Goal: Task Accomplishment & Management: Manage account settings

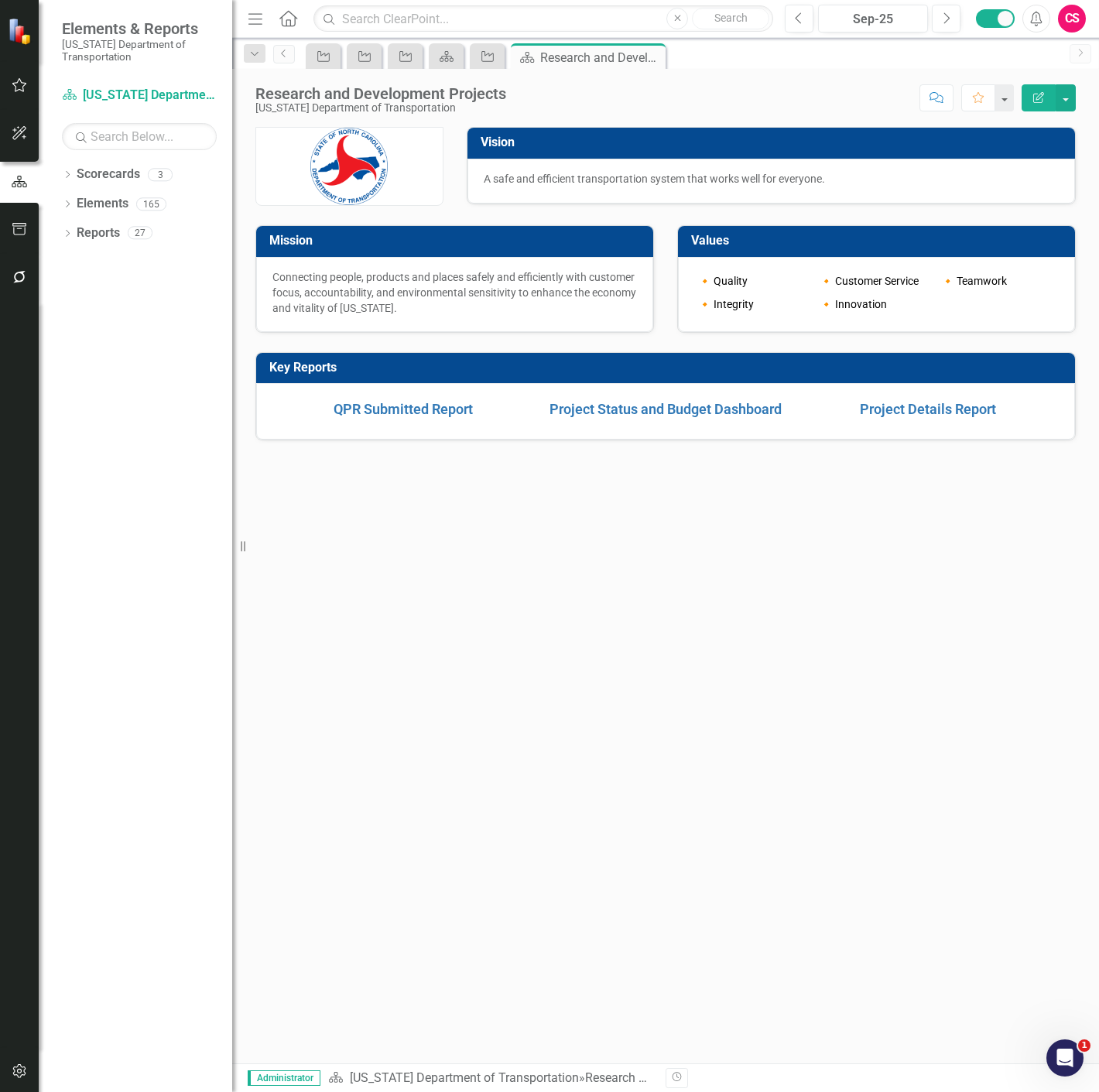
click at [596, 606] on div "Vision A safe and efficient transportation system that works well for everyone.…" at bounding box center [665, 595] width 867 height 937
click at [412, 16] on input "text" at bounding box center [543, 19] width 460 height 27
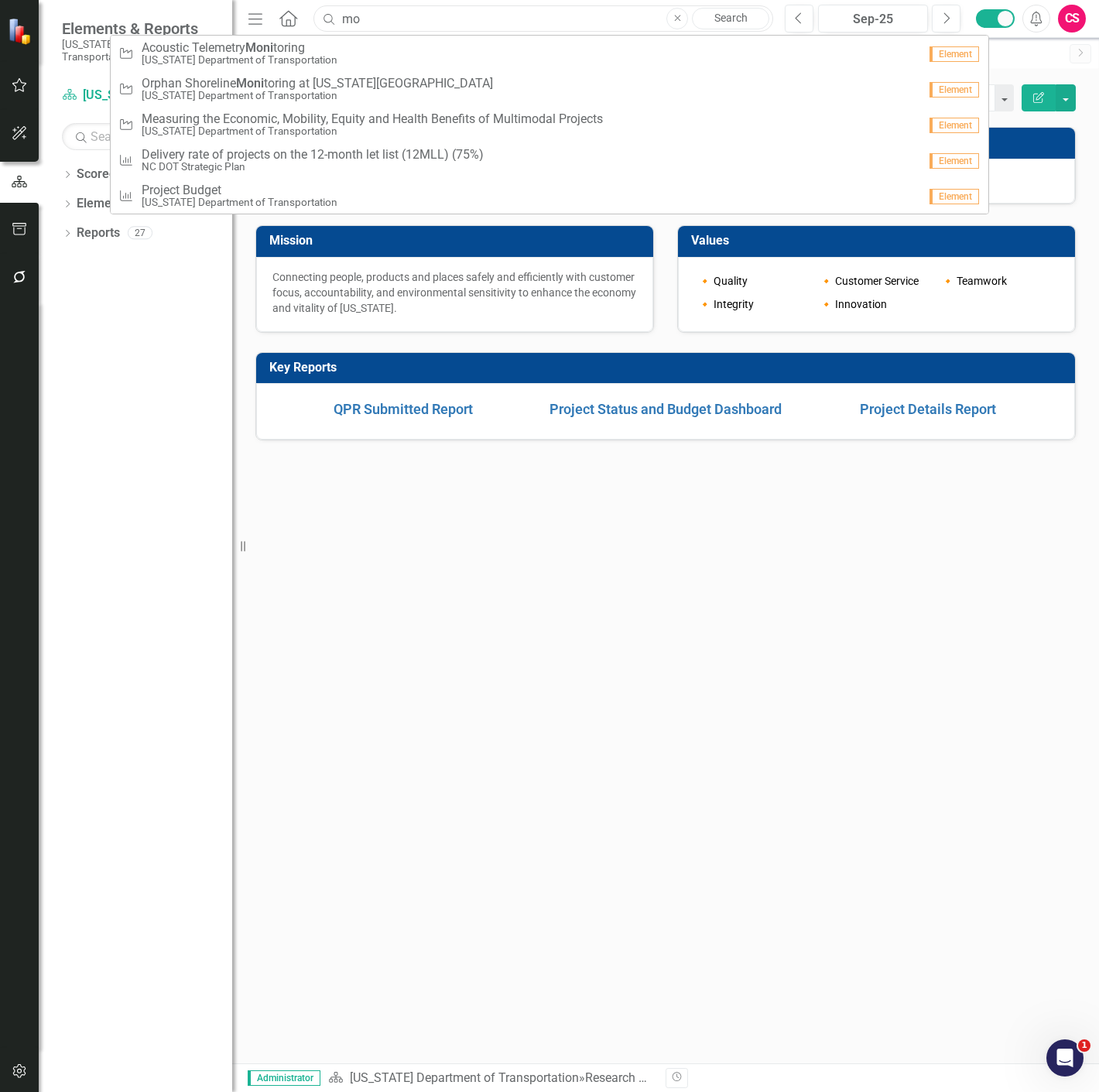
type input "m"
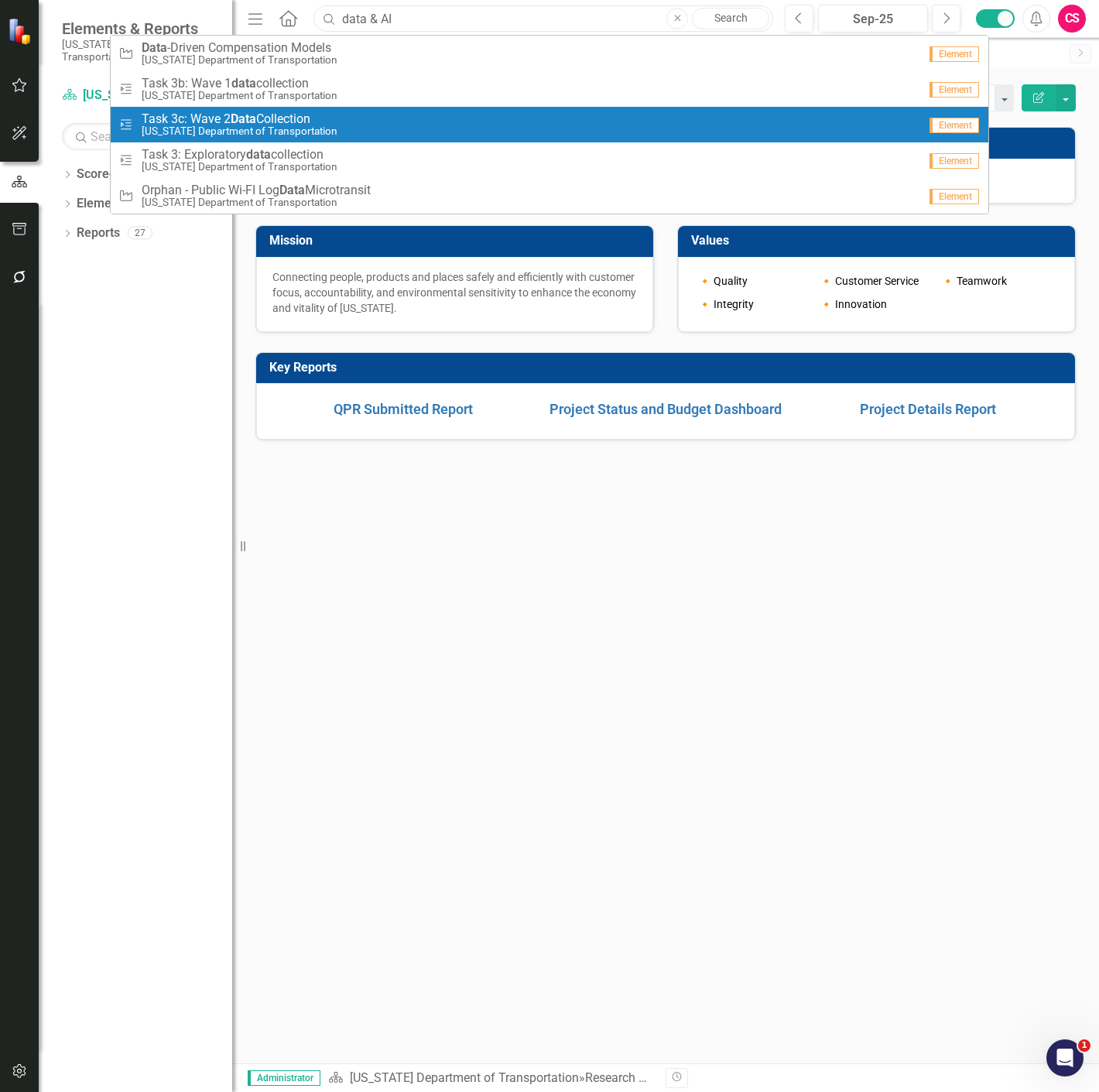
type input "data & AI"
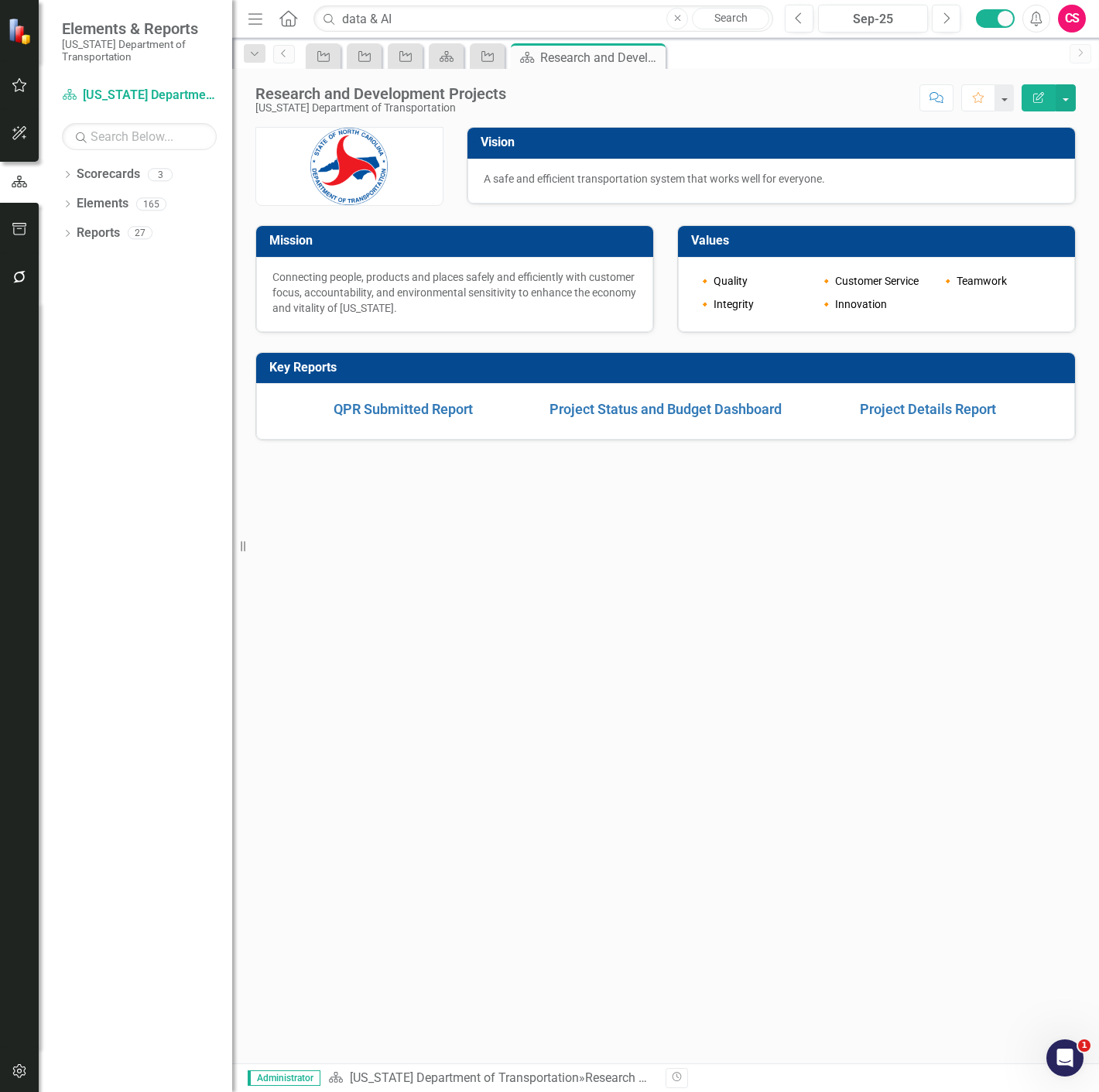
click at [188, 466] on div "Dropdown Scorecards 3 Dropdown NC DOT Strategic Plan Aviation North Carolina De…" at bounding box center [135, 626] width 193 height 930
click at [113, 178] on link "Scorecards" at bounding box center [108, 175] width 63 height 17
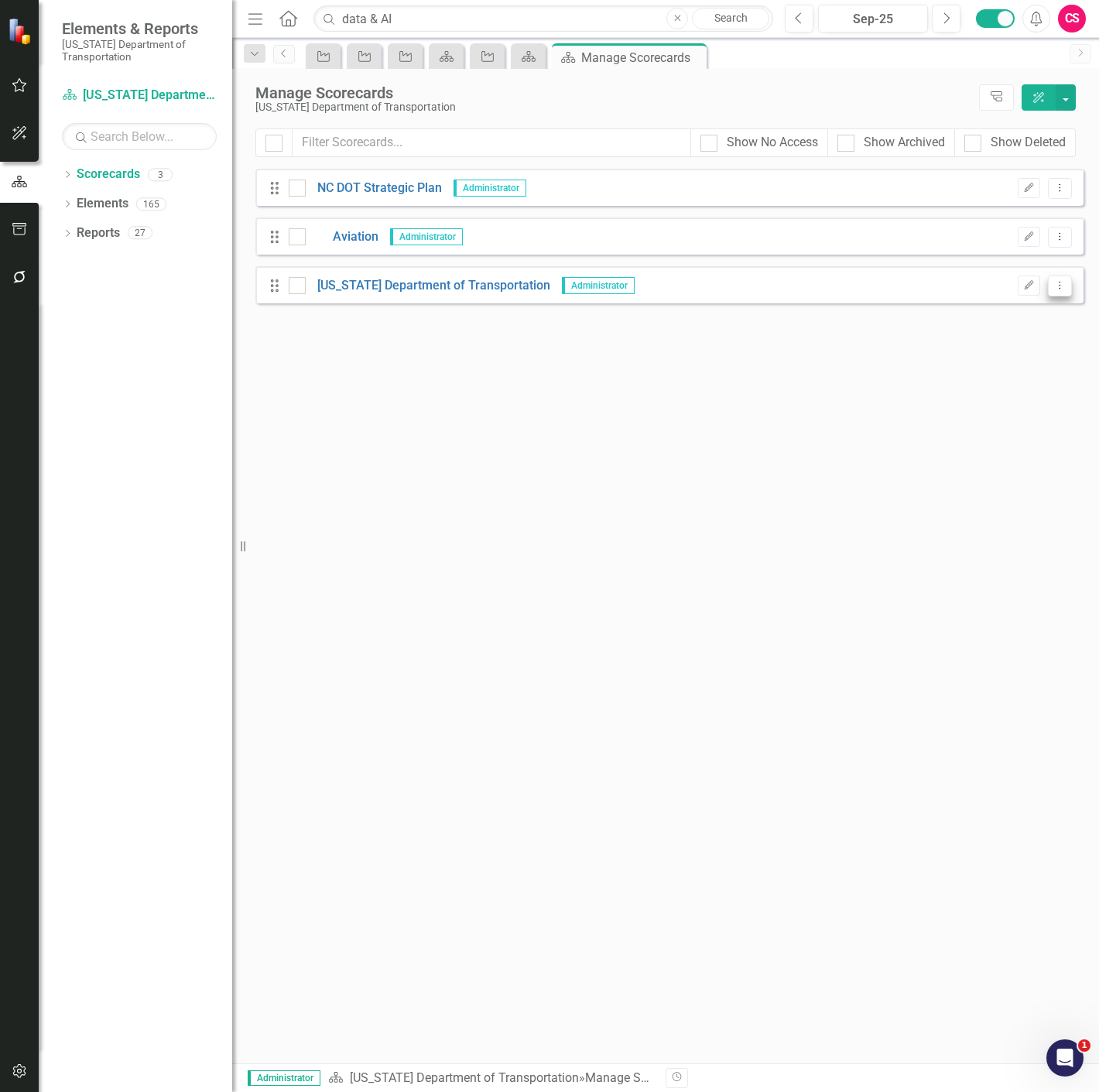
click at [1063, 282] on icon "Dropdown Menu" at bounding box center [1060, 285] width 14 height 10
click at [1011, 337] on link "Copy Duplicate Scorecard" at bounding box center [986, 339] width 171 height 29
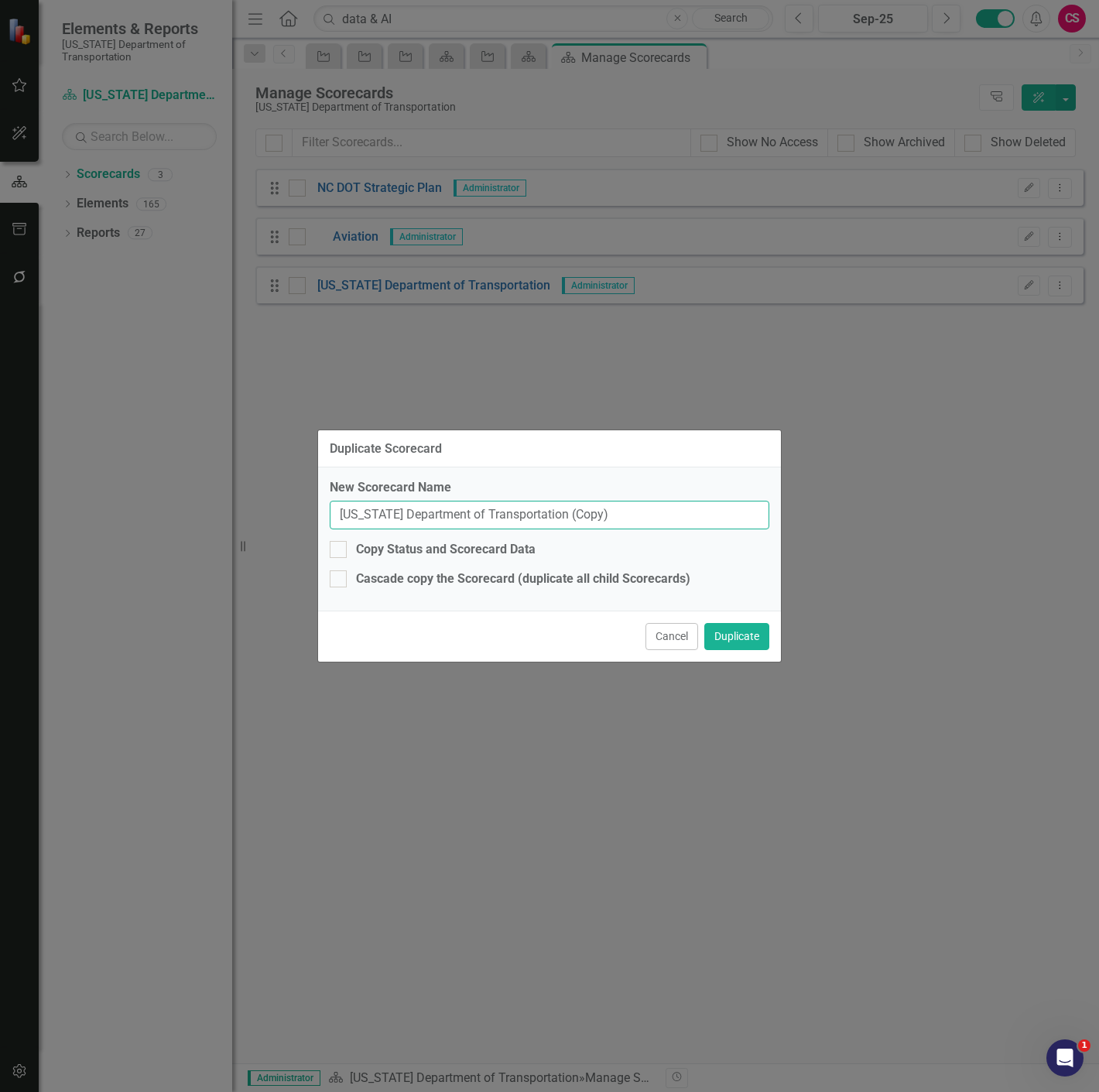
click at [608, 507] on input "North Carolina Department of Transportation (Copy)" at bounding box center [549, 515] width 439 height 29
type input "P"
type input "SIPS - Performance Tracking"
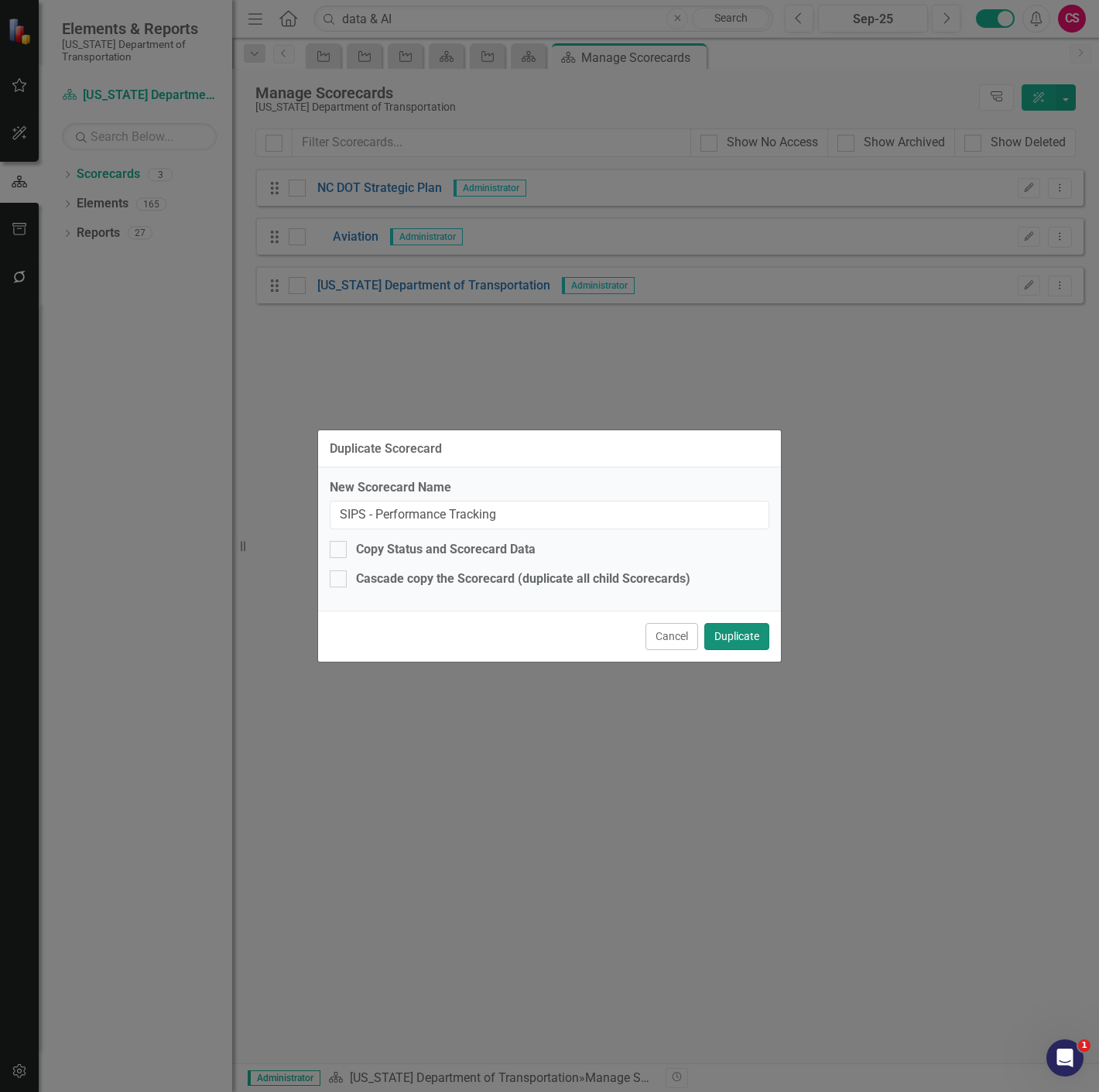
click at [729, 640] on button "Duplicate" at bounding box center [736, 636] width 65 height 27
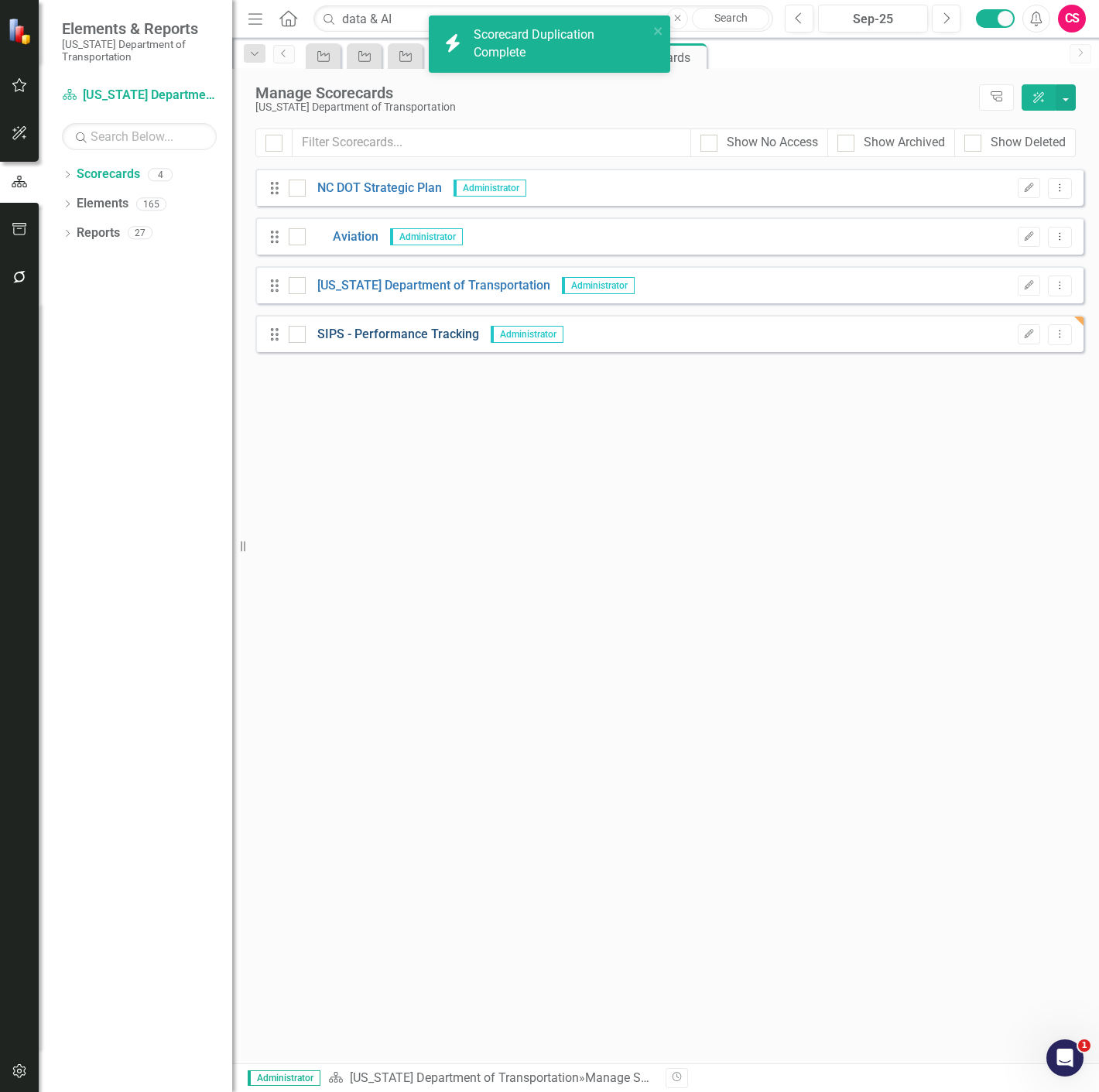
click at [401, 336] on link "SIPS - Performance Tracking" at bounding box center [392, 335] width 174 height 17
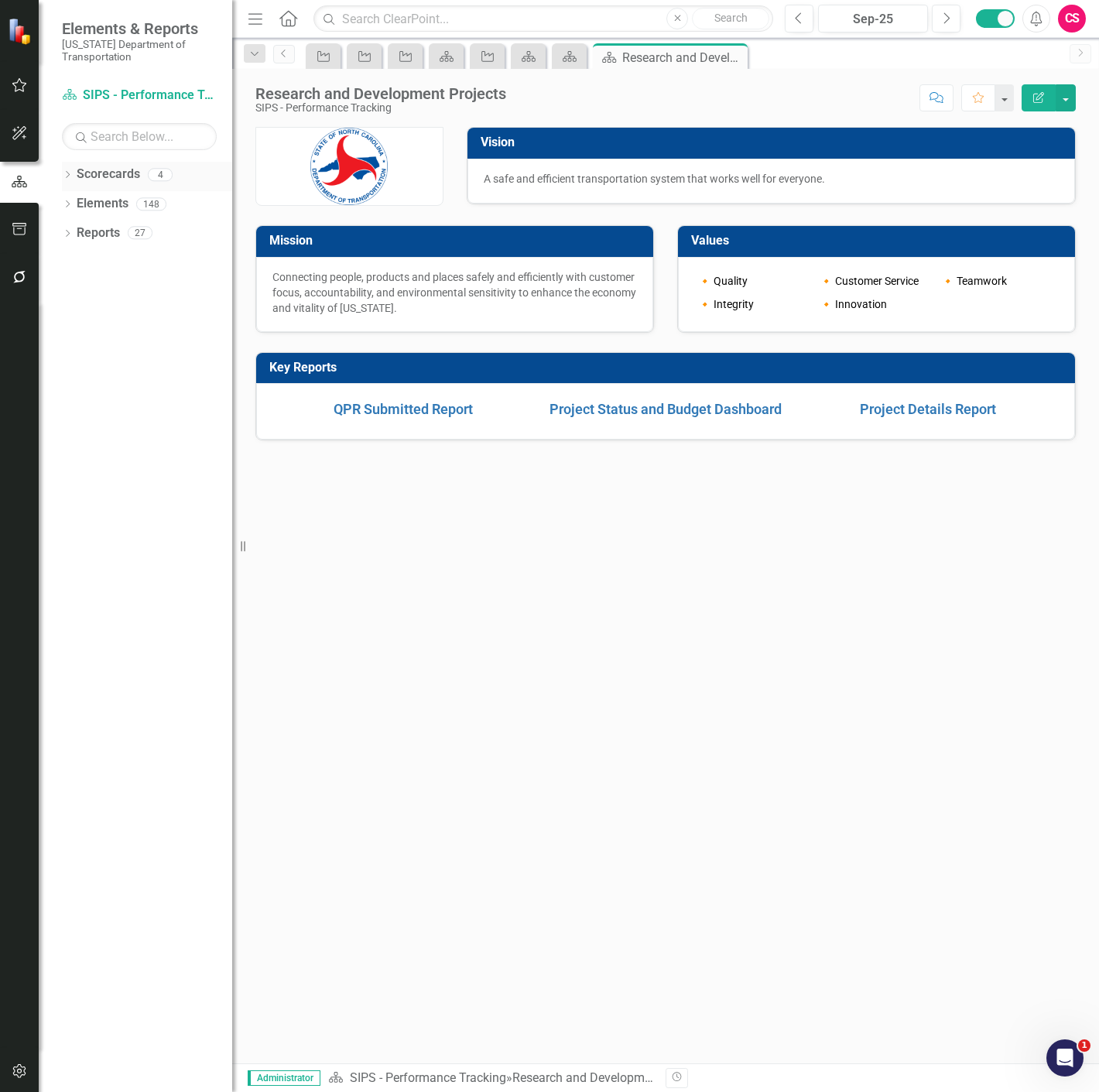
click at [67, 171] on div "Dropdown" at bounding box center [67, 177] width 11 height 14
click at [122, 235] on link "[US_STATE] Department of Transportation" at bounding box center [159, 233] width 147 height 17
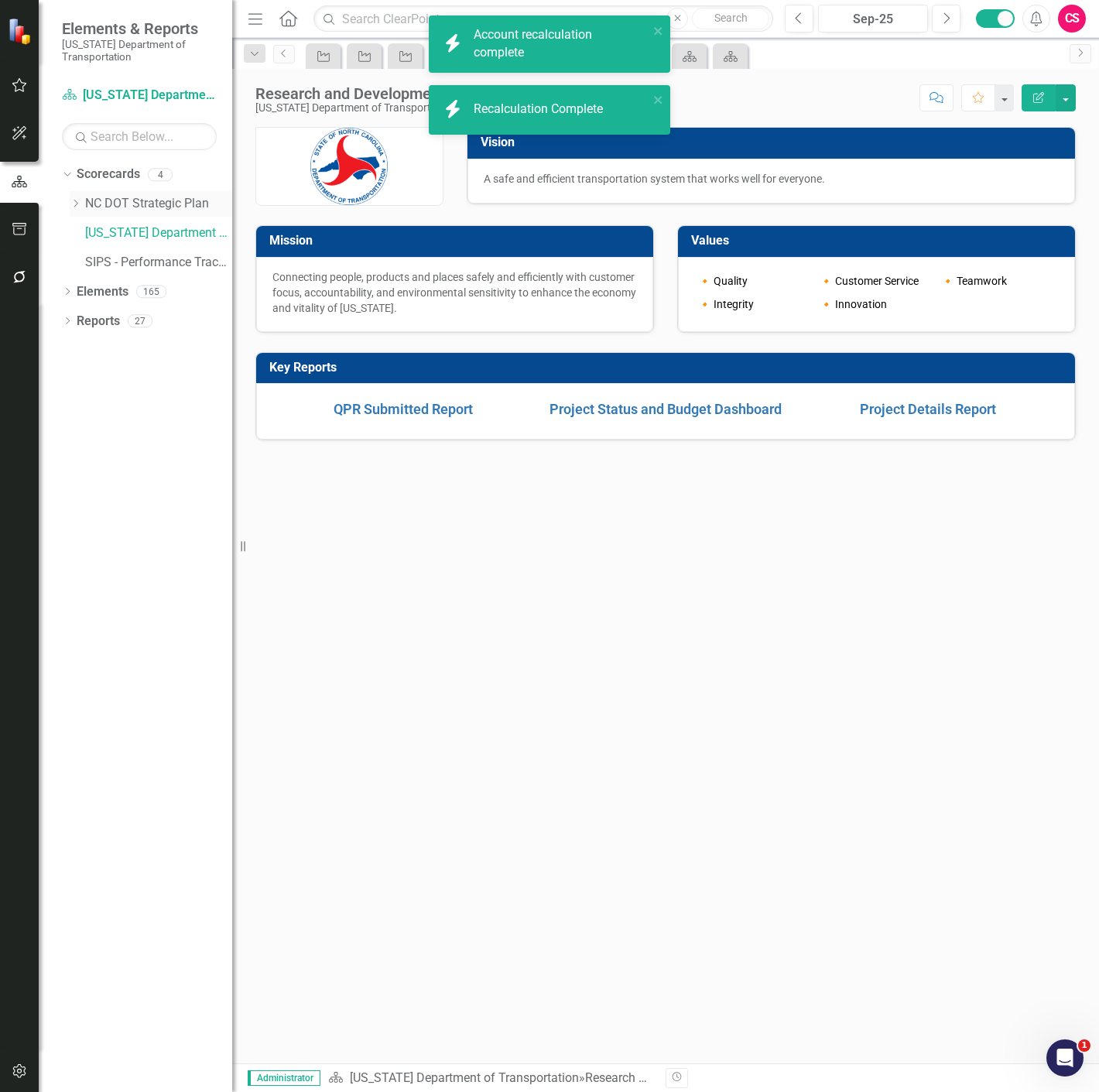
click at [173, 209] on link "NC DOT Strategic Plan" at bounding box center [159, 204] width 147 height 17
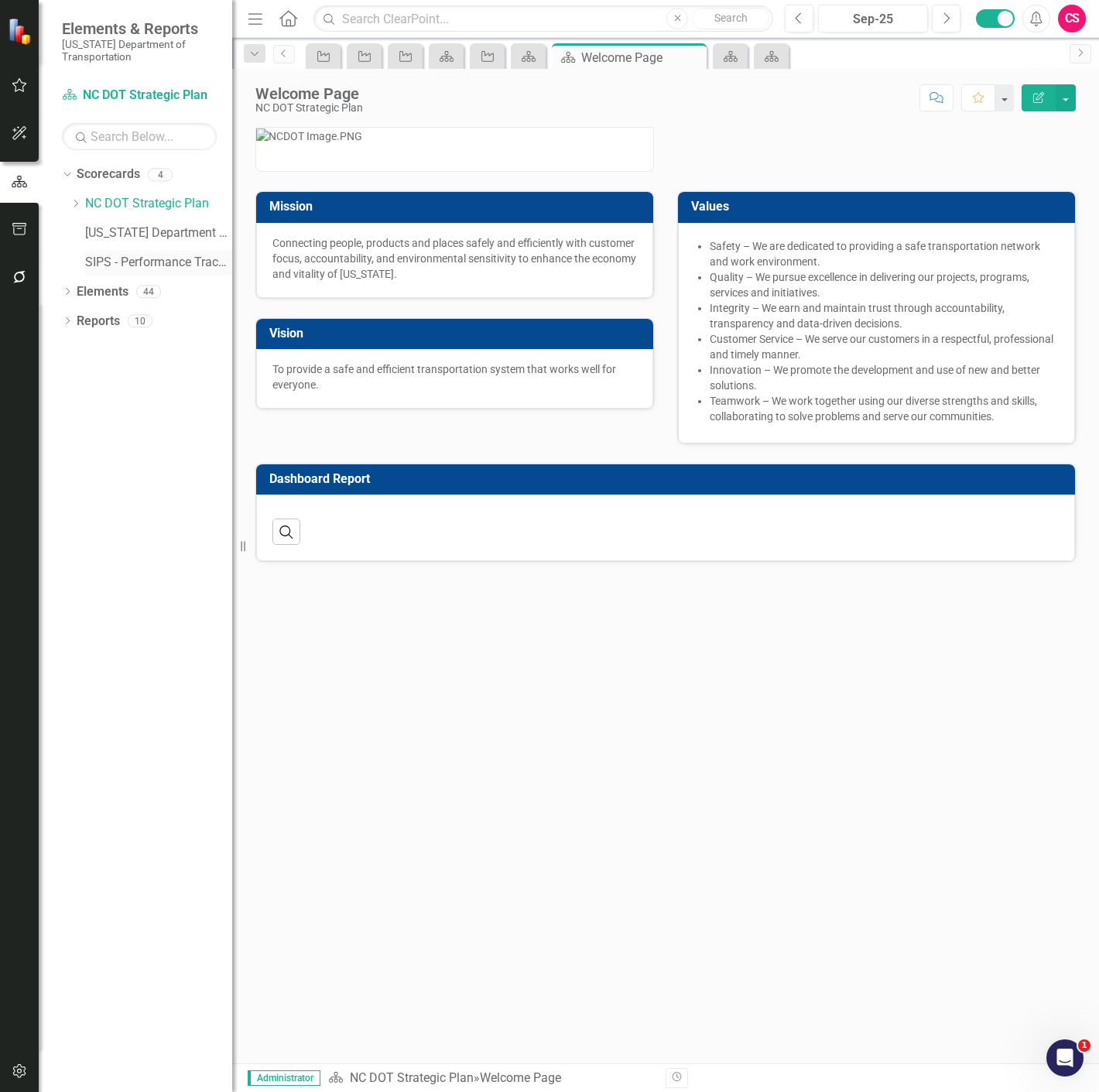
click at [189, 264] on link "SIPS - Performance Tracking" at bounding box center [159, 263] width 147 height 17
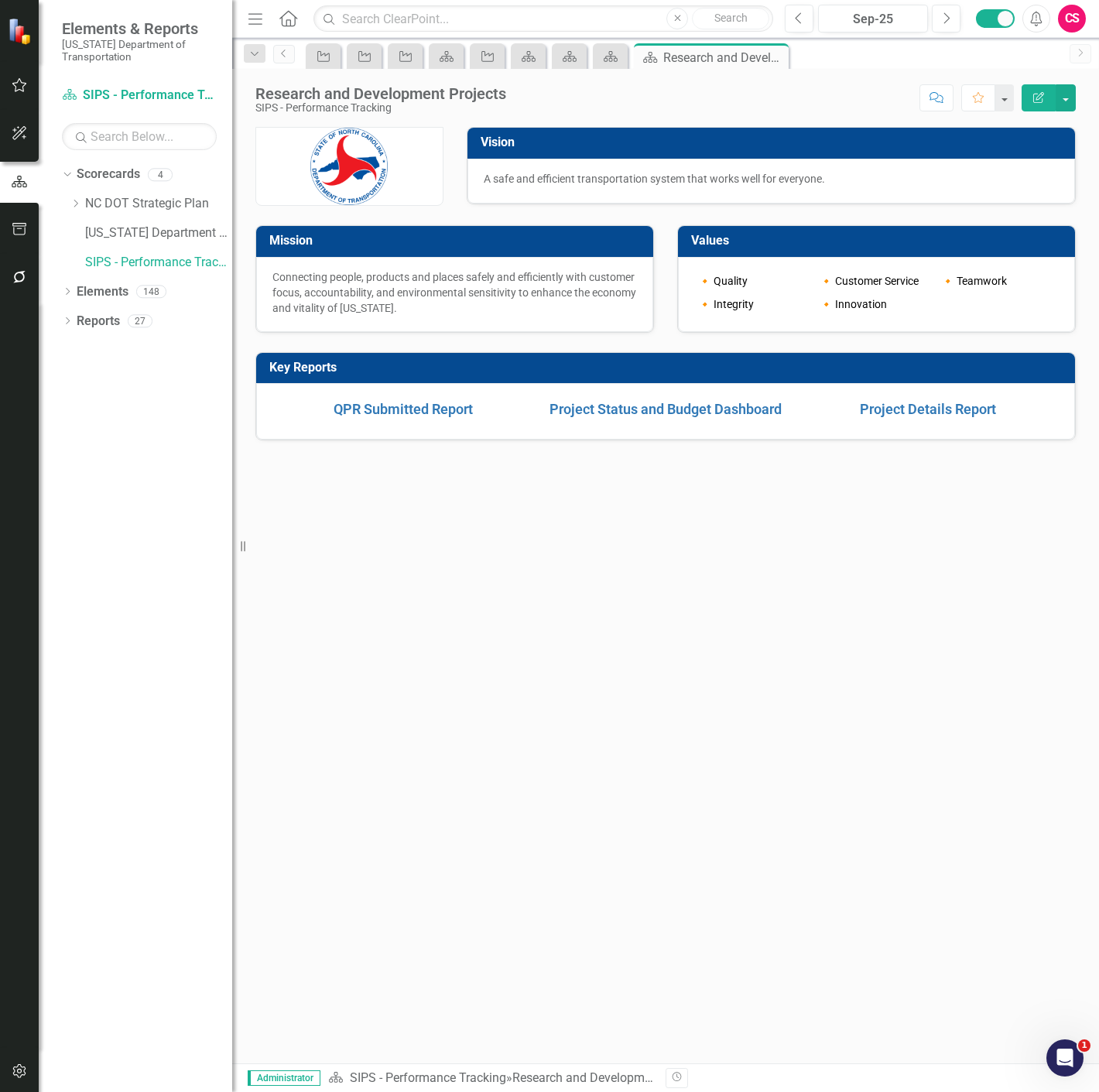
click at [1033, 102] on icon "Edit Report" at bounding box center [1039, 97] width 14 height 11
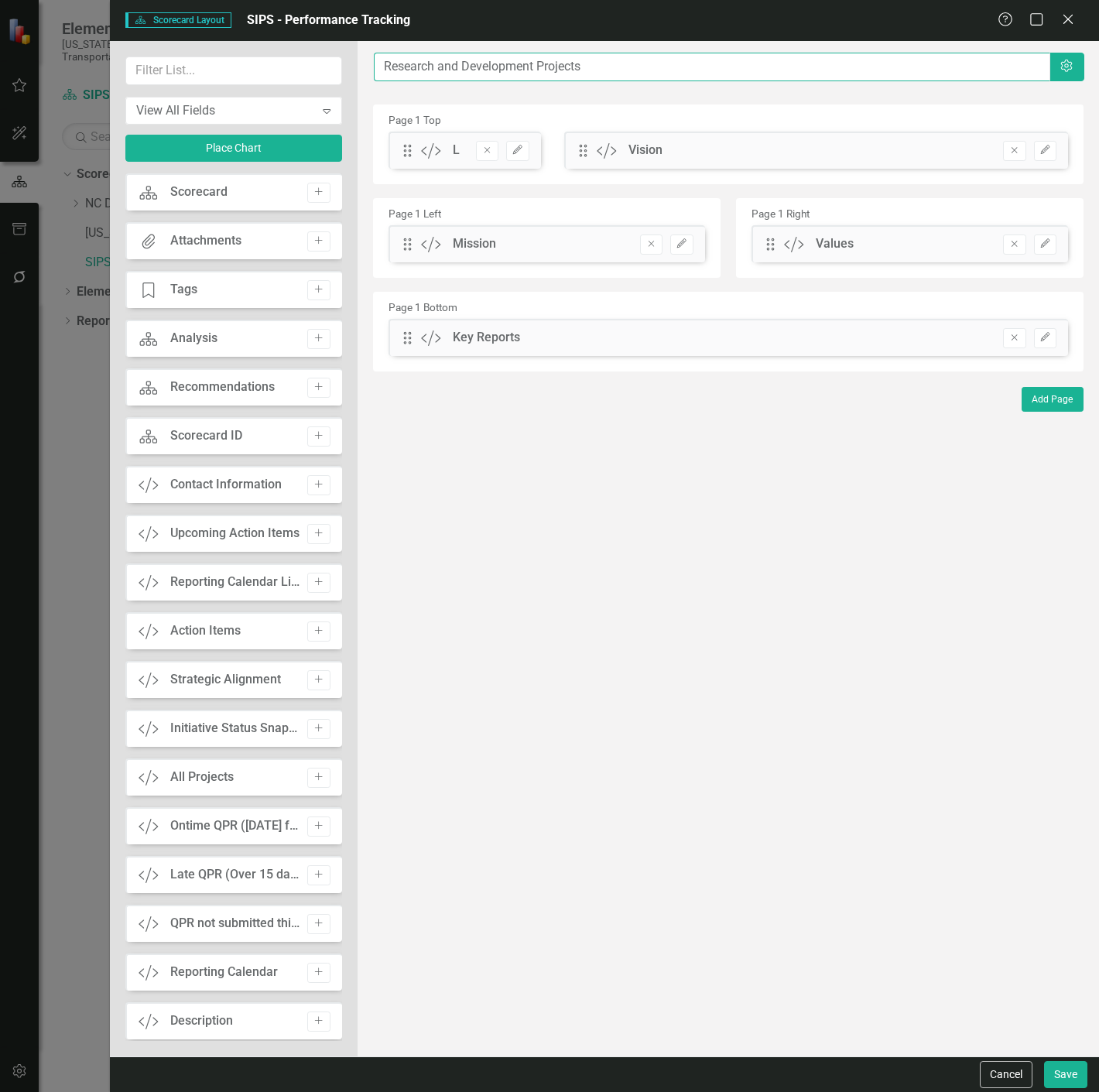
click at [470, 75] on input "Research and Development Projects" at bounding box center [711, 67] width 676 height 29
type input "Funding Report"
click at [653, 240] on icon "Remove" at bounding box center [652, 244] width 12 height 10
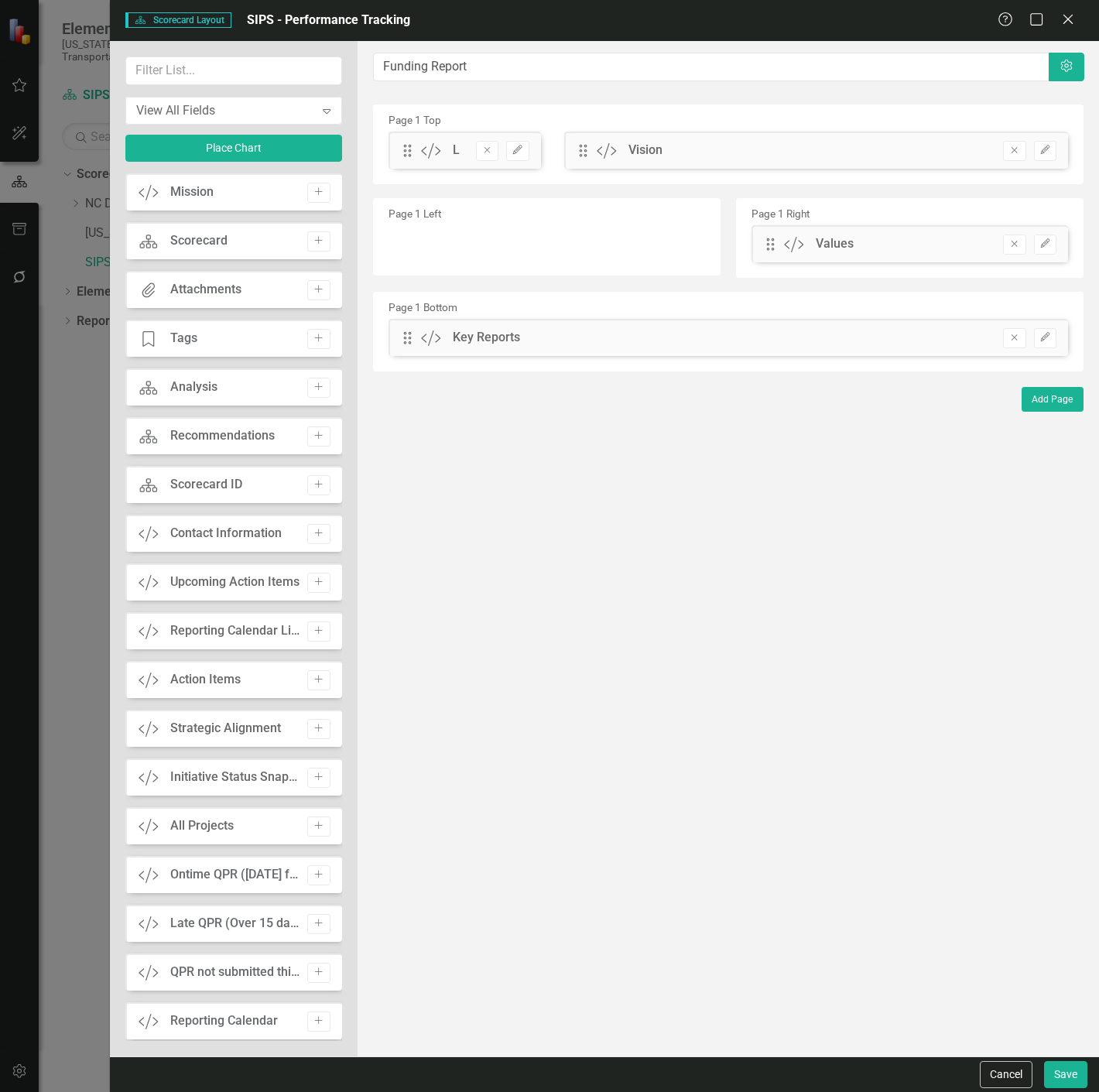
click at [1006, 251] on button "Remove" at bounding box center [1014, 244] width 22 height 20
click at [1011, 150] on icon "Remove" at bounding box center [1015, 150] width 12 height 10
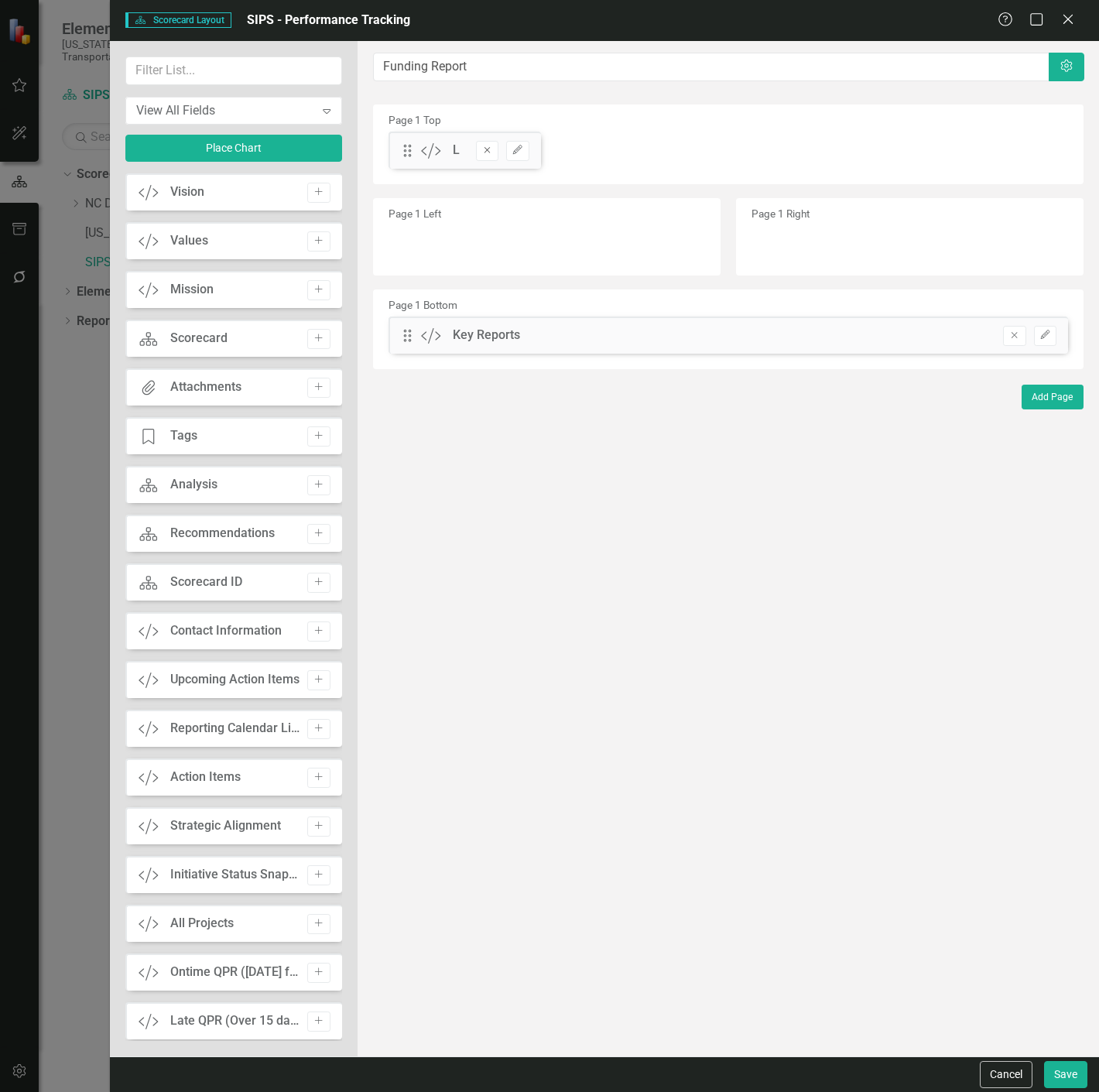
click at [484, 151] on icon "Remove" at bounding box center [487, 150] width 12 height 10
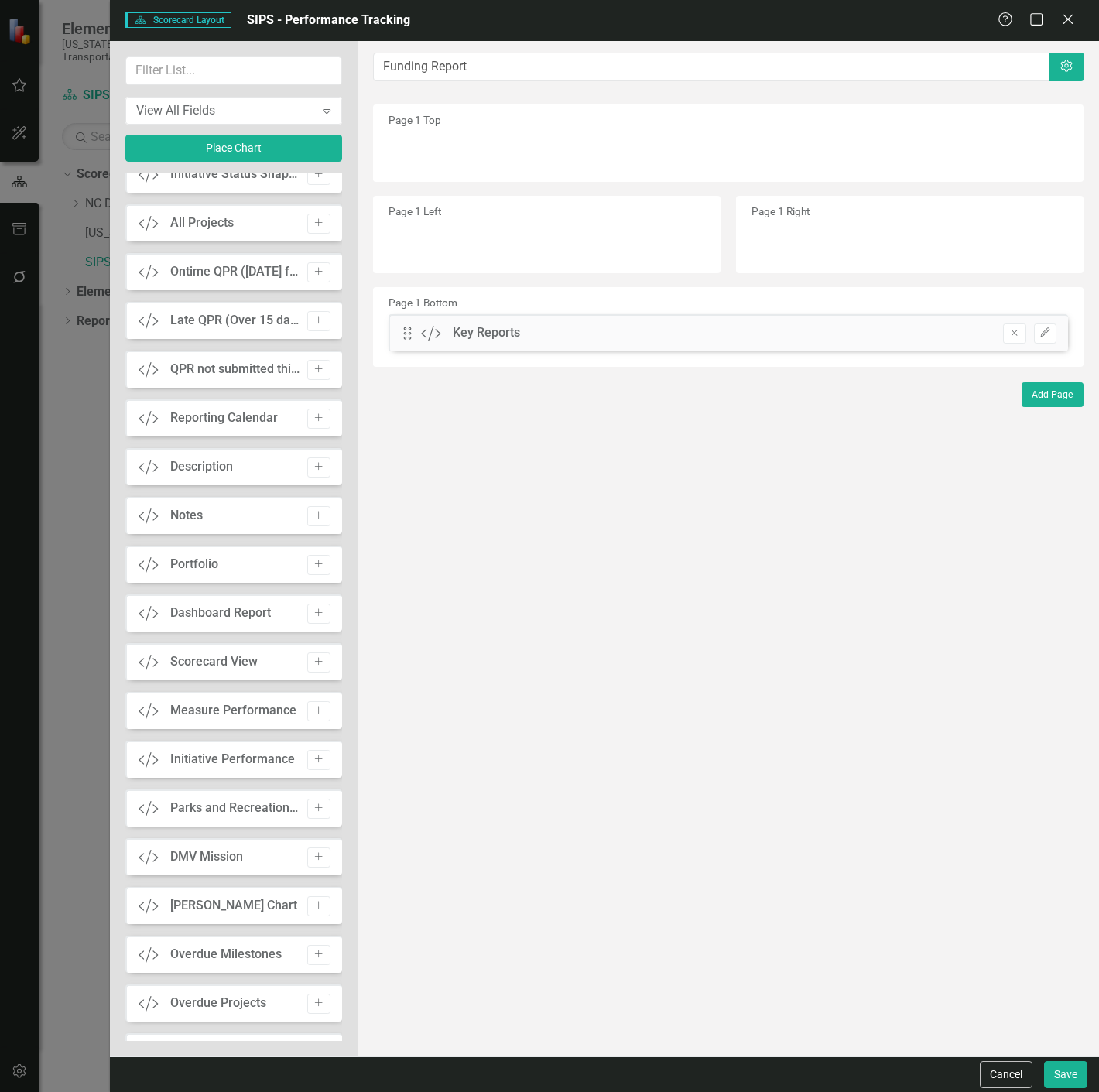
scroll to position [751, 0]
click at [317, 610] on icon "Add" at bounding box center [318, 612] width 12 height 10
click at [1009, 338] on icon "Remove" at bounding box center [1015, 336] width 12 height 10
click at [1072, 1087] on button "Save" at bounding box center [1065, 1075] width 44 height 27
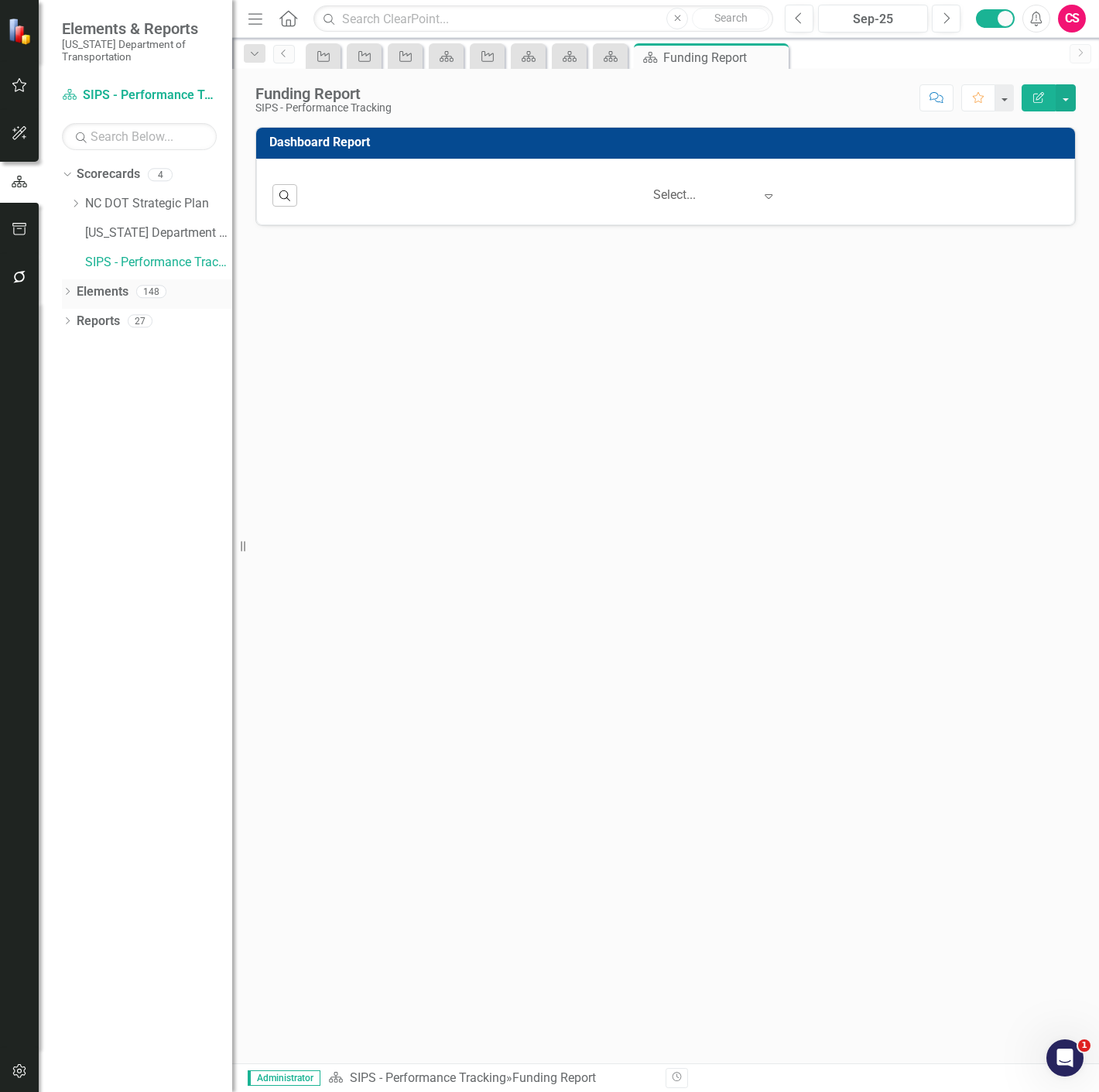
click at [110, 295] on link "Elements" at bounding box center [102, 292] width 51 height 17
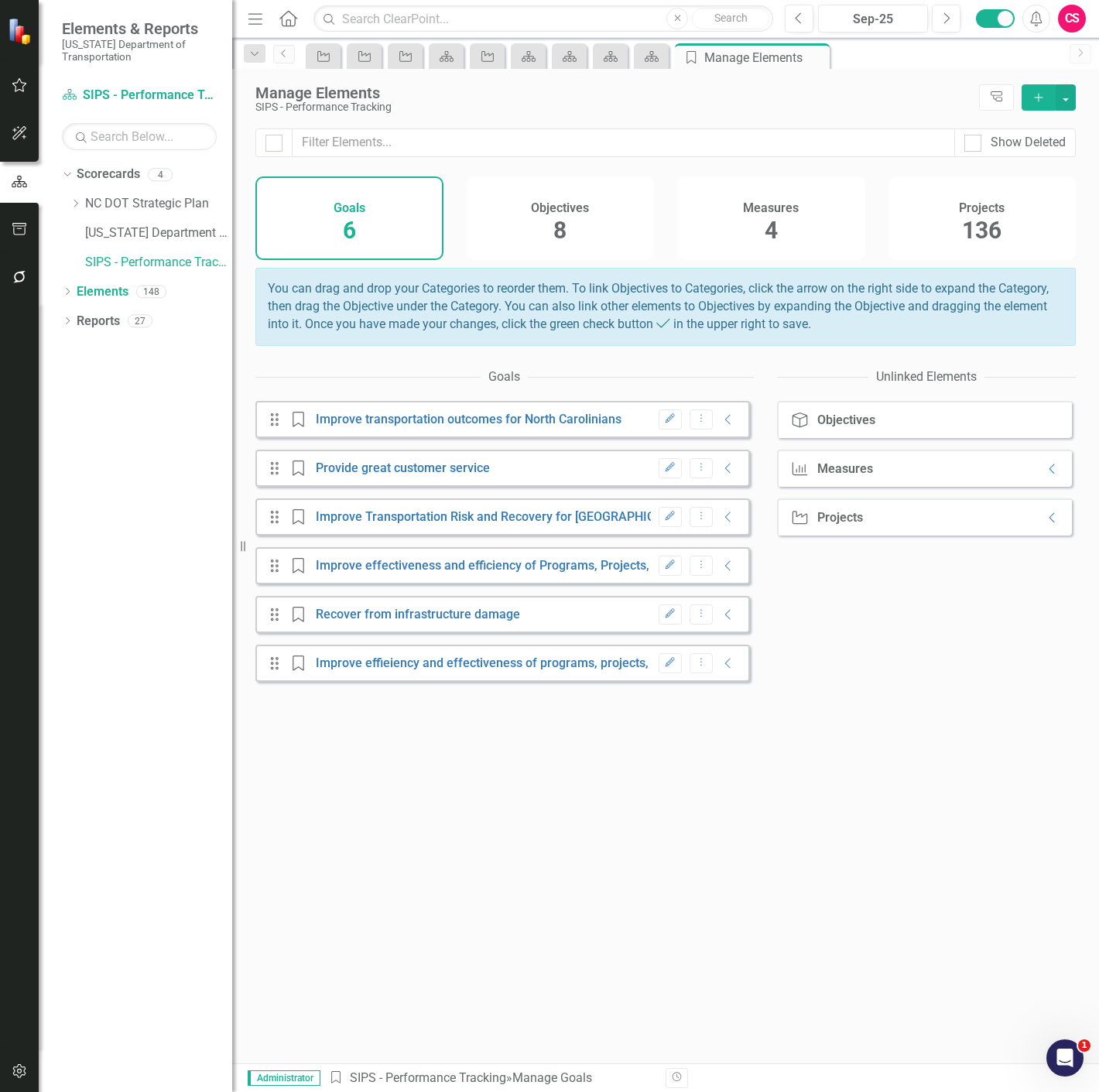
click at [550, 247] on div "Objectives 8" at bounding box center [561, 218] width 188 height 83
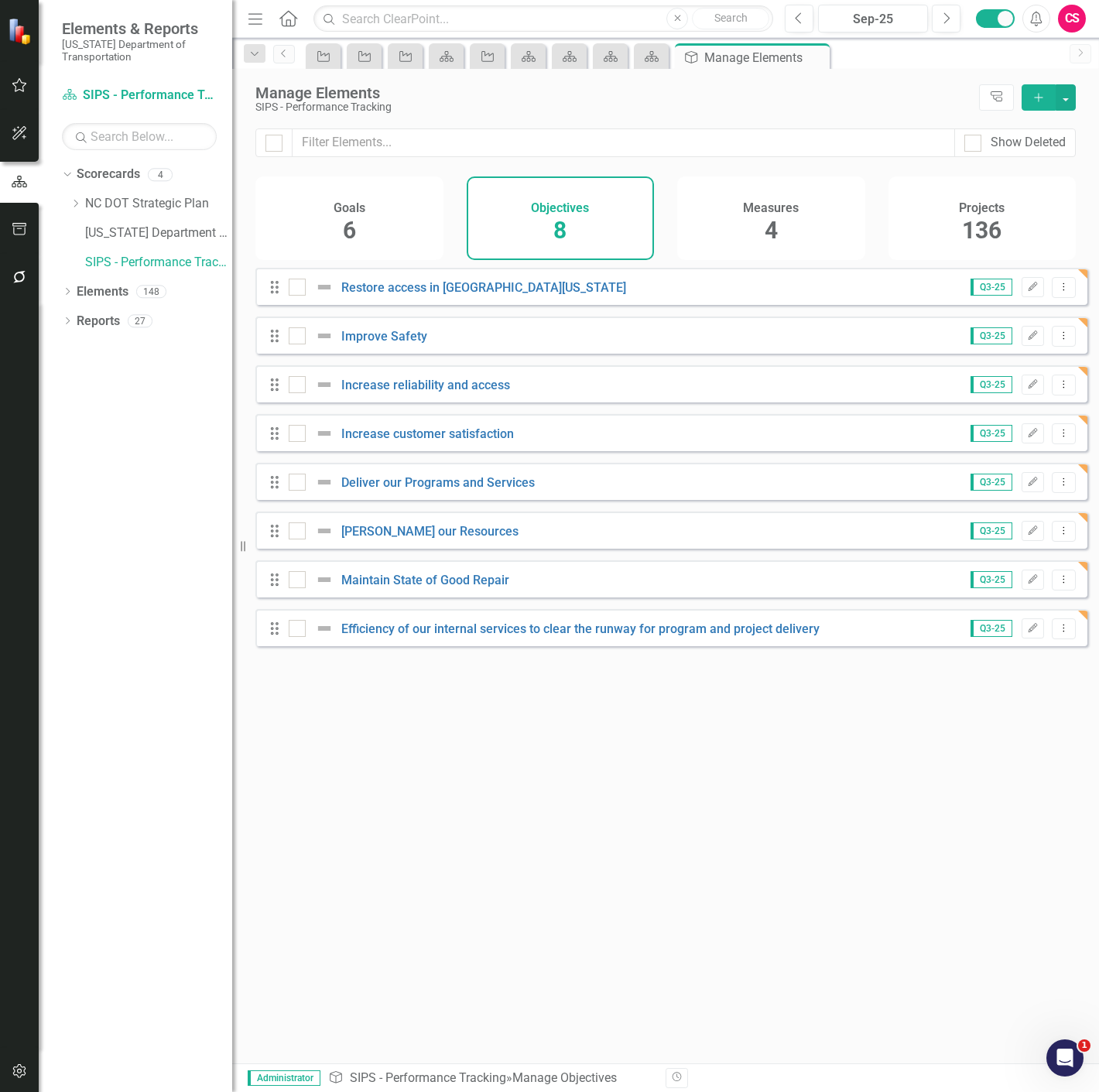
click at [1005, 212] on div "Projects 136" at bounding box center [983, 218] width 188 height 83
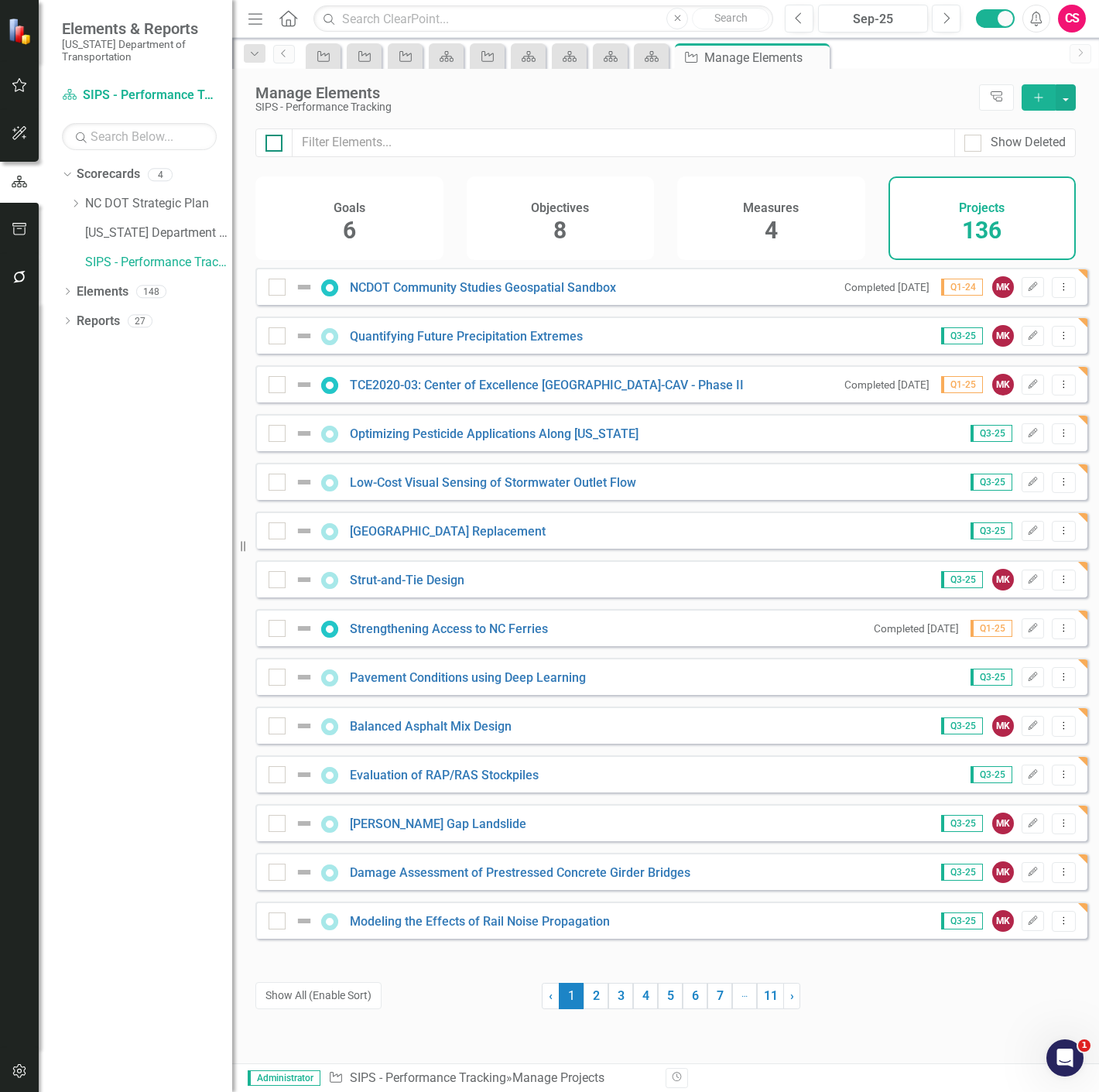
click at [272, 140] on input "checkbox" at bounding box center [271, 140] width 10 height 10
checkbox input "true"
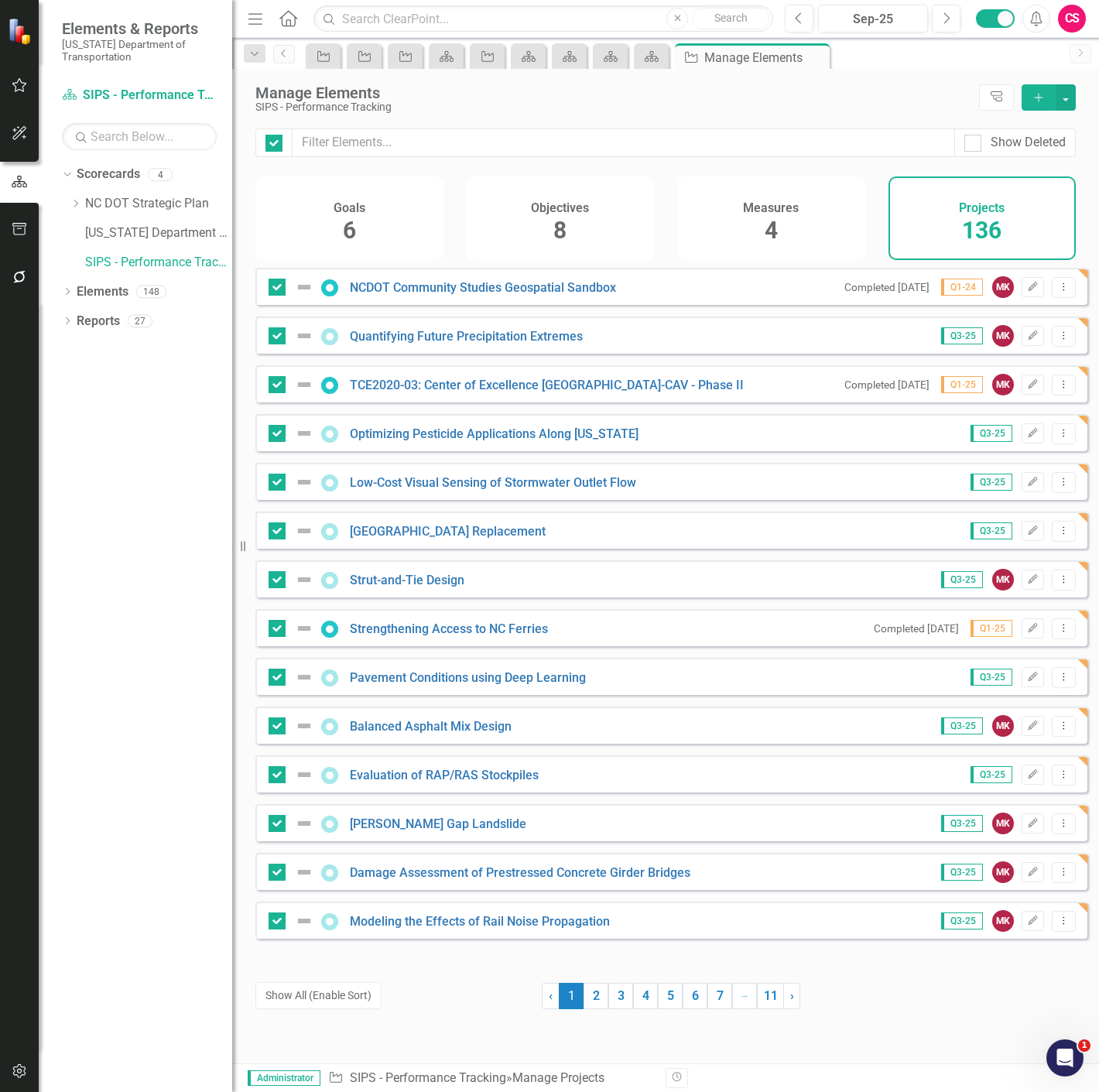
checkbox input "true"
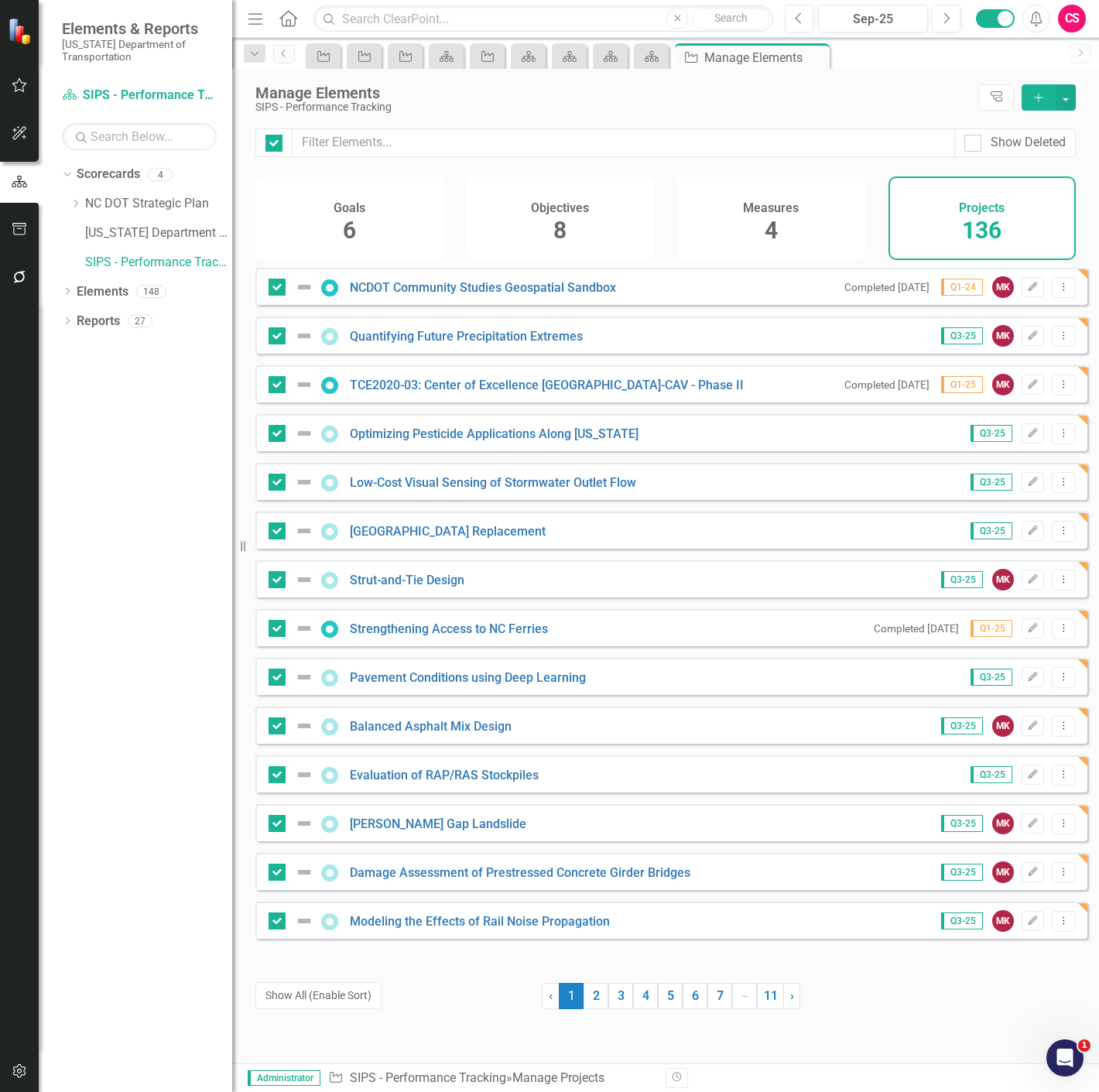
checkbox input "true"
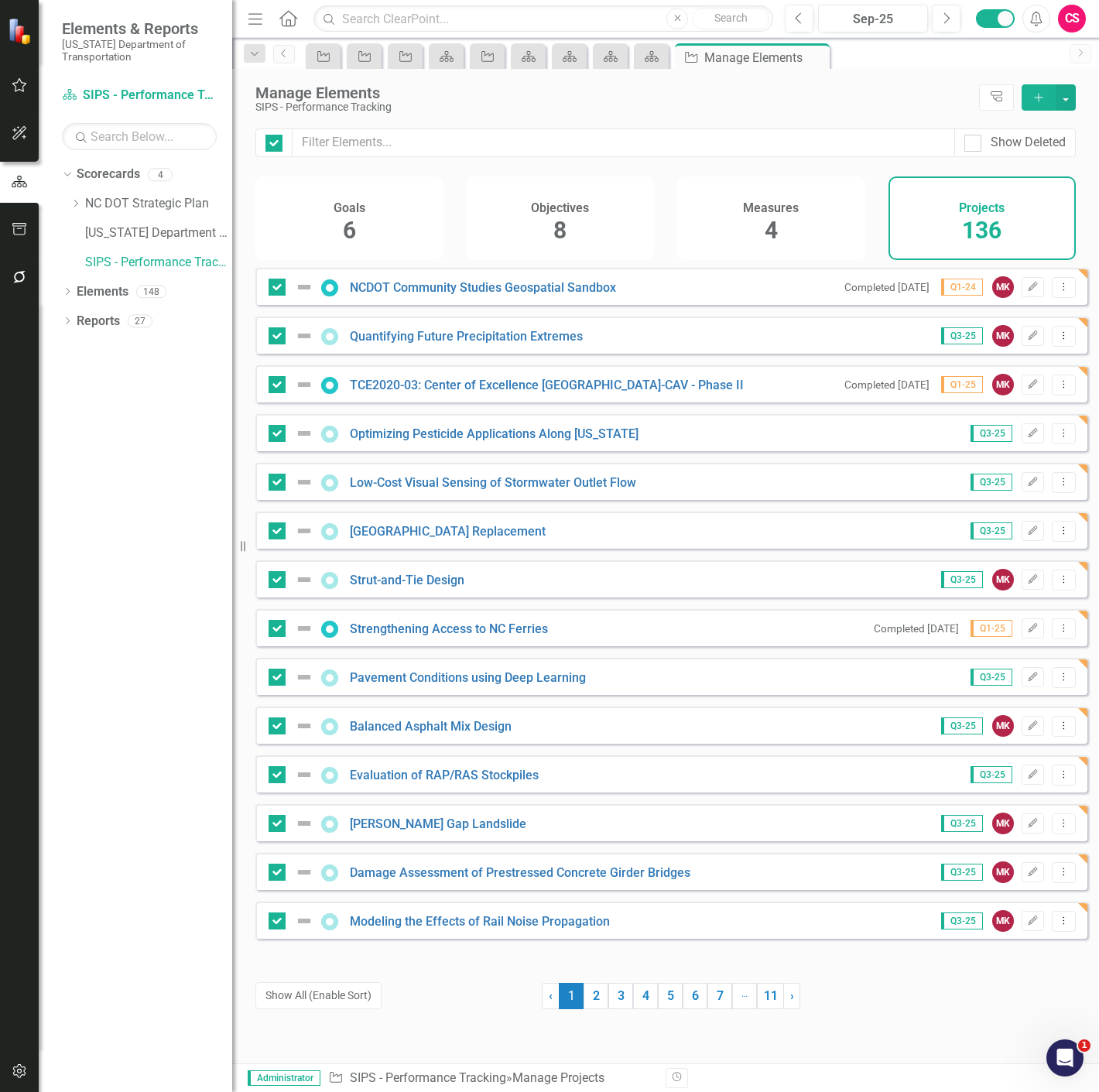
checkbox input "true"
click at [1078, 94] on div "Manage Elements SIPS - Performance Tracking Tree Explorer Add" at bounding box center [665, 98] width 867 height 59
click at [1069, 99] on button "button" at bounding box center [1065, 97] width 20 height 26
click at [1001, 202] on link "Trash Delete Multiple" at bounding box center [1014, 211] width 122 height 29
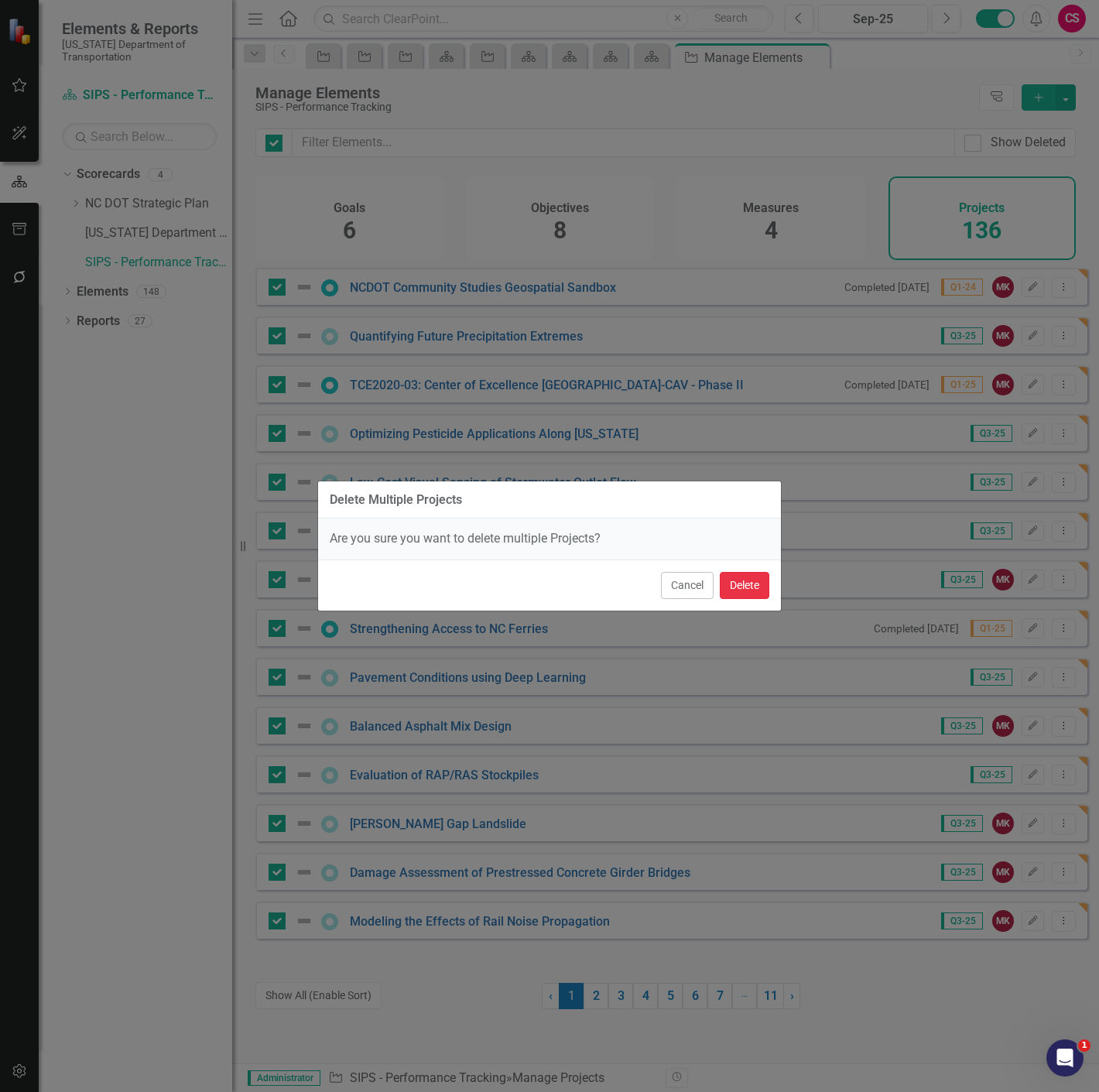
click at [763, 594] on button "Delete" at bounding box center [744, 586] width 49 height 27
checkbox input "false"
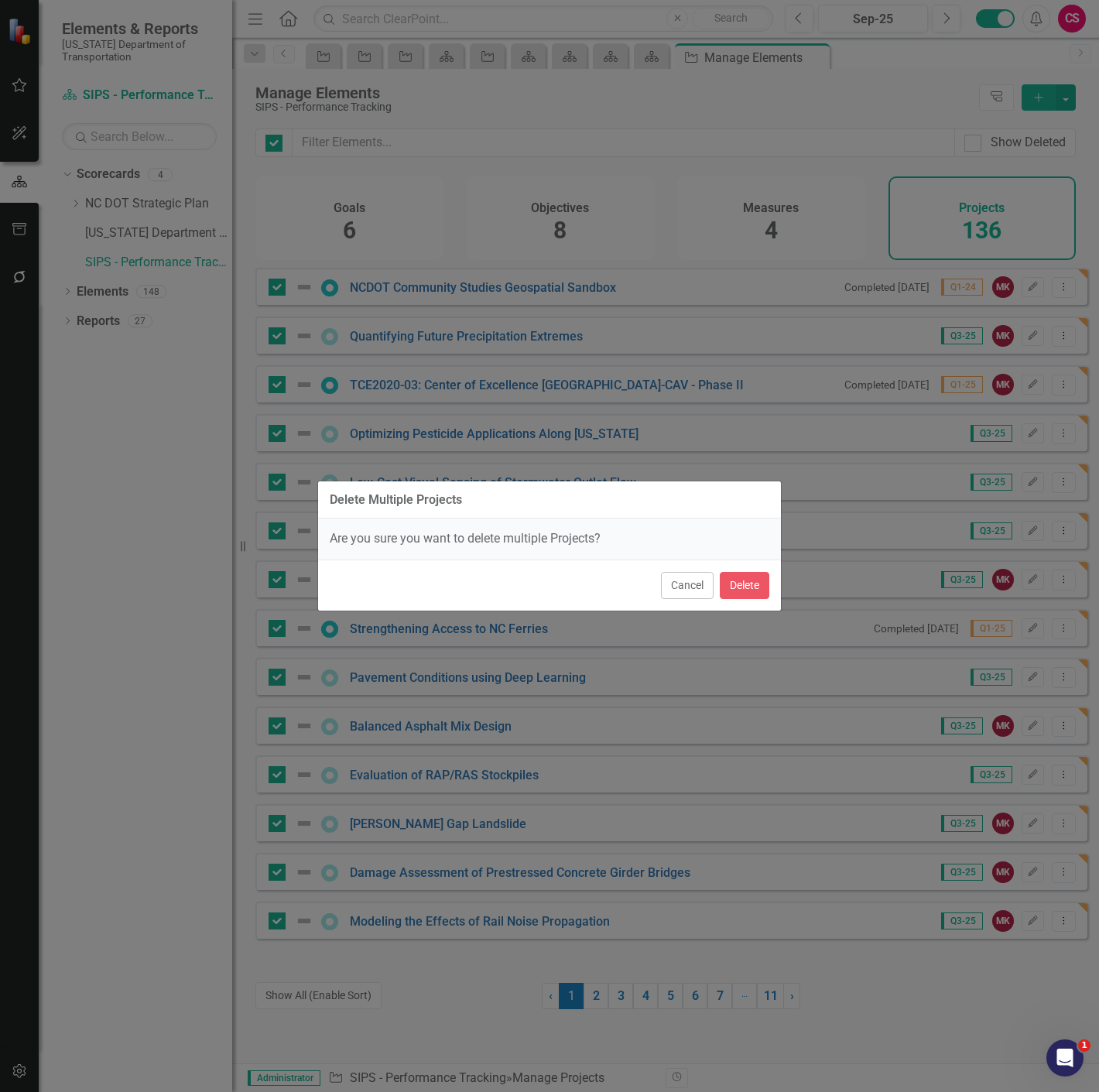
checkbox input "false"
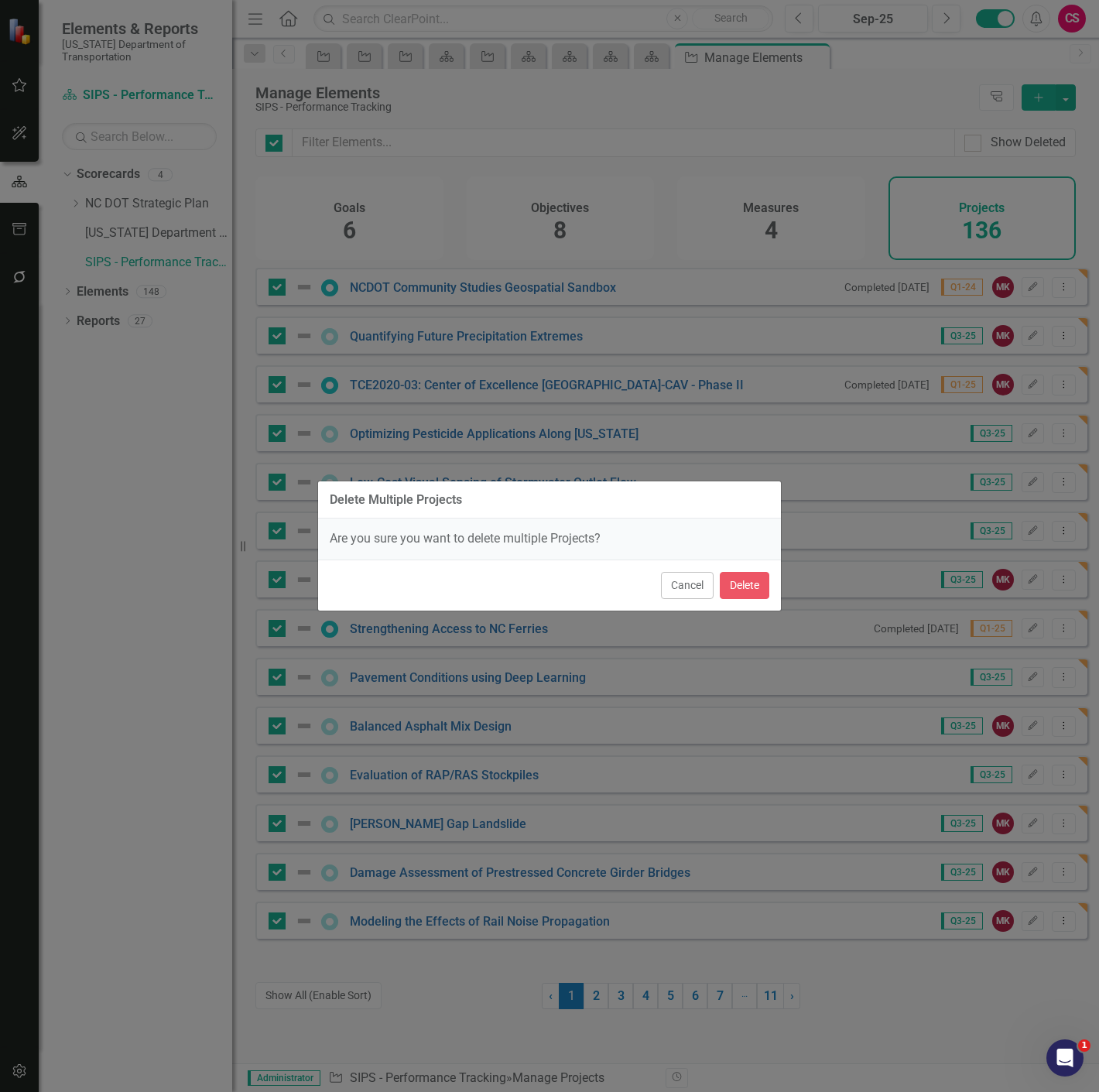
checkbox input "false"
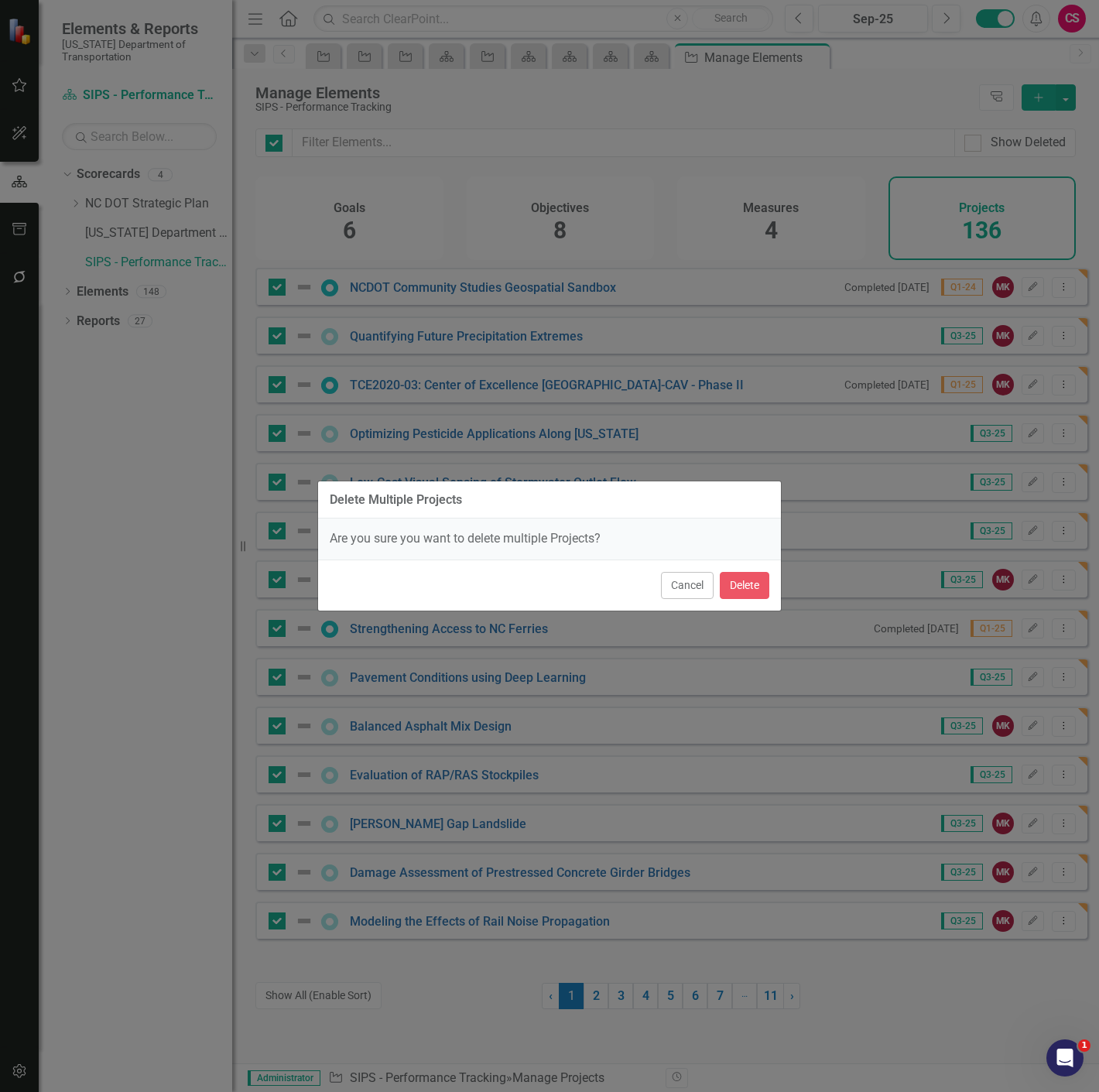
checkbox input "false"
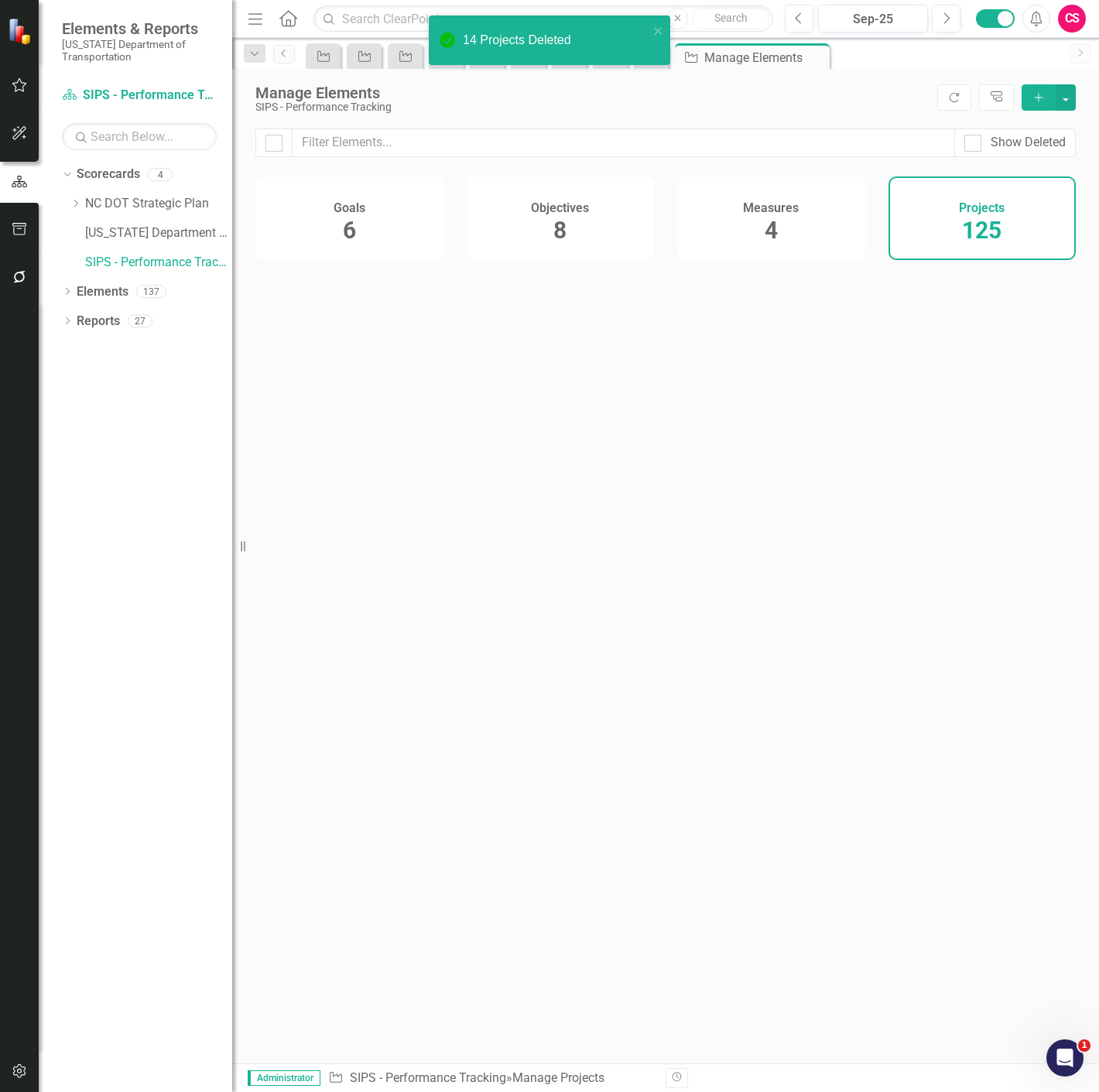
click at [780, 233] on div "Measures 4" at bounding box center [771, 218] width 188 height 83
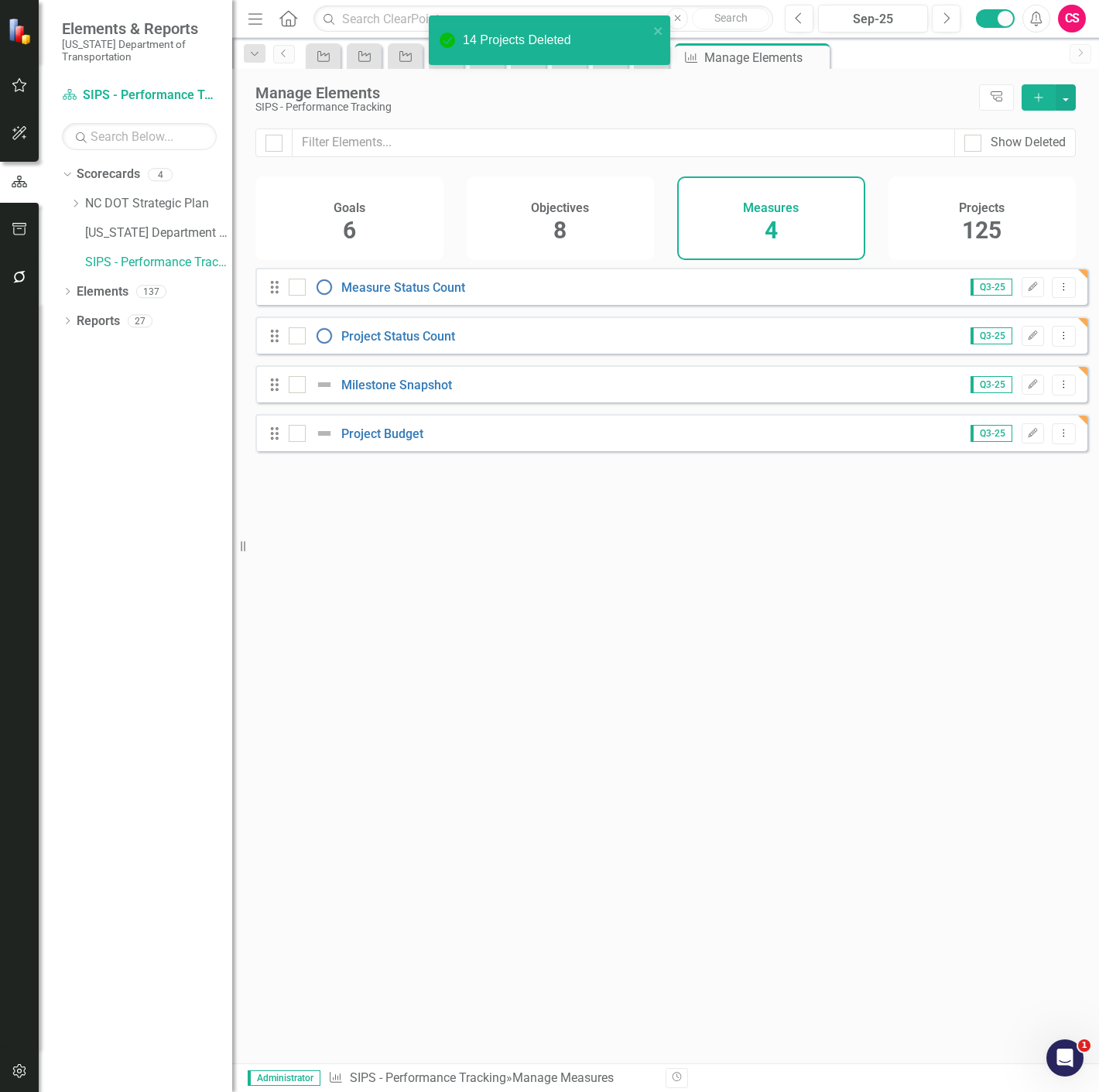
click at [615, 259] on div "Objectives 8" at bounding box center [561, 218] width 188 height 83
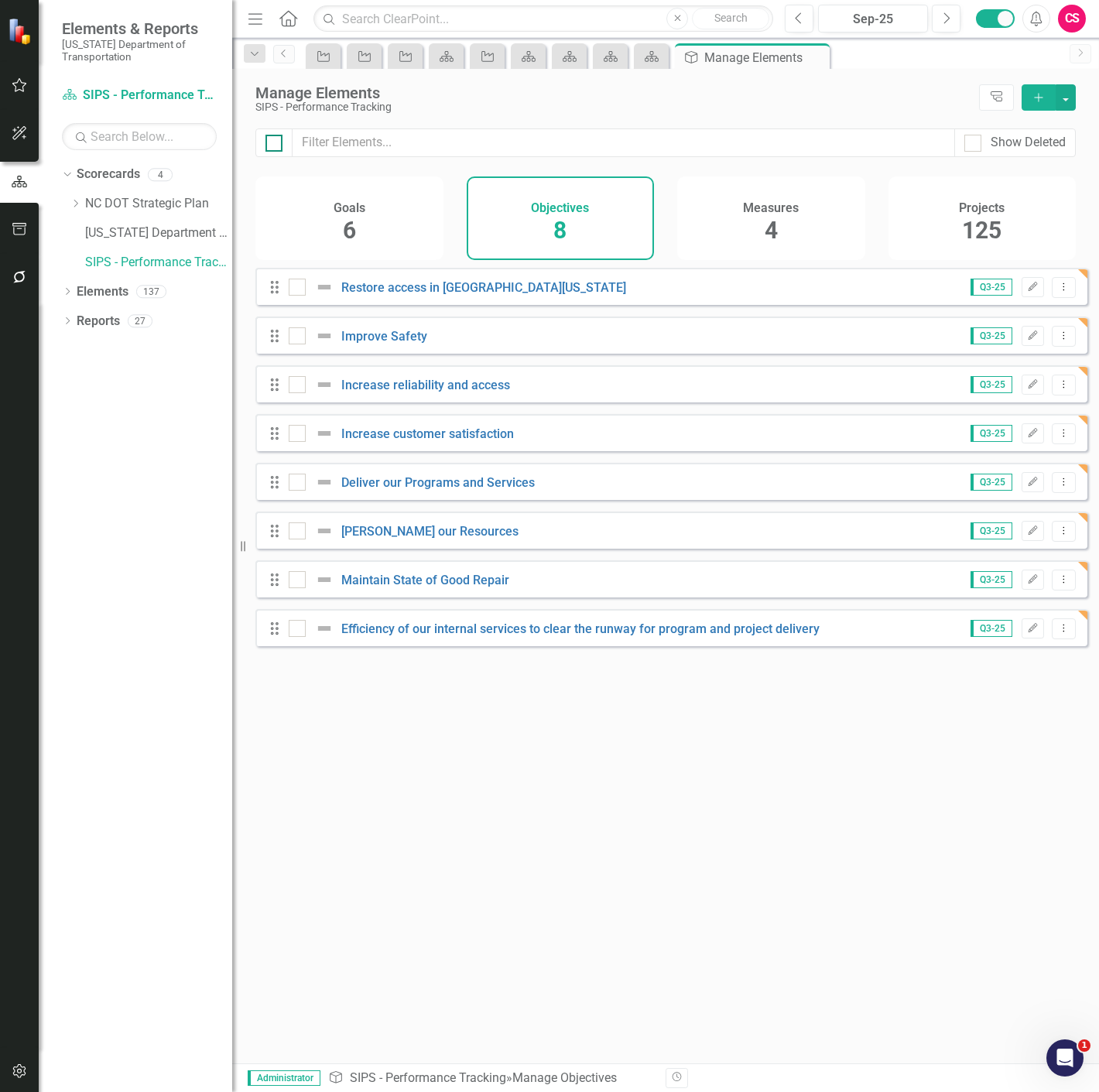
click at [270, 147] on div at bounding box center [275, 144] width 17 height 17
click at [270, 145] on input "checkbox" at bounding box center [271, 140] width 10 height 10
checkbox input "true"
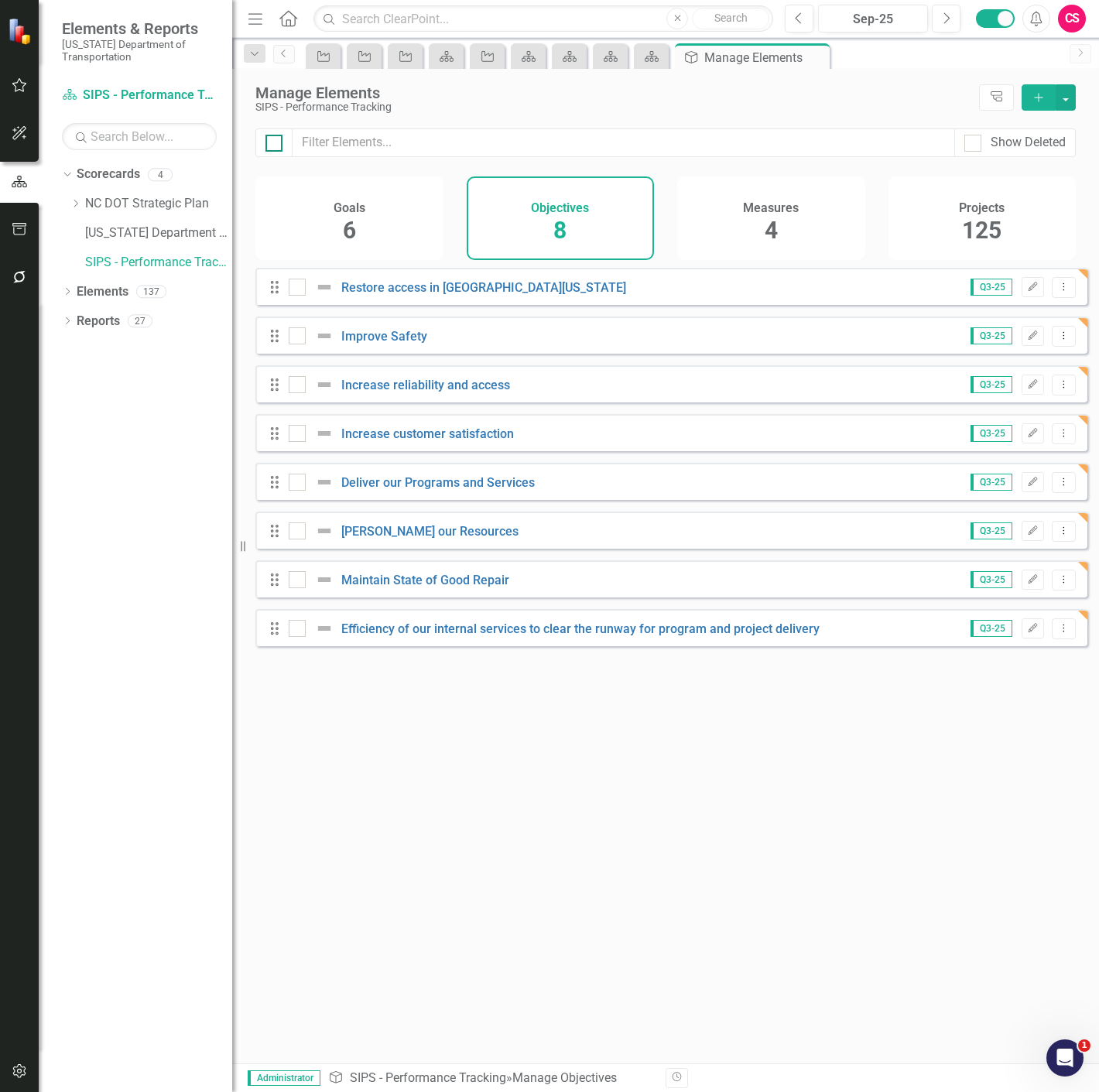
checkbox input "true"
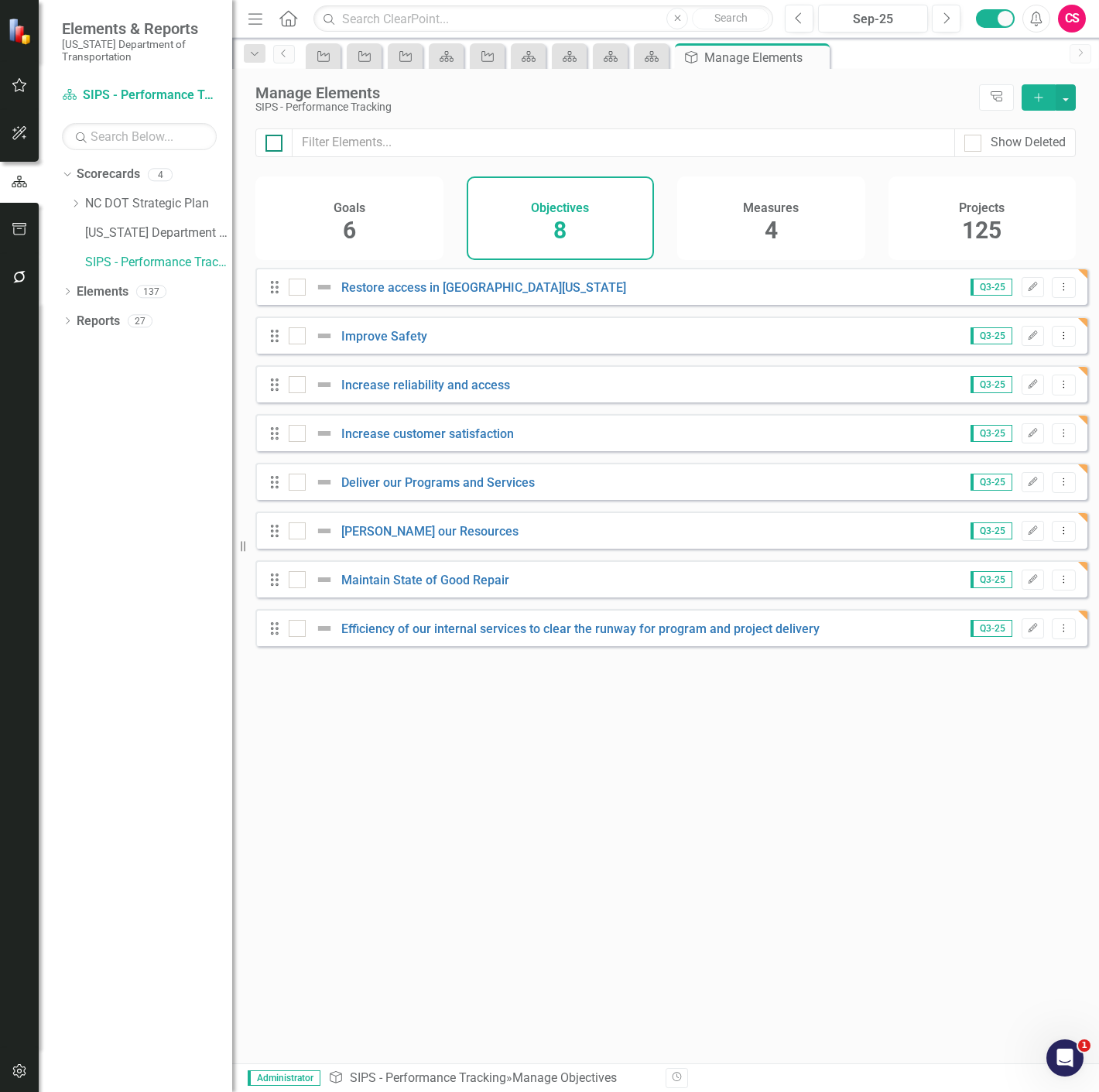
checkbox input "true"
click at [1057, 98] on button "button" at bounding box center [1065, 97] width 20 height 26
click at [1010, 201] on link "Trash Delete Multiple" at bounding box center [1014, 211] width 122 height 29
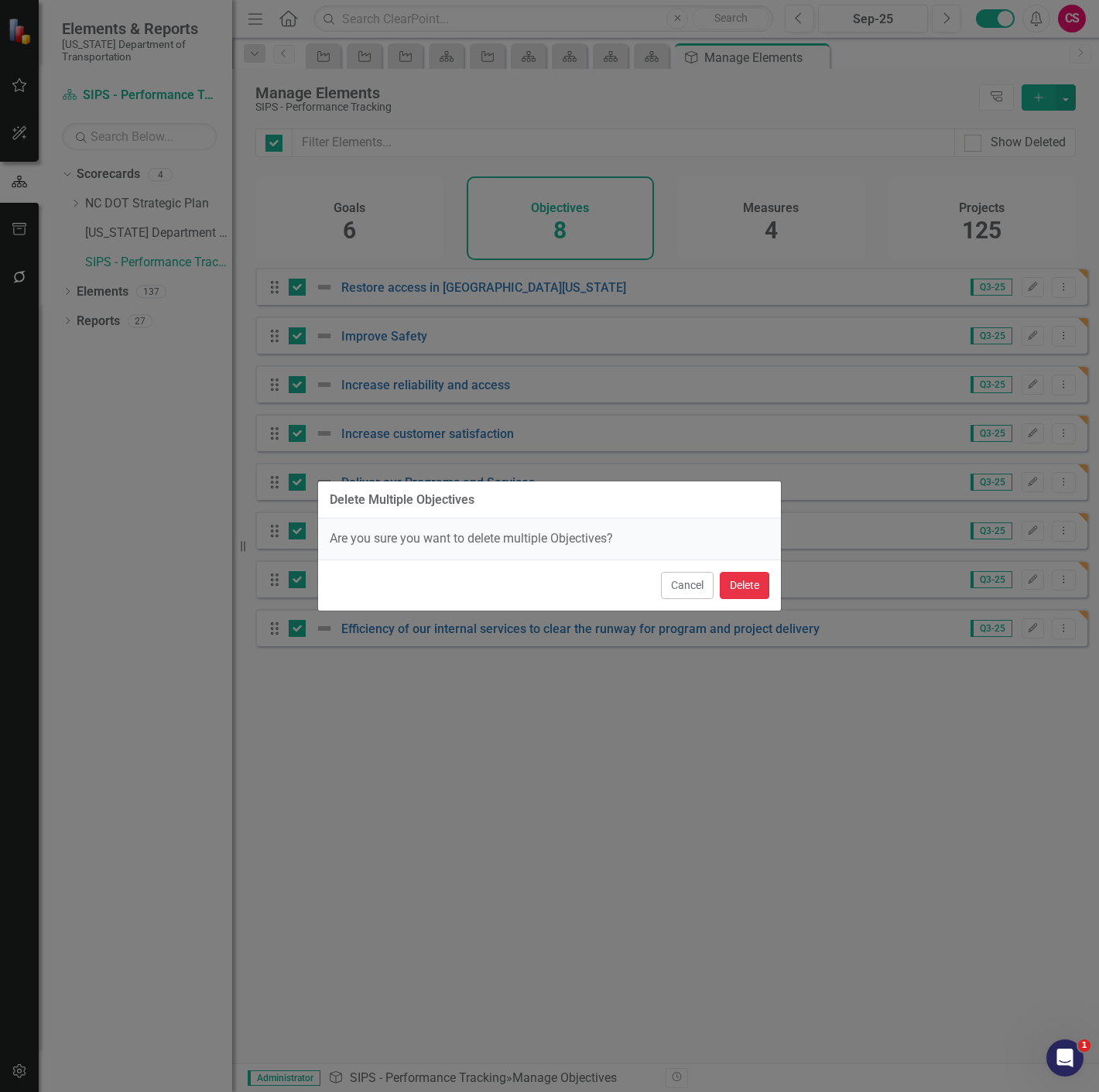
click at [745, 582] on button "Delete" at bounding box center [744, 586] width 49 height 27
checkbox input "false"
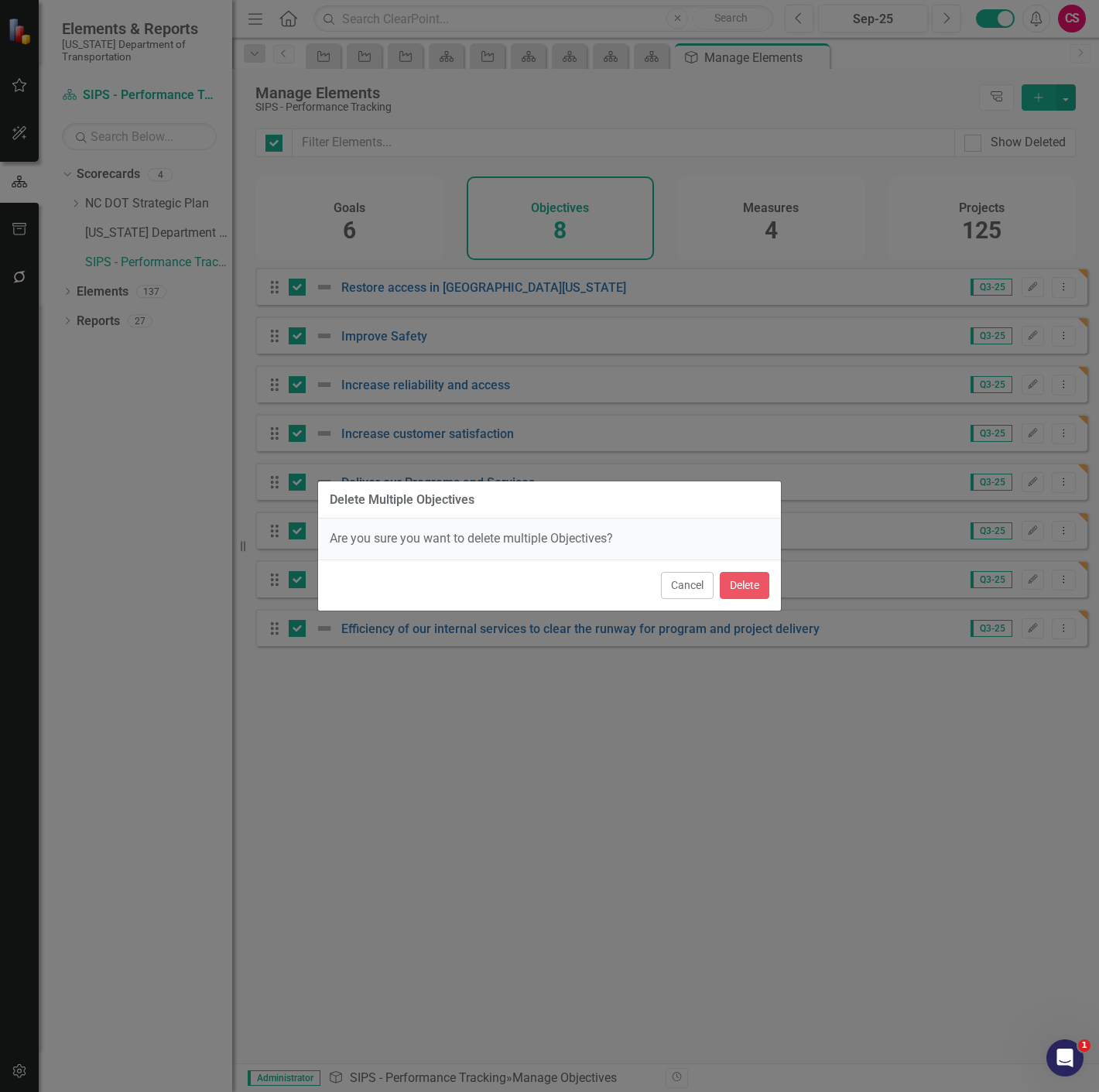
checkbox input "false"
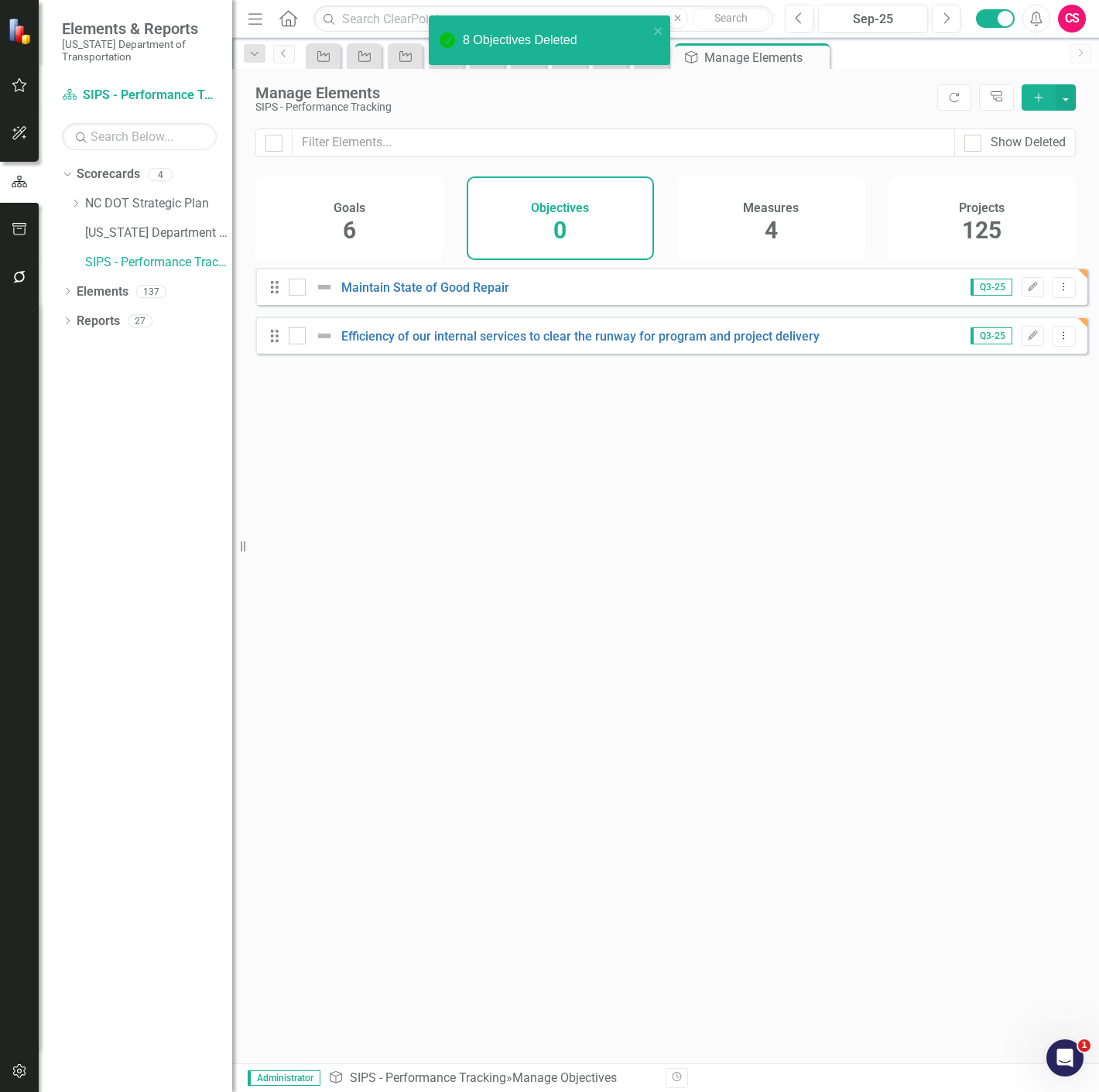
click at [391, 254] on div "Goals 6" at bounding box center [349, 218] width 188 height 83
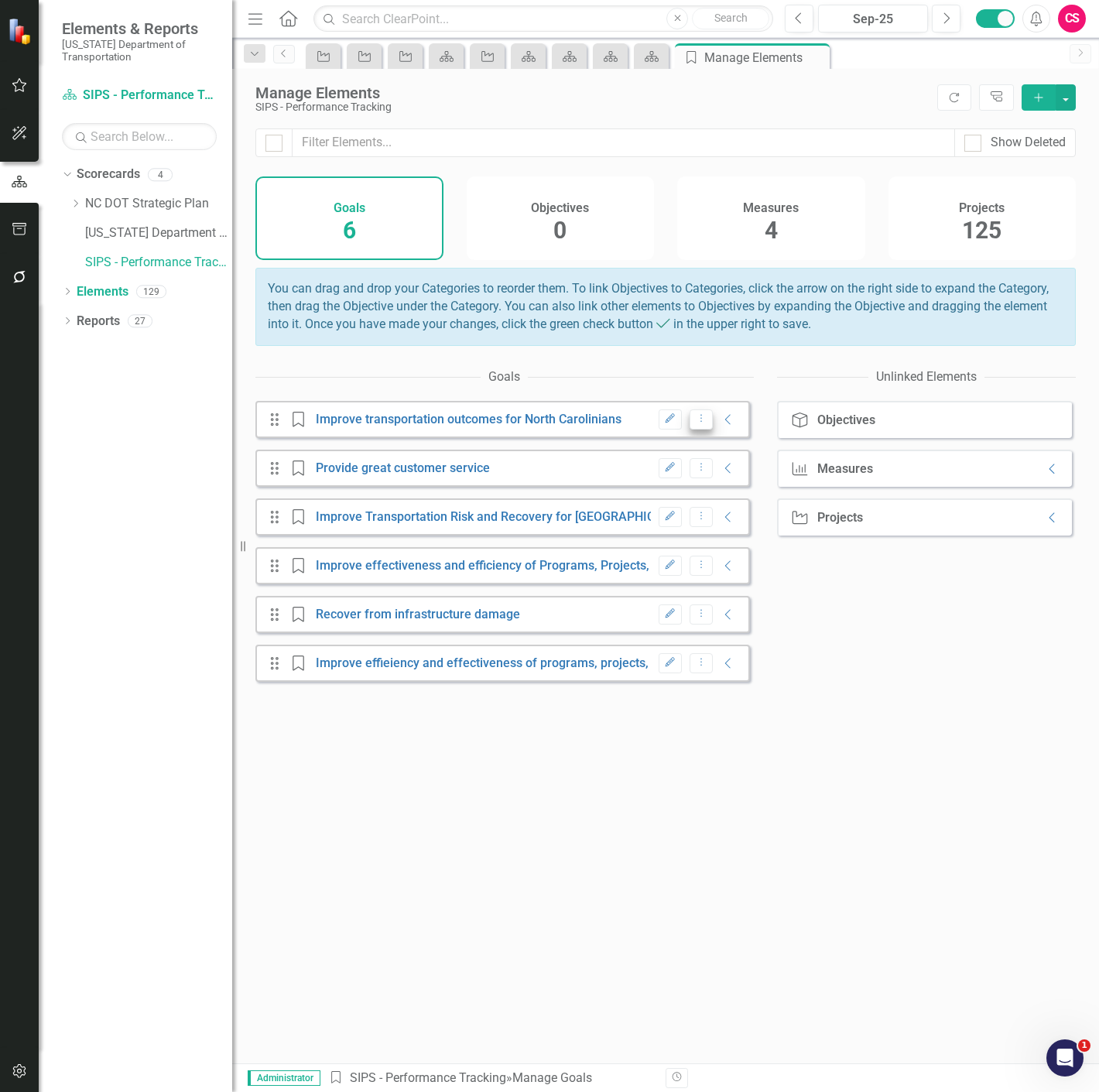
click at [698, 431] on button "Dropdown Menu" at bounding box center [701, 420] width 24 height 21
click at [718, 489] on link "Trash Delete Goal" at bounding box center [741, 485] width 122 height 29
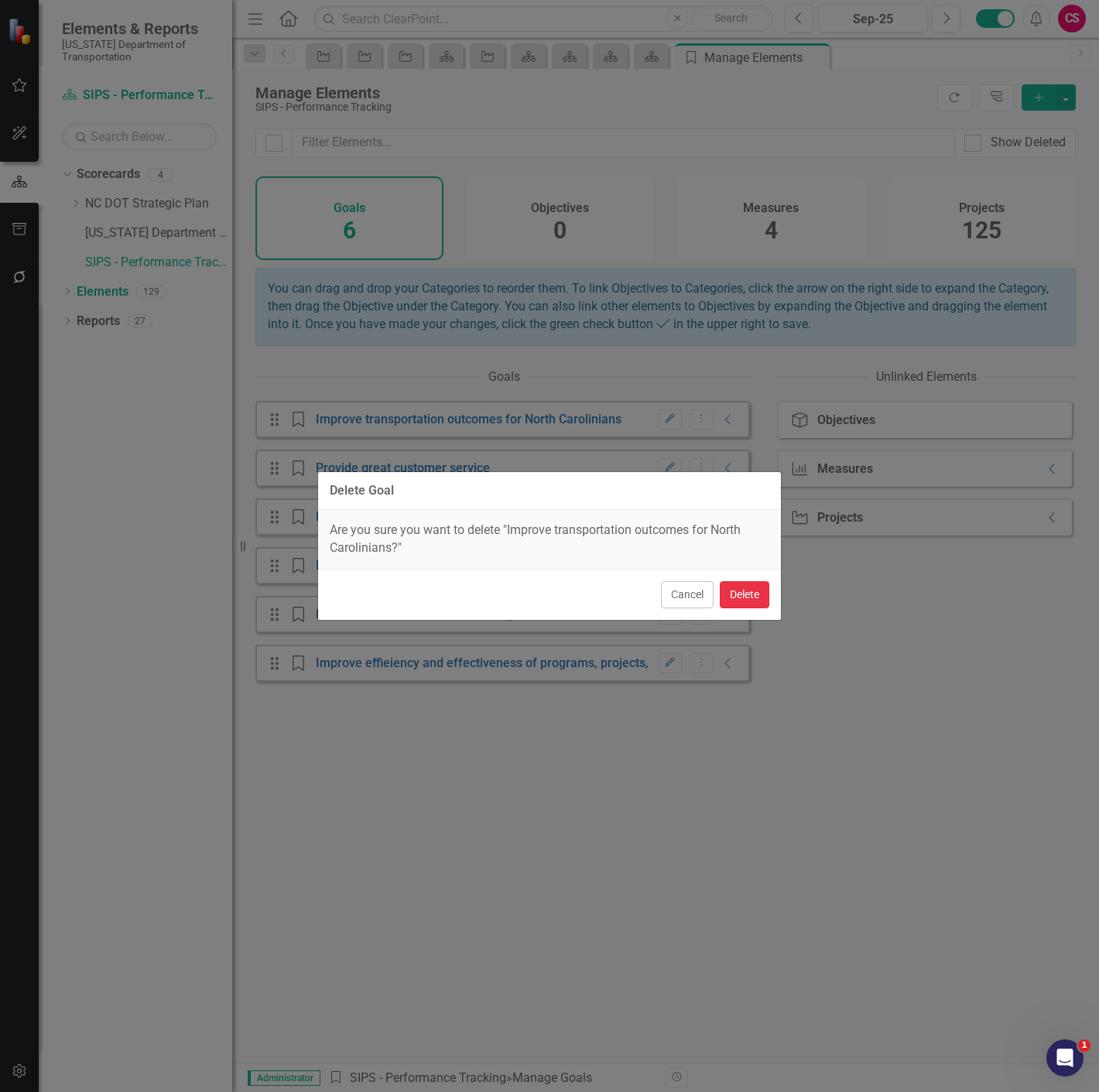
click at [733, 592] on button "Delete" at bounding box center [744, 594] width 49 height 27
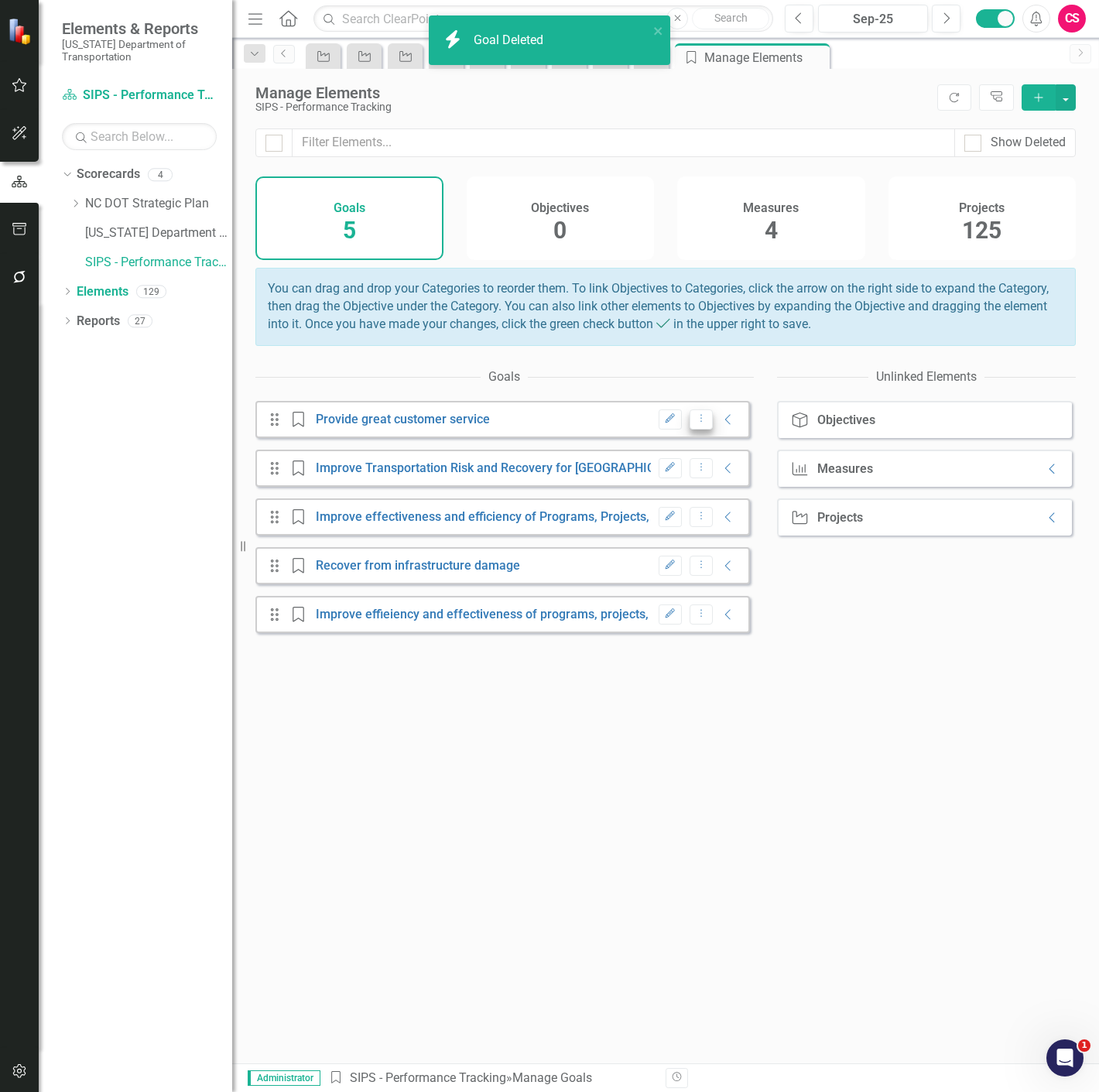
click at [695, 423] on icon "Dropdown Menu" at bounding box center [702, 418] width 14 height 10
click at [707, 486] on link "Trash Delete Goal" at bounding box center [741, 485] width 122 height 29
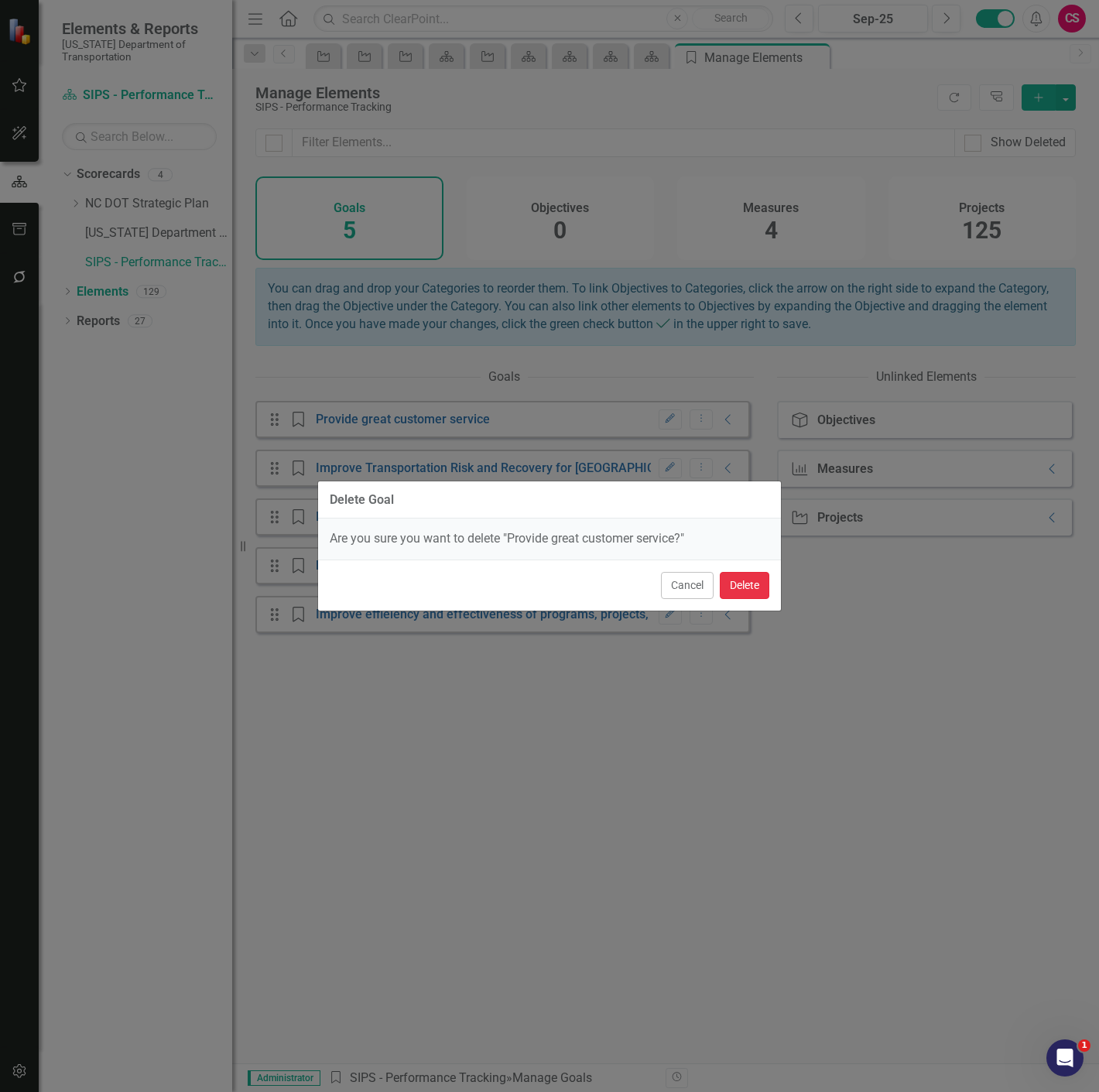
click at [757, 582] on button "Delete" at bounding box center [744, 586] width 49 height 27
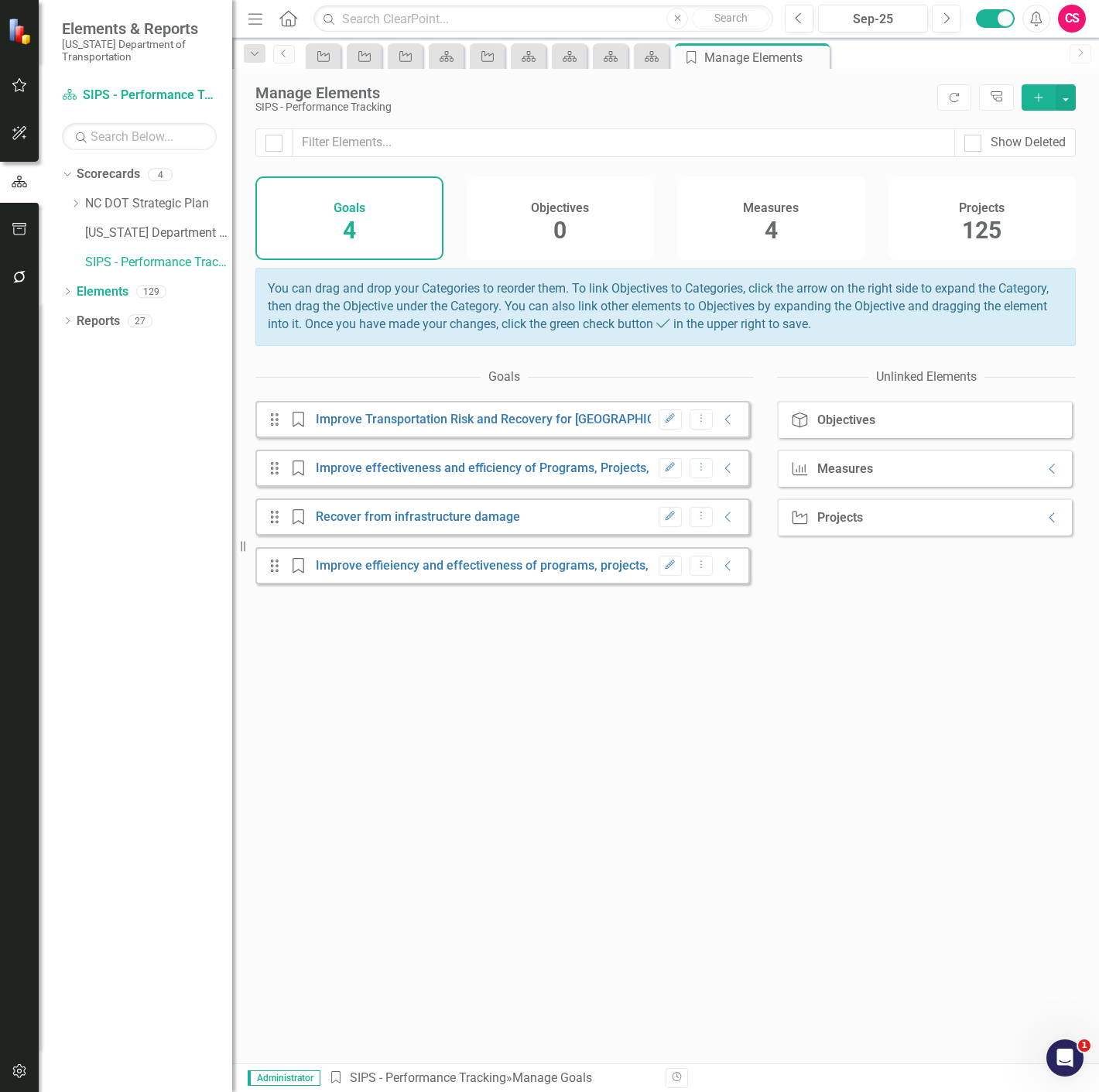
click at [695, 423] on icon "Dropdown Menu" at bounding box center [702, 418] width 14 height 10
click at [716, 480] on link "Trash Delete Goal" at bounding box center [741, 485] width 122 height 29
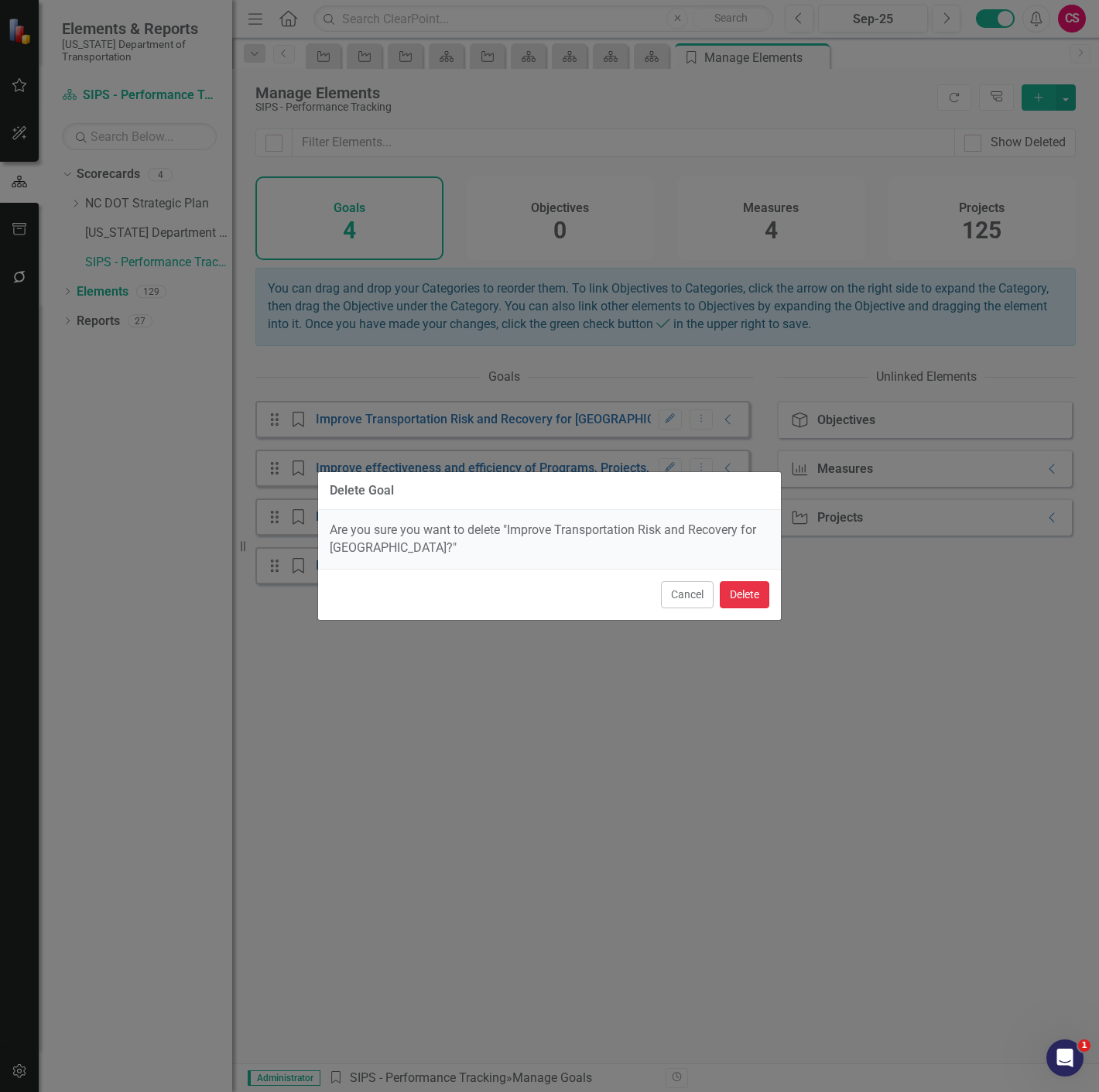
click at [741, 591] on button "Delete" at bounding box center [744, 594] width 49 height 27
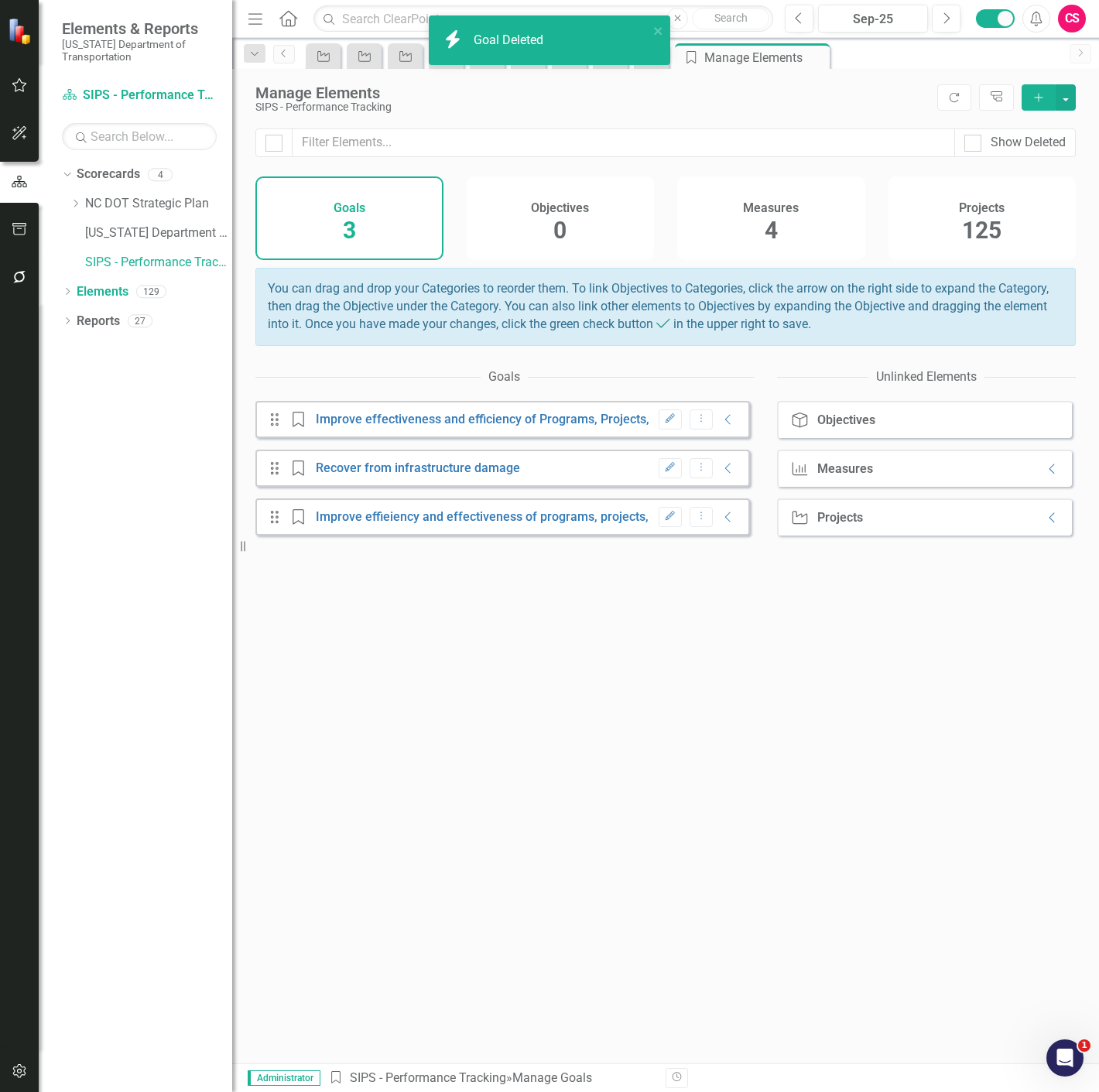
click at [699, 431] on button "Dropdown Menu" at bounding box center [701, 420] width 24 height 21
click at [709, 489] on link "Trash Delete Goal" at bounding box center [741, 485] width 122 height 29
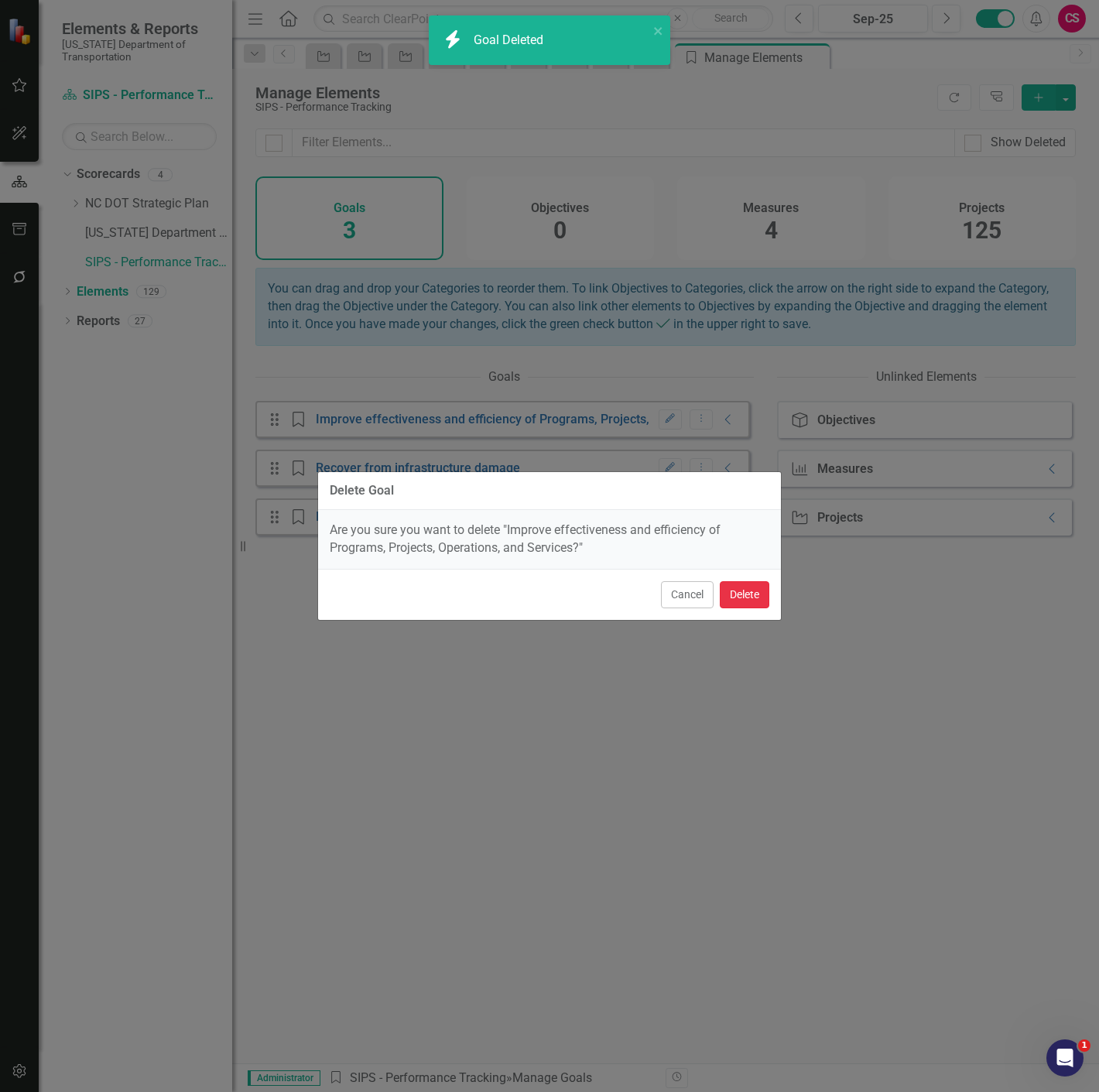
click at [736, 594] on button "Delete" at bounding box center [744, 594] width 49 height 27
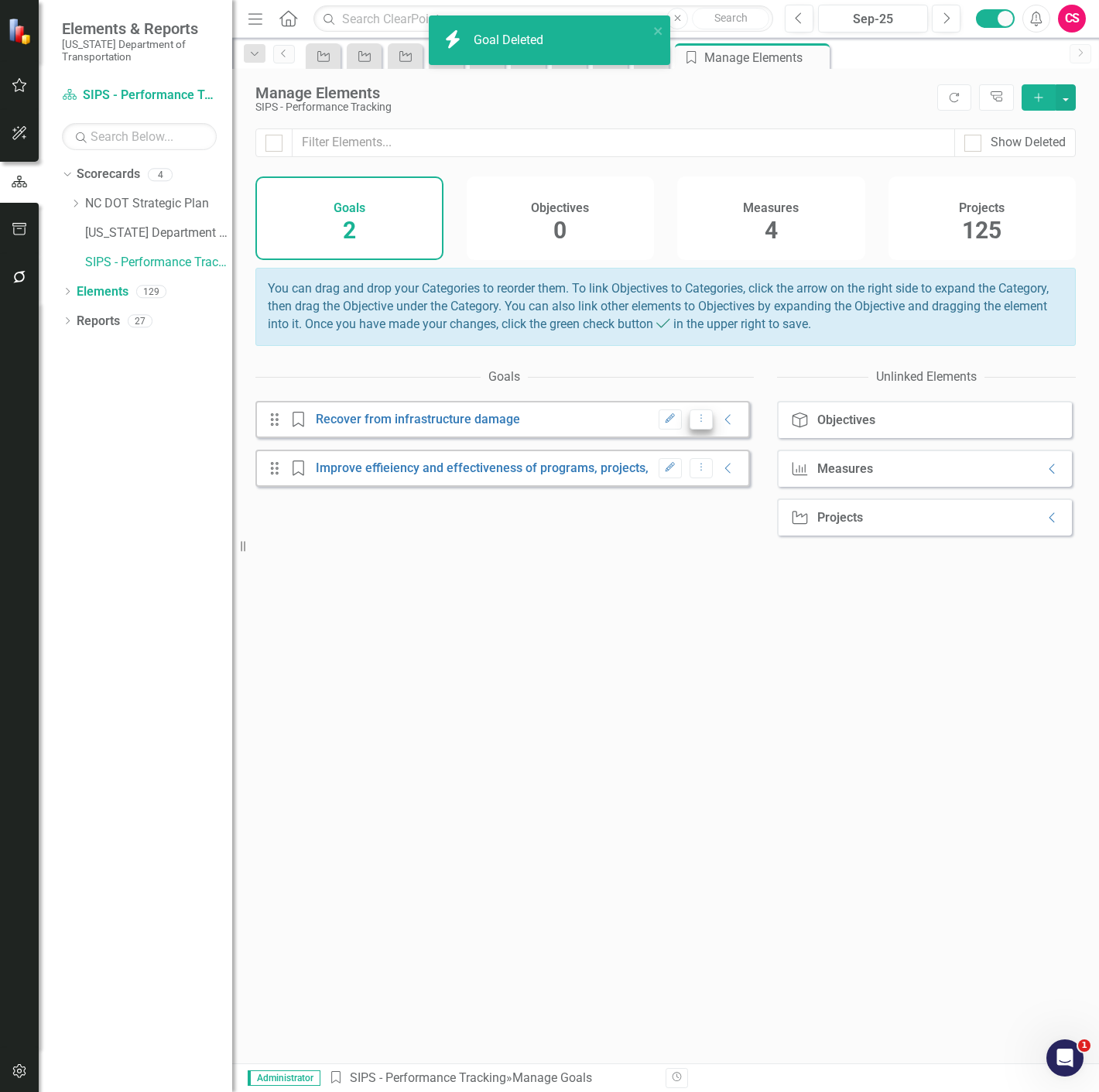
click at [698, 423] on button "Dropdown Menu" at bounding box center [701, 420] width 24 height 21
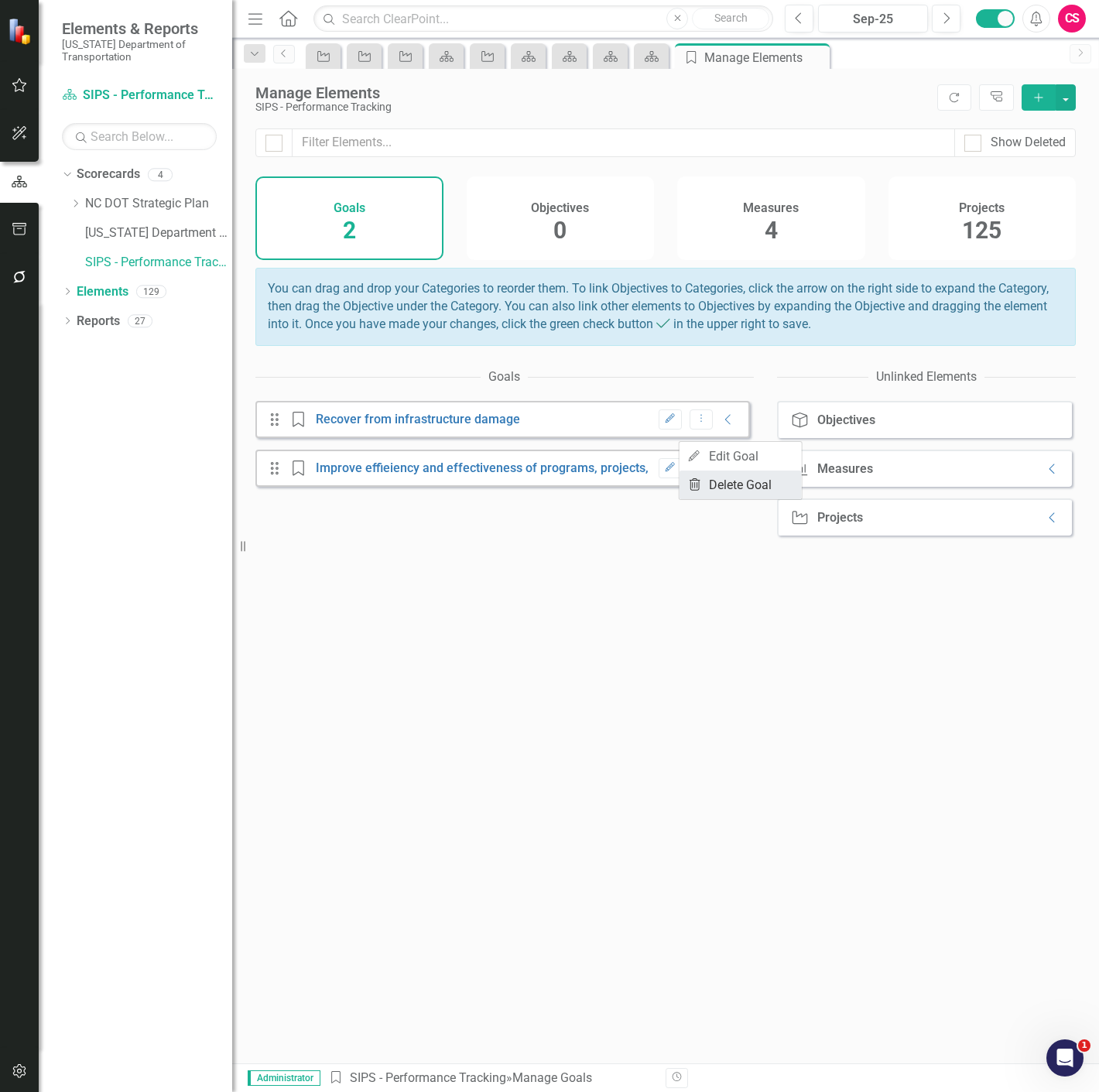
click at [708, 485] on link "Trash Delete Goal" at bounding box center [741, 485] width 122 height 29
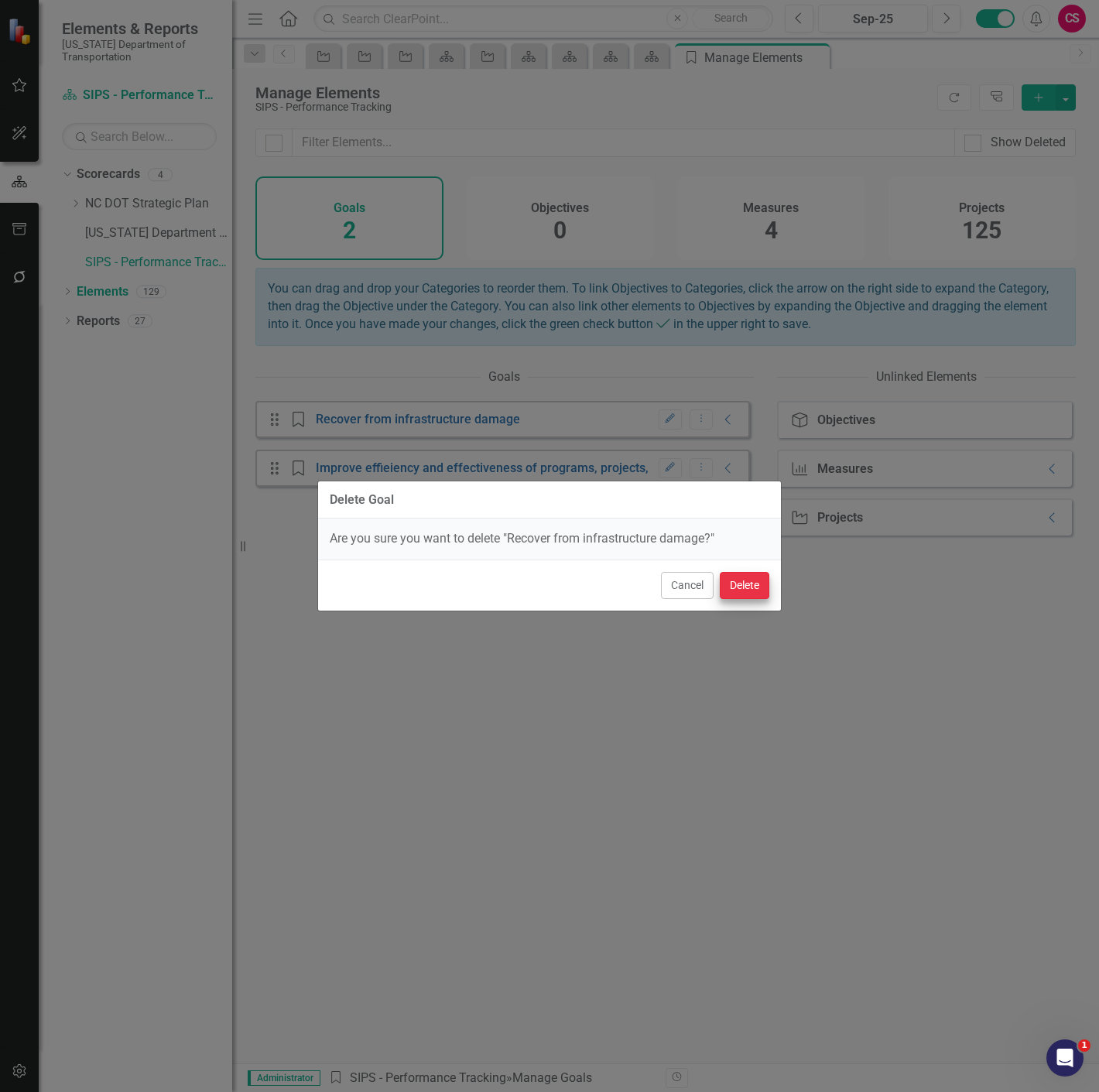
click at [730, 562] on div "Cancel Delete" at bounding box center [549, 585] width 463 height 51
click at [737, 583] on button "Delete" at bounding box center [744, 586] width 49 height 27
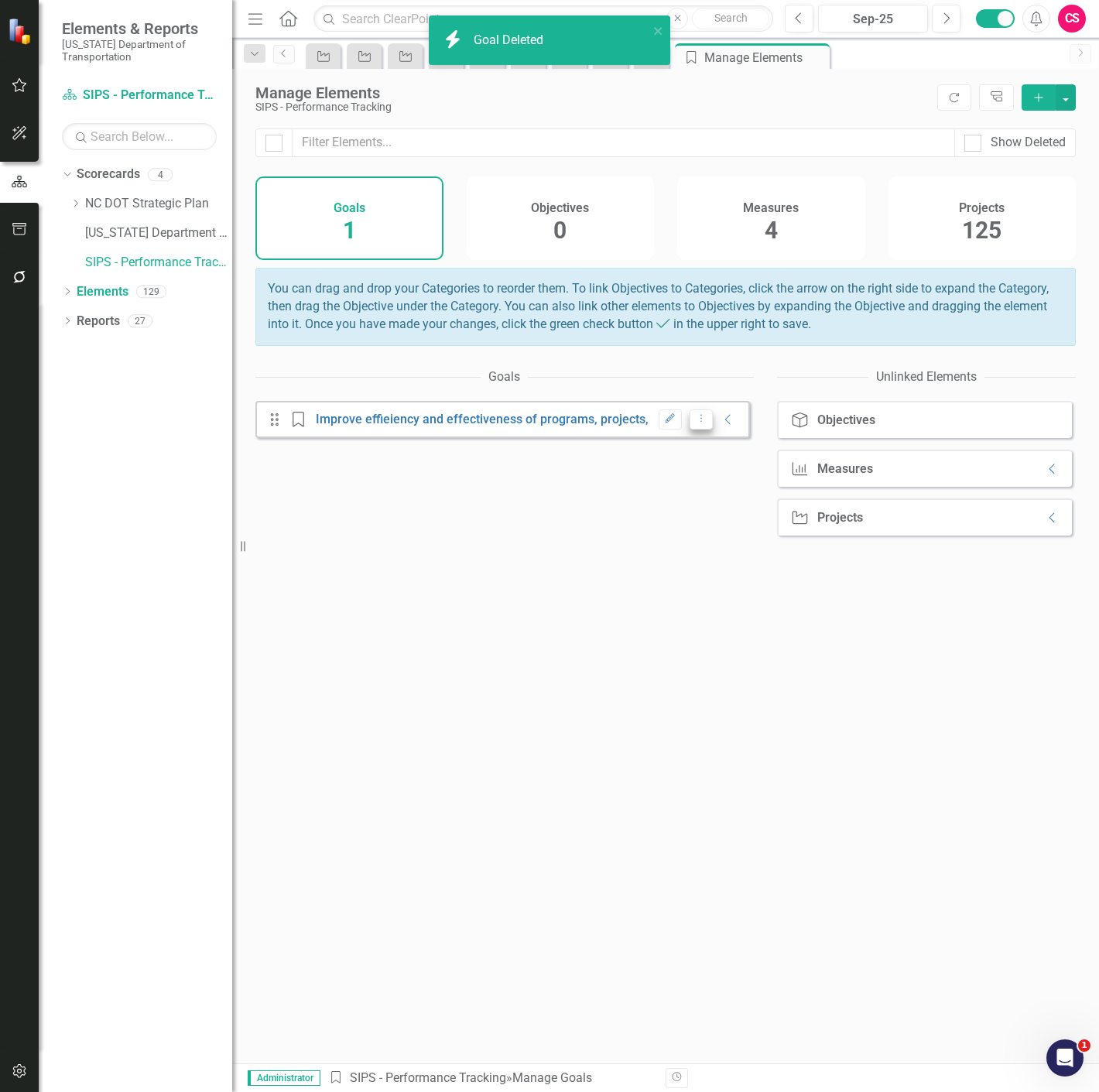
click at [695, 423] on icon "Dropdown Menu" at bounding box center [702, 418] width 14 height 10
click at [705, 481] on link "Trash Delete Goal" at bounding box center [741, 485] width 122 height 29
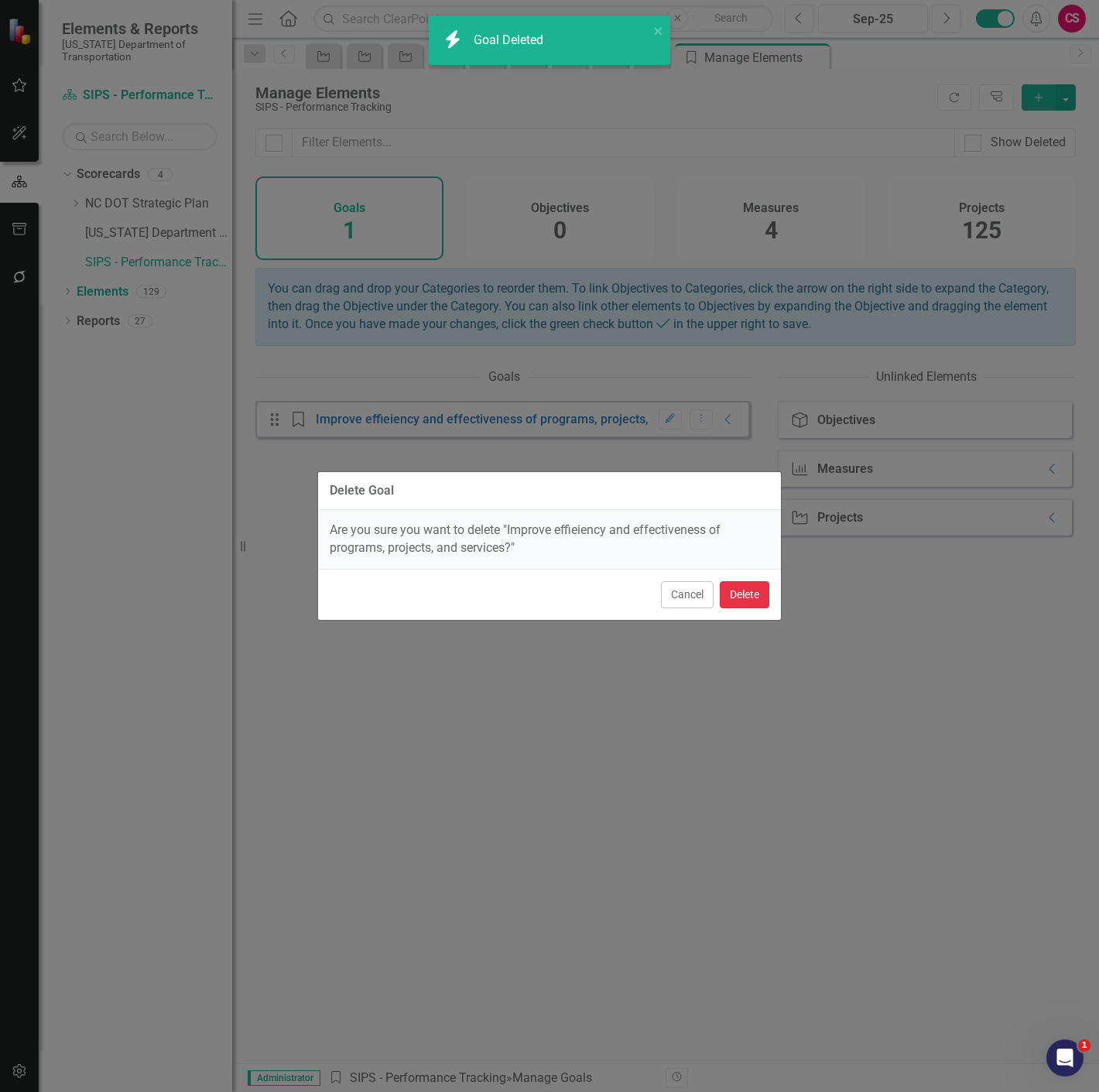
click at [743, 587] on button "Delete" at bounding box center [744, 594] width 49 height 27
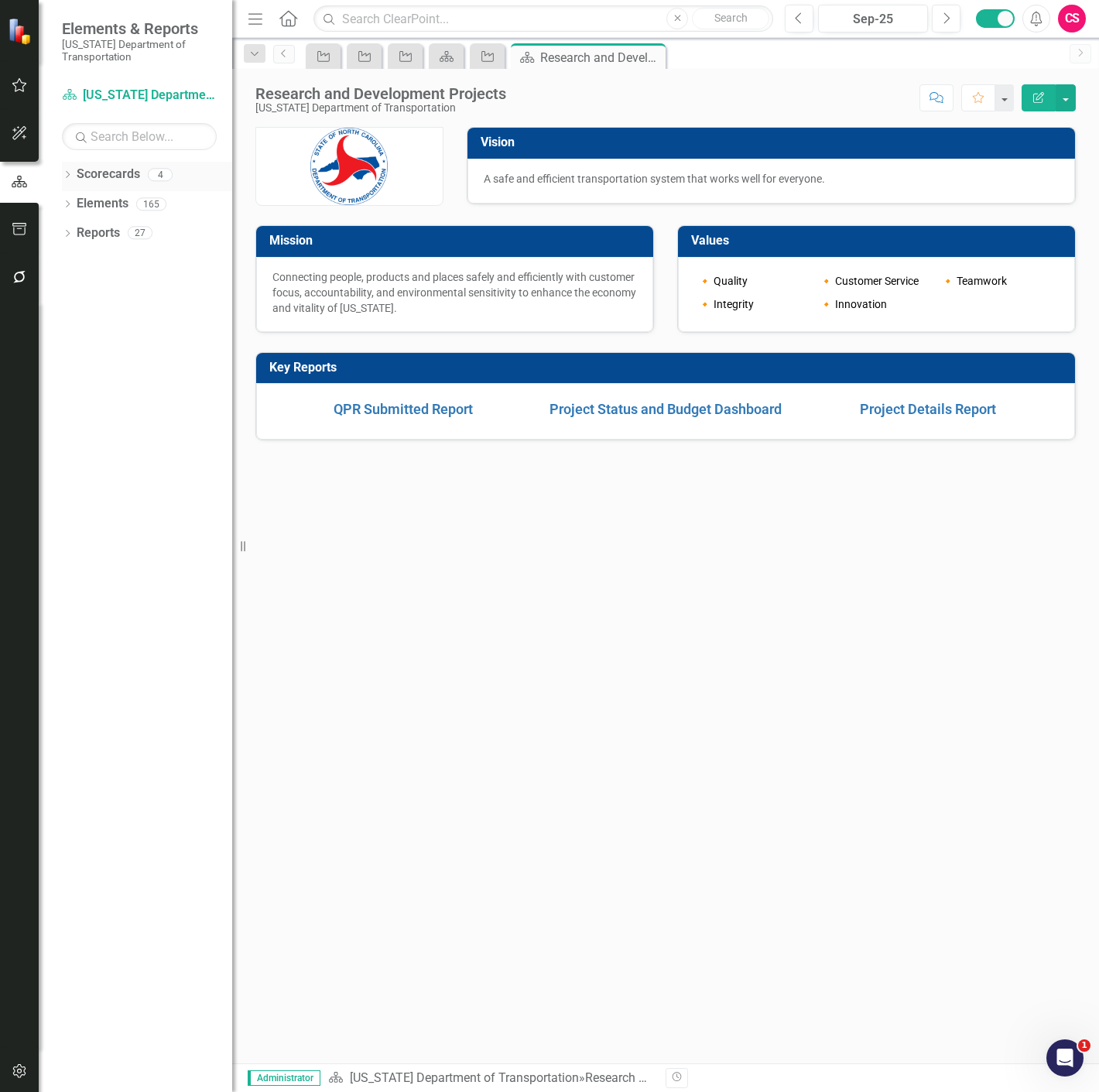
click at [67, 175] on icon "Dropdown" at bounding box center [67, 176] width 11 height 9
click at [128, 268] on link "SIPS - Performance Tracking" at bounding box center [159, 263] width 147 height 17
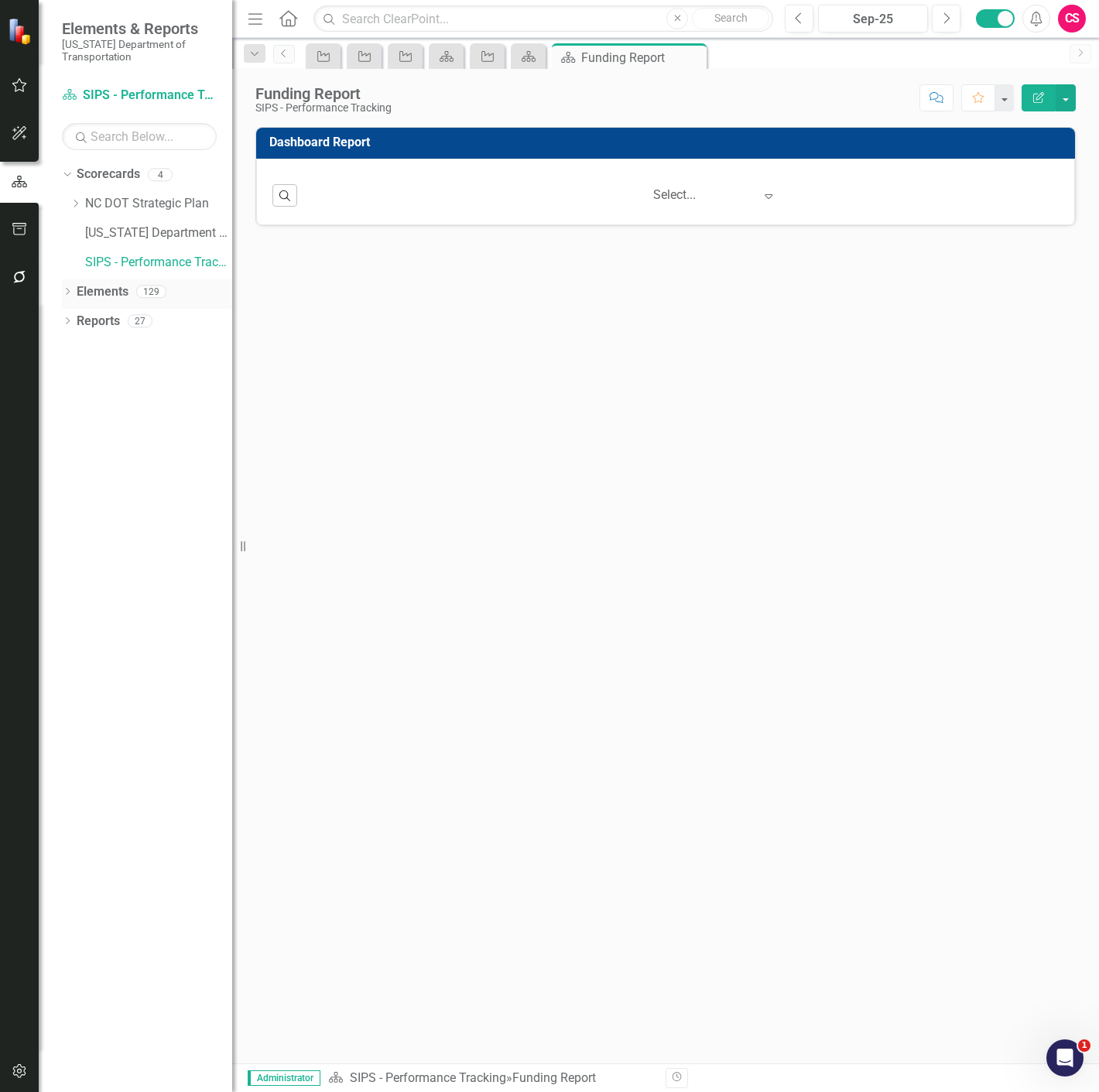
click at [114, 292] on link "Elements" at bounding box center [102, 292] width 51 height 17
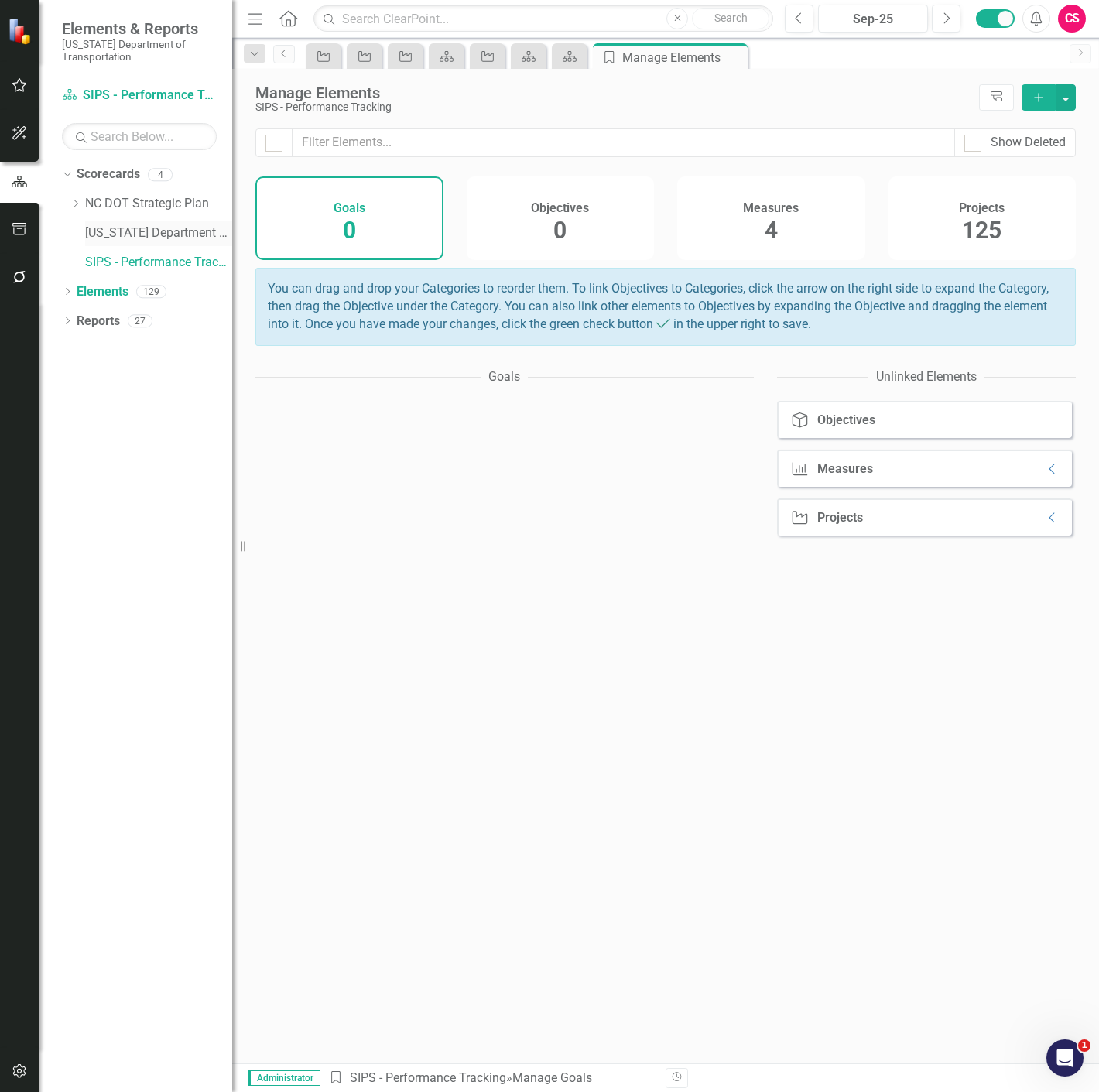
click at [130, 240] on link "[US_STATE] Department of Transportation" at bounding box center [159, 233] width 147 height 17
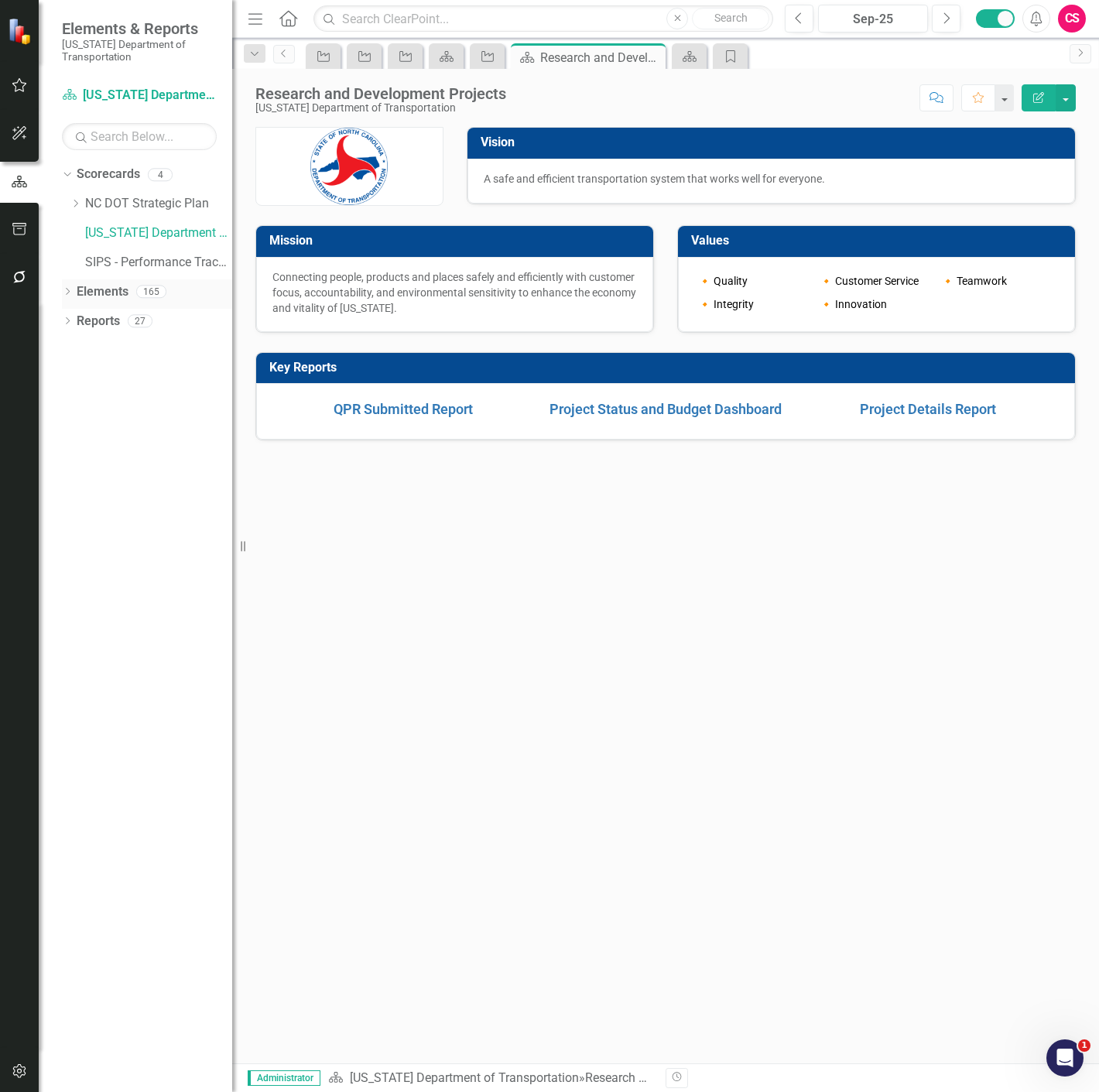
click at [116, 291] on link "Elements" at bounding box center [102, 292] width 51 height 17
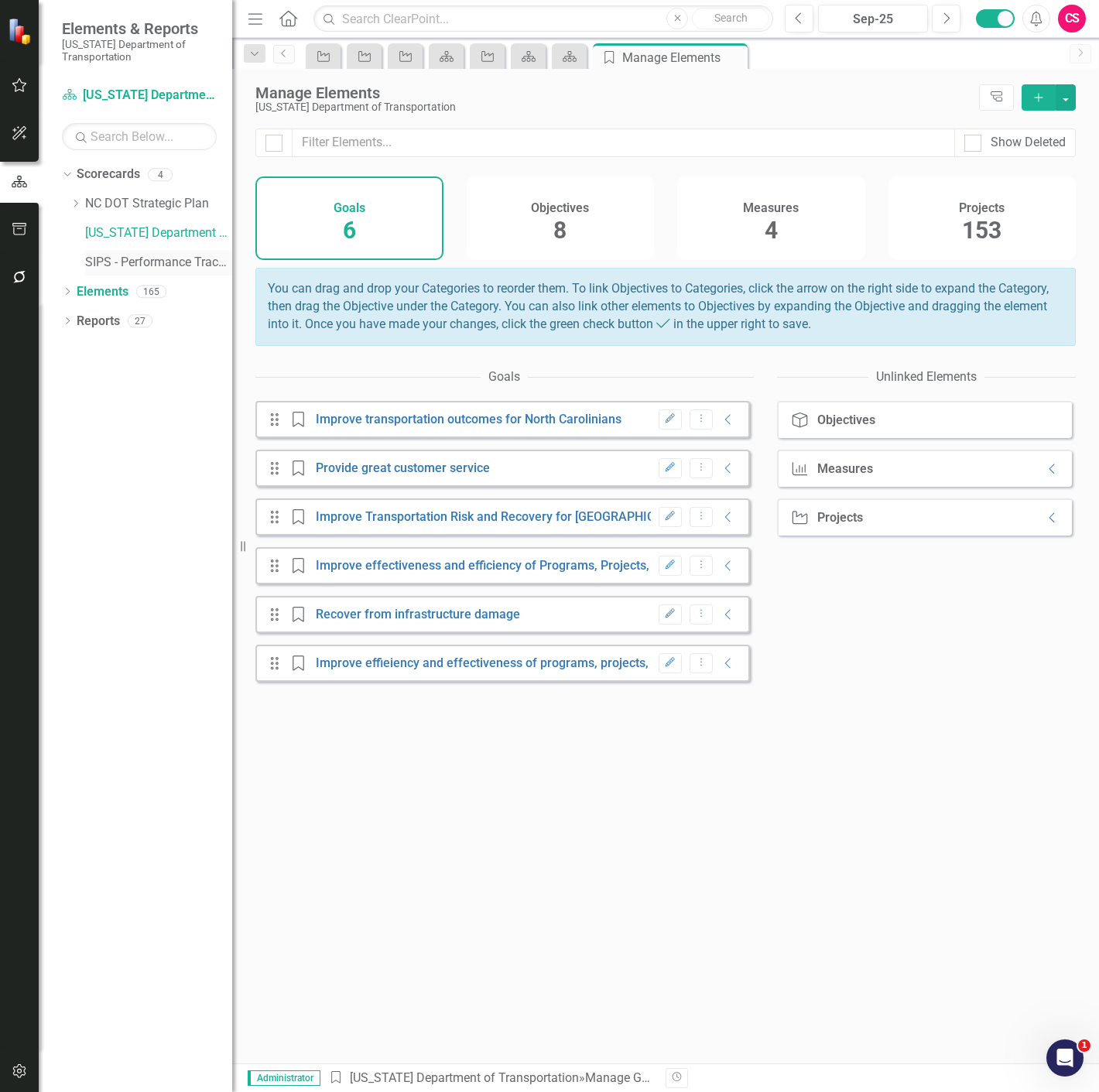
click at [124, 261] on link "SIPS - Performance Tracking" at bounding box center [159, 263] width 147 height 17
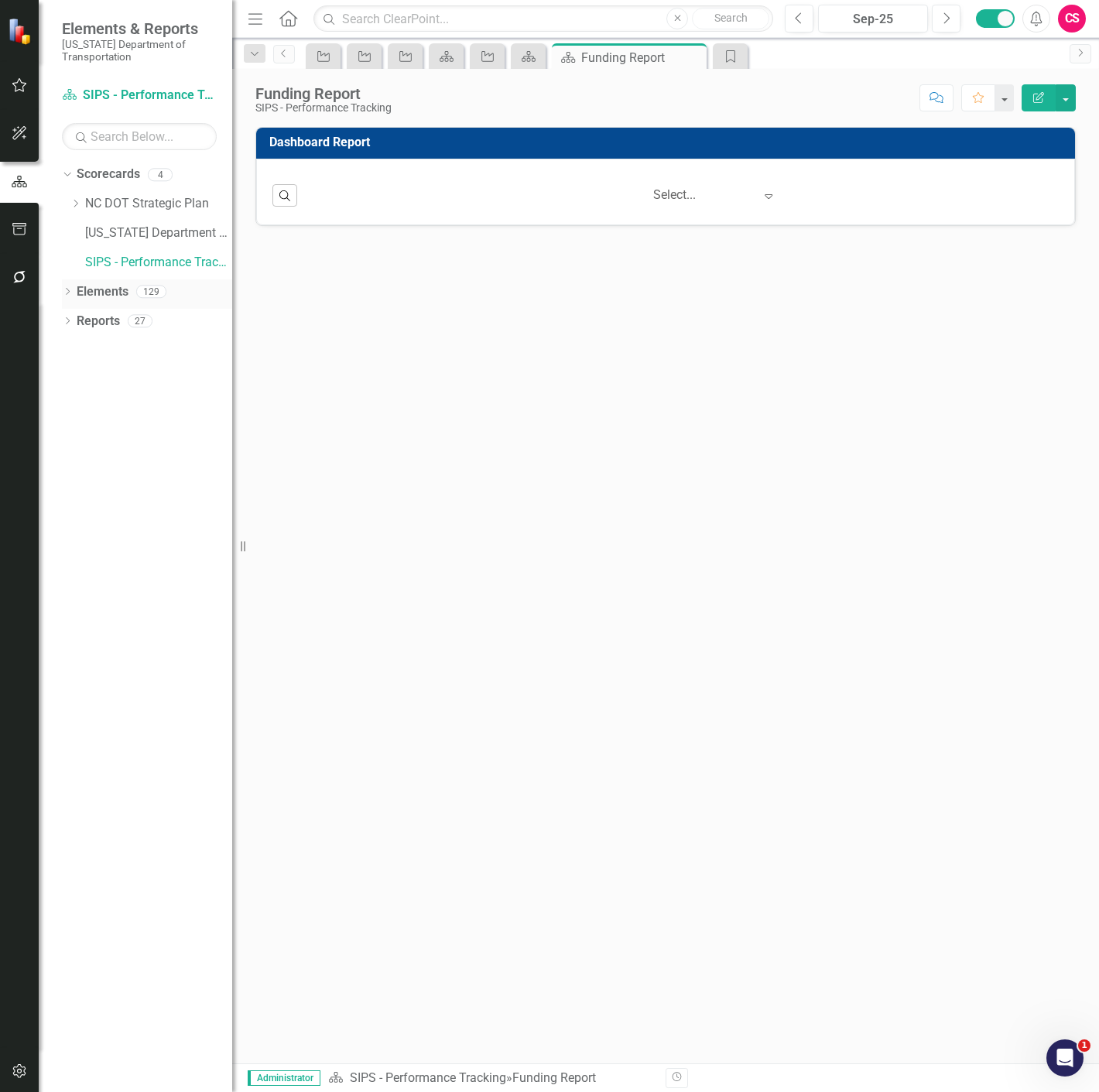
click at [107, 305] on div "Elements" at bounding box center [102, 292] width 51 height 25
click at [103, 298] on link "Elements" at bounding box center [102, 292] width 51 height 17
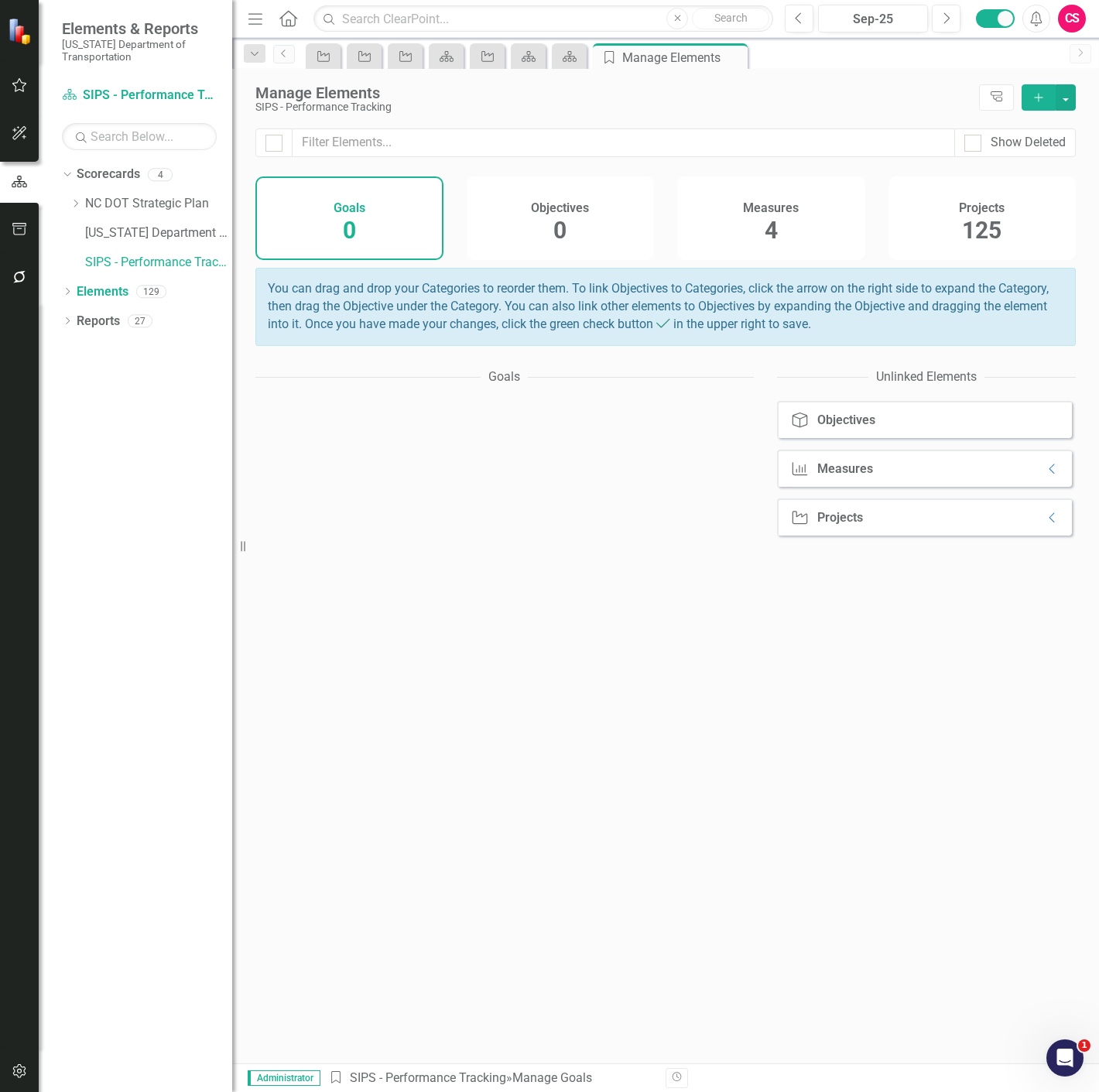
click at [1051, 212] on div "Projects 125" at bounding box center [983, 218] width 188 height 83
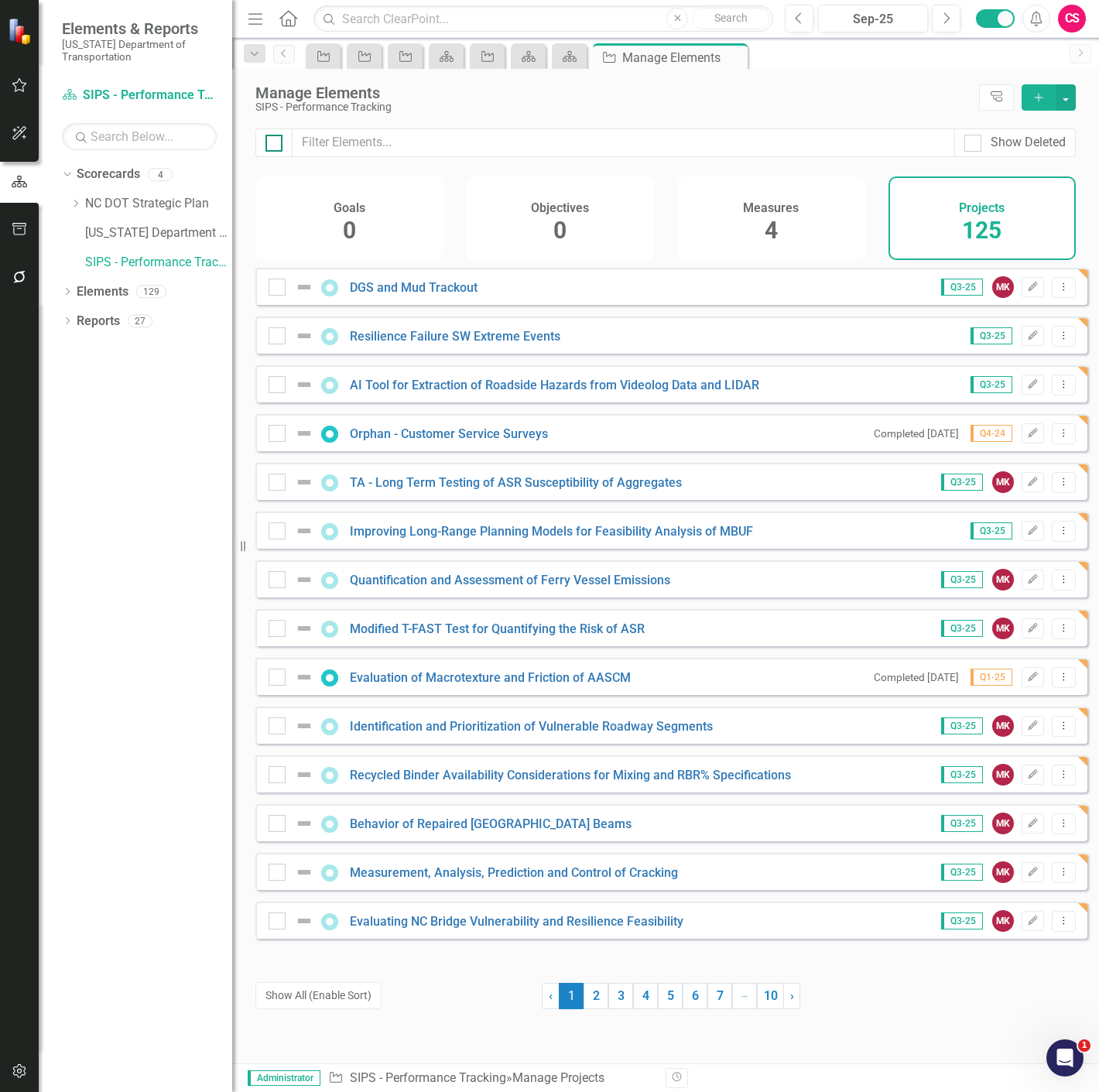
click at [278, 140] on div at bounding box center [275, 144] width 17 height 17
click at [275, 140] on input "checkbox" at bounding box center [271, 140] width 10 height 10
checkbox input "true"
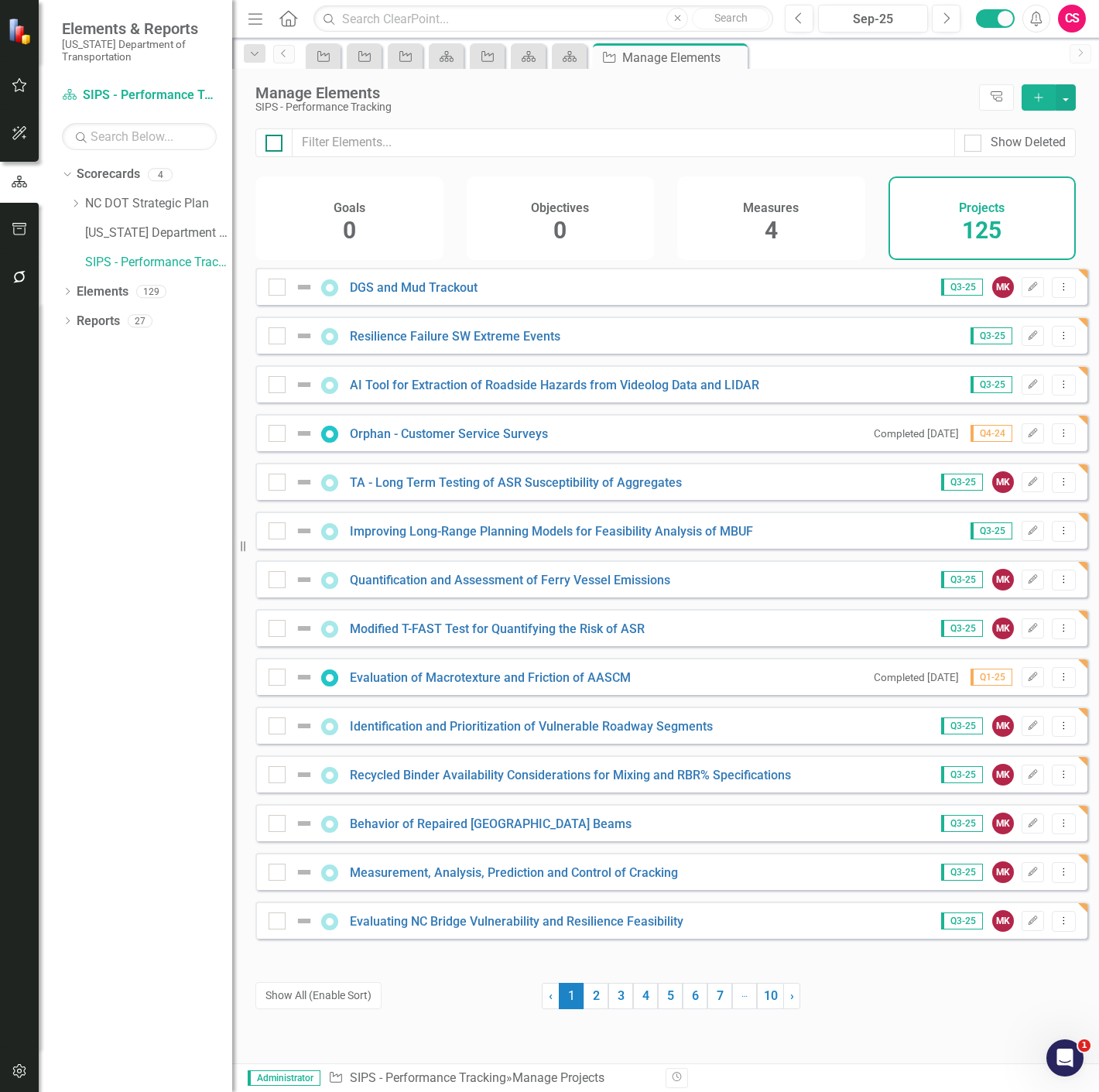
checkbox input "true"
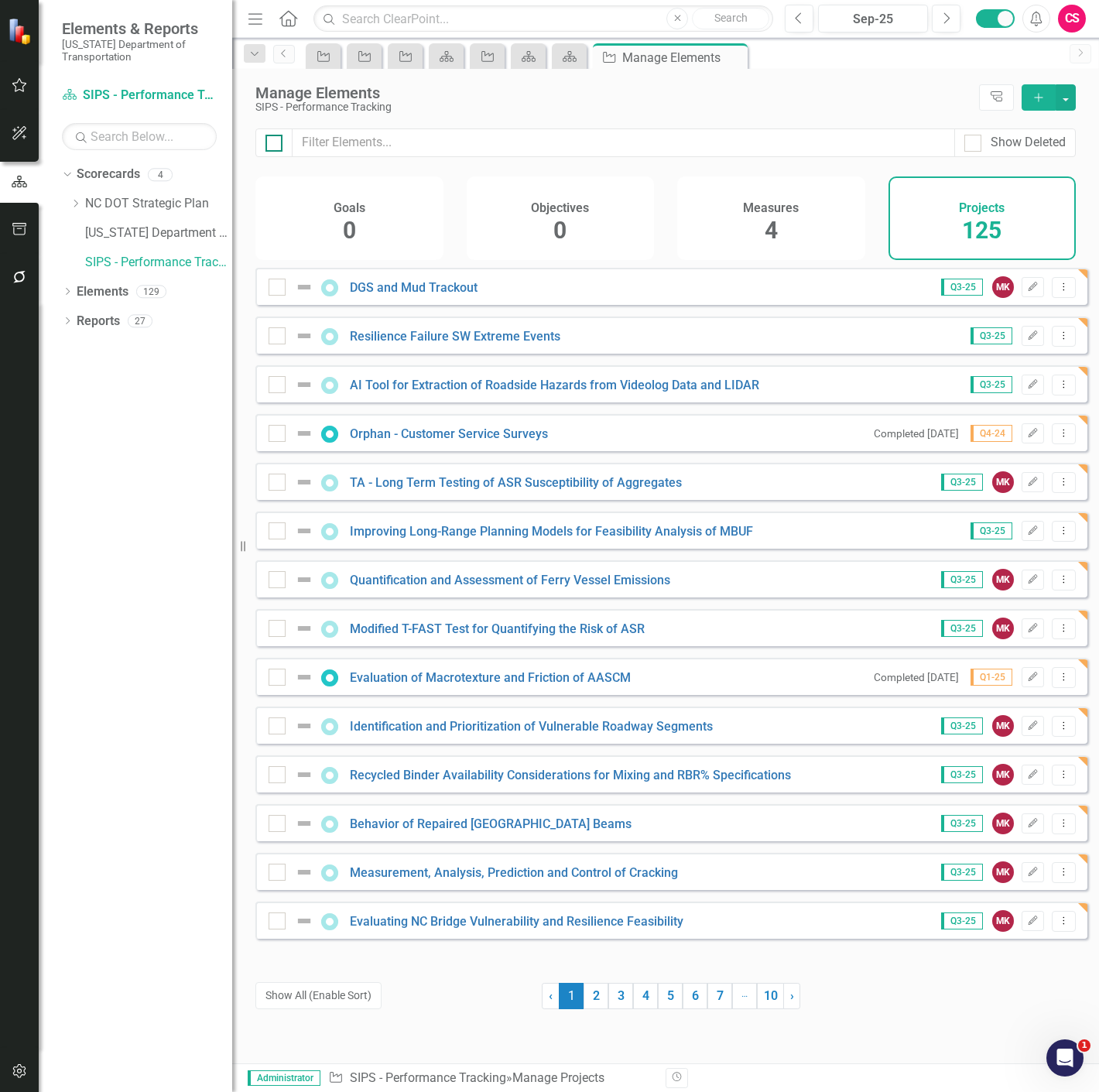
checkbox input "true"
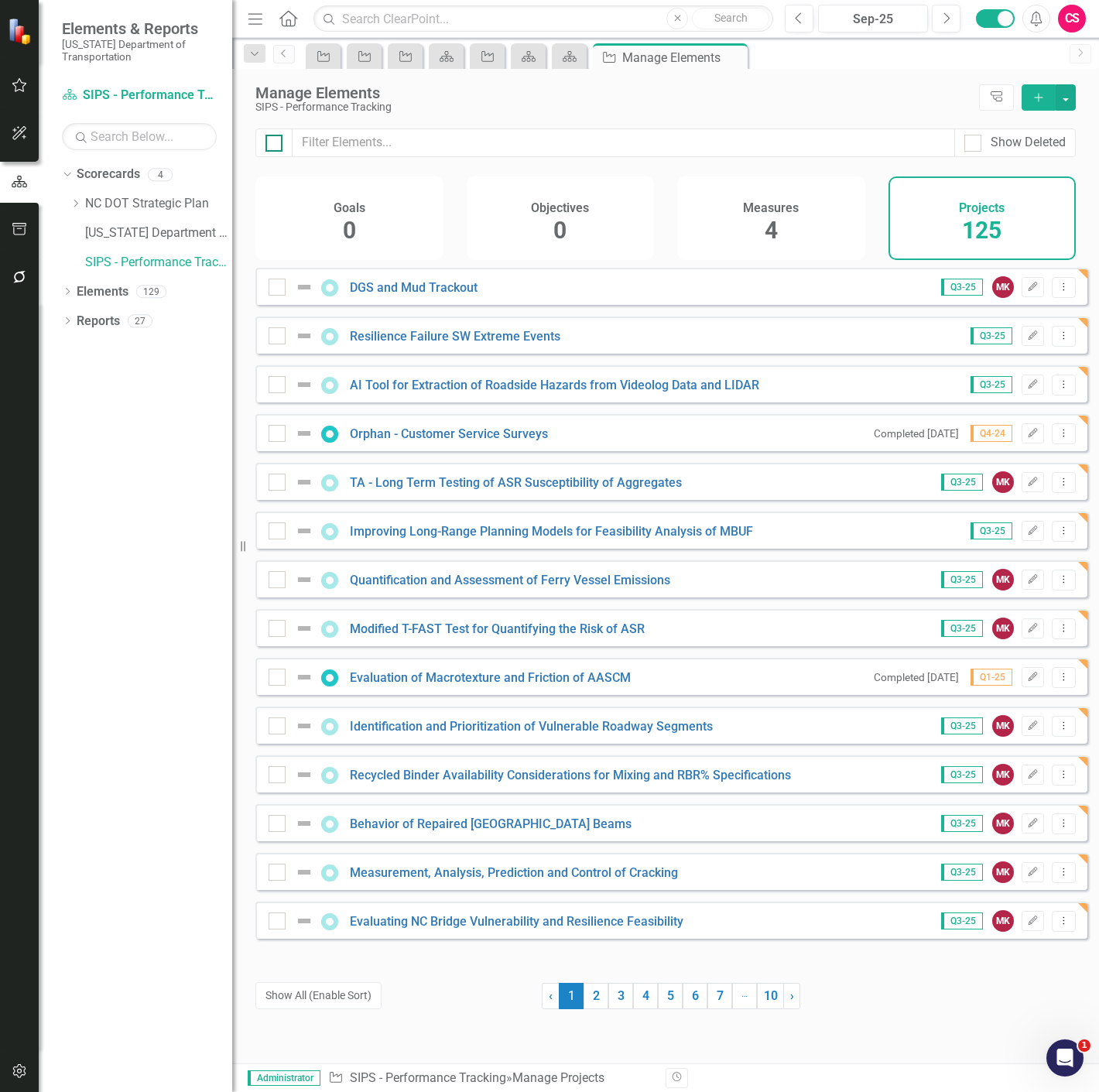
checkbox input "true"
click at [336, 1008] on button "Show All (Enable Sort)" at bounding box center [318, 996] width 126 height 27
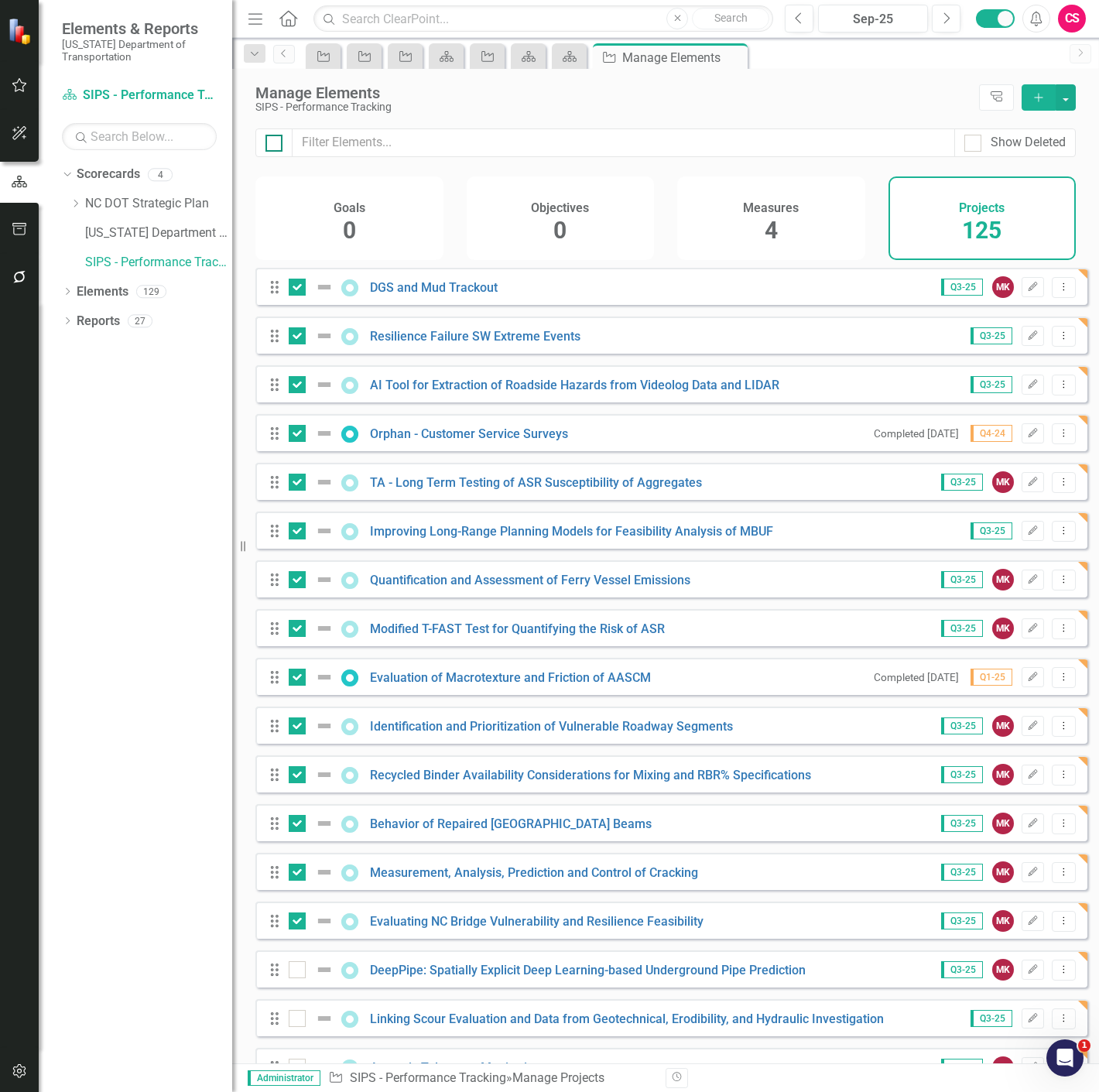
click at [276, 151] on div at bounding box center [275, 144] width 17 height 17
click at [275, 145] on input "checkbox" at bounding box center [271, 140] width 10 height 10
checkbox input "true"
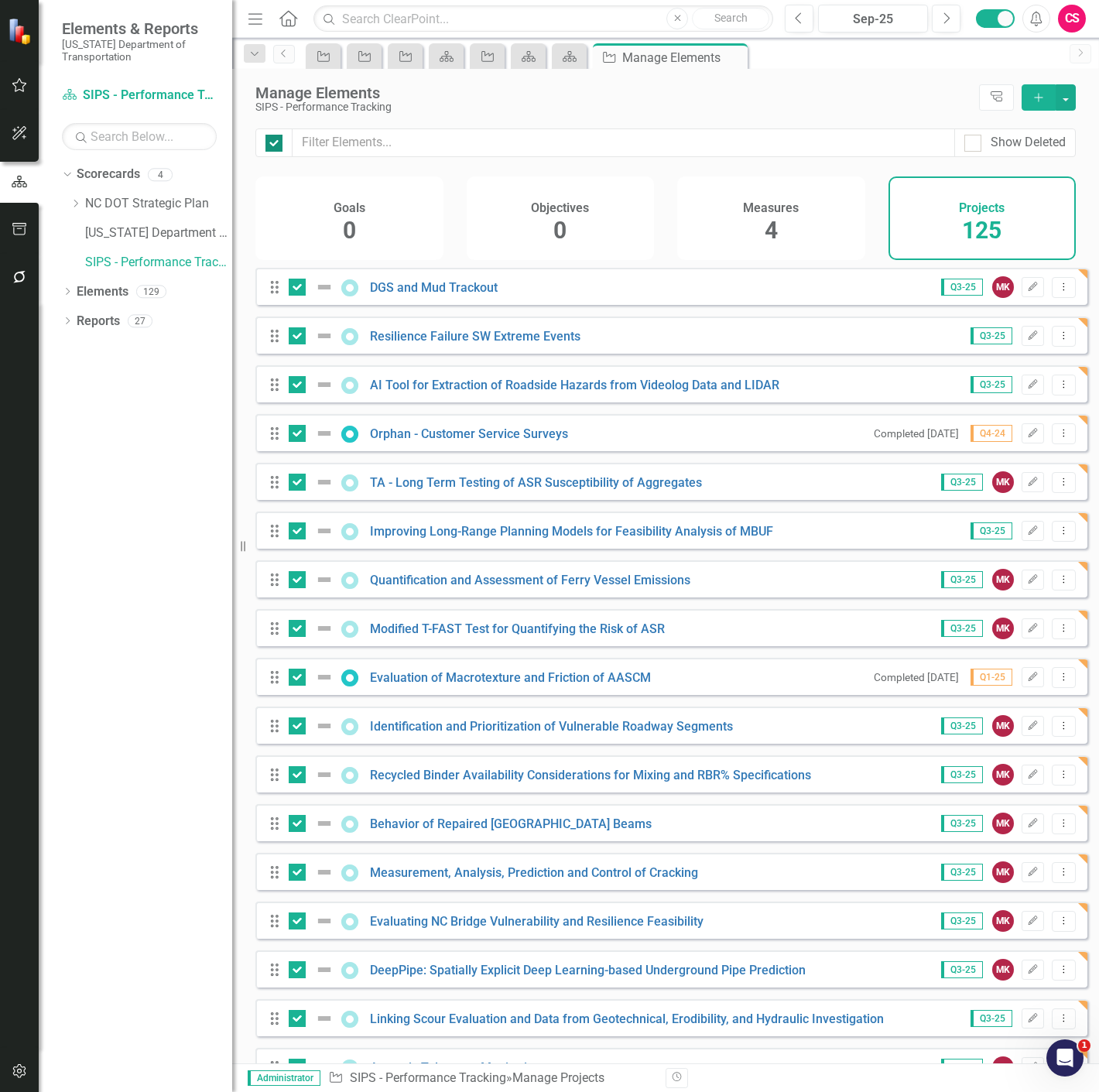
checkbox input "true"
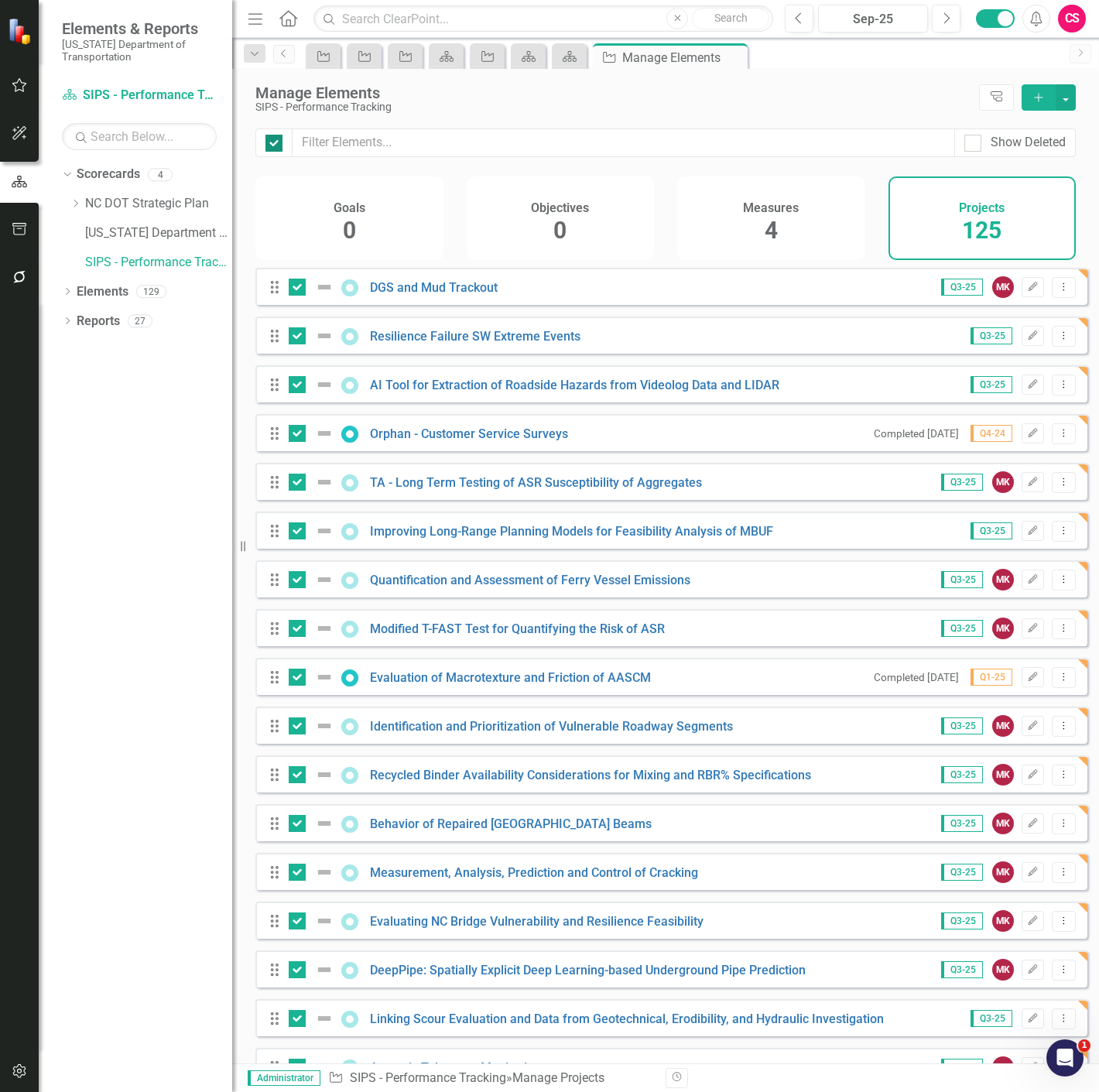
checkbox input "true"
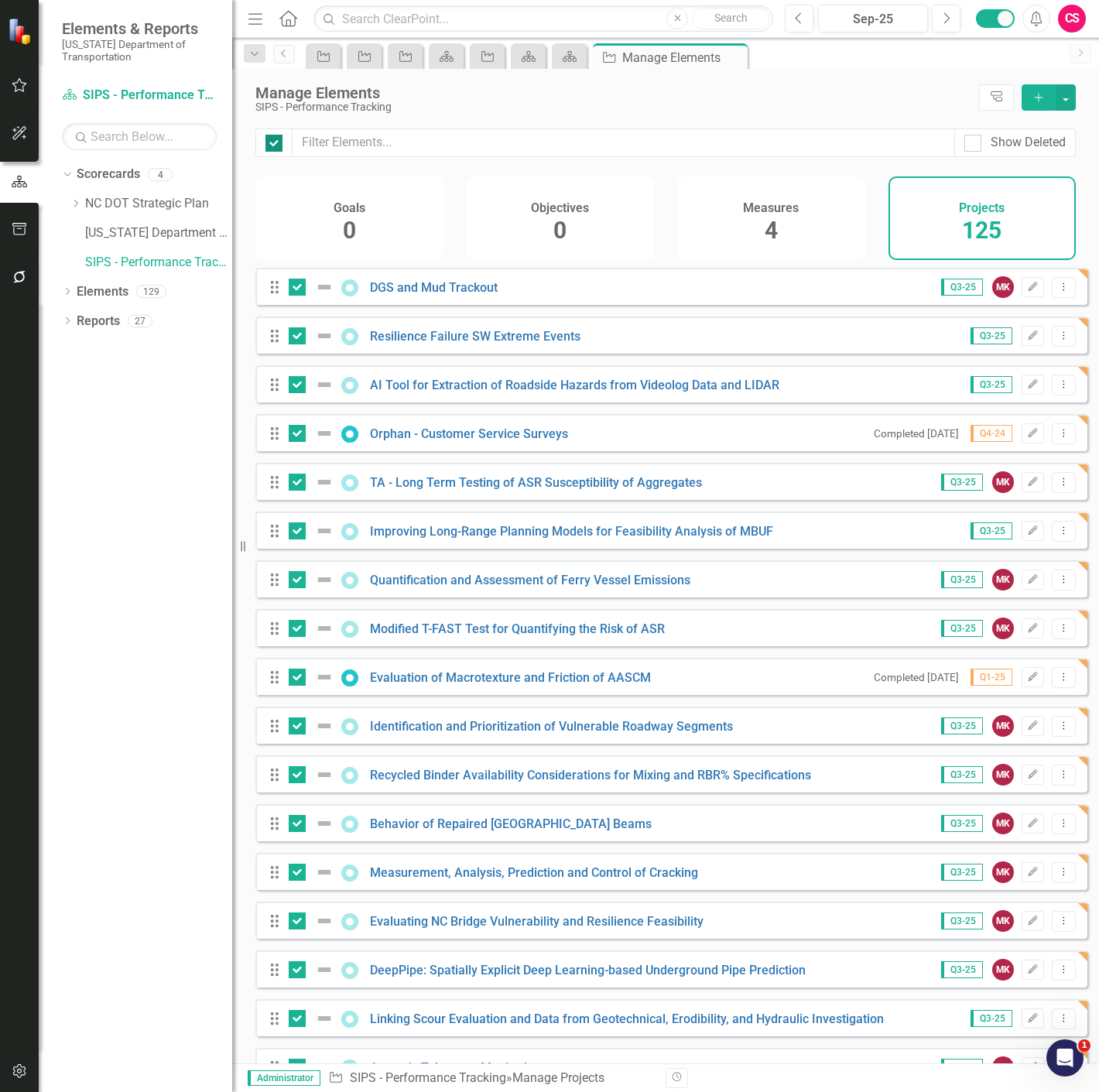
checkbox input "true"
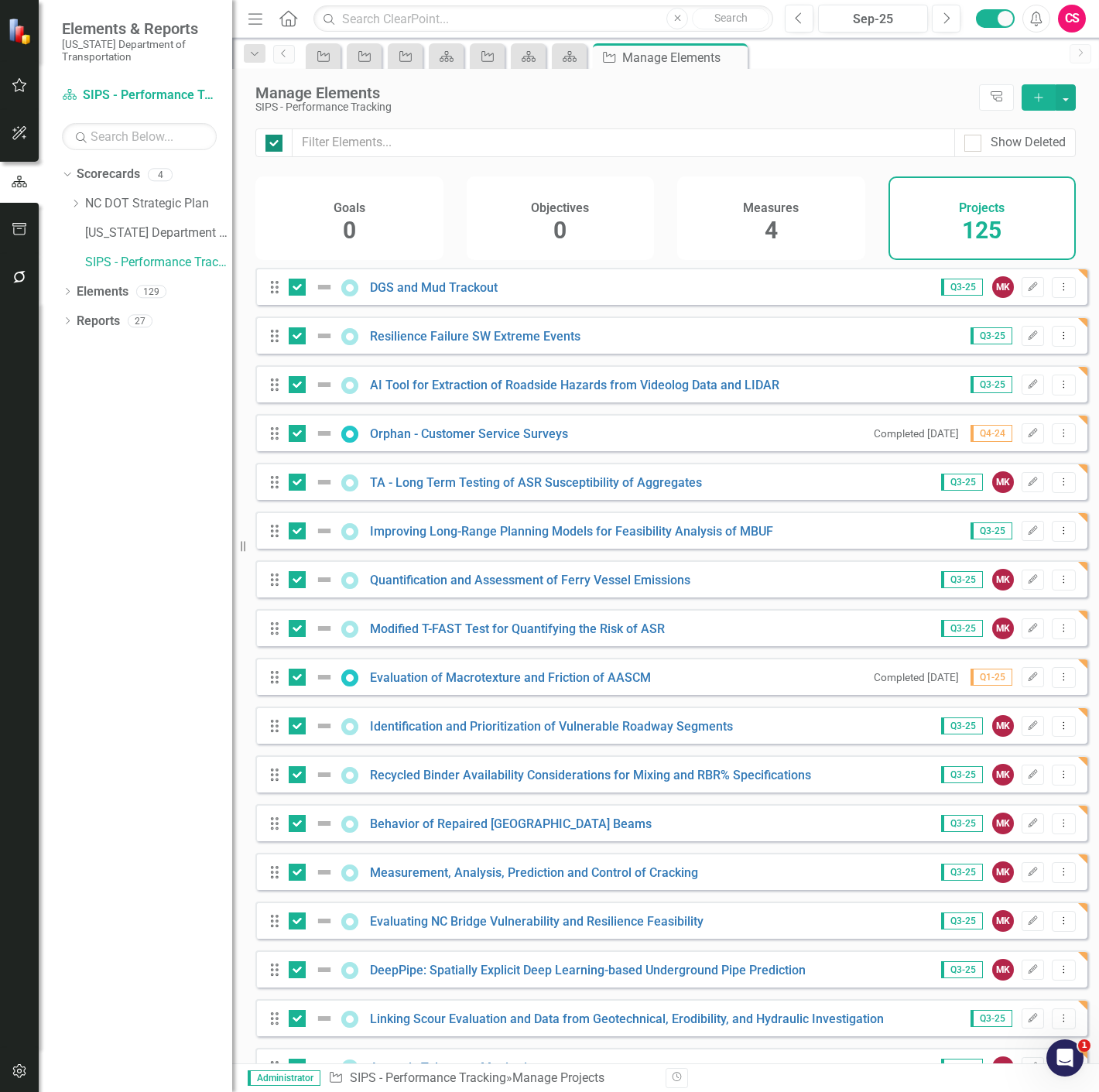
checkbox input "true"
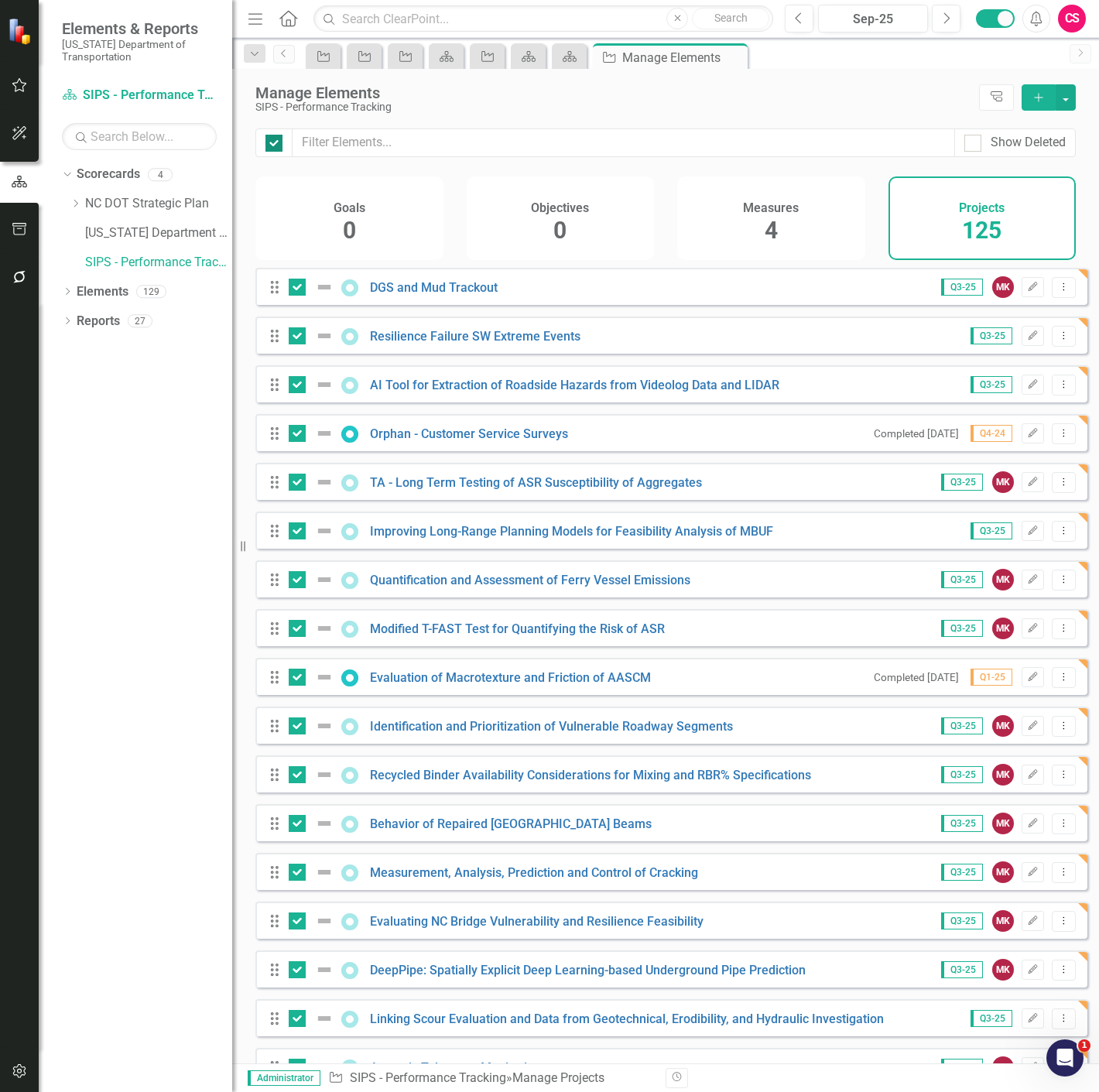
checkbox input "true"
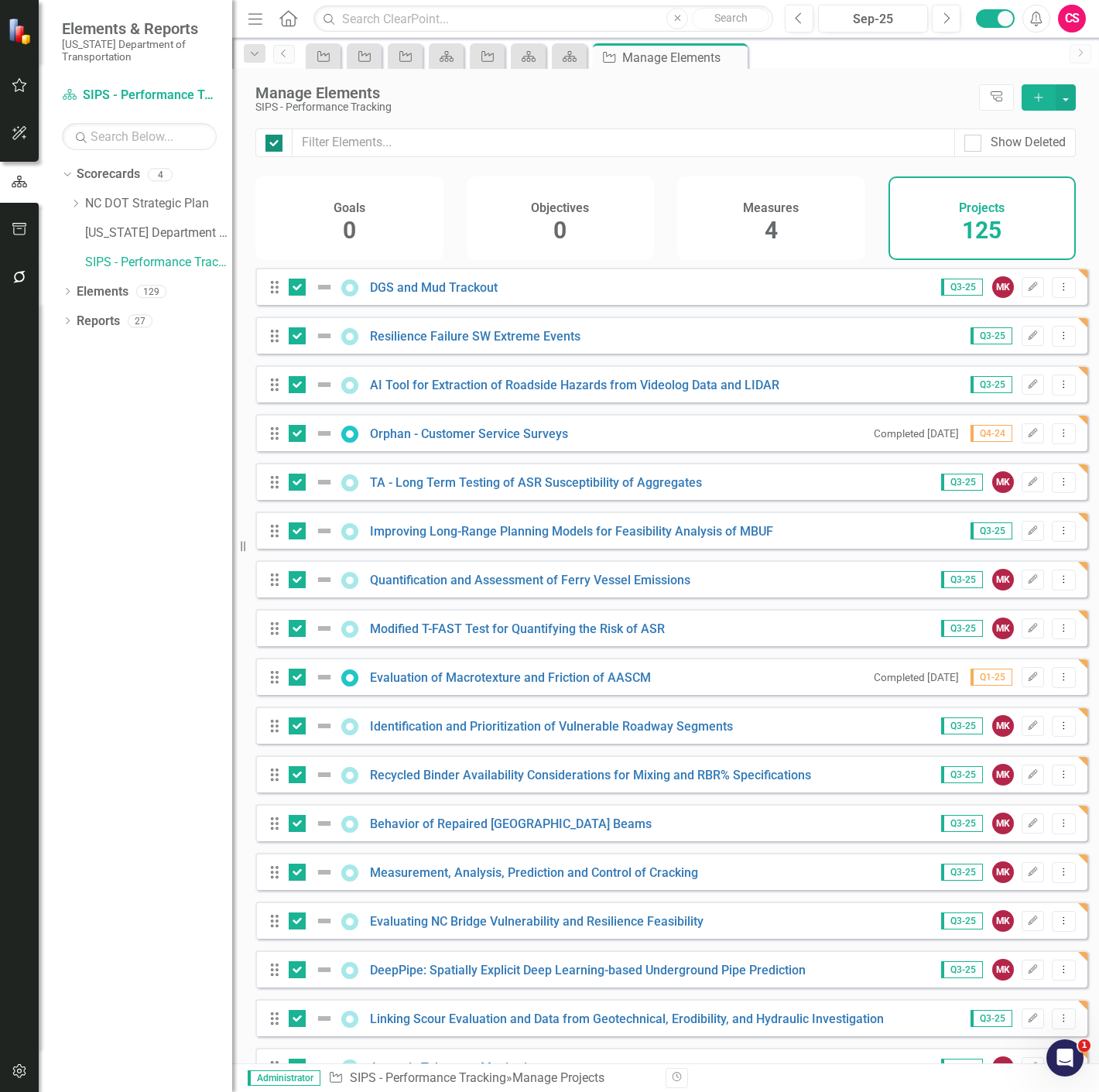
checkbox input "true"
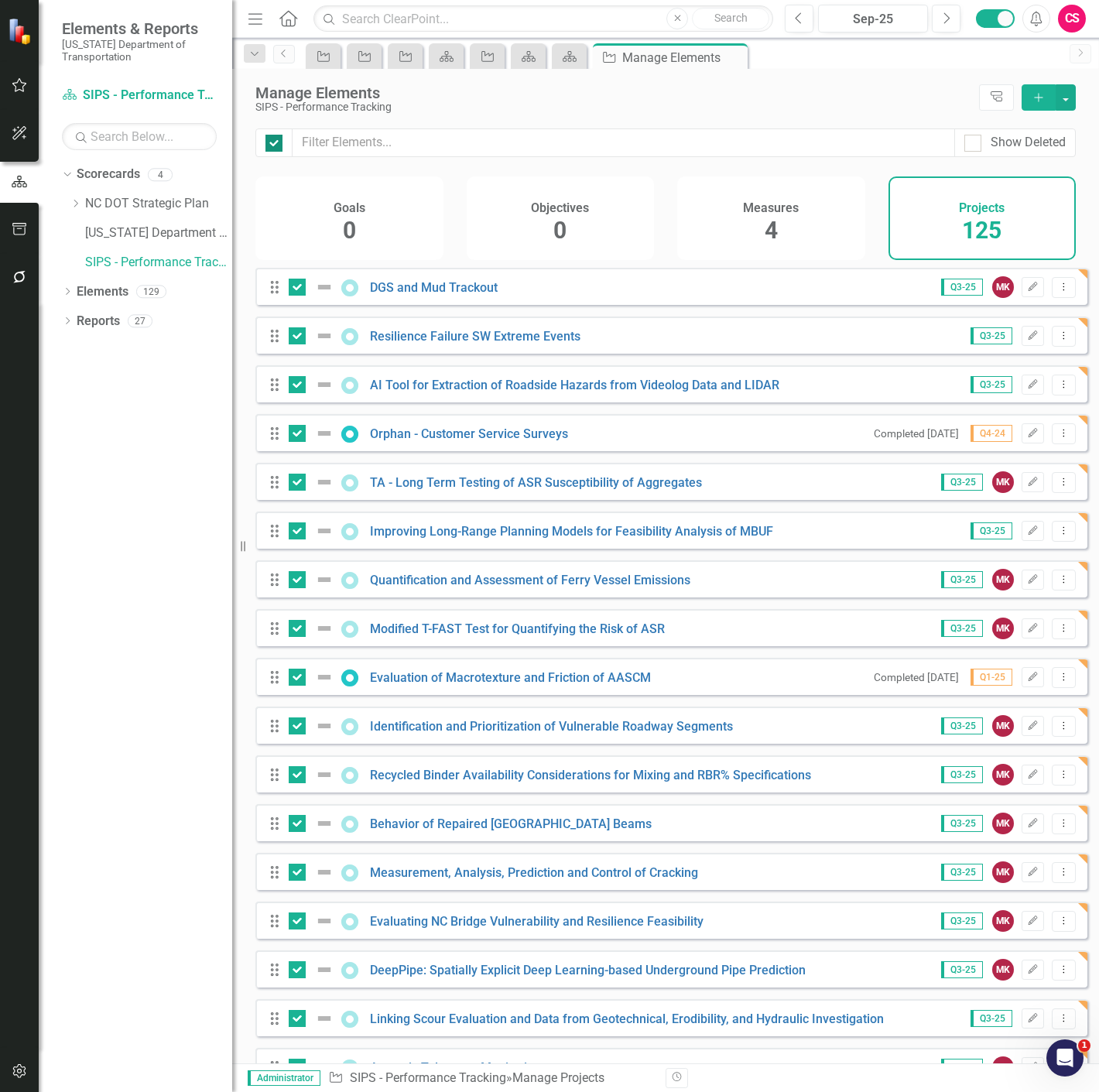
checkbox input "true"
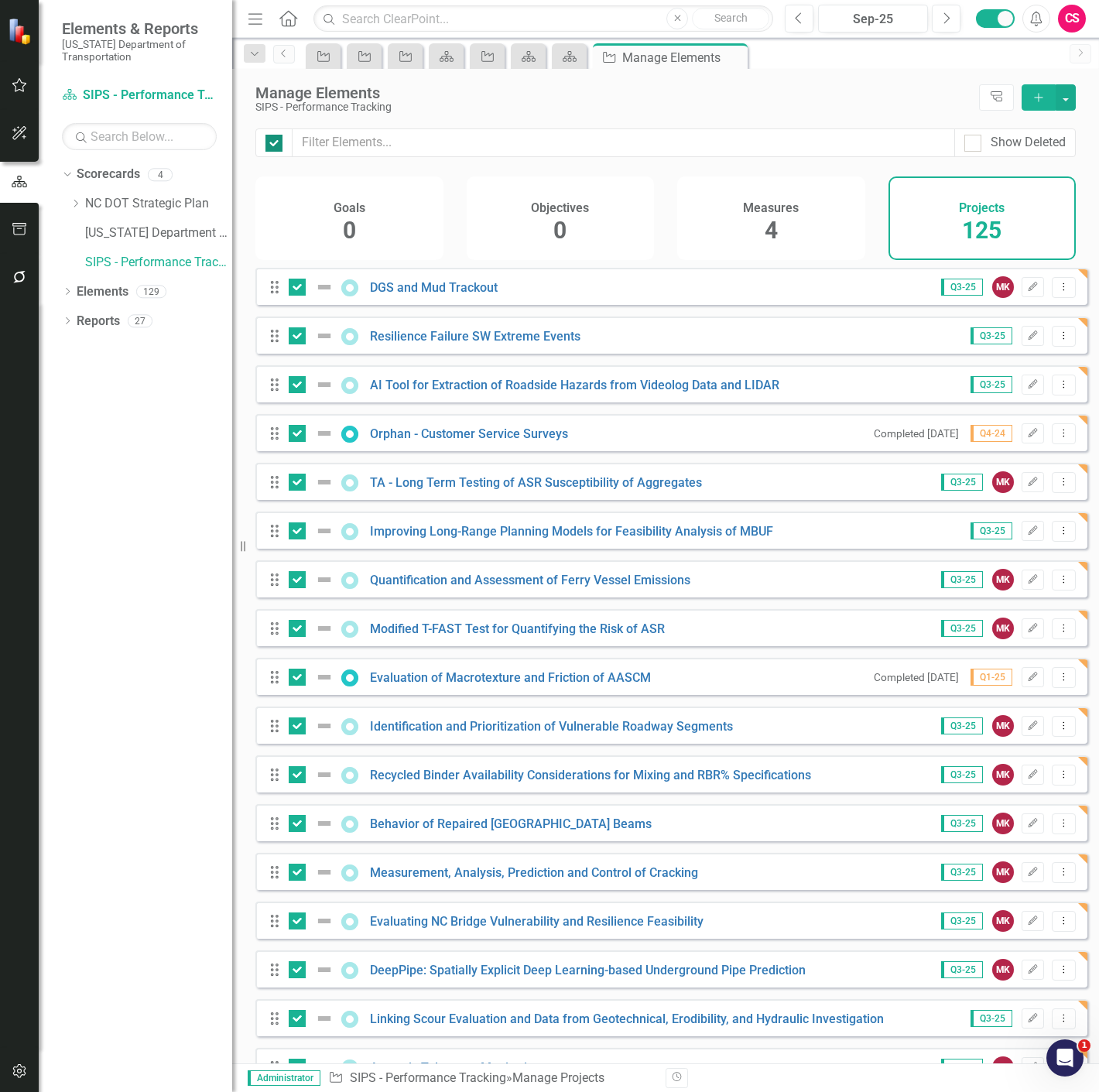
checkbox input "true"
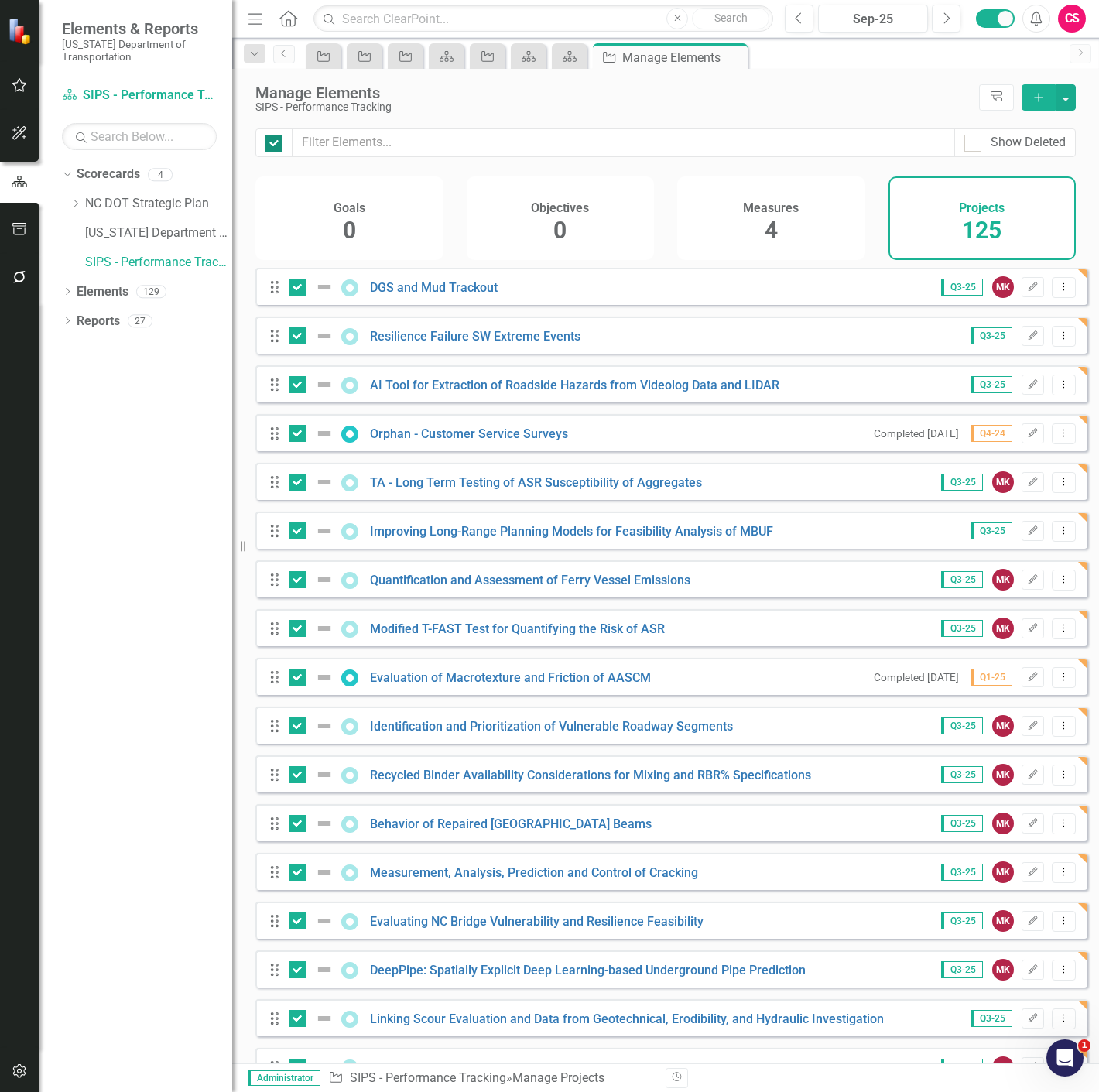
checkbox input "true"
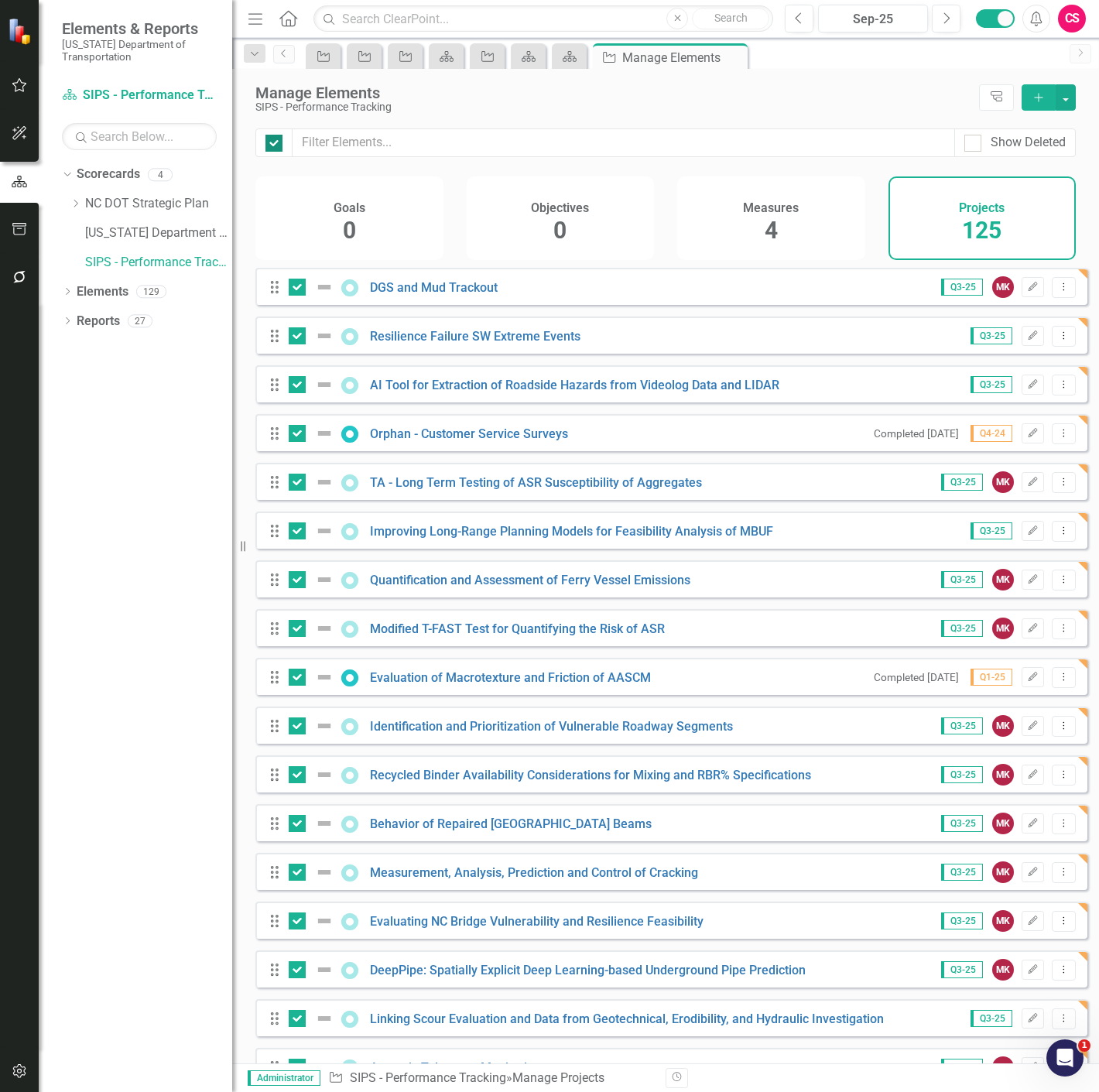
checkbox input "true"
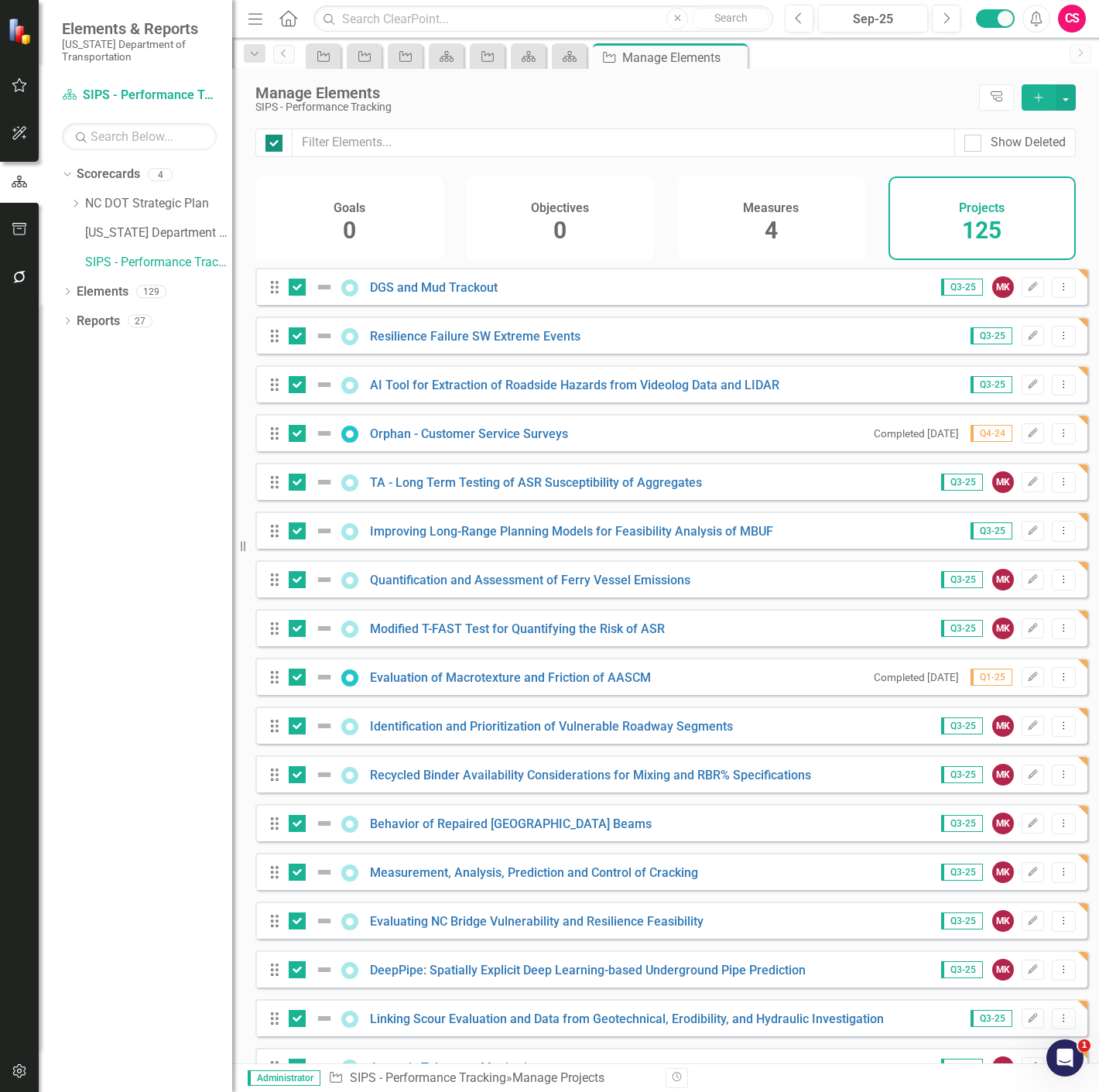
checkbox input "true"
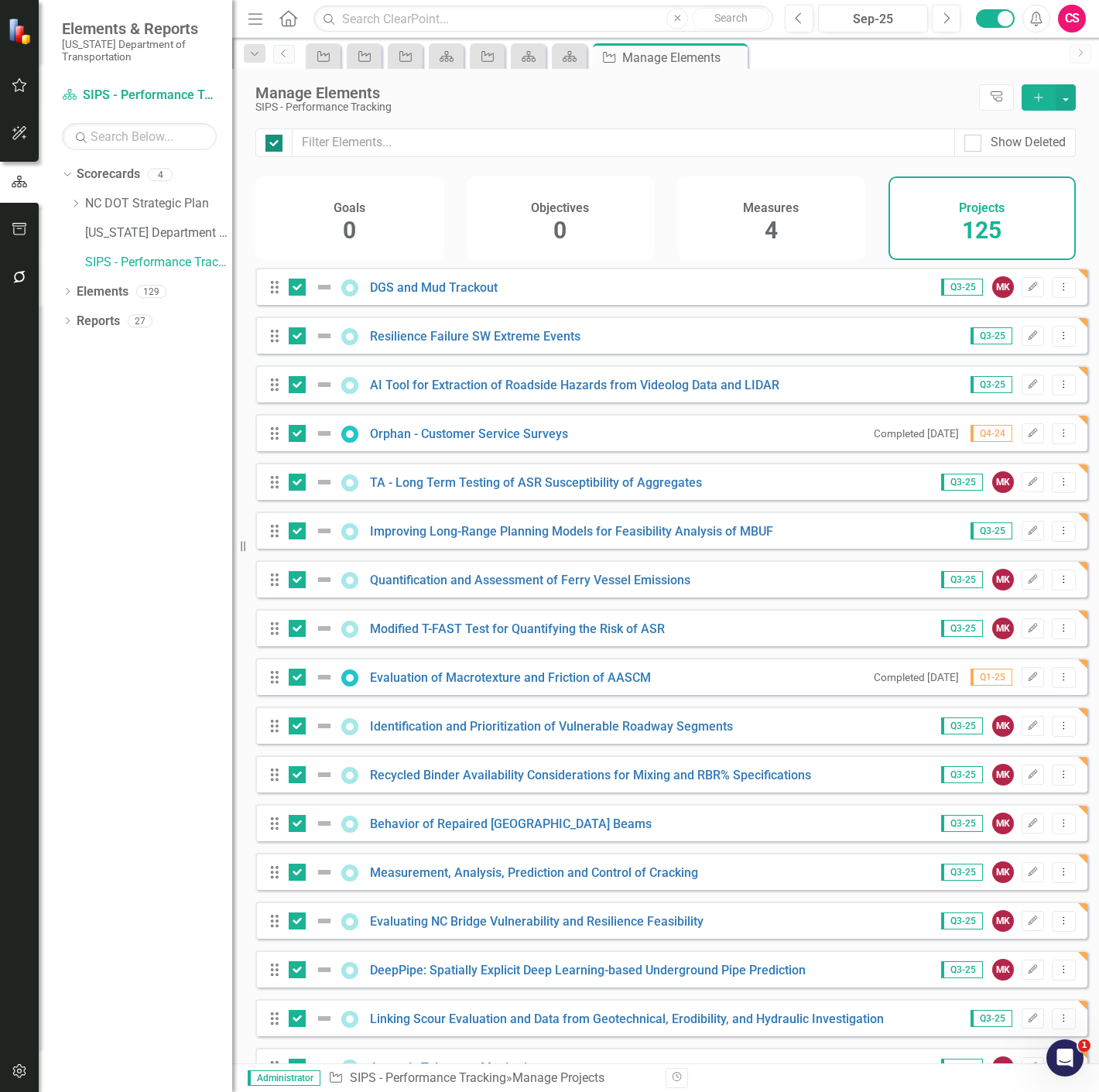
checkbox input "true"
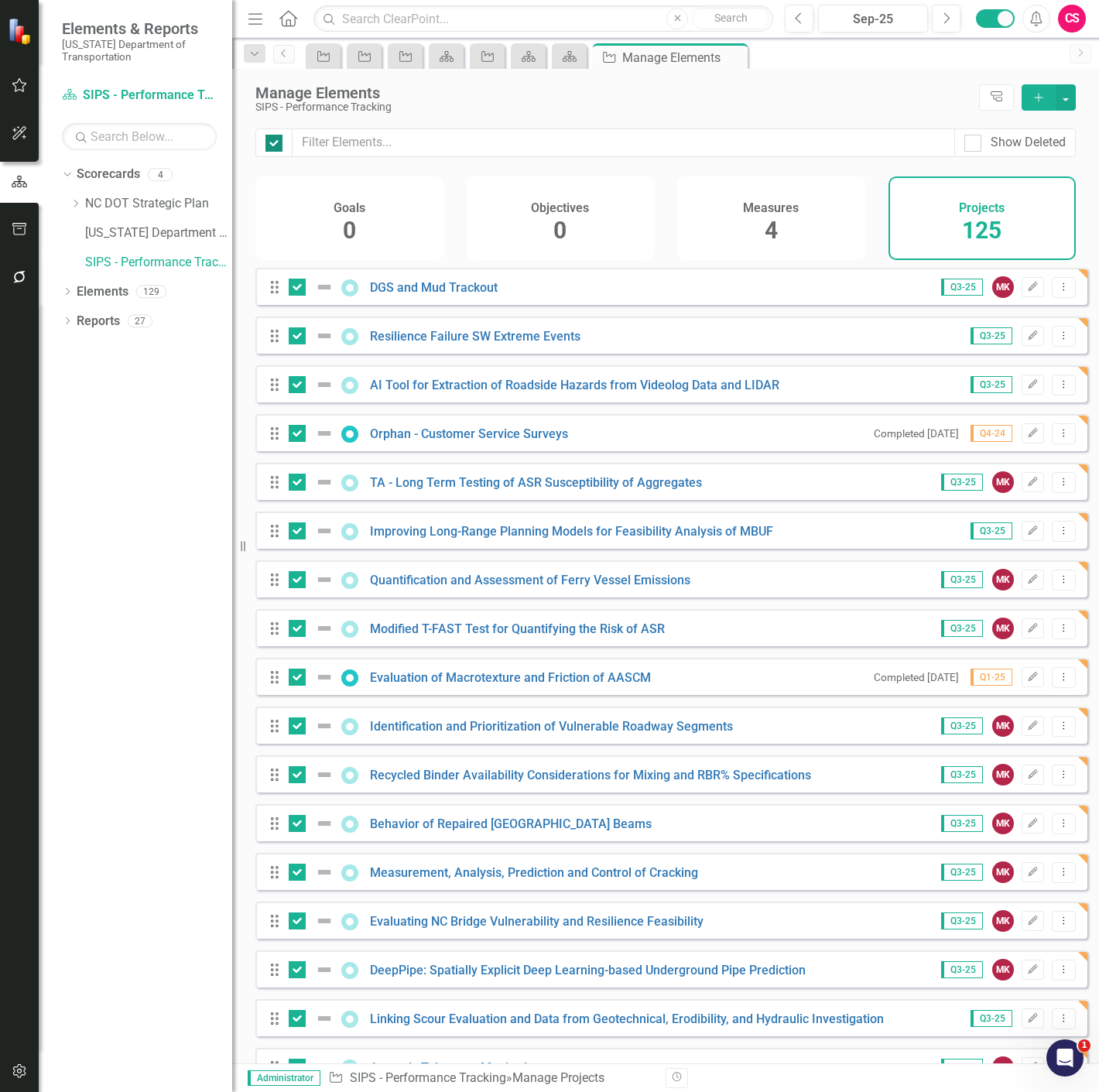
checkbox input "true"
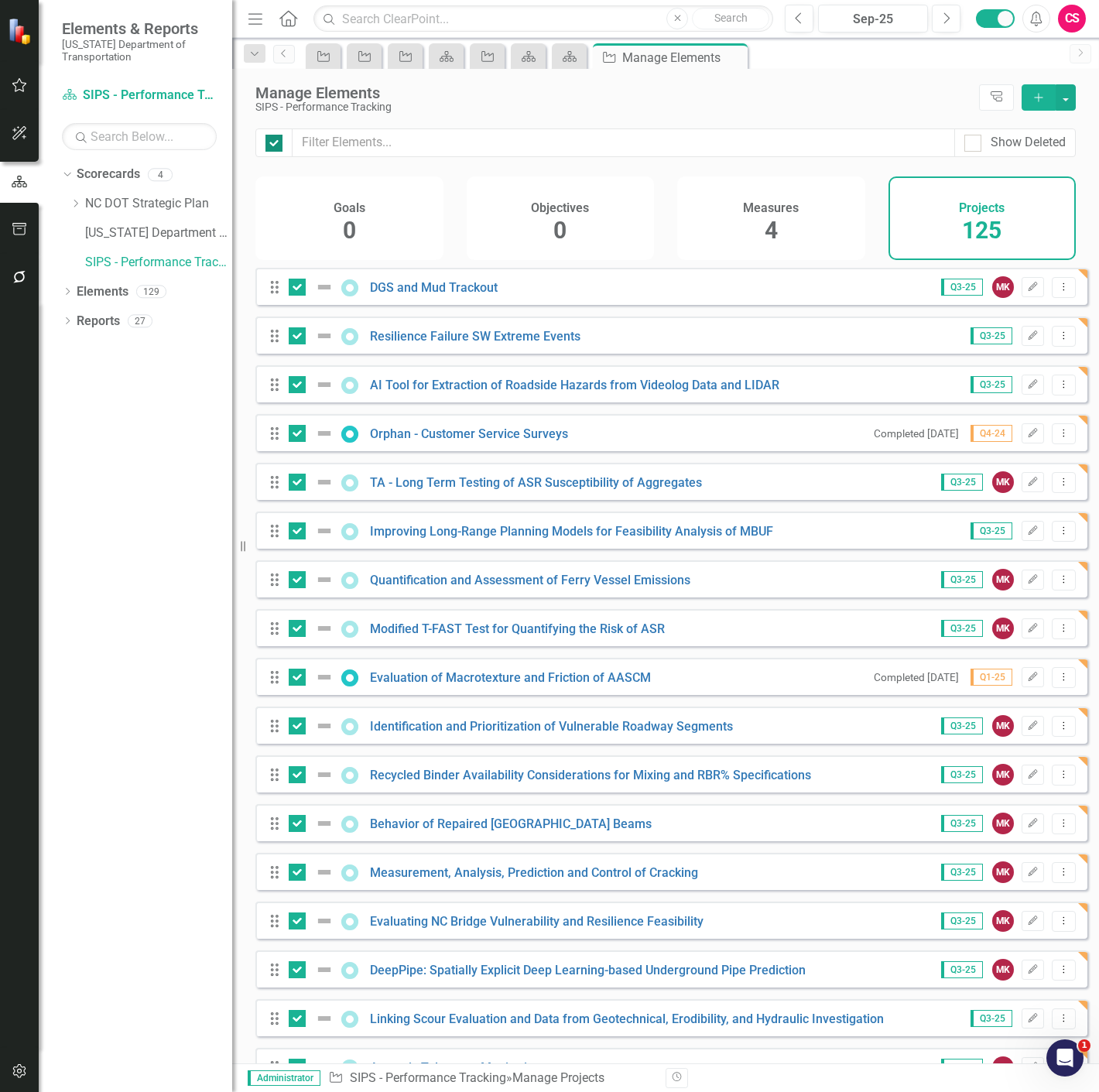
checkbox input "true"
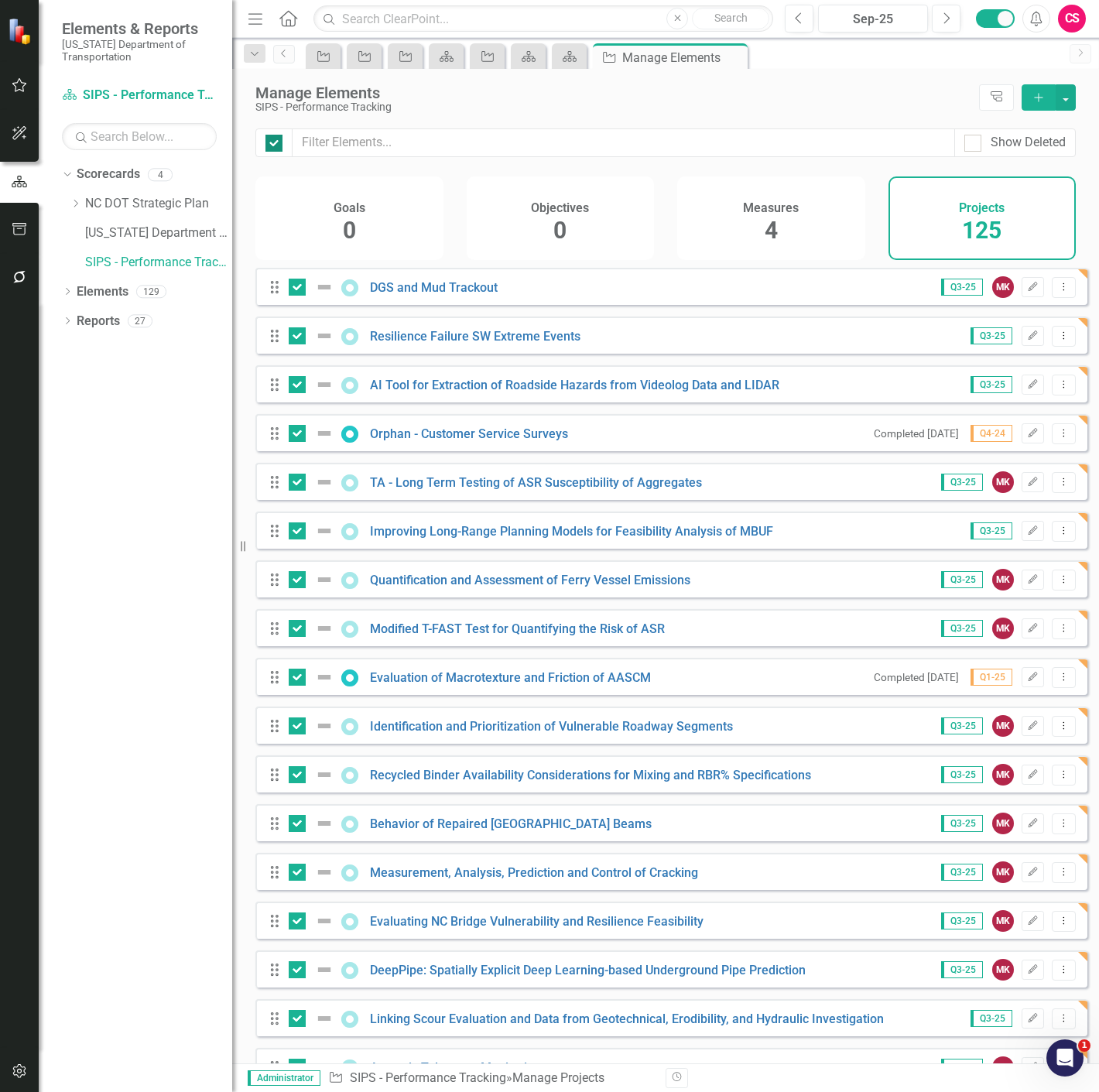
checkbox input "true"
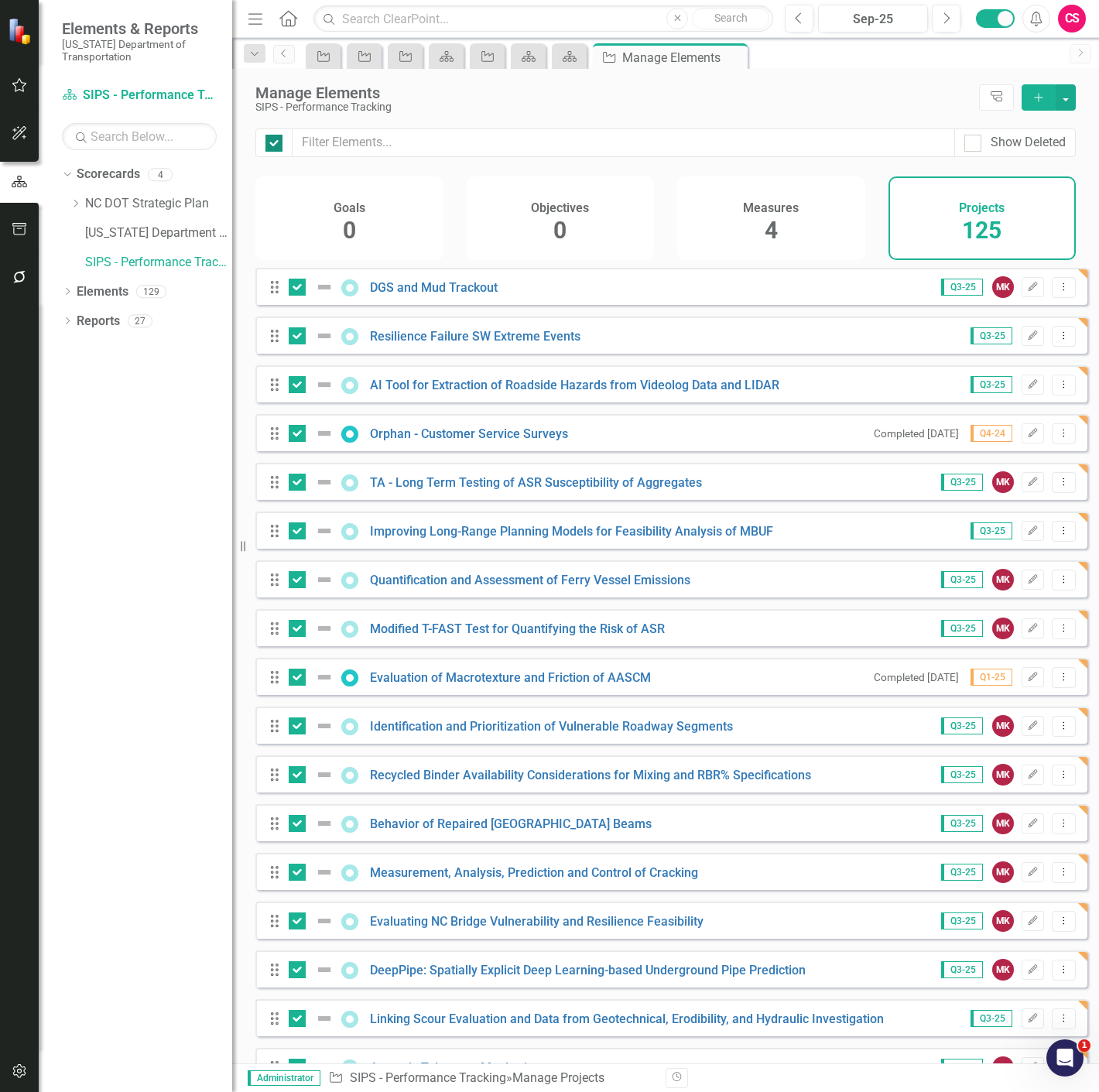
checkbox input "true"
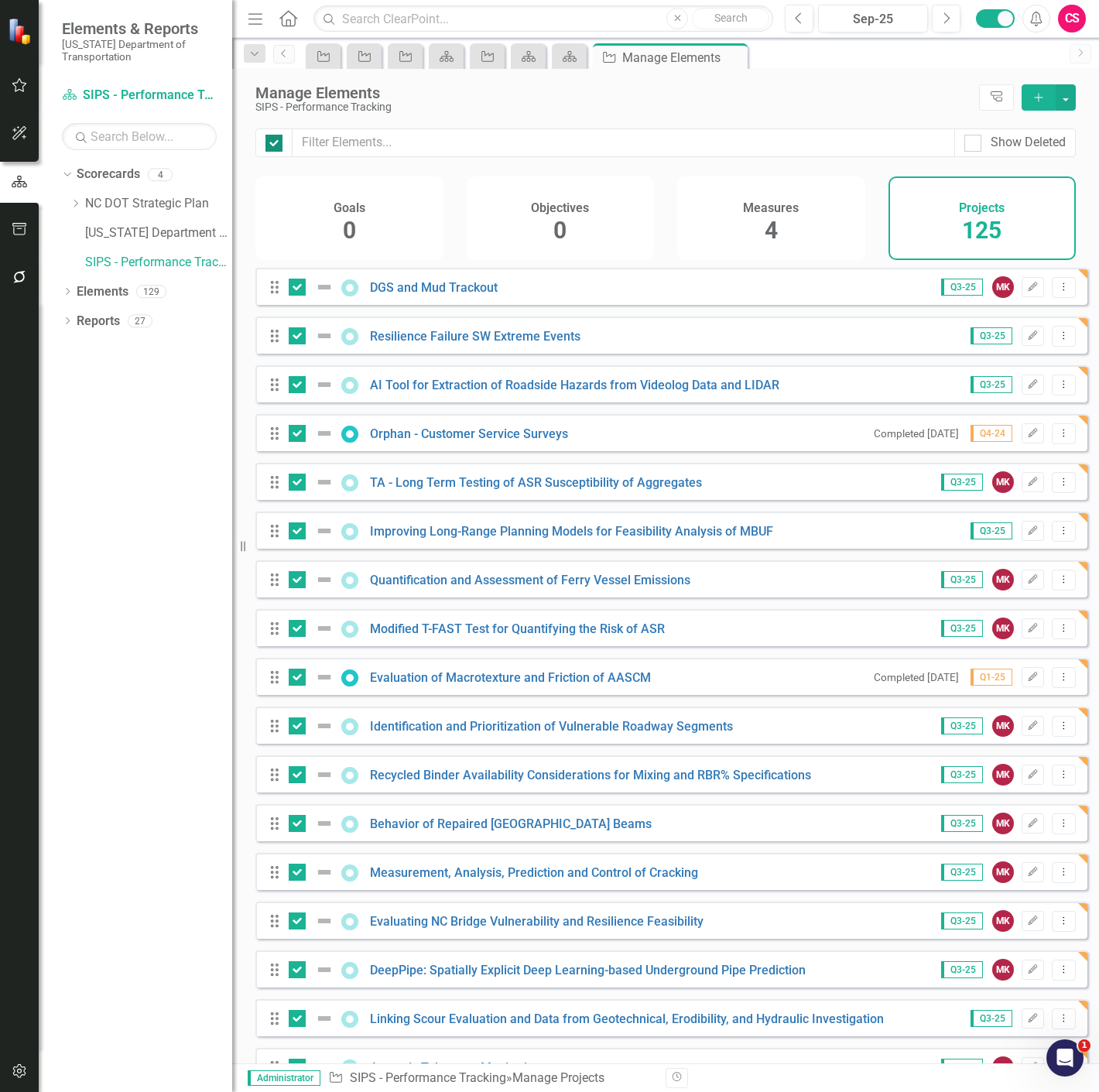
checkbox input "true"
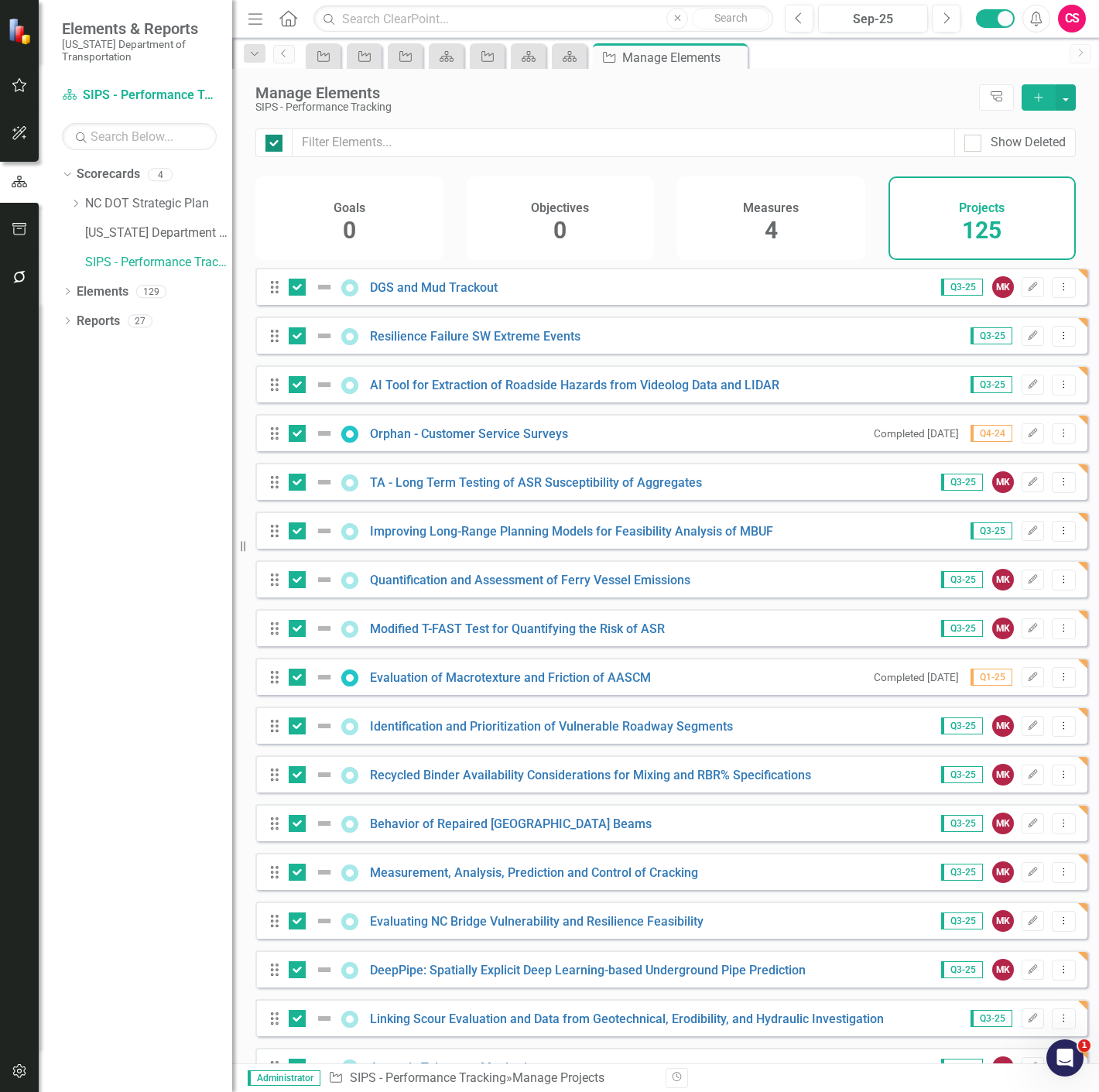
checkbox input "true"
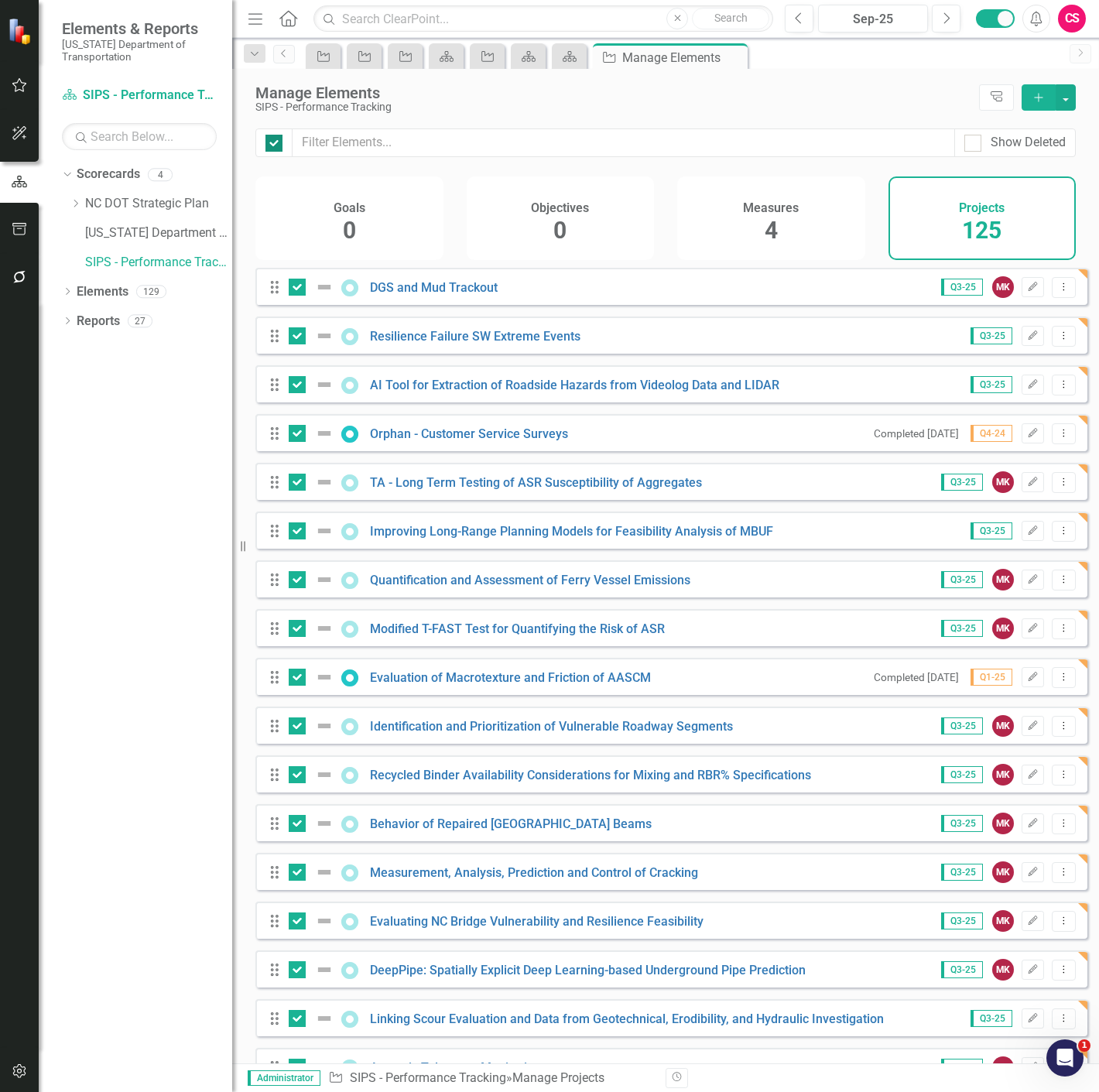
checkbox input "true"
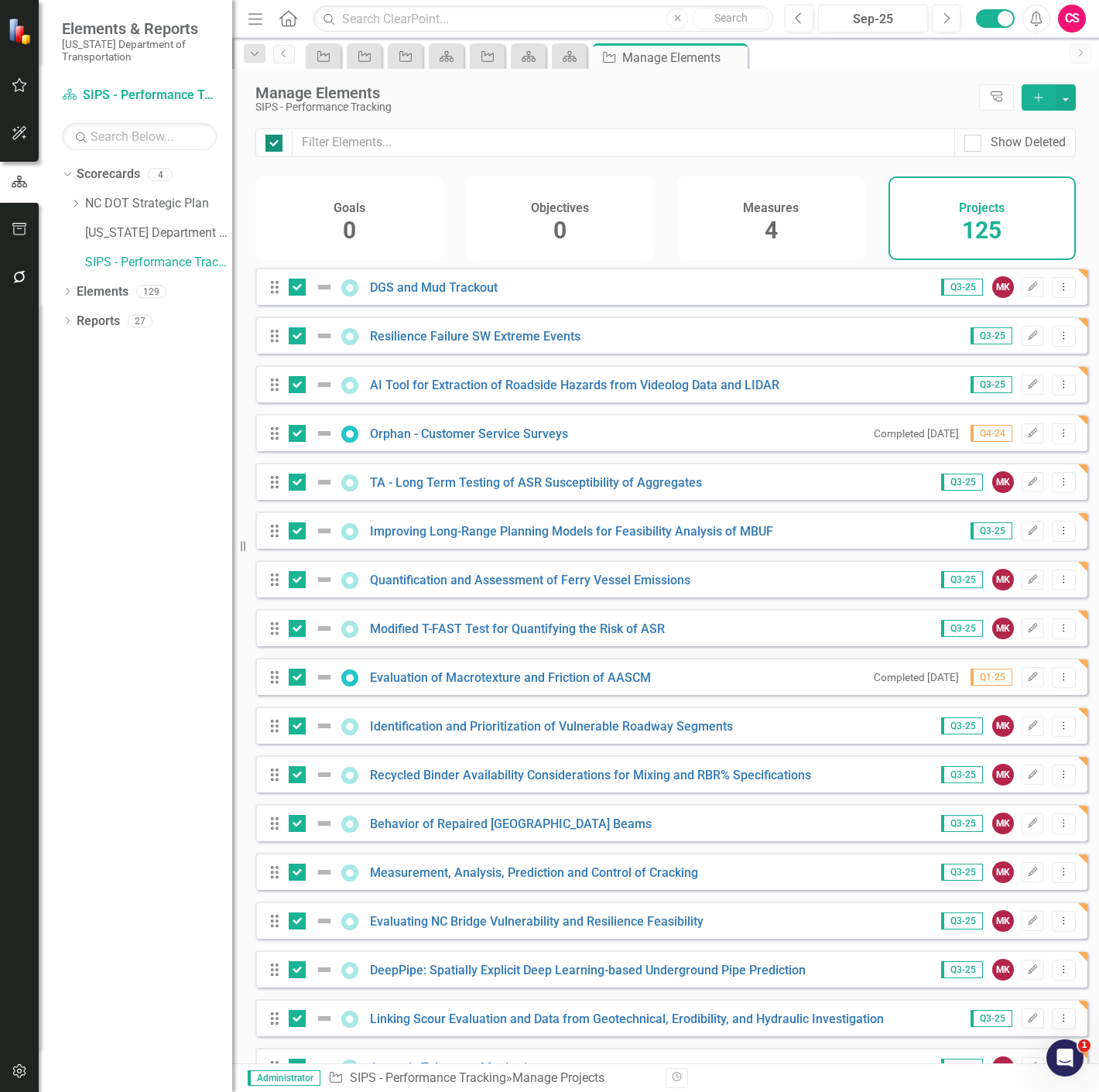
checkbox input "true"
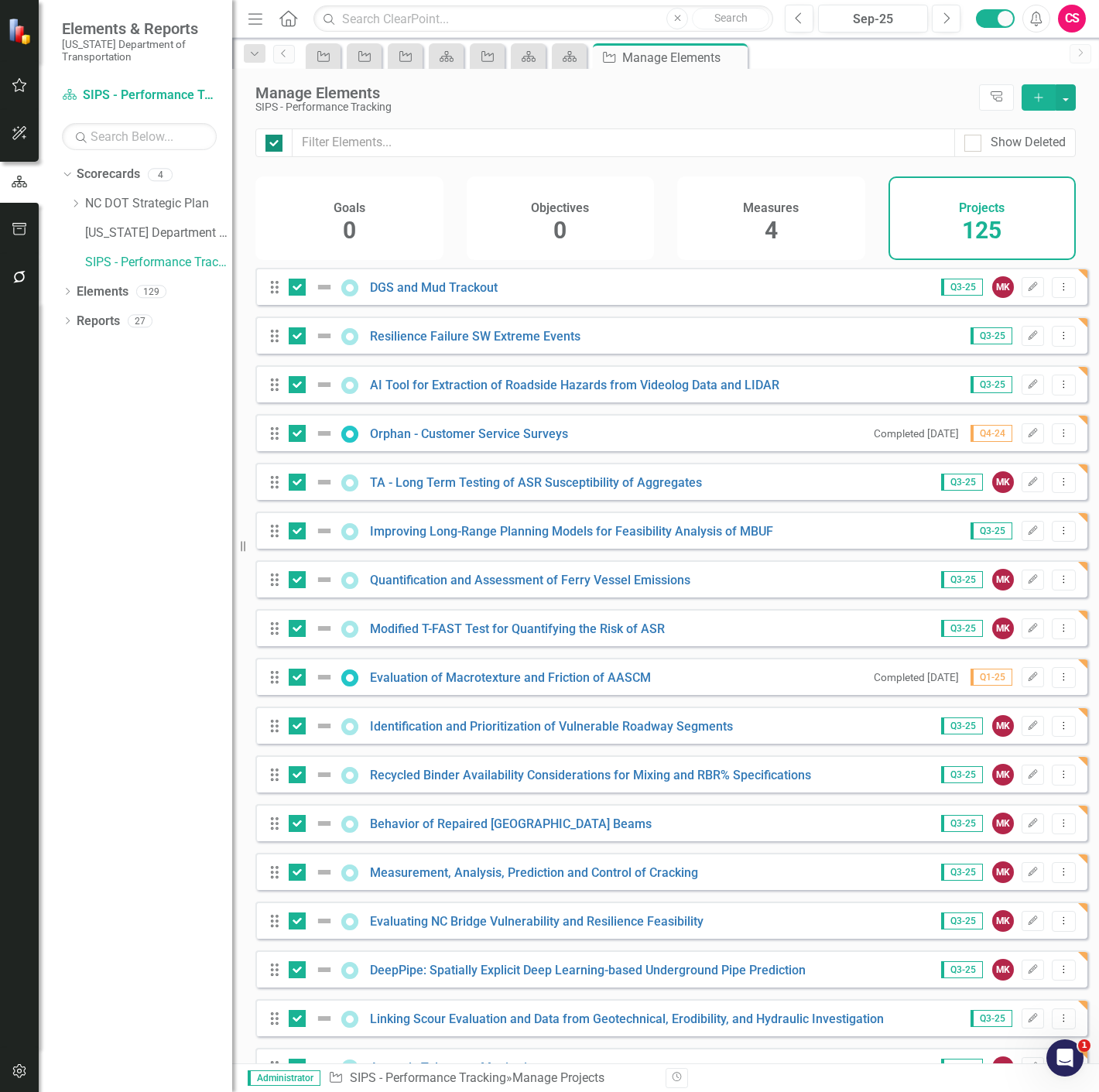
checkbox input "true"
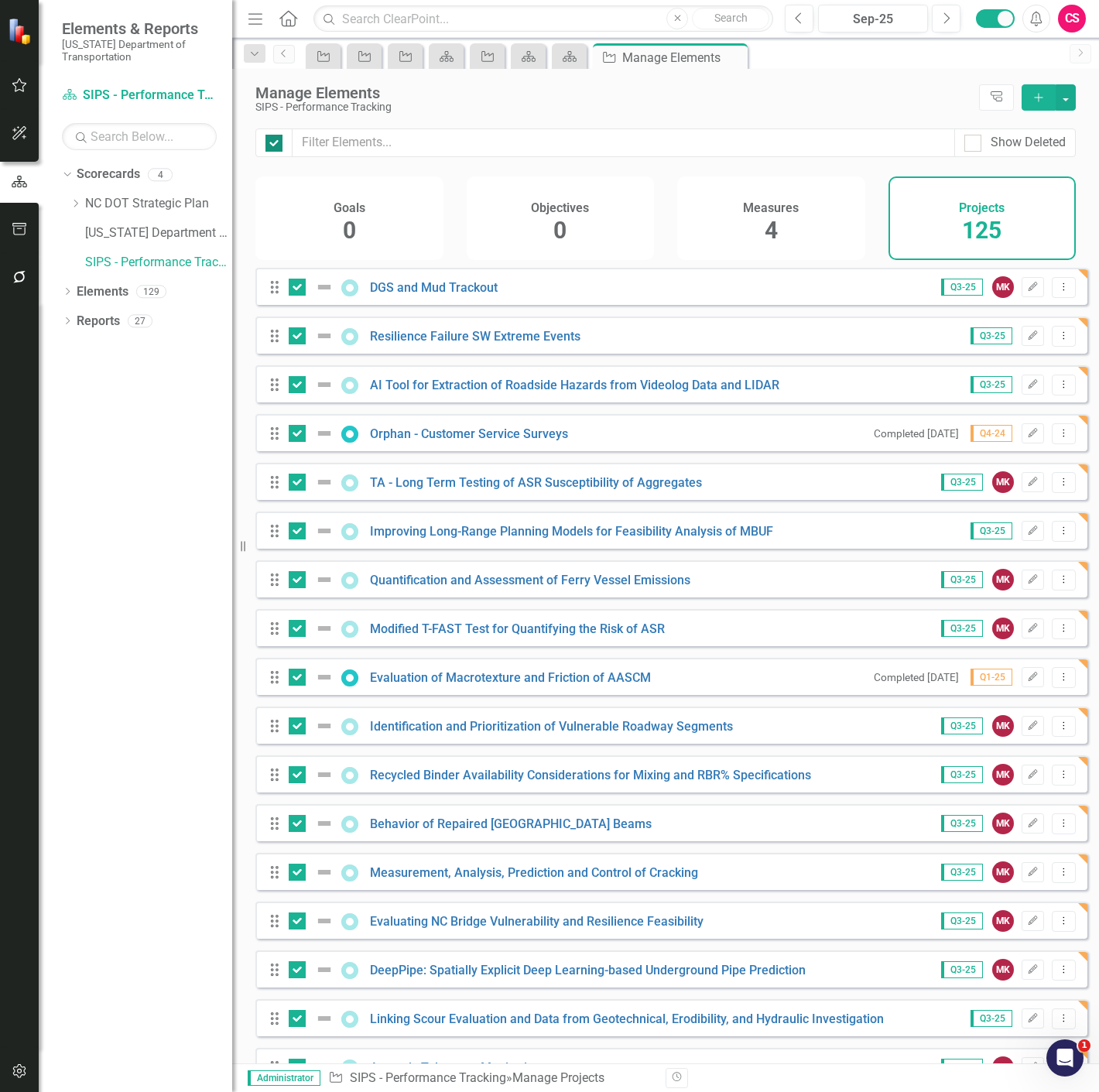
checkbox input "true"
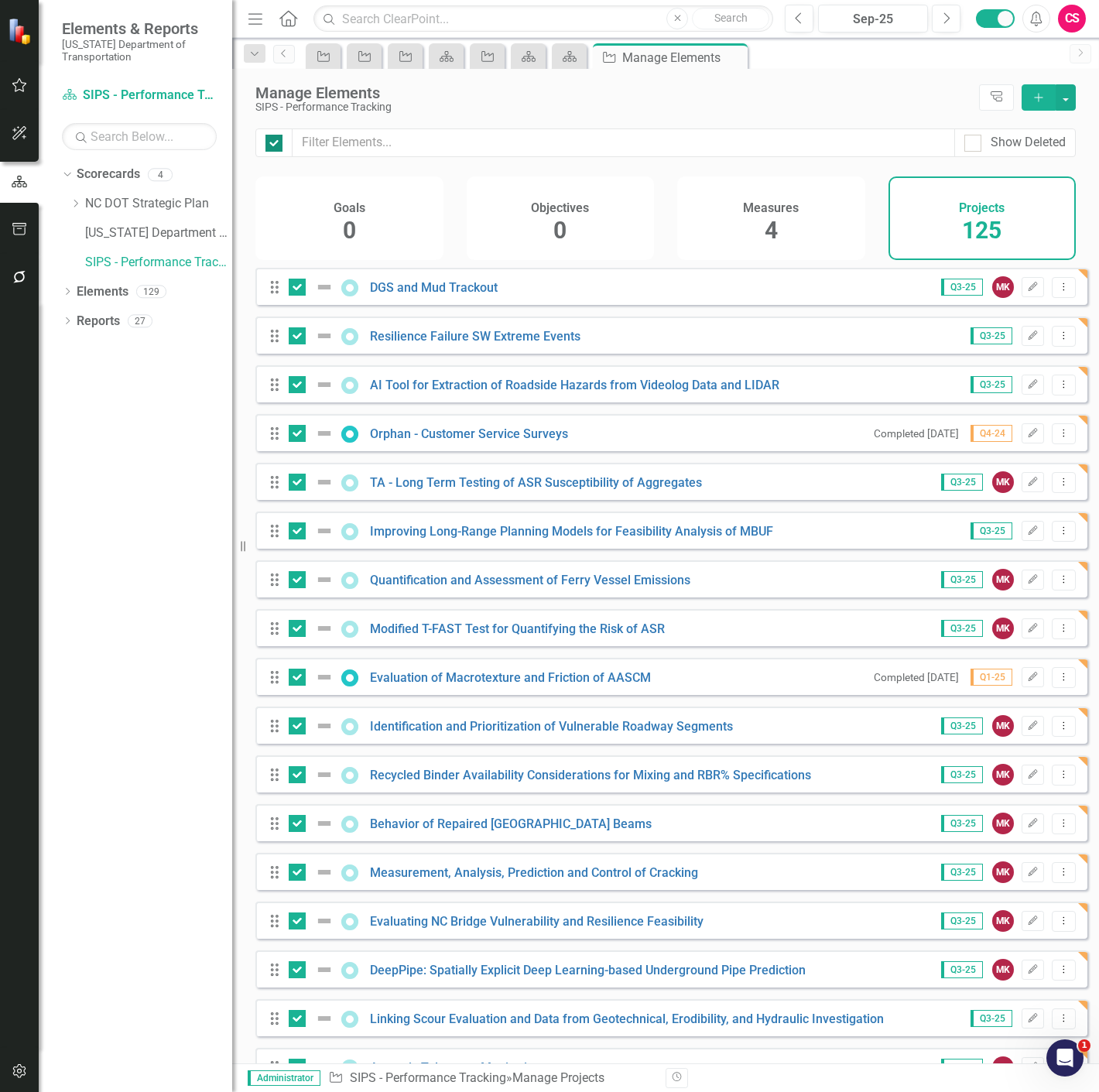
checkbox input "true"
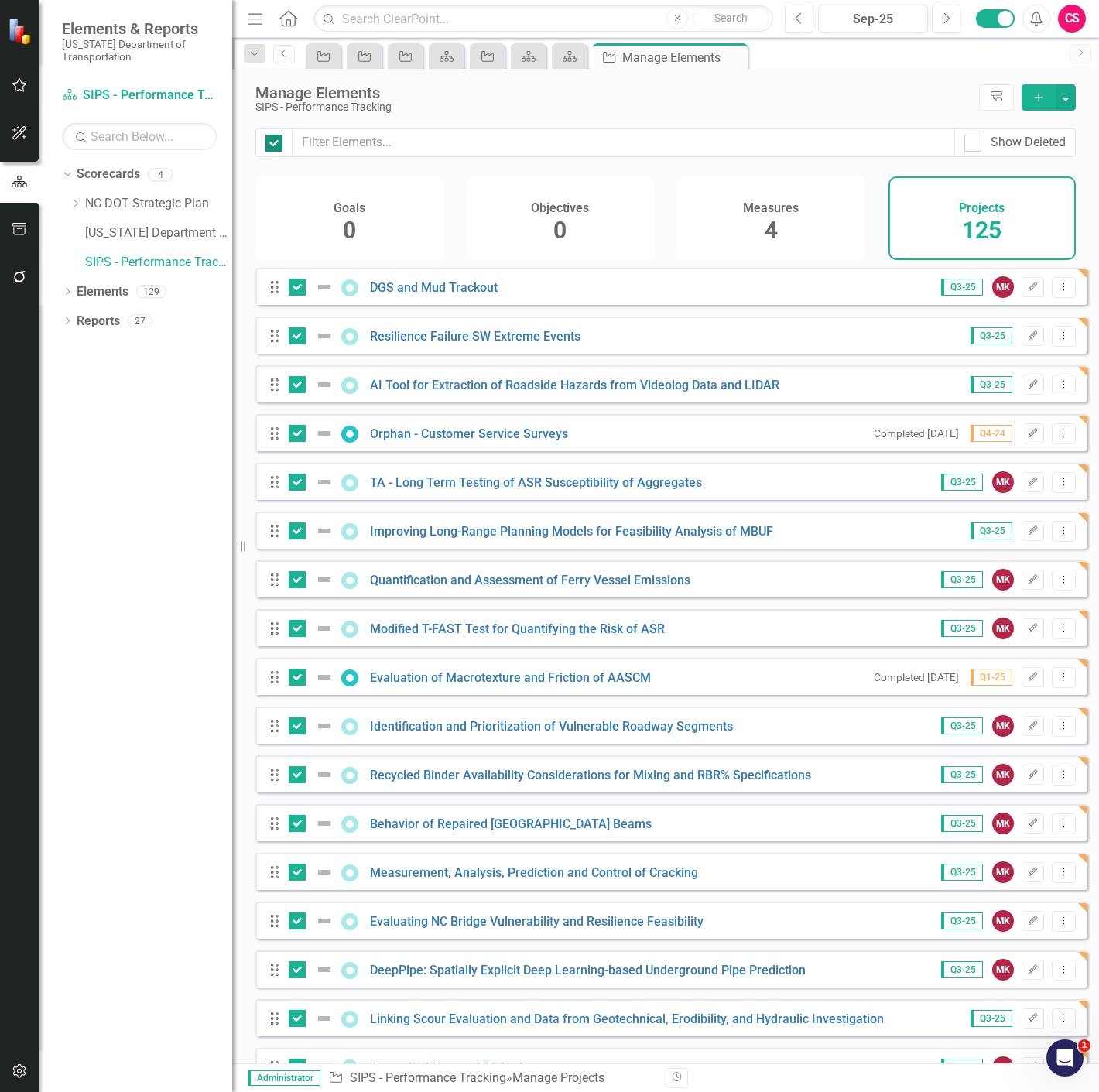
checkbox input "true"
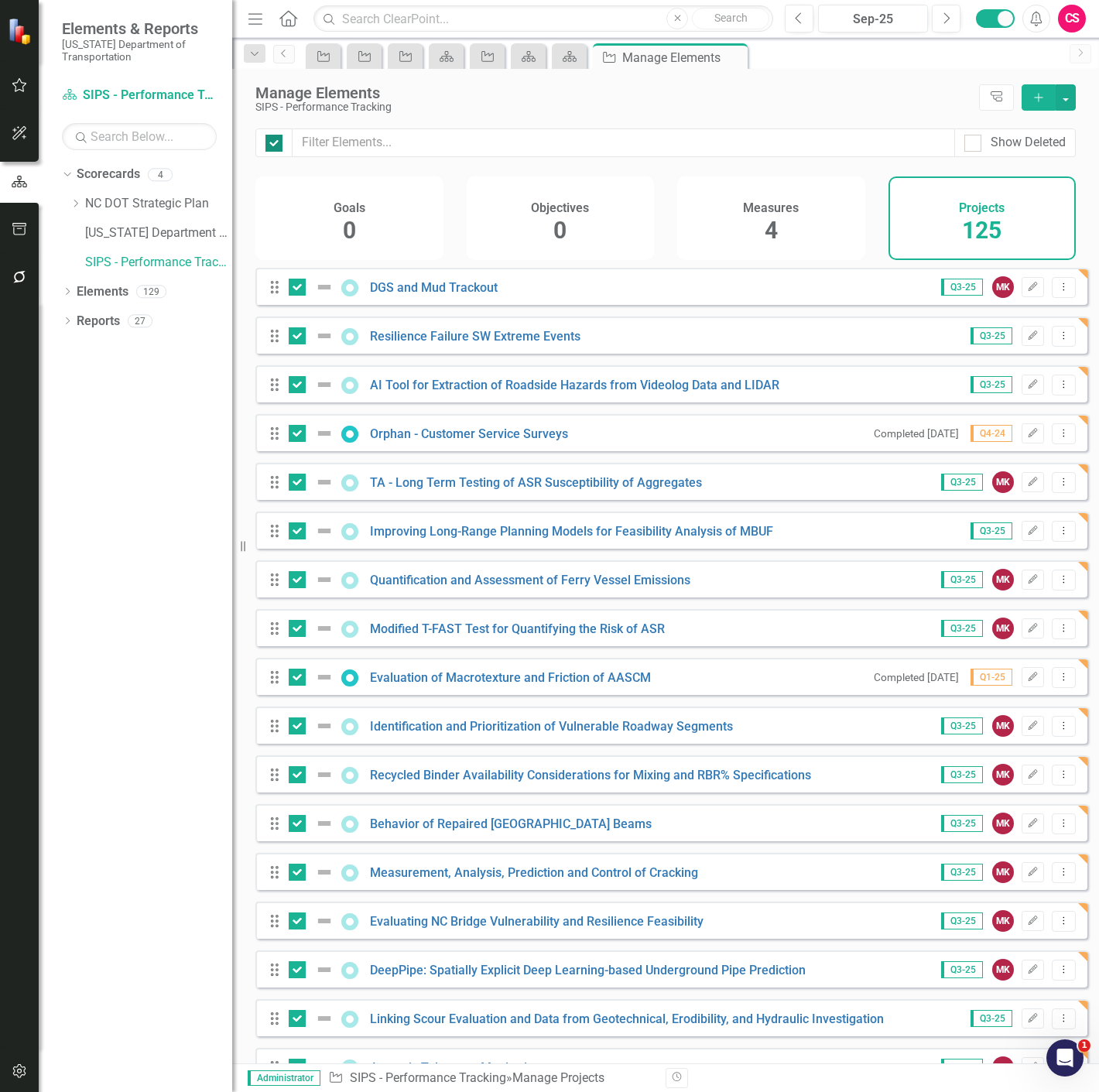
checkbox input "true"
click at [276, 151] on div at bounding box center [275, 144] width 17 height 17
click at [275, 145] on input "checkbox" at bounding box center [271, 140] width 10 height 10
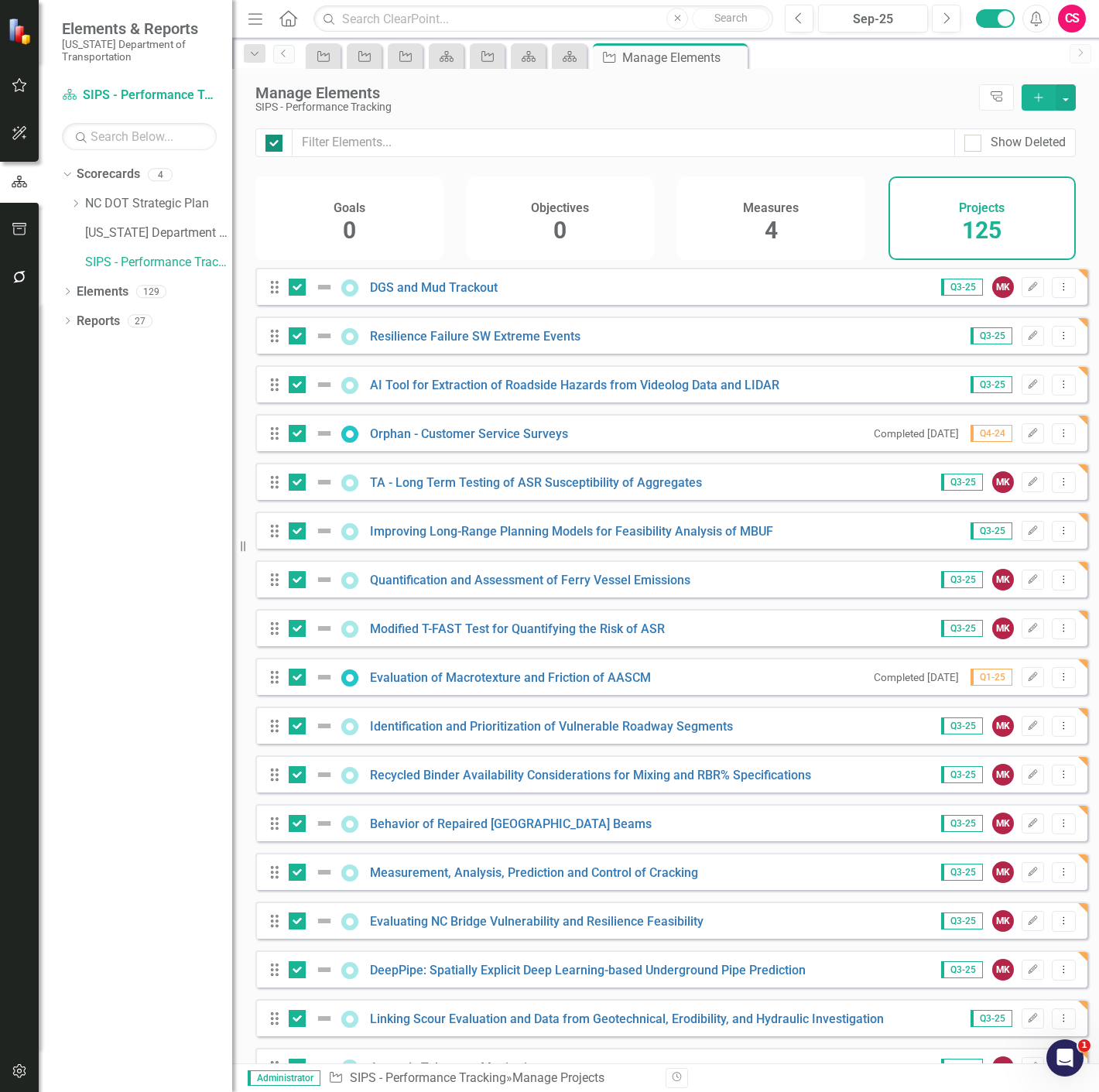
checkbox input "false"
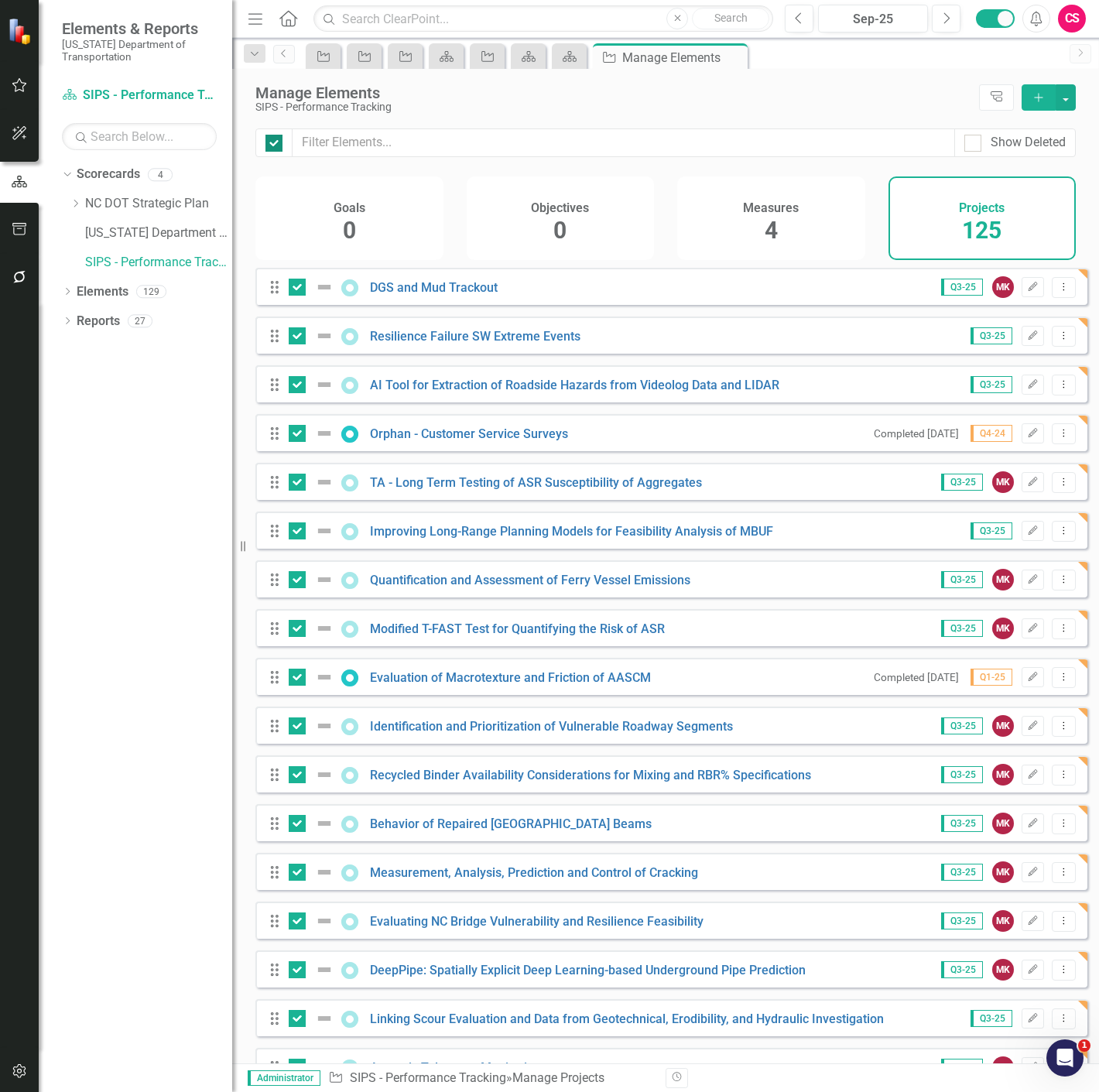
checkbox input "false"
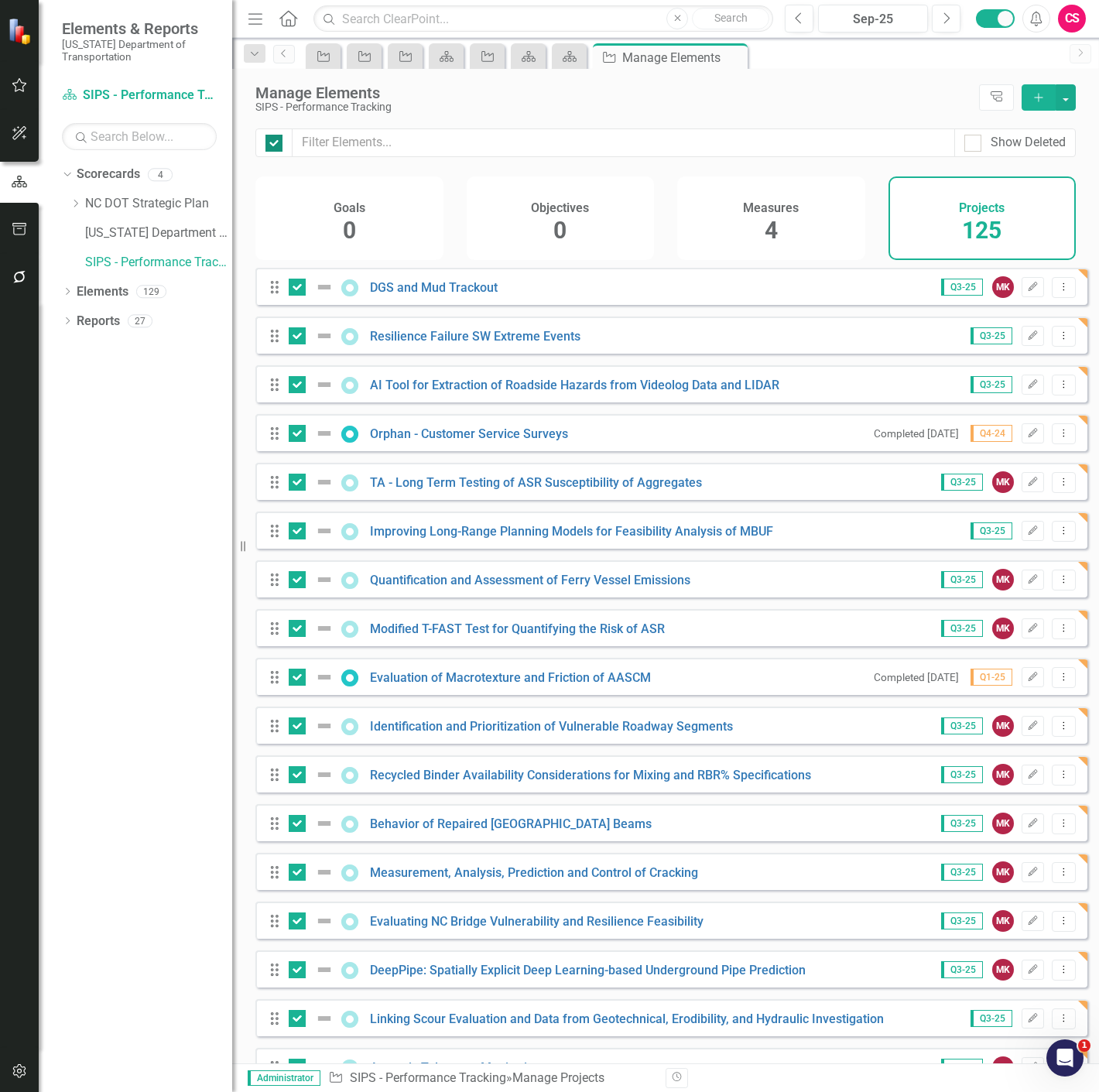
checkbox input "false"
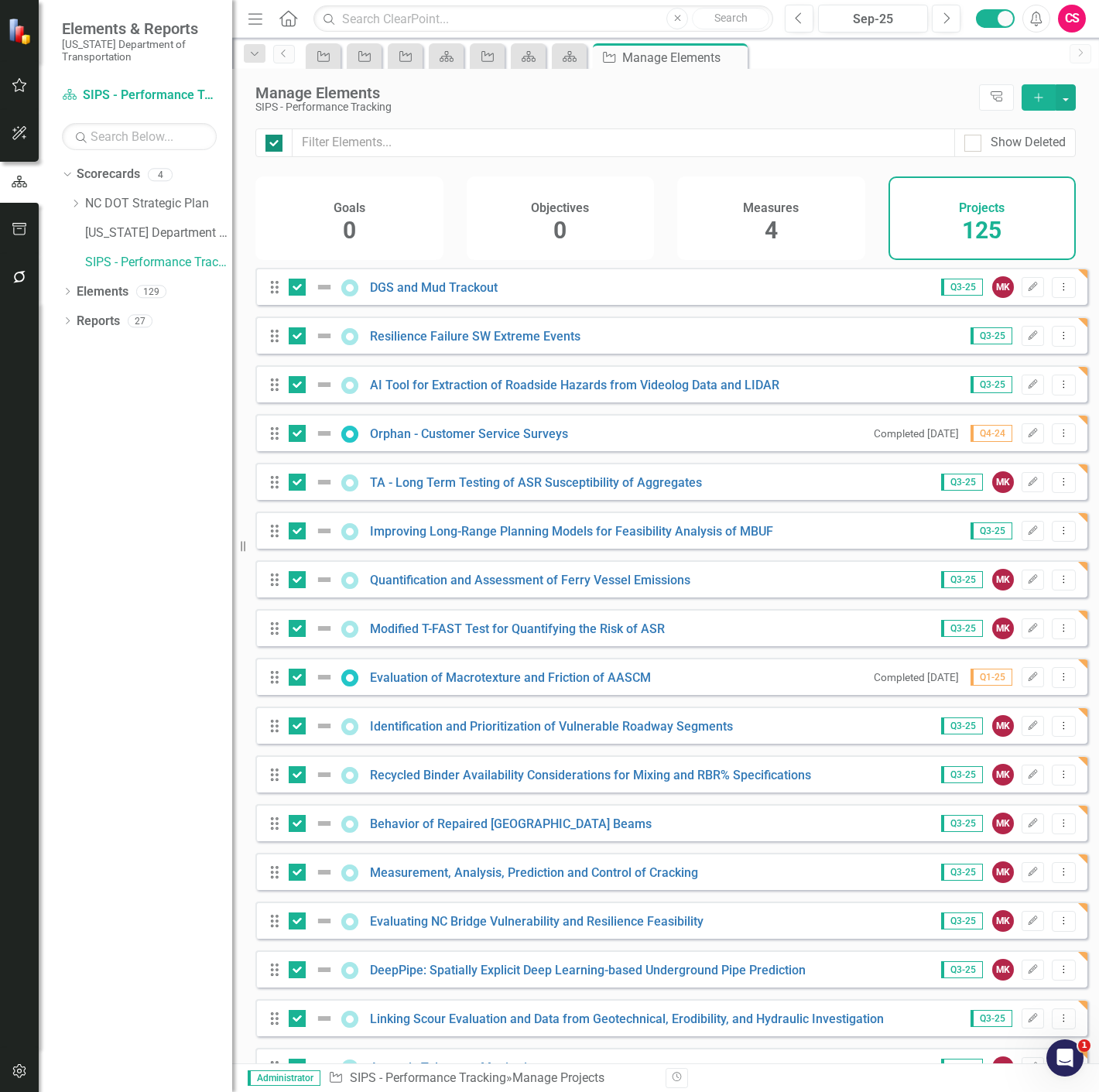
checkbox input "false"
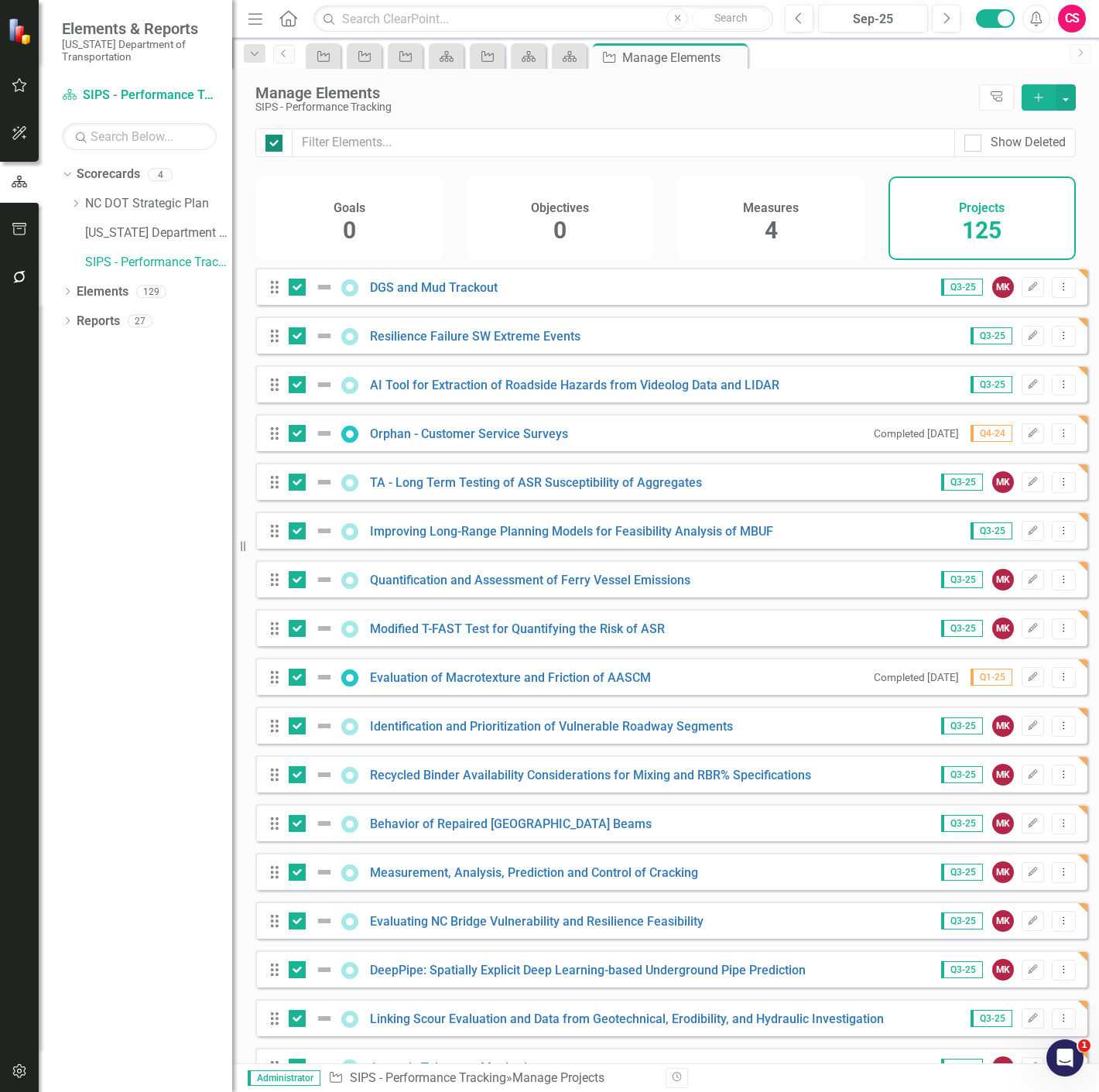
checkbox input "false"
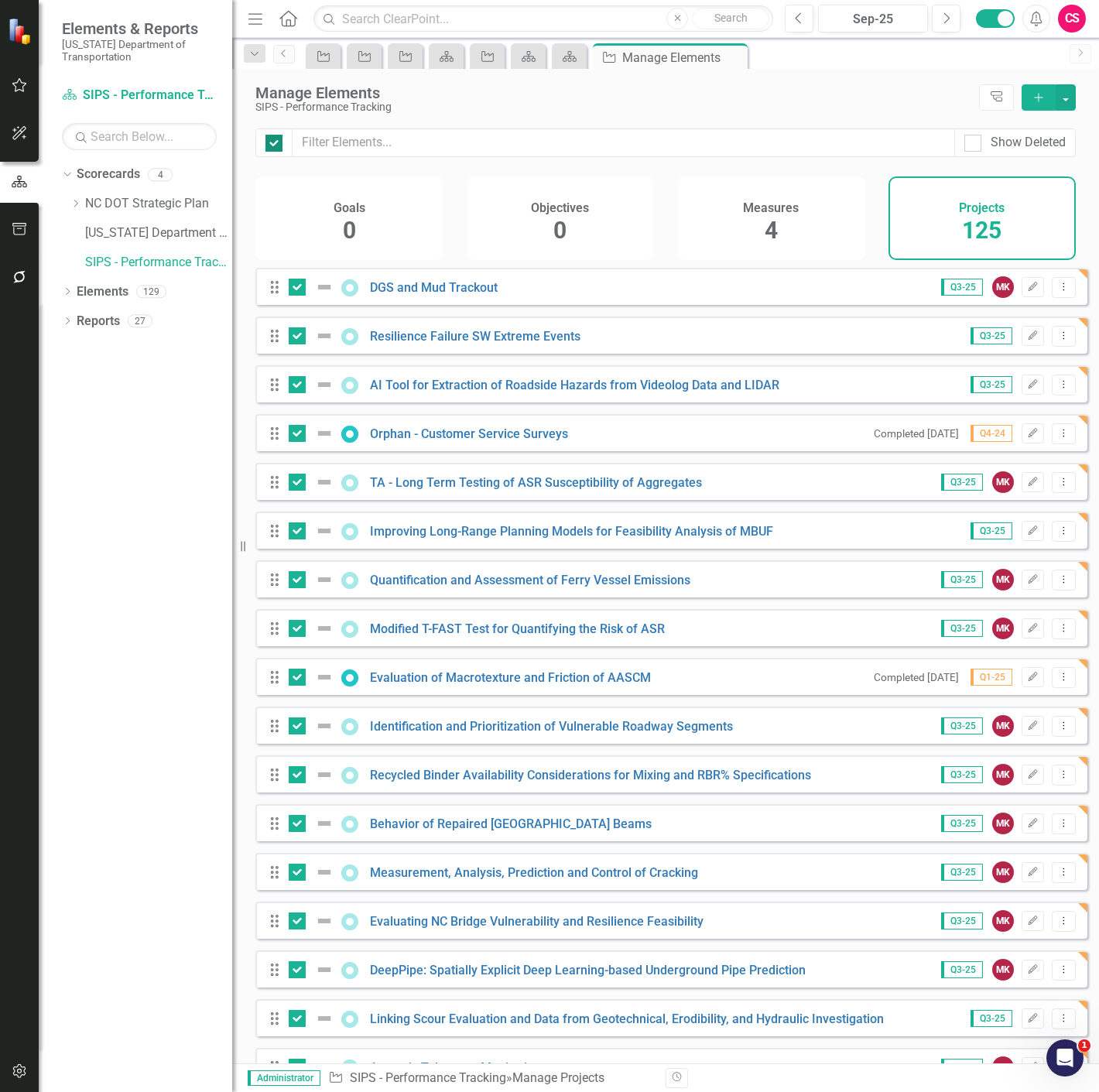
checkbox input "false"
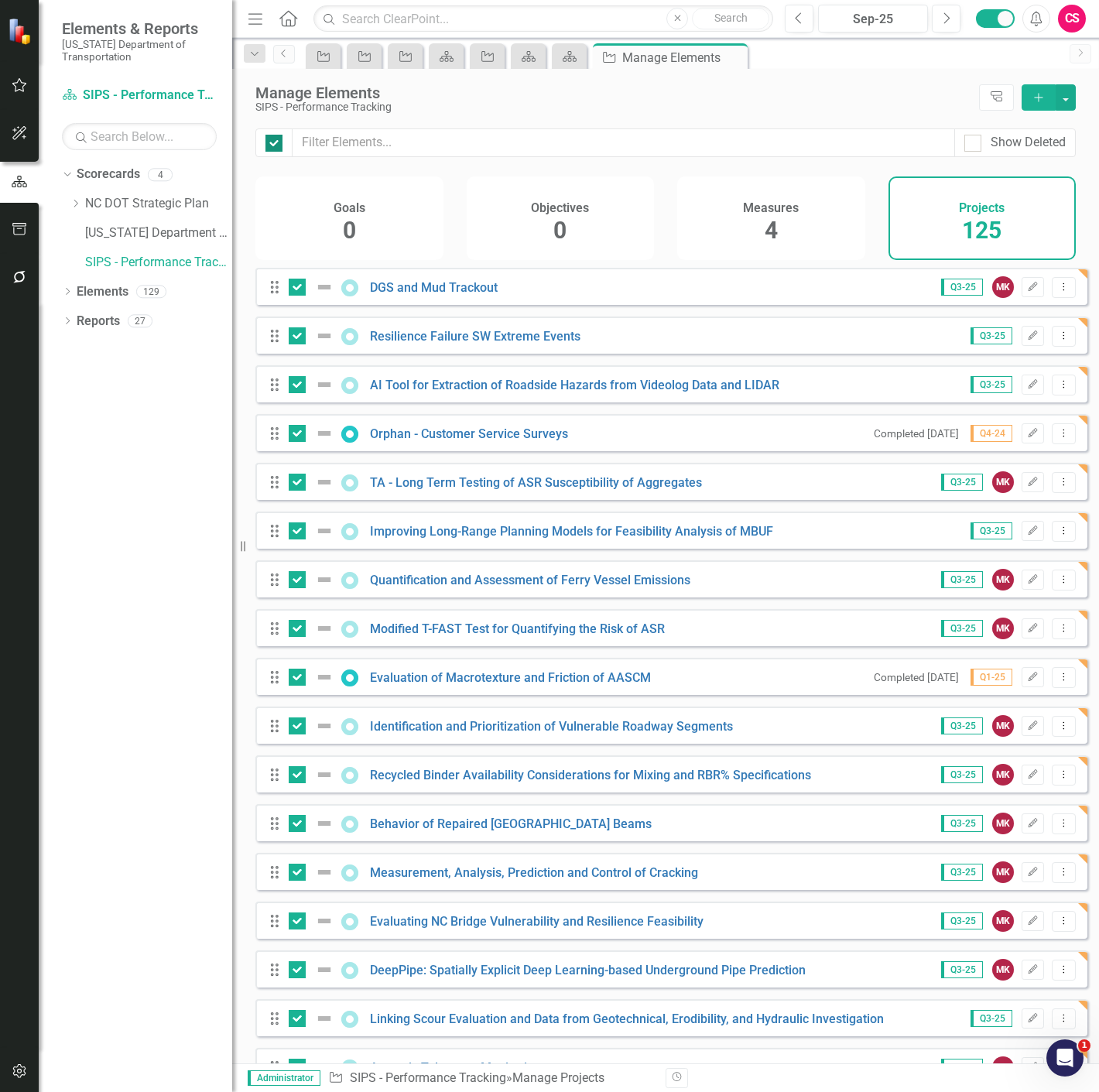
checkbox input "false"
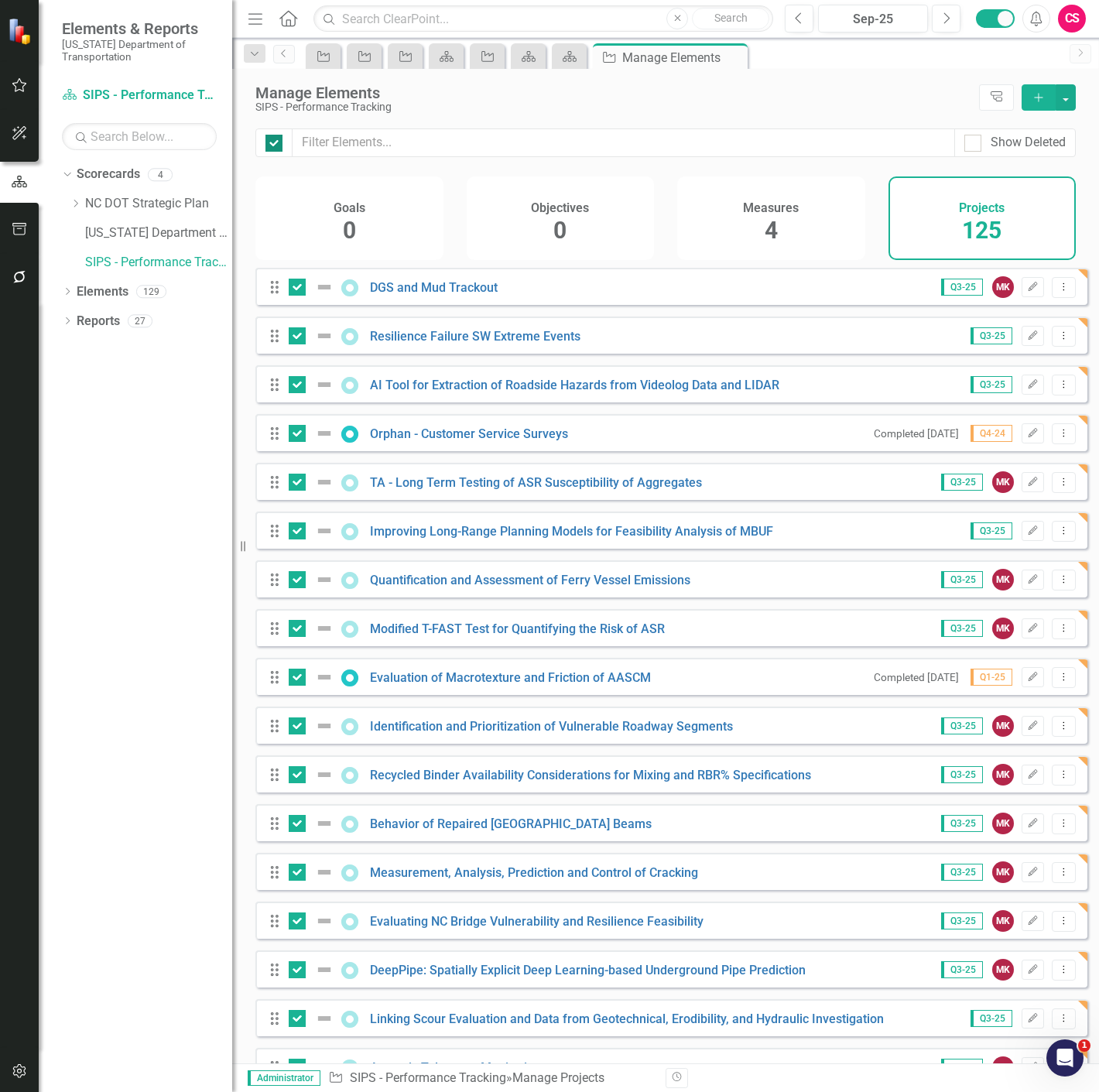
checkbox input "false"
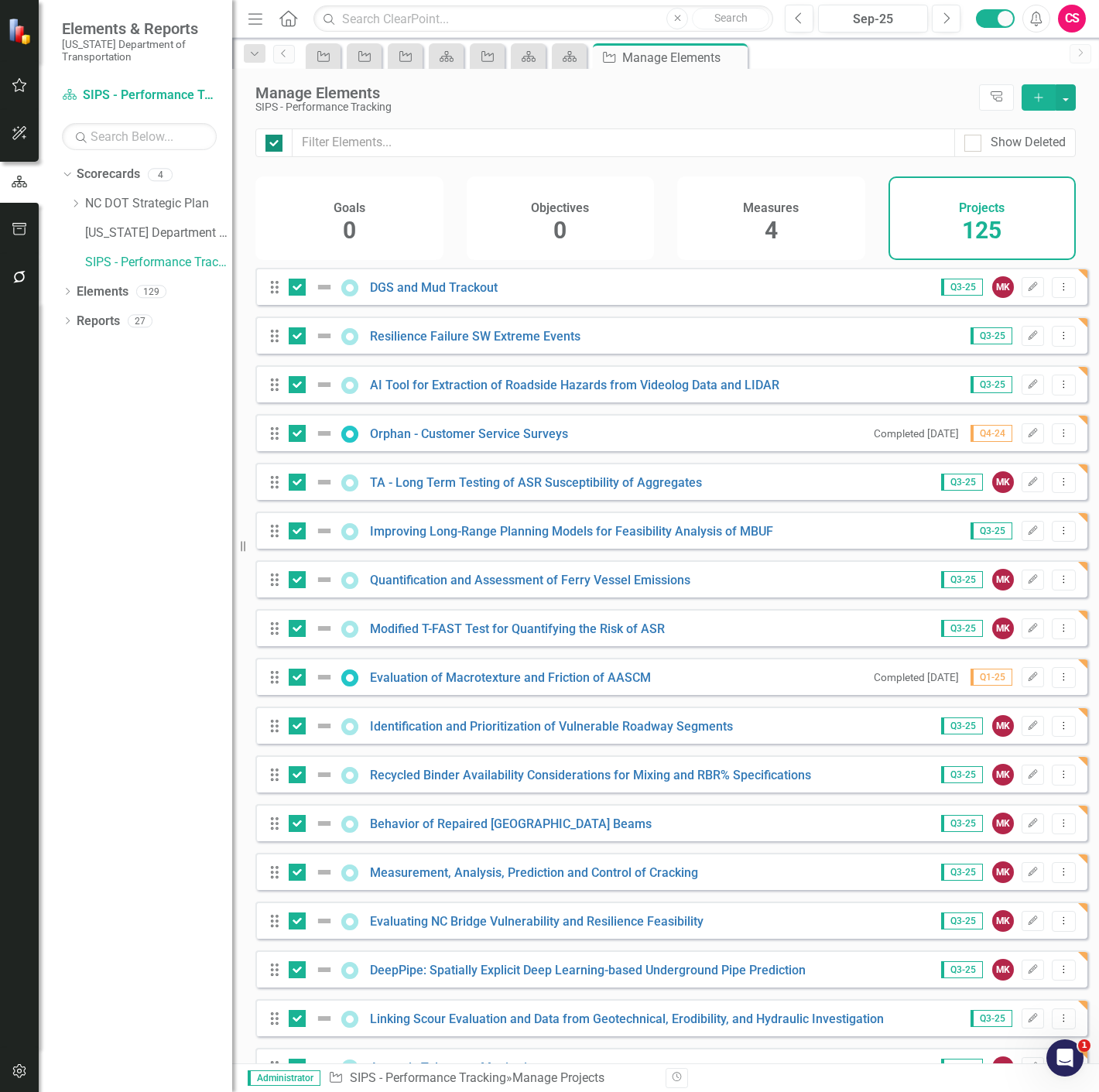
checkbox input "false"
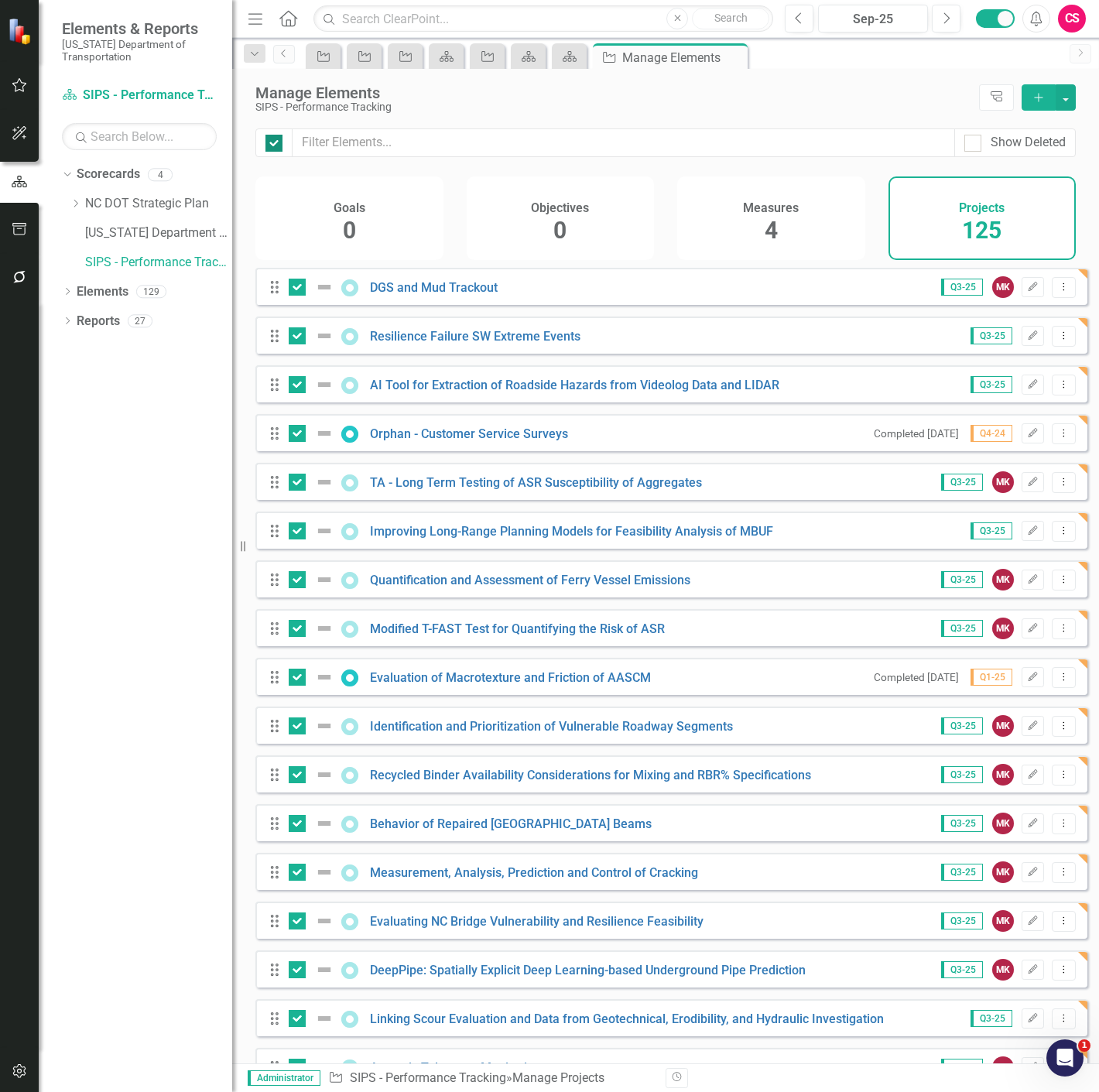
checkbox input "false"
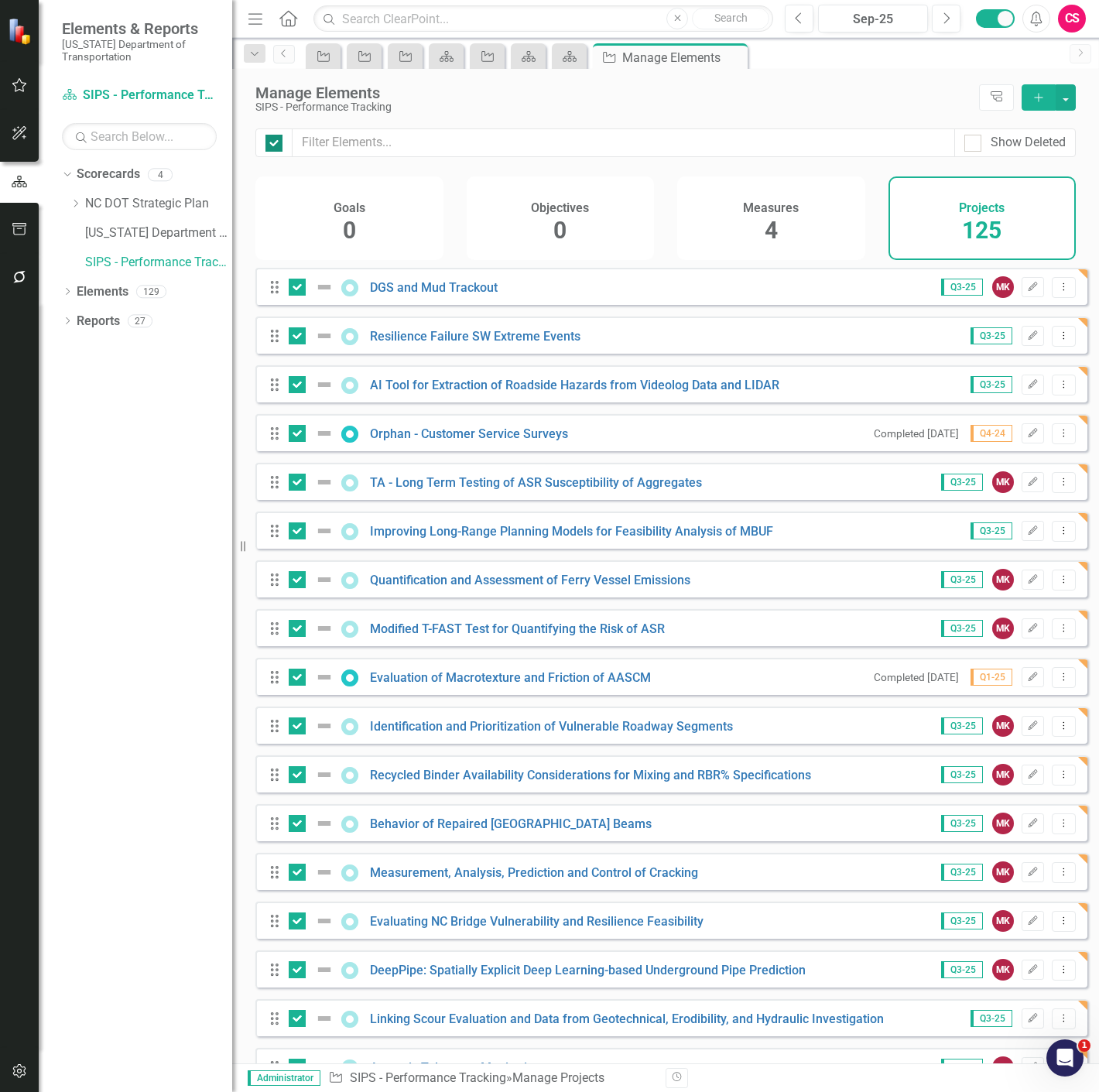
checkbox input "false"
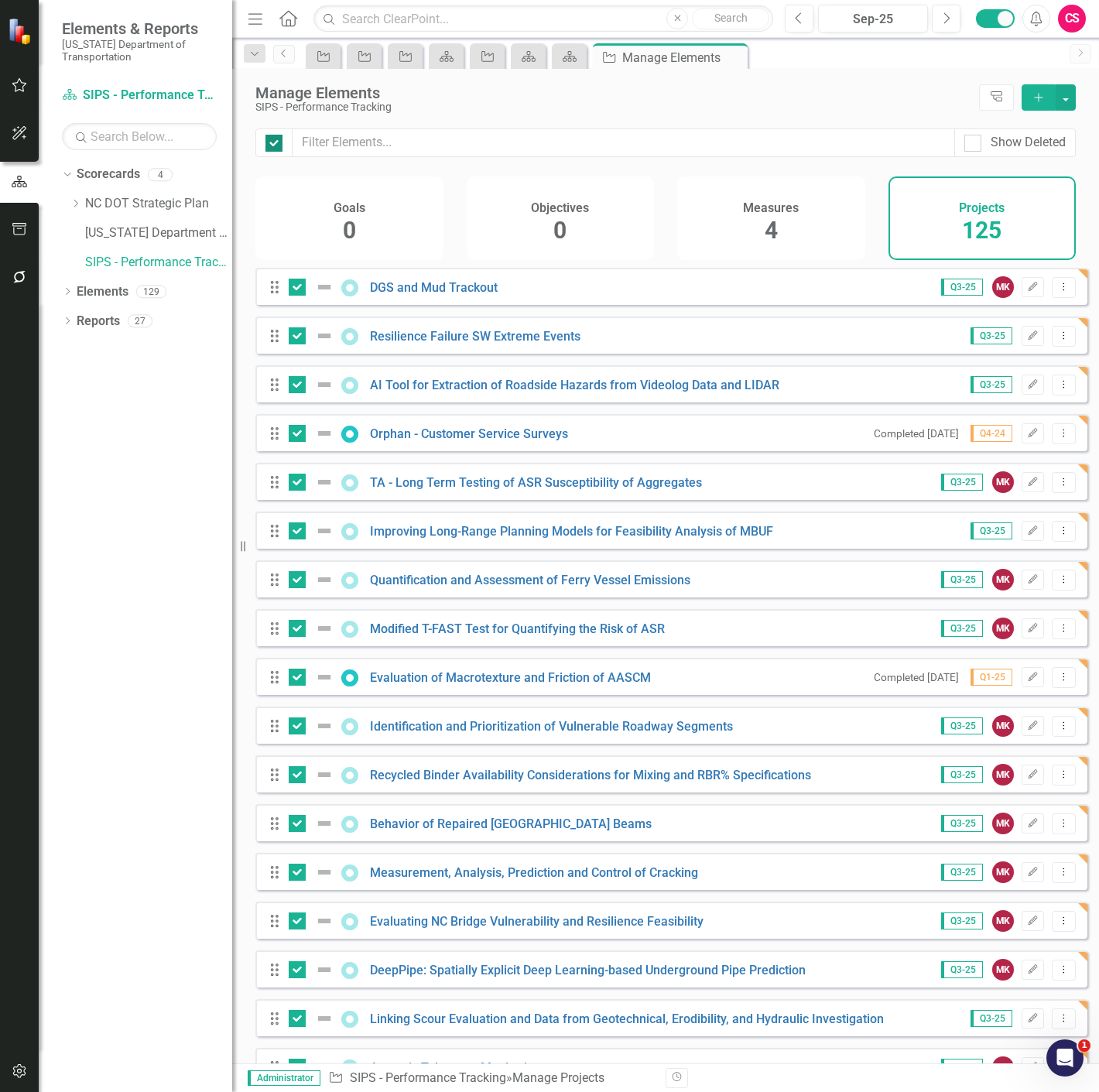
checkbox input "false"
click at [276, 151] on div at bounding box center [275, 144] width 17 height 17
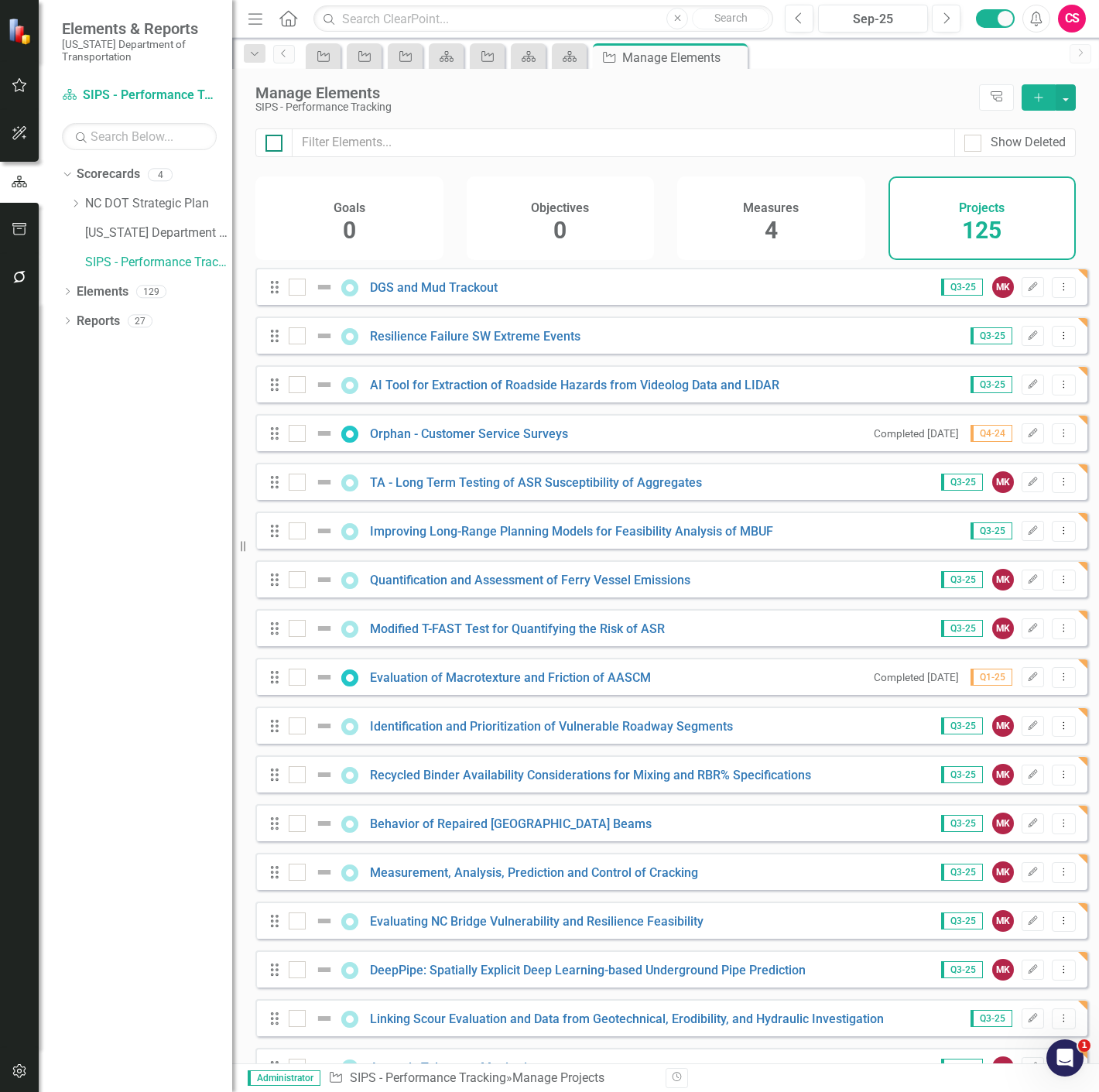
click at [275, 145] on input "checkbox" at bounding box center [271, 140] width 10 height 10
drag, startPoint x: 1076, startPoint y: 94, endPoint x: 1071, endPoint y: 101, distance: 8.6
click at [1071, 101] on div "Manage Elements SIPS - Performance Tracking Tree Explorer Add" at bounding box center [665, 98] width 867 height 59
click at [1071, 101] on button "button" at bounding box center [1065, 97] width 20 height 26
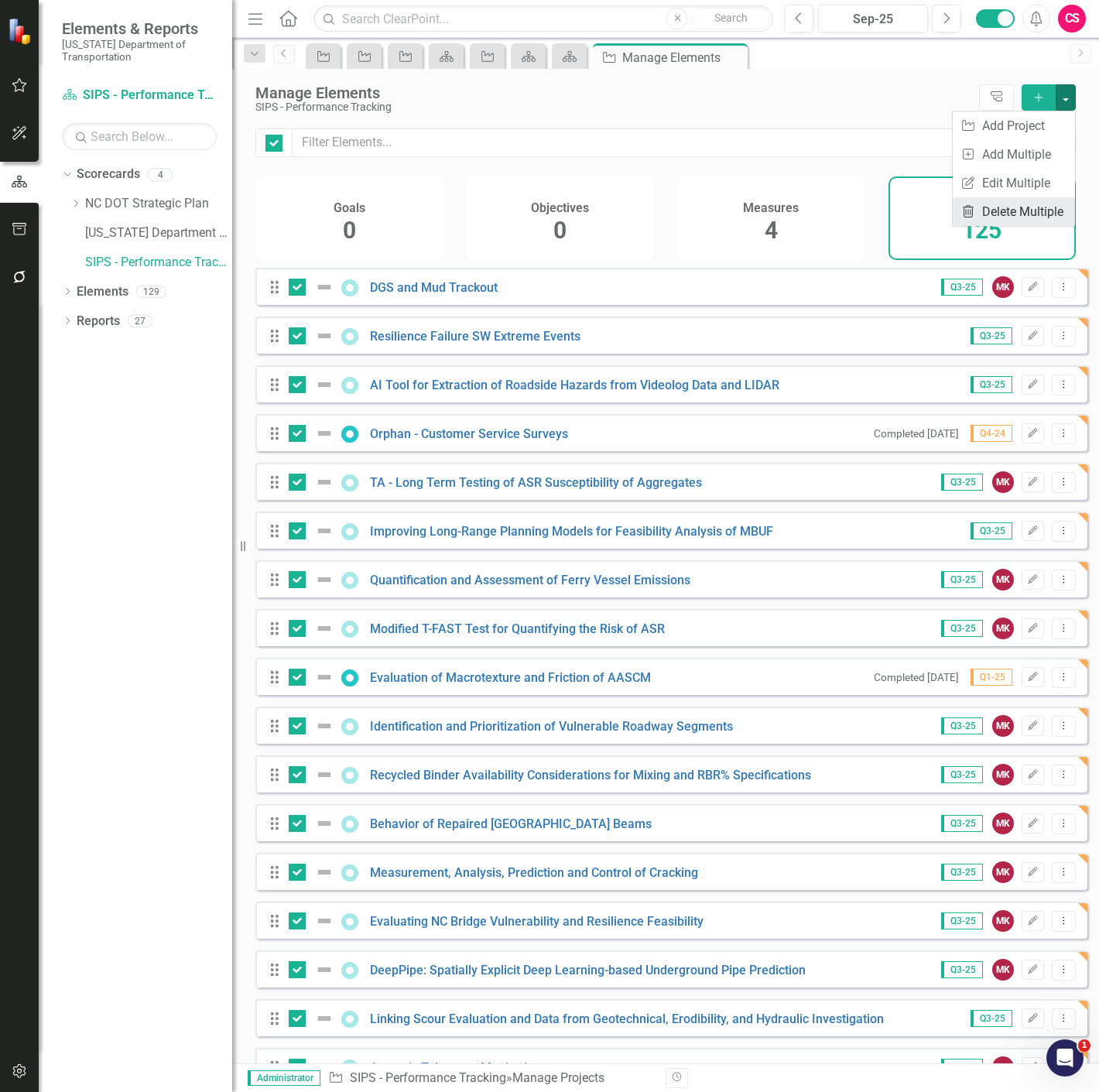
click at [1017, 205] on link "Trash Delete Multiple" at bounding box center [1014, 211] width 122 height 29
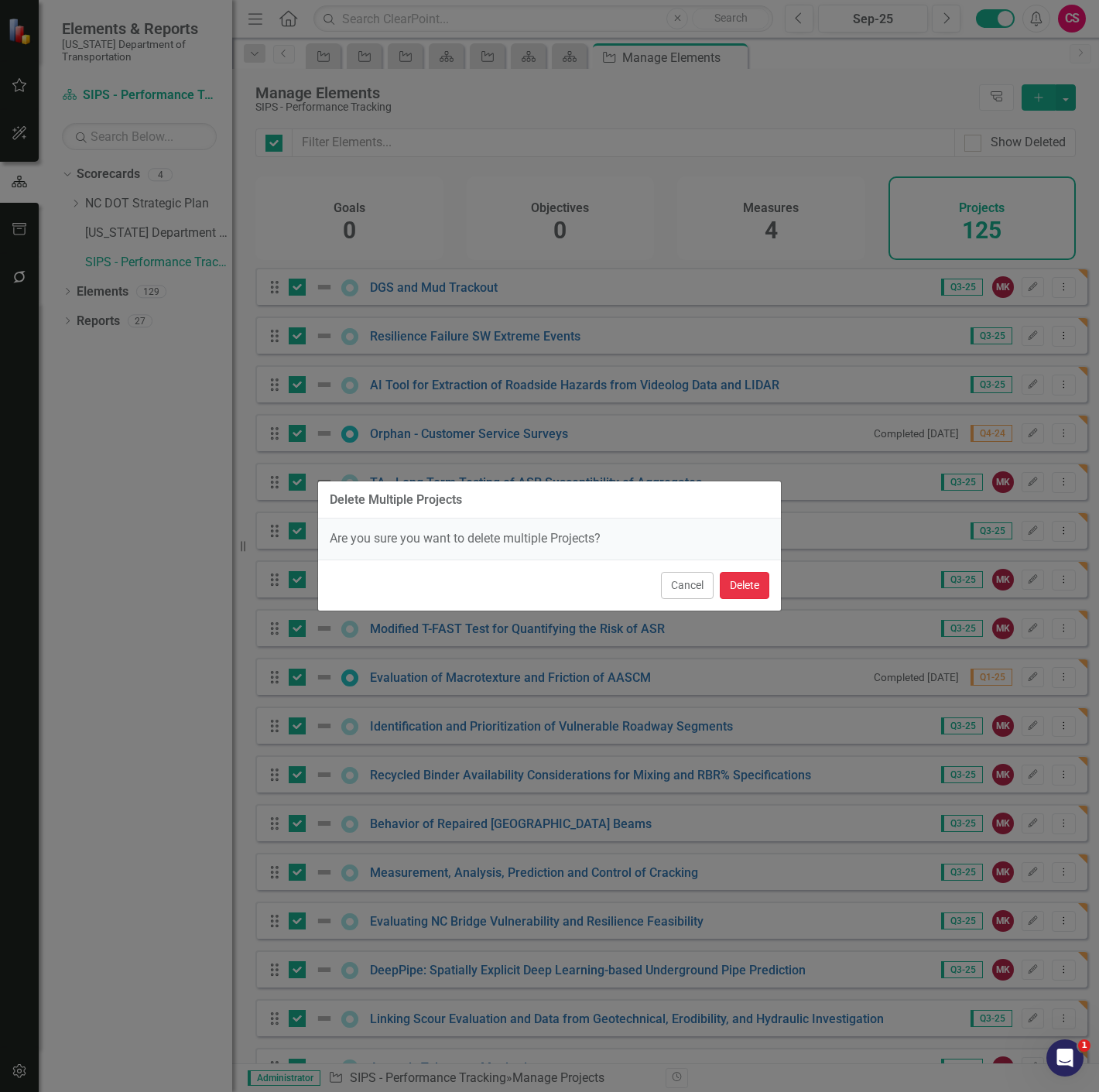
click at [757, 589] on button "Delete" at bounding box center [744, 586] width 49 height 27
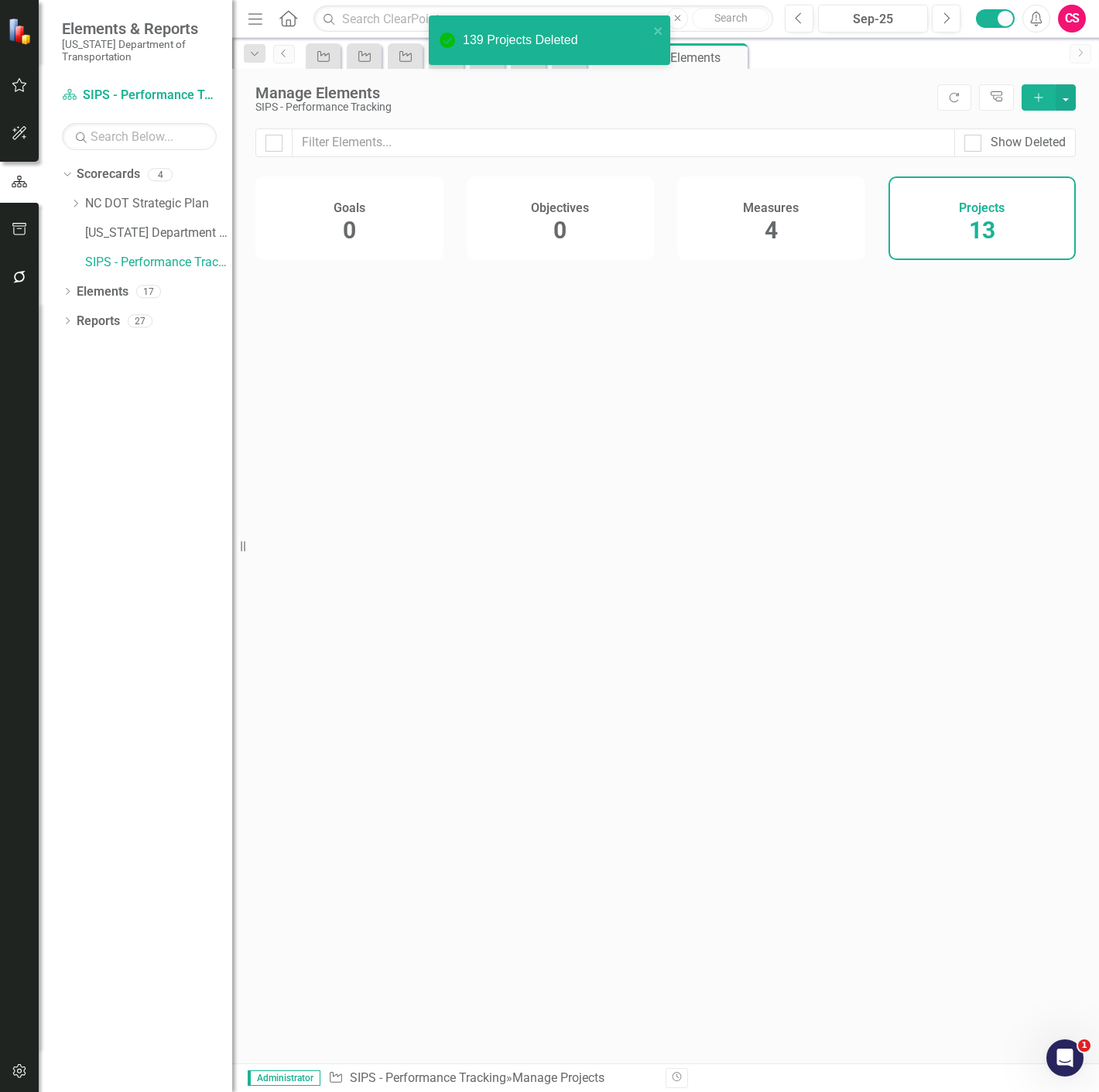
click at [1046, 98] on button "Add" at bounding box center [1038, 97] width 34 height 26
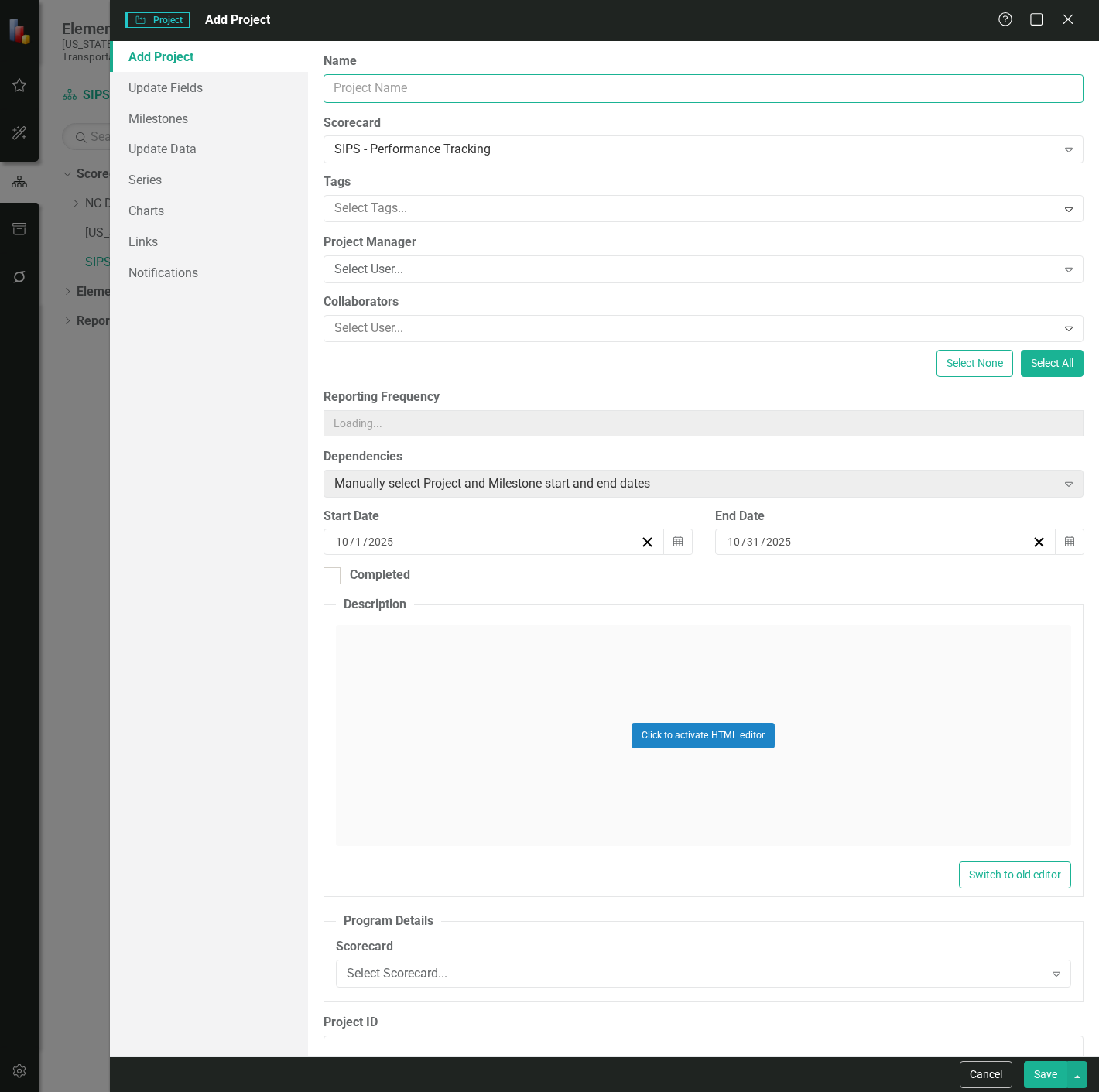
click at [375, 98] on input "Name" at bounding box center [704, 89] width 760 height 29
paste input "PEF - Phase 8"
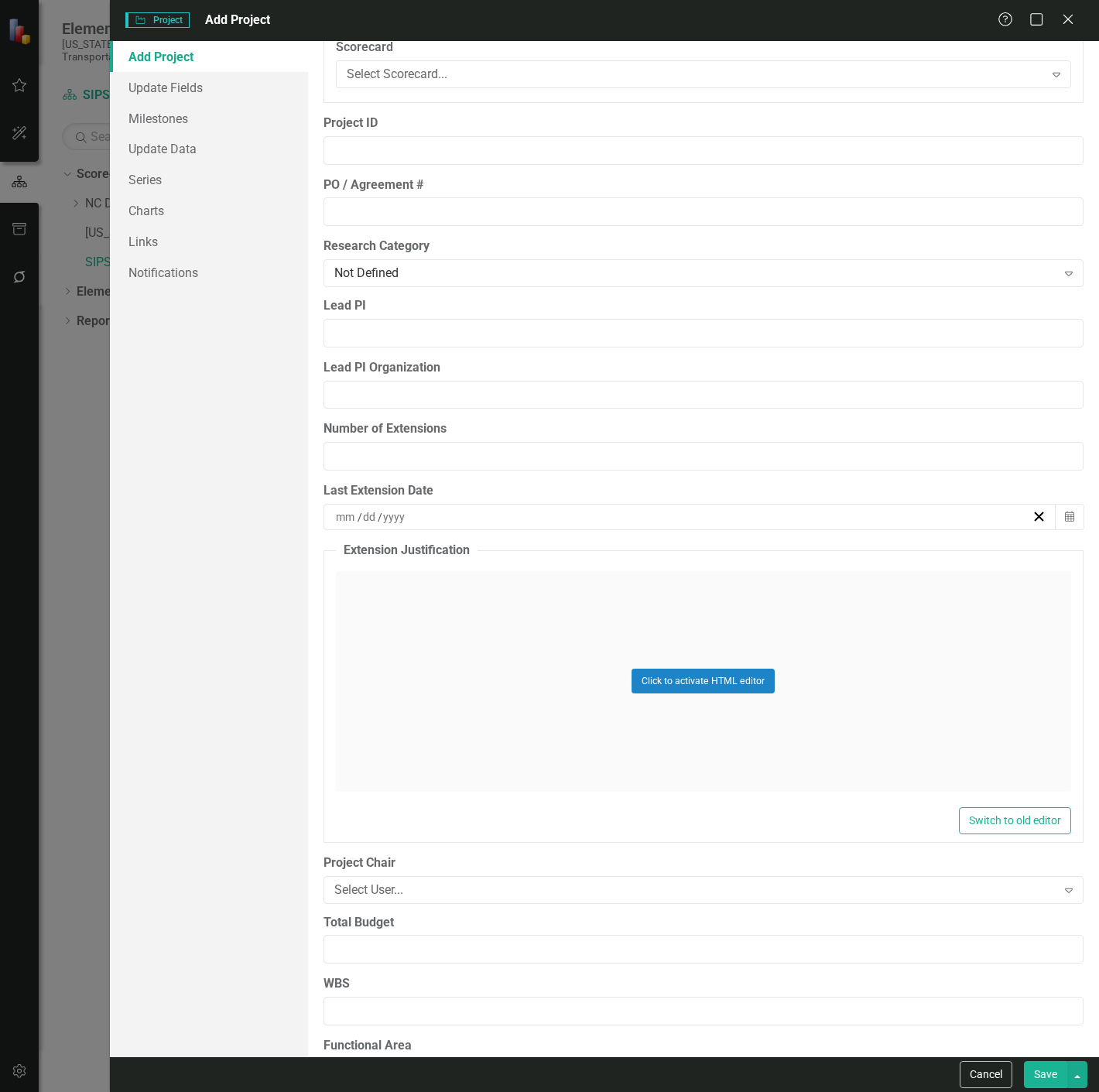
scroll to position [955, 0]
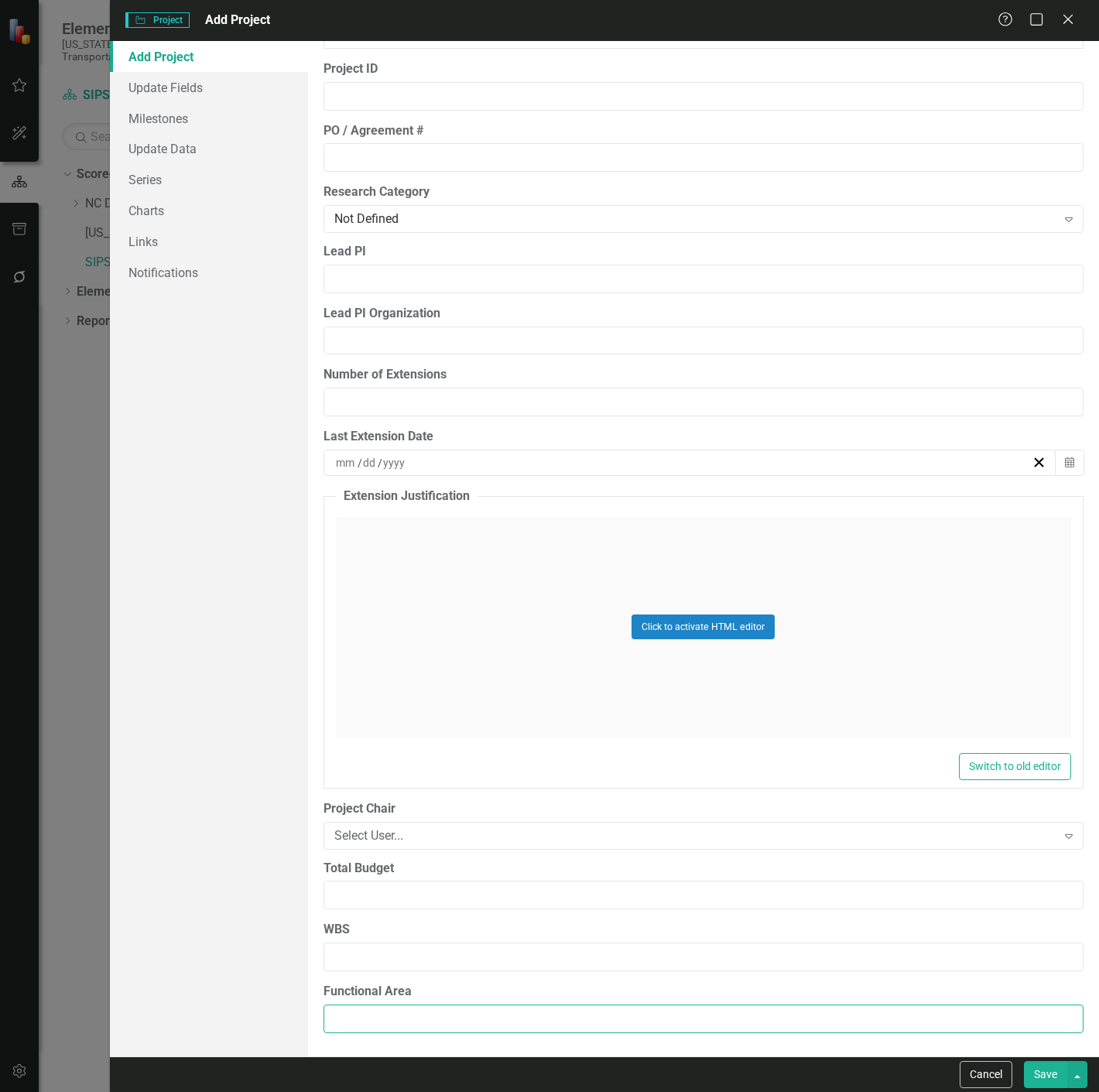
click at [416, 1014] on input "Functional Area" at bounding box center [704, 1019] width 760 height 29
paste input "Fiscal/DOH"
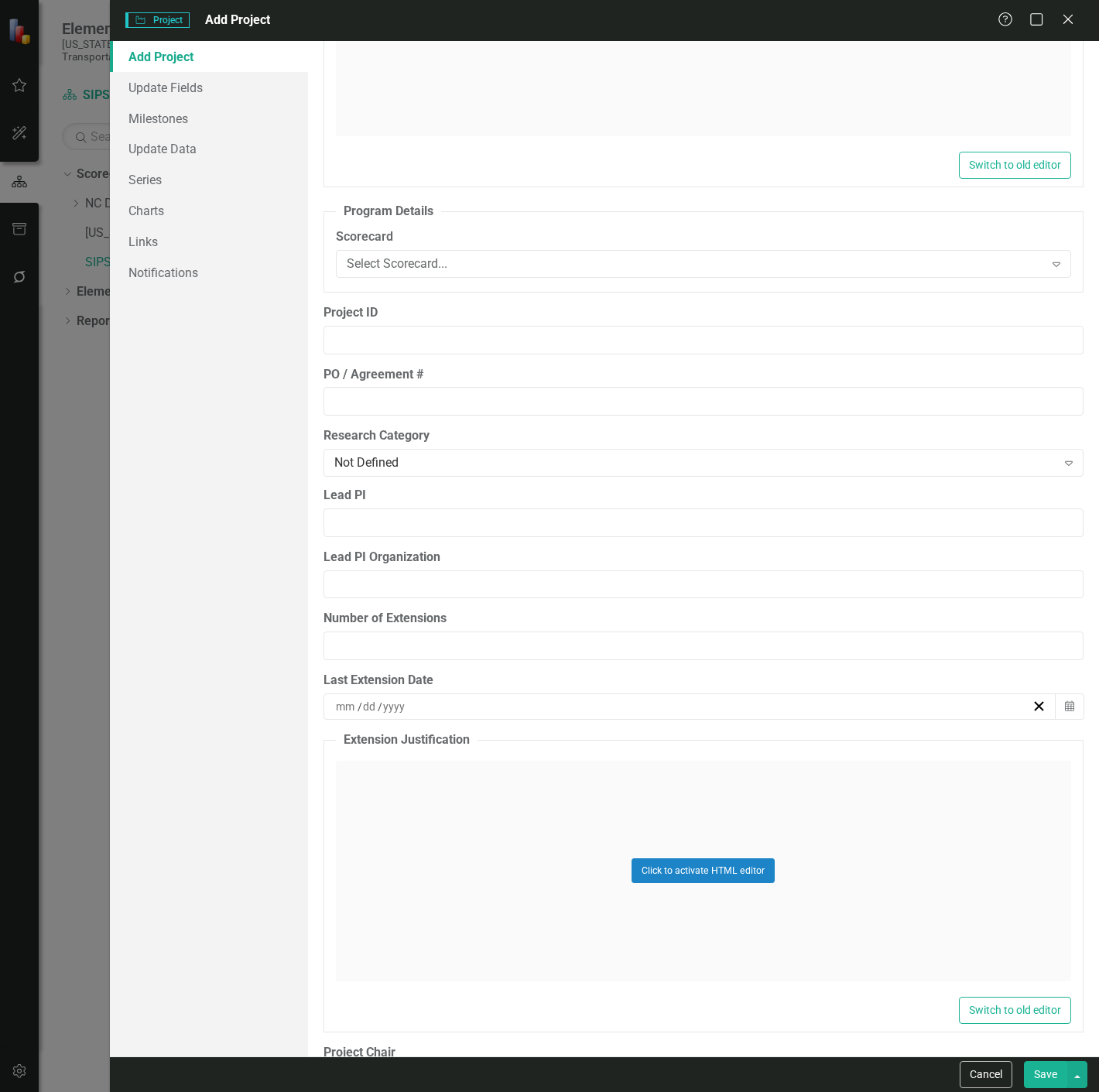
scroll to position [197, 0]
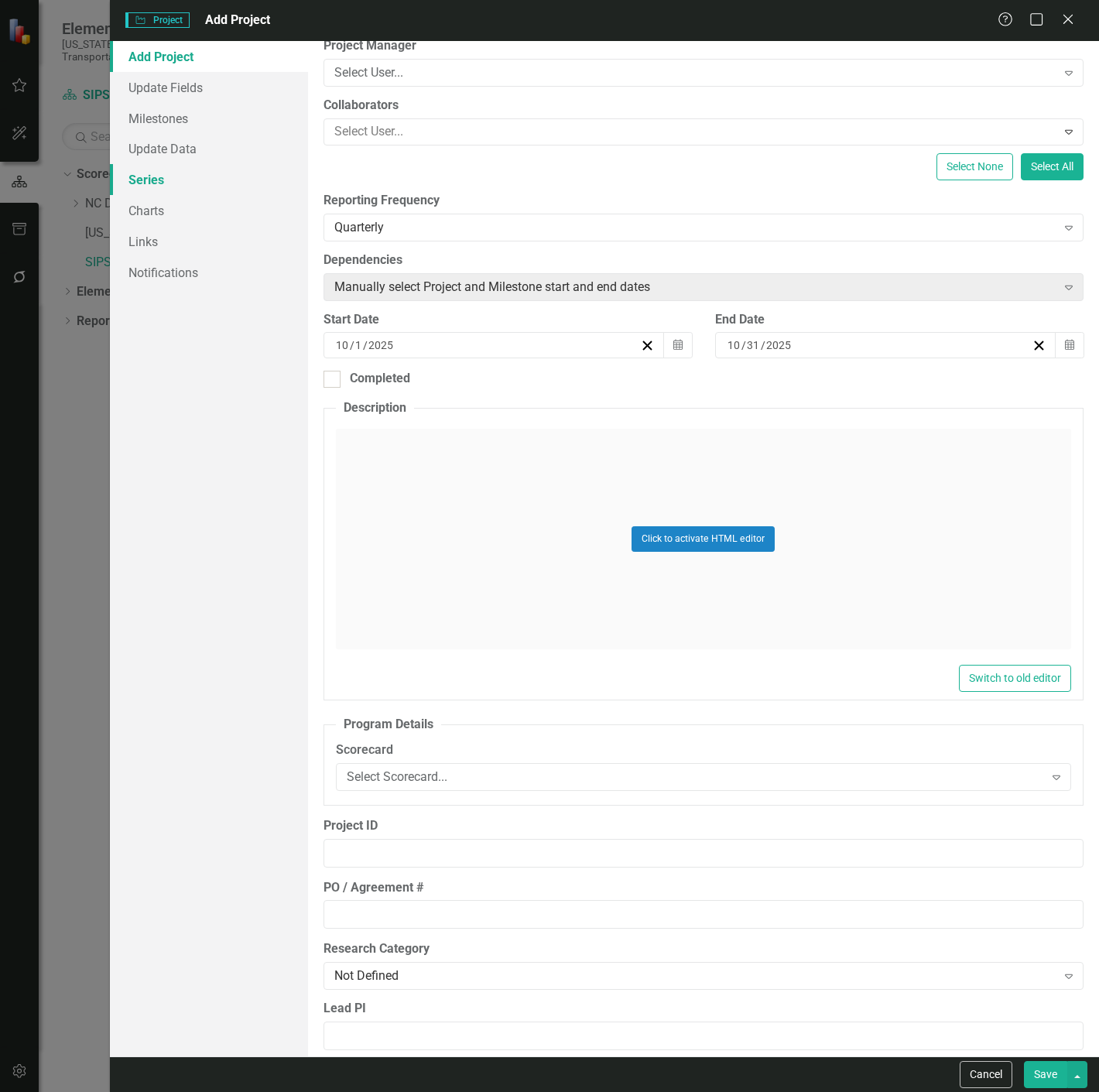
click at [198, 184] on link "Series" at bounding box center [209, 179] width 198 height 31
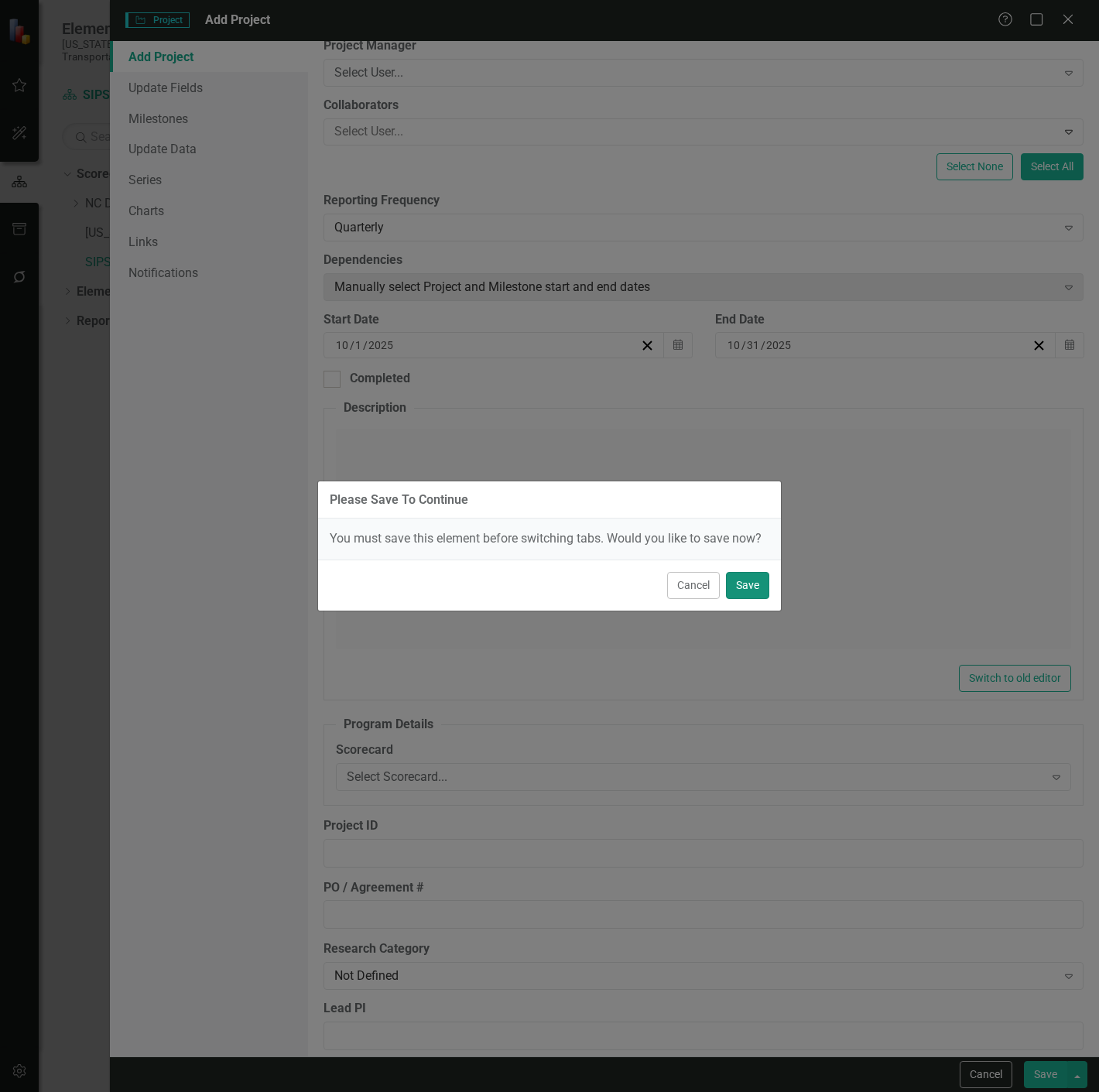
click at [748, 594] on button "Save" at bounding box center [748, 586] width 44 height 27
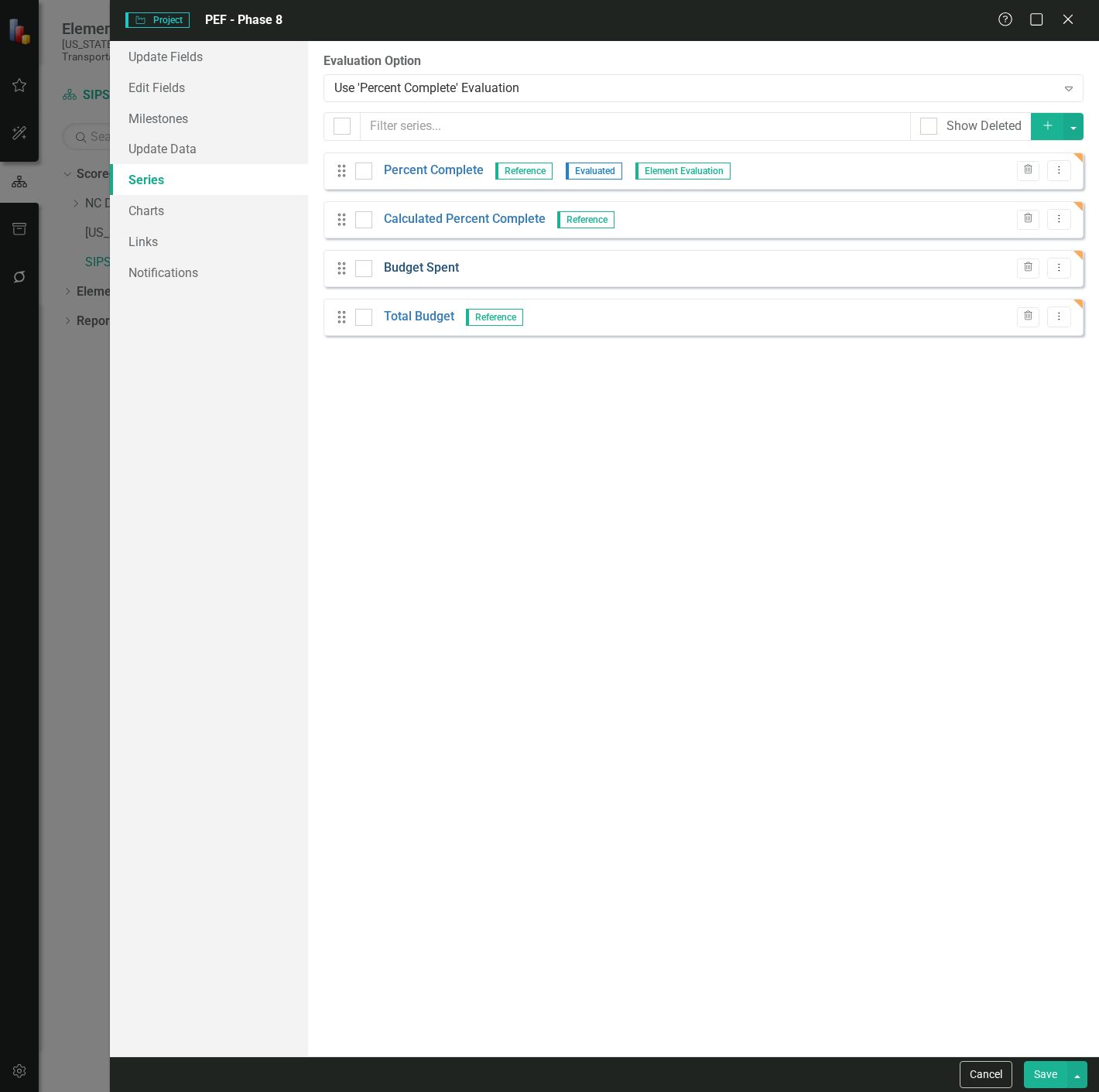
click at [427, 269] on link "Budget Spent" at bounding box center [421, 268] width 75 height 17
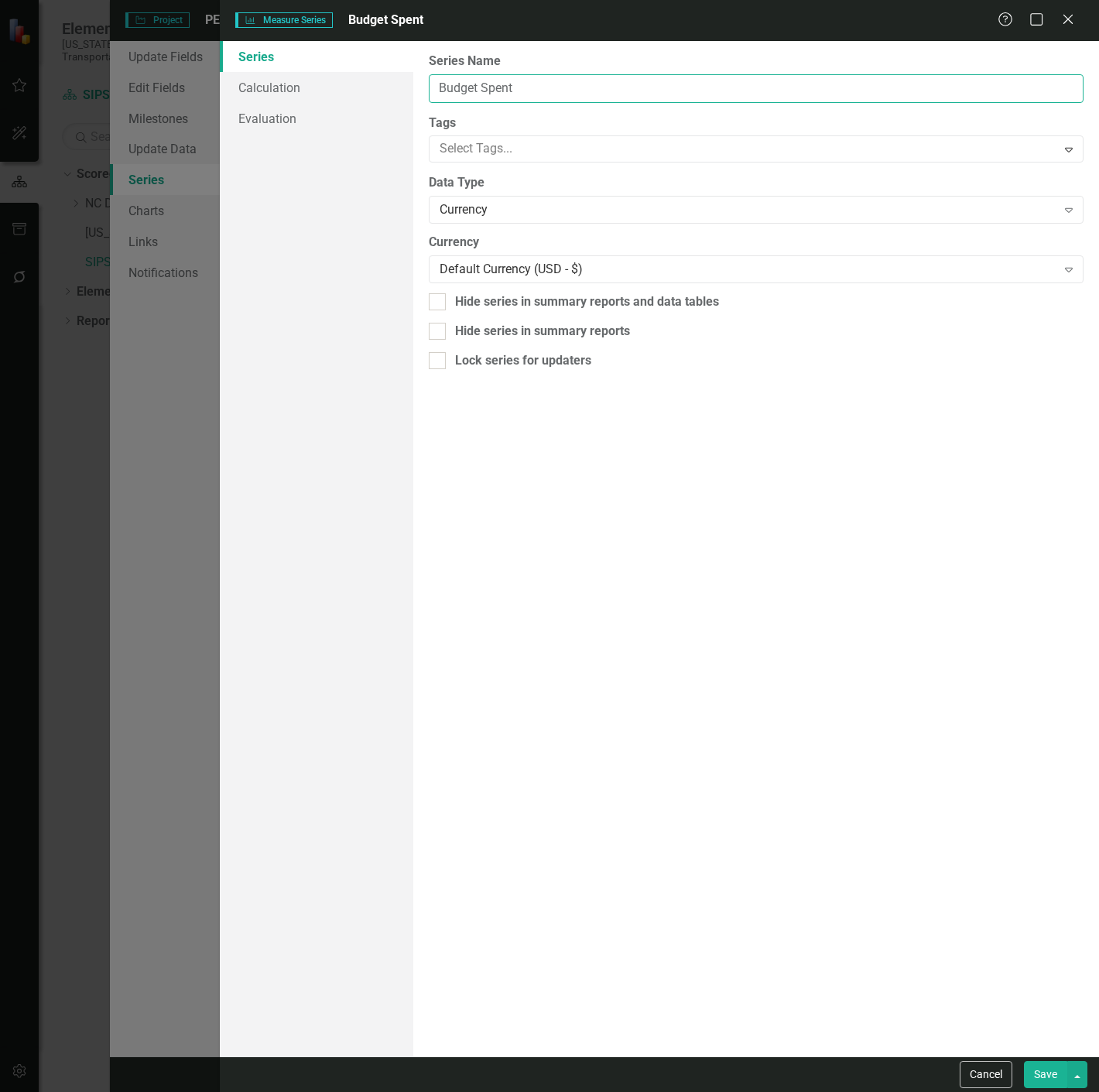
click at [578, 98] on input "Budget Spent" at bounding box center [756, 89] width 655 height 29
paste input "Total Budgeted Hours"
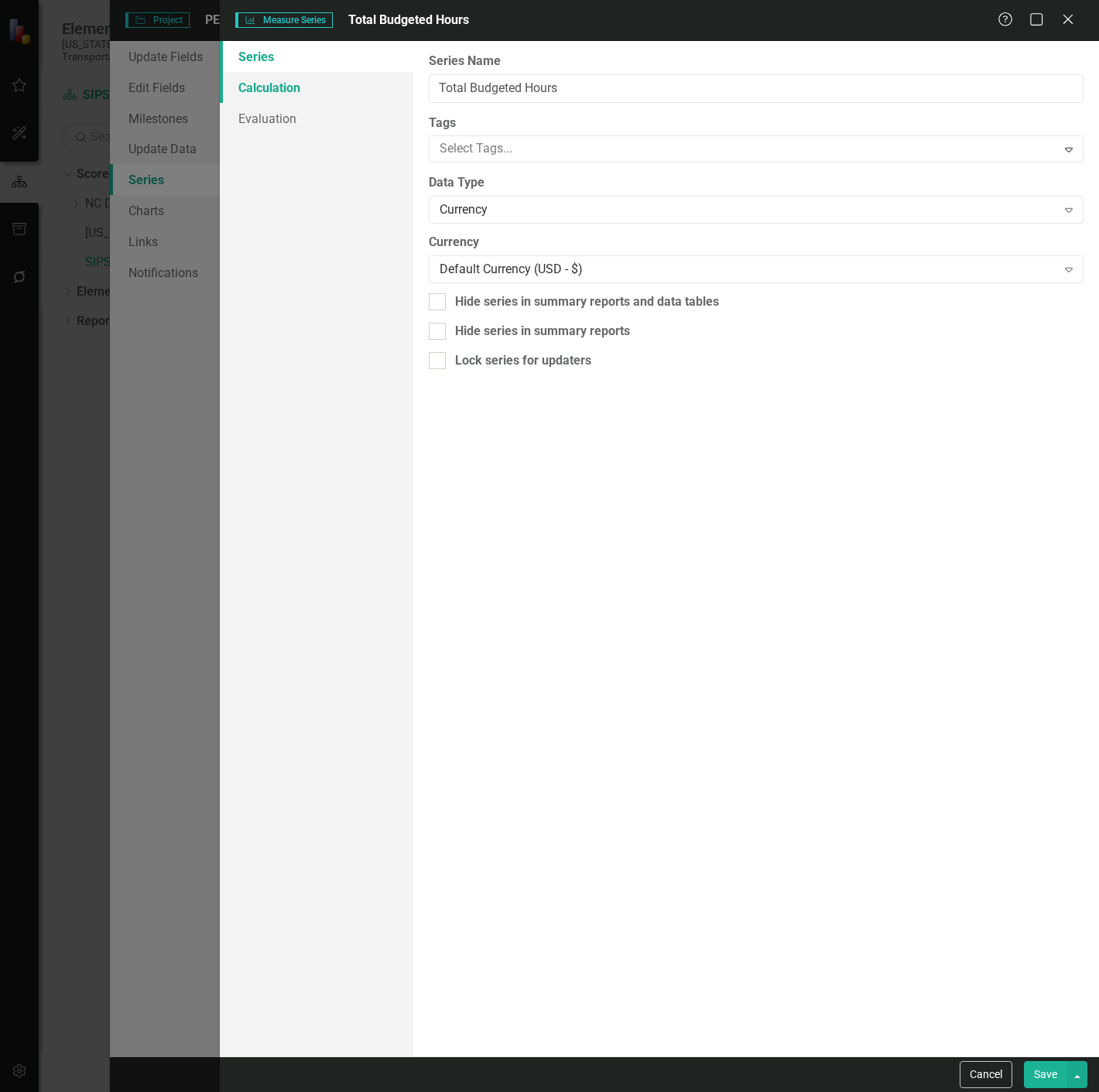
click at [342, 91] on link "Calculation" at bounding box center [316, 87] width 193 height 31
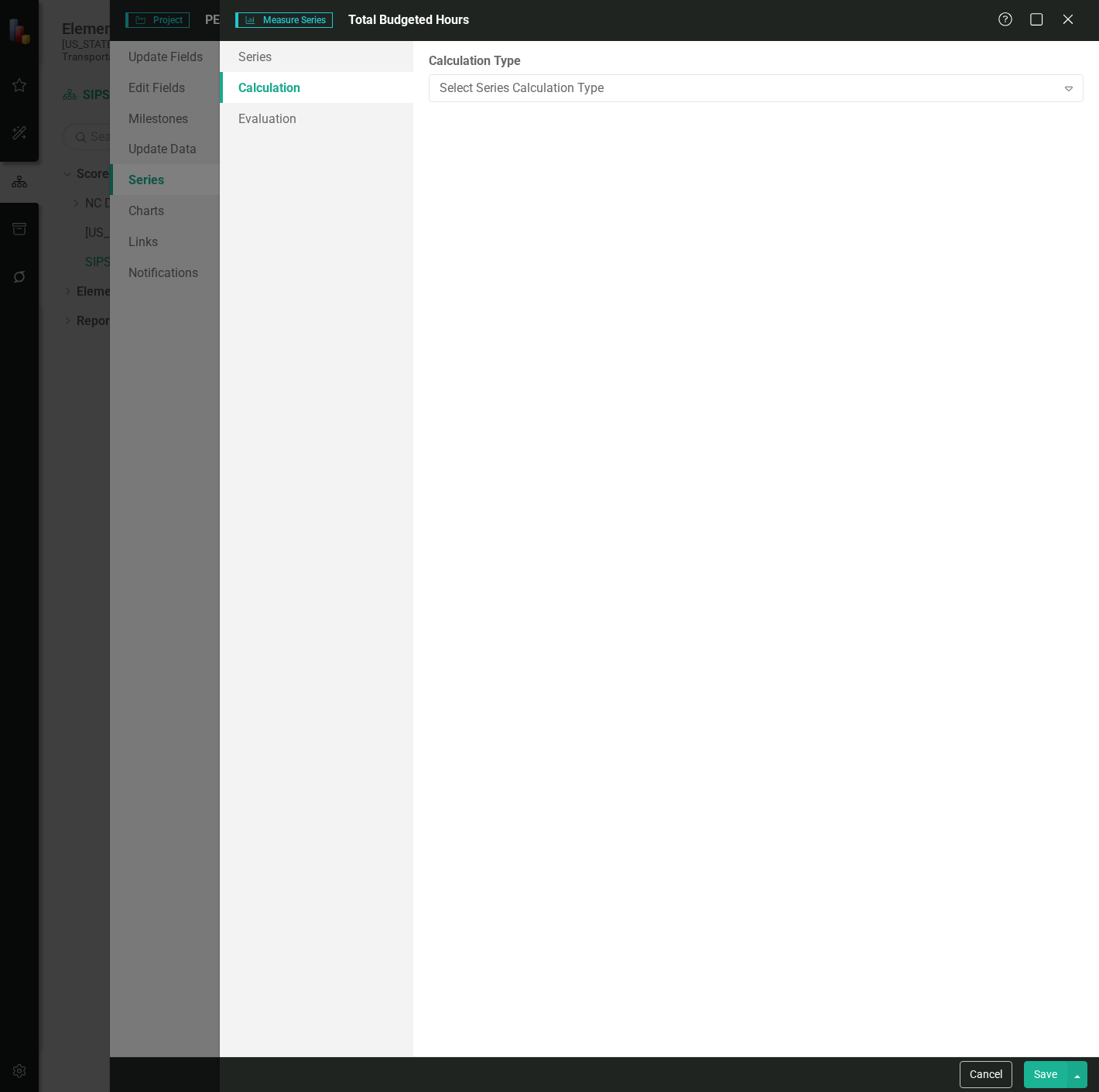
click at [338, 75] on link "Calculation" at bounding box center [316, 87] width 193 height 31
click at [352, 65] on link "Series" at bounding box center [316, 56] width 193 height 31
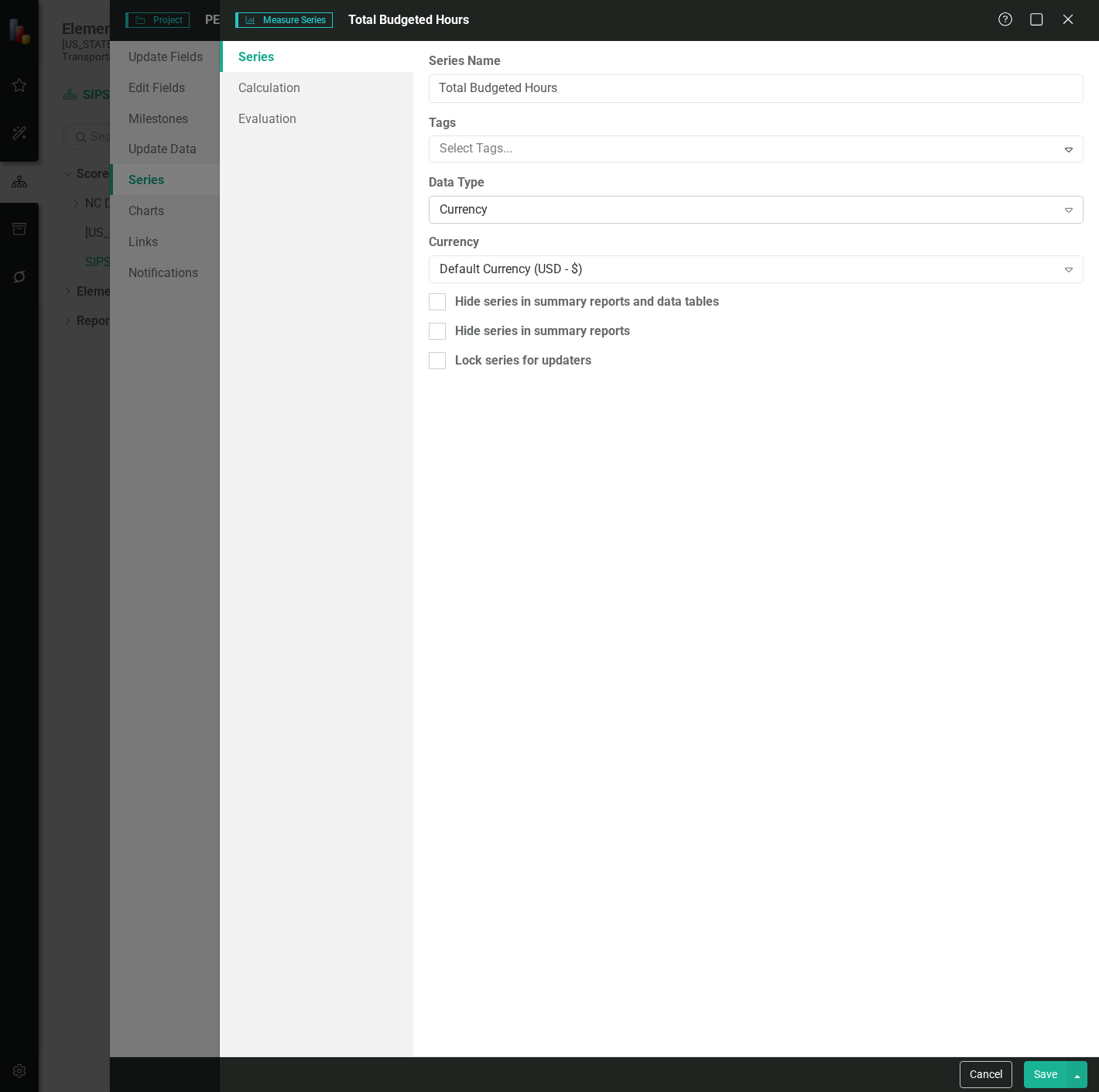
click at [491, 206] on div "Currency" at bounding box center [748, 209] width 617 height 17
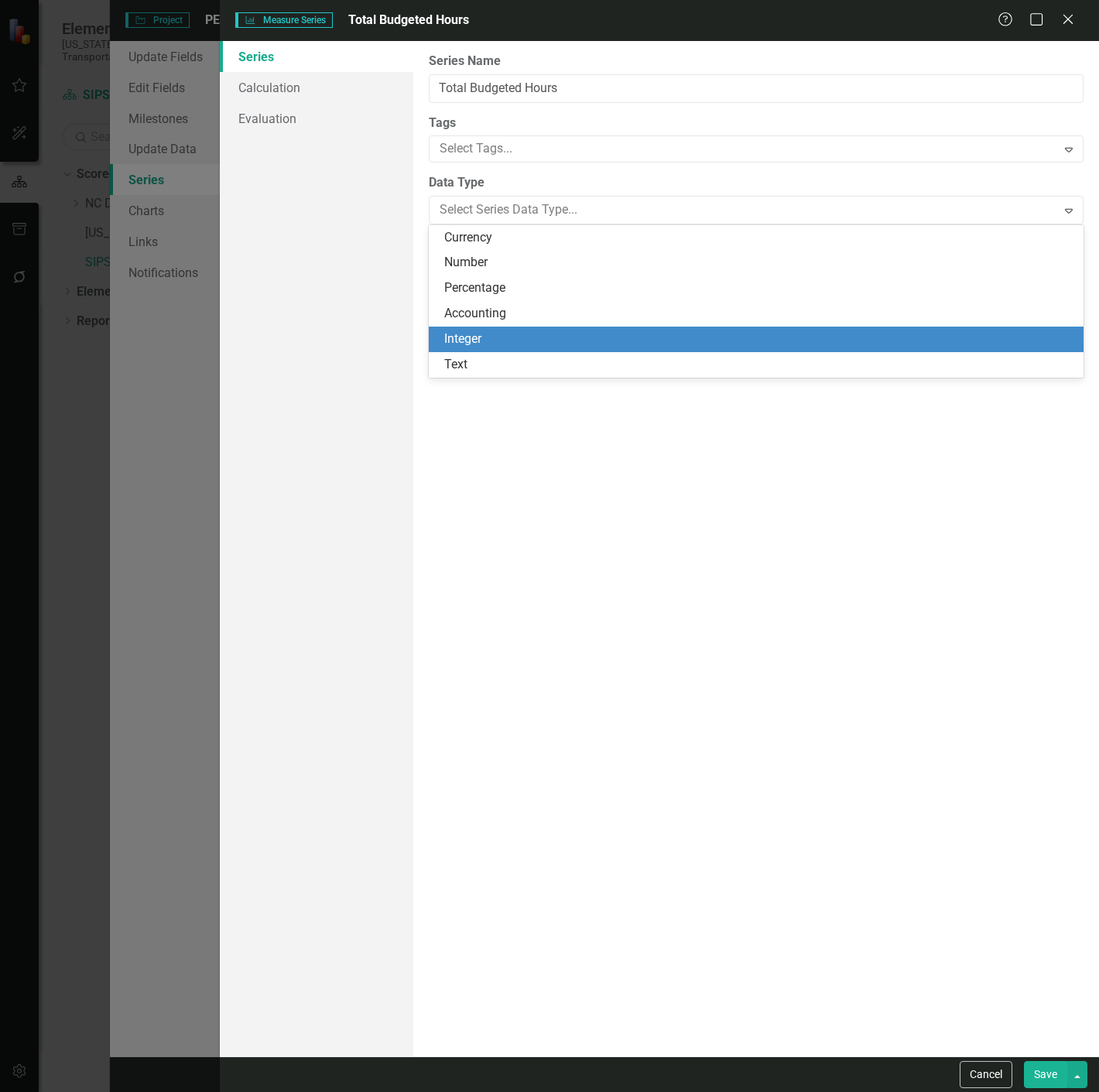
click at [509, 336] on div "Integer" at bounding box center [760, 339] width 630 height 17
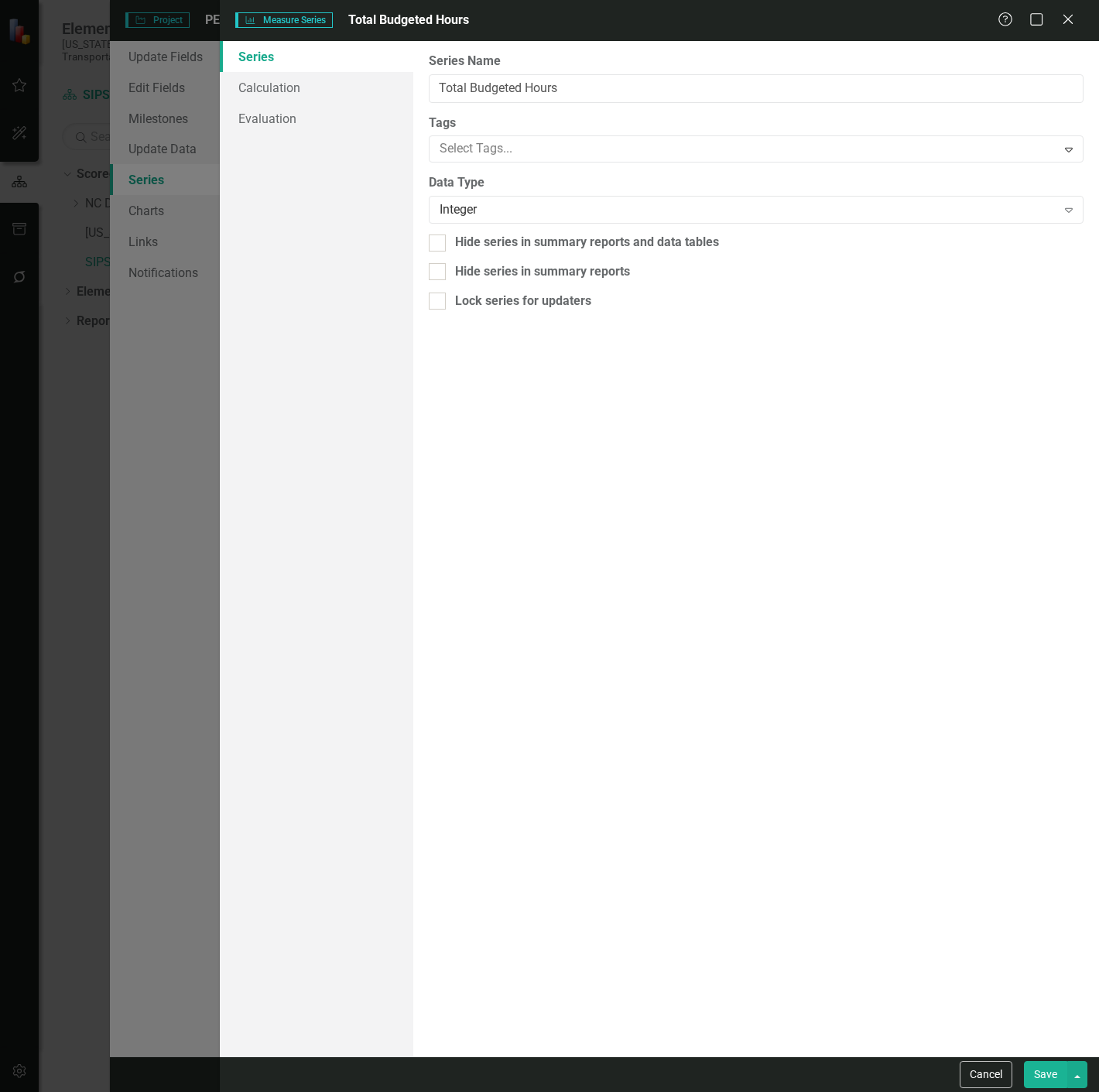
click at [1048, 1073] on button "Save" at bounding box center [1046, 1075] width 44 height 27
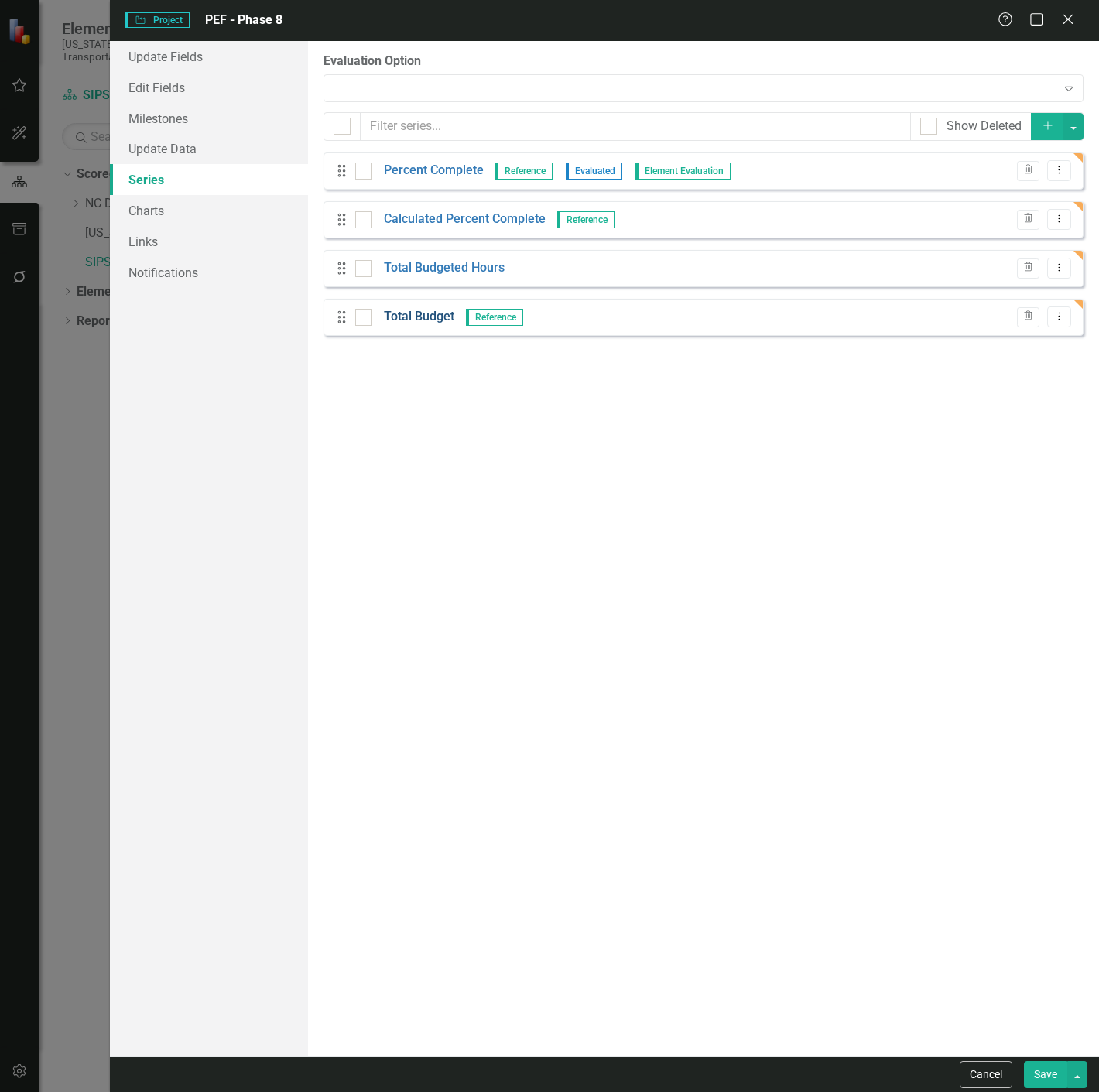
click at [406, 320] on link "Total Budget" at bounding box center [419, 317] width 71 height 17
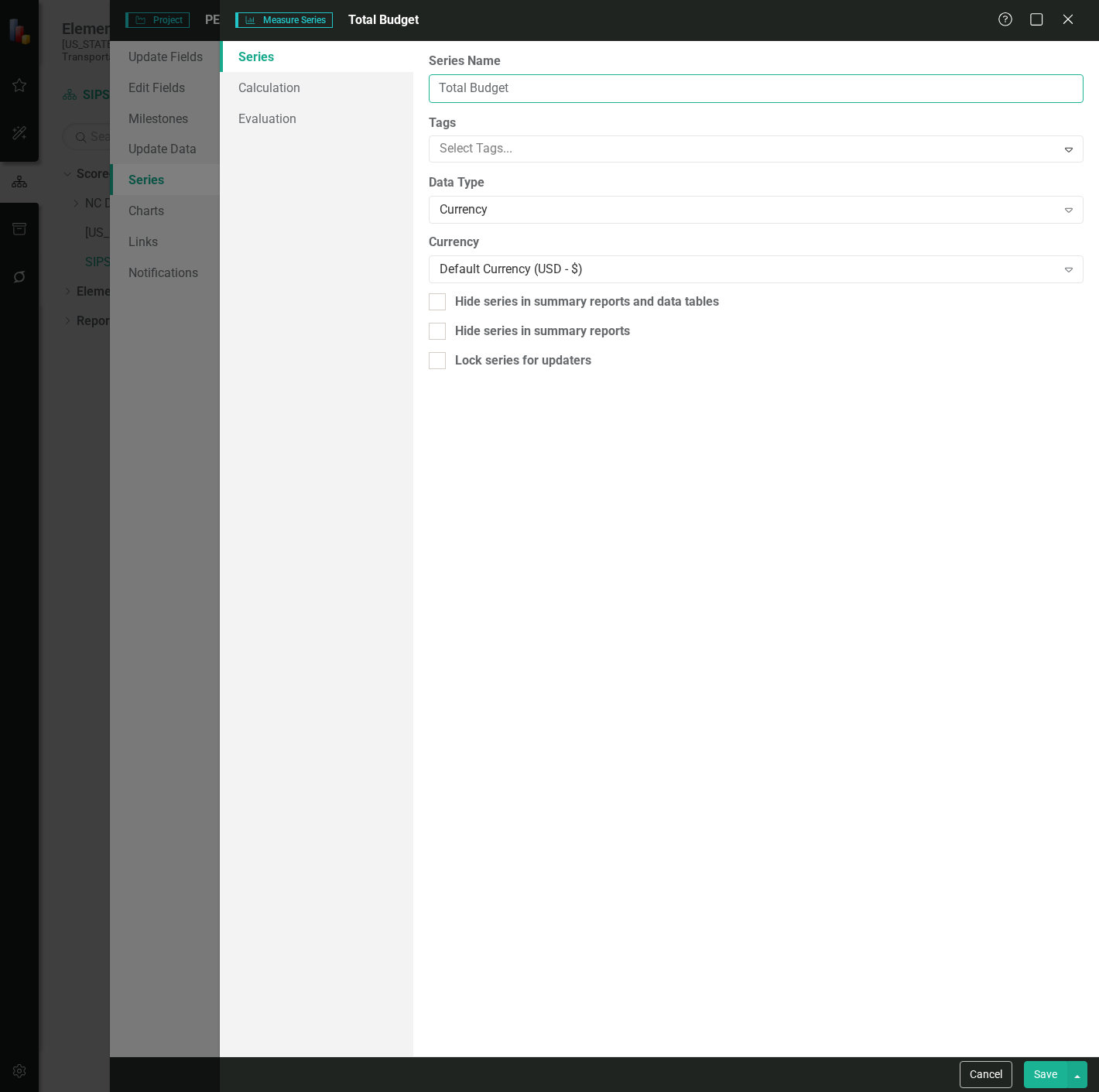
click at [499, 91] on input "Total Budget" at bounding box center [756, 89] width 655 height 29
paste input "Actual Hours"
click at [497, 211] on div "Currency" at bounding box center [748, 209] width 617 height 17
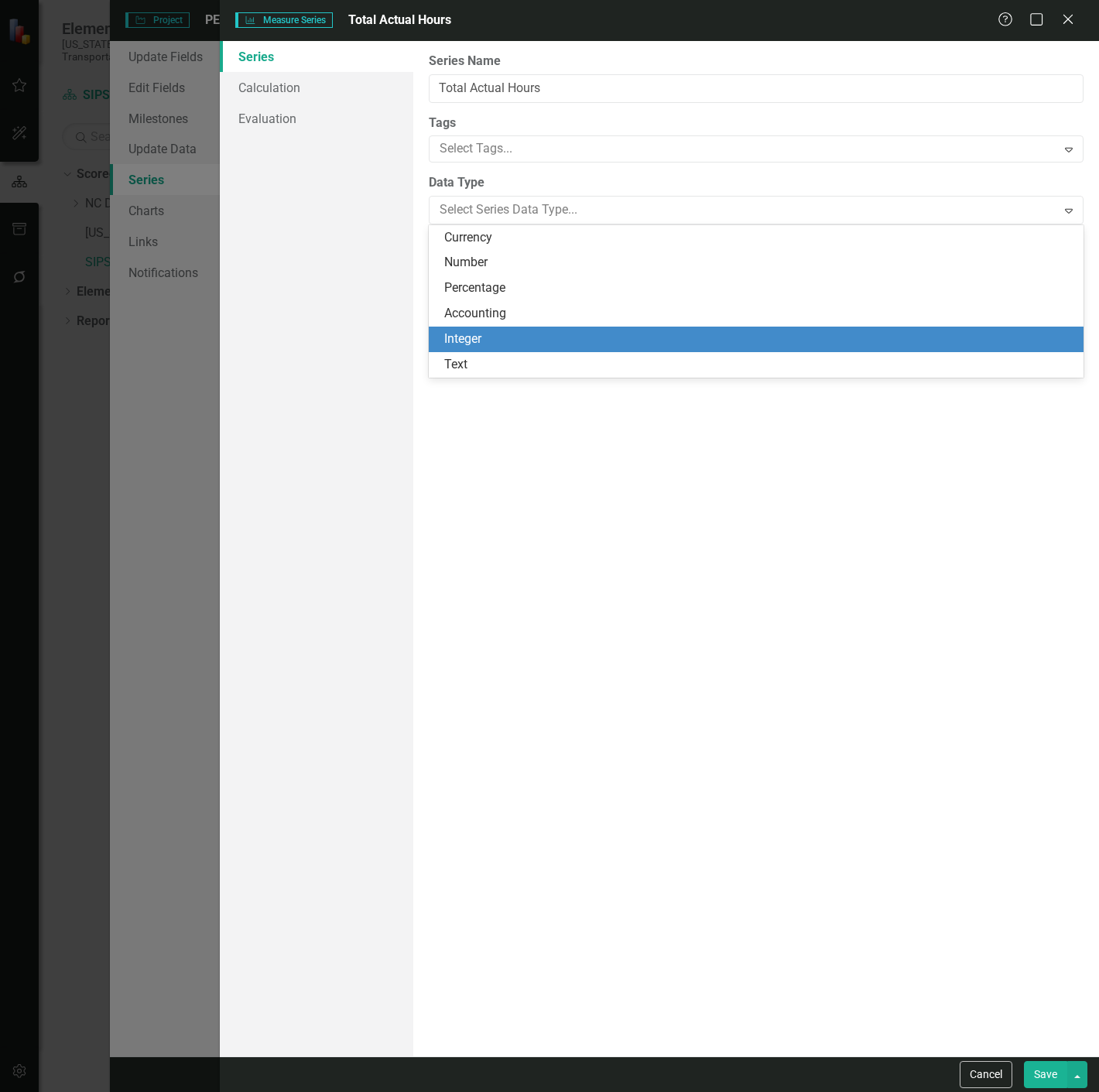
click at [486, 332] on div "Integer" at bounding box center [760, 339] width 630 height 17
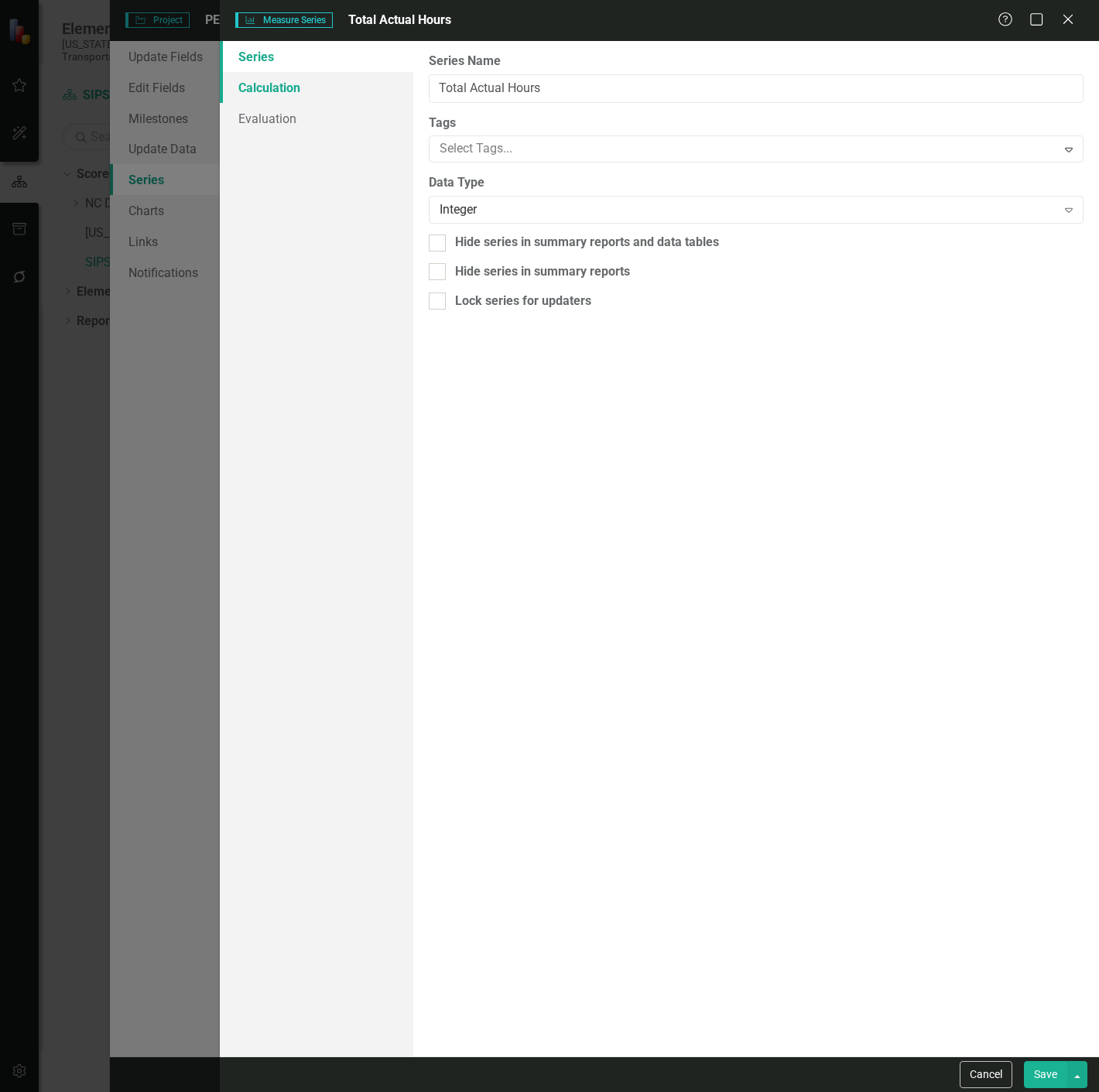
click at [345, 94] on link "Calculation" at bounding box center [316, 87] width 193 height 31
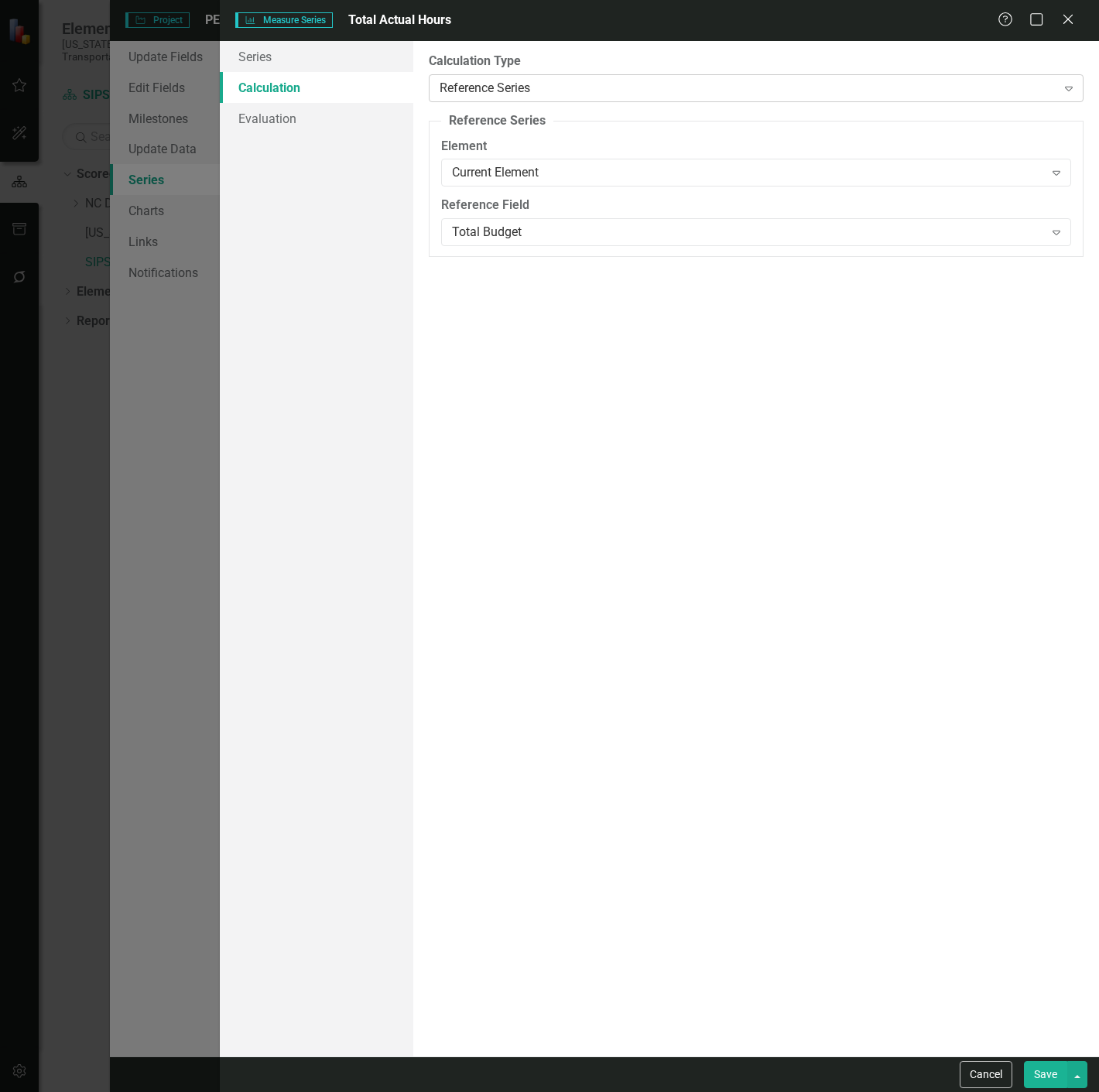
click at [467, 82] on div "Reference Series" at bounding box center [748, 87] width 617 height 17
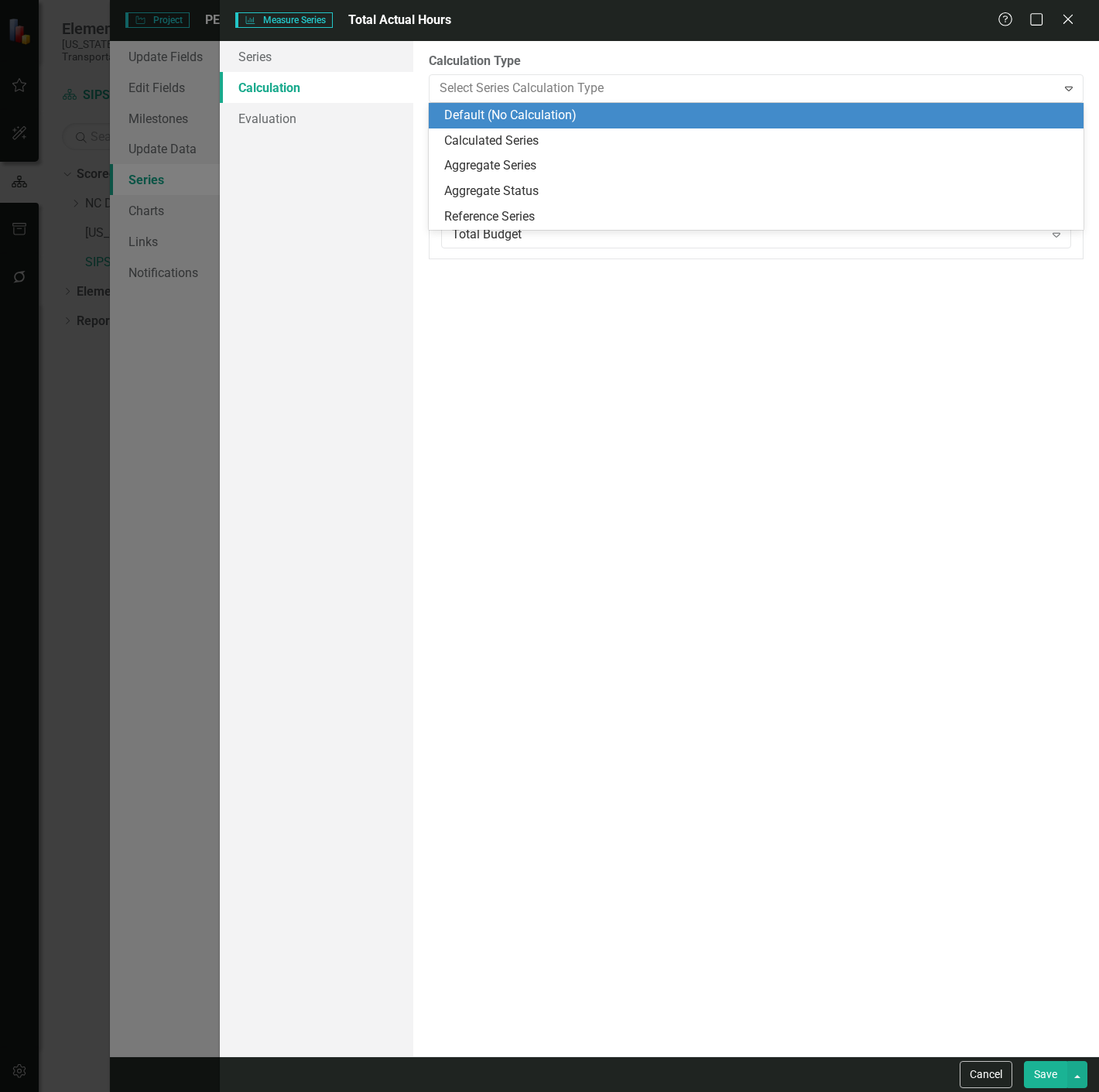
click at [465, 113] on div "Default (No Calculation)" at bounding box center [760, 115] width 630 height 17
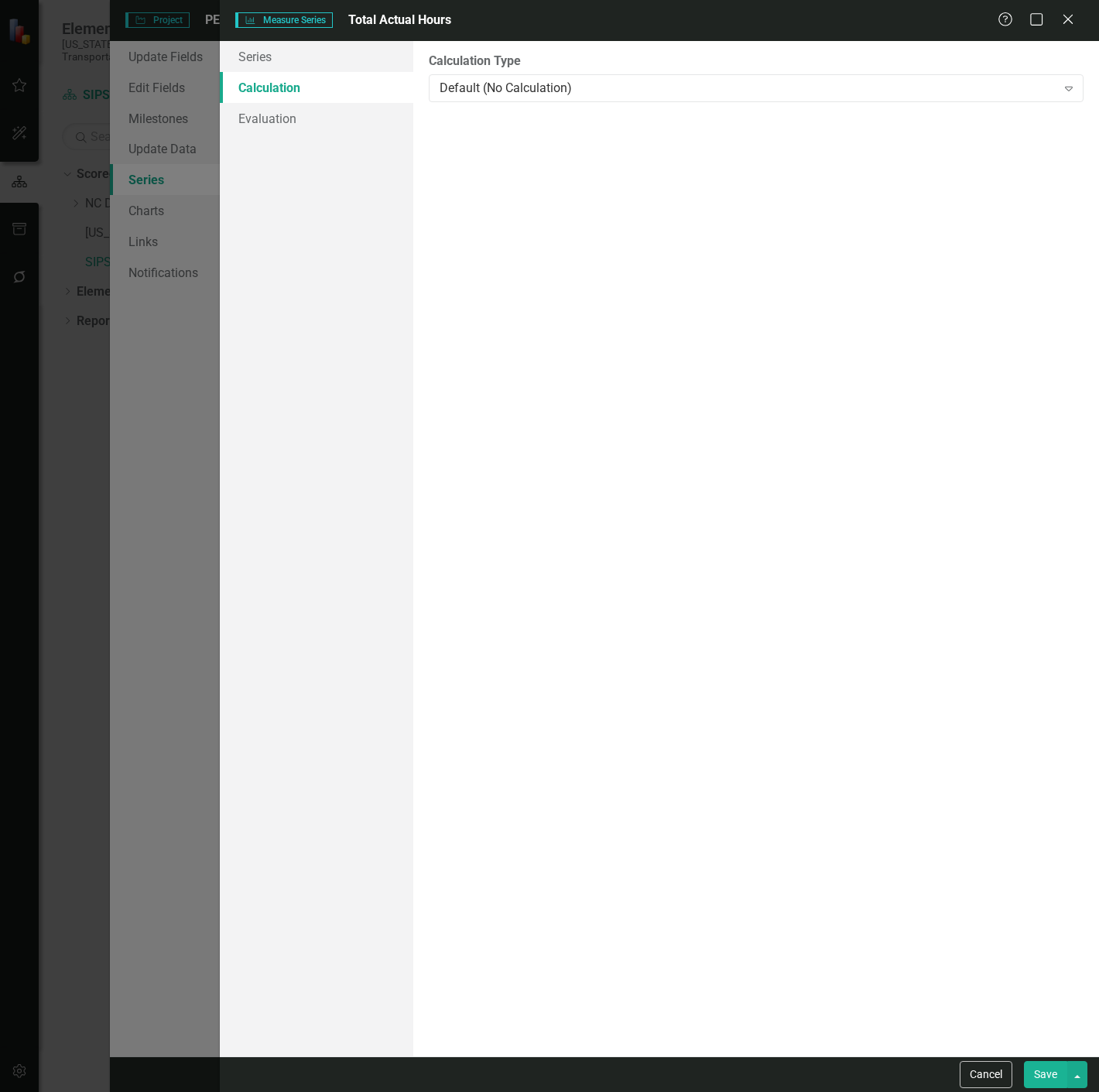
click at [1056, 1071] on button "Save" at bounding box center [1046, 1075] width 44 height 27
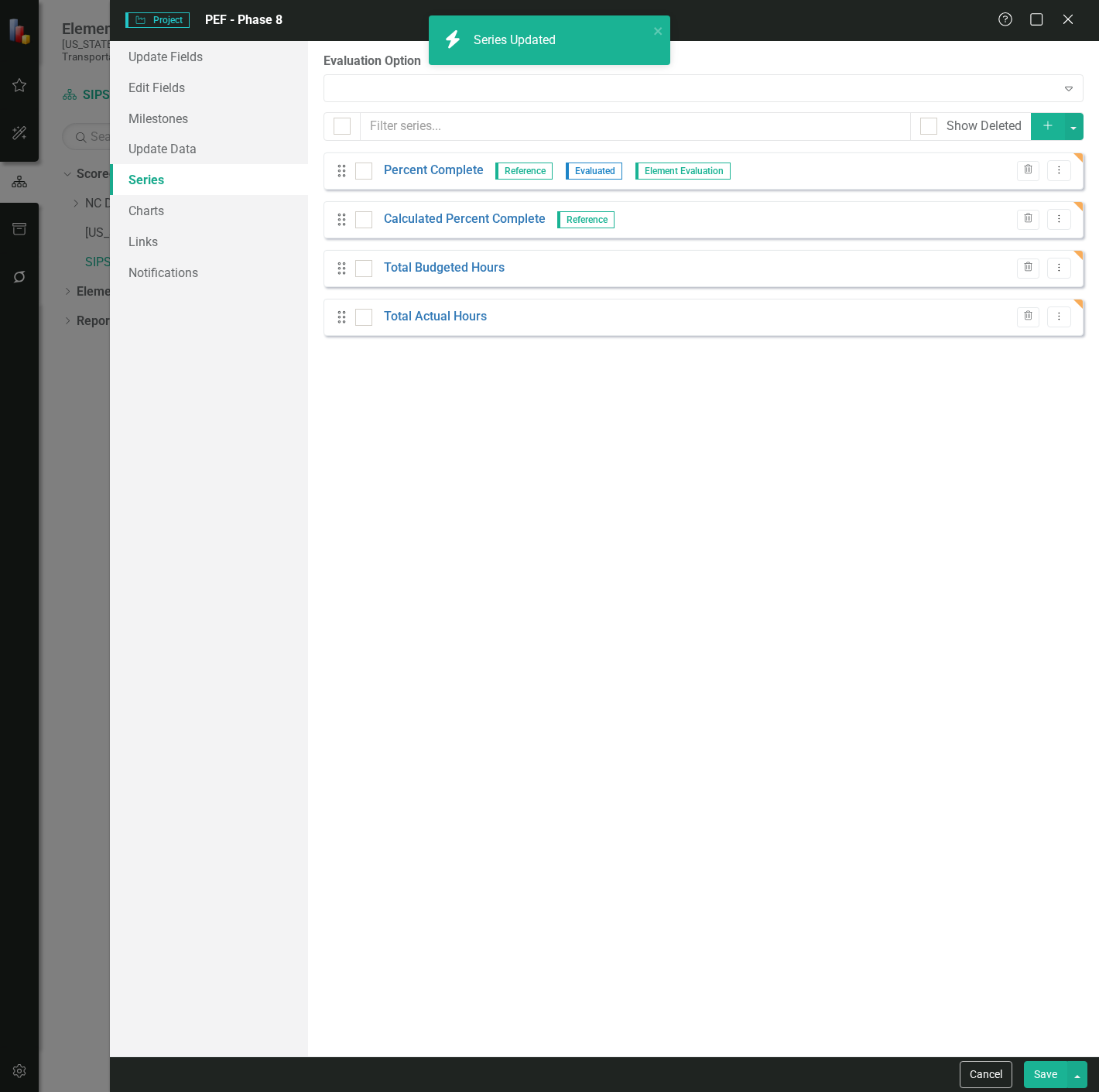
click at [1050, 128] on icon "Add" at bounding box center [1048, 125] width 14 height 11
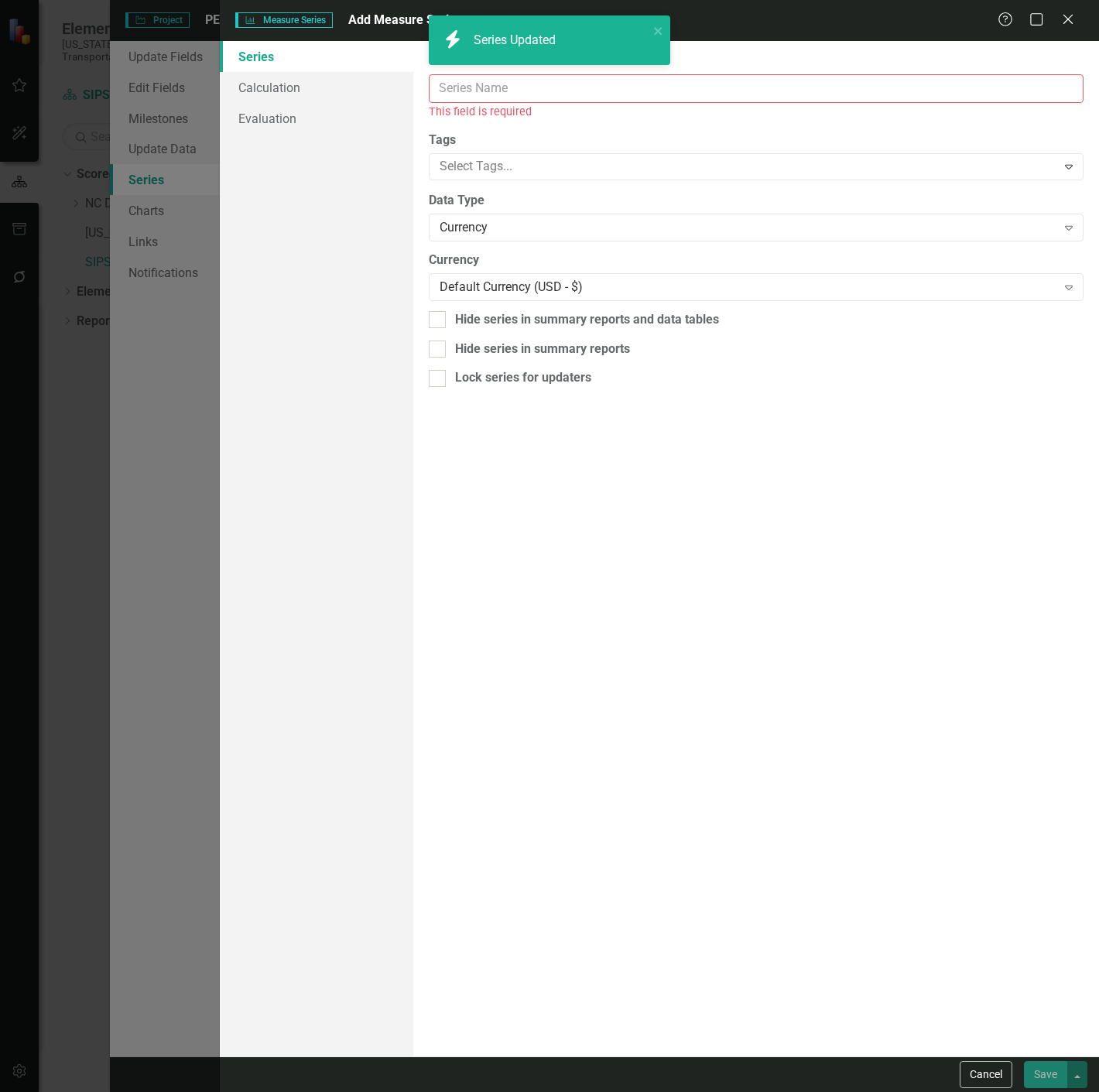
click at [463, 95] on input "Series Name" at bounding box center [756, 89] width 655 height 29
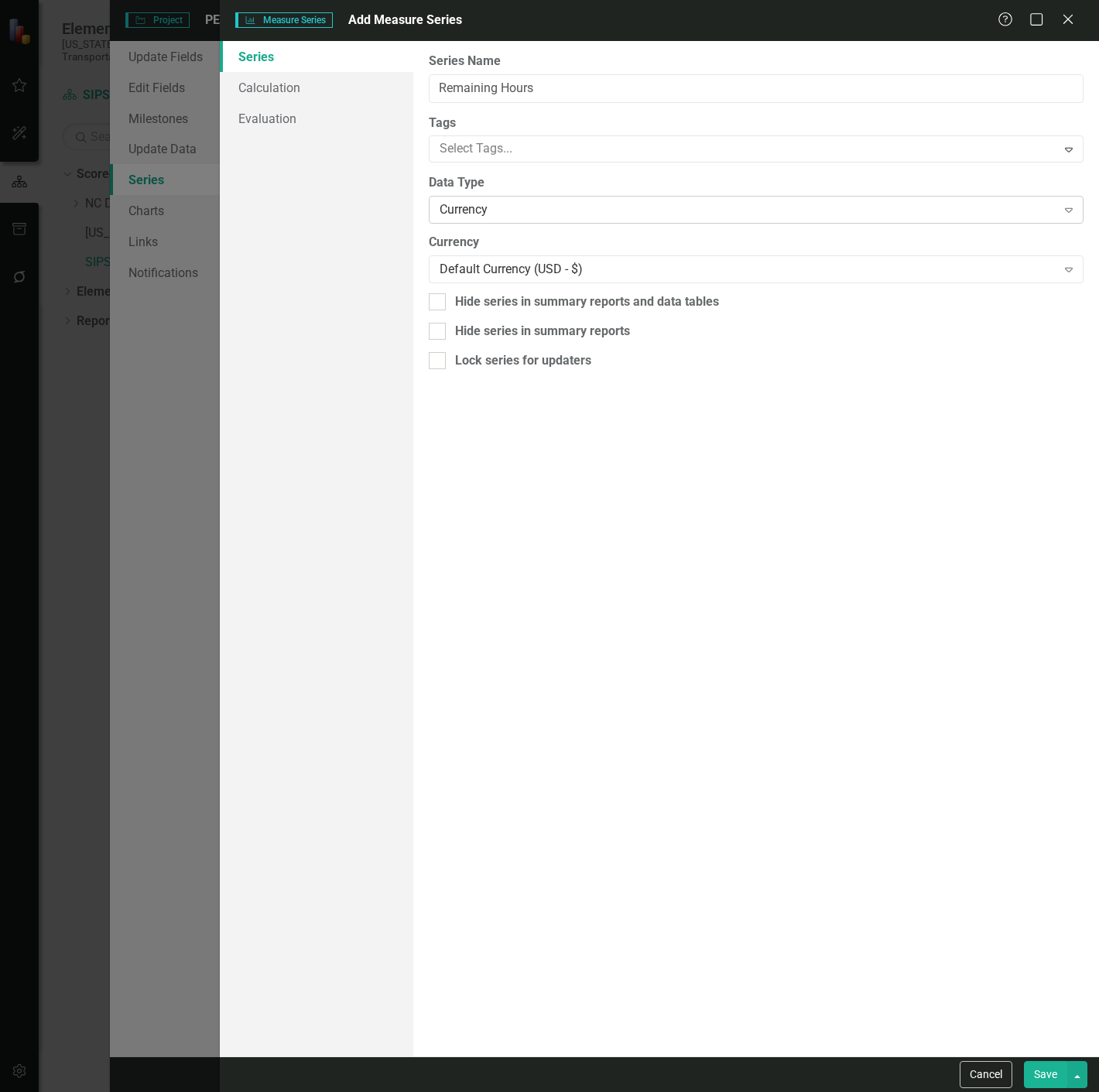
click at [481, 201] on div "Currency Expand" at bounding box center [756, 209] width 655 height 28
click at [525, 212] on div "Currency" at bounding box center [748, 209] width 617 height 17
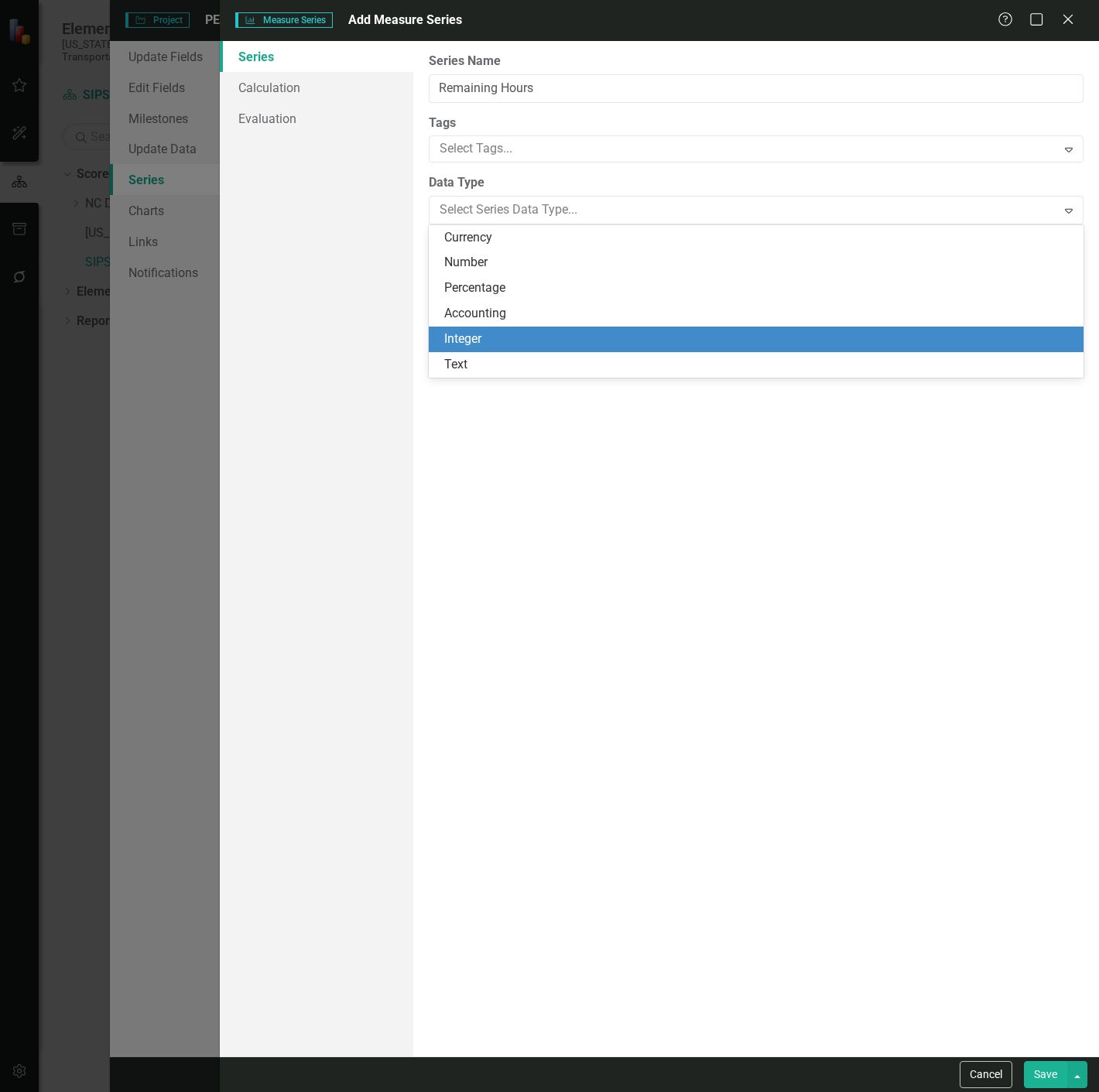
click at [483, 335] on div "Integer" at bounding box center [760, 339] width 630 height 17
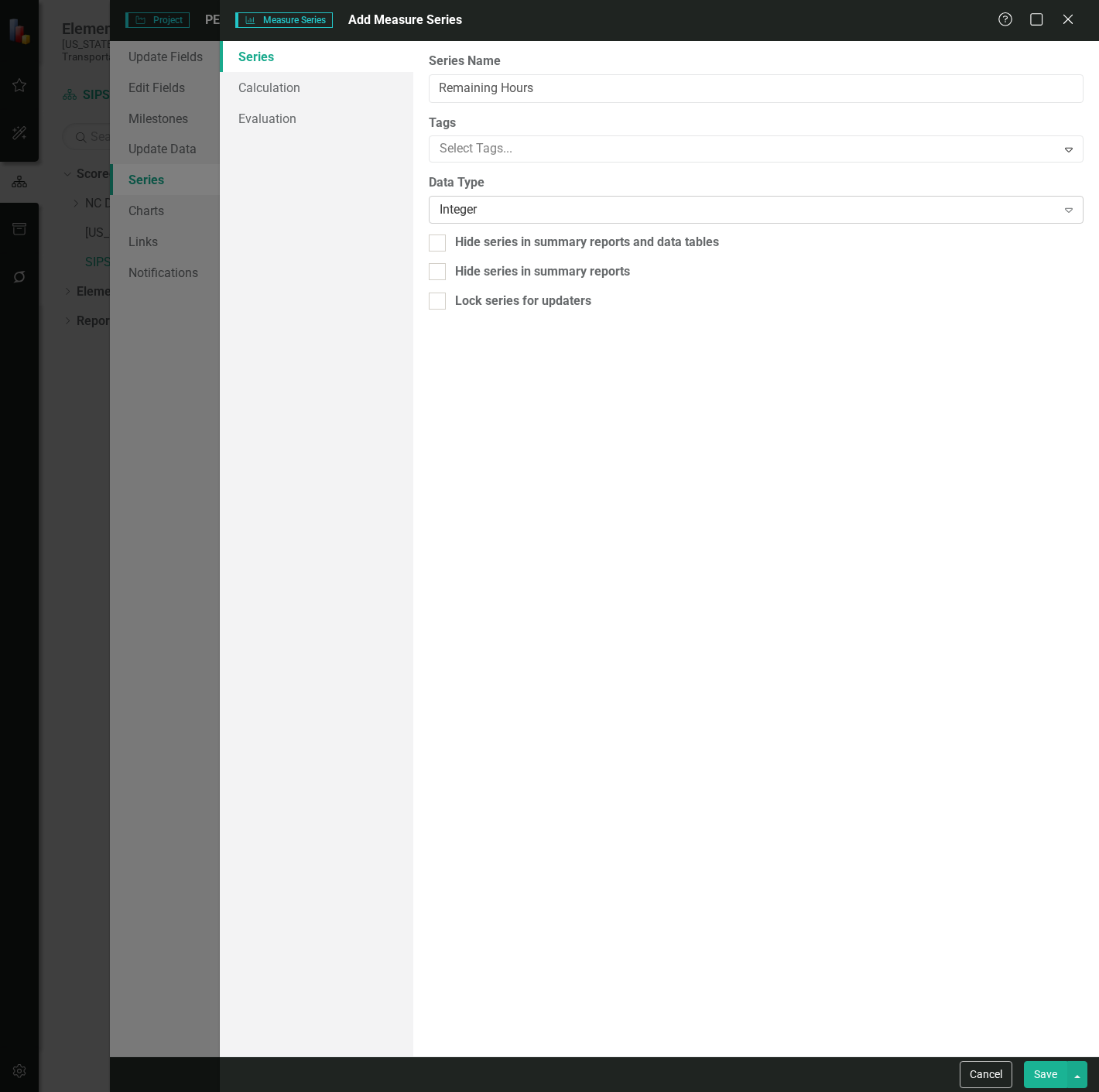
click at [542, 206] on div "Integer" at bounding box center [748, 209] width 617 height 17
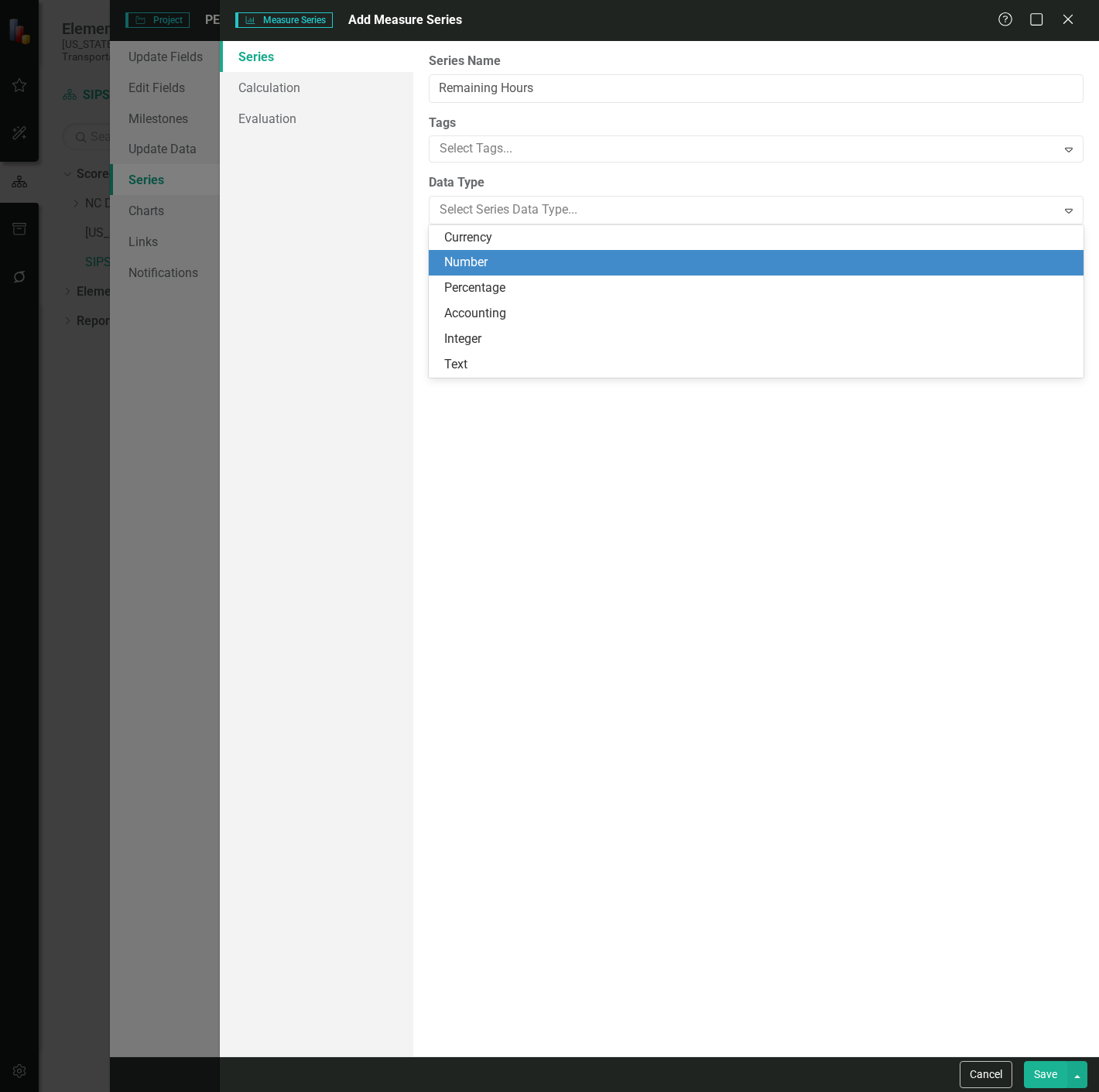
click at [494, 255] on div "Number" at bounding box center [760, 263] width 630 height 17
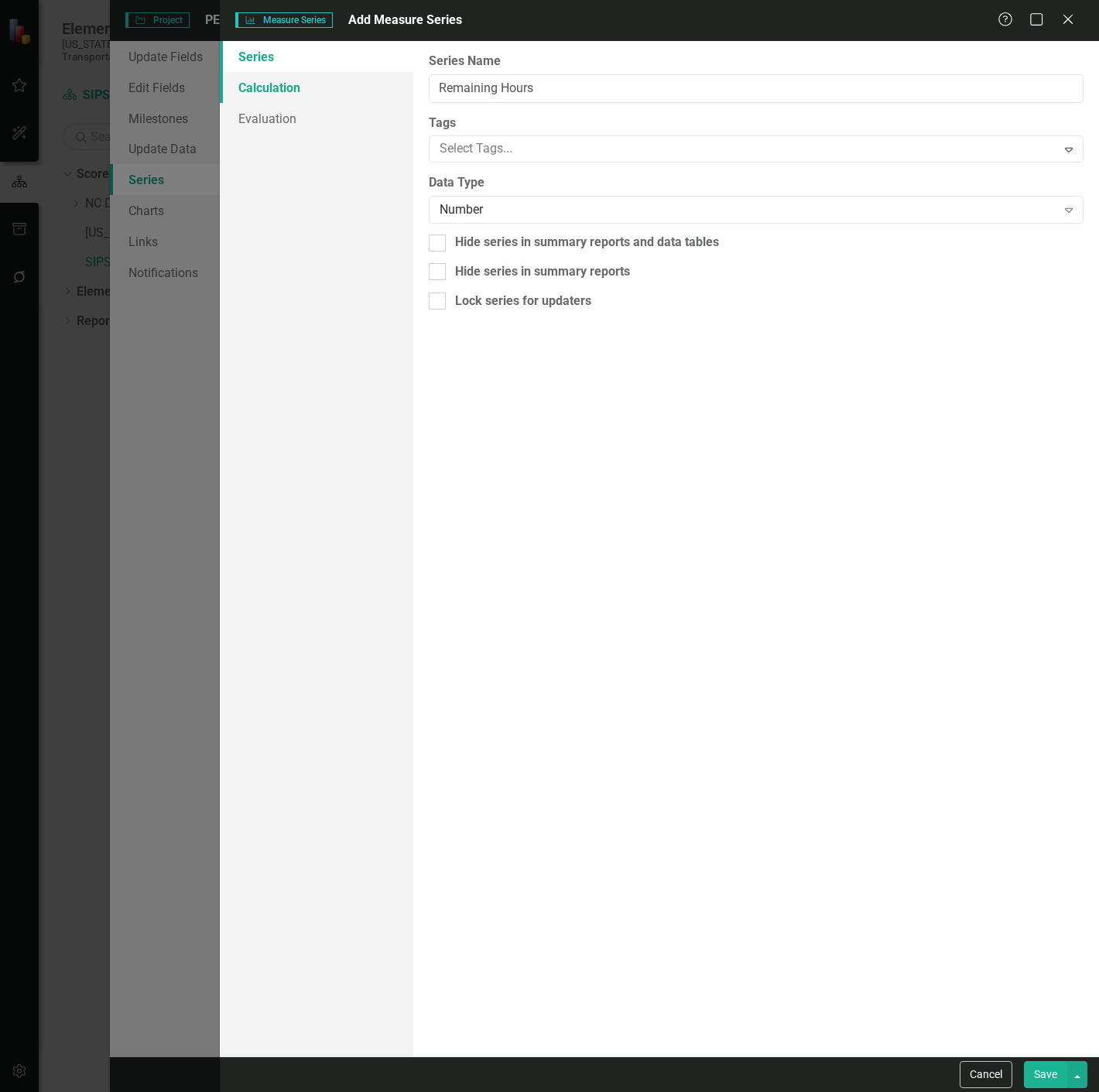
click at [362, 83] on link "Calculation" at bounding box center [316, 87] width 193 height 31
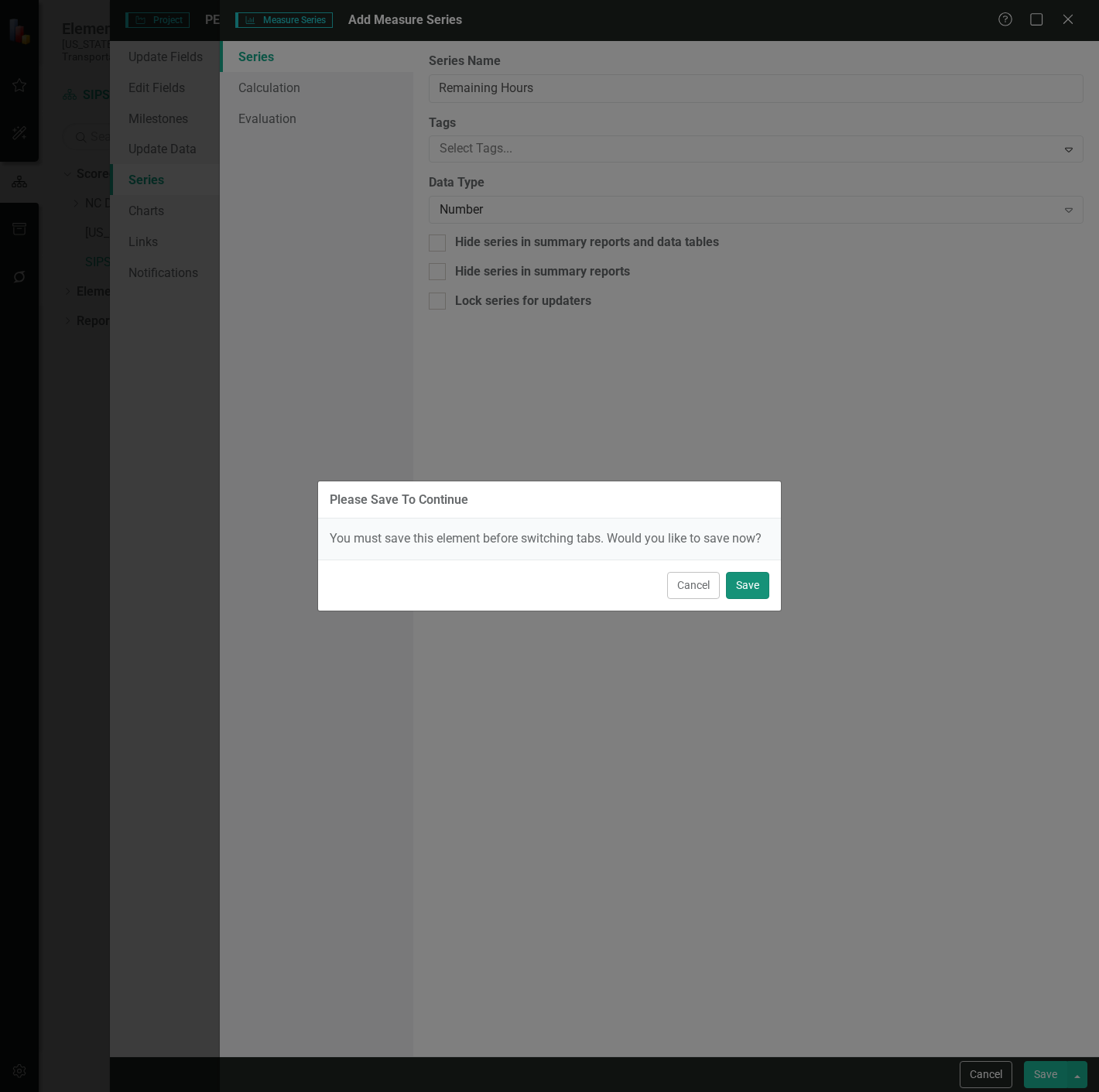
click at [757, 599] on button "Save" at bounding box center [748, 586] width 44 height 27
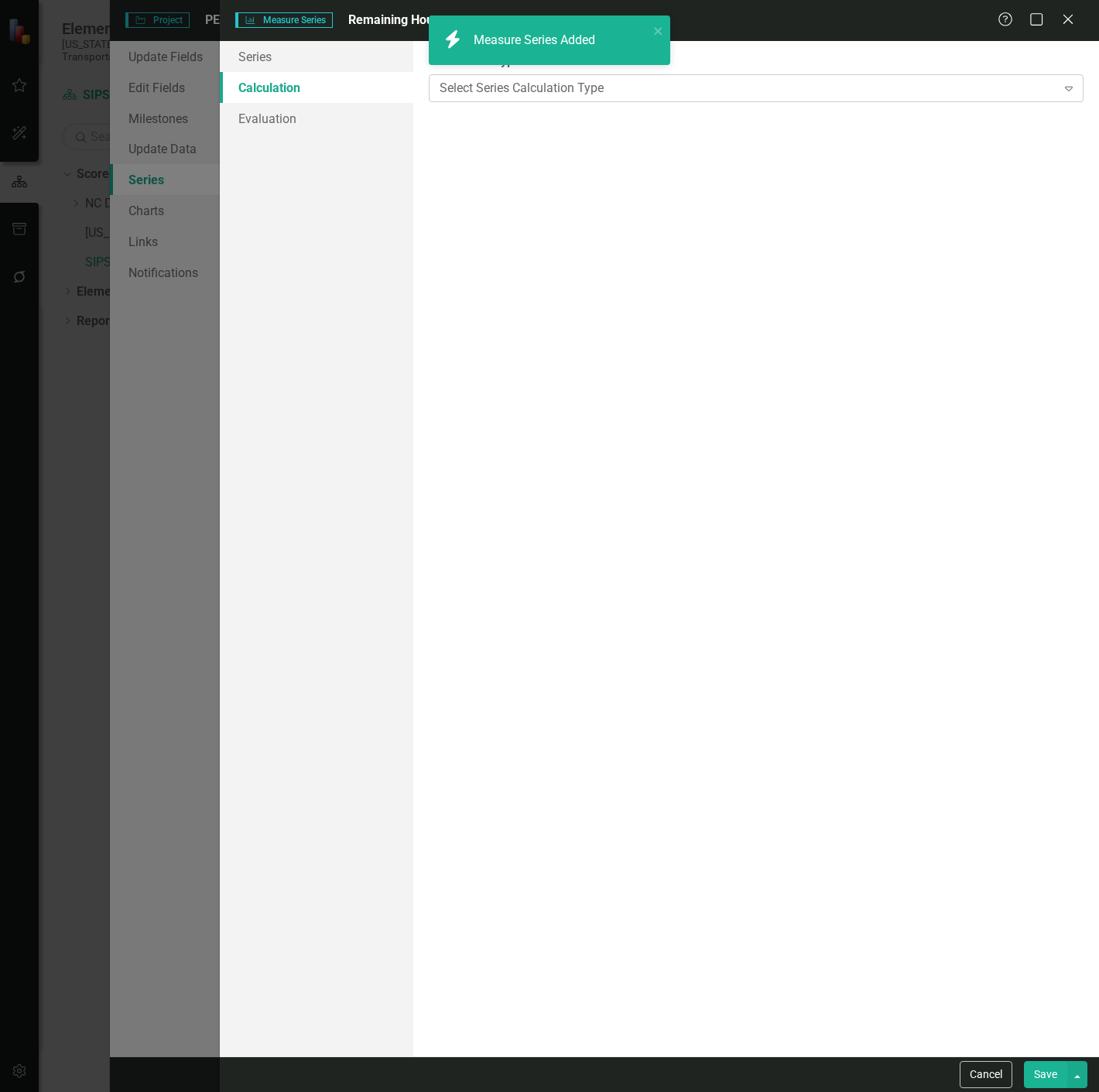
click at [906, 86] on div "Select Series Calculation Type" at bounding box center [748, 87] width 617 height 17
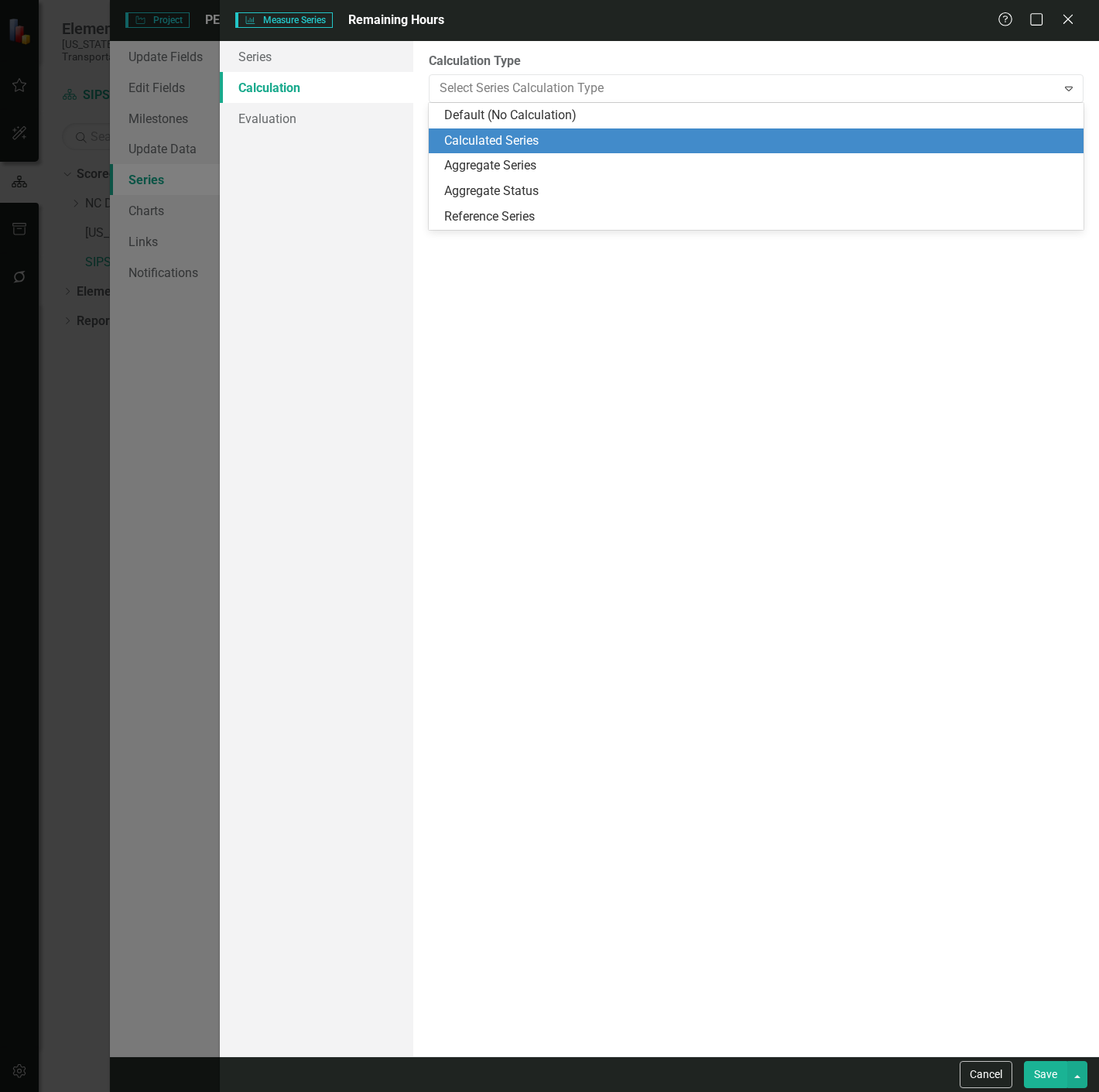
click at [756, 136] on div "Calculated Series" at bounding box center [760, 141] width 630 height 17
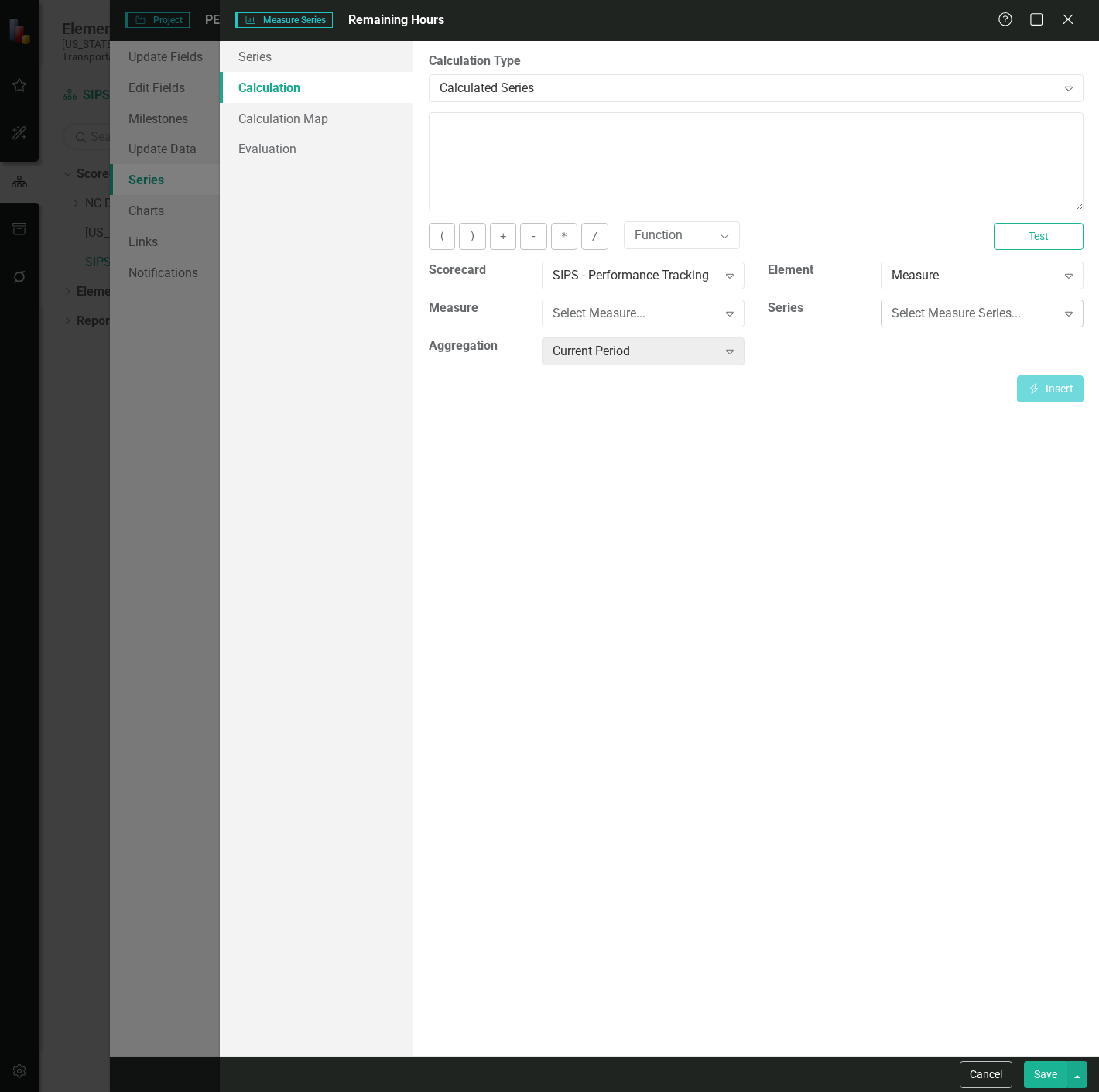
click at [910, 317] on div "Select Measure Series..." at bounding box center [974, 313] width 165 height 17
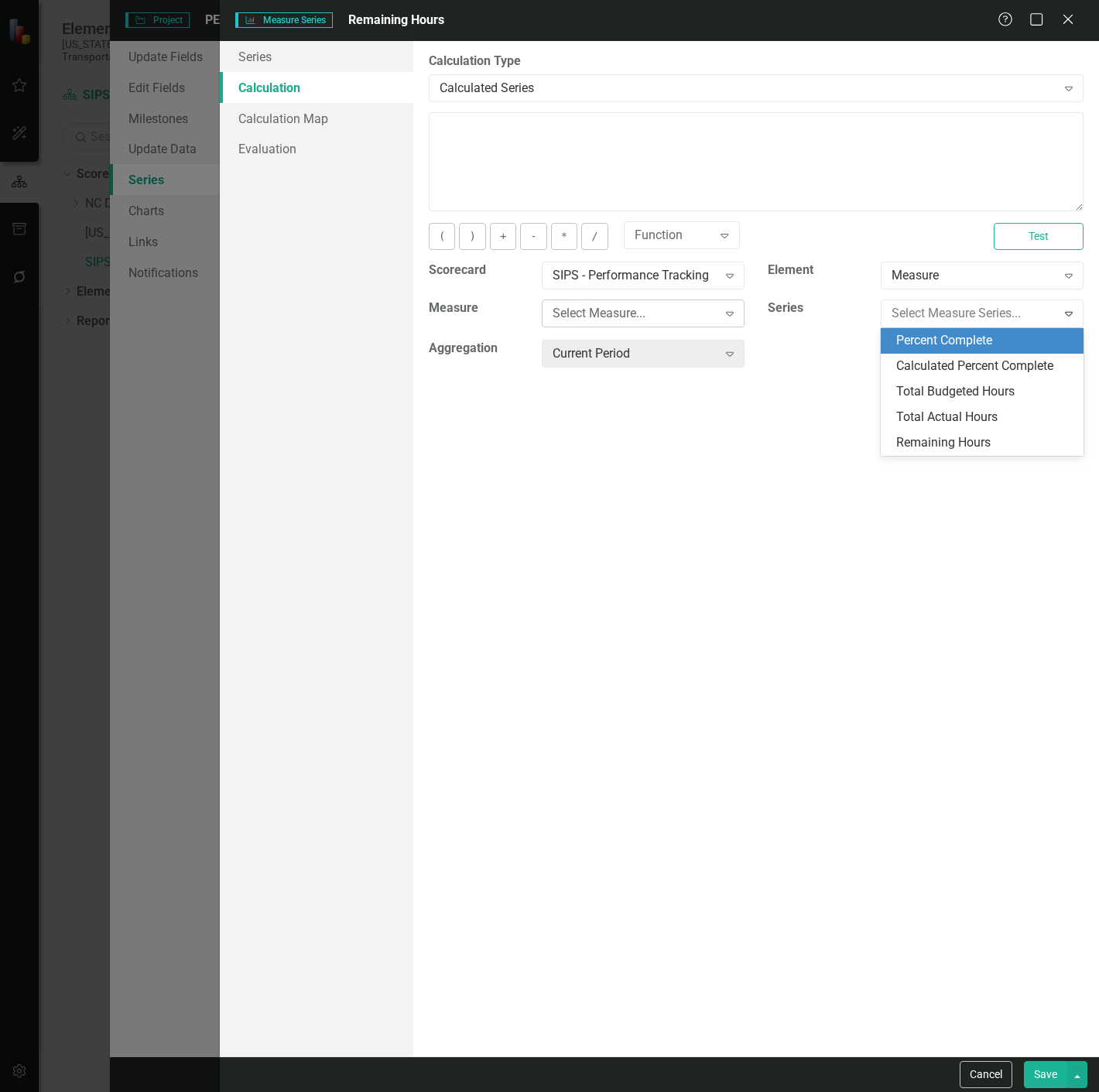
click at [707, 307] on div "Select Measure..." at bounding box center [635, 313] width 165 height 17
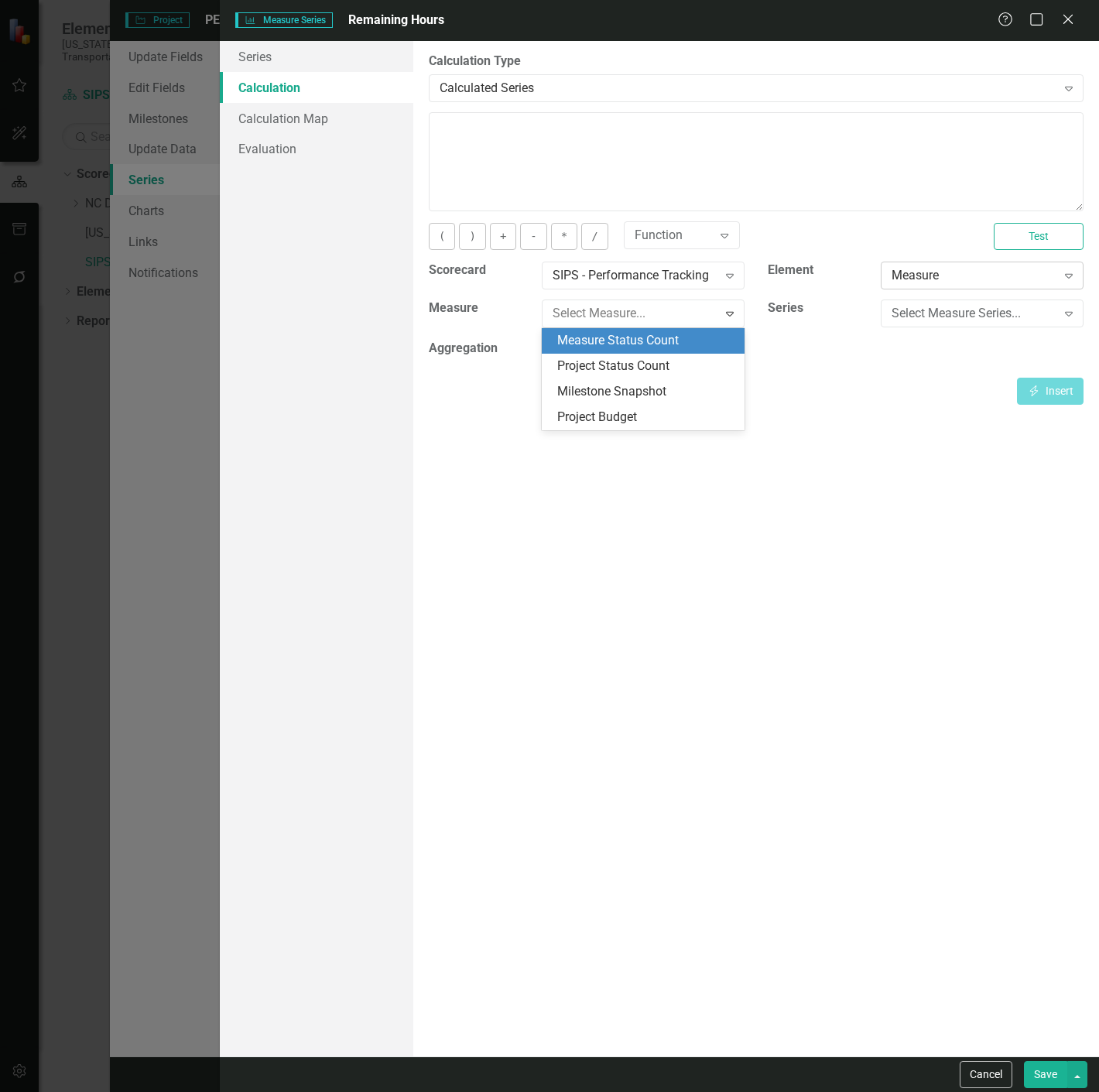
click at [915, 278] on div "Measure" at bounding box center [974, 275] width 165 height 17
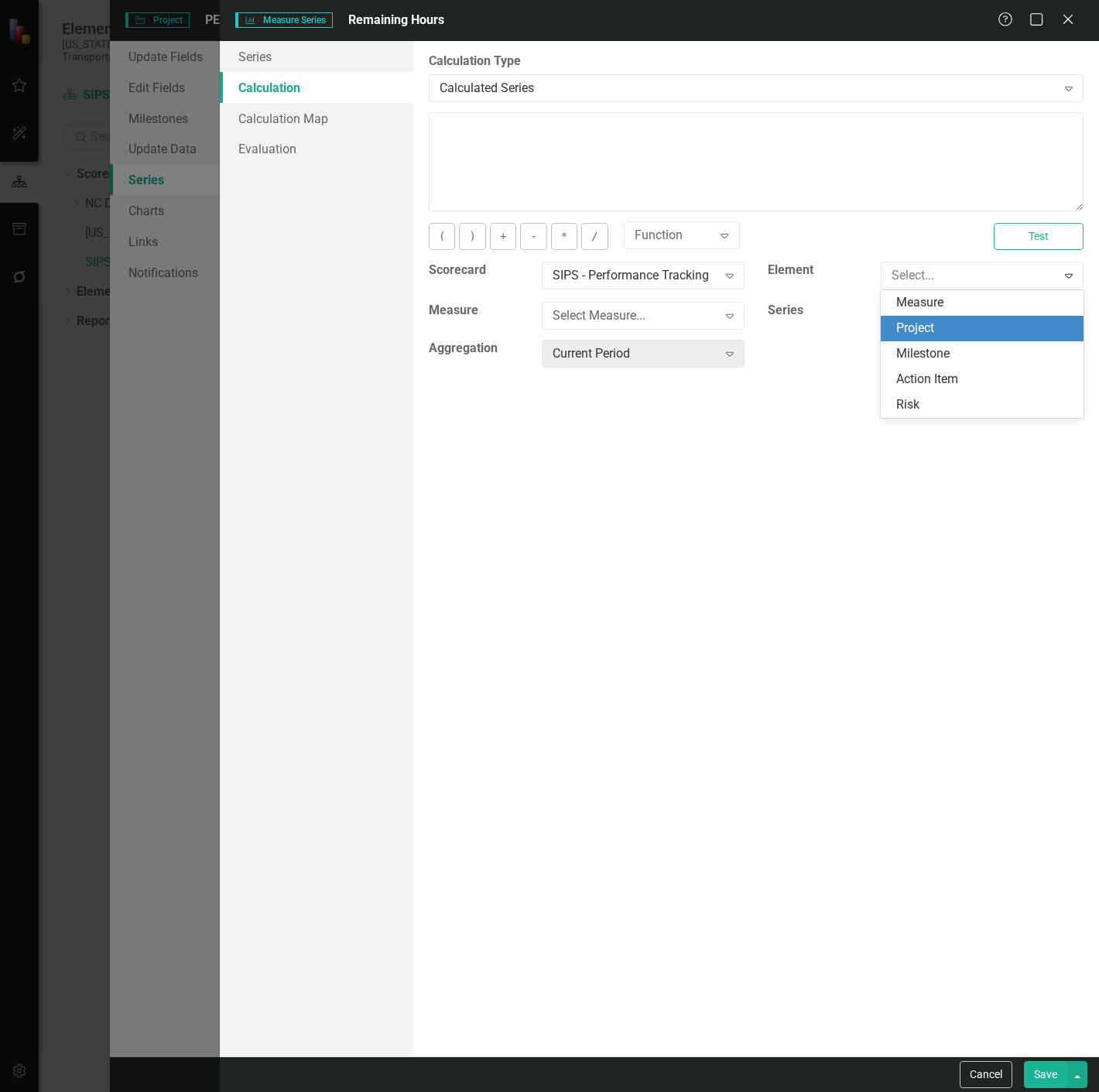
drag, startPoint x: 911, startPoint y: 322, endPoint x: 849, endPoint y: 328, distance: 62.3
click at [911, 324] on div "Project" at bounding box center [986, 329] width 178 height 17
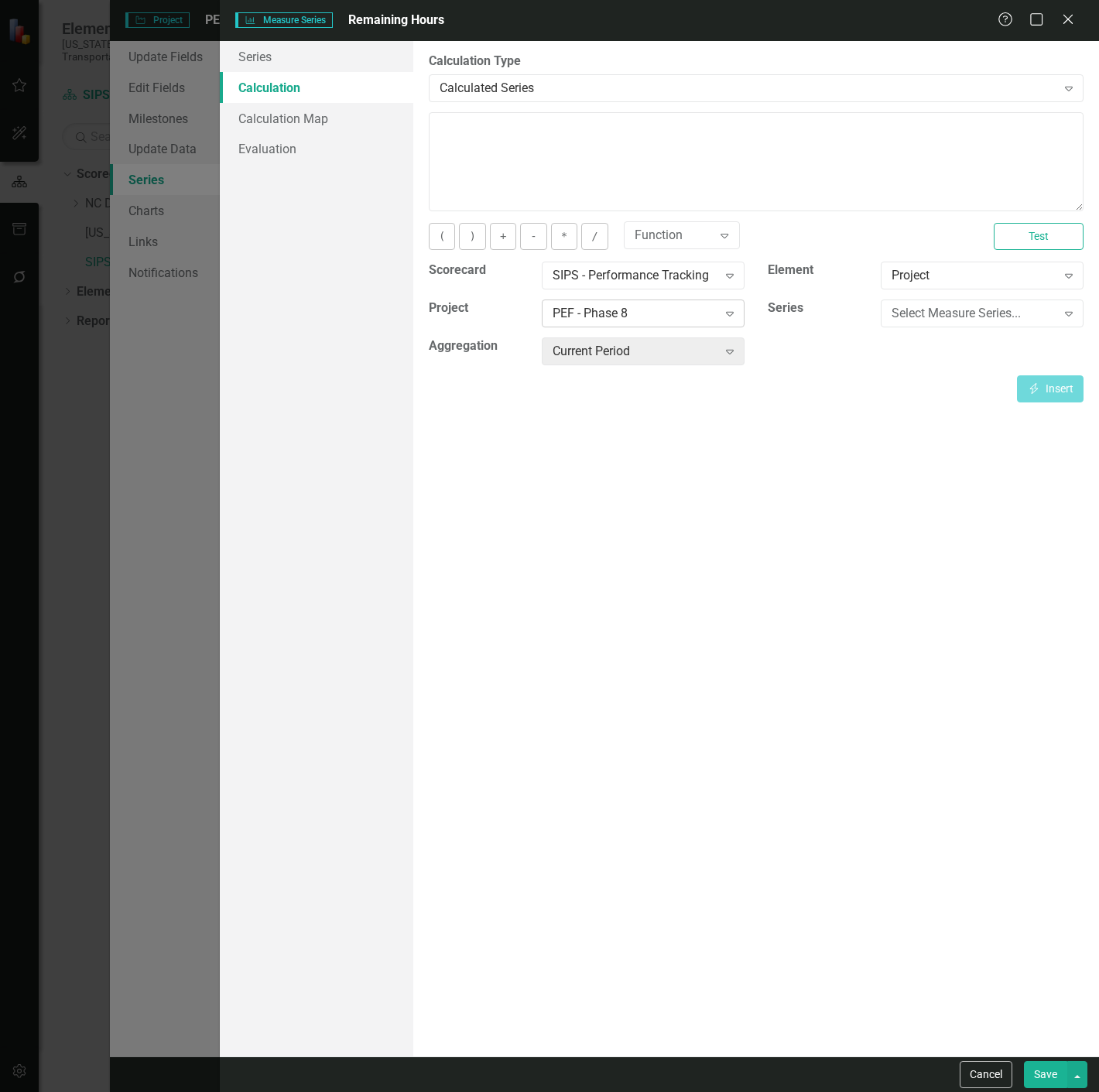
click at [723, 317] on icon "Expand" at bounding box center [730, 313] width 16 height 13
click at [890, 303] on div "Select Measure Series... Expand" at bounding box center [982, 313] width 203 height 28
click at [896, 315] on div "Select Measure Series..." at bounding box center [974, 313] width 165 height 17
click at [915, 399] on div "Total Budgeted Hours" at bounding box center [986, 392] width 178 height 17
click at [1053, 389] on button "Insert Insert" at bounding box center [1051, 389] width 67 height 27
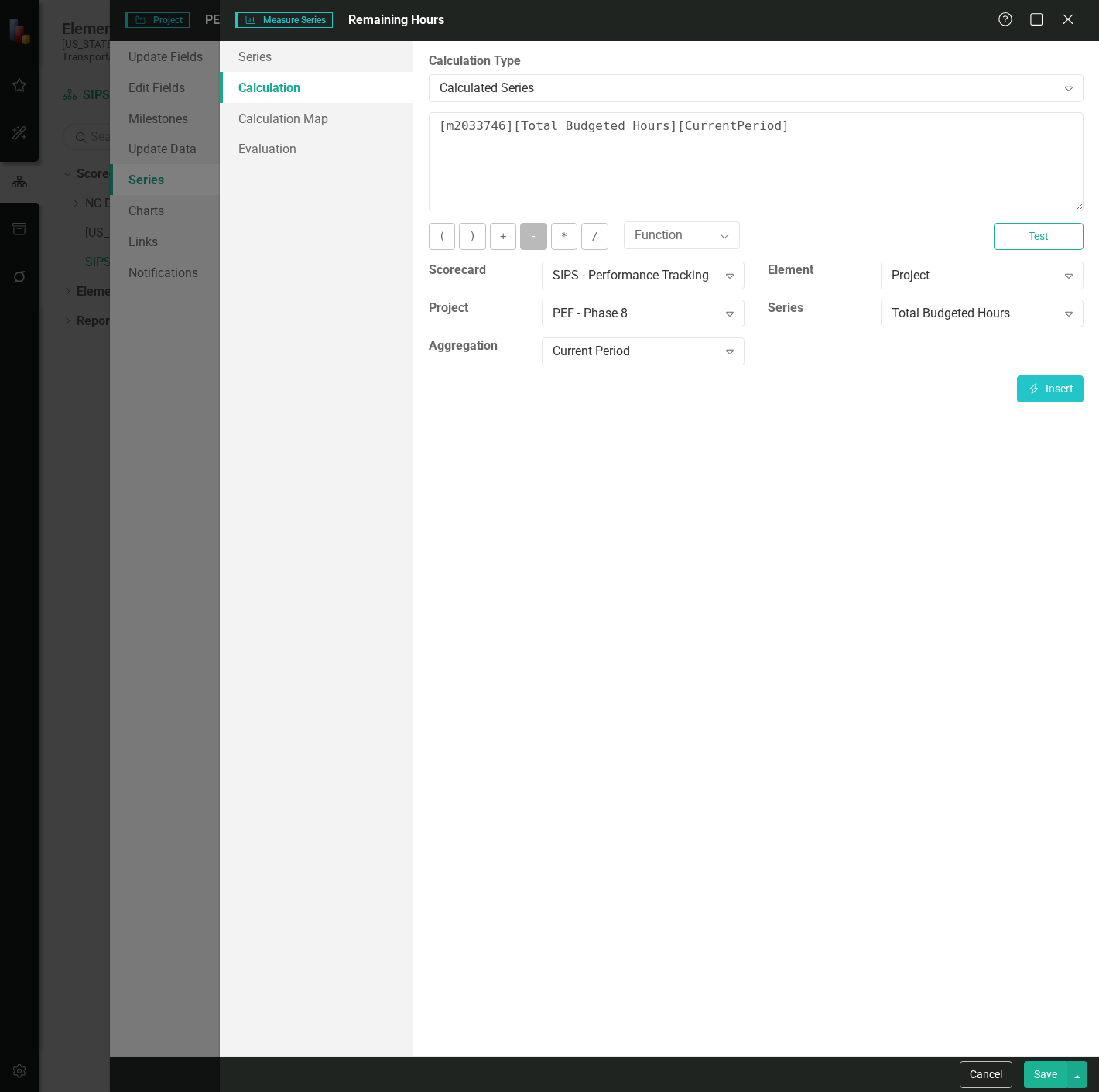
click at [525, 236] on button "-" at bounding box center [533, 237] width 26 height 27
click at [891, 312] on div "Total Budgeted Hours" at bounding box center [974, 313] width 165 height 17
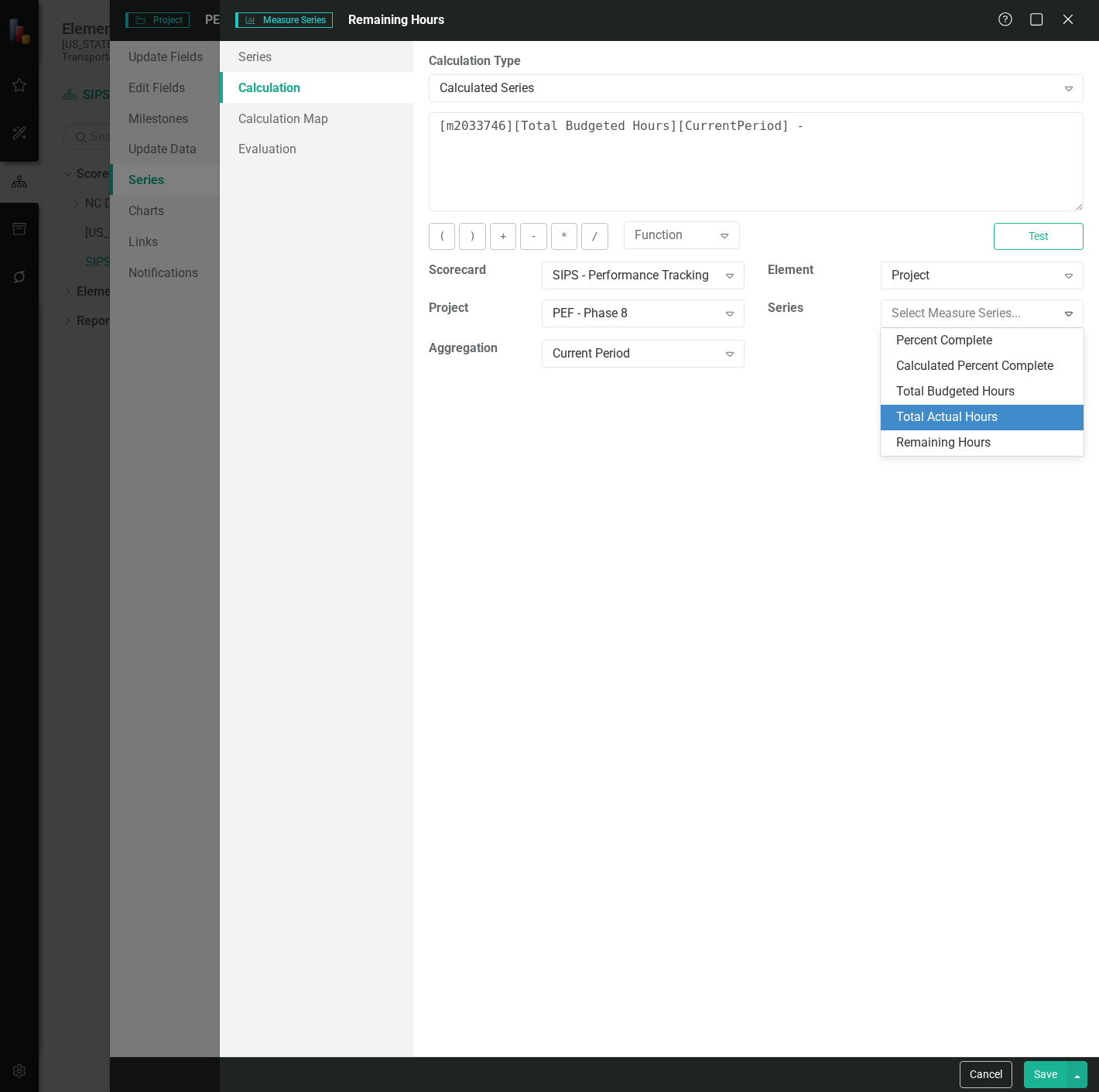
click at [910, 408] on div "Total Actual Hours" at bounding box center [986, 417] width 178 height 17
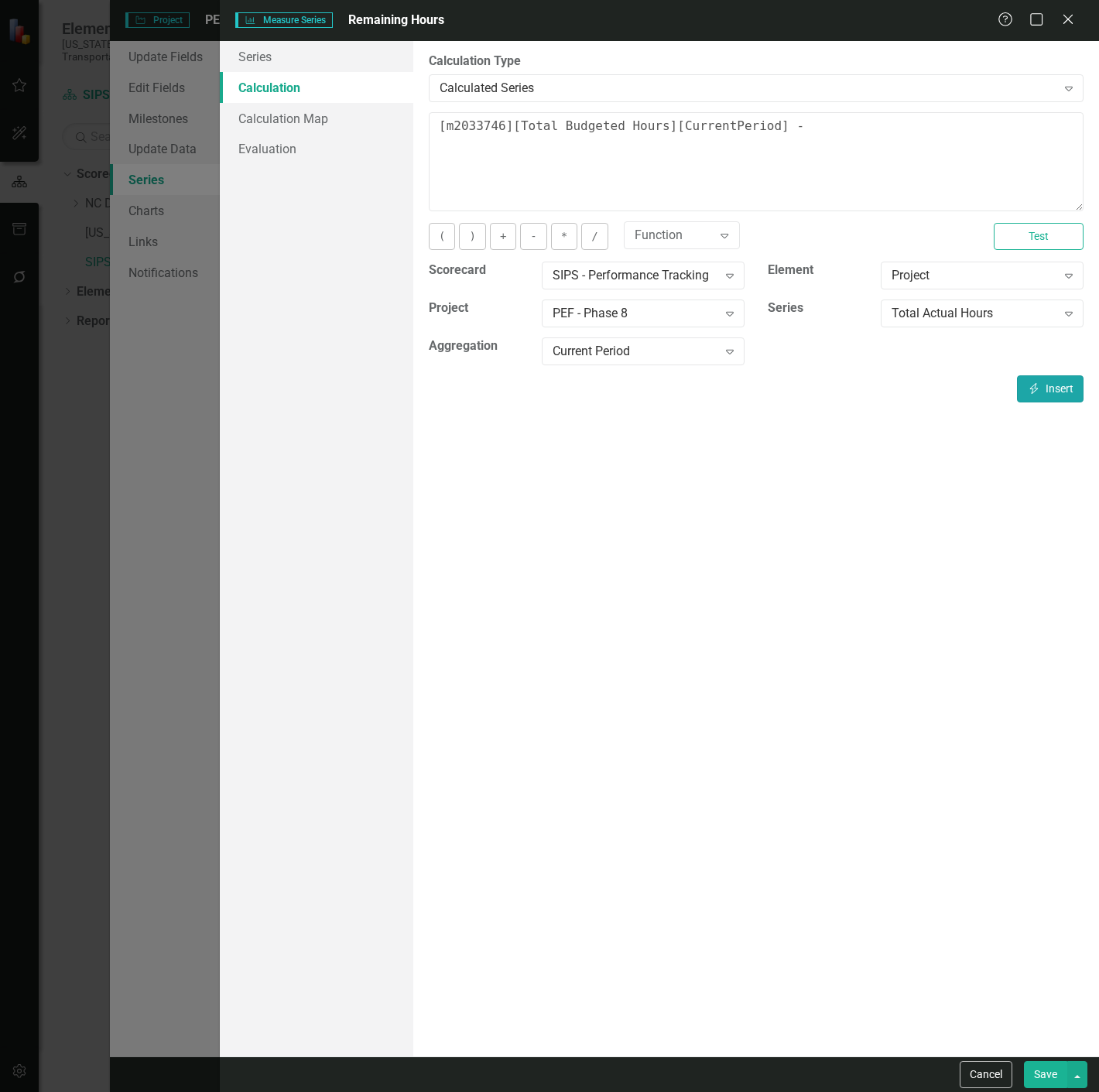
click at [1045, 390] on button "Insert Insert" at bounding box center [1051, 389] width 67 height 27
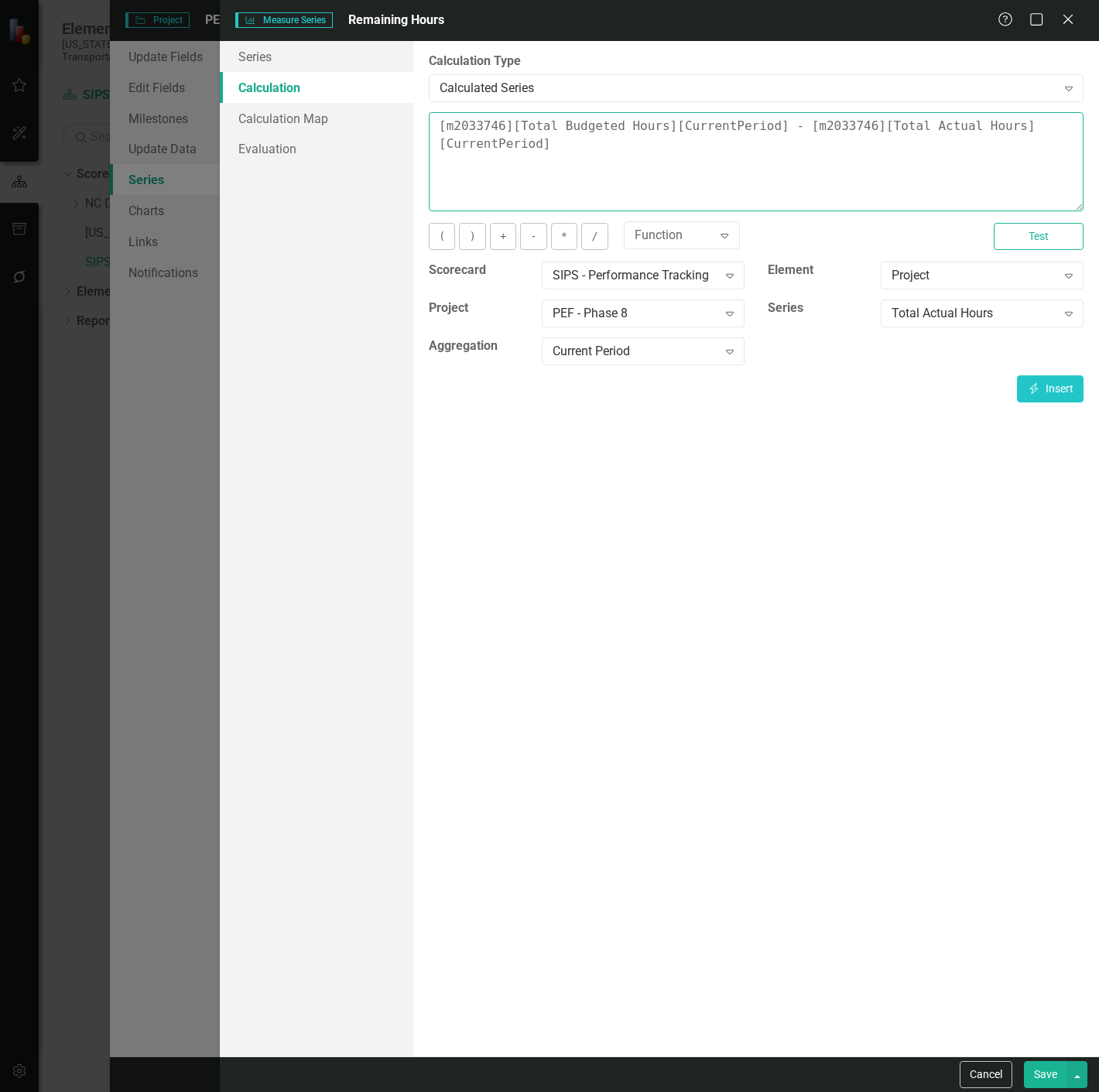
click at [438, 125] on textarea "[m2033746][Total Budgeted Hours][CurrentPeriod] - [m2033746][Total Actual Hours…" at bounding box center [756, 162] width 655 height 99
click at [438, 215] on div "You can define a default calculation for this series by referencing other serie…" at bounding box center [756, 257] width 655 height 290
click at [1050, 1074] on button "Save" at bounding box center [1046, 1075] width 44 height 27
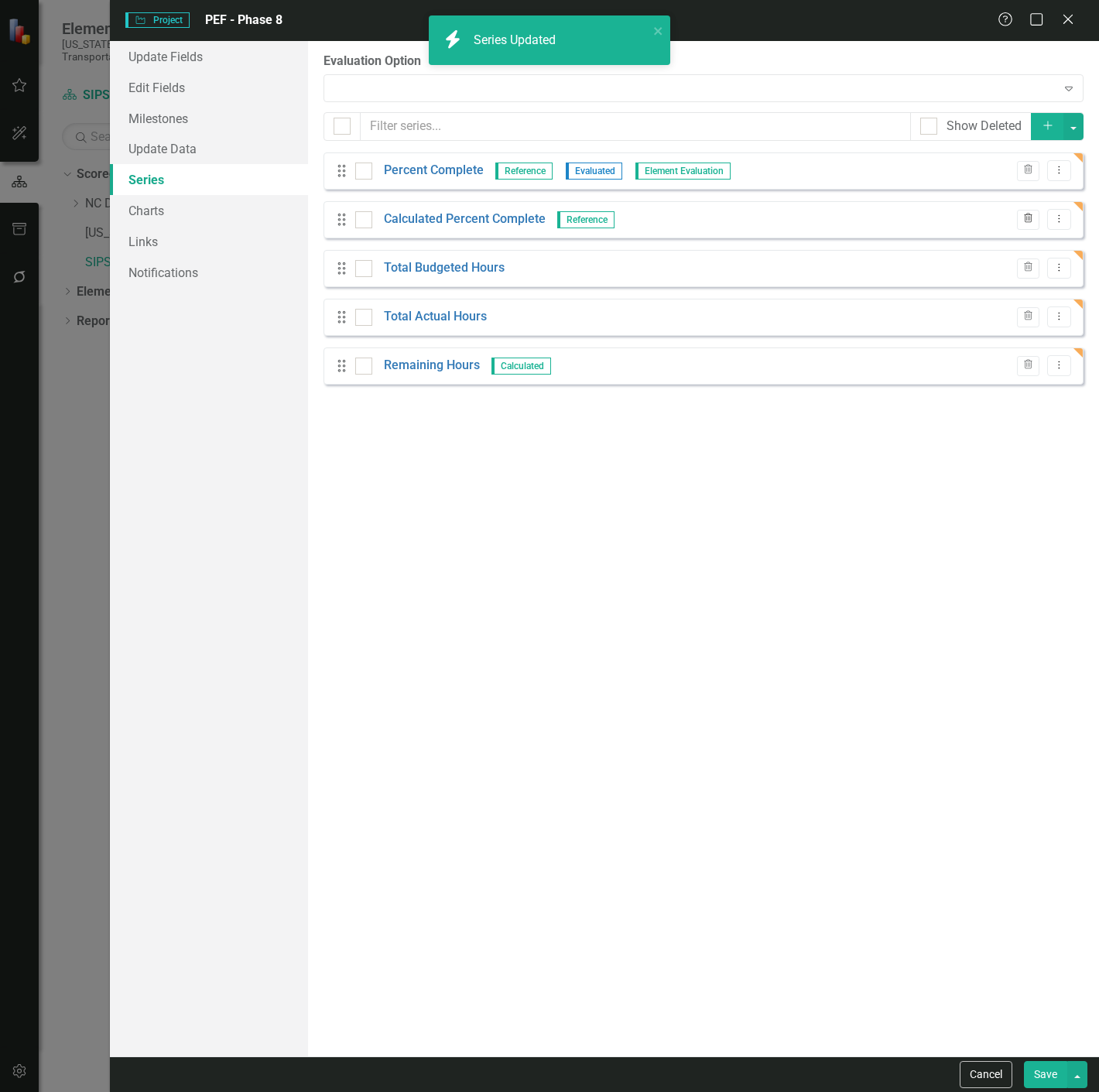
click at [1030, 216] on icon "Trash" at bounding box center [1028, 219] width 12 height 10
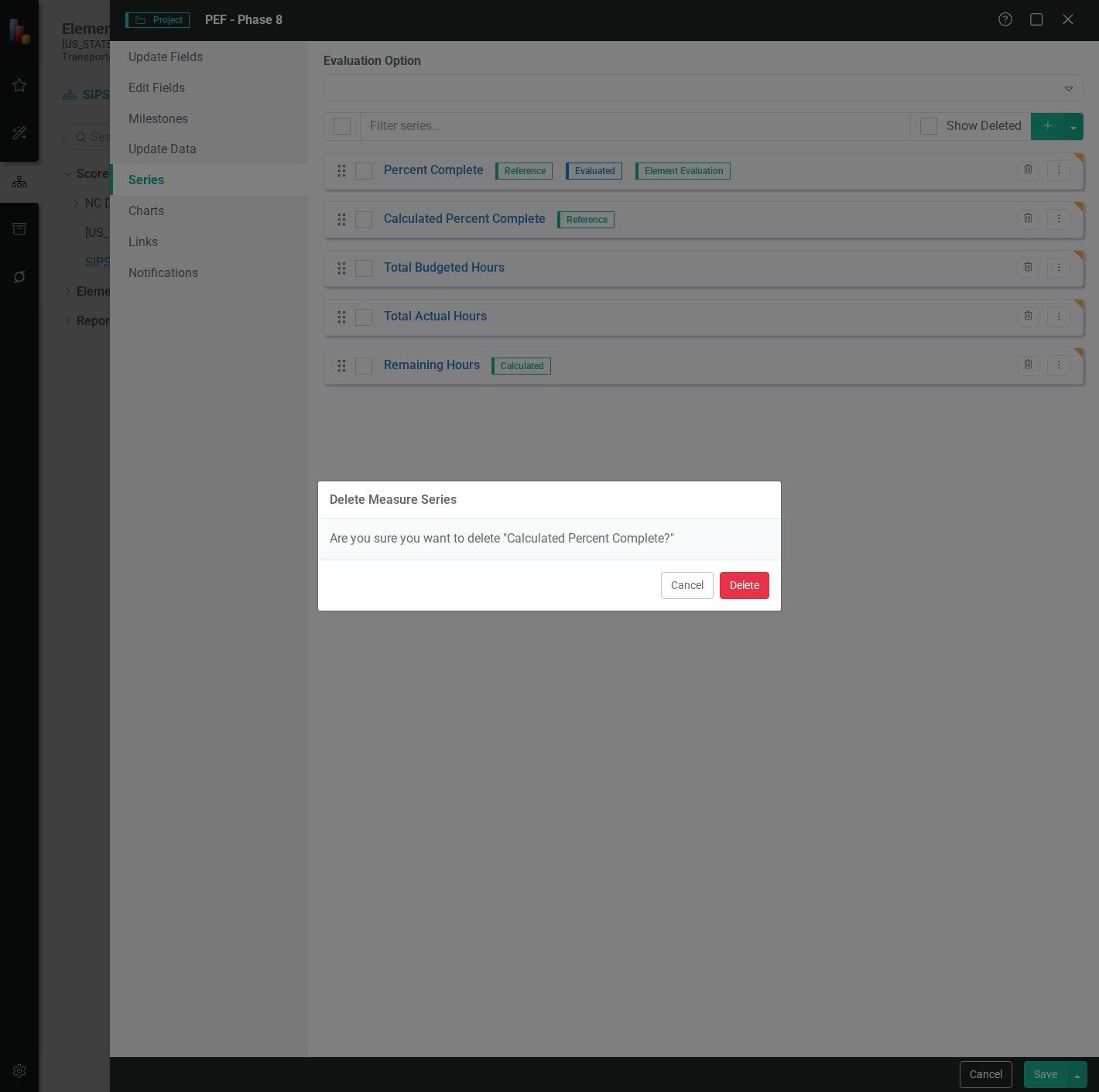
click at [757, 593] on button "Delete" at bounding box center [744, 586] width 49 height 27
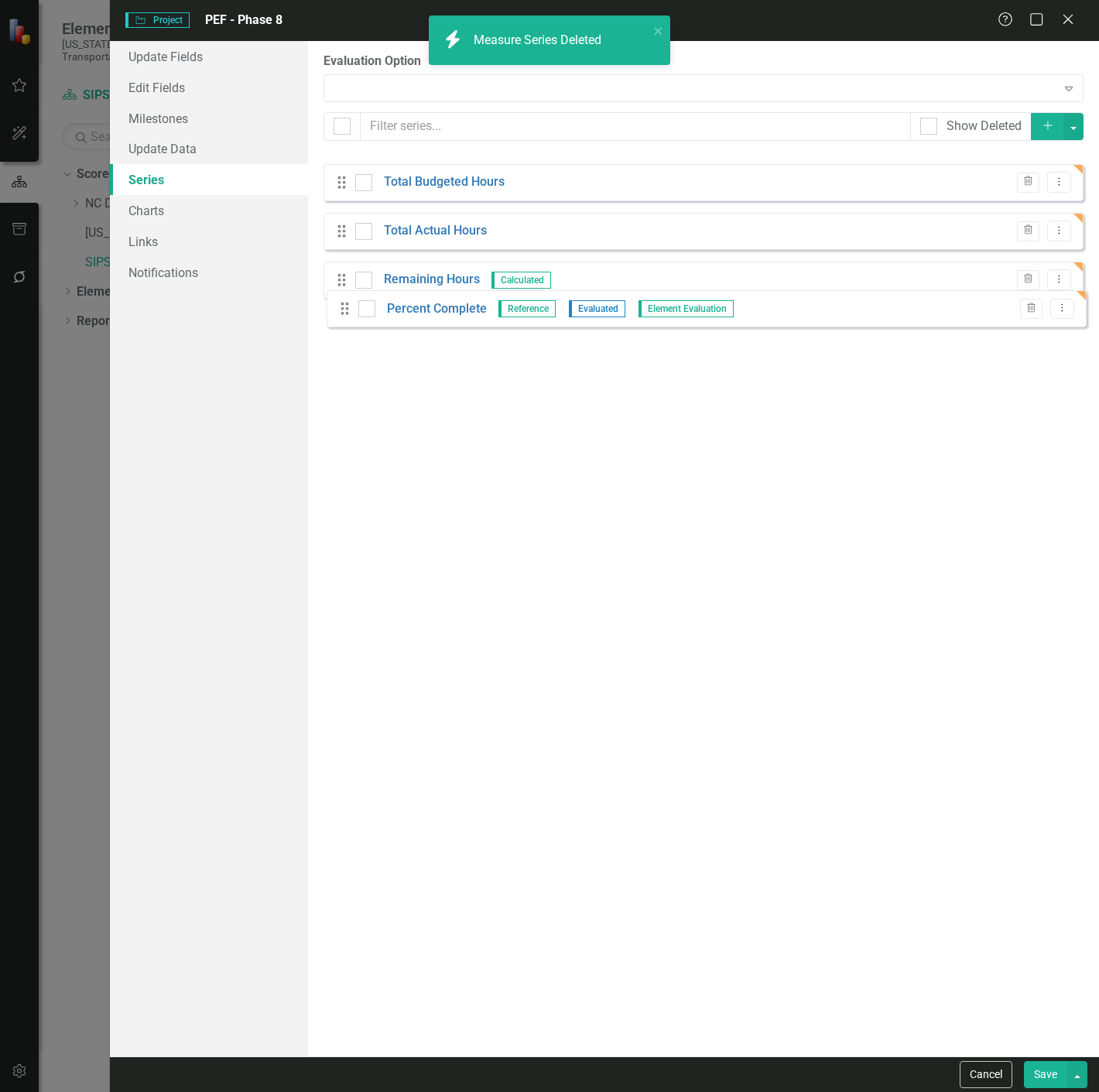
drag, startPoint x: 339, startPoint y: 168, endPoint x: 340, endPoint y: 318, distance: 150.0
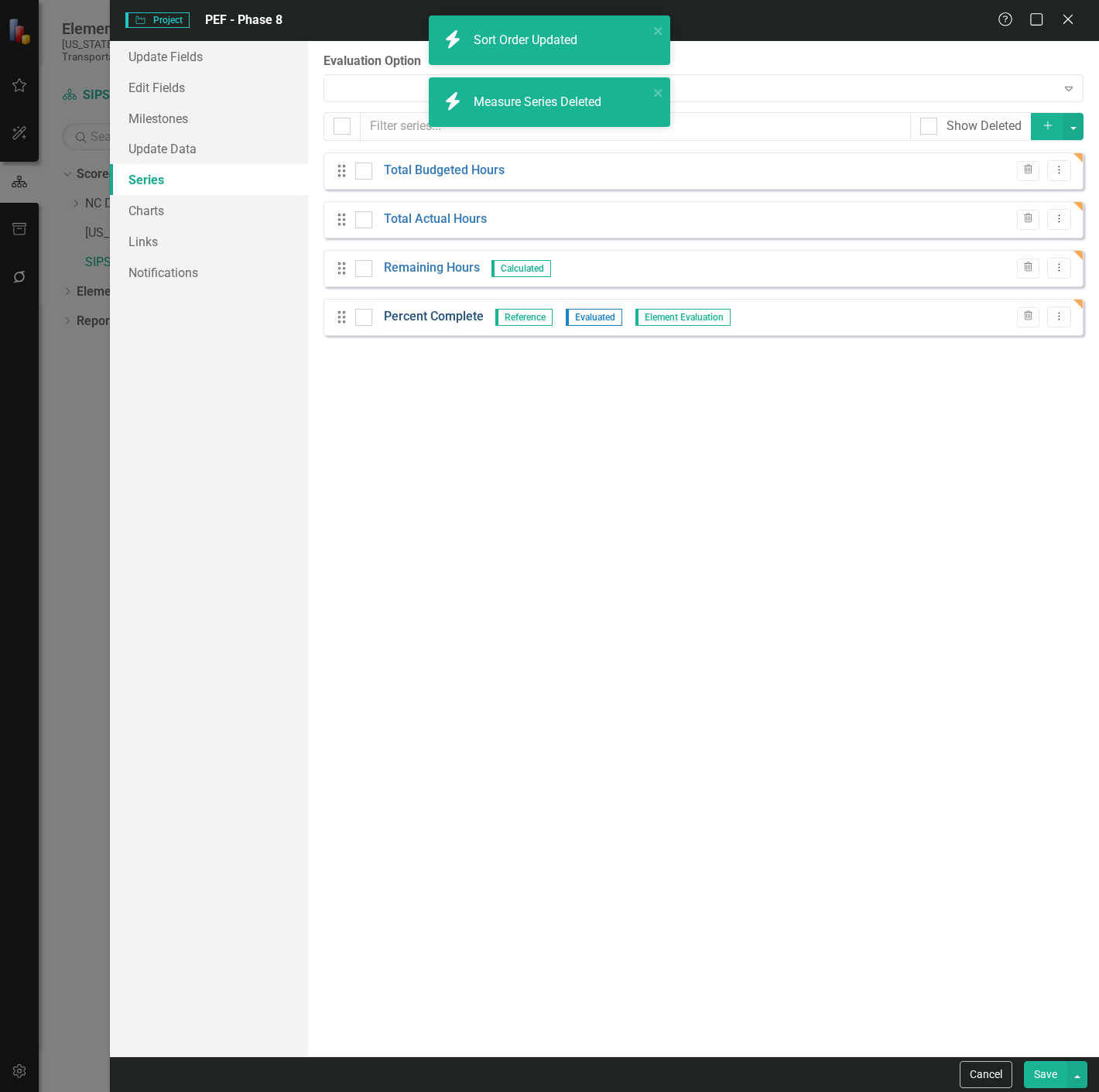
click at [452, 312] on link "Percent Complete" at bounding box center [434, 317] width 100 height 17
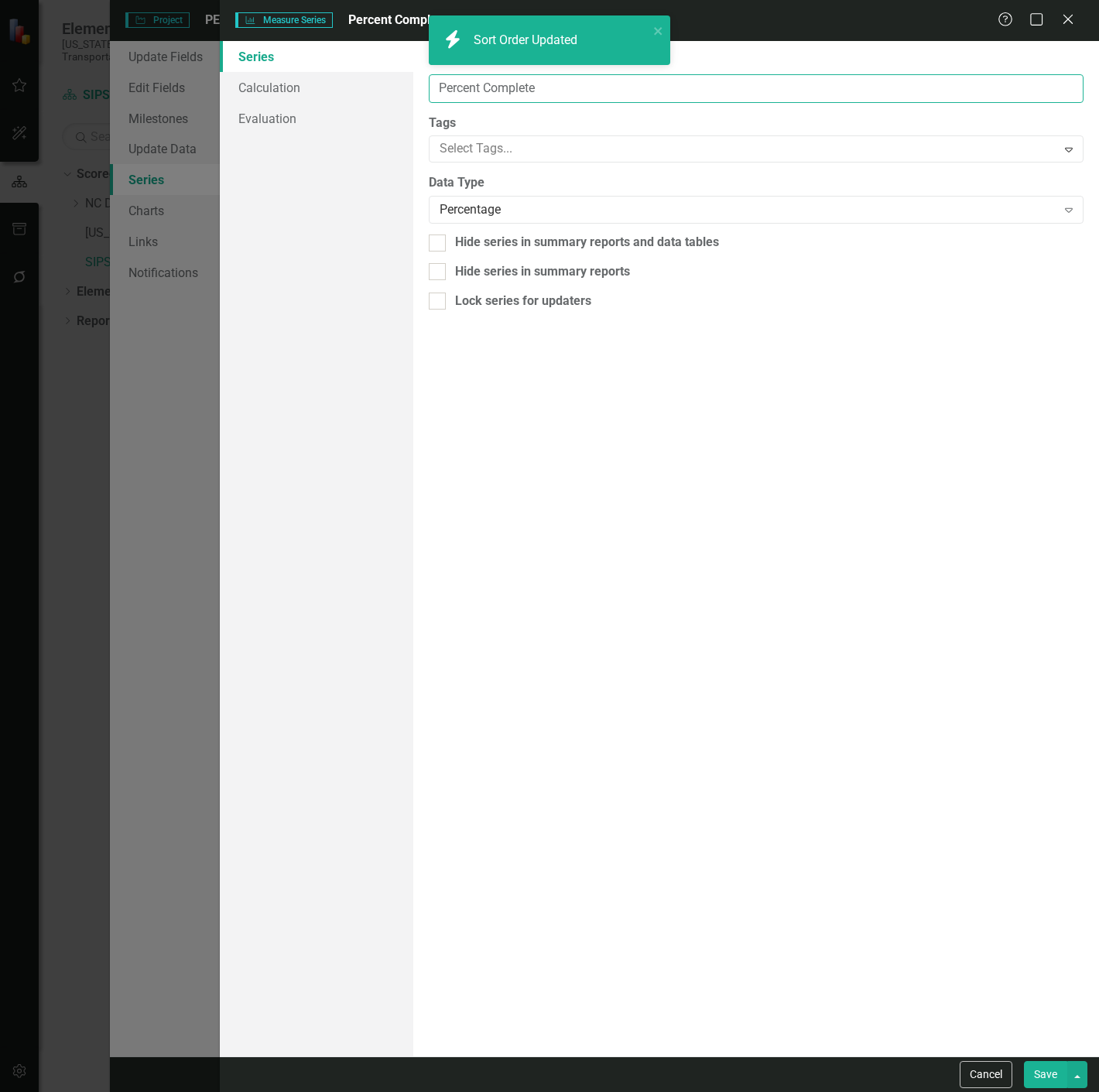
click at [496, 91] on input "Percent Complete" at bounding box center [756, 89] width 655 height 29
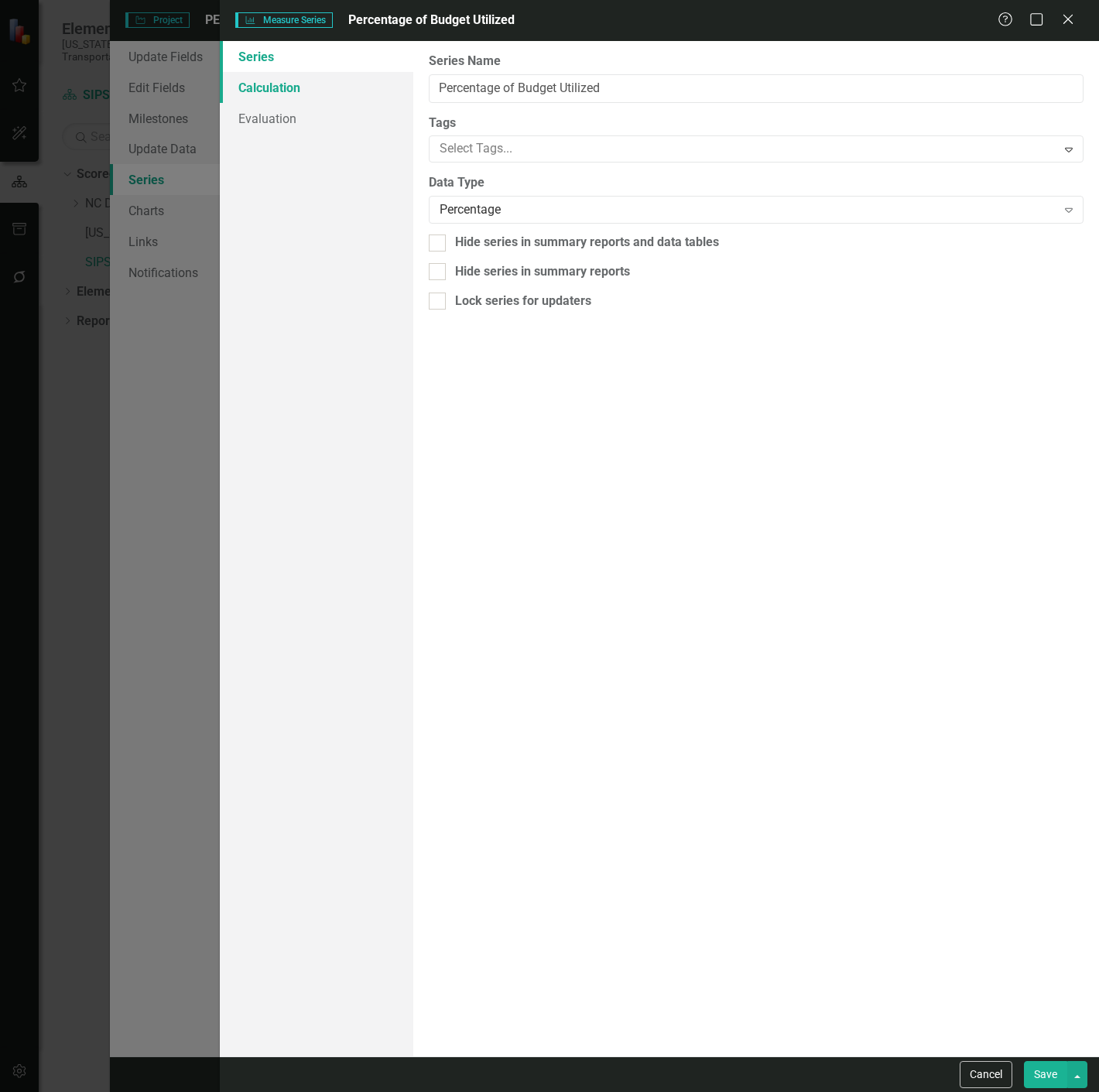
click at [348, 88] on link "Calculation" at bounding box center [316, 87] width 193 height 31
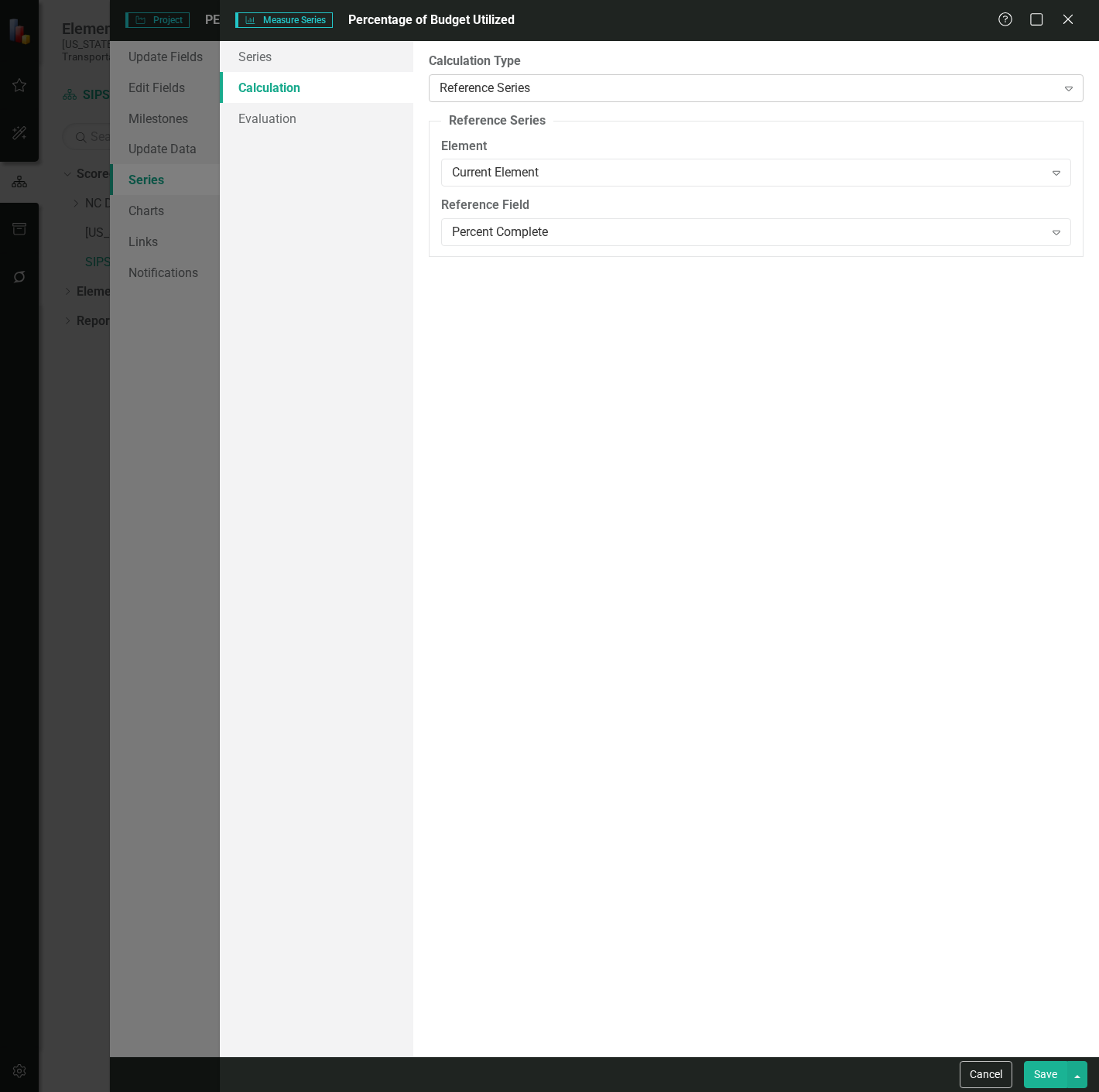
click at [554, 88] on div "Reference Series" at bounding box center [748, 87] width 617 height 17
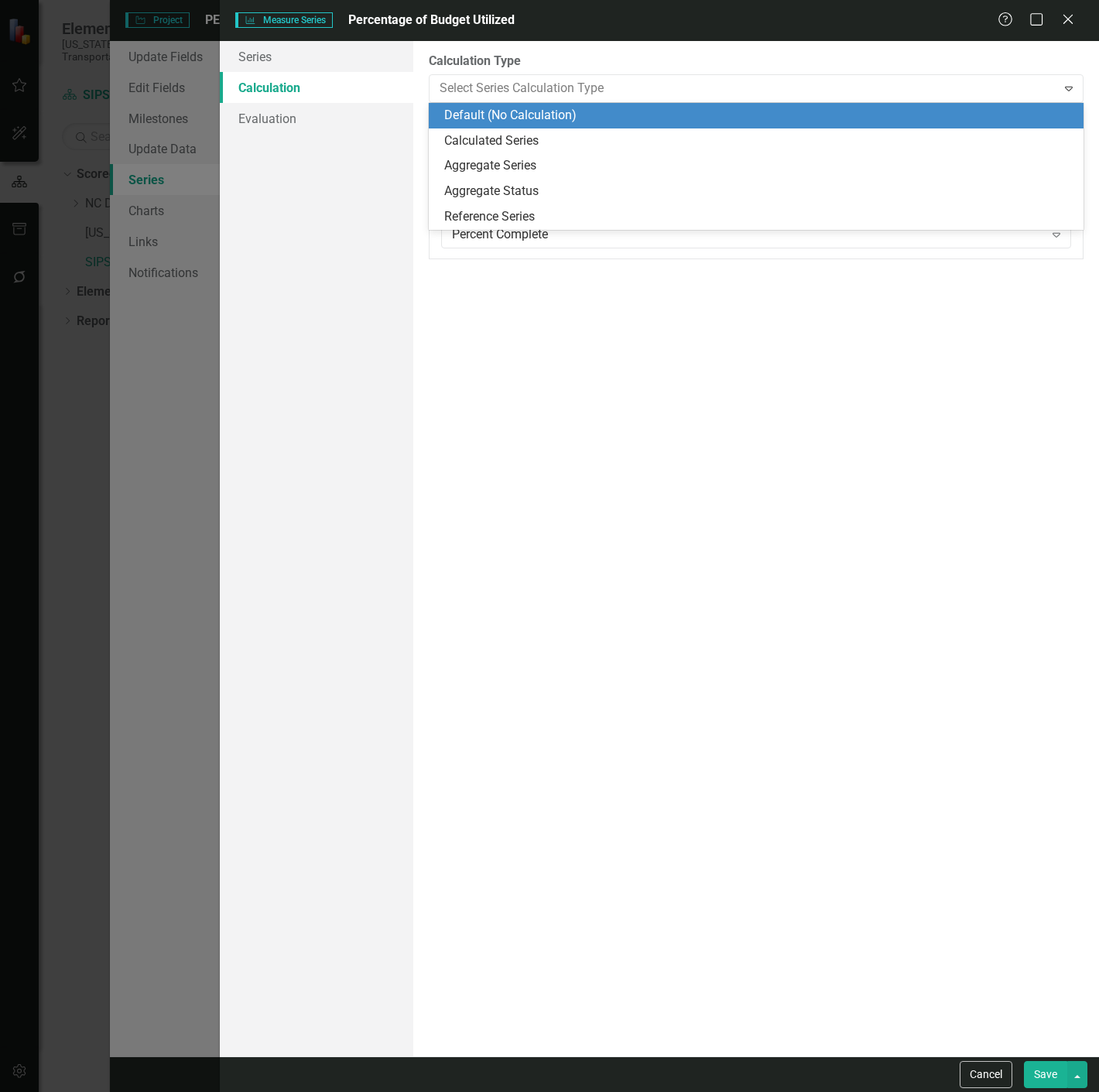
click at [531, 120] on div "Default (No Calculation)" at bounding box center [760, 115] width 630 height 17
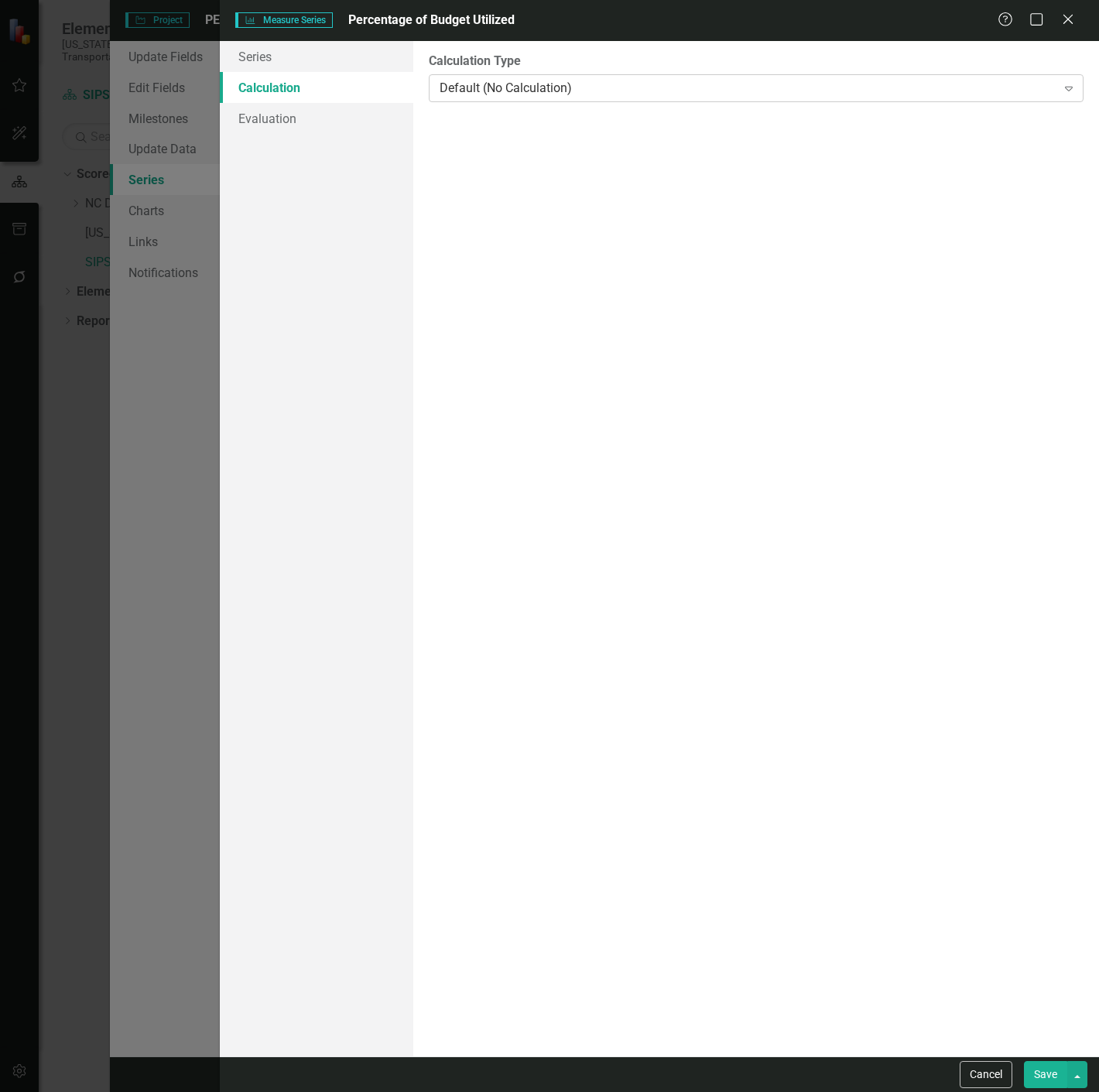
click at [531, 88] on div "Default (No Calculation)" at bounding box center [748, 87] width 617 height 17
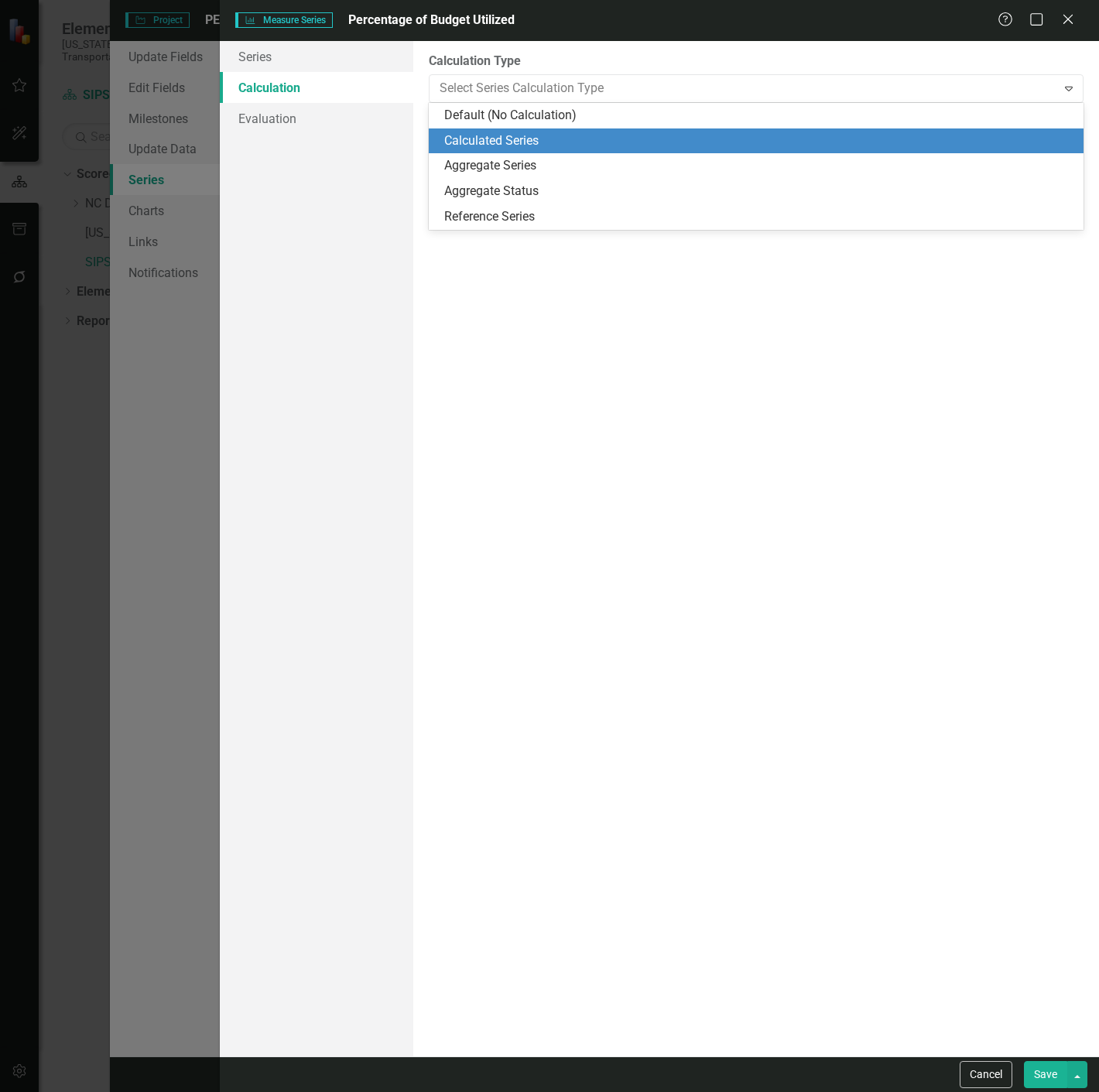
click at [515, 137] on div "Calculated Series" at bounding box center [760, 141] width 630 height 17
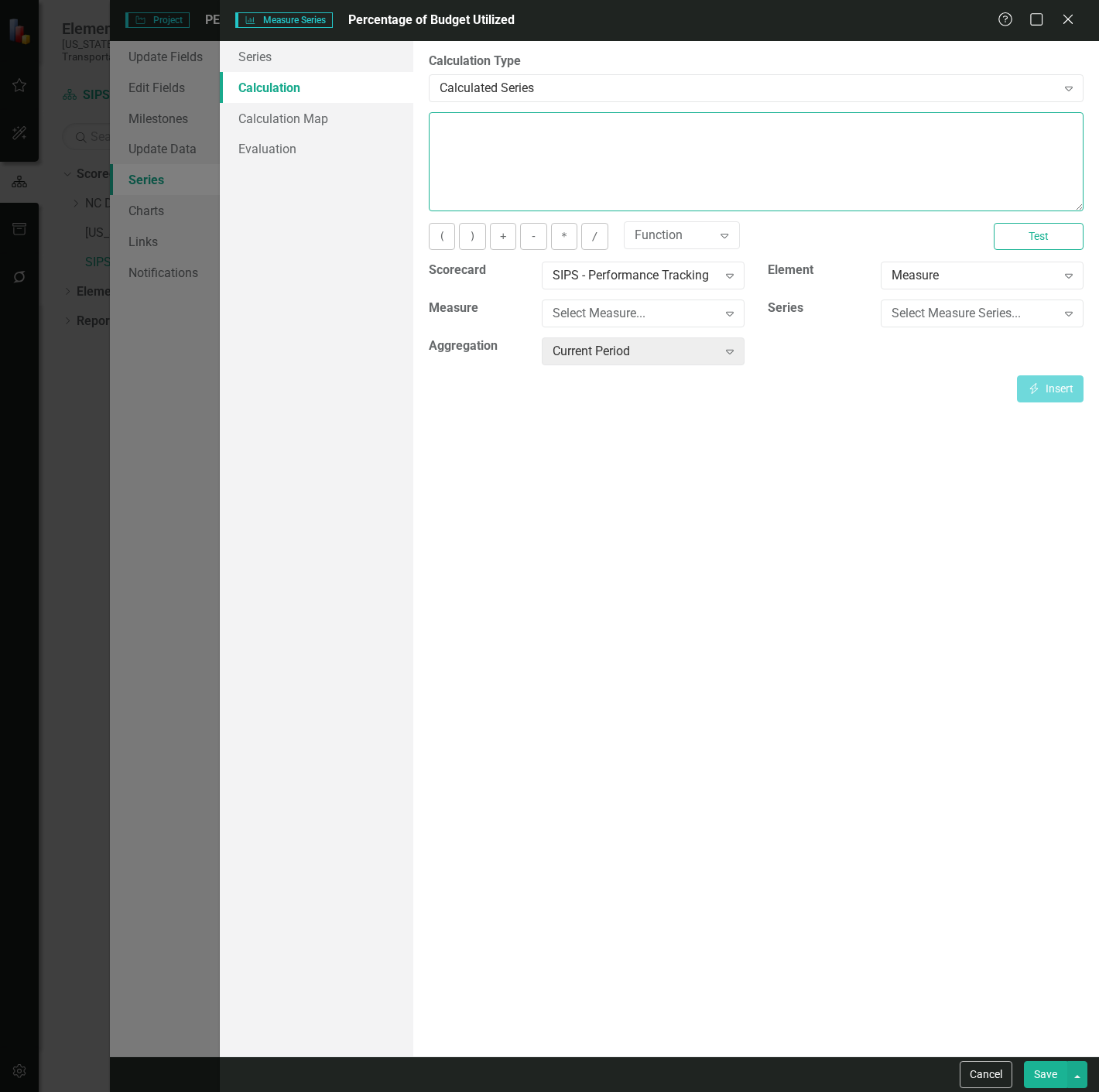
click at [499, 210] on textarea at bounding box center [756, 162] width 655 height 99
click at [946, 271] on div "Measure" at bounding box center [974, 275] width 165 height 17
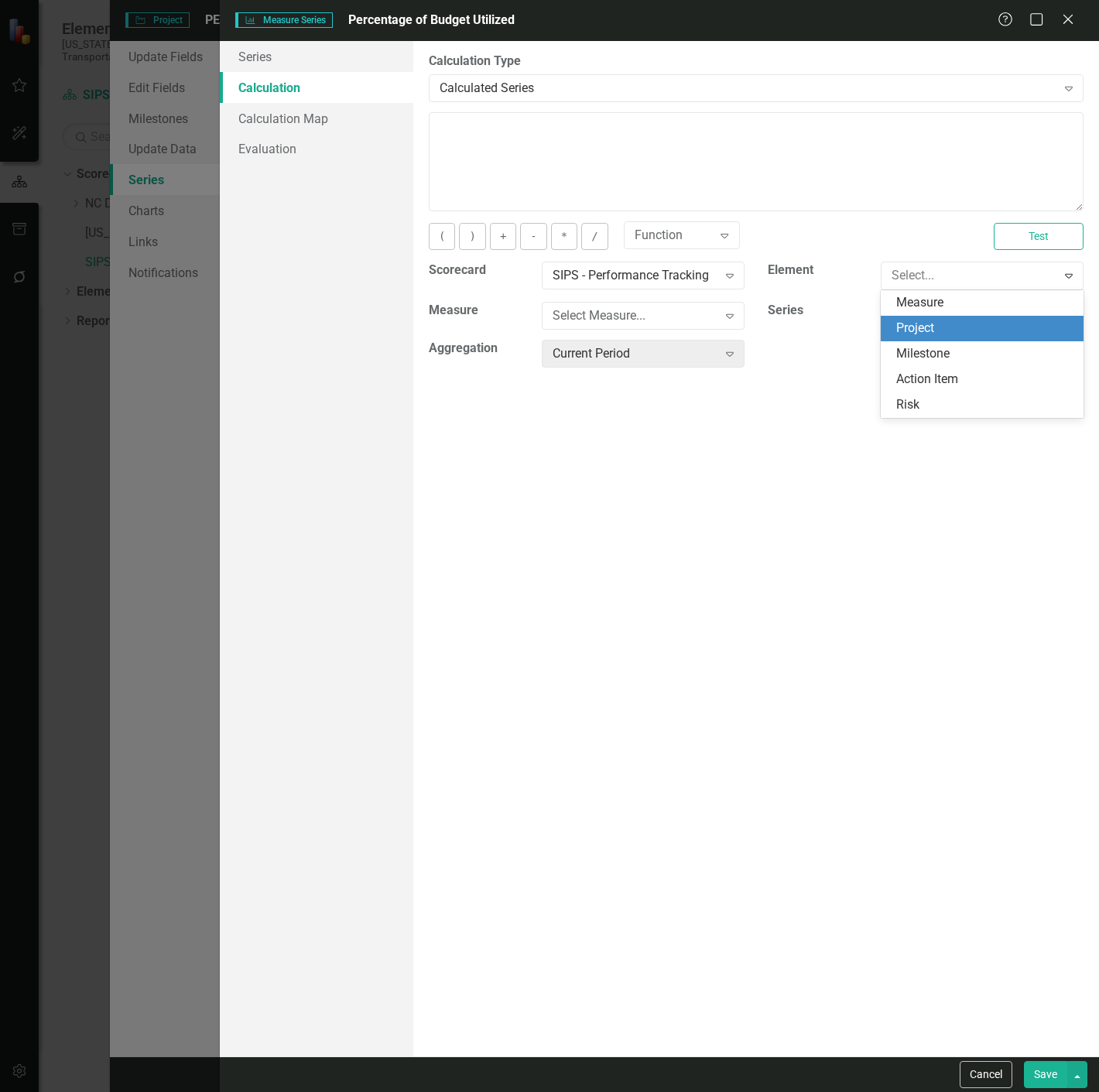
click at [902, 326] on div "Project" at bounding box center [986, 329] width 178 height 17
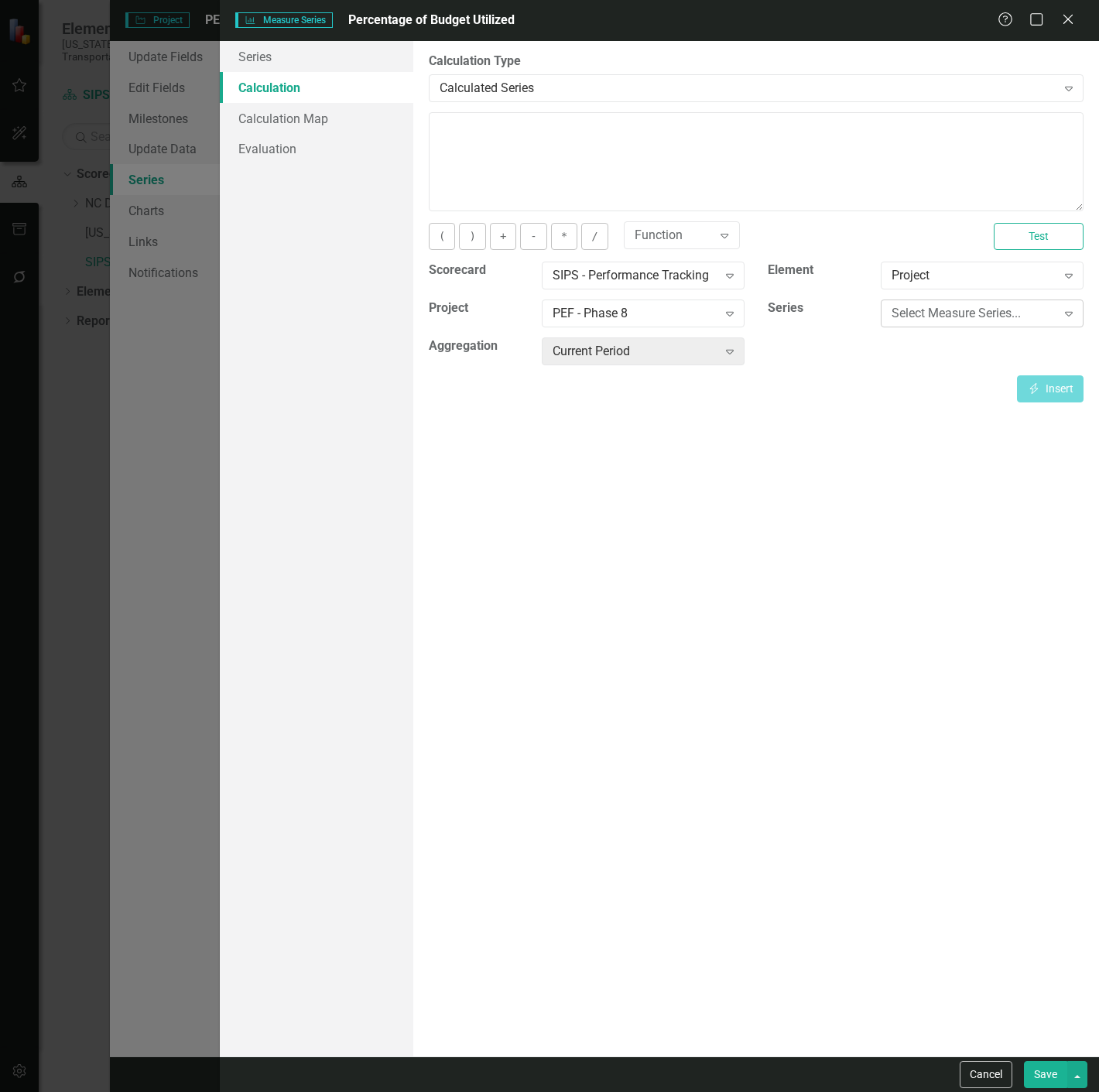
click at [933, 311] on div "Select Measure Series..." at bounding box center [974, 313] width 165 height 17
click at [678, 117] on textarea at bounding box center [756, 162] width 655 height 99
click at [443, 241] on button "(" at bounding box center [441, 237] width 26 height 27
click at [964, 308] on div "Select Measure Series..." at bounding box center [974, 313] width 165 height 17
click at [931, 332] on div "Select Measure Series... Expand" at bounding box center [982, 318] width 226 height 38
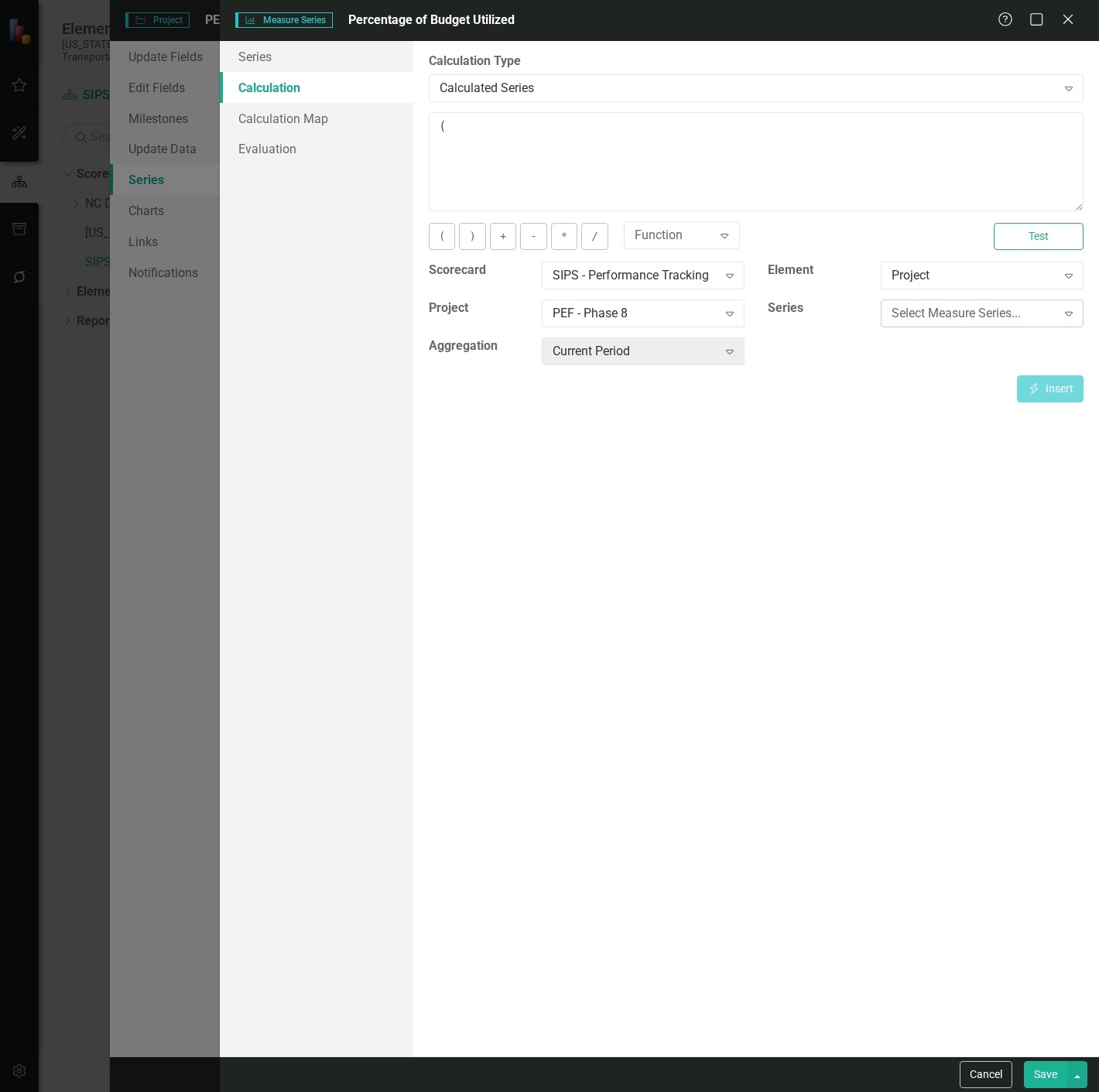
click at [949, 320] on div "Select Measure Series..." at bounding box center [974, 313] width 165 height 17
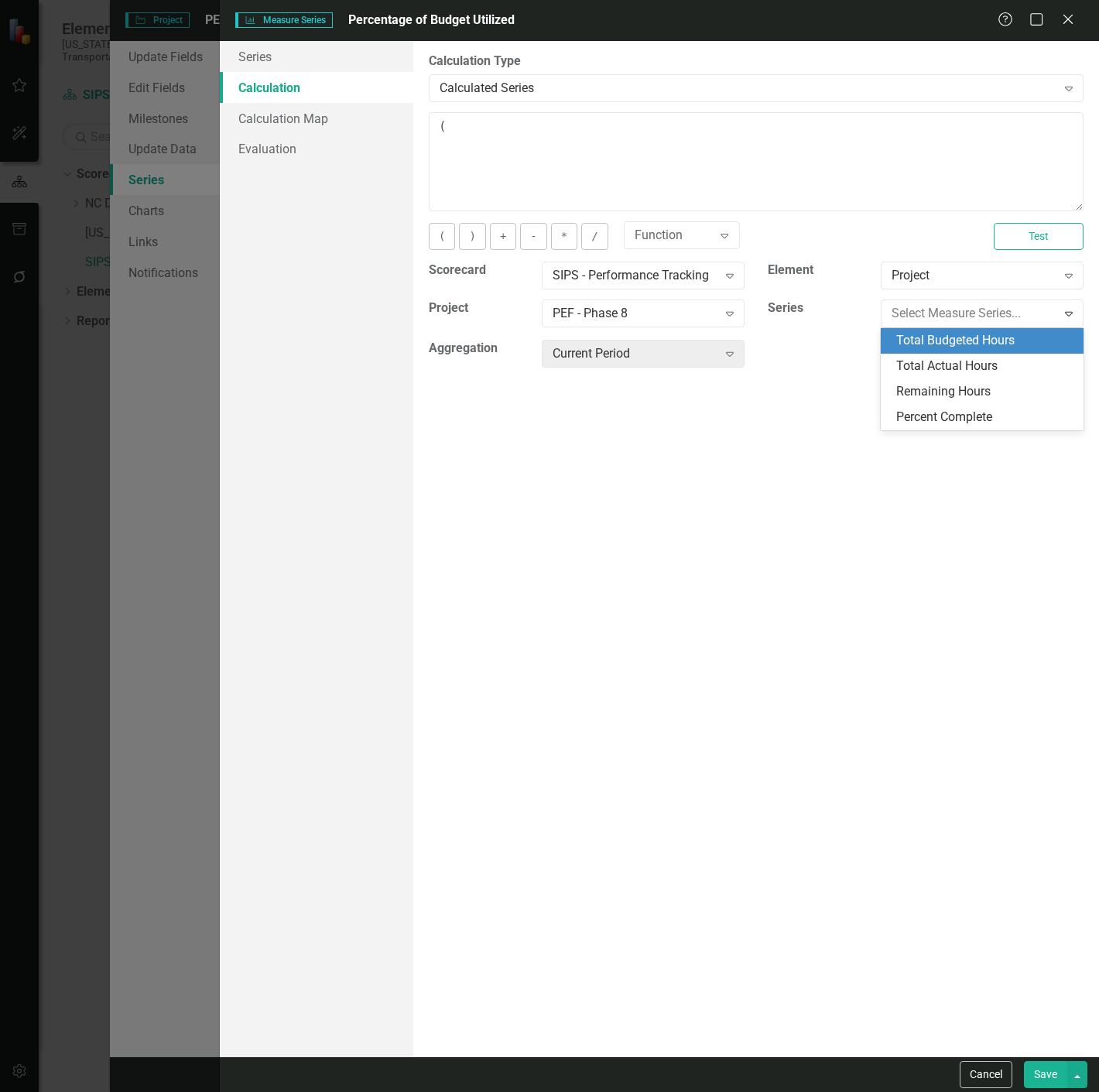
click at [951, 339] on div "Total Budgeted Hours" at bounding box center [986, 340] width 178 height 17
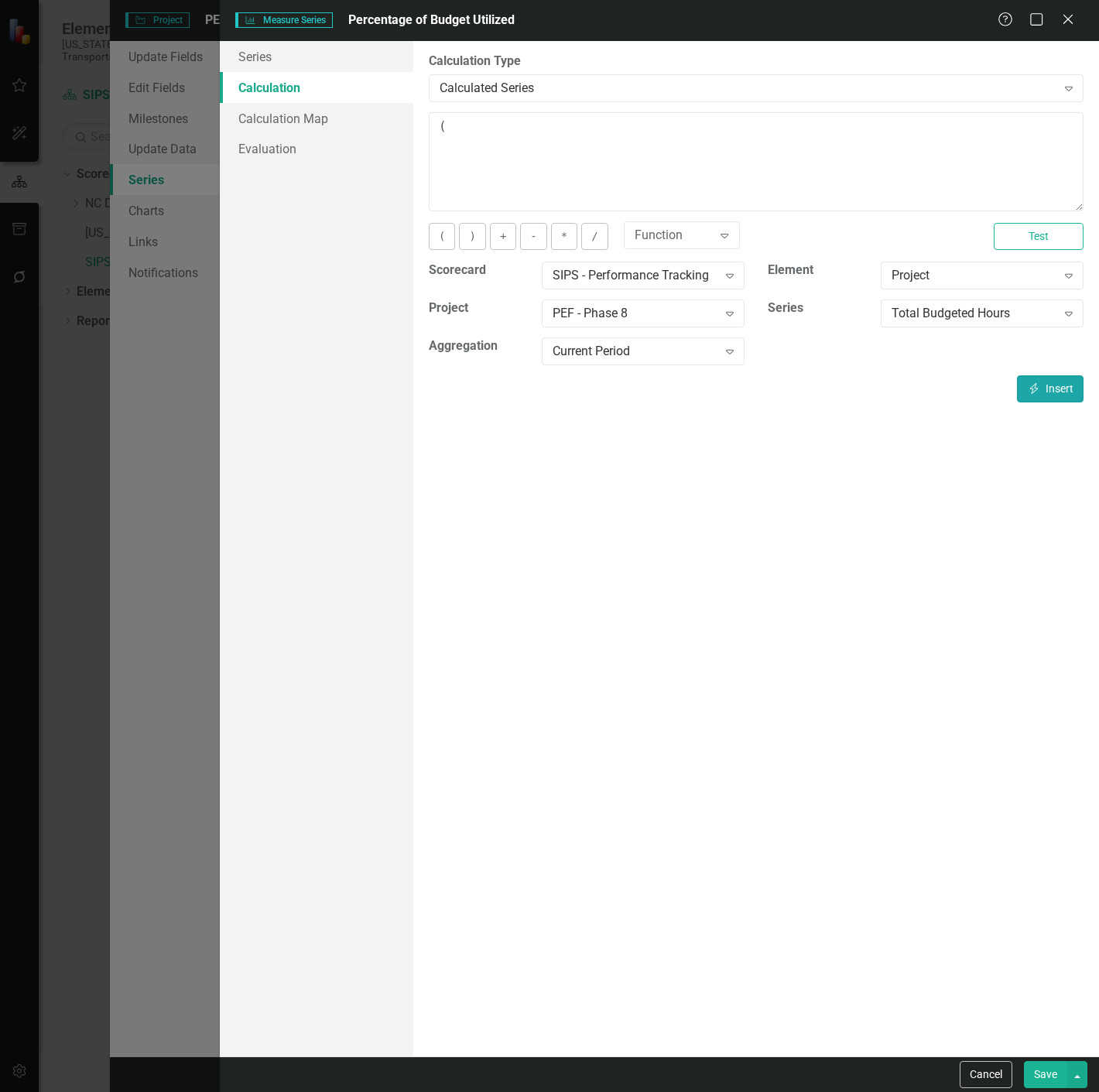
click at [1052, 393] on button "Insert Insert" at bounding box center [1051, 389] width 67 height 27
click at [589, 244] on button "/" at bounding box center [594, 237] width 26 height 27
click at [937, 310] on div "Total Budgeted Hours" at bounding box center [974, 313] width 165 height 17
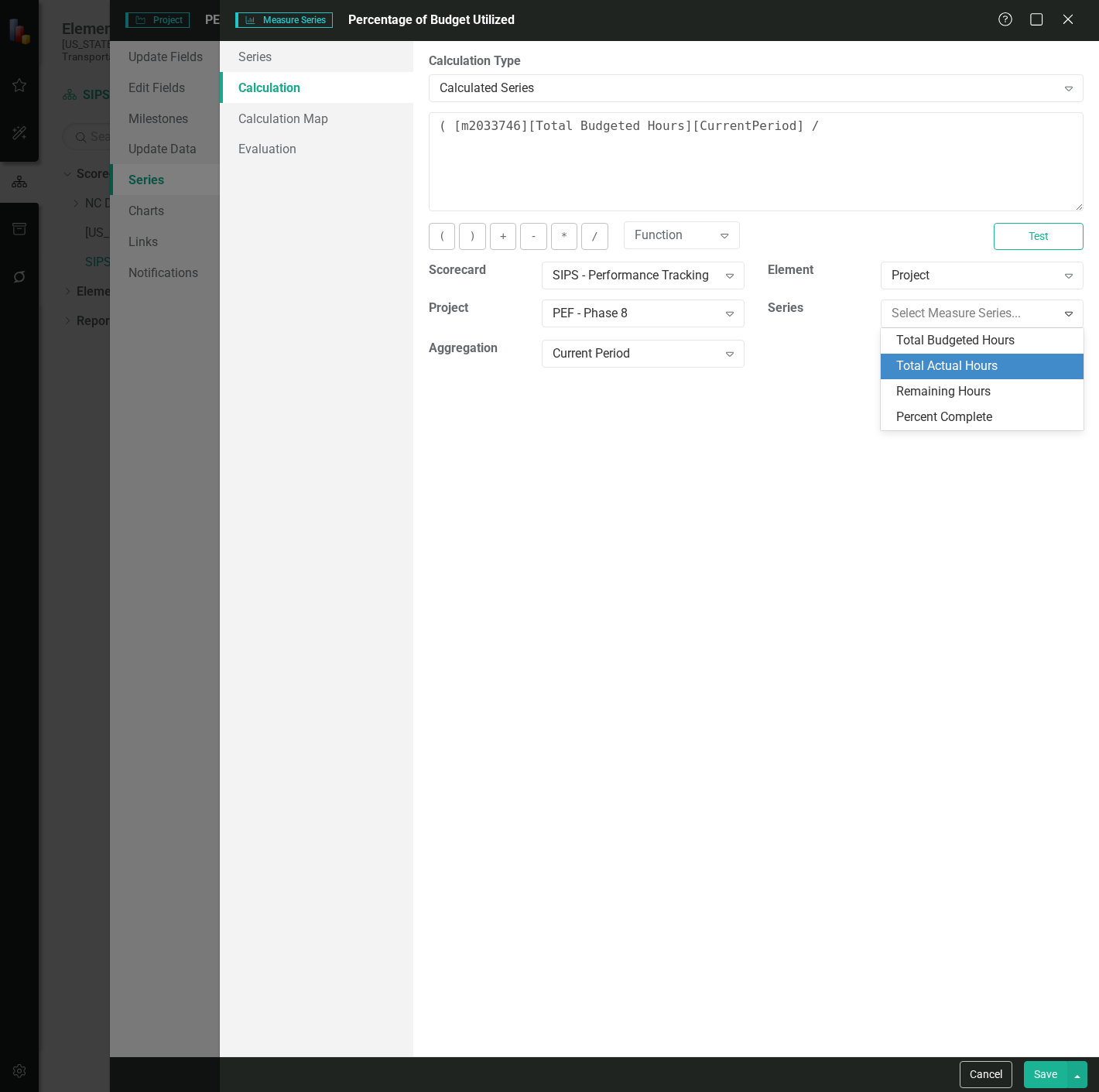
click at [925, 377] on div "Total Actual Hours" at bounding box center [982, 367] width 203 height 25
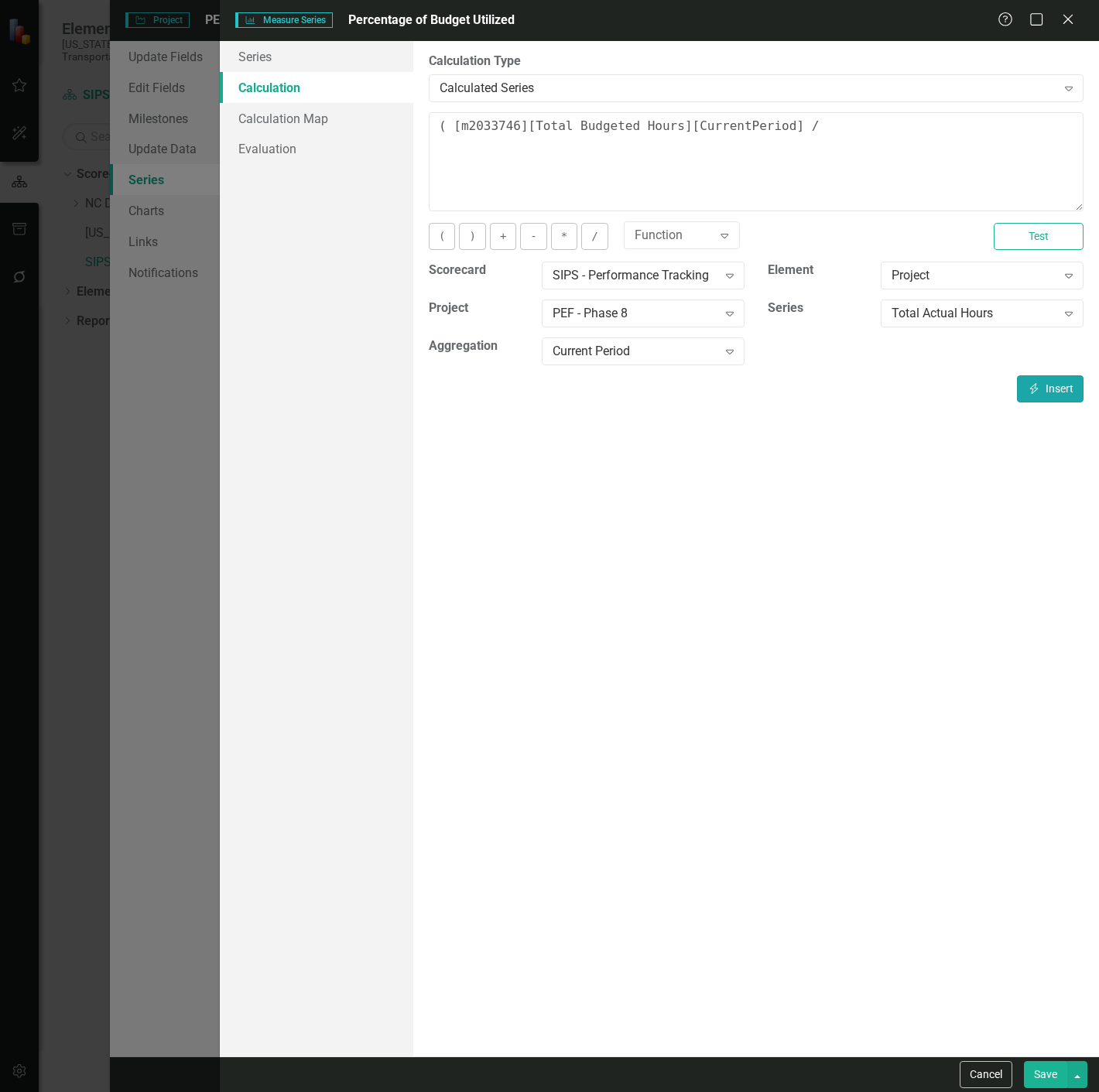
click at [1033, 389] on icon "Insert" at bounding box center [1034, 388] width 14 height 11
click at [473, 236] on button ")" at bounding box center [471, 237] width 26 height 27
click at [563, 235] on button "*" at bounding box center [564, 237] width 26 height 27
click at [1048, 1066] on button "Save" at bounding box center [1046, 1075] width 44 height 27
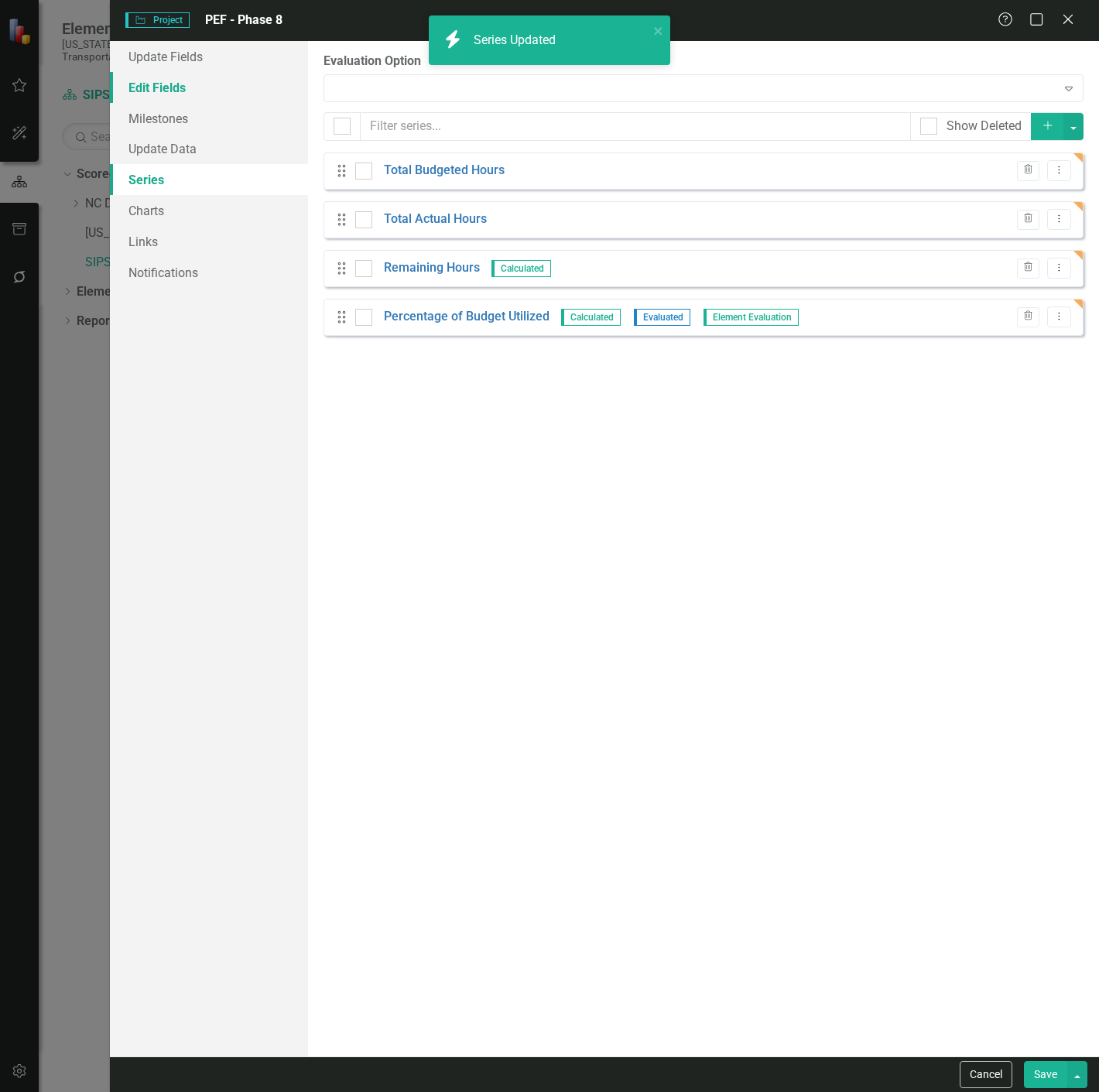
click at [203, 90] on link "Edit Fields" at bounding box center [209, 87] width 198 height 31
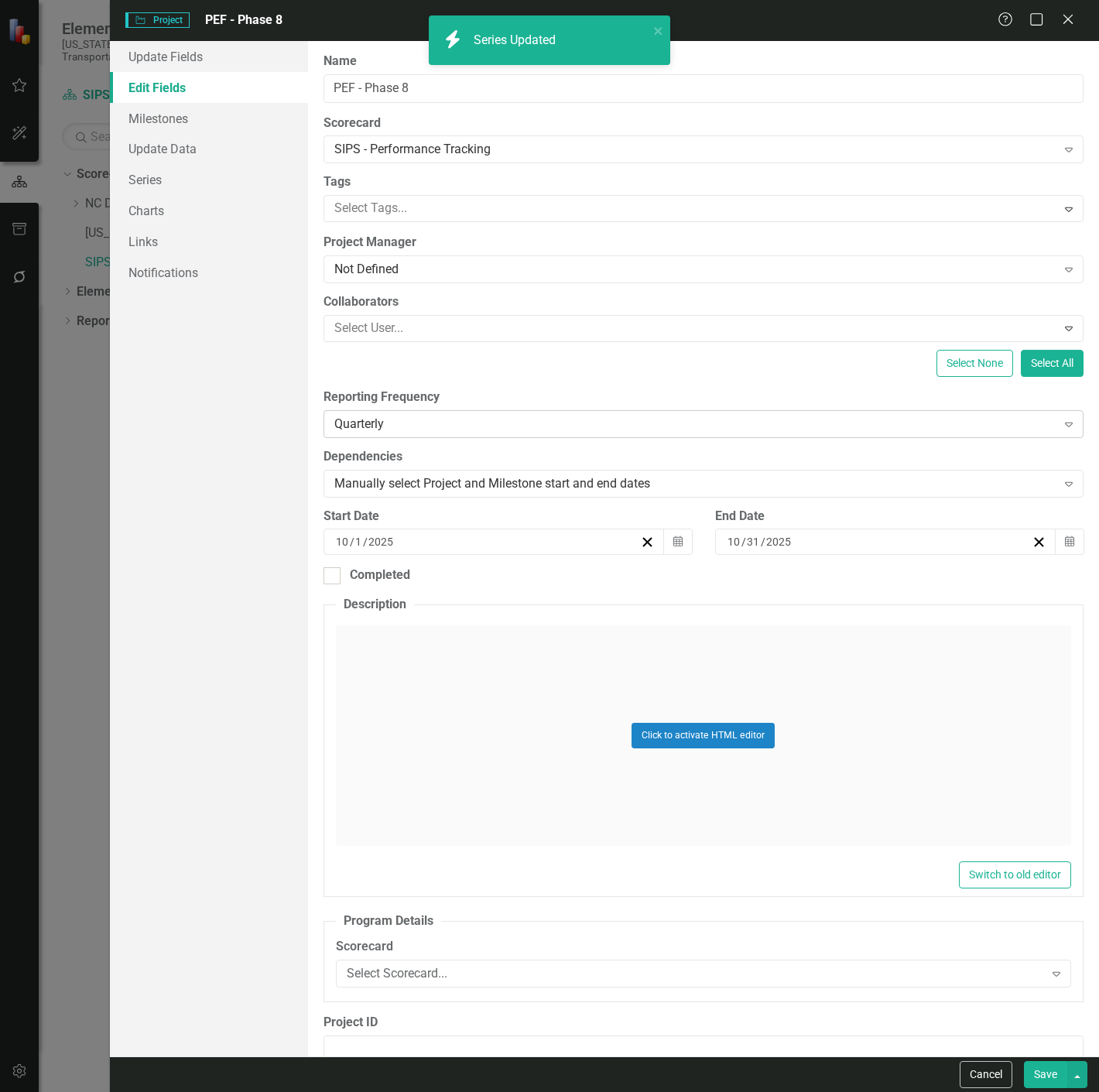
click at [389, 423] on div "Quarterly" at bounding box center [695, 424] width 723 height 17
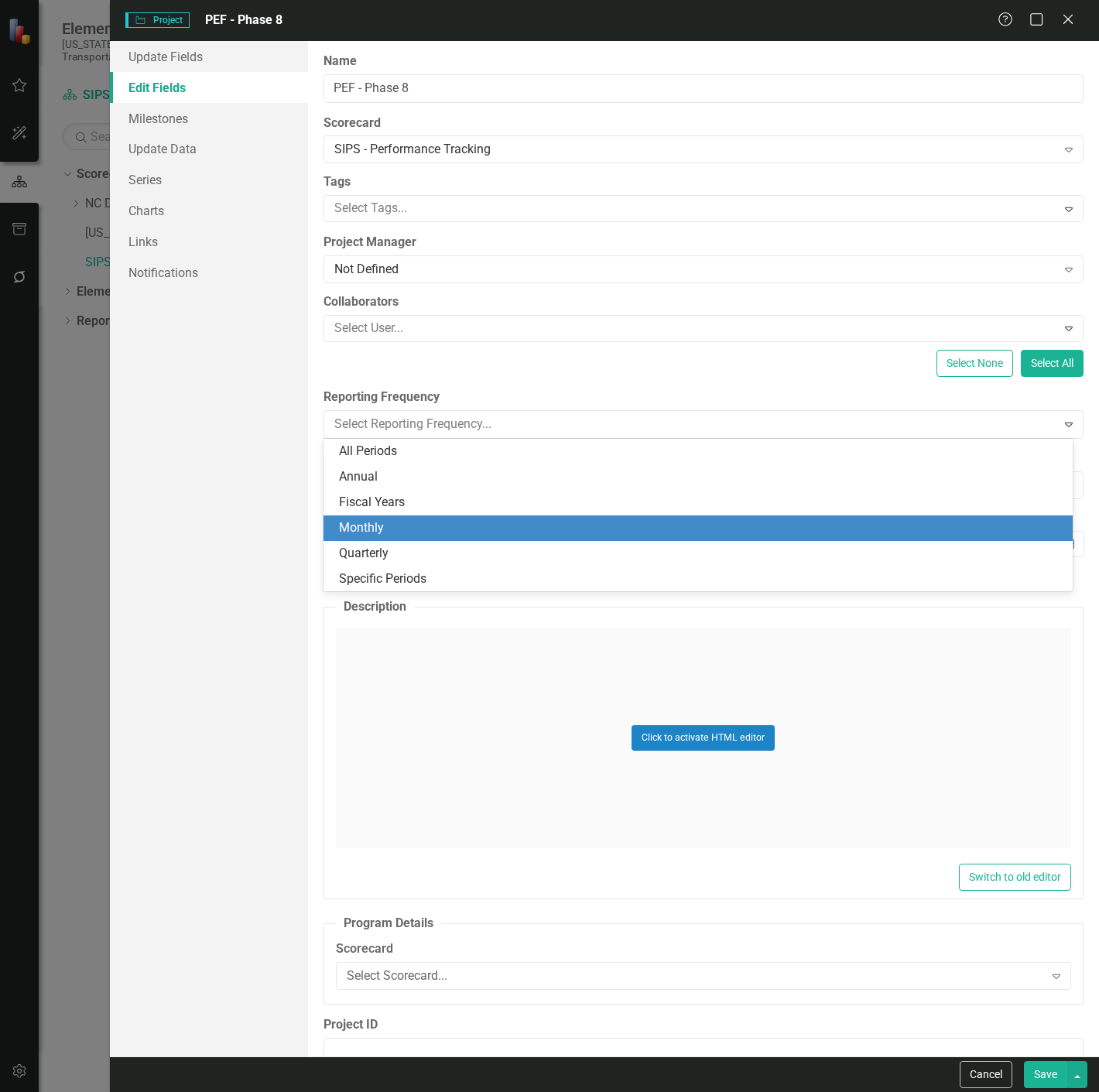
click at [385, 524] on div "Monthly" at bounding box center [701, 528] width 725 height 17
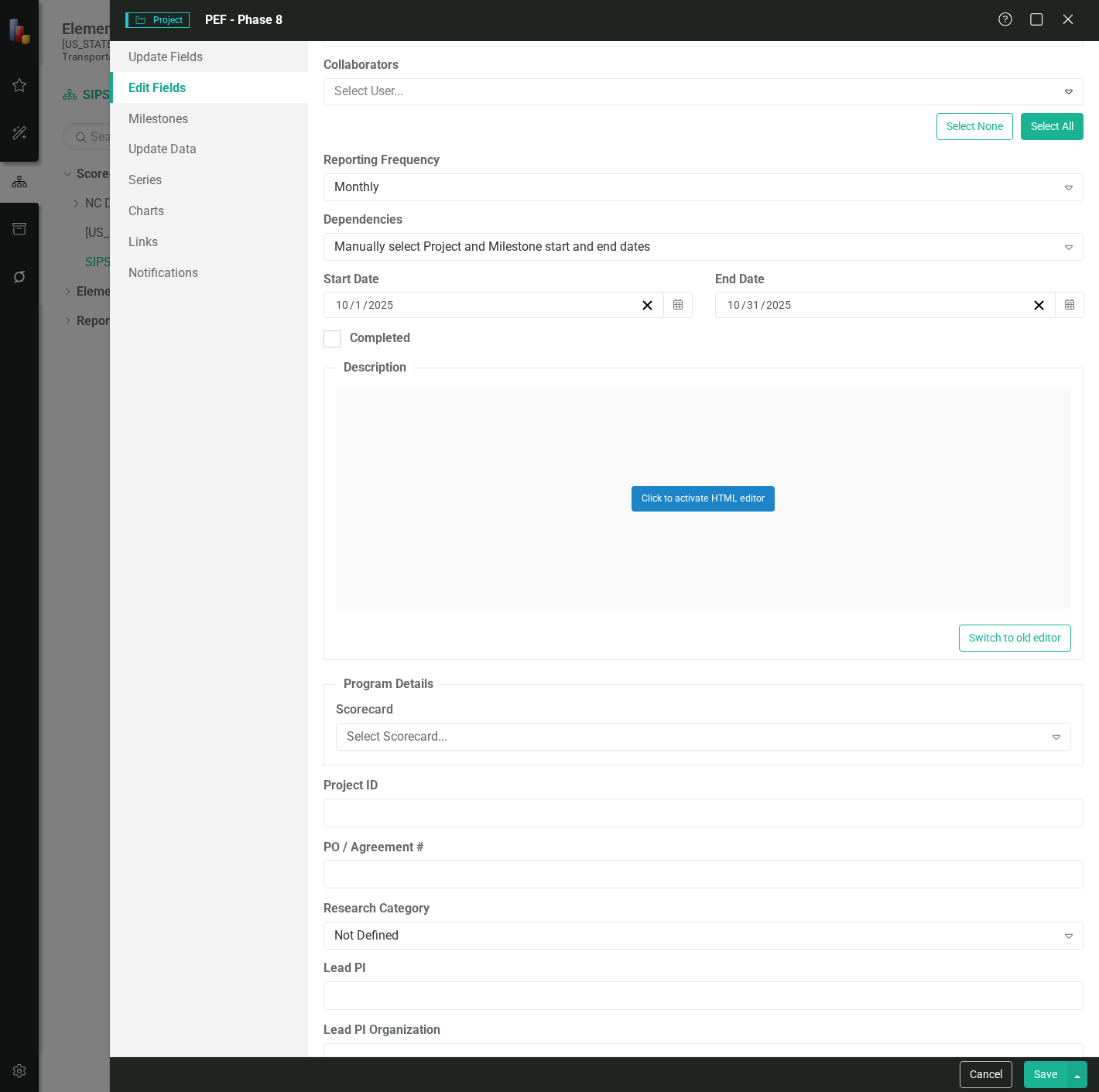
scroll to position [177, 0]
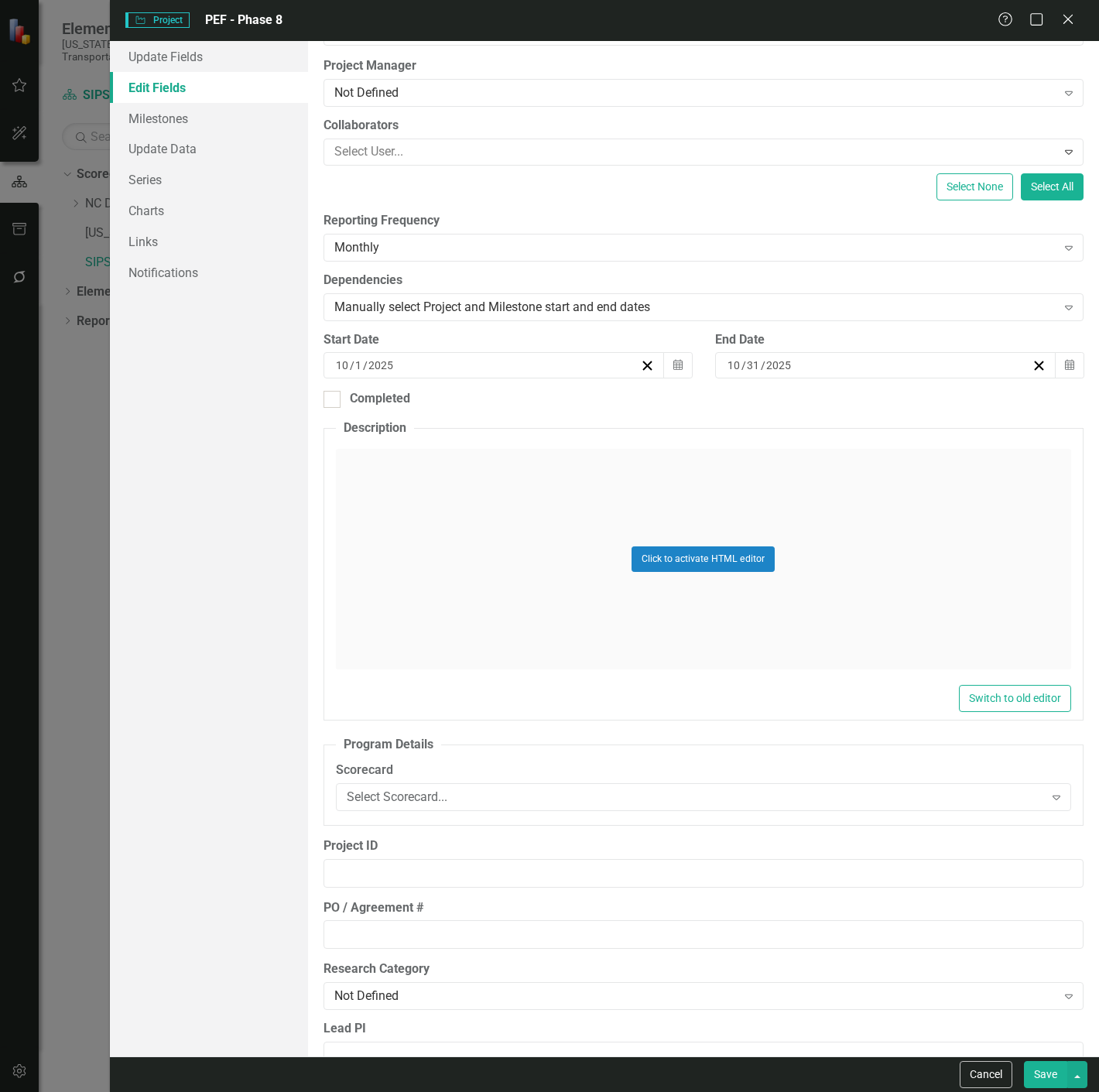
click at [443, 352] on span "Start Date 10 / 1 / 2025 Calendar" at bounding box center [508, 355] width 369 height 48
click at [443, 356] on div "10 / 1 / 2025" at bounding box center [495, 365] width 341 height 26
click at [411, 412] on div "ClearPoint Can Do More! How ClearPoint Can Help Close Enterprise plans can auto…" at bounding box center [704, 548] width 792 height 1015
click at [677, 367] on button "Calendar" at bounding box center [678, 365] width 29 height 26
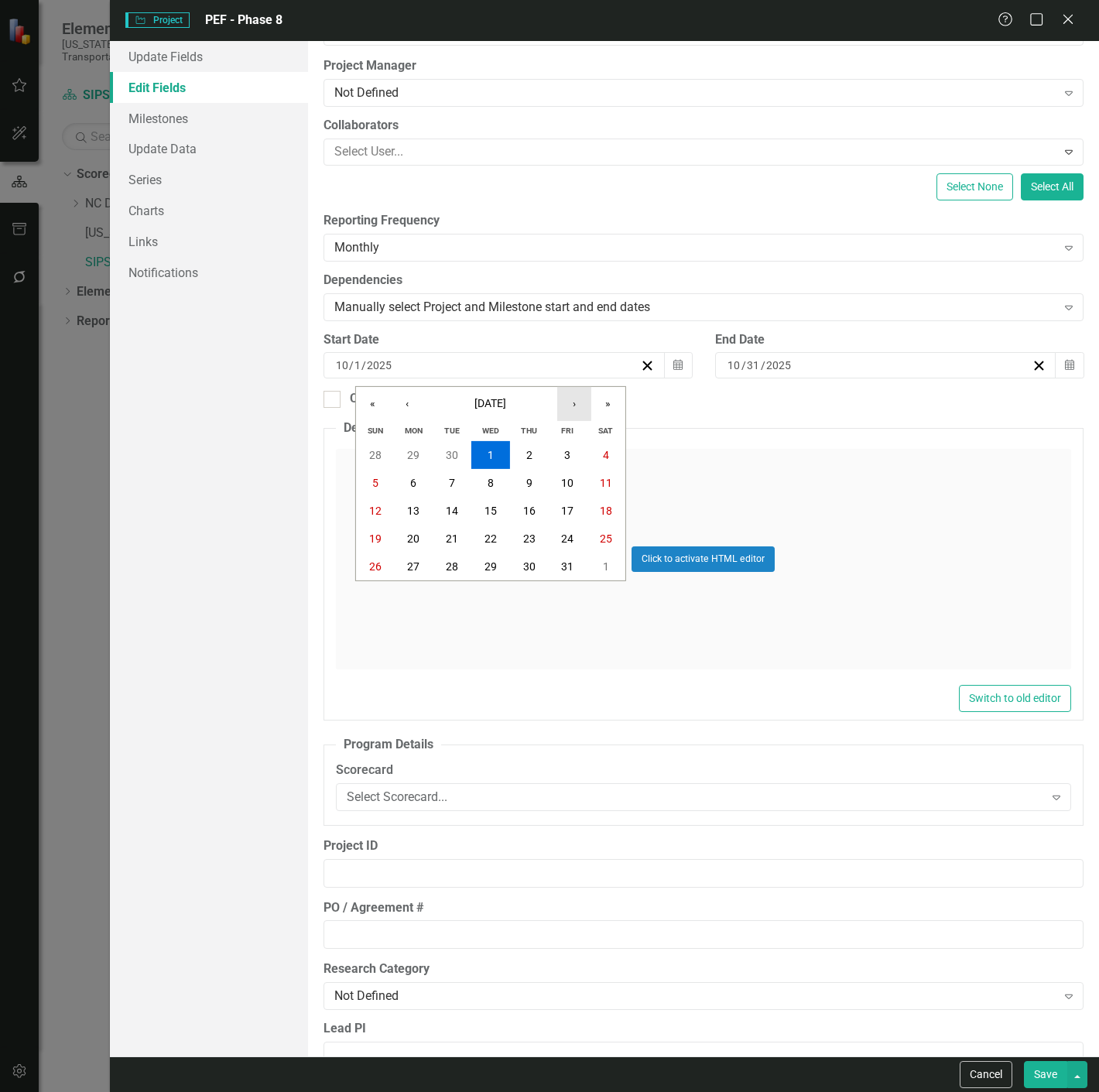
click at [576, 412] on button "›" at bounding box center [574, 403] width 34 height 34
click at [563, 399] on button "›" at bounding box center [574, 403] width 34 height 34
click at [369, 406] on button "«" at bounding box center [372, 403] width 34 height 34
click at [536, 476] on button "7" at bounding box center [530, 483] width 39 height 28
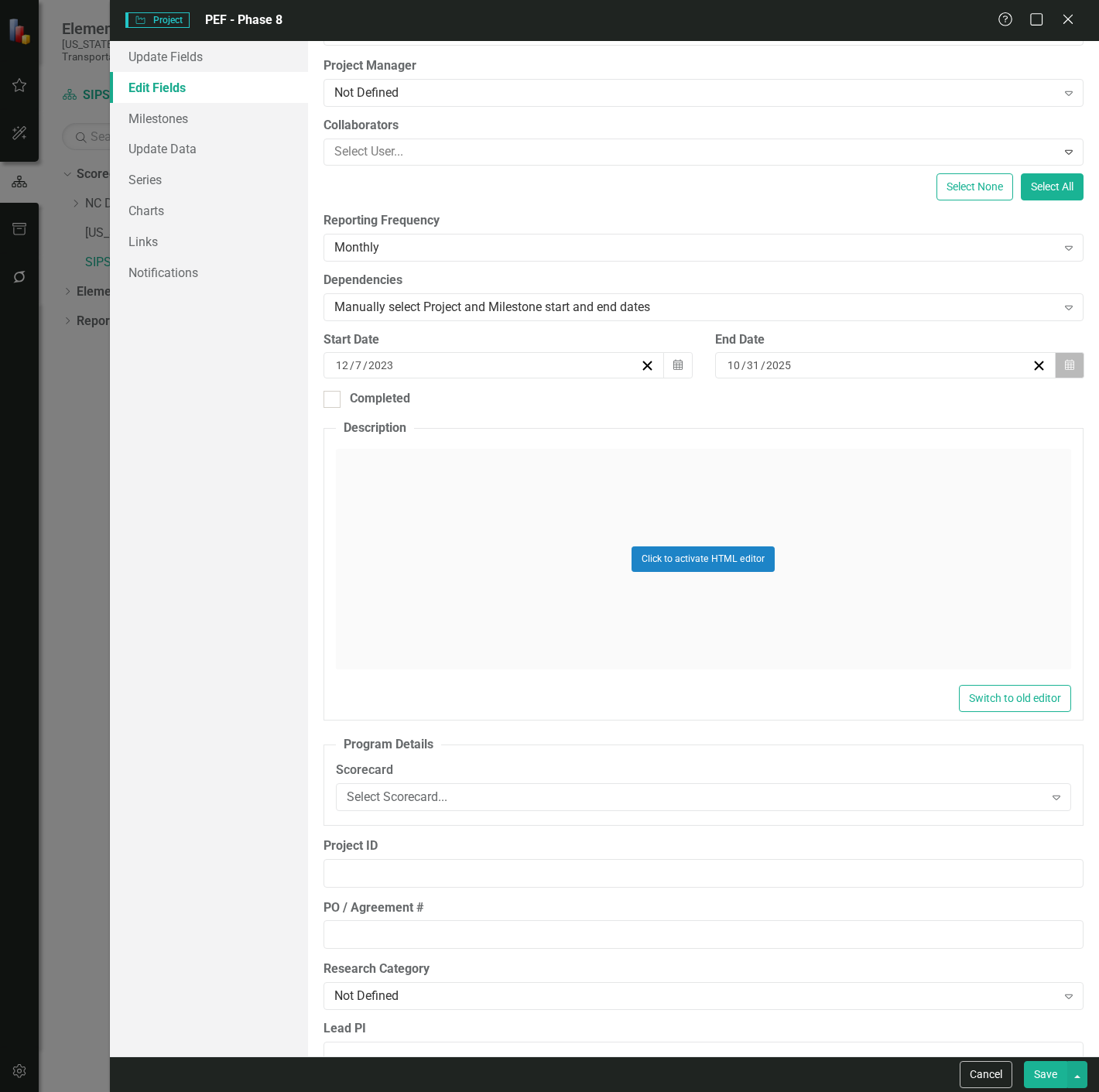
click at [1065, 366] on icon "button" at bounding box center [1070, 365] width 10 height 11
click at [794, 406] on button "‹" at bounding box center [792, 403] width 34 height 34
click at [767, 454] on abbr "29" at bounding box center [761, 455] width 13 height 13
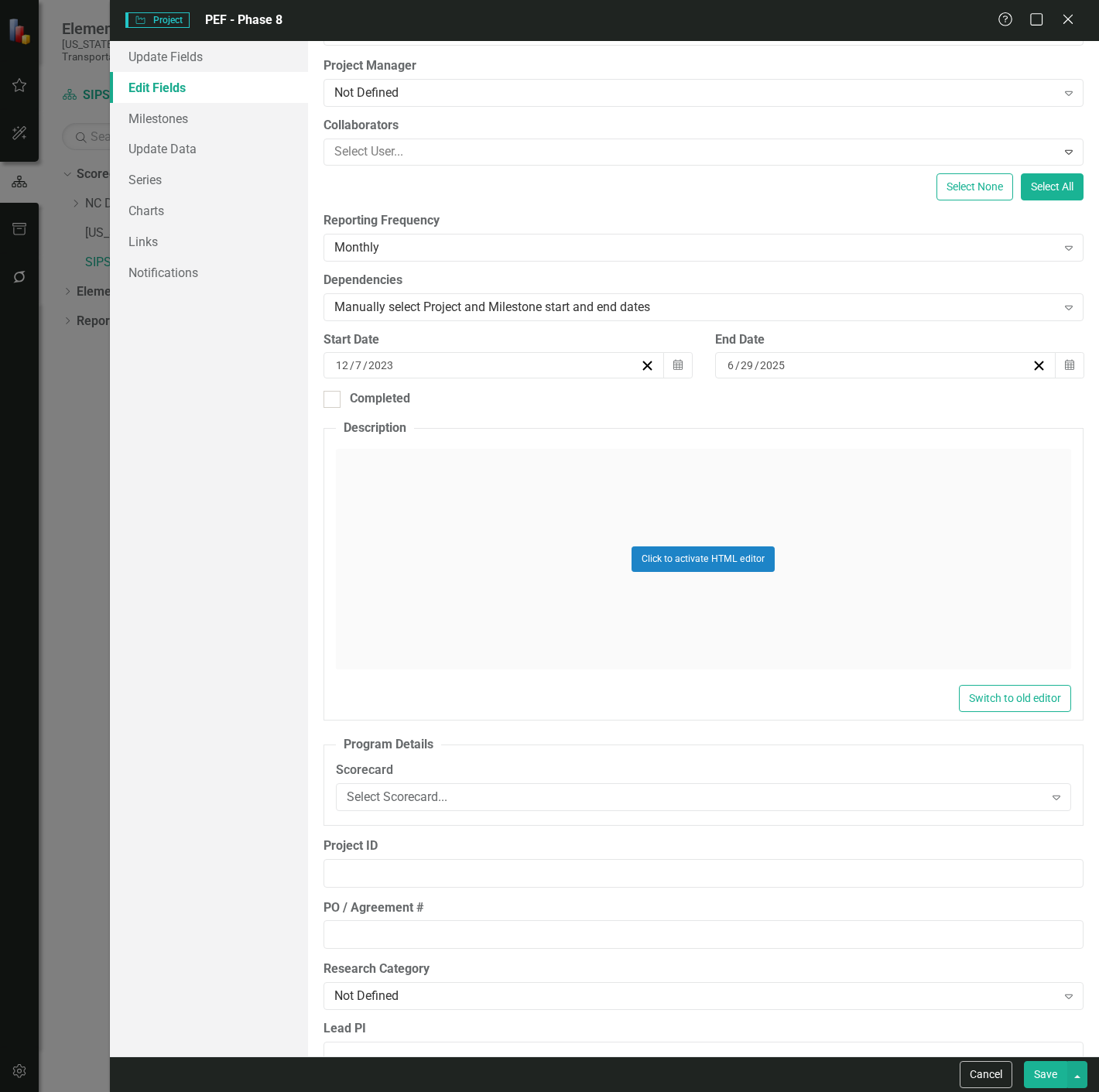
click at [1045, 1076] on button "Save" at bounding box center [1046, 1075] width 44 height 27
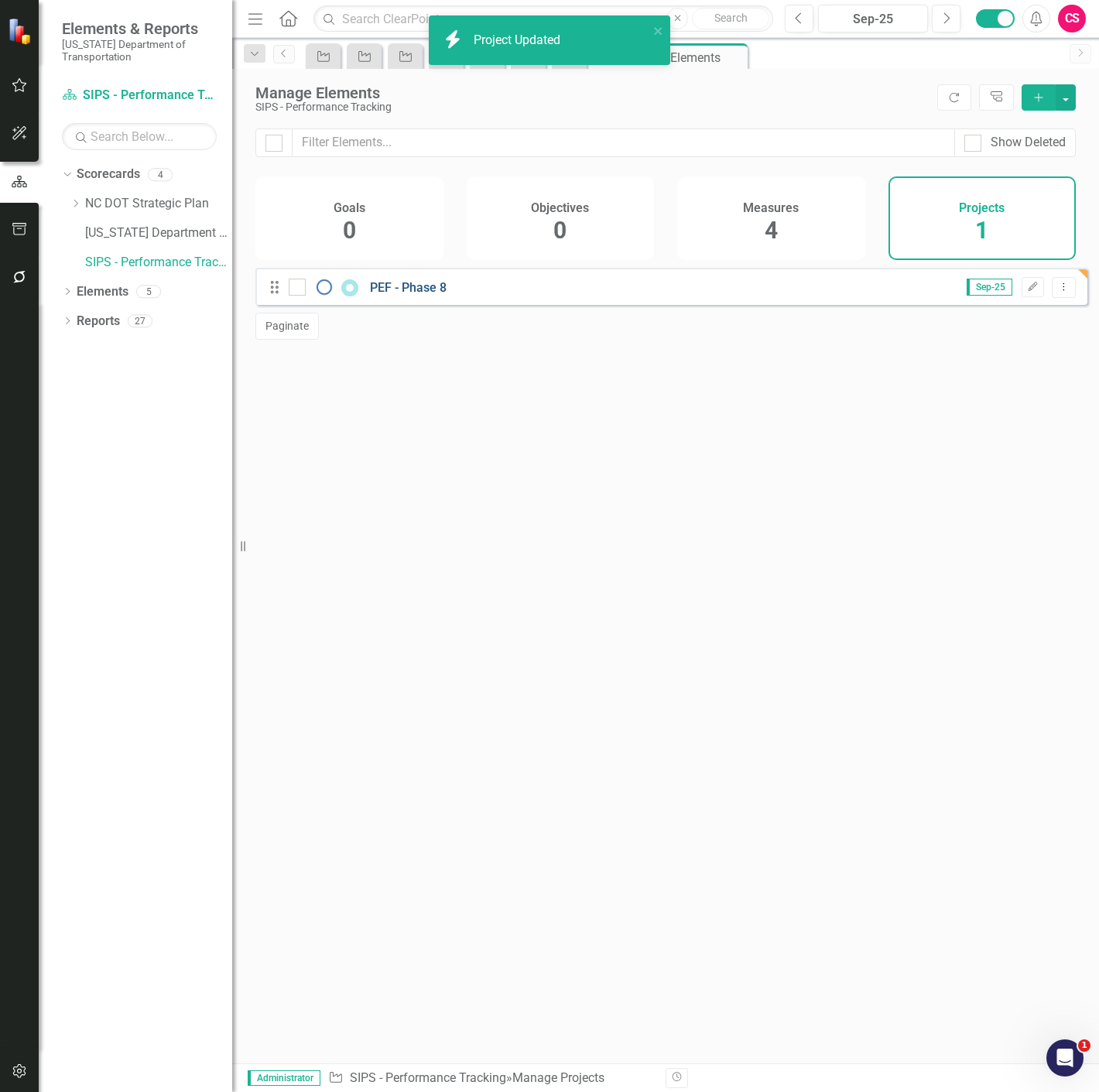
click at [401, 295] on link "PEF - Phase 8" at bounding box center [407, 287] width 77 height 15
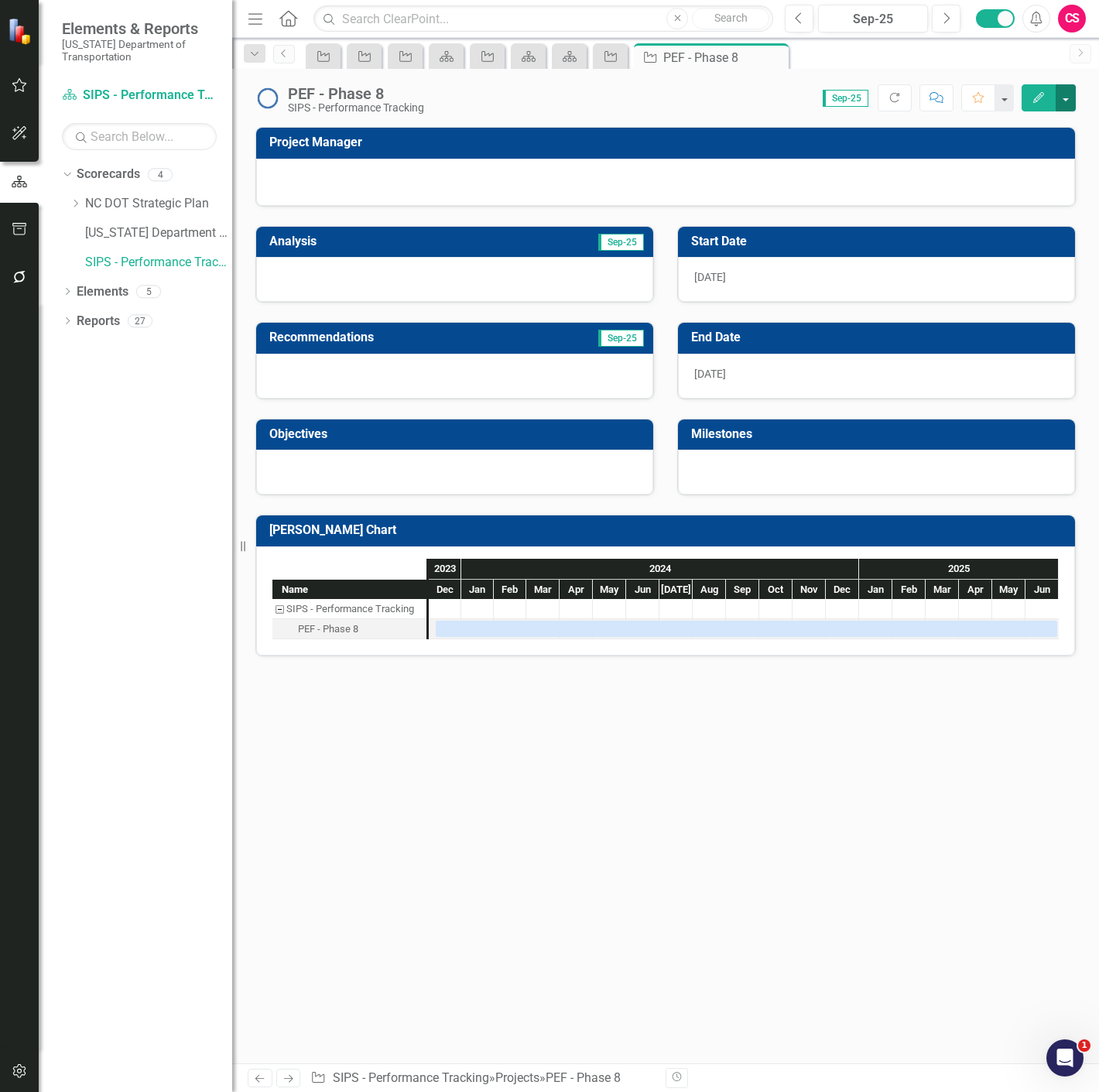
drag, startPoint x: 1068, startPoint y: 102, endPoint x: 1061, endPoint y: 110, distance: 10.6
click at [1069, 102] on button "button" at bounding box center [1065, 98] width 20 height 27
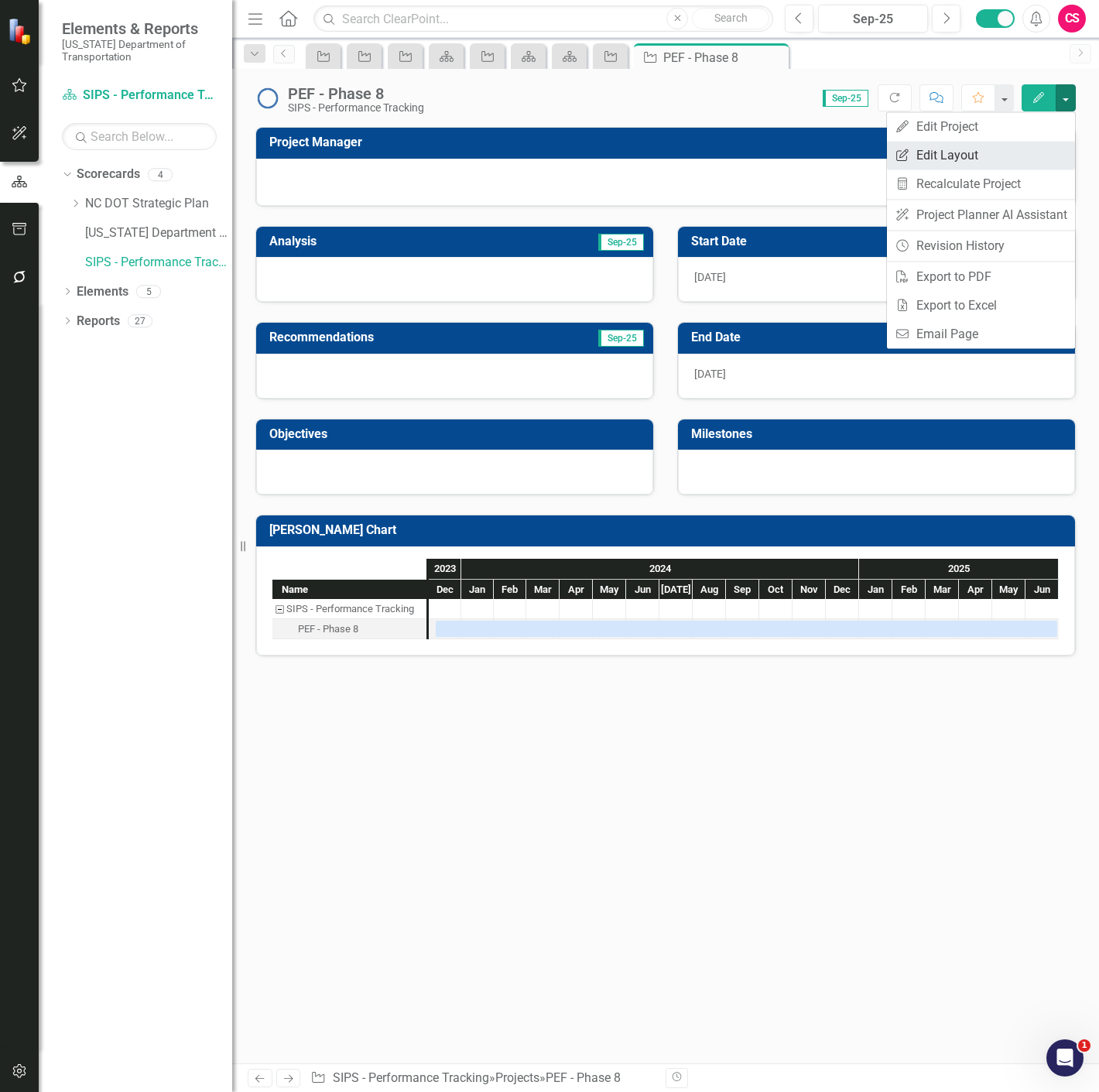
click at [1014, 153] on link "Edit Report Edit Layout" at bounding box center [981, 155] width 188 height 29
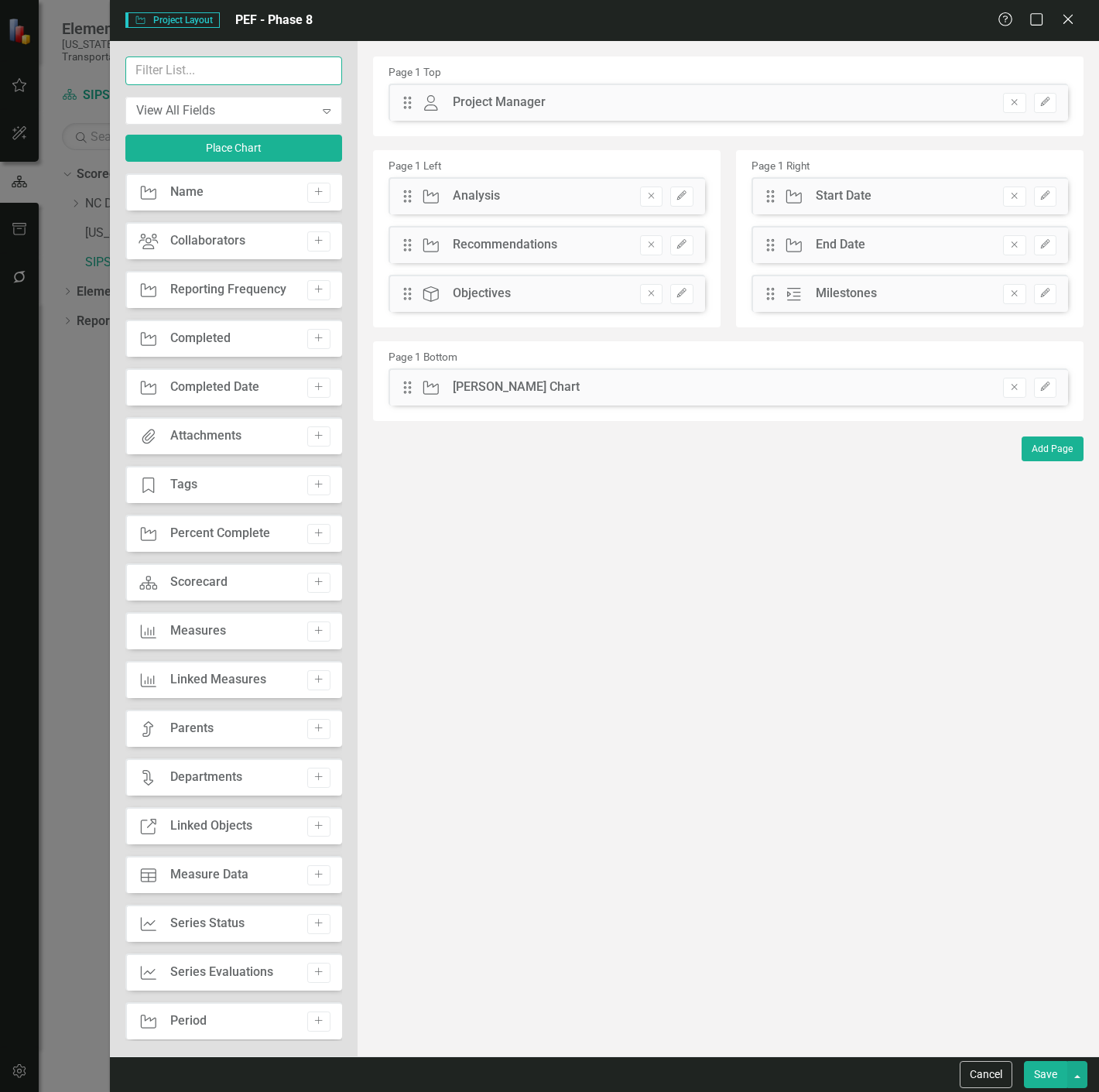
click at [225, 80] on input "text" at bounding box center [233, 71] width 216 height 29
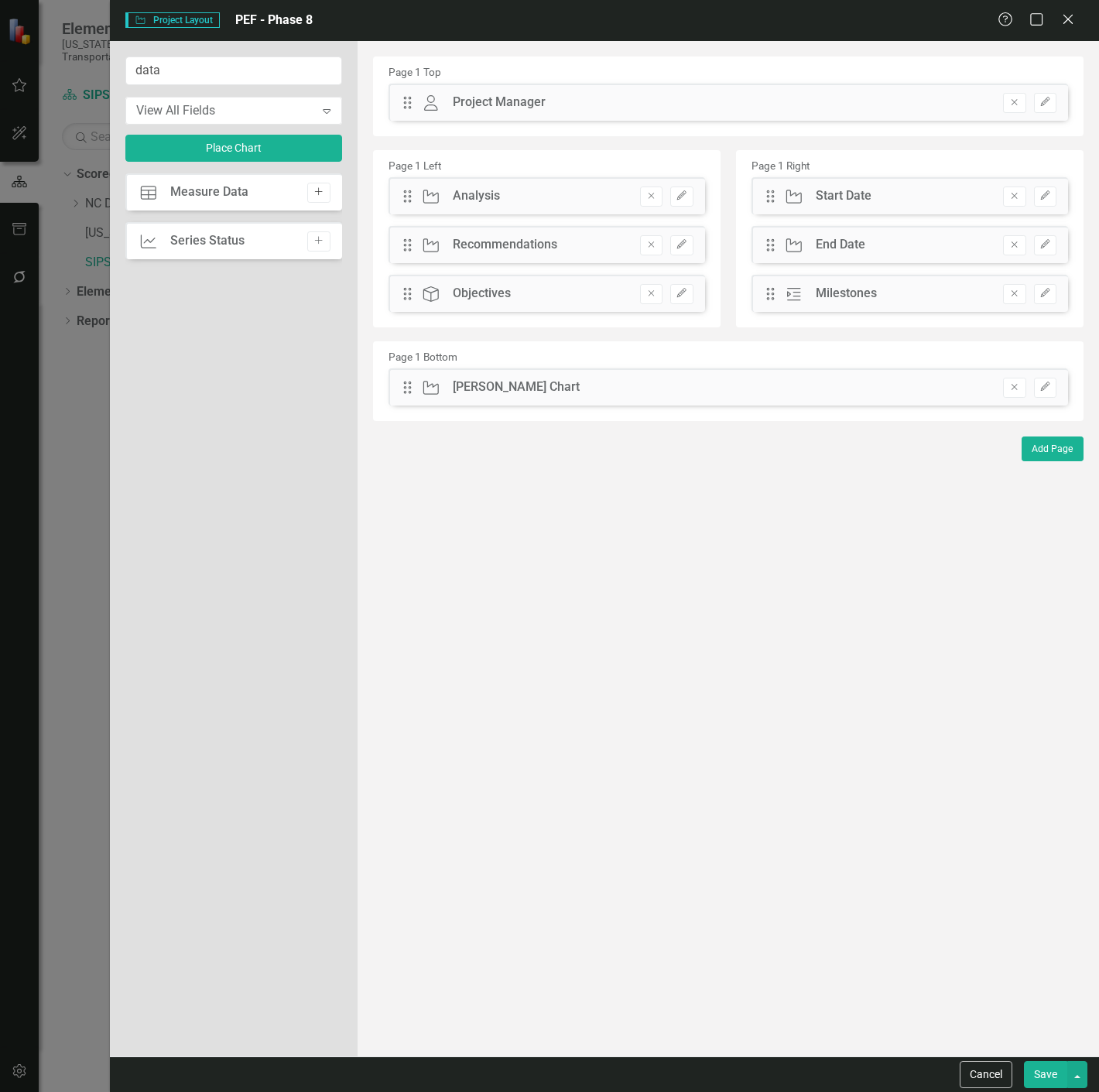
click at [323, 187] on icon "Add" at bounding box center [318, 192] width 12 height 10
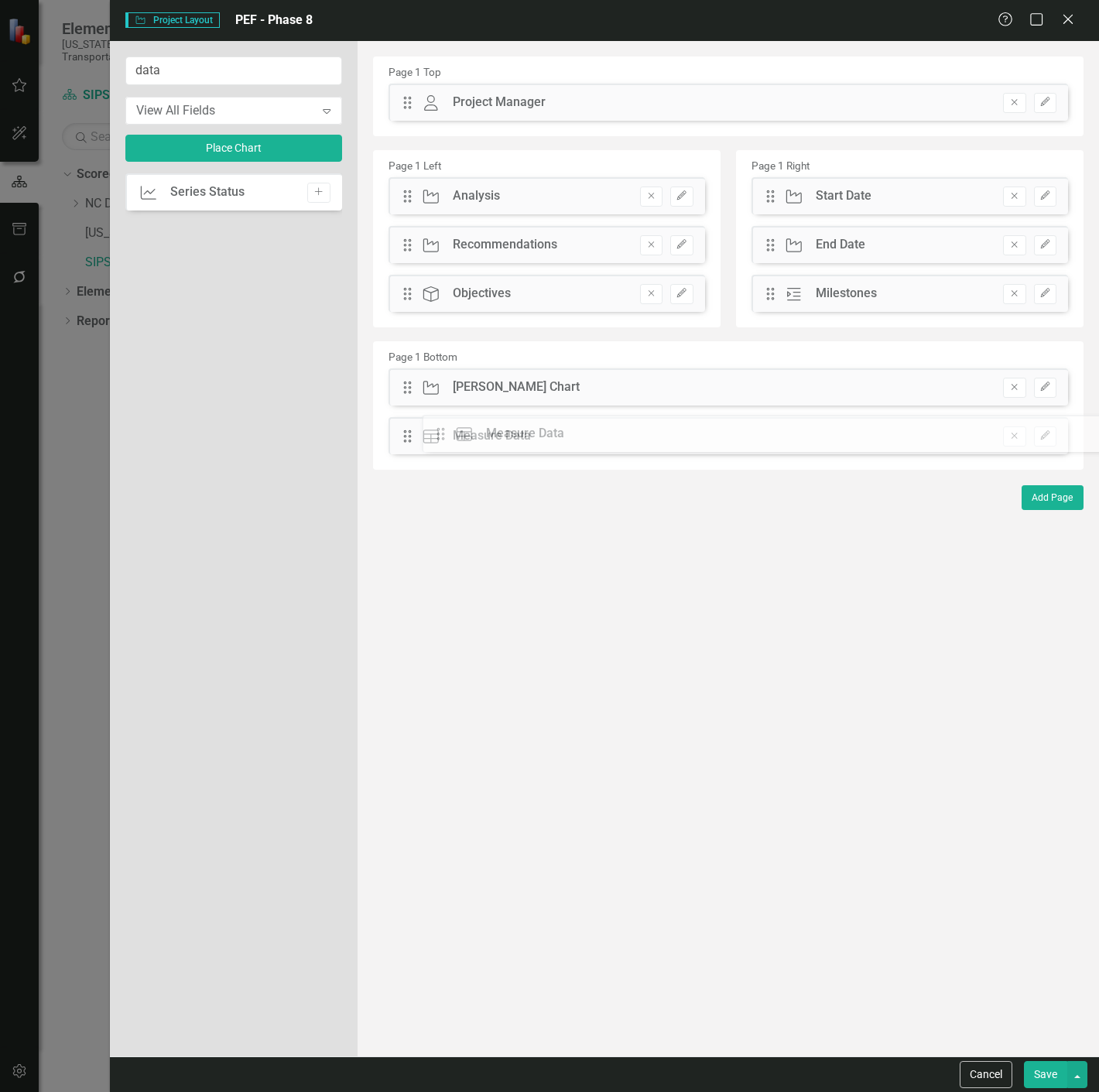
drag, startPoint x: 416, startPoint y: 193, endPoint x: 453, endPoint y: 437, distance: 246.8
click at [196, 70] on input "data" at bounding box center [233, 71] width 216 height 29
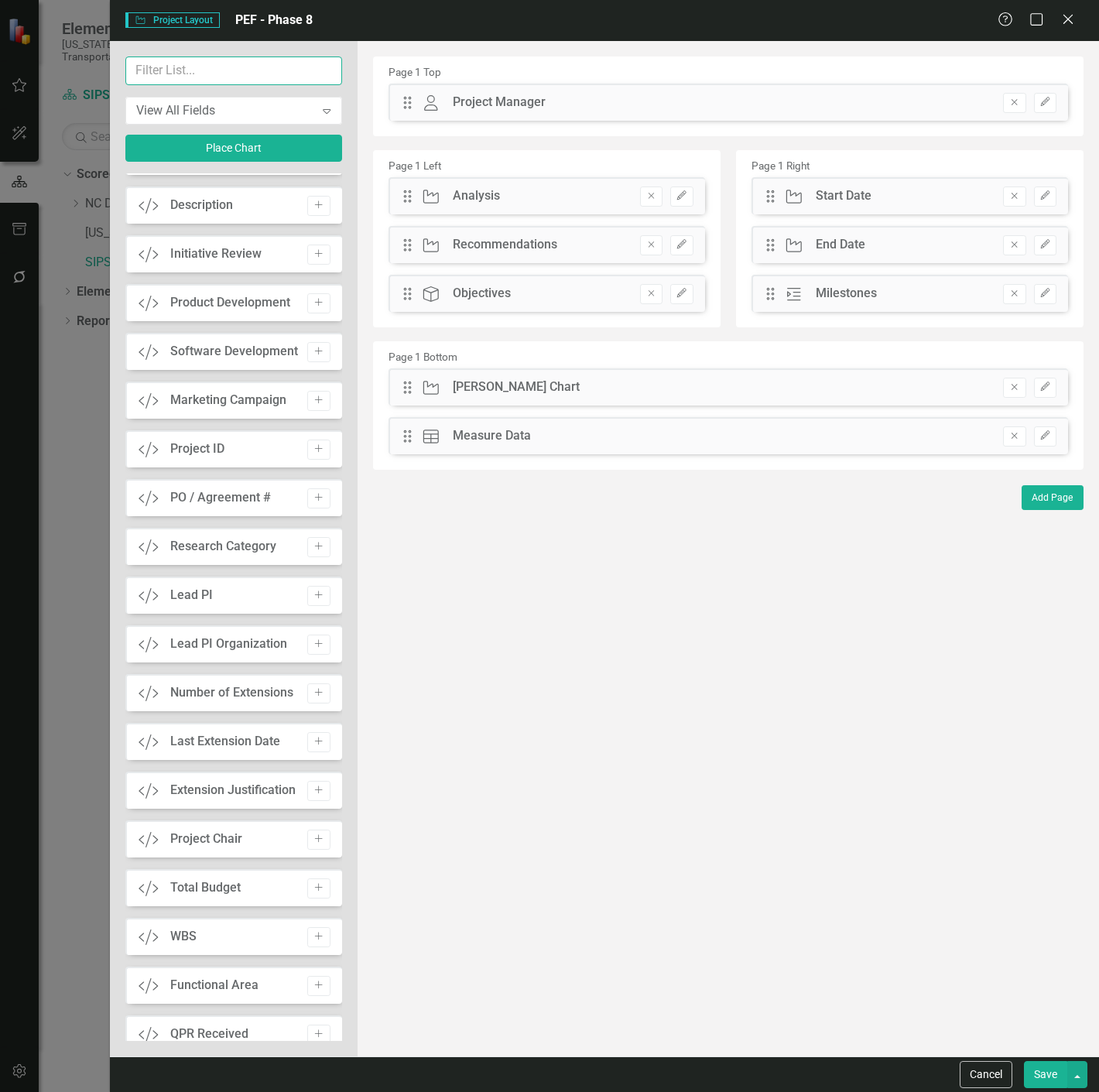
scroll to position [1353, 0]
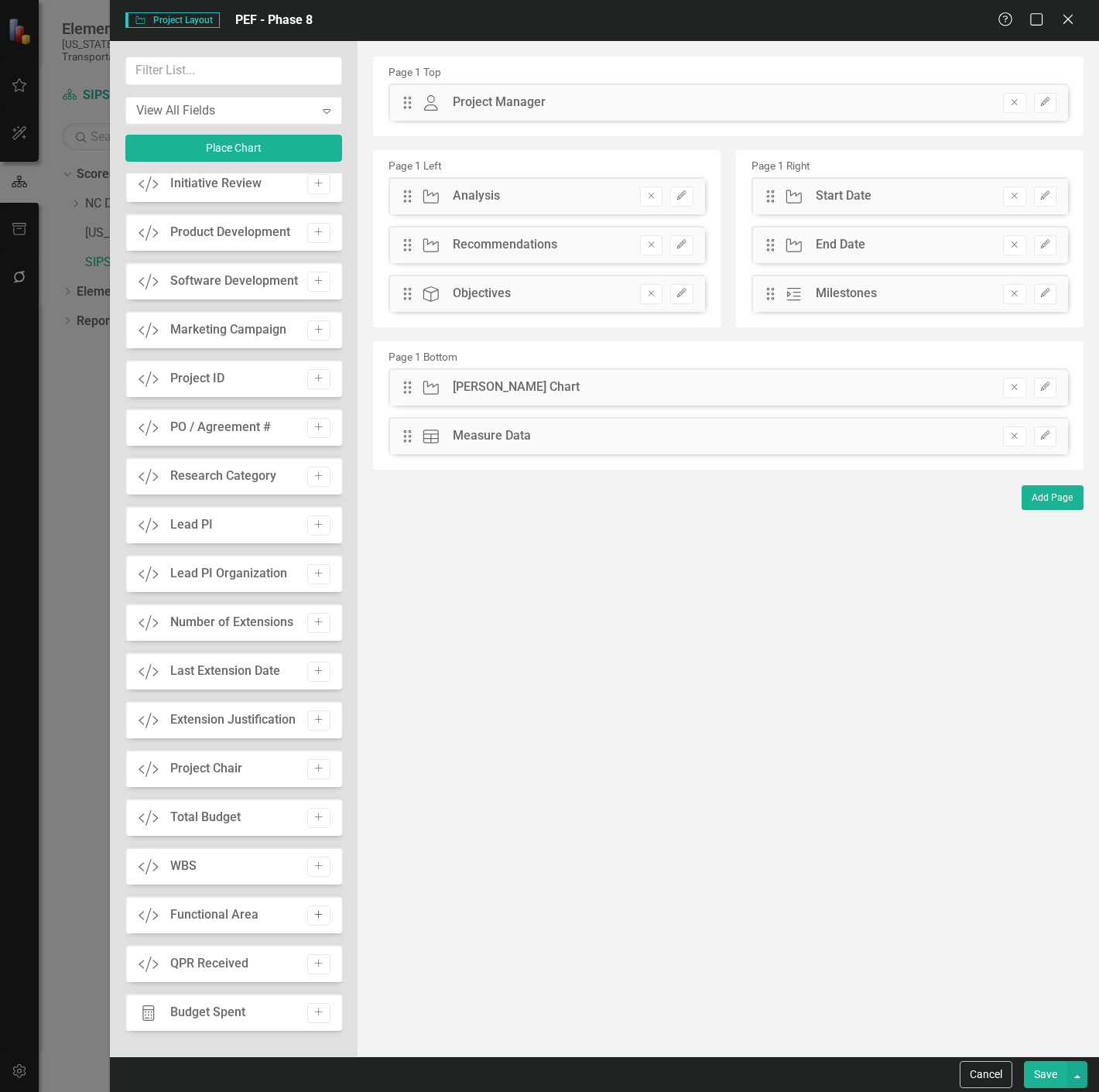
click at [316, 915] on icon "Add" at bounding box center [318, 915] width 12 height 10
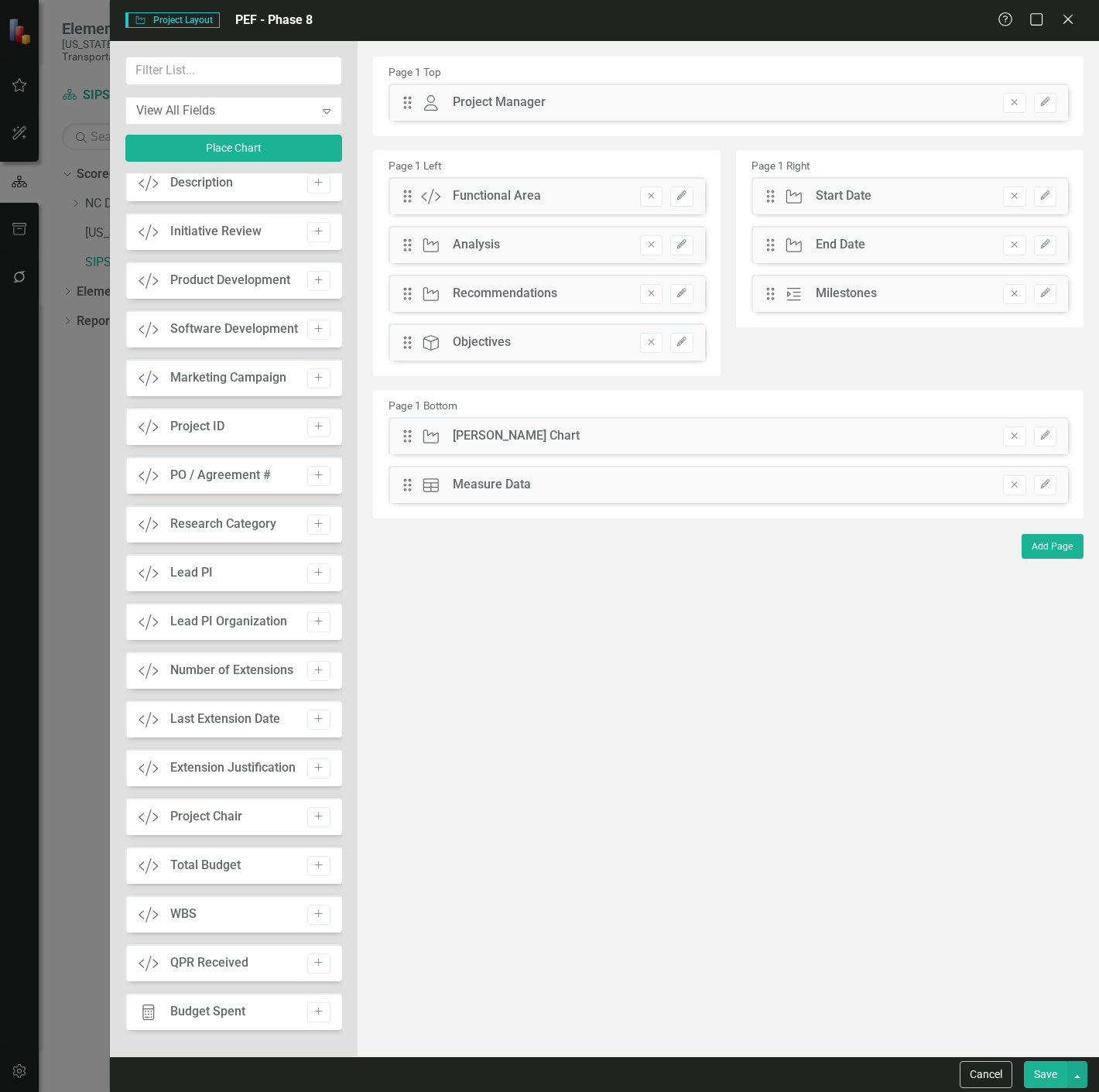
drag, startPoint x: 401, startPoint y: 93, endPoint x: 419, endPoint y: 106, distance: 22.2
click at [664, 138] on div "Page 1 Top Drag Owner Project Manager Remove Edit Page 1 Left Drag Custom Funct…" at bounding box center [728, 287] width 711 height 462
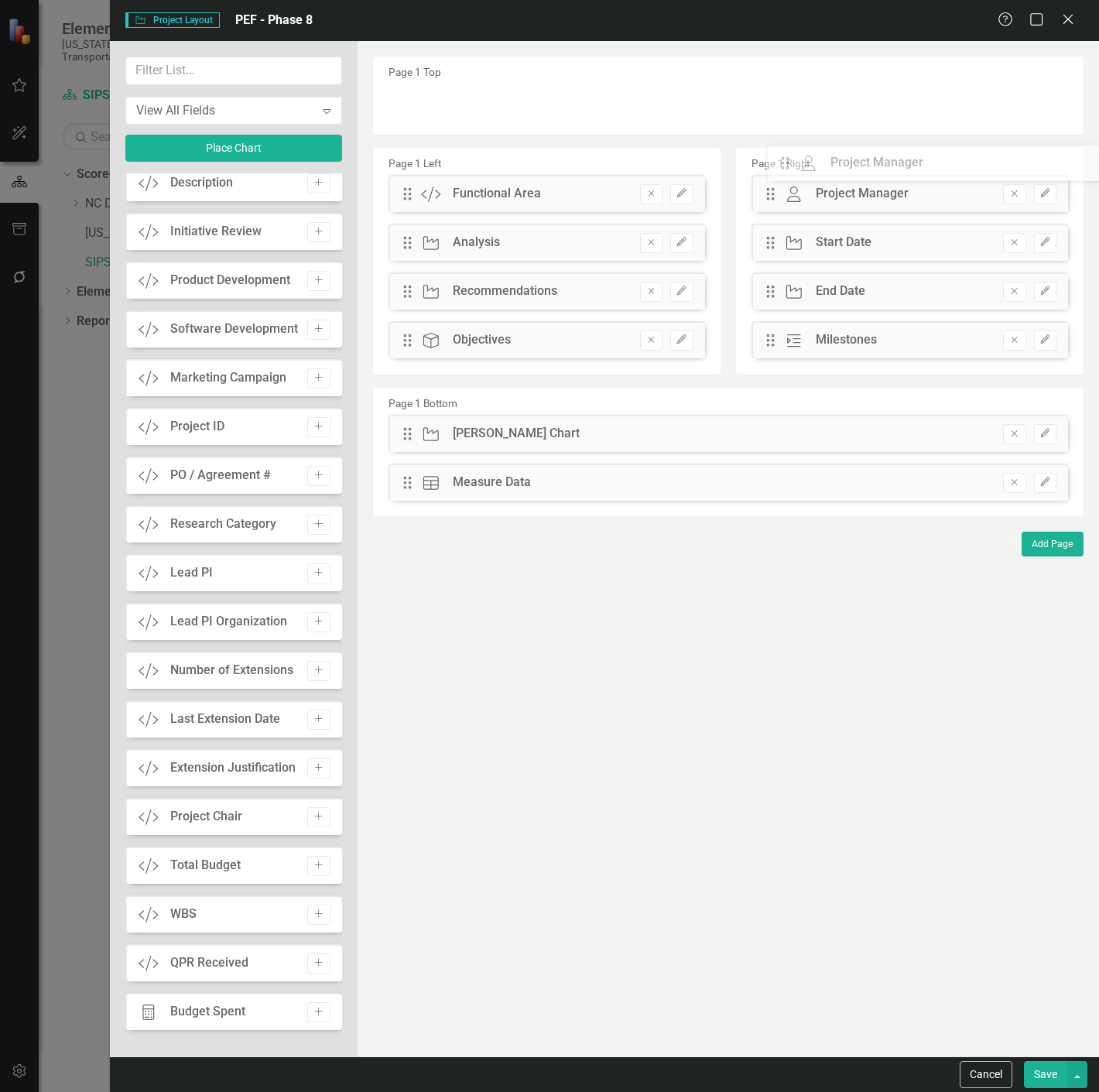
drag, startPoint x: 414, startPoint y: 102, endPoint x: 806, endPoint y: 178, distance: 399.3
click at [1048, 236] on button "Edit" at bounding box center [1045, 242] width 22 height 20
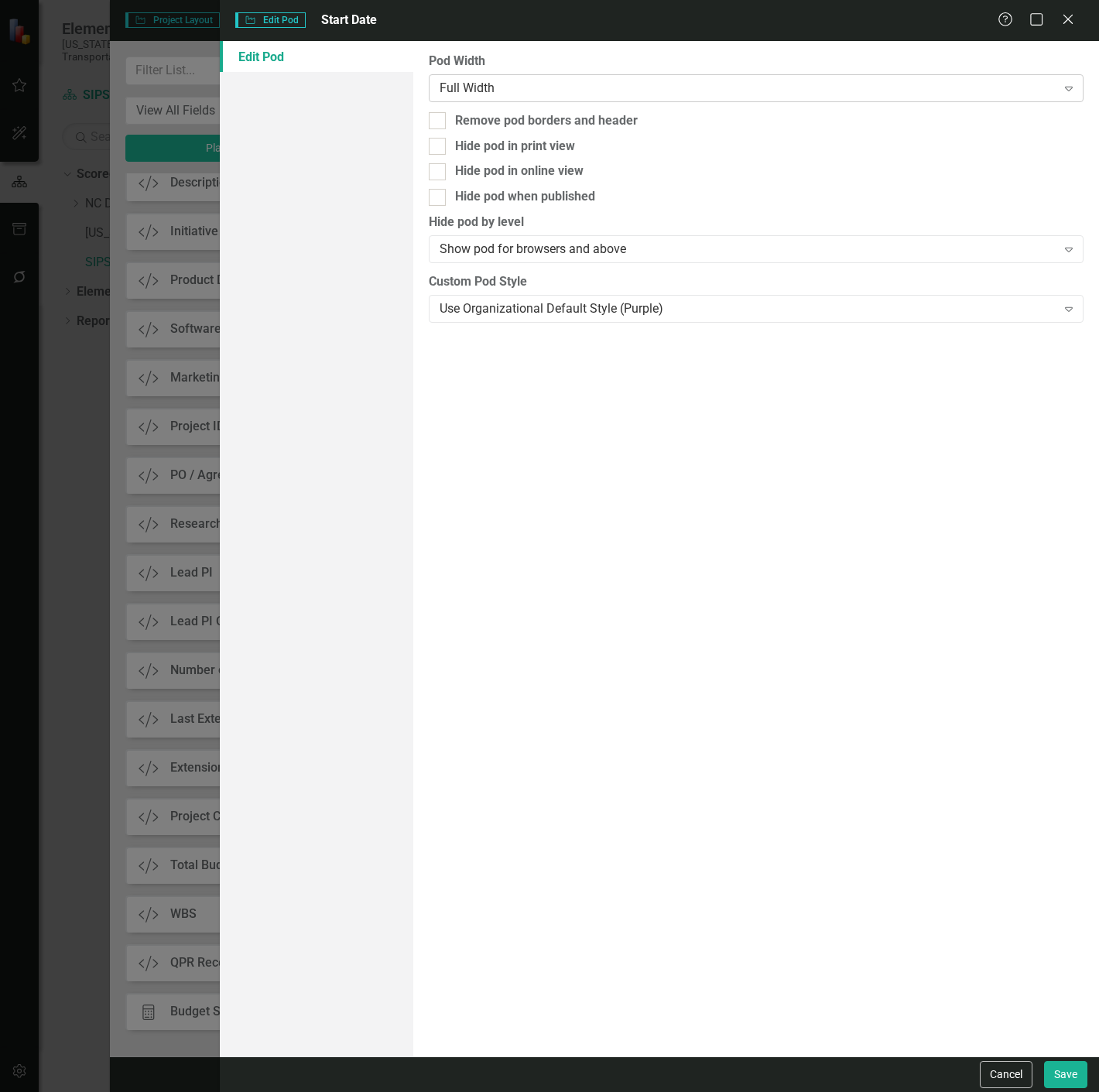
click at [597, 88] on div "Full Width" at bounding box center [748, 87] width 617 height 17
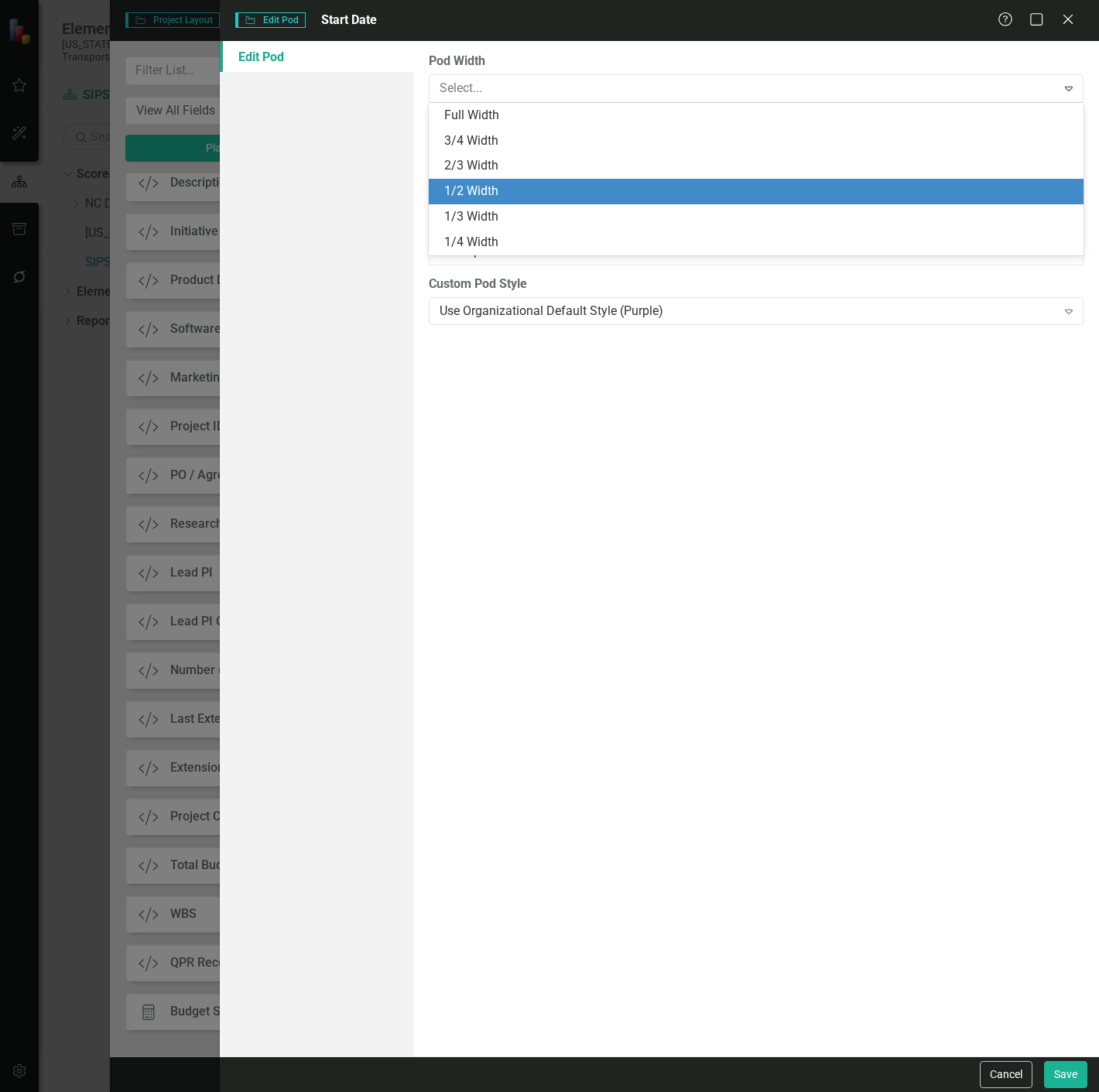
click at [530, 187] on div "1/2 Width" at bounding box center [760, 191] width 630 height 17
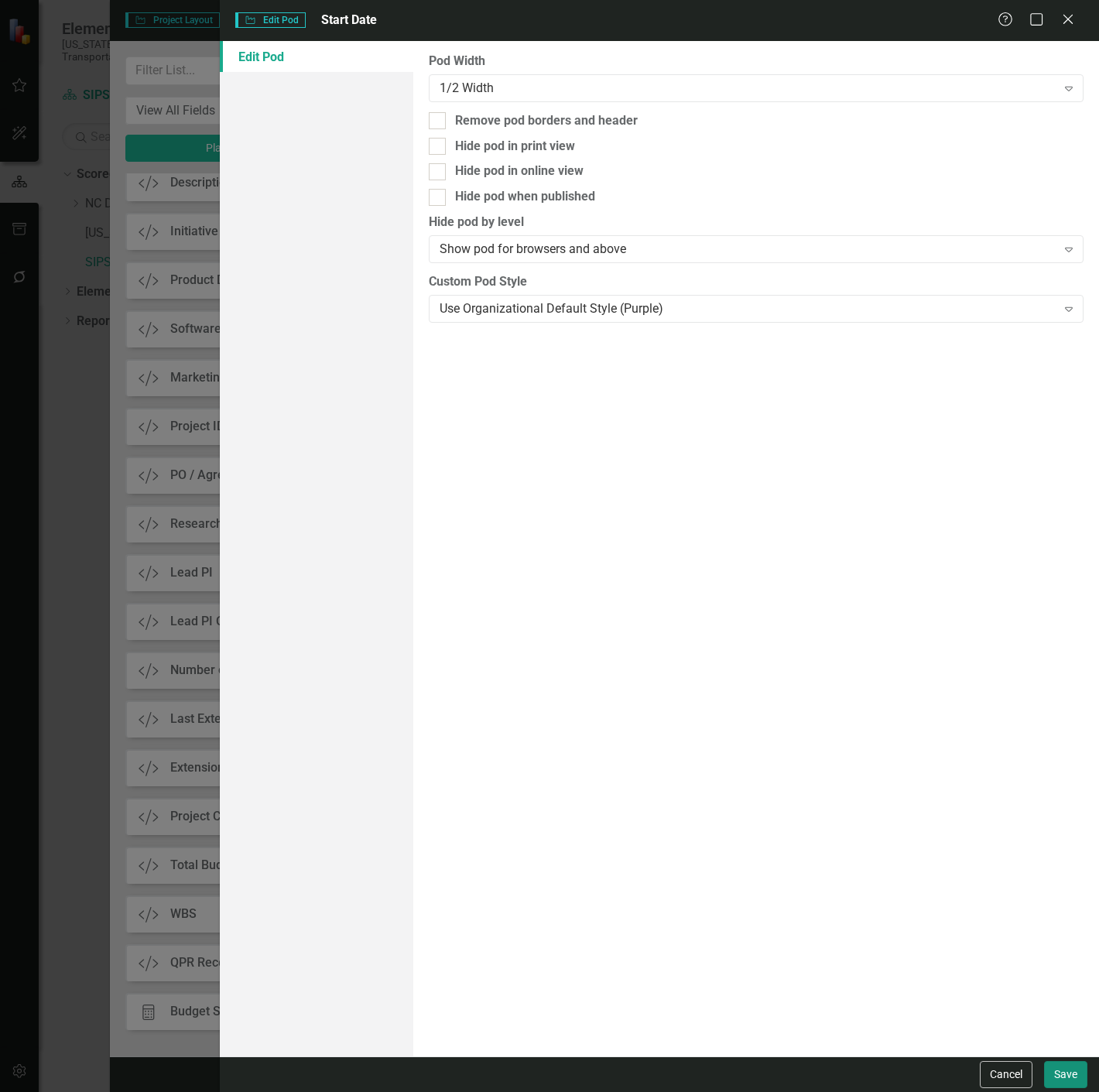
click at [1055, 1085] on button "Save" at bounding box center [1065, 1075] width 44 height 27
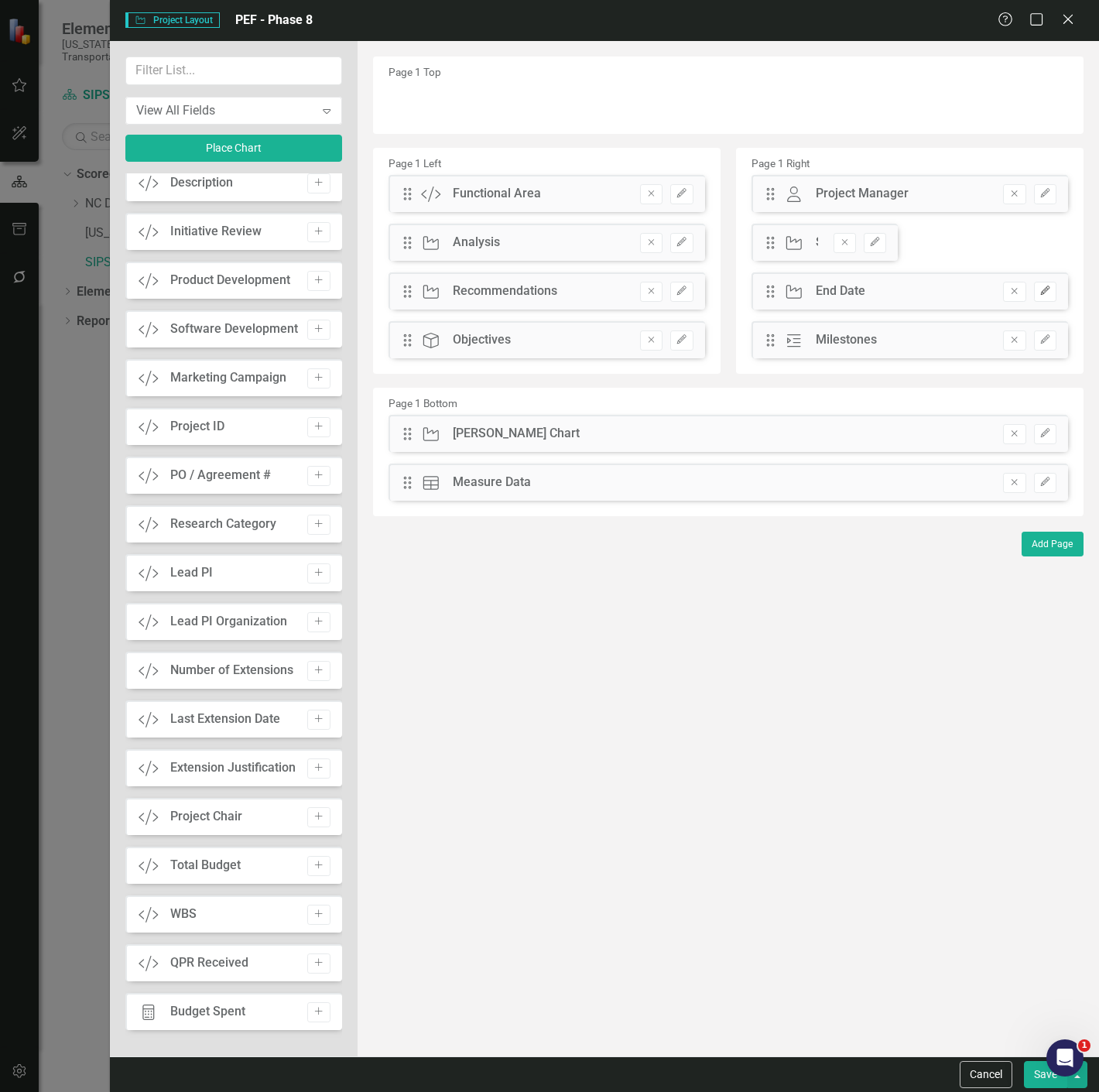
click at [1046, 291] on icon "Edit" at bounding box center [1046, 291] width 12 height 10
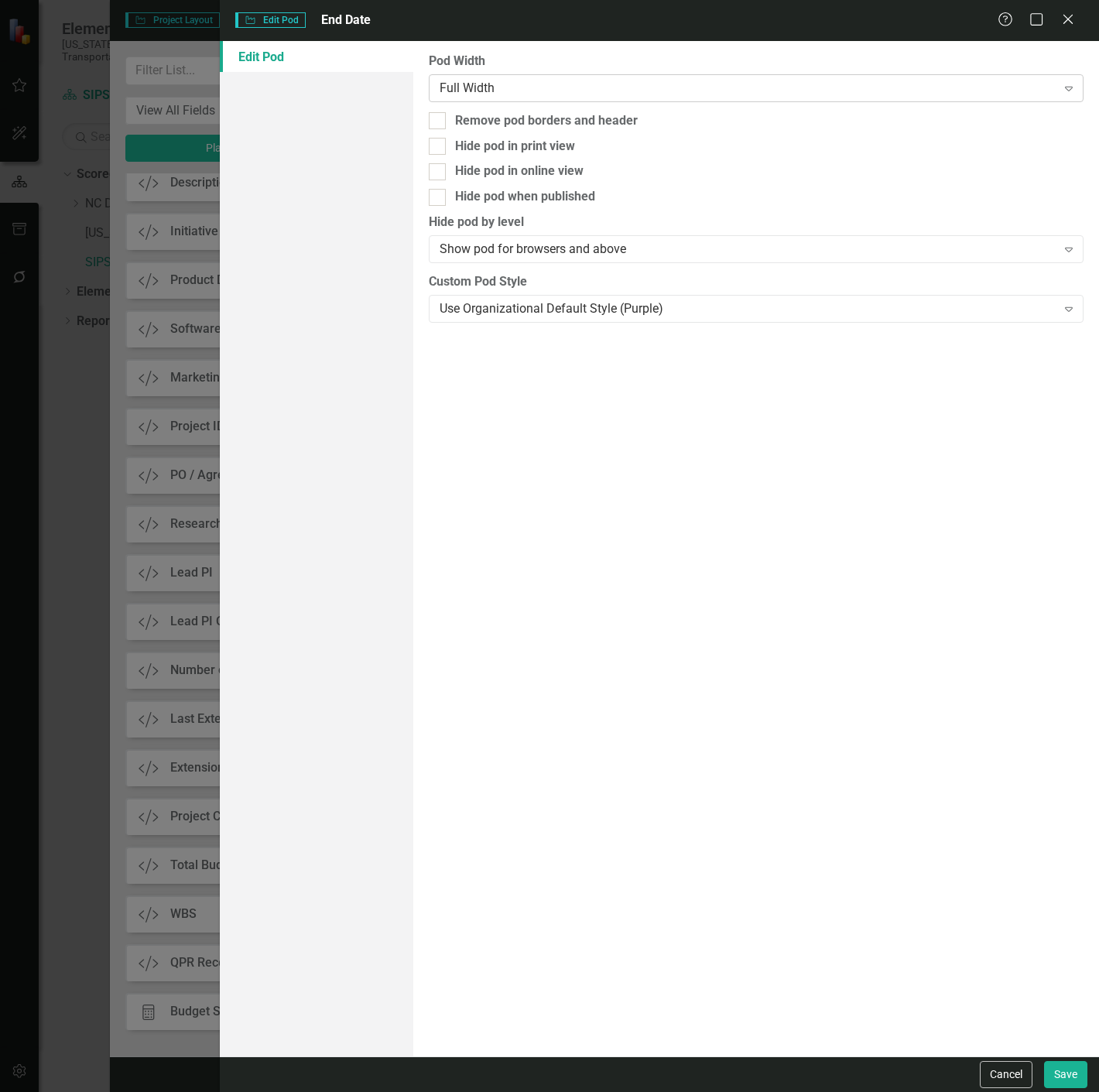
click at [501, 79] on div "Full Width Expand" at bounding box center [756, 88] width 655 height 28
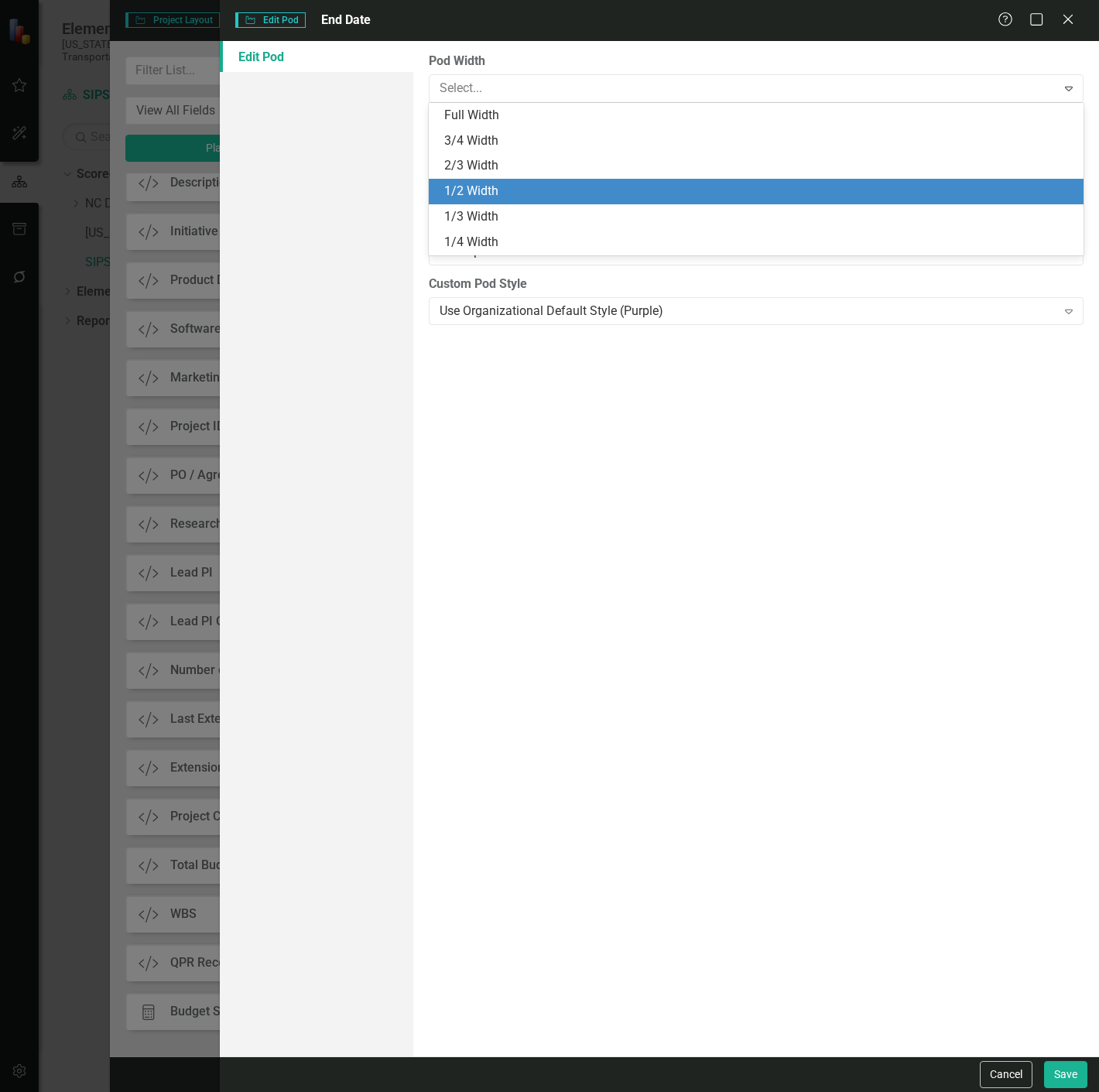
click at [491, 199] on div "1/2 Width" at bounding box center [760, 191] width 630 height 17
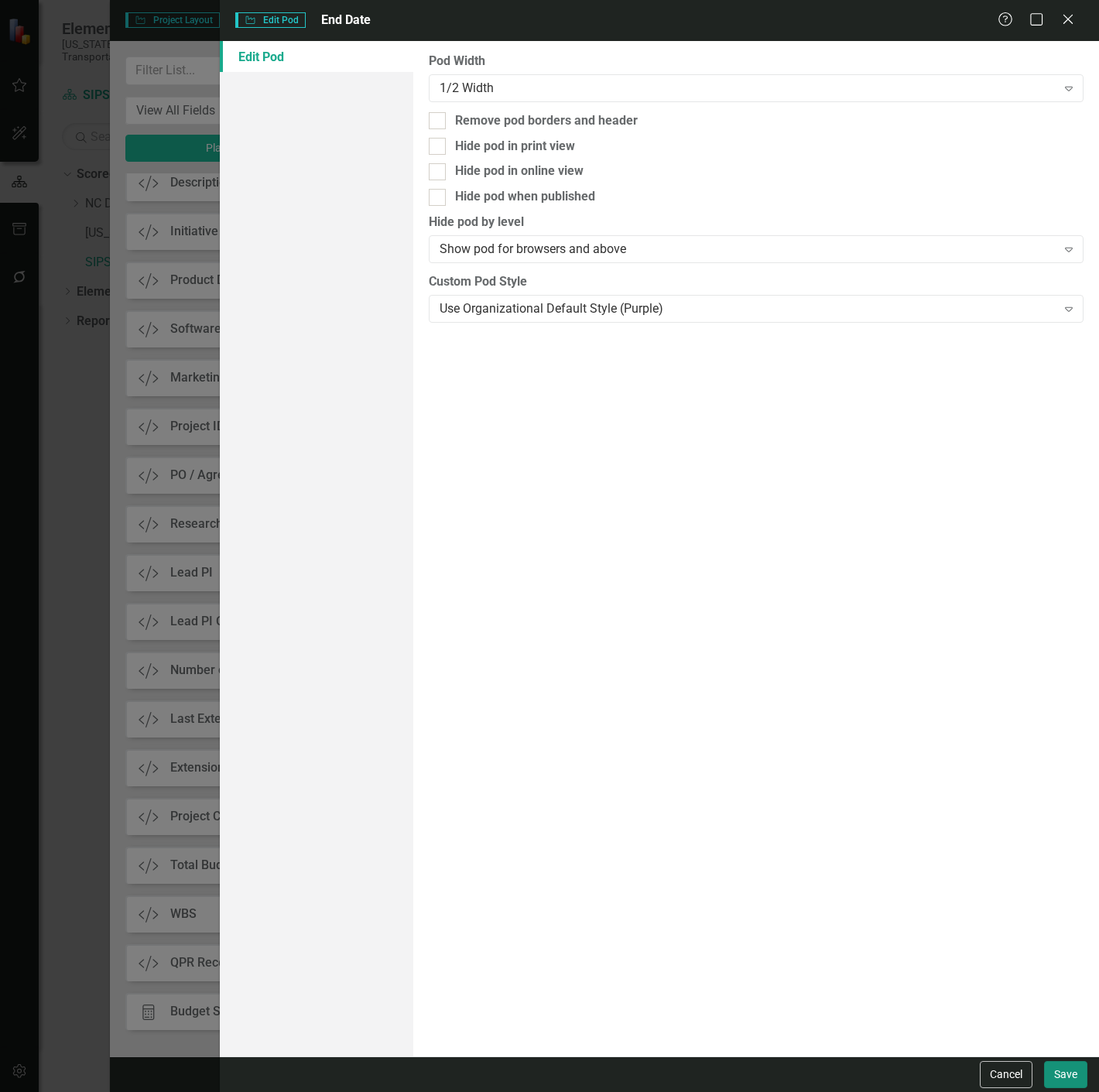
click at [1083, 1079] on button "Save" at bounding box center [1065, 1075] width 44 height 27
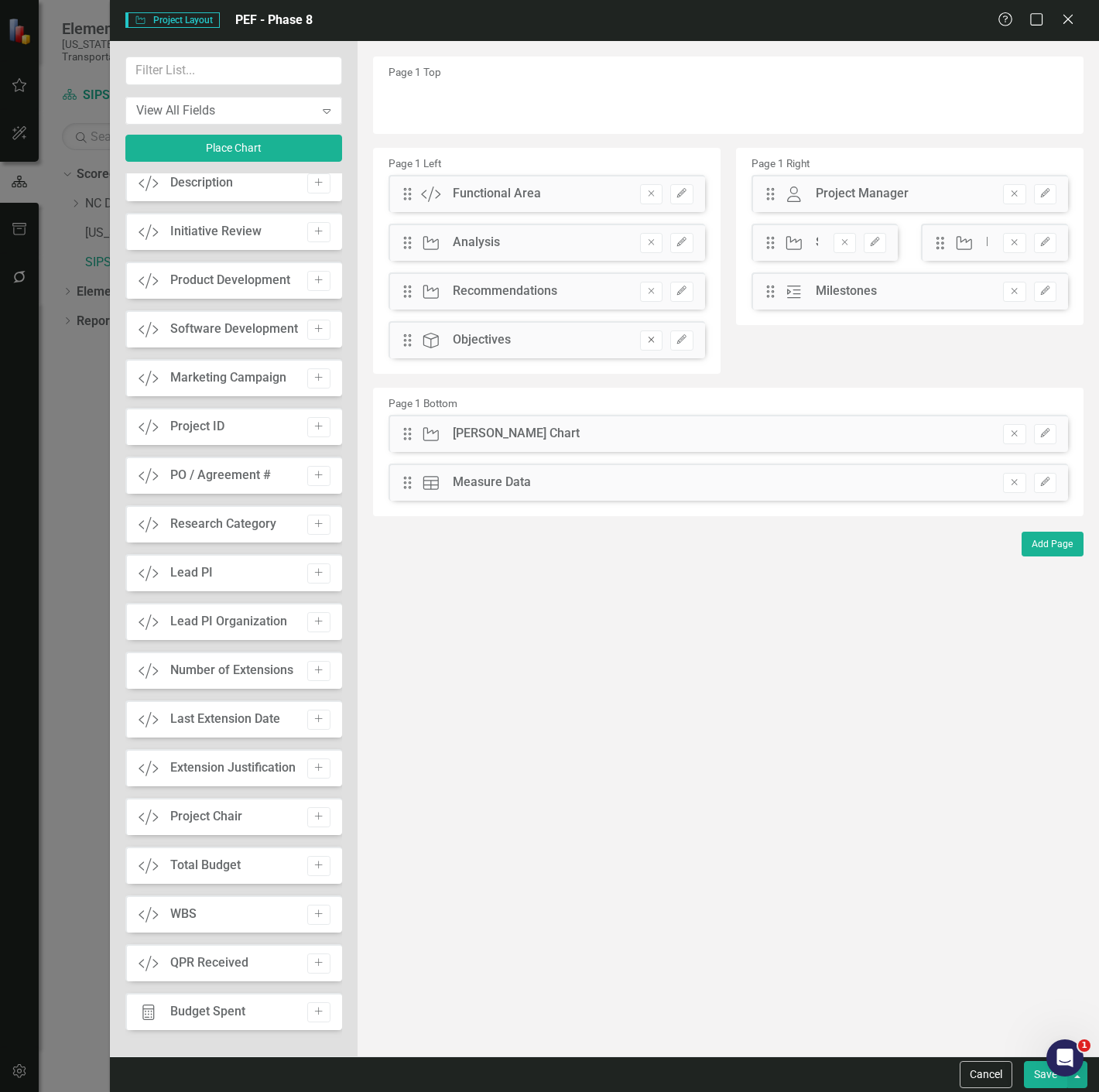
click at [653, 341] on icon "Remove" at bounding box center [652, 340] width 12 height 10
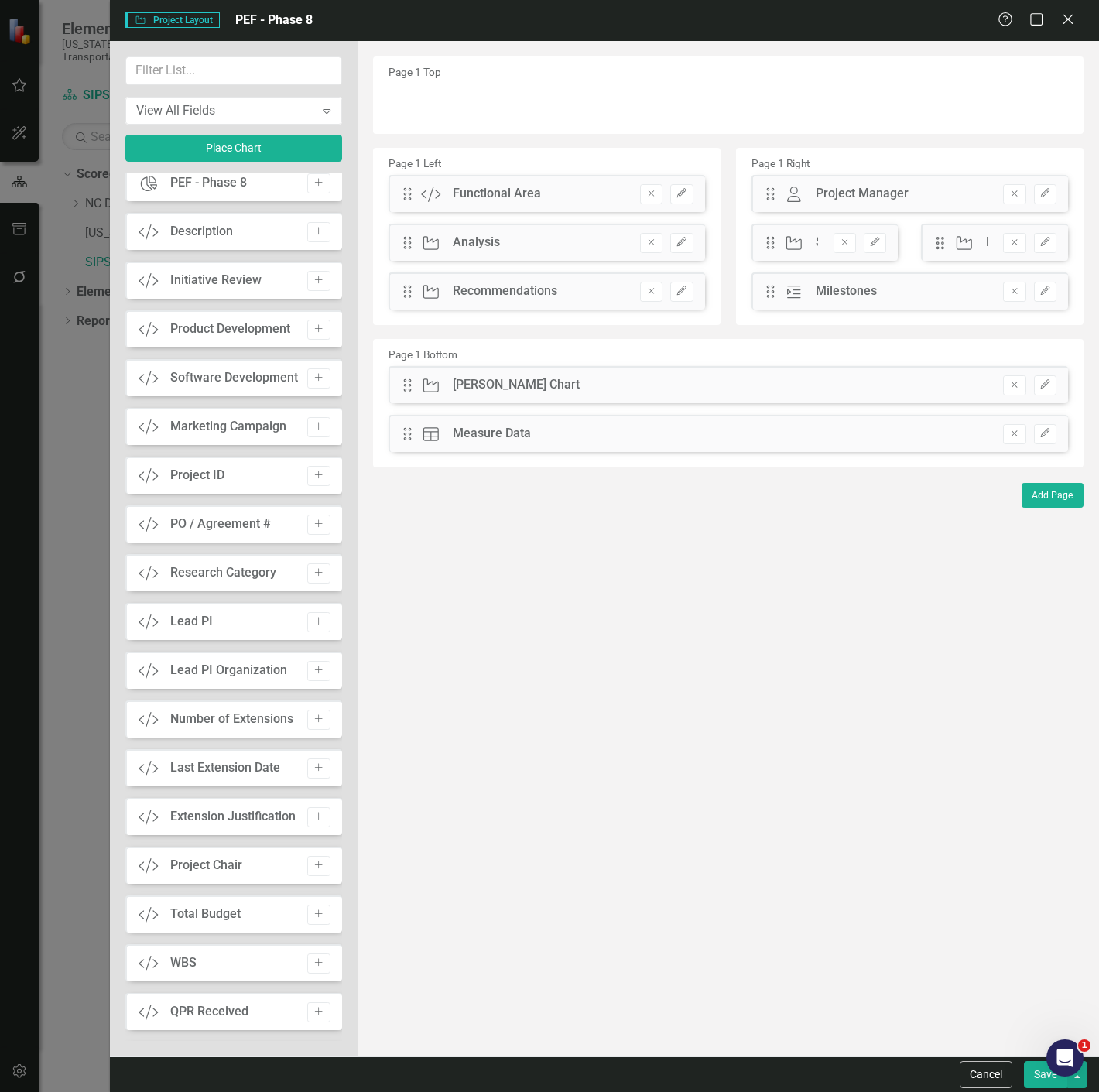
scroll to position [1423, 0]
click at [1011, 297] on button "Remove" at bounding box center [1014, 291] width 22 height 20
click at [648, 300] on button "Remove" at bounding box center [651, 291] width 22 height 20
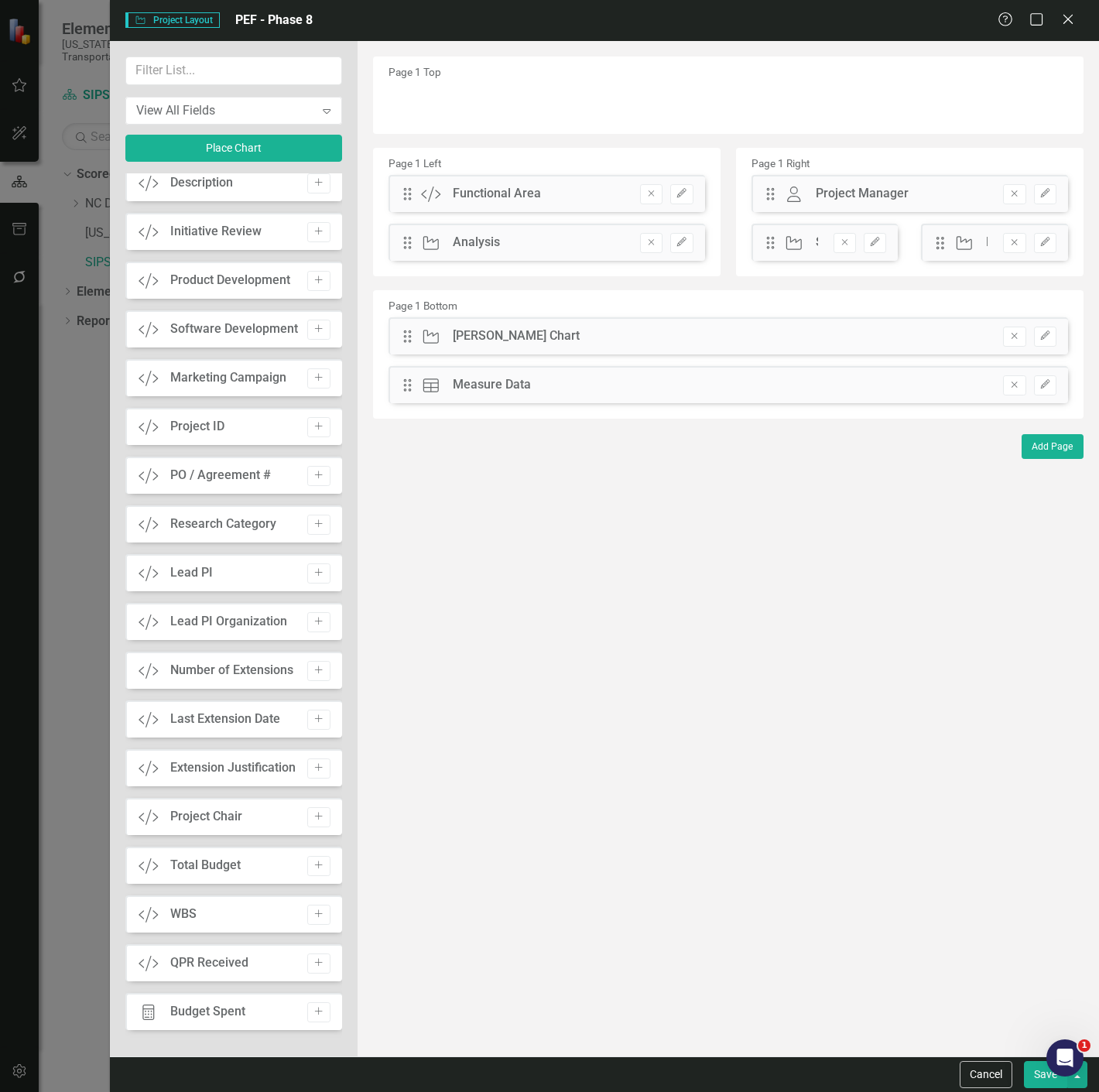
click at [1036, 1078] on button "Save" at bounding box center [1046, 1075] width 44 height 27
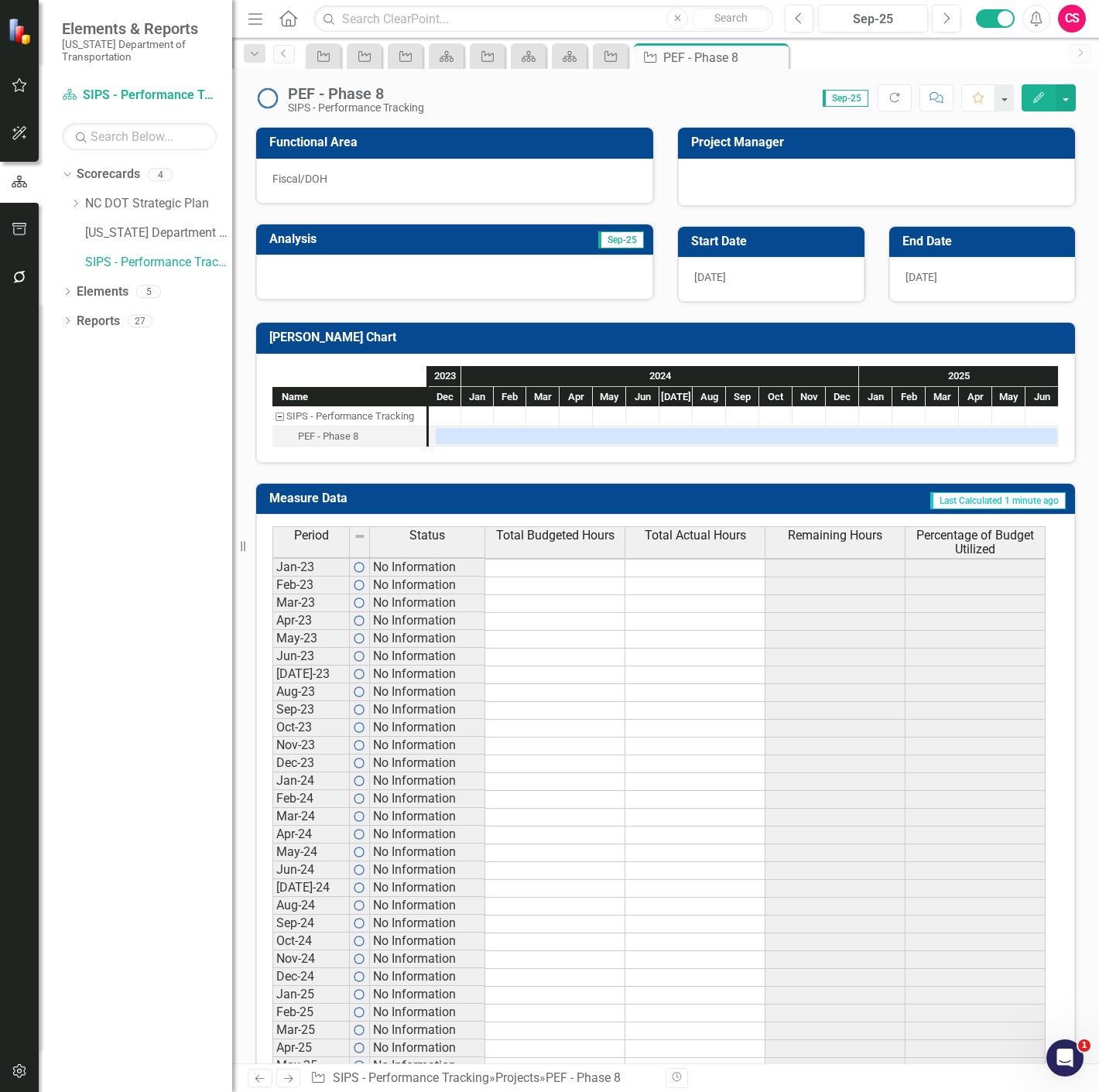
scroll to position [177, 0]
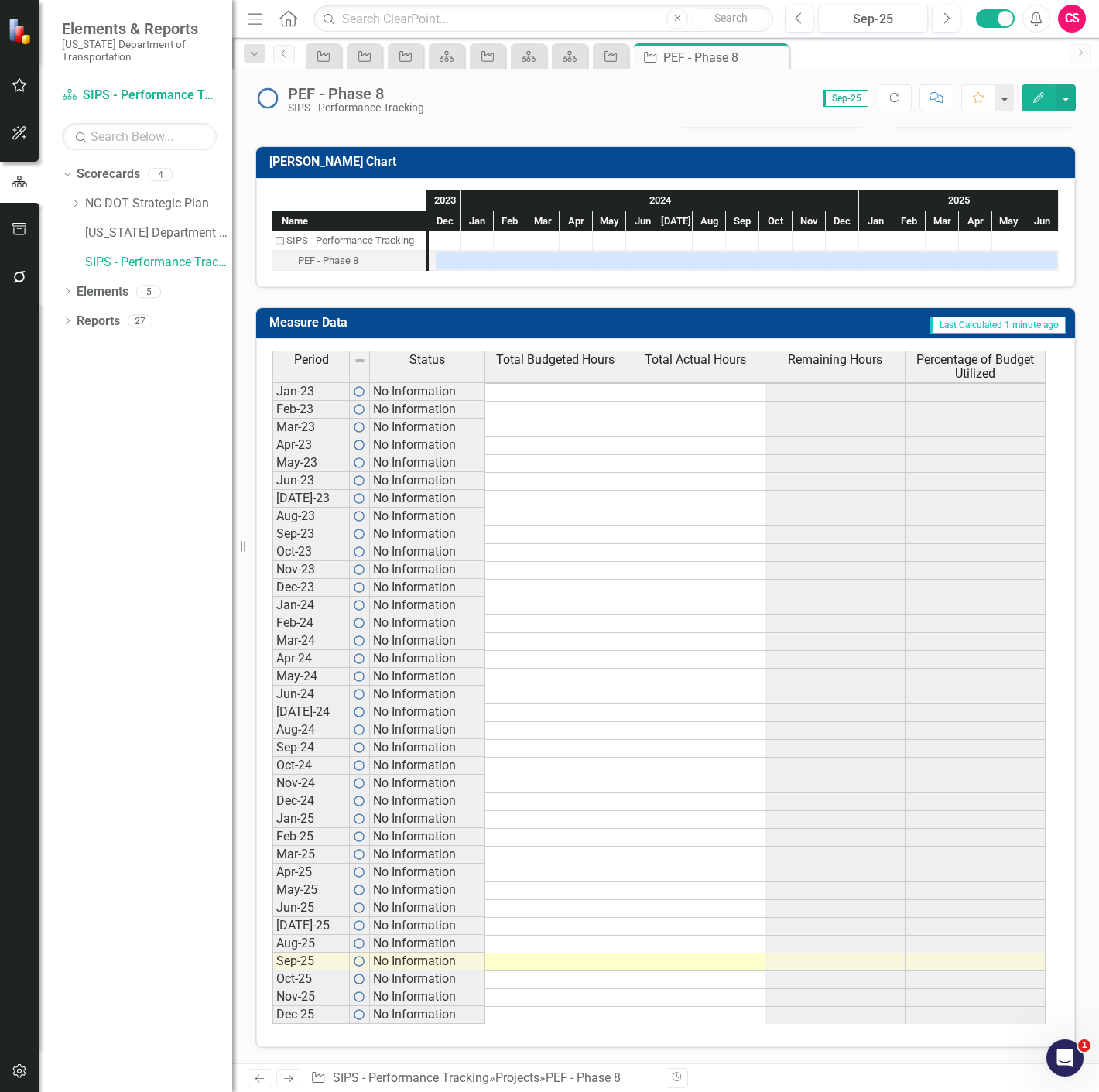
click at [567, 959] on td at bounding box center [555, 962] width 140 height 17
click at [532, 967] on td at bounding box center [555, 962] width 140 height 17
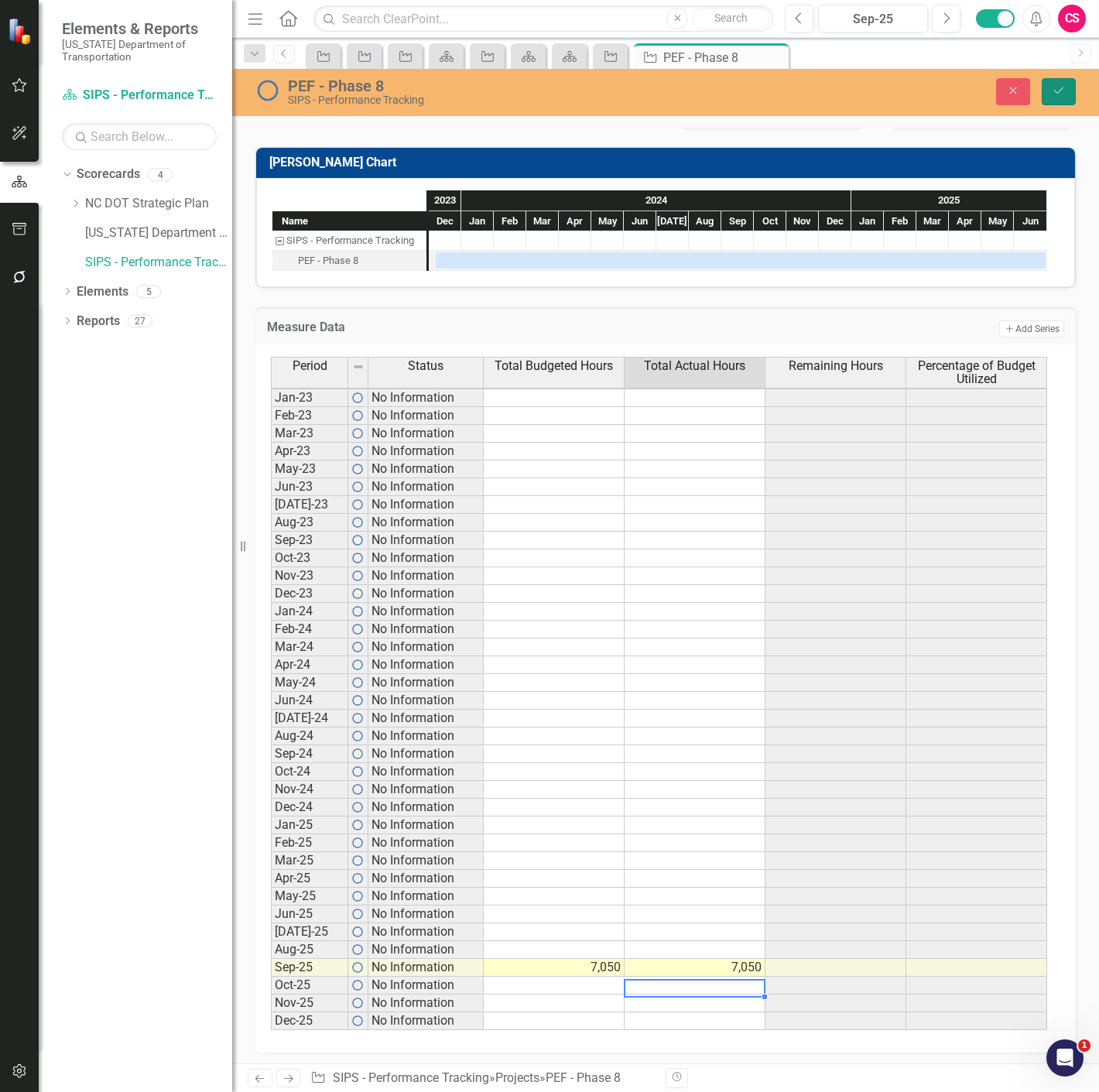
click at [1059, 98] on button "Save" at bounding box center [1058, 92] width 34 height 27
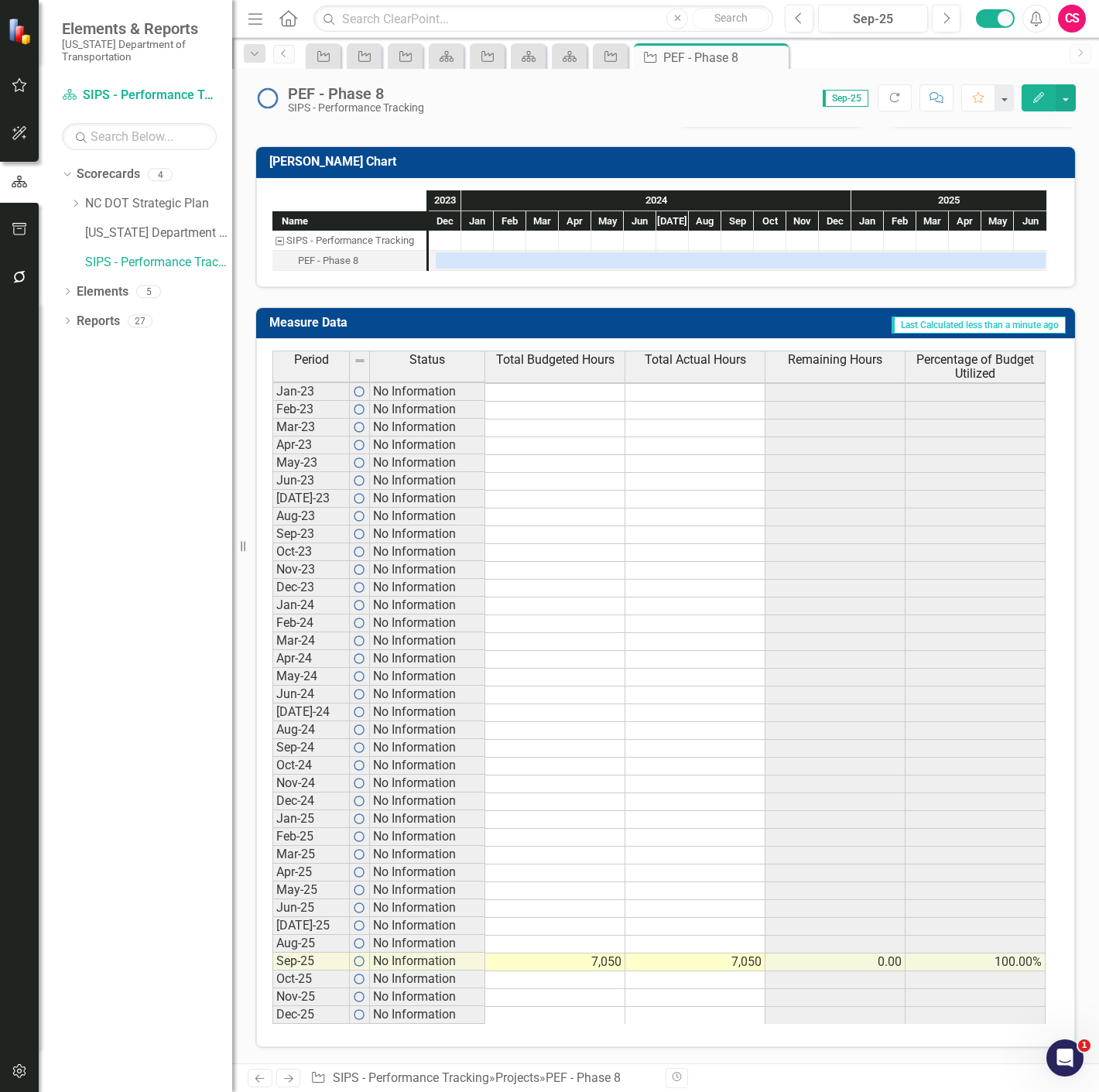
scroll to position [187, 0]
click at [1029, 102] on button "Edit" at bounding box center [1038, 98] width 34 height 27
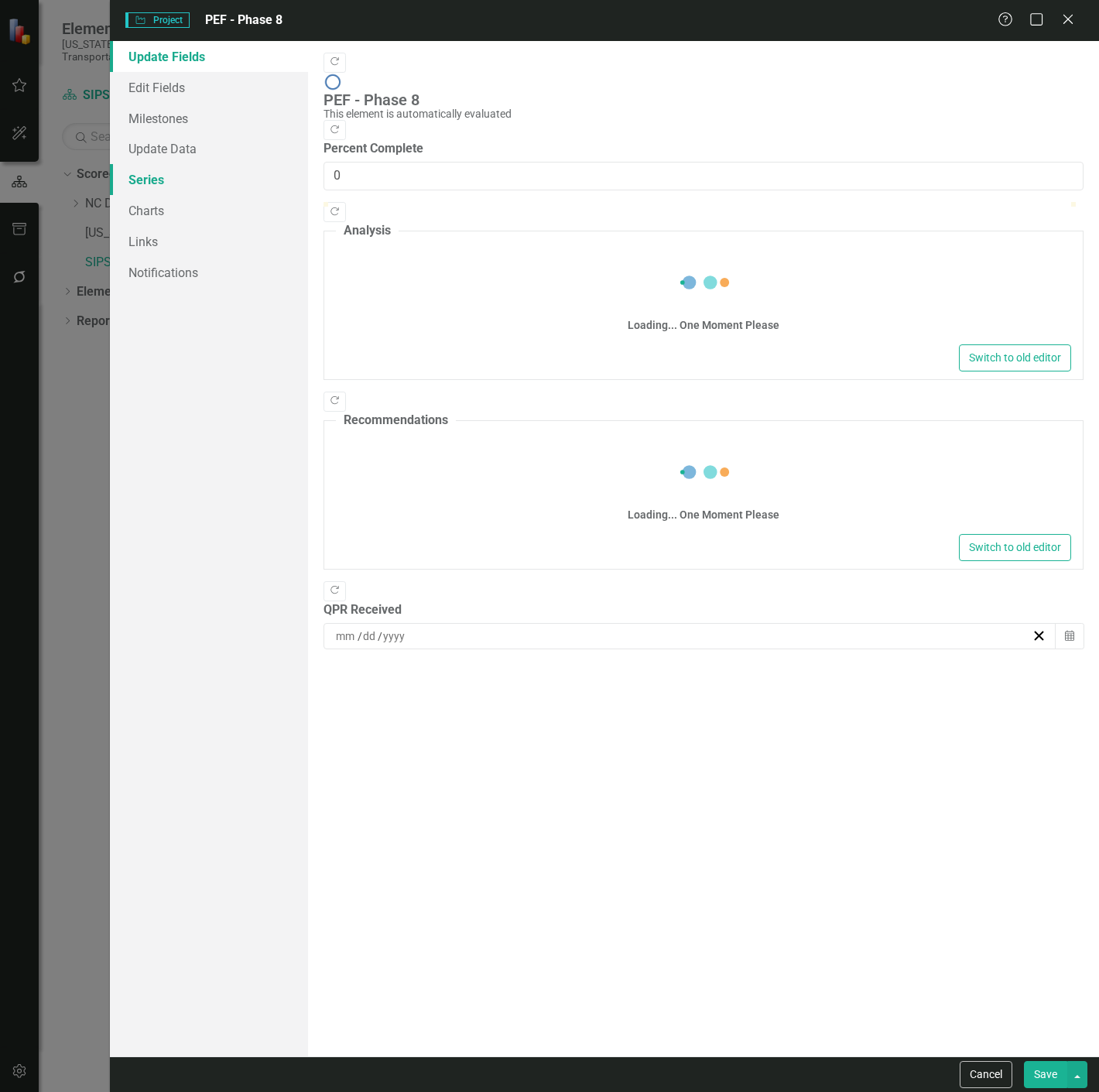
click at [186, 190] on link "Series" at bounding box center [209, 179] width 198 height 31
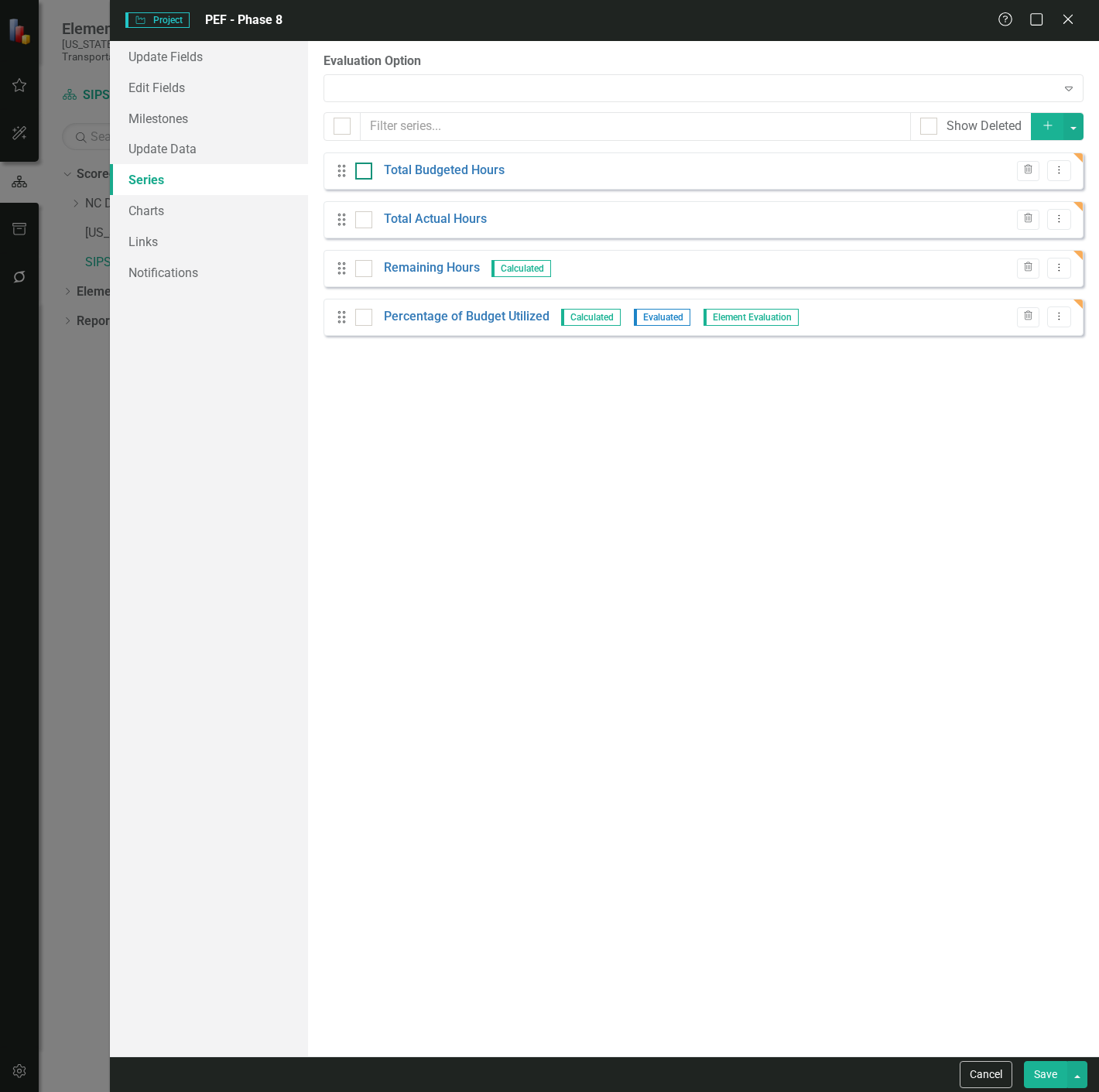
click at [368, 167] on div at bounding box center [364, 172] width 17 height 17
click at [366, 167] on input "checkbox" at bounding box center [360, 168] width 10 height 10
click at [362, 218] on input "checkbox" at bounding box center [360, 216] width 10 height 10
click at [1080, 128] on button "button" at bounding box center [1073, 127] width 20 height 27
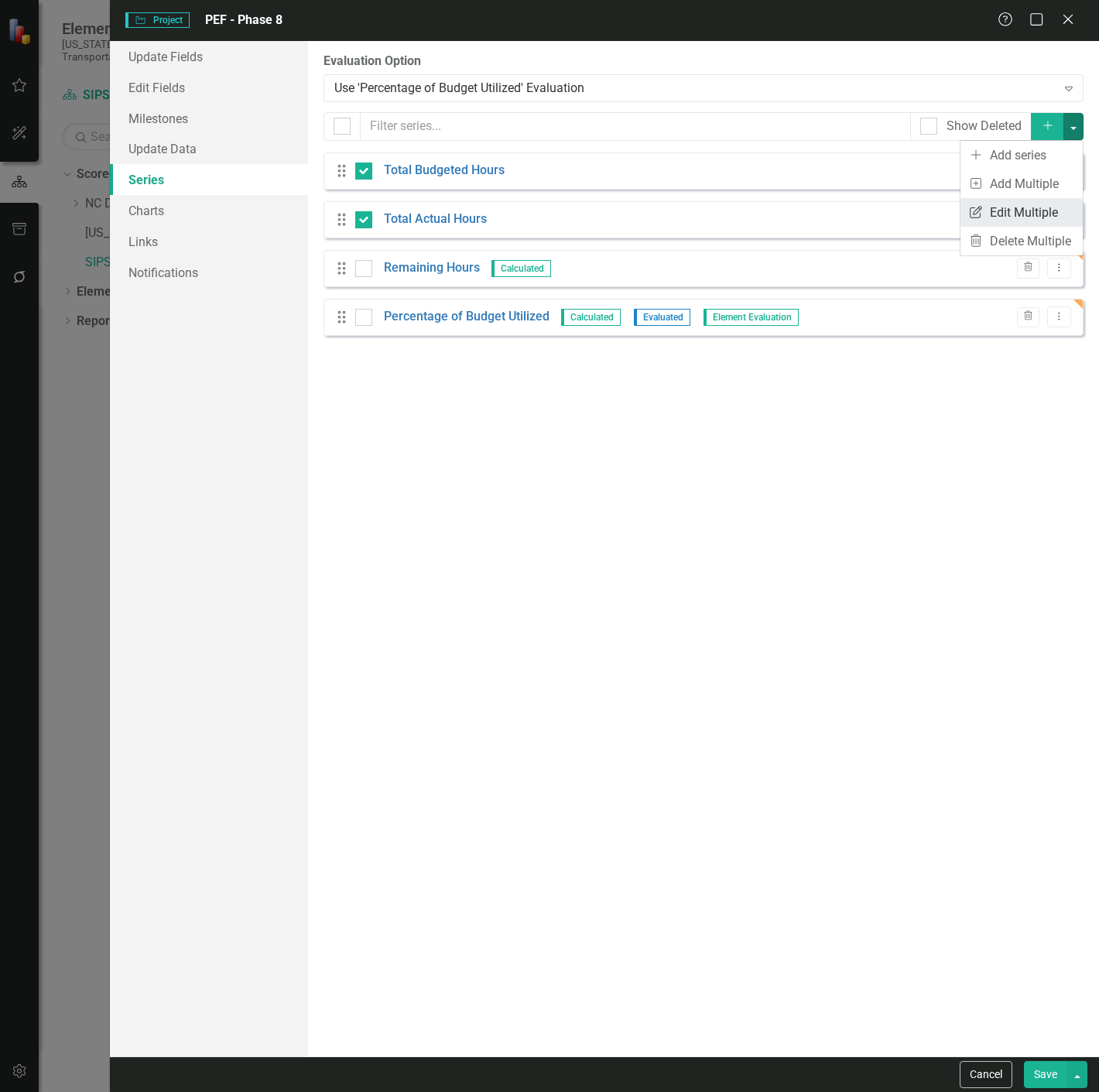
click at [1013, 211] on link "Edit Multiple Edit Multiple" at bounding box center [1021, 212] width 122 height 29
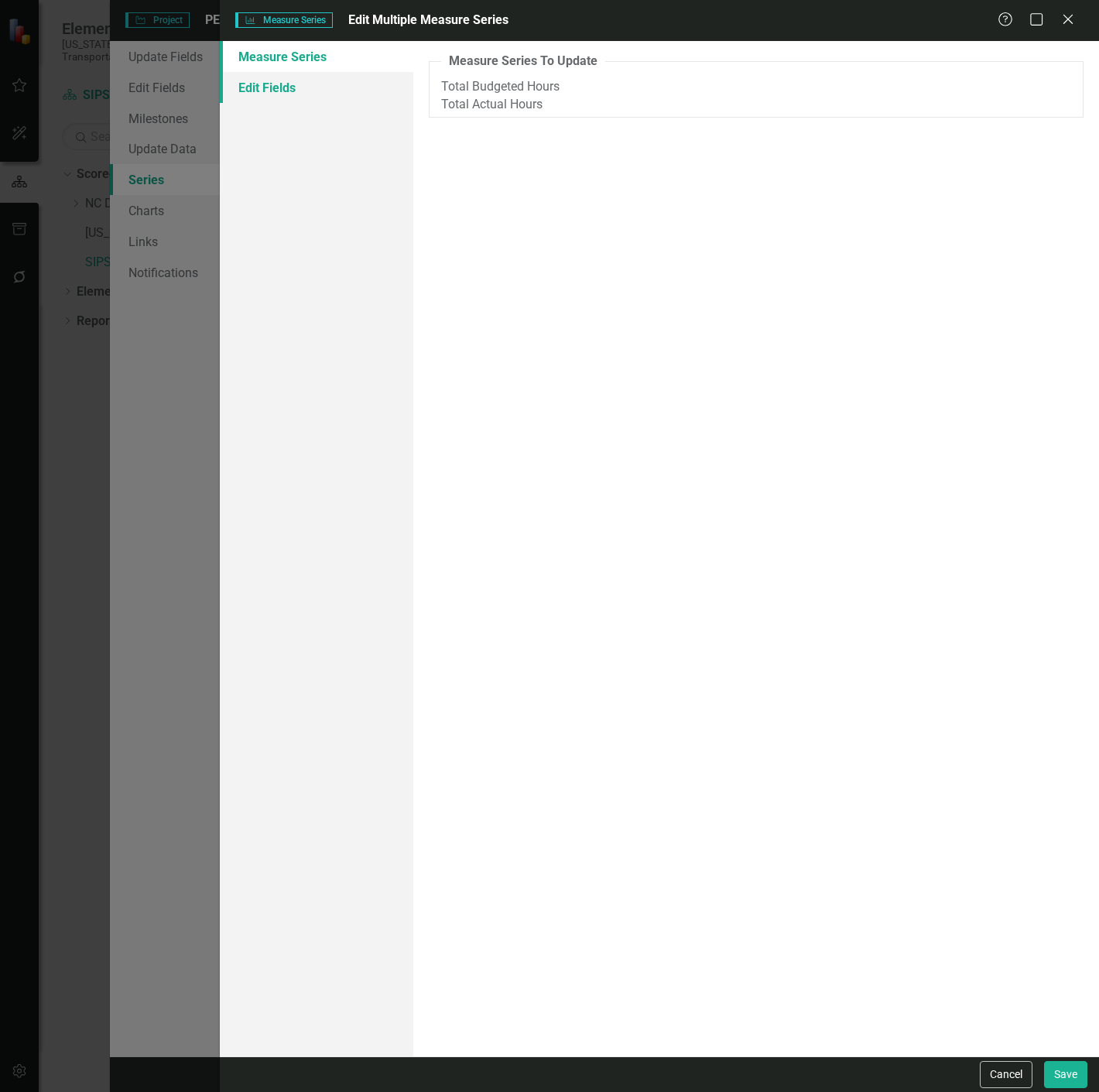
click at [362, 82] on link "Edit Fields" at bounding box center [316, 87] width 193 height 31
click at [503, 93] on div at bounding box center [745, 92] width 598 height 21
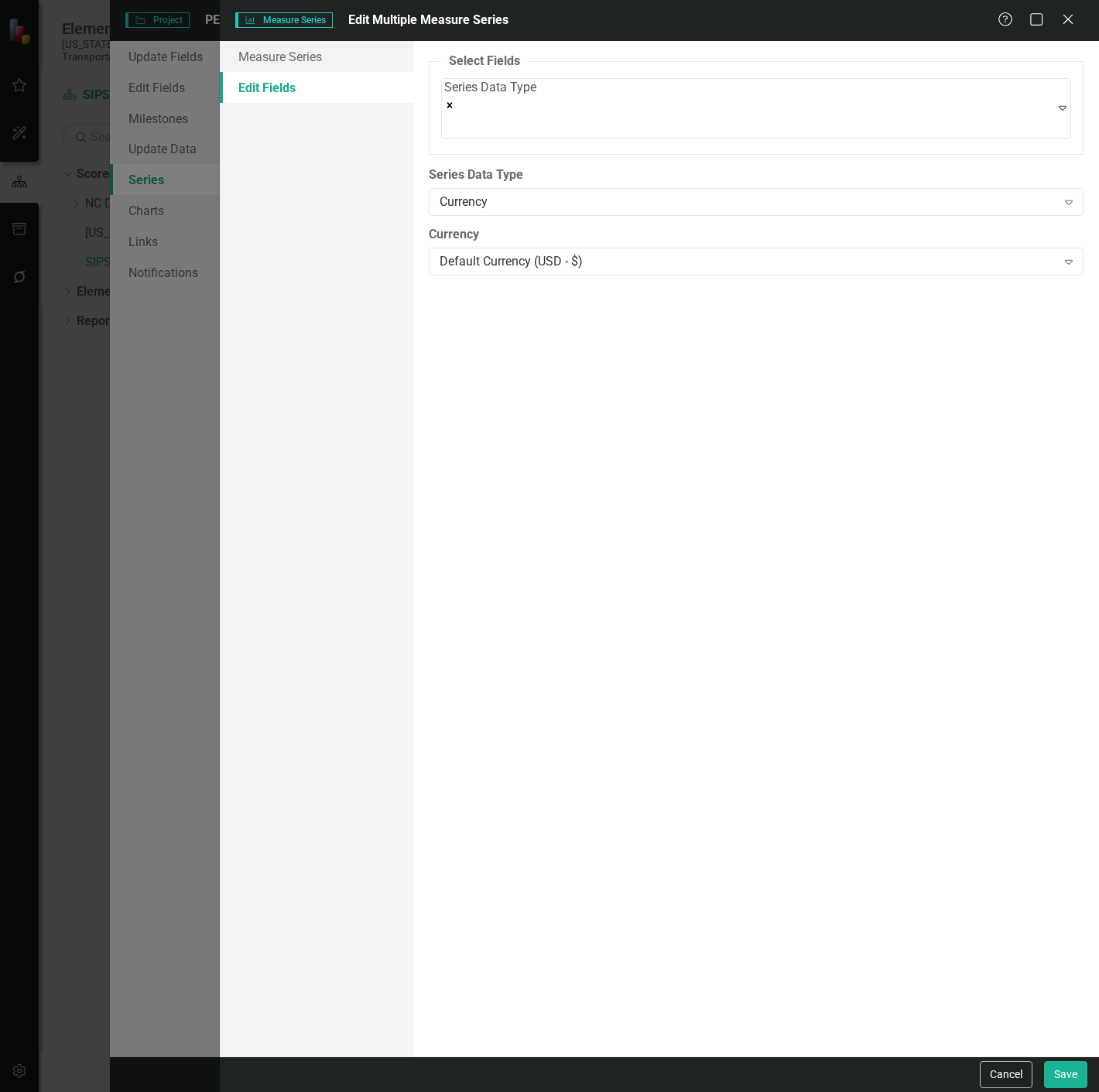
click at [500, 226] on label "Currency" at bounding box center [756, 235] width 655 height 17
click at [513, 195] on div "Currency" at bounding box center [748, 202] width 617 height 17
click at [1058, 1074] on button "Save" at bounding box center [1065, 1075] width 44 height 27
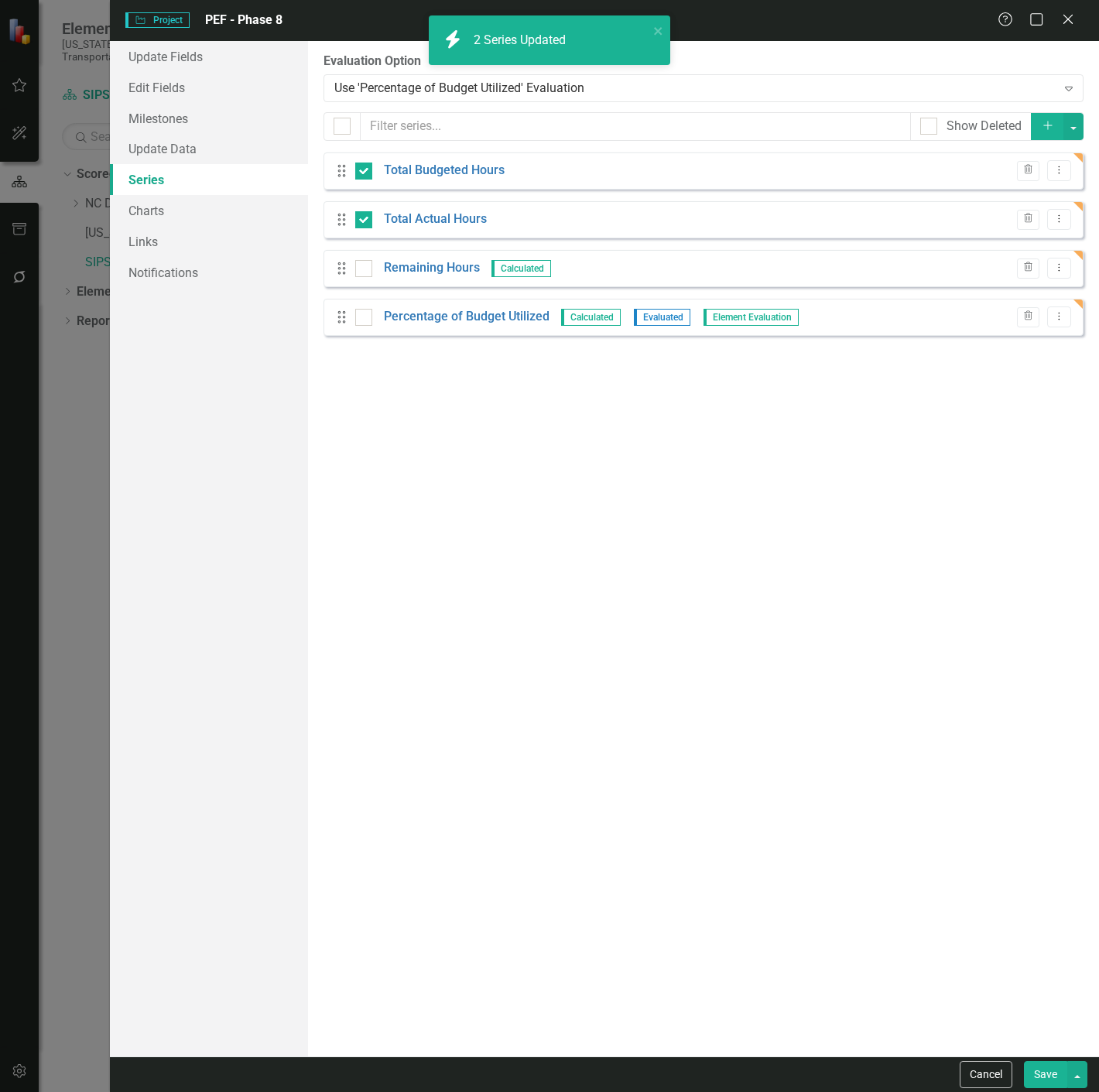
click at [1051, 1074] on button "Save" at bounding box center [1046, 1075] width 44 height 27
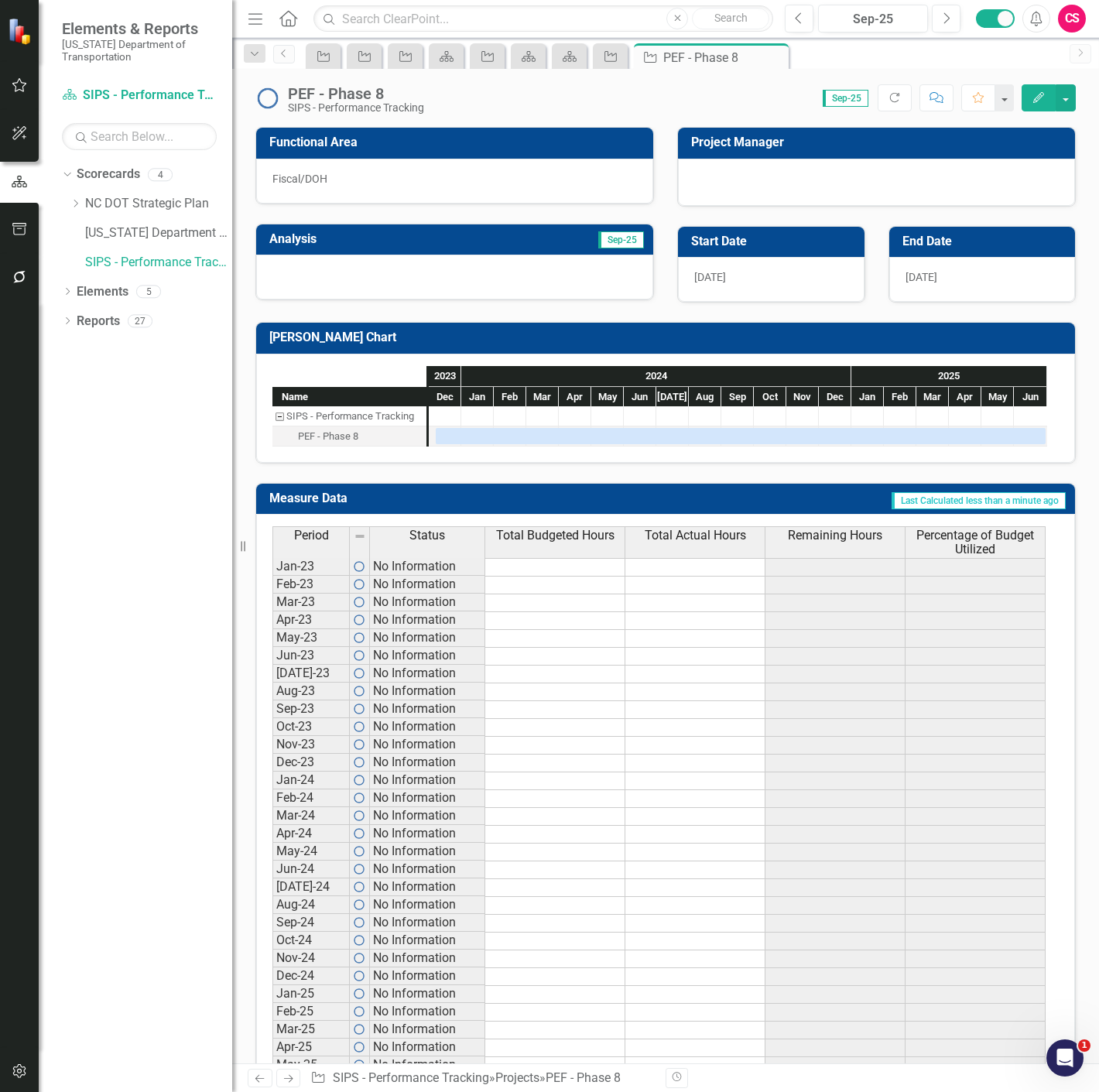
click at [264, 96] on img at bounding box center [268, 99] width 25 height 25
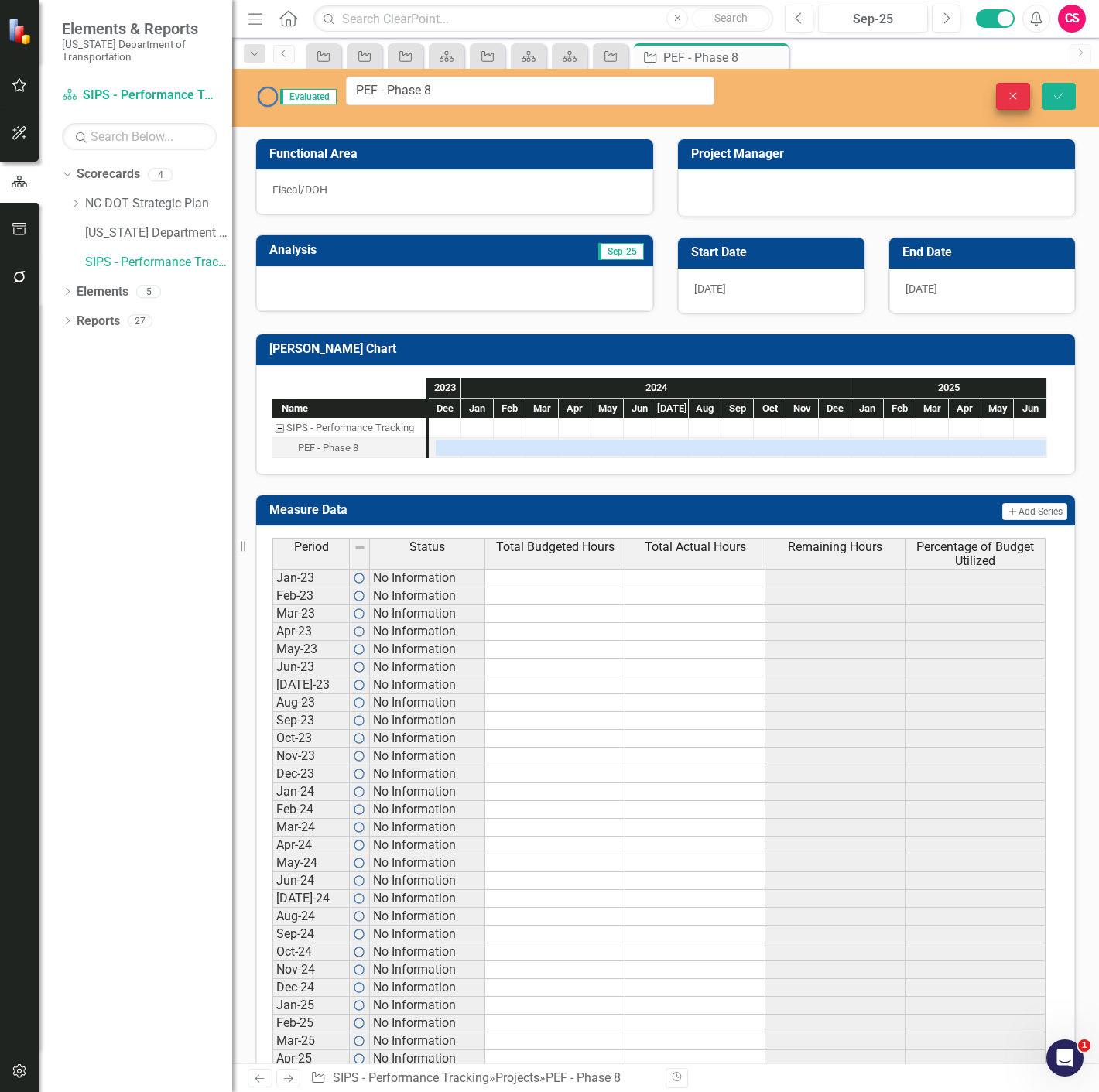
click at [1012, 102] on body "Elements & Reports North Carolina Department of Transportation Scorecard SIPS -…" at bounding box center [549, 546] width 1099 height 1092
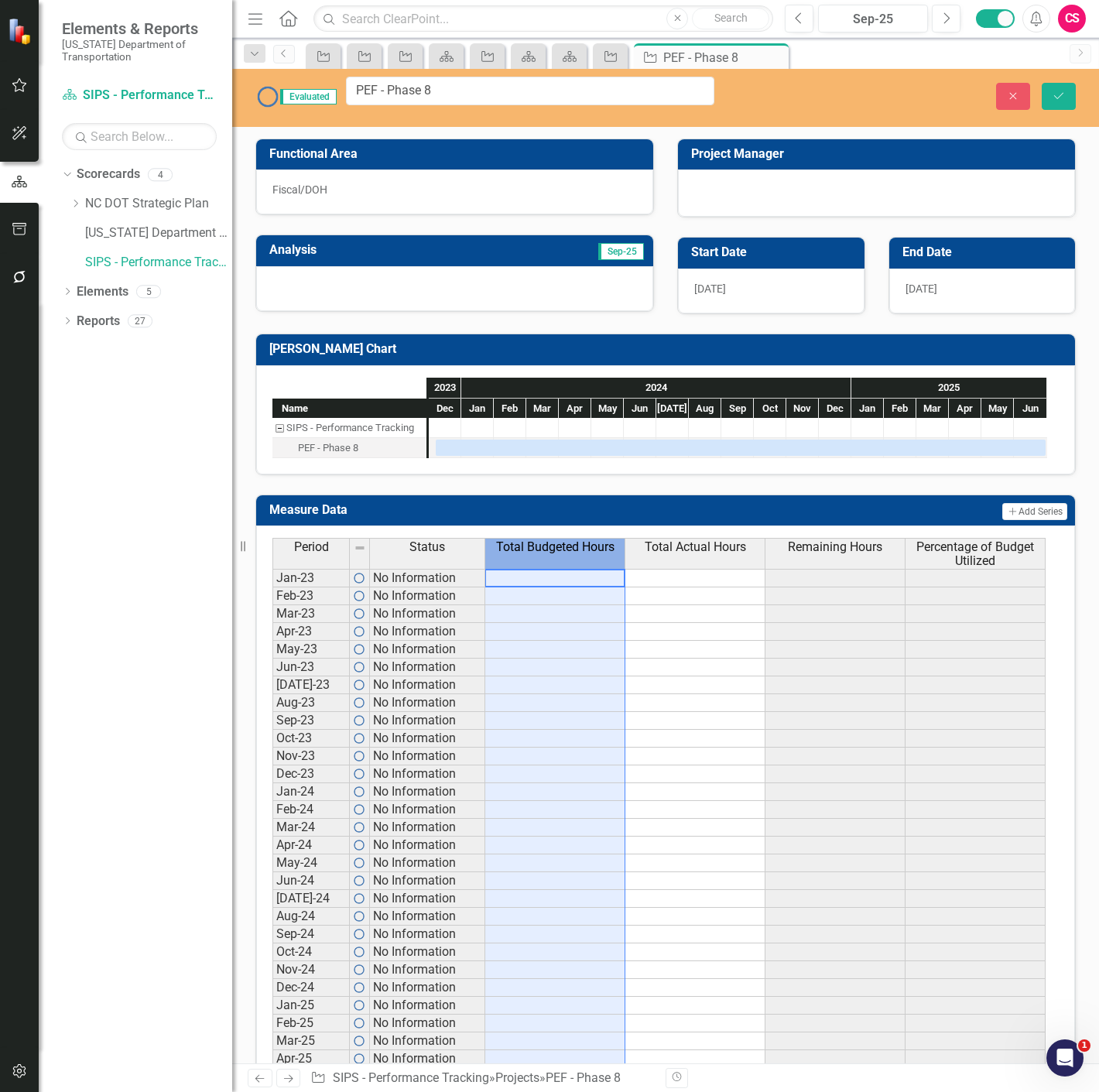
click at [586, 553] on th "Total Budgeted Hours" at bounding box center [555, 554] width 140 height 31
click at [867, 540] on span "Remaining Hours" at bounding box center [834, 547] width 94 height 14
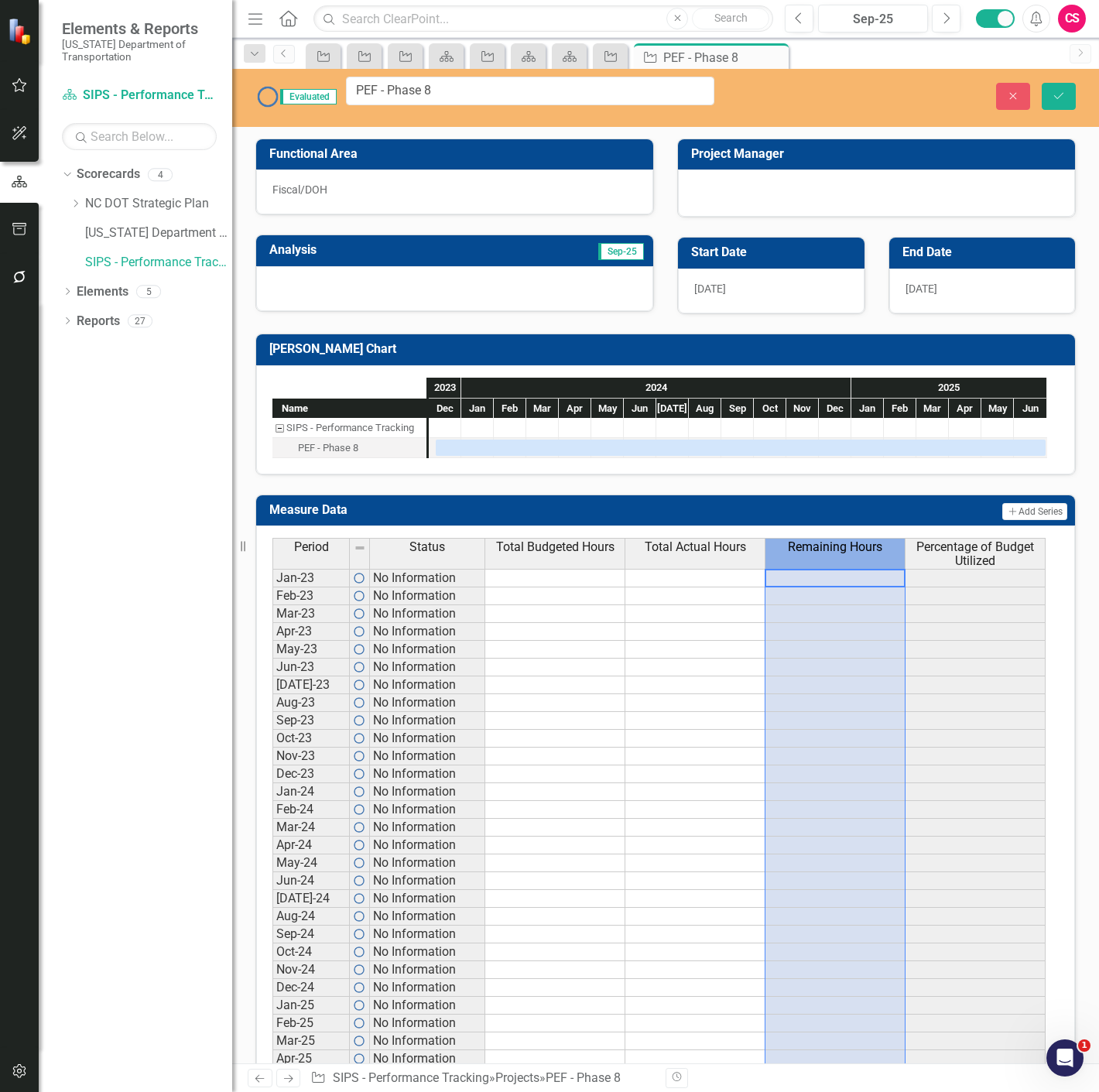
click at [867, 540] on span "Remaining Hours" at bounding box center [834, 547] width 94 height 14
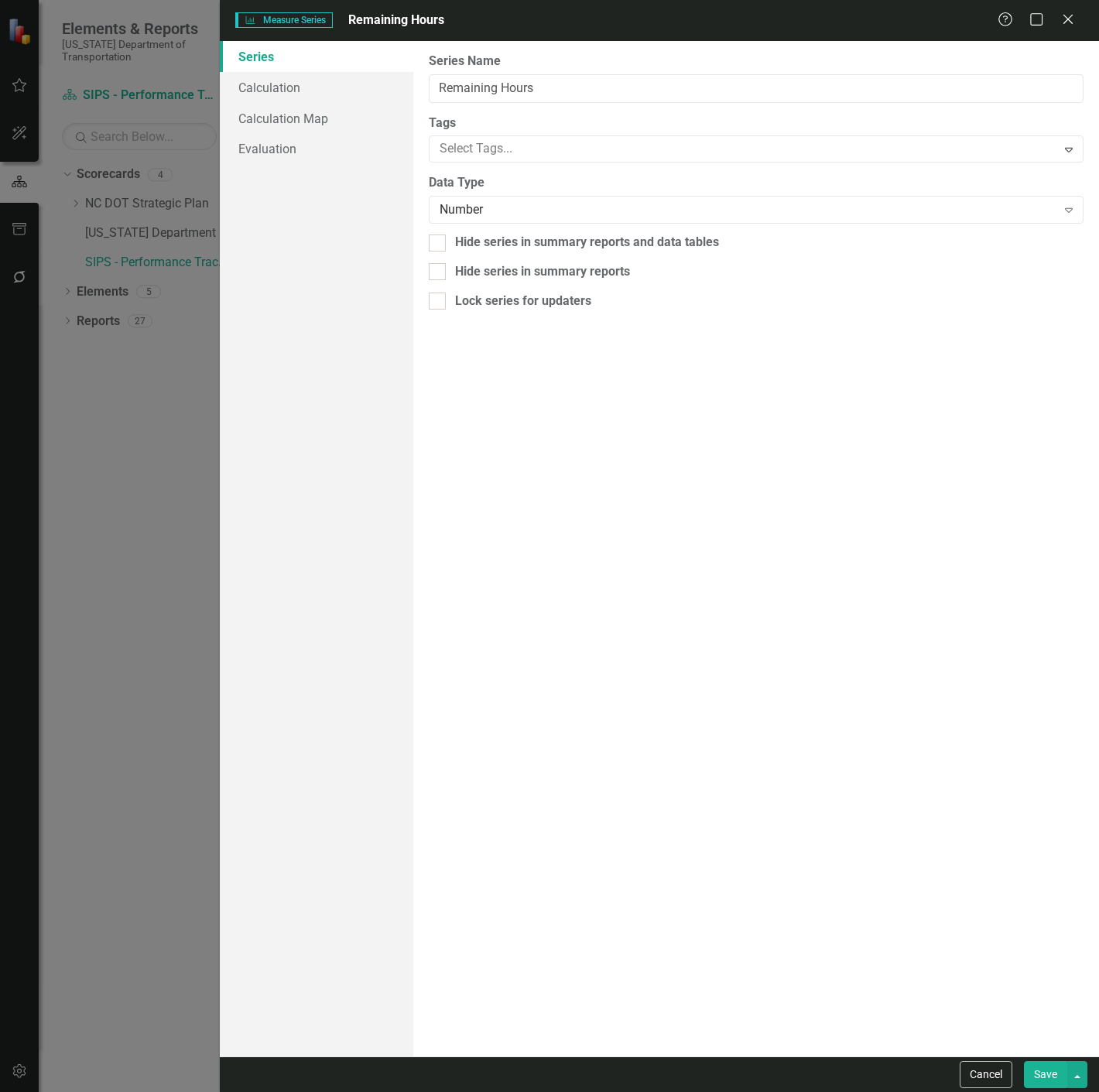
click at [1071, 21] on icon at bounding box center [1068, 19] width 10 height 10
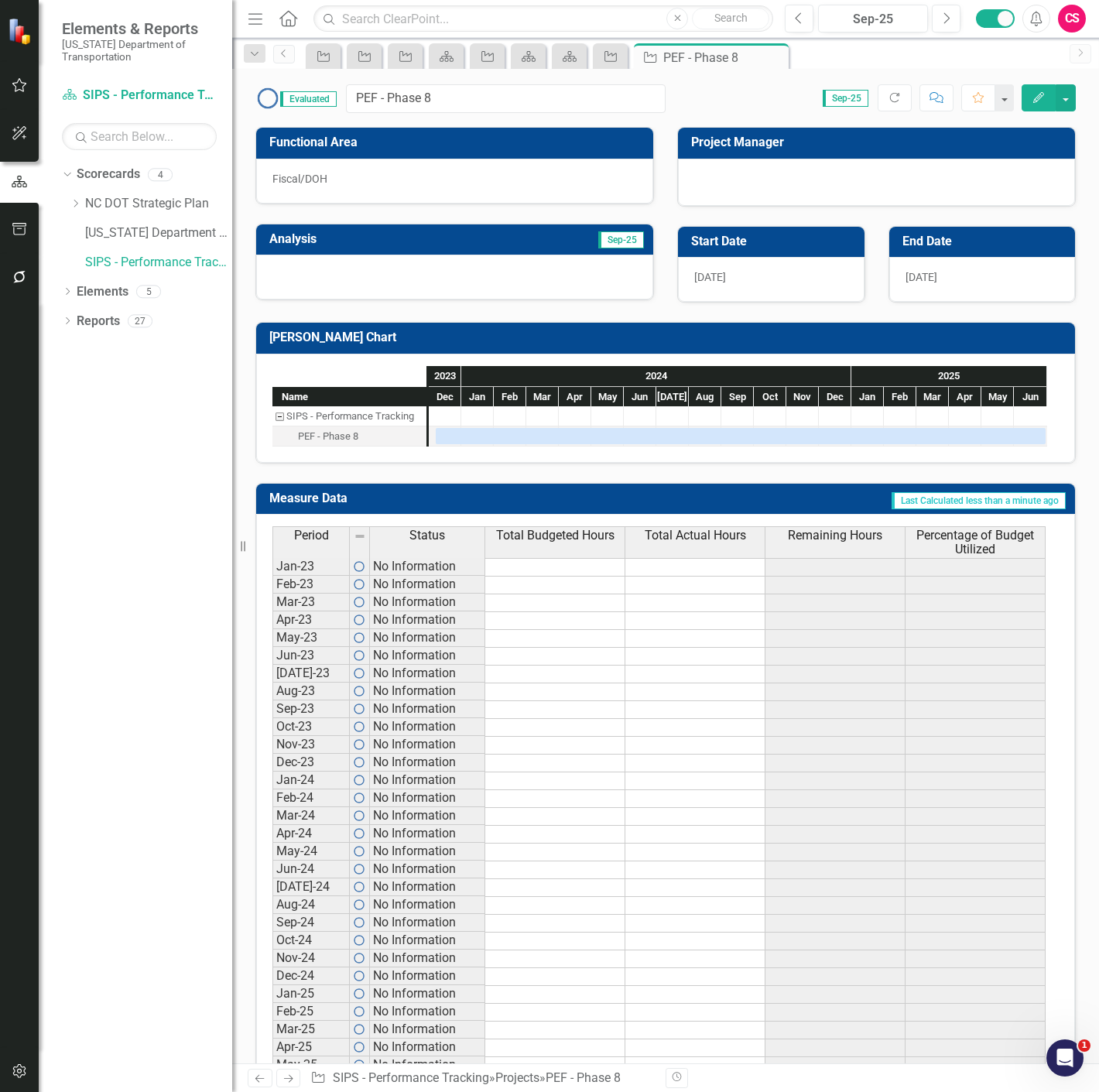
click at [956, 546] on span "Percentage of Budget Utilized" at bounding box center [975, 542] width 133 height 27
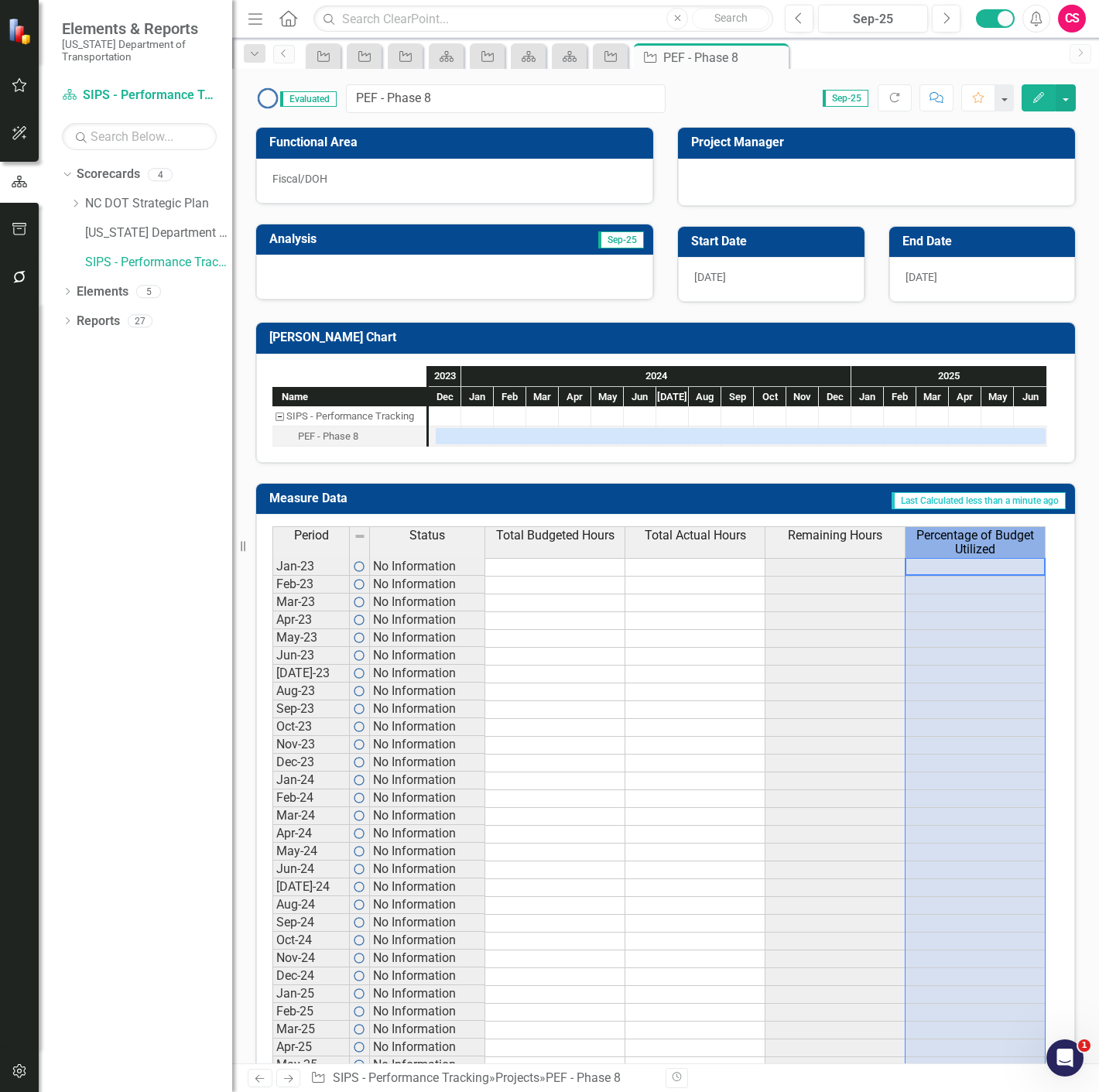
scroll to position [0, 10]
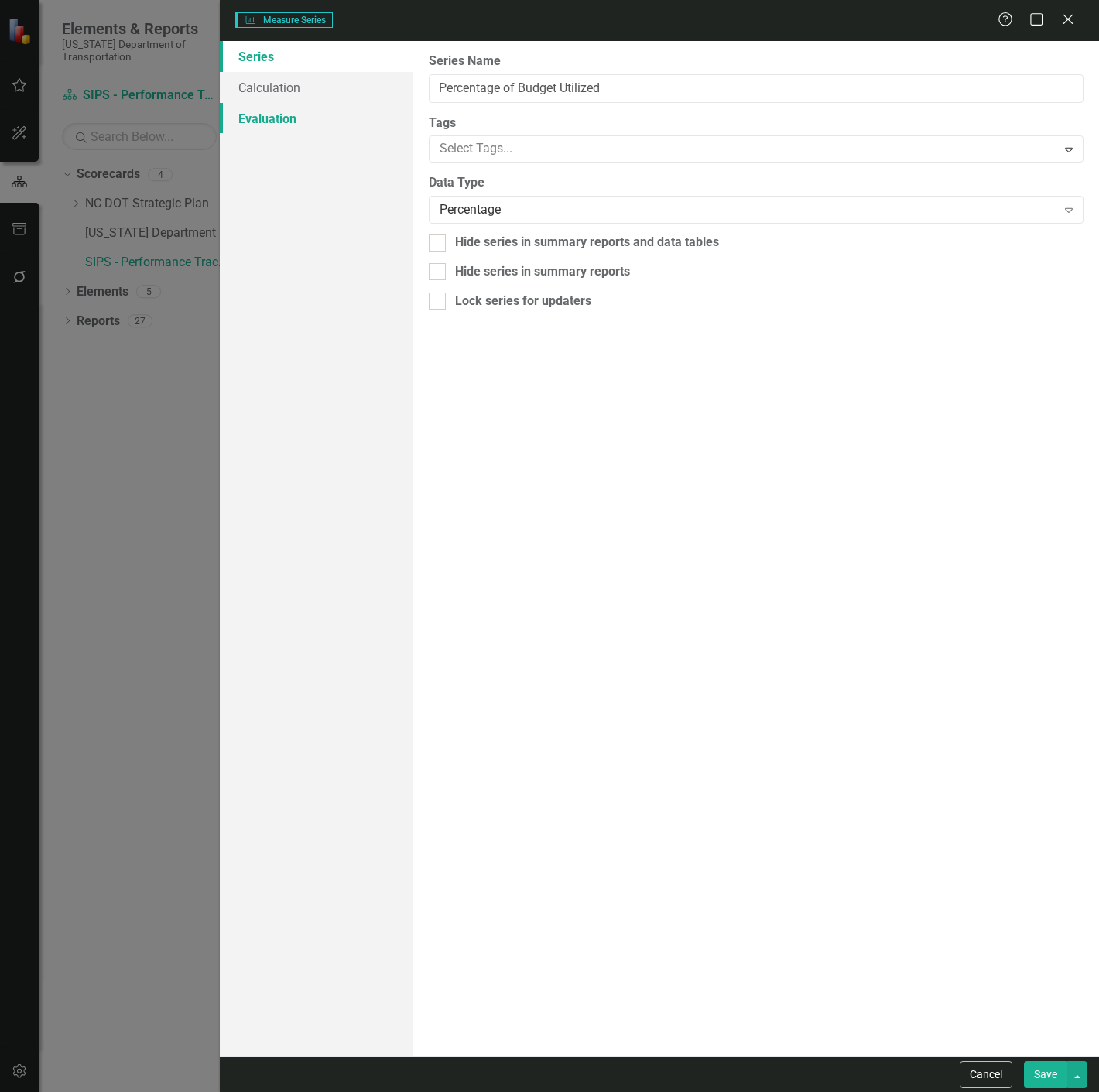
click at [305, 112] on link "Evaluation" at bounding box center [316, 118] width 193 height 31
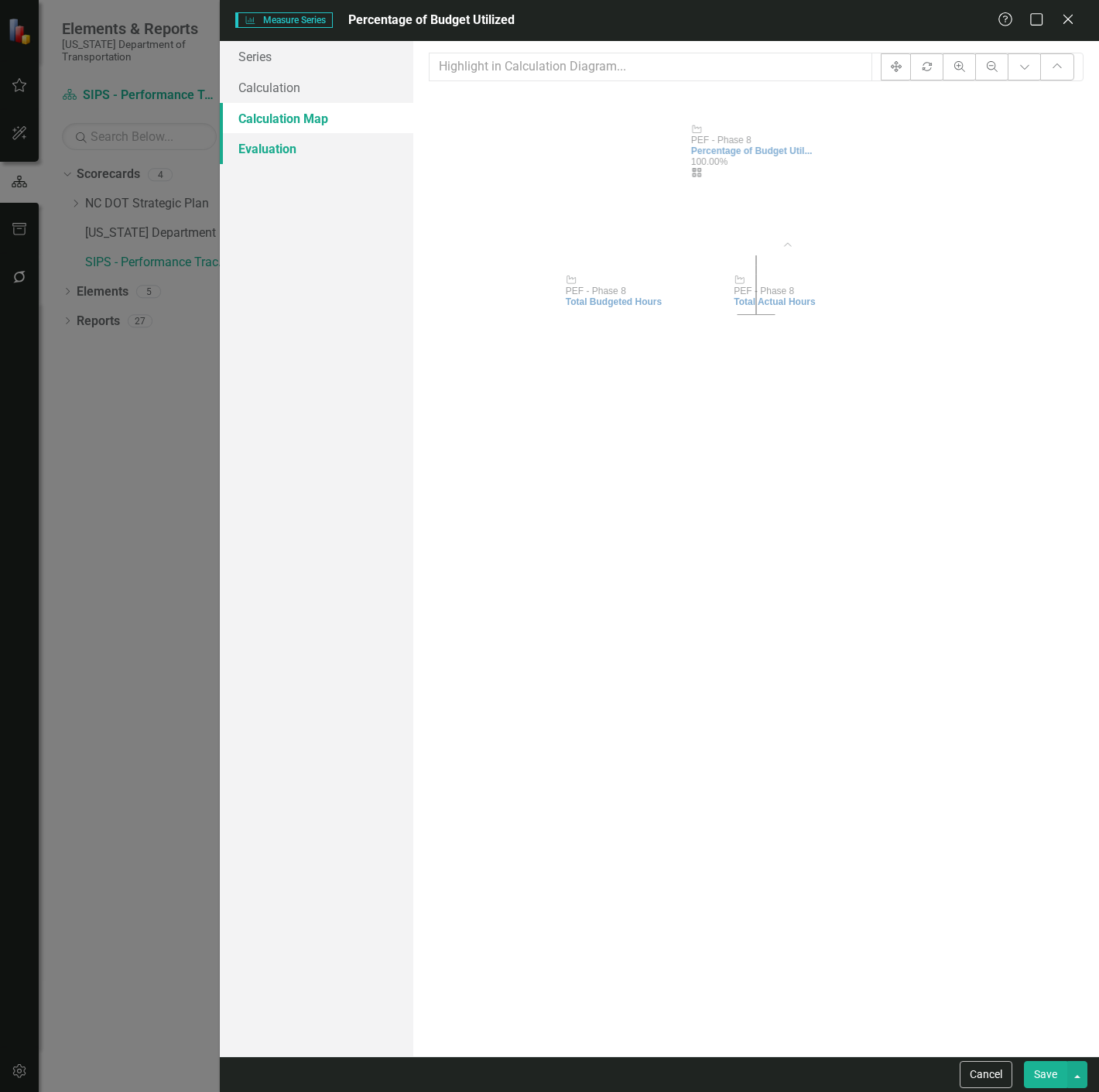
click at [280, 156] on link "Evaluation" at bounding box center [316, 148] width 193 height 31
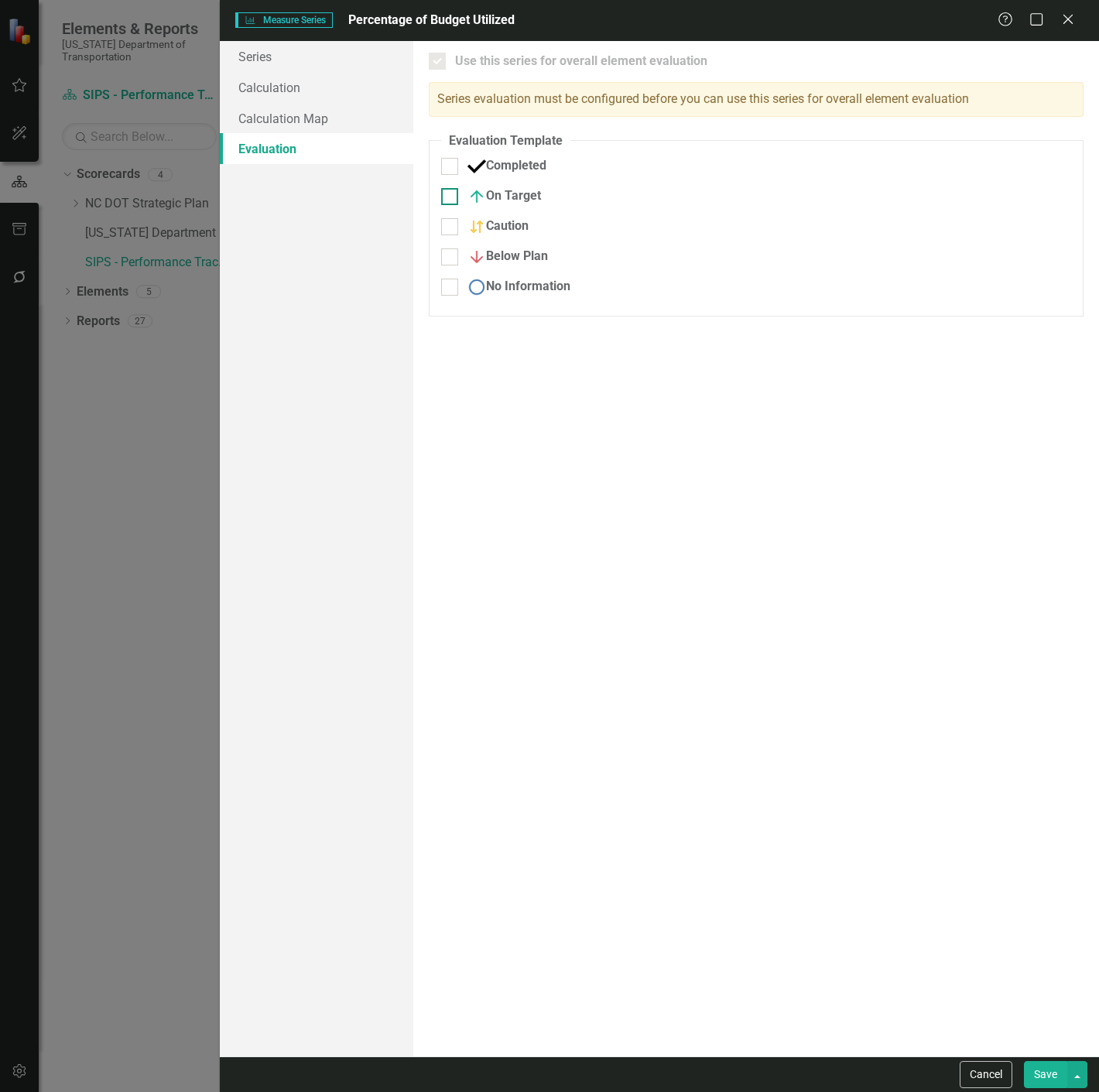
click at [457, 199] on div at bounding box center [450, 197] width 17 height 17
click at [451, 198] on input "On Target" at bounding box center [446, 193] width 10 height 10
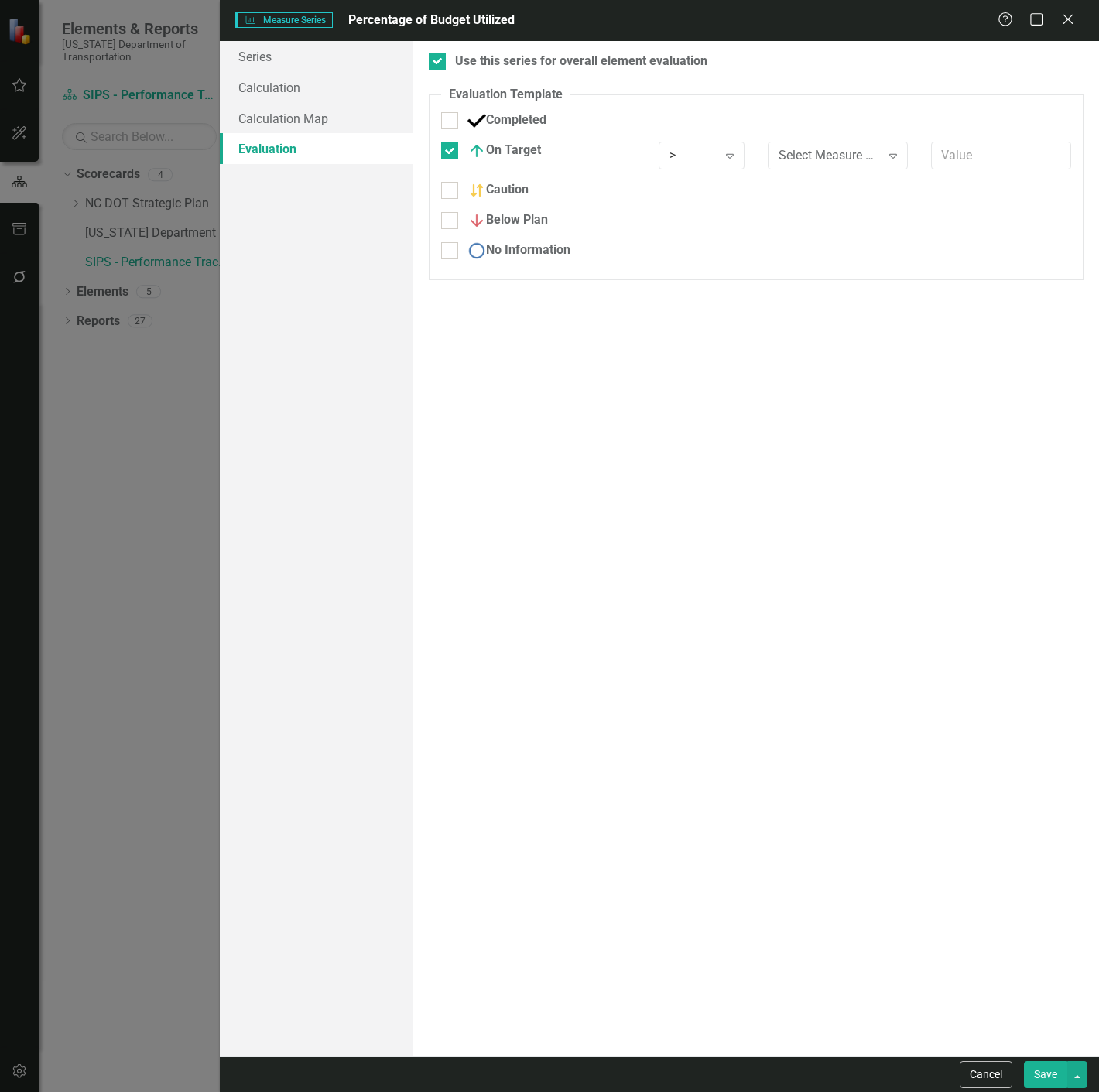
click at [454, 187] on div at bounding box center [450, 191] width 17 height 17
click at [451, 187] on input "Caution" at bounding box center [446, 187] width 10 height 10
click at [453, 231] on div at bounding box center [450, 231] width 17 height 17
click at [451, 231] on input "Below Plan" at bounding box center [446, 227] width 10 height 10
click at [449, 267] on input "No Information" at bounding box center [446, 268] width 10 height 10
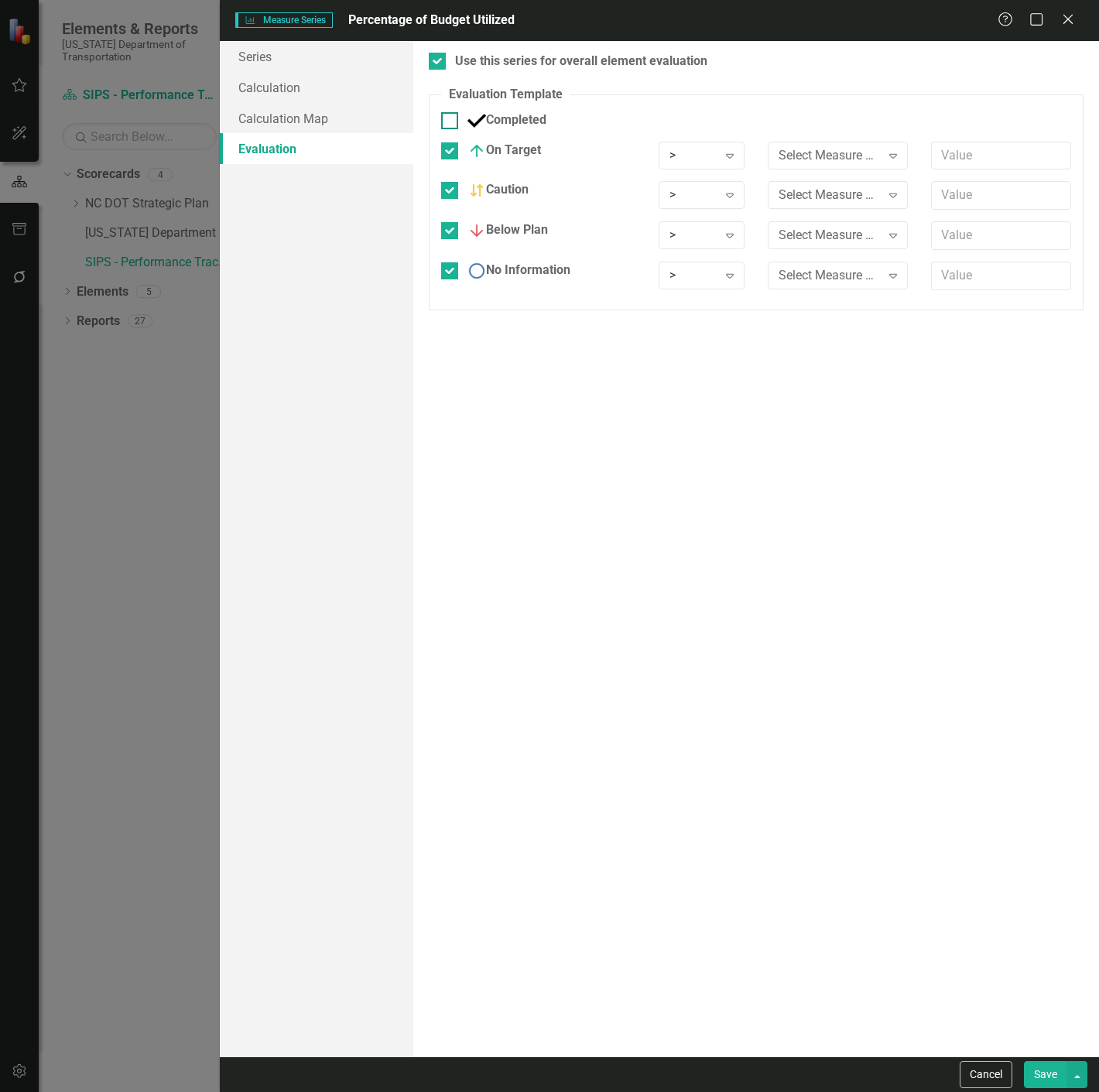
click at [508, 113] on div "Completed" at bounding box center [506, 120] width 79 height 18
click at [451, 113] on input "Completed" at bounding box center [446, 117] width 10 height 10
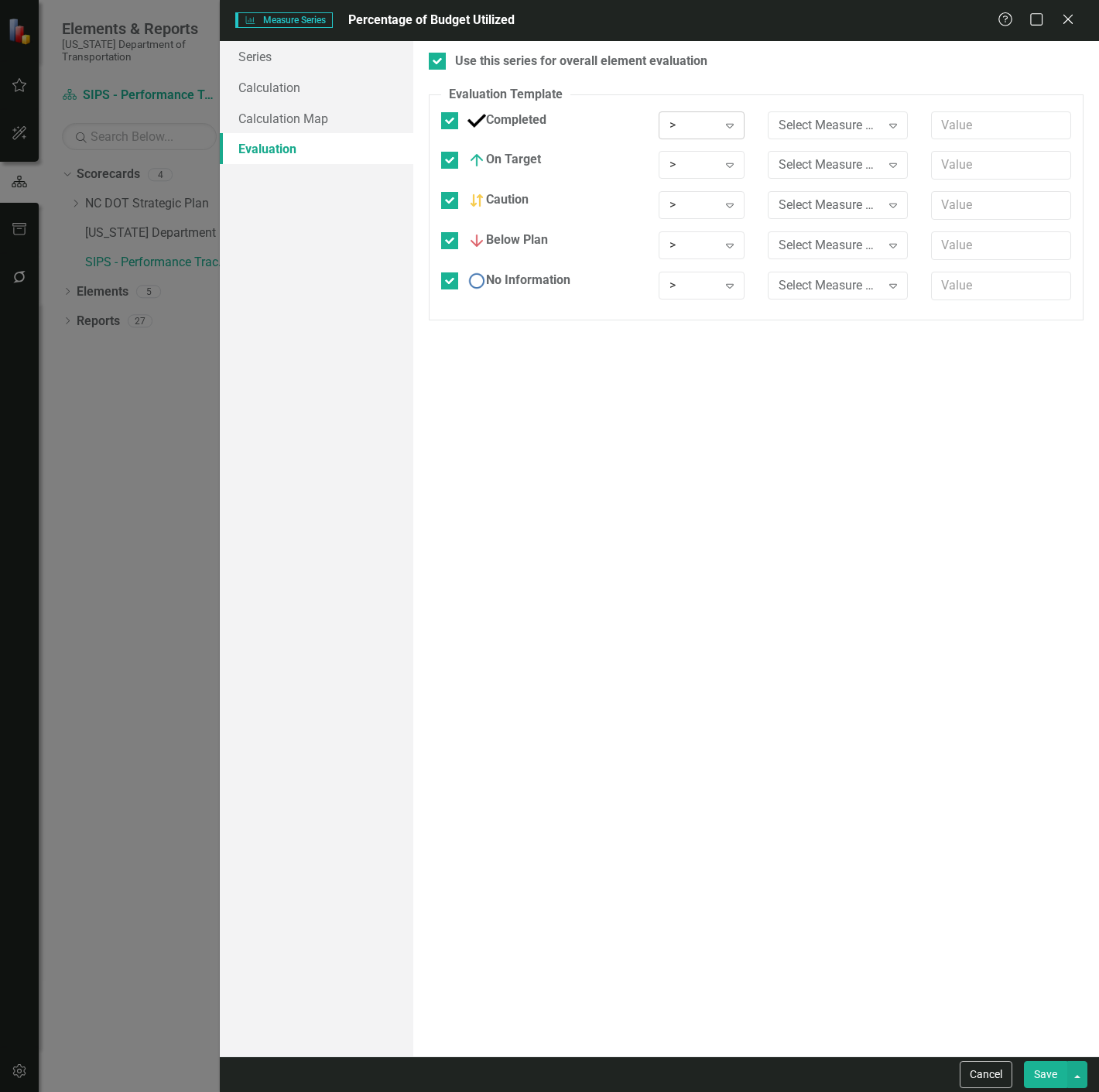
click at [698, 112] on div "> Expand" at bounding box center [701, 125] width 86 height 28
click at [836, 87] on fieldset "Evaluation Template You can define a default evaluation for this series by sele…" at bounding box center [756, 204] width 655 height 235
click at [829, 121] on div "Select Measure Series" at bounding box center [829, 125] width 102 height 17
click at [830, 1091] on div "Static Value" at bounding box center [553, 1105] width 1075 height 17
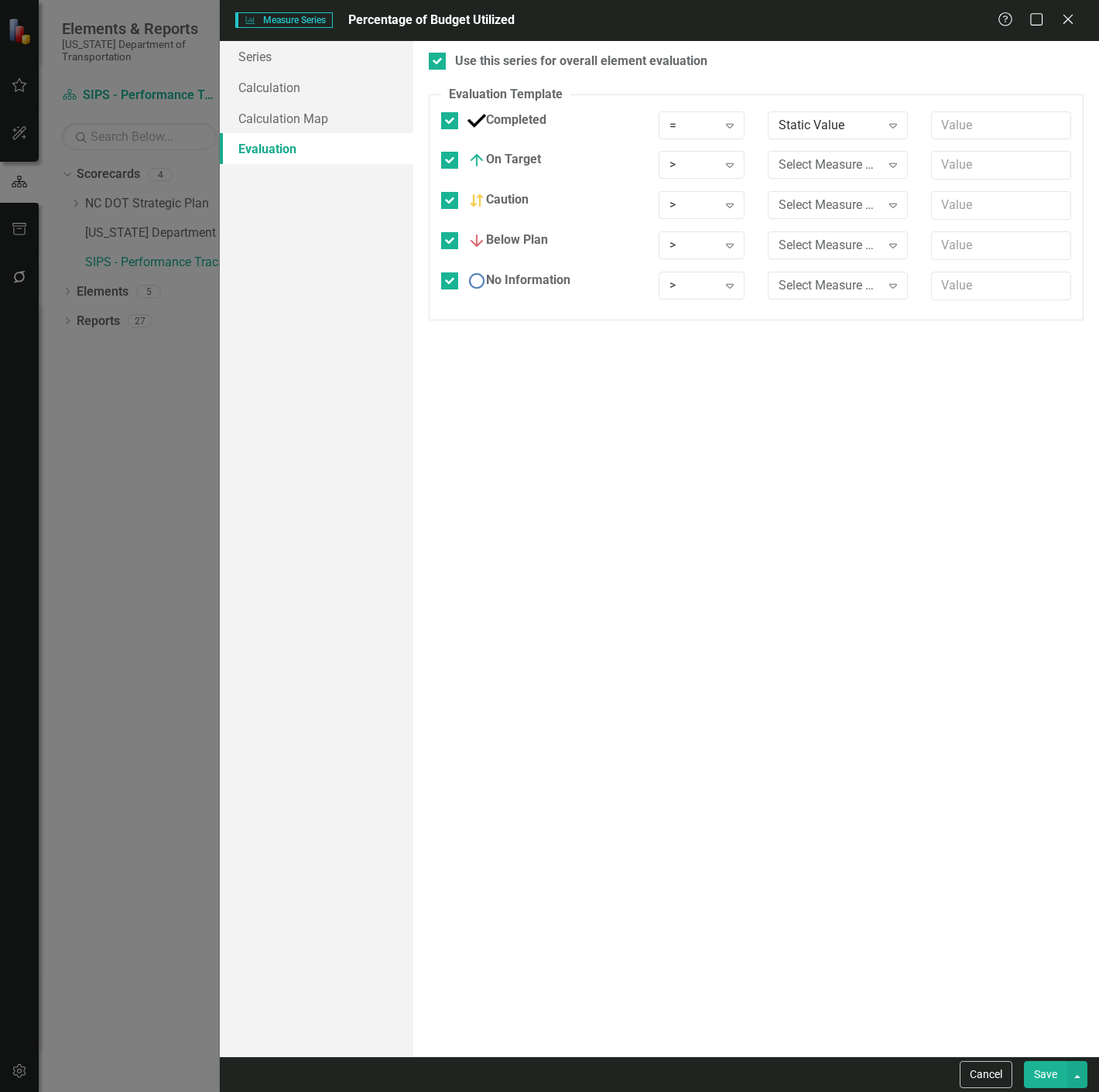
click at [920, 125] on div "Completed = Expand Static Value Expand" at bounding box center [756, 131] width 653 height 40
click at [954, 121] on input "text" at bounding box center [1001, 126] width 140 height 29
click at [709, 168] on div ">" at bounding box center [693, 165] width 48 height 17
click at [695, 220] on div "> Expand" at bounding box center [701, 209] width 110 height 38
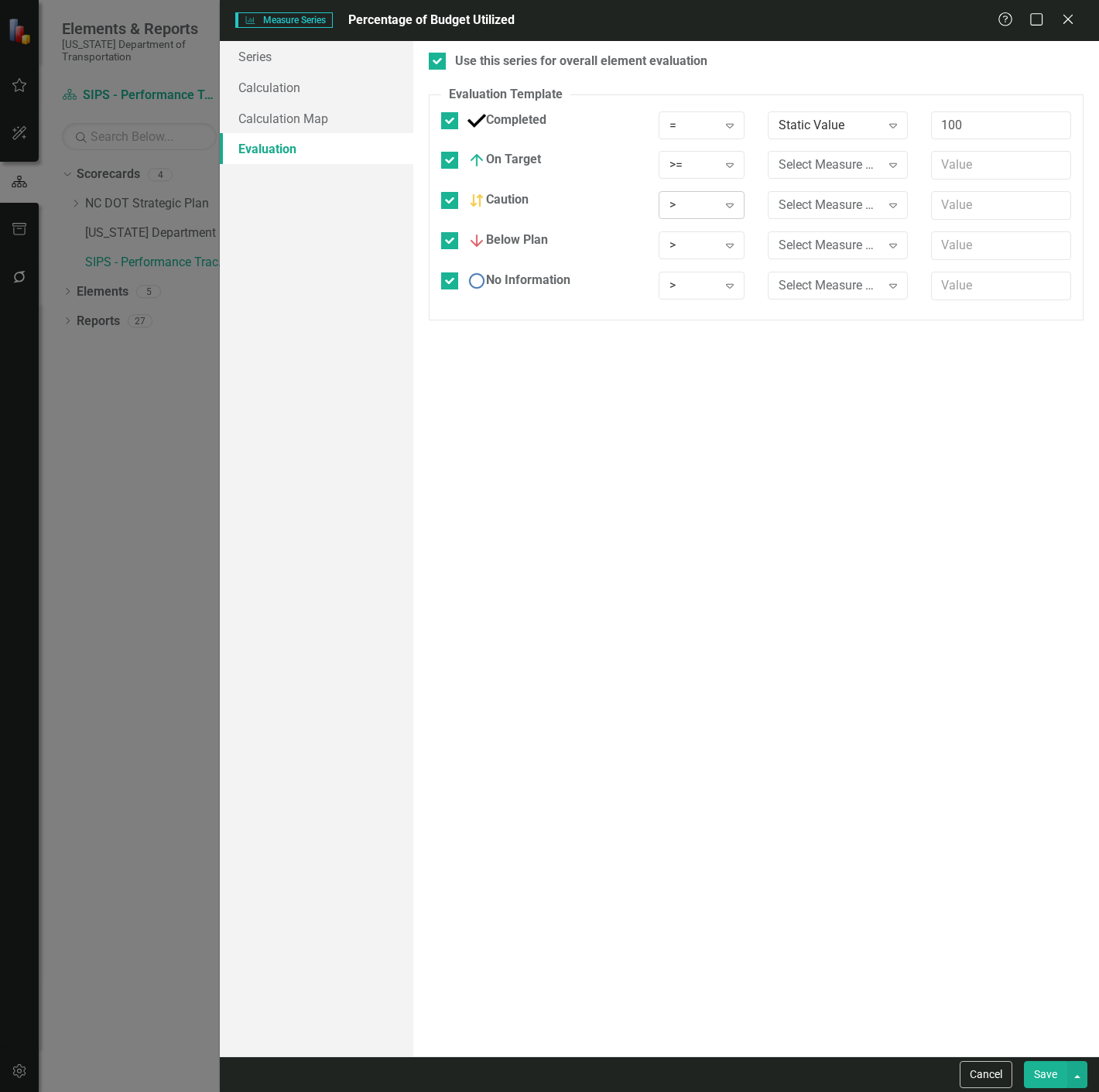
click at [703, 202] on div ">" at bounding box center [693, 206] width 48 height 17
click at [705, 252] on div ">" at bounding box center [693, 245] width 48 height 17
click at [725, 289] on icon "Expand" at bounding box center [730, 285] width 16 height 13
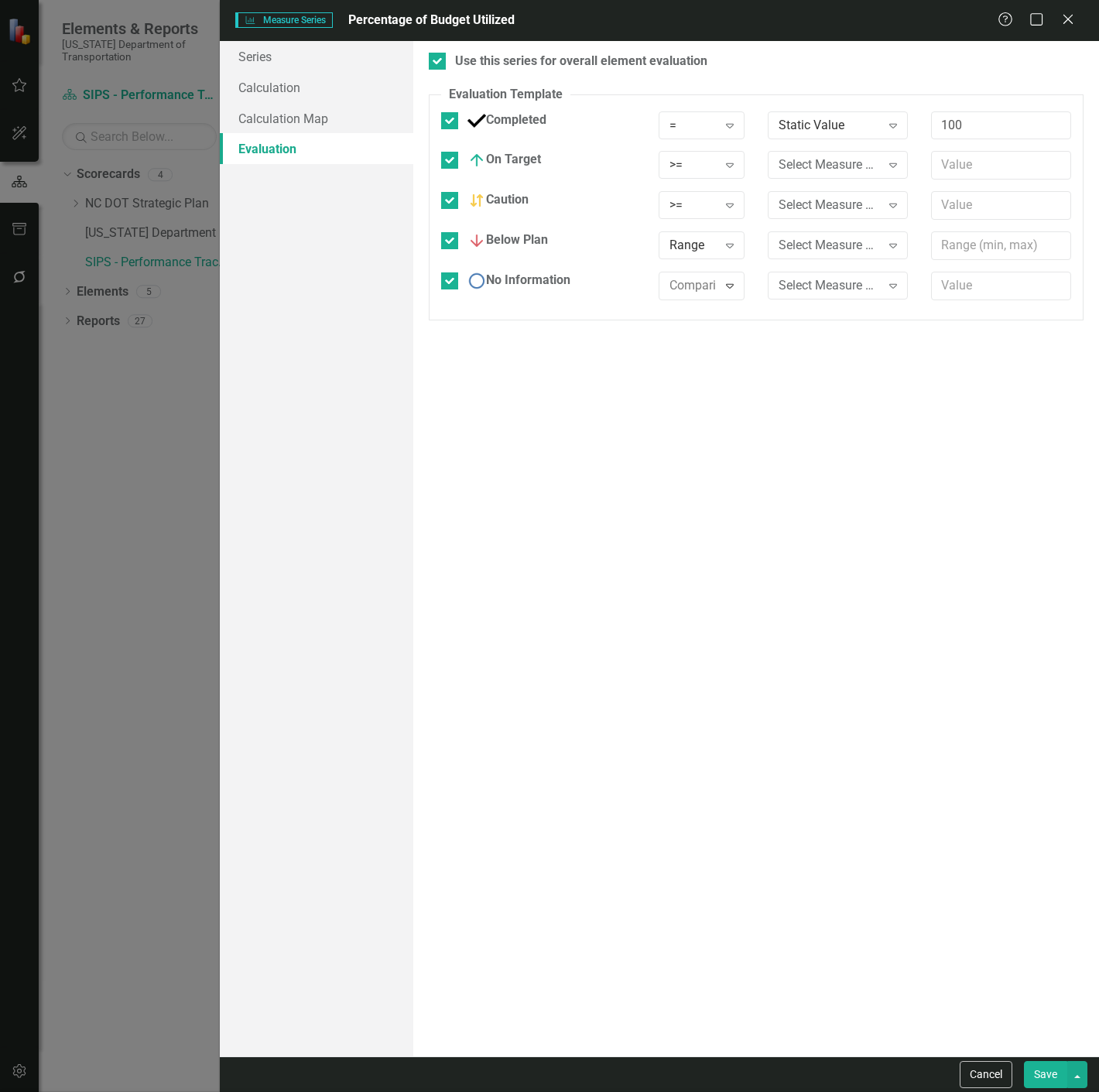
click at [868, 237] on div "Select Measure Series" at bounding box center [829, 245] width 102 height 17
click at [845, 153] on div "Select Measure Series Expand" at bounding box center [838, 165] width 140 height 28
click at [833, 1091] on div "Static Value" at bounding box center [553, 1105] width 1075 height 17
click at [831, 195] on div "Select Measure Series Expand" at bounding box center [838, 205] width 140 height 28
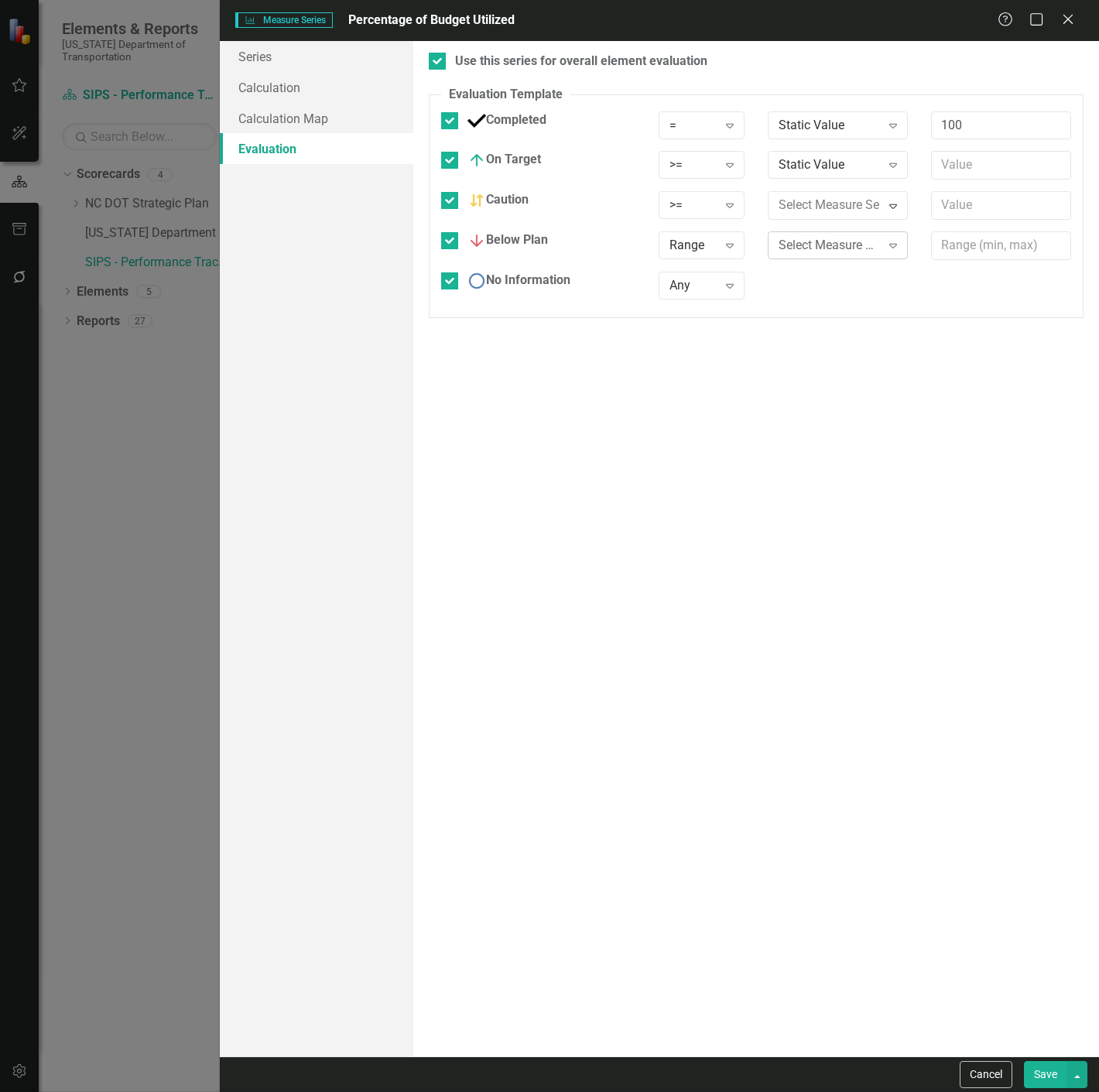
click at [830, 1091] on div "Static Value" at bounding box center [553, 1105] width 1075 height 17
click at [829, 241] on div "Select Measure Series" at bounding box center [829, 245] width 102 height 17
click at [826, 1091] on div "Static Value" at bounding box center [553, 1105] width 1075 height 17
click at [995, 161] on input "text" at bounding box center [1001, 166] width 140 height 29
click at [699, 181] on div ">= Expand" at bounding box center [701, 170] width 110 height 38
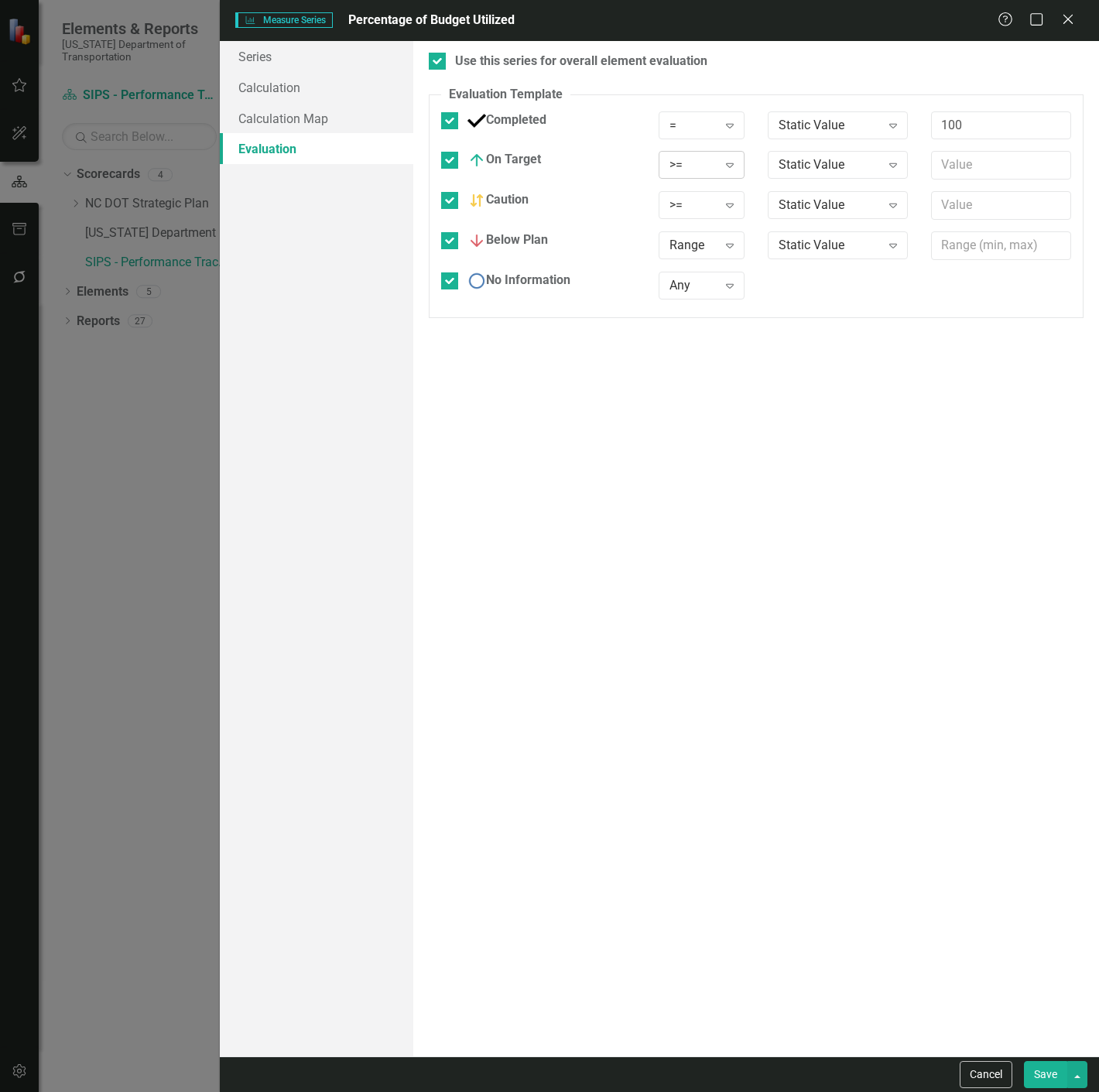
click at [701, 167] on div ">=" at bounding box center [693, 165] width 48 height 17
drag, startPoint x: 695, startPoint y: 358, endPoint x: 696, endPoint y: 340, distance: 18.0
click at [696, 340] on div "Use this series for overall element evaluation Evaluation Template You can defi…" at bounding box center [756, 548] width 686 height 1015
click at [707, 182] on div "Range Expand" at bounding box center [701, 170] width 110 height 38
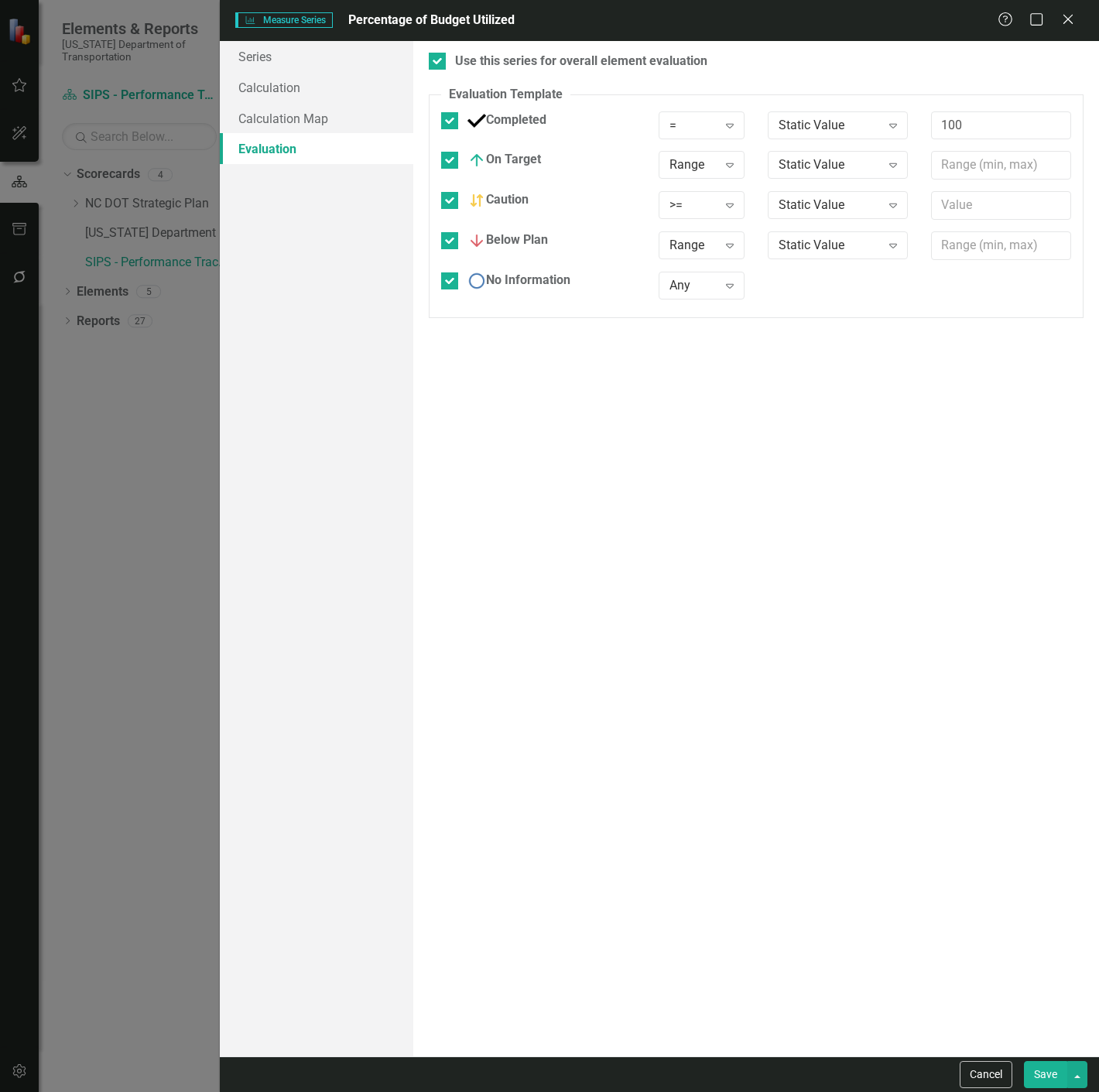
click at [707, 190] on div "On Target Range Expand Static Value Expand" at bounding box center [756, 171] width 653 height 40
click at [707, 199] on div ">=" at bounding box center [693, 206] width 48 height 17
click at [963, 153] on input "text" at bounding box center [1001, 166] width 140 height 29
click at [715, 161] on div "Range" at bounding box center [693, 165] width 48 height 17
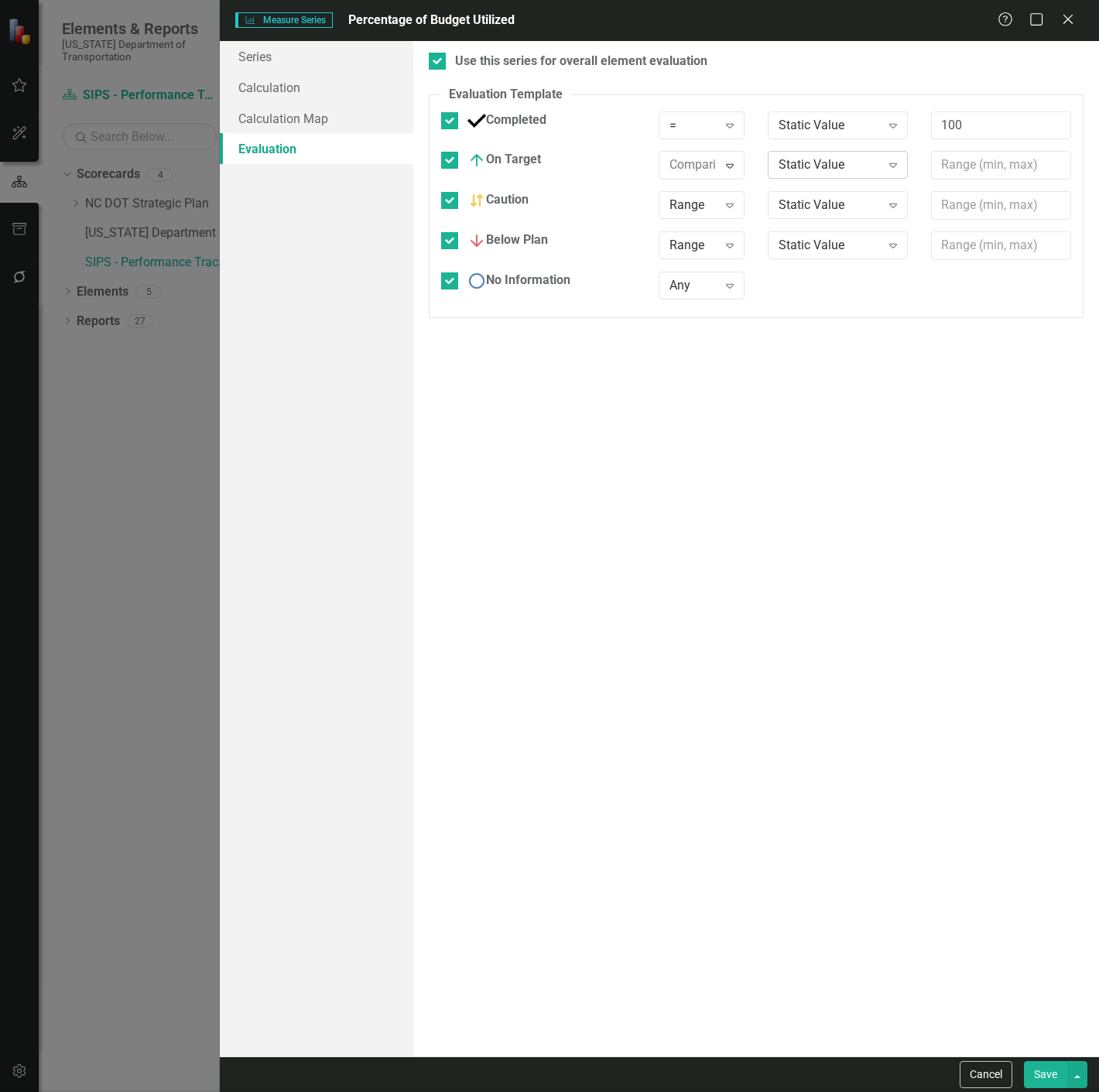
click at [823, 157] on div "Static Value" at bounding box center [829, 165] width 102 height 17
click at [826, 1091] on div "Static Value" at bounding box center [553, 1105] width 1075 height 17
click at [976, 161] on input "text" at bounding box center [1001, 166] width 140 height 29
click at [966, 213] on input "text" at bounding box center [1001, 206] width 140 height 29
click at [958, 249] on input "text" at bounding box center [1001, 246] width 140 height 29
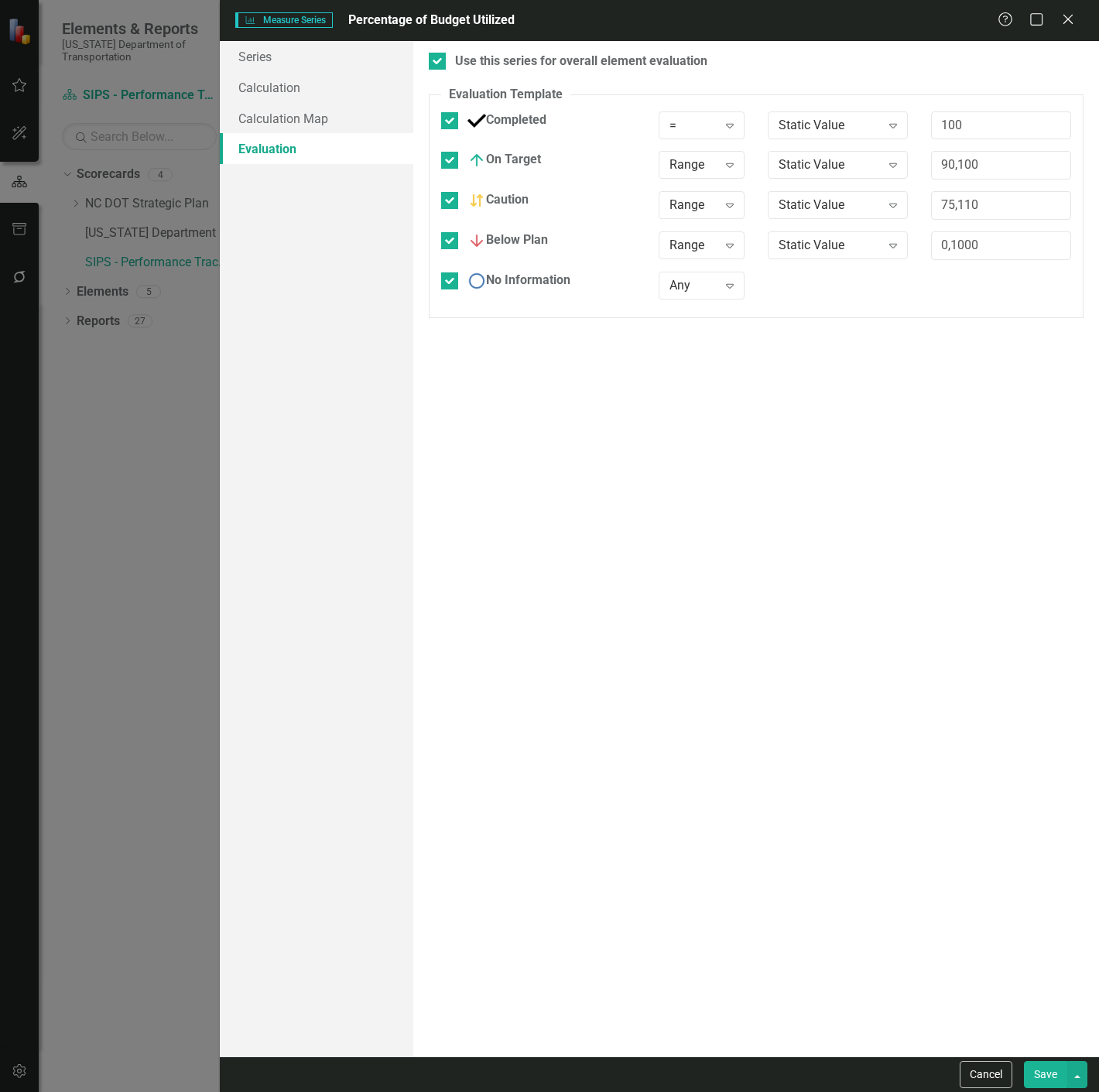
click at [1047, 1069] on button "Save" at bounding box center [1046, 1075] width 44 height 27
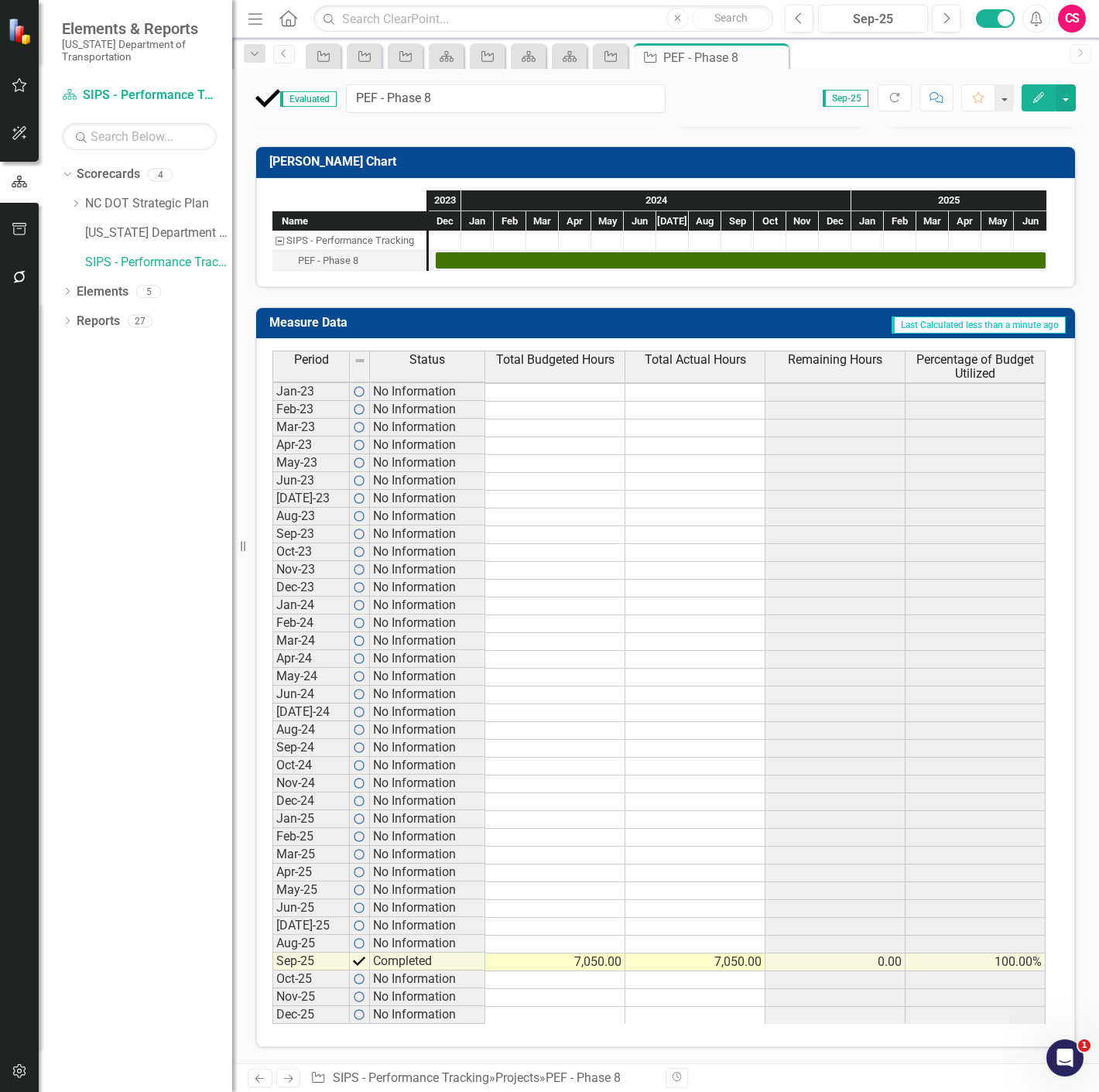
scroll to position [3, 10]
click at [113, 291] on link "Elements" at bounding box center [102, 292] width 51 height 17
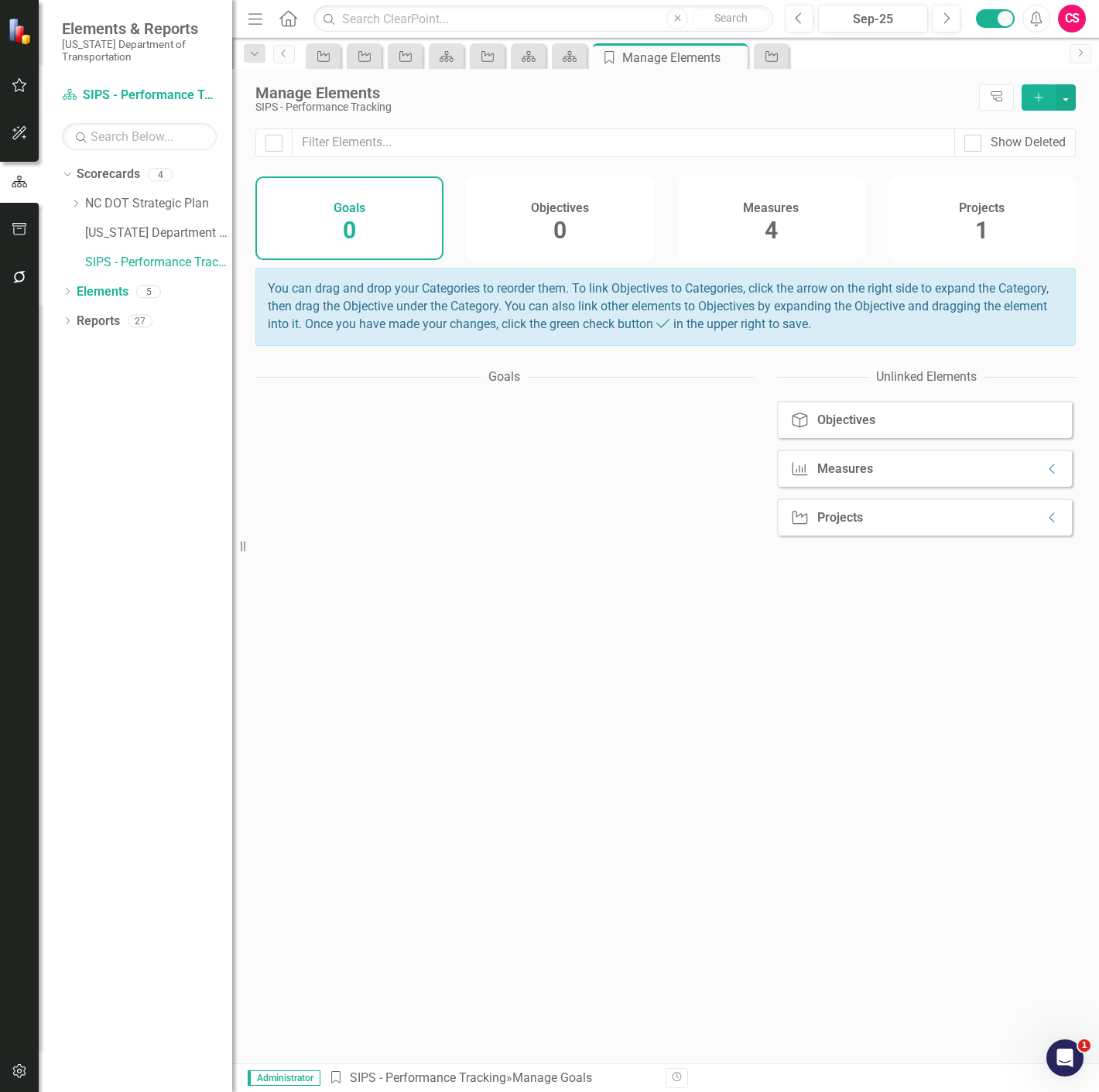
drag, startPoint x: 977, startPoint y: 226, endPoint x: 113, endPoint y: 539, distance: 918.9
click at [977, 227] on span "1" at bounding box center [982, 230] width 14 height 27
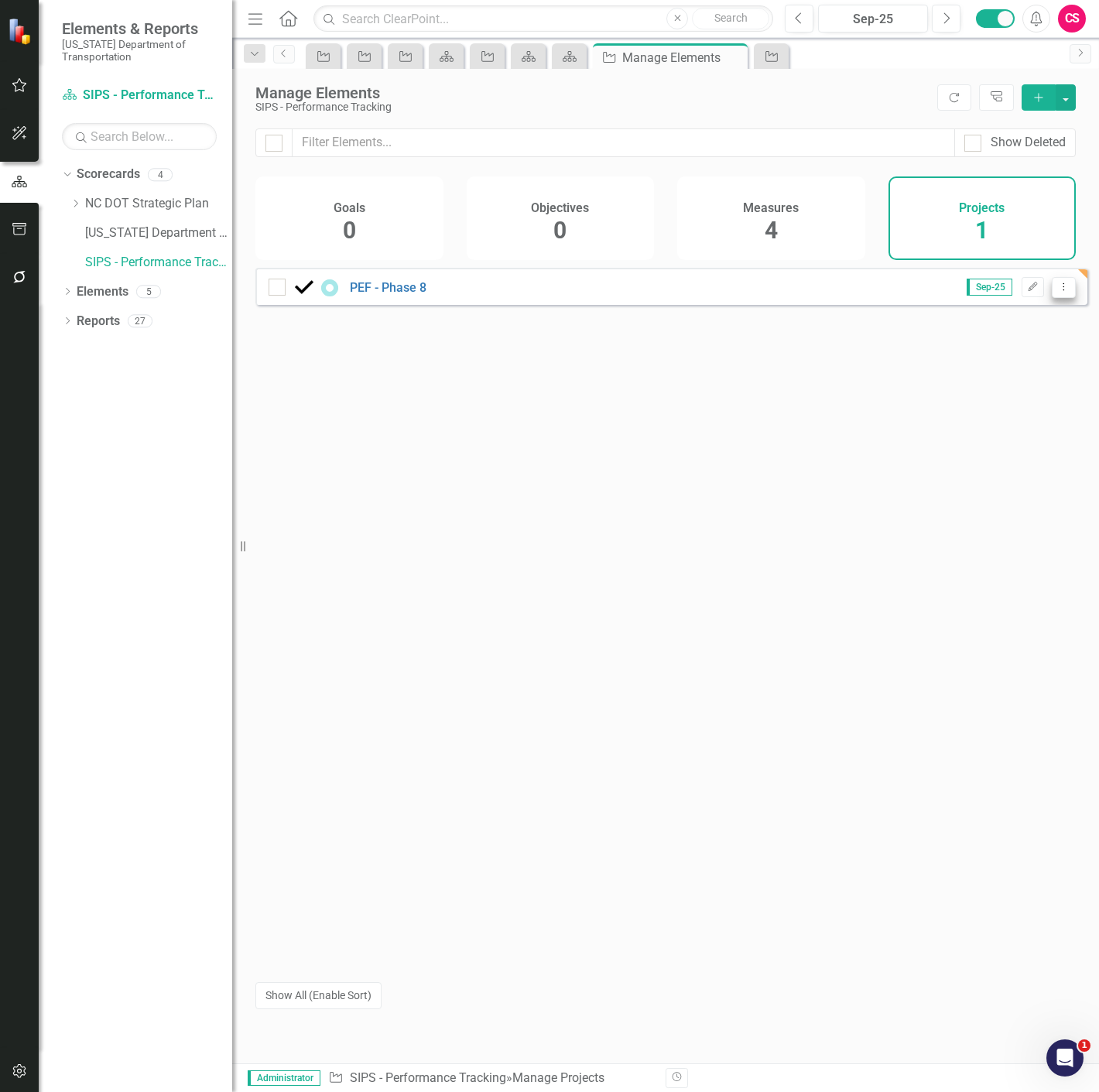
drag, startPoint x: 1051, startPoint y: 293, endPoint x: 1047, endPoint y: 304, distance: 11.7
click at [1057, 292] on icon "Dropdown Menu" at bounding box center [1064, 286] width 14 height 10
click at [1007, 369] on link "Copy Duplicate Project" at bounding box center [999, 381] width 130 height 29
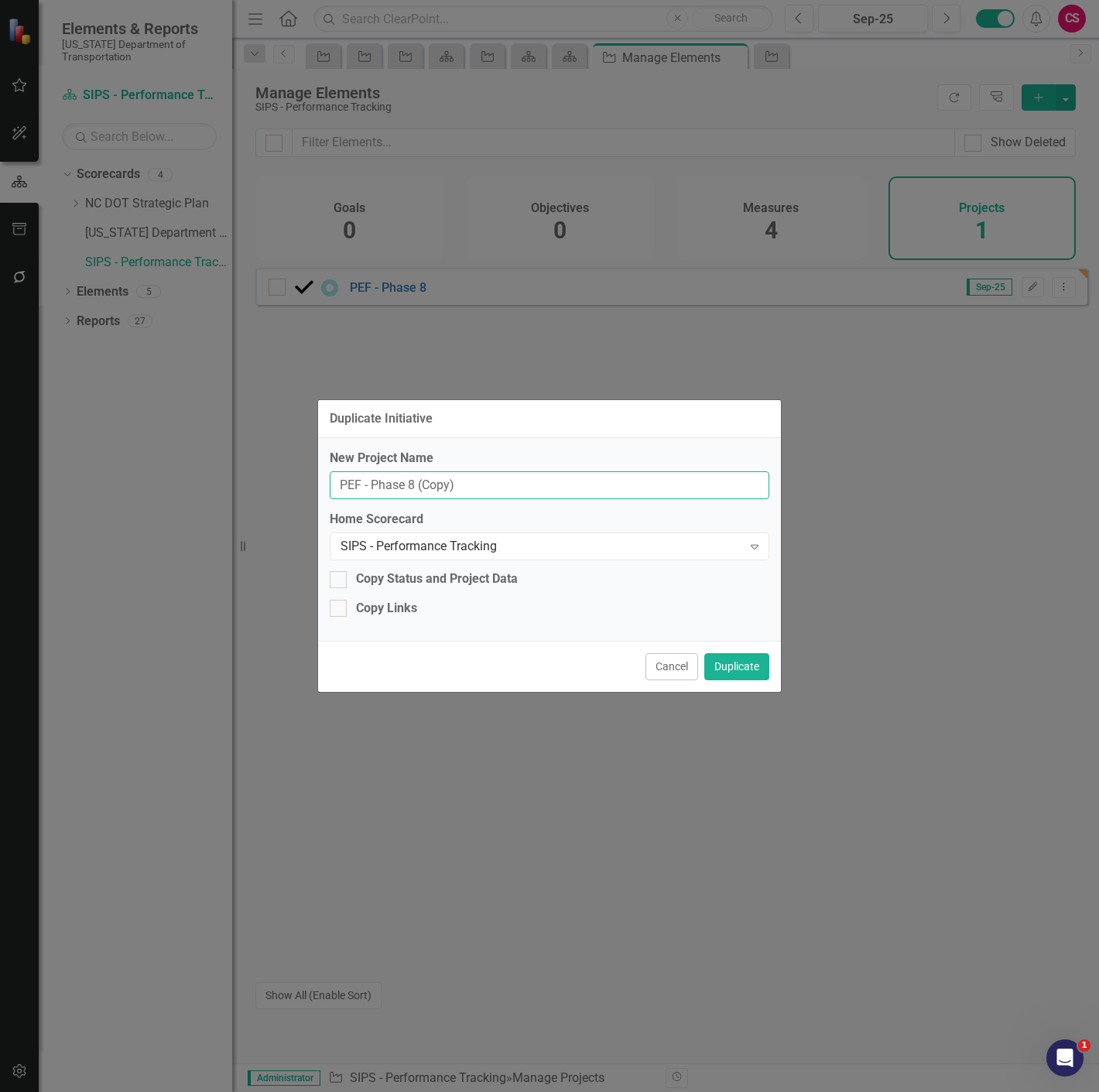
click at [497, 489] on input "PEF - Phase 8 (Copy)" at bounding box center [549, 486] width 439 height 29
paste input "Construction - Phase 2"
click at [754, 669] on button "Duplicate" at bounding box center [736, 666] width 65 height 27
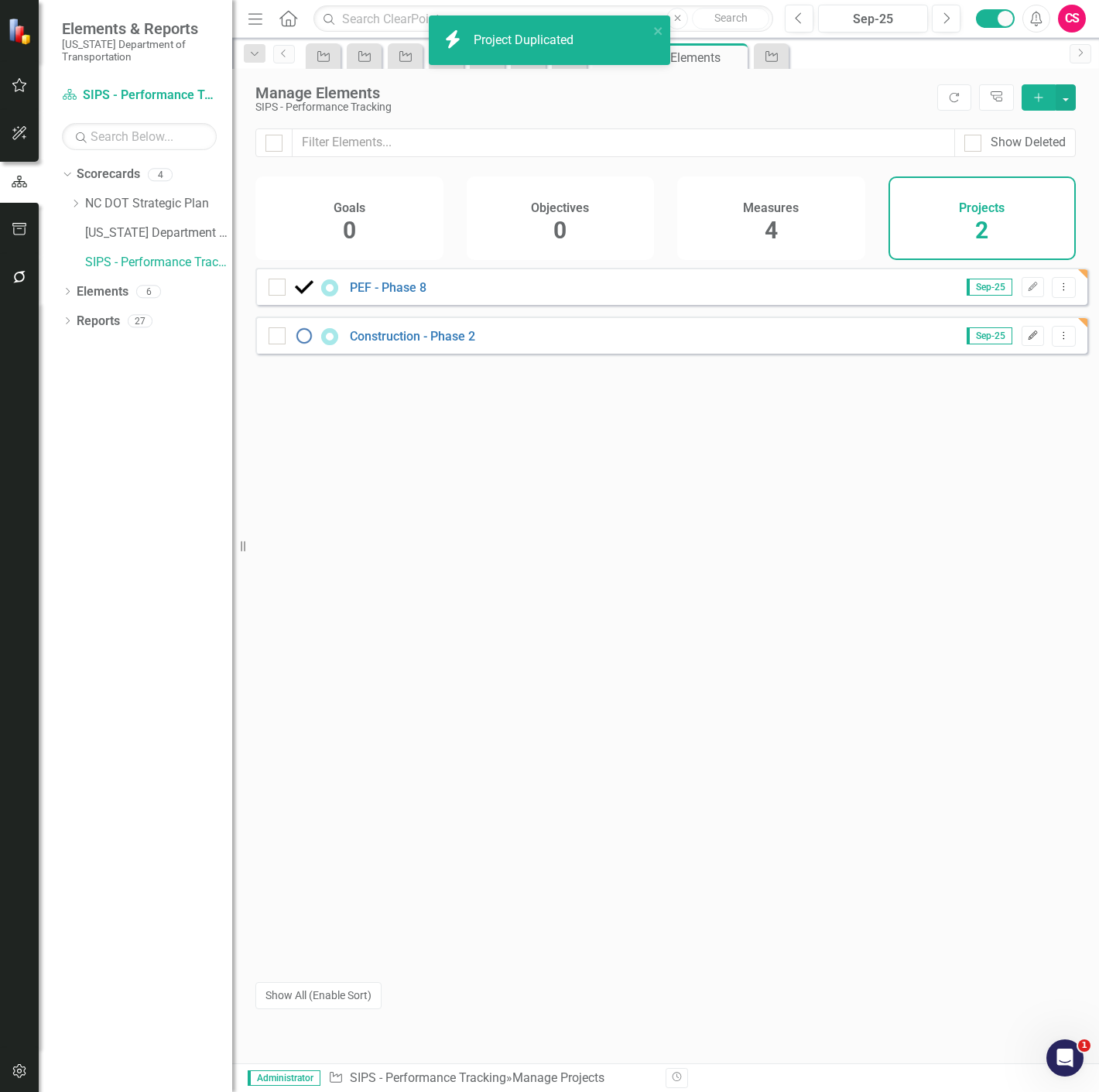
click at [1027, 340] on icon "Edit" at bounding box center [1033, 337] width 12 height 10
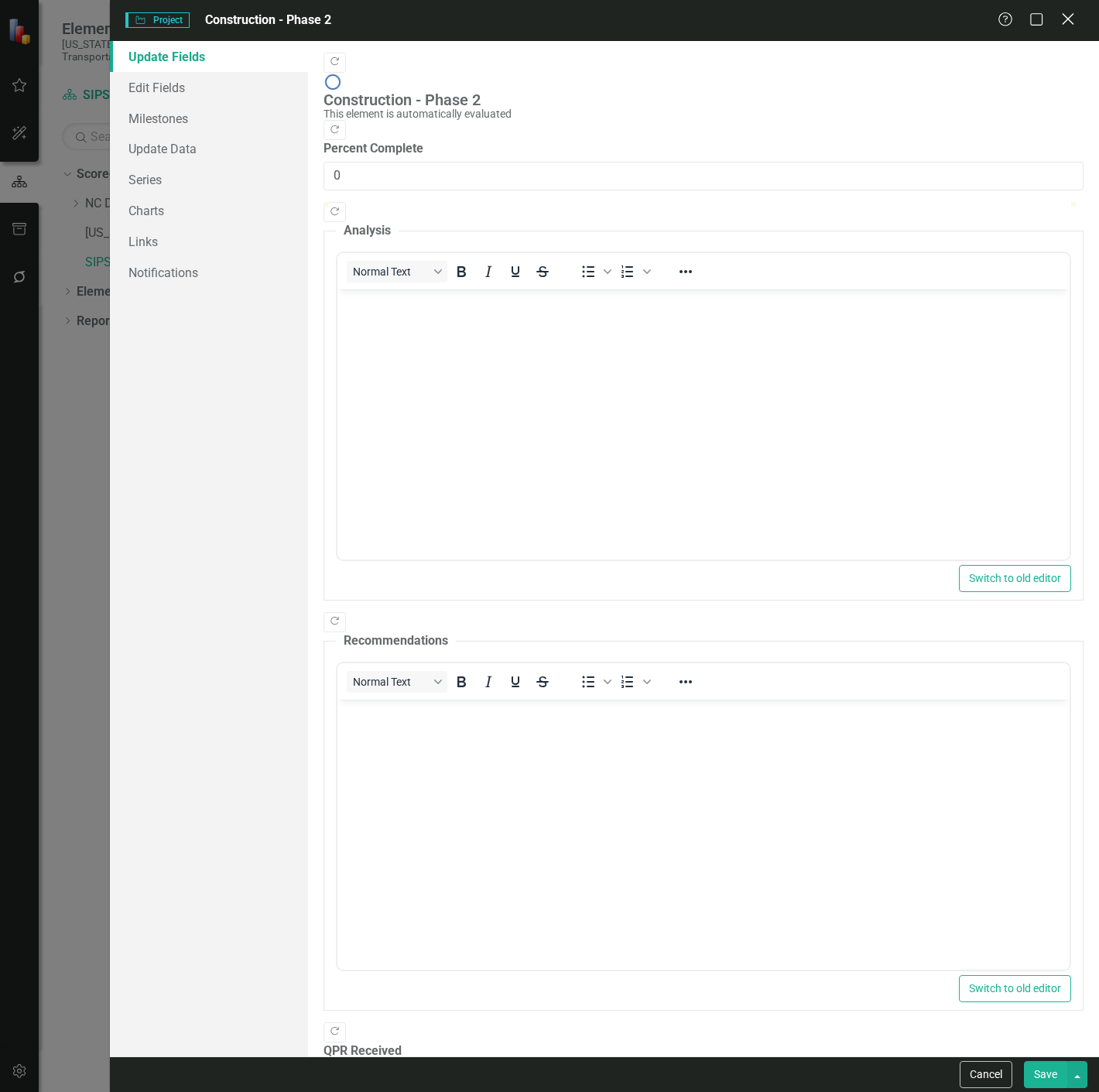
click at [1072, 18] on icon "Close" at bounding box center [1068, 18] width 19 height 15
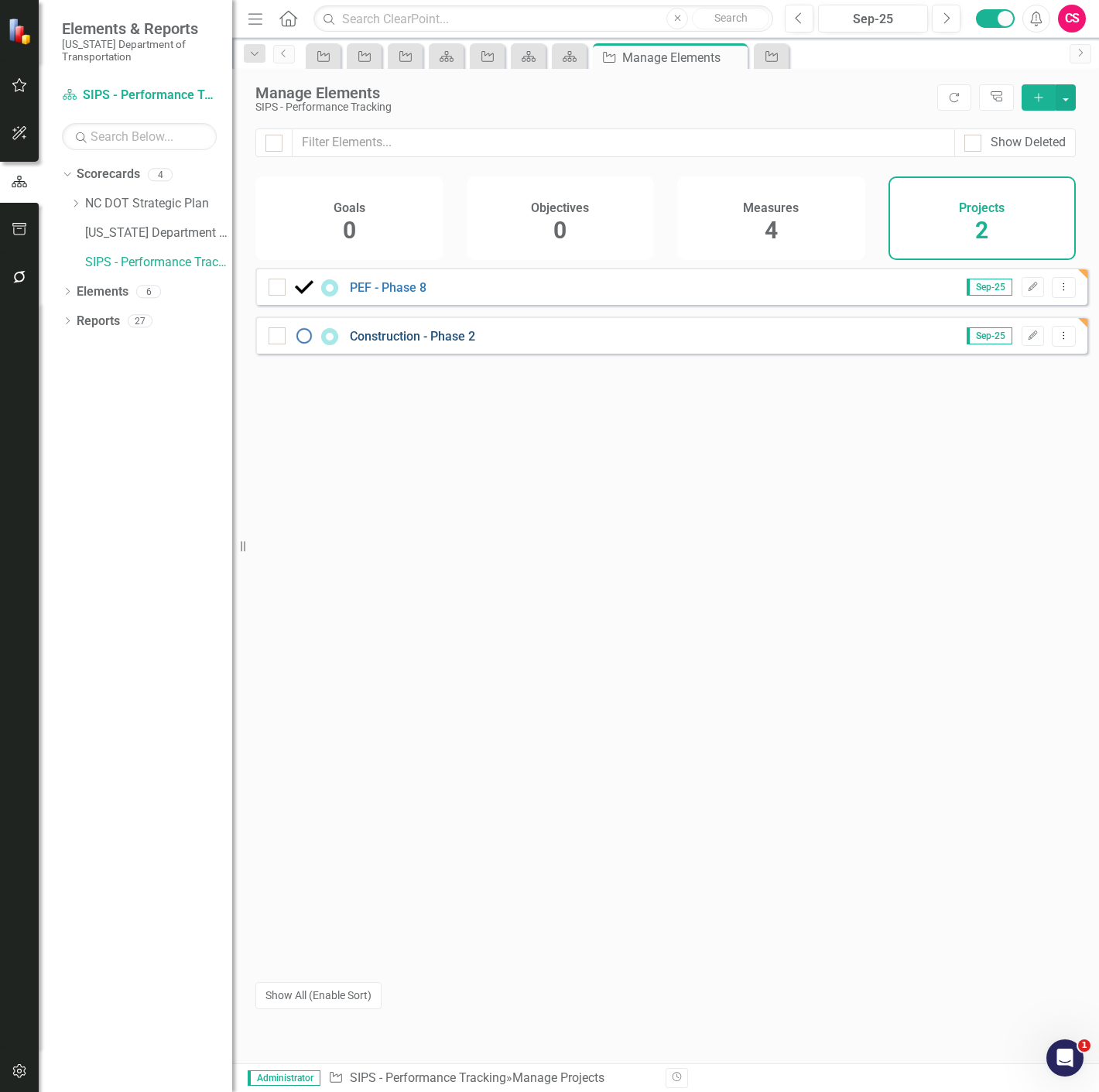
click at [427, 343] on link "Construction - Phase 2" at bounding box center [412, 336] width 125 height 15
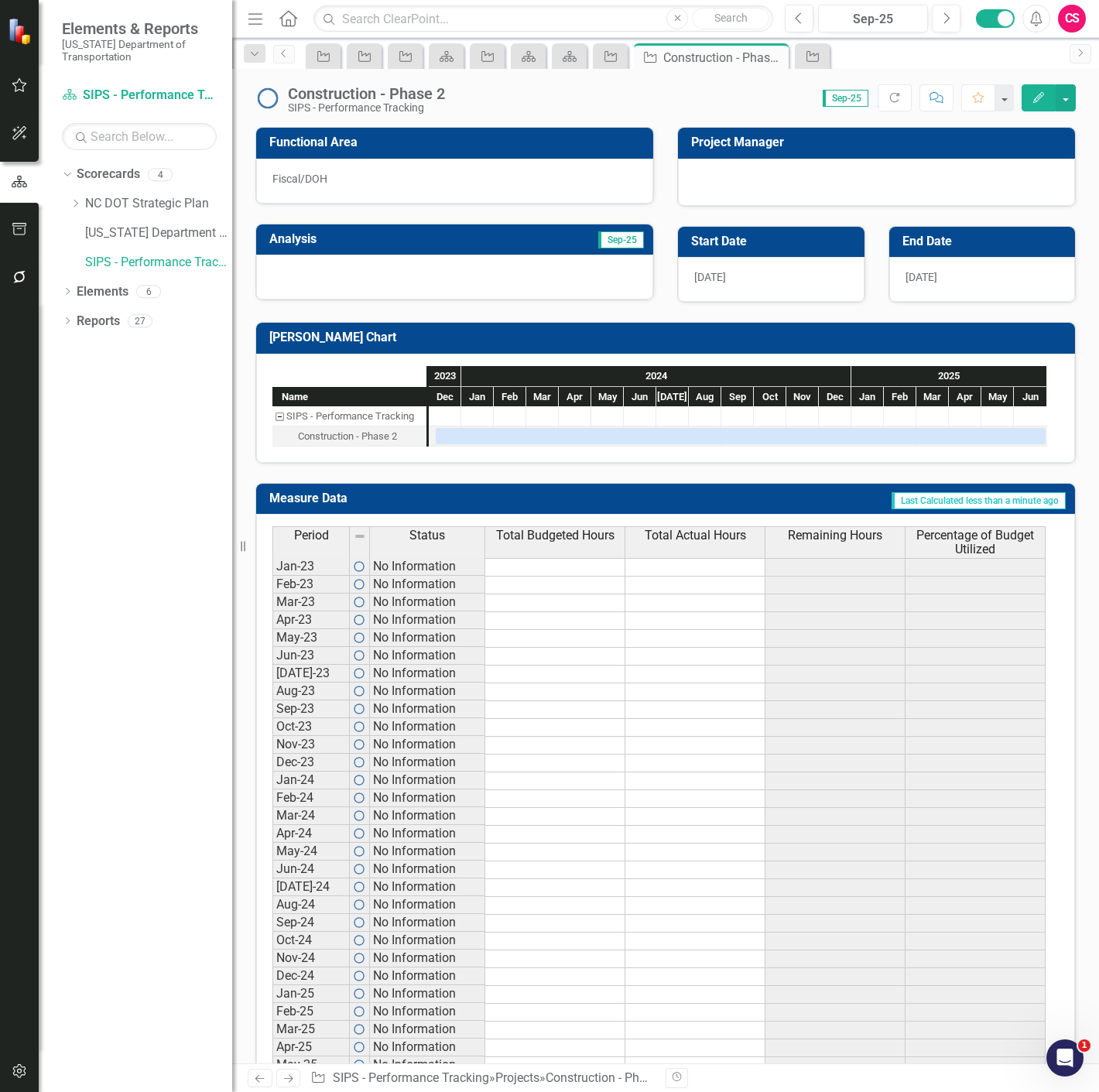
click at [753, 284] on div "[DATE]" at bounding box center [771, 279] width 186 height 45
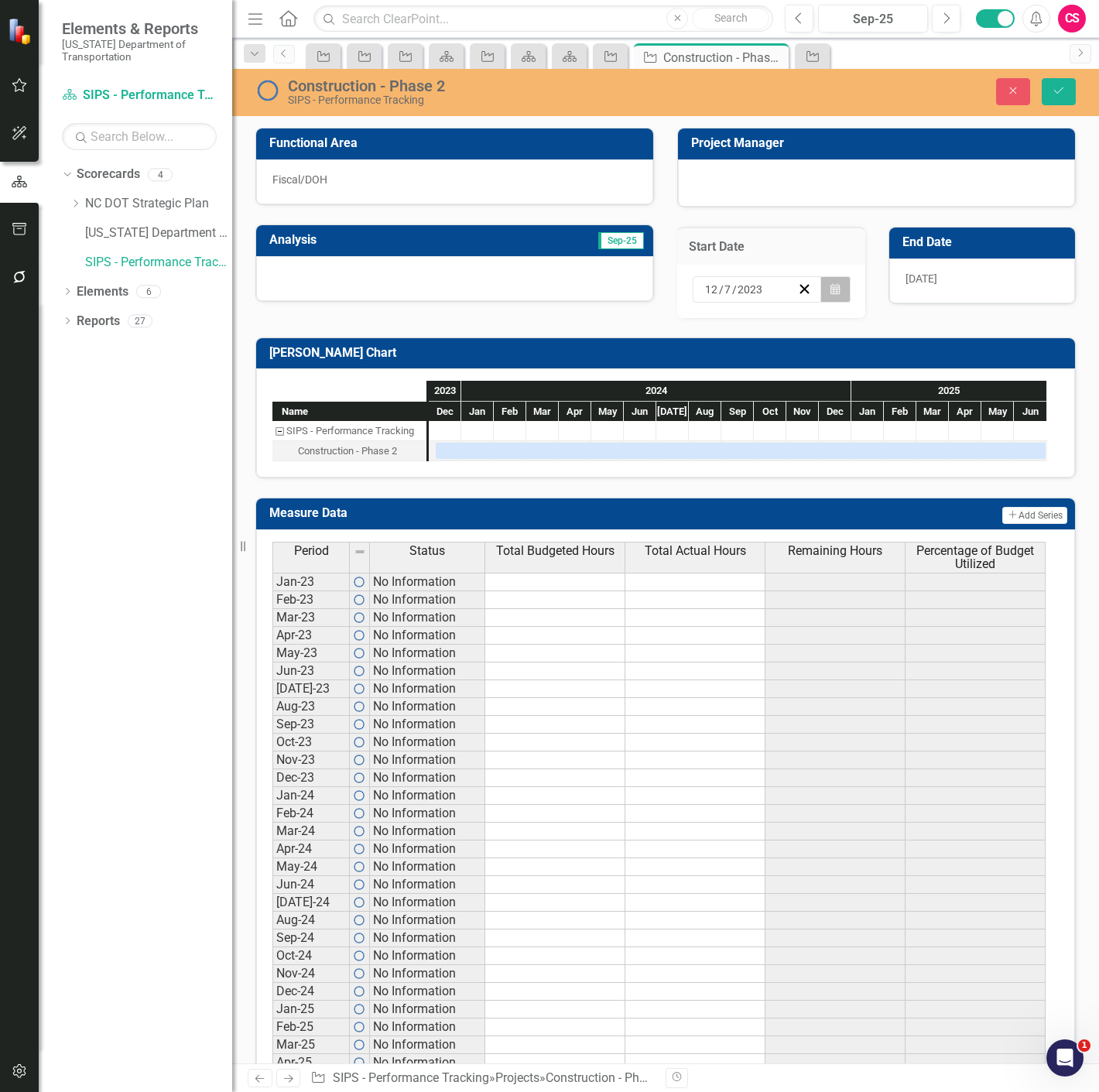
click at [830, 287] on icon "Calendar" at bounding box center [835, 289] width 10 height 11
click at [728, 332] on button "‹" at bounding box center [745, 319] width 34 height 34
click at [733, 497] on button "27" at bounding box center [753, 482] width 39 height 28
click at [960, 270] on div "[DATE]" at bounding box center [983, 281] width 186 height 45
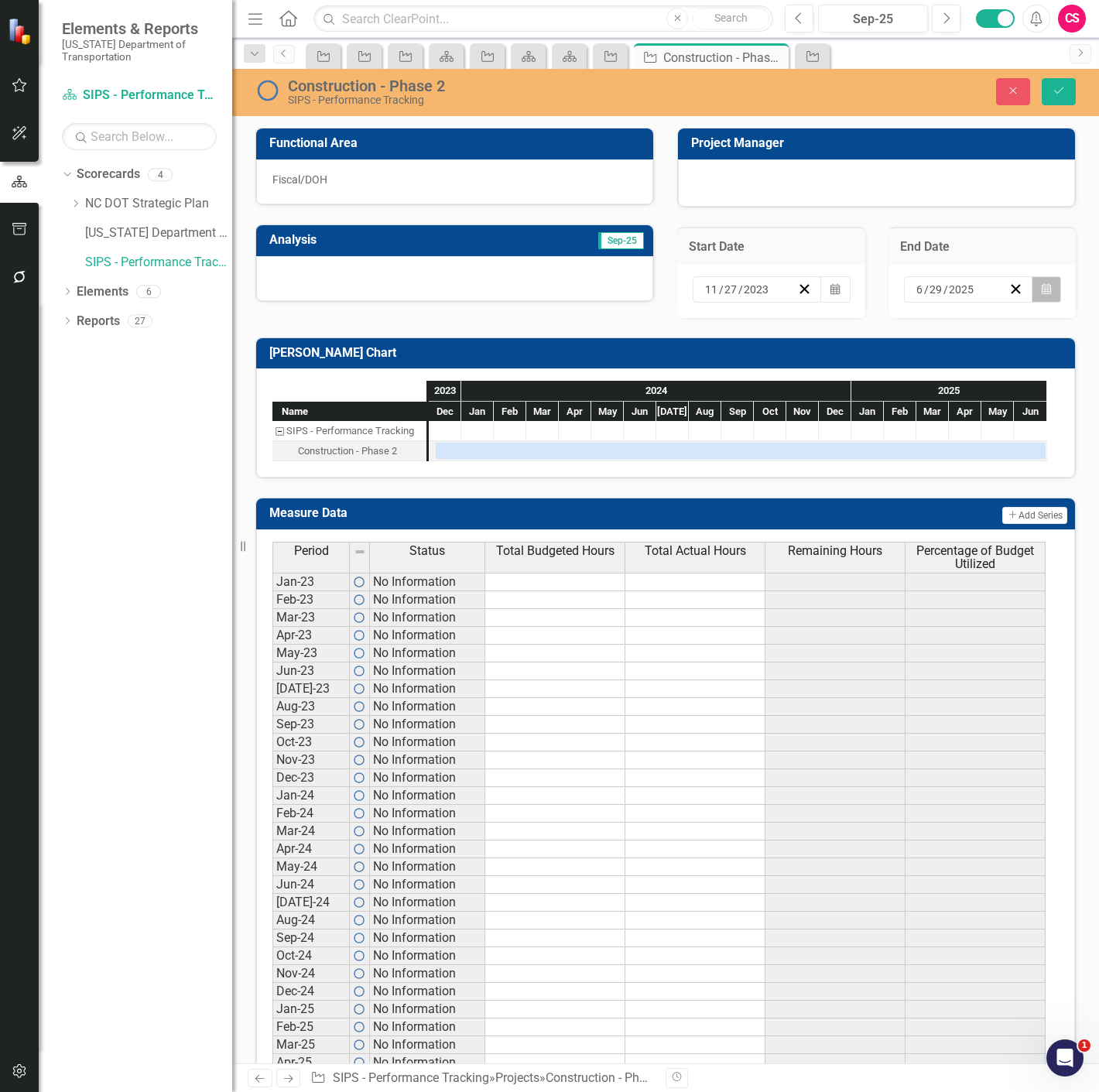
click at [1042, 293] on icon "button" at bounding box center [1047, 288] width 10 height 11
click at [998, 333] on button "›" at bounding box center [980, 319] width 34 height 34
click at [980, 401] on abbr "12" at bounding box center [973, 399] width 13 height 13
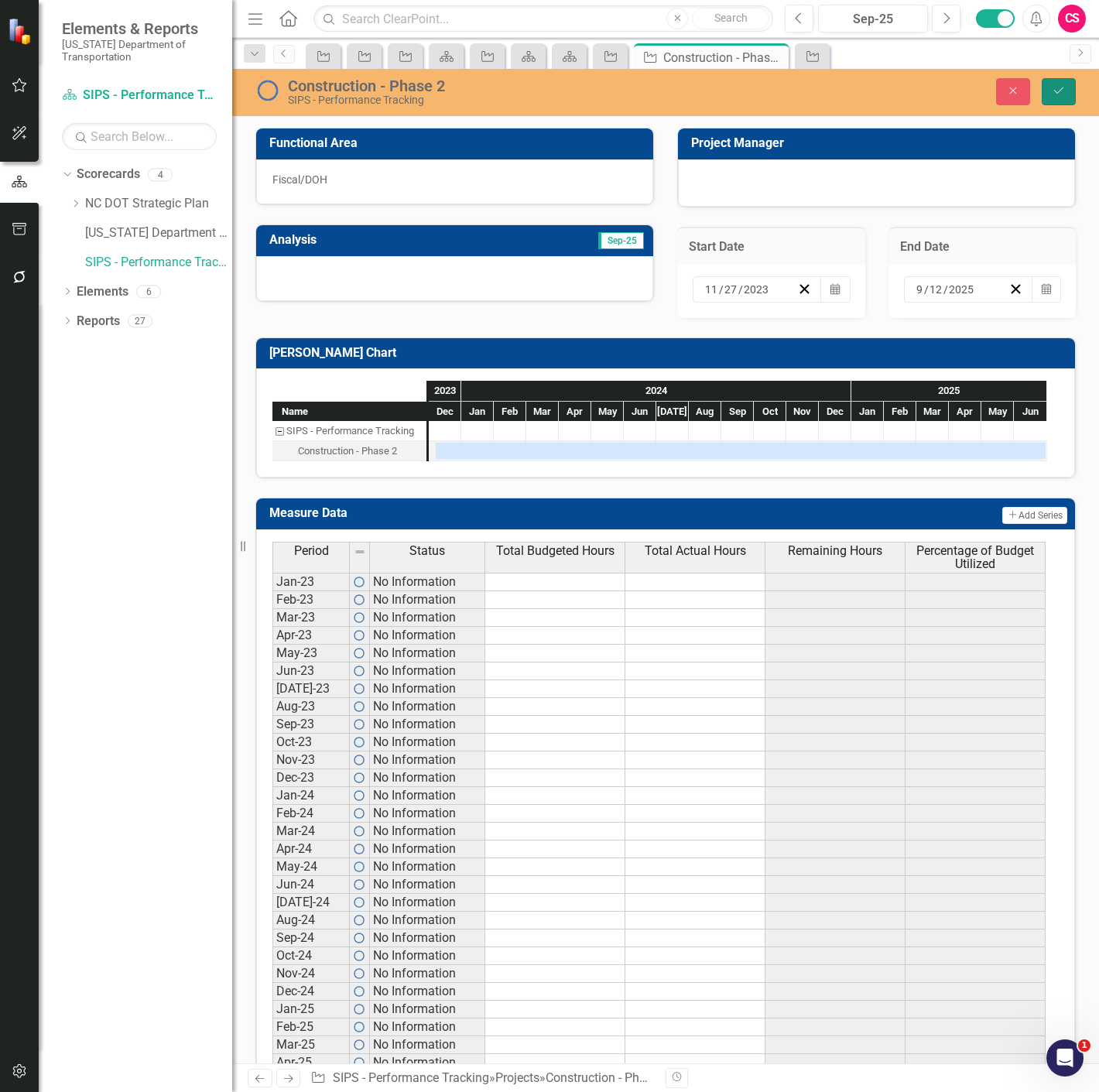
click at [1071, 91] on button "Save" at bounding box center [1058, 92] width 34 height 27
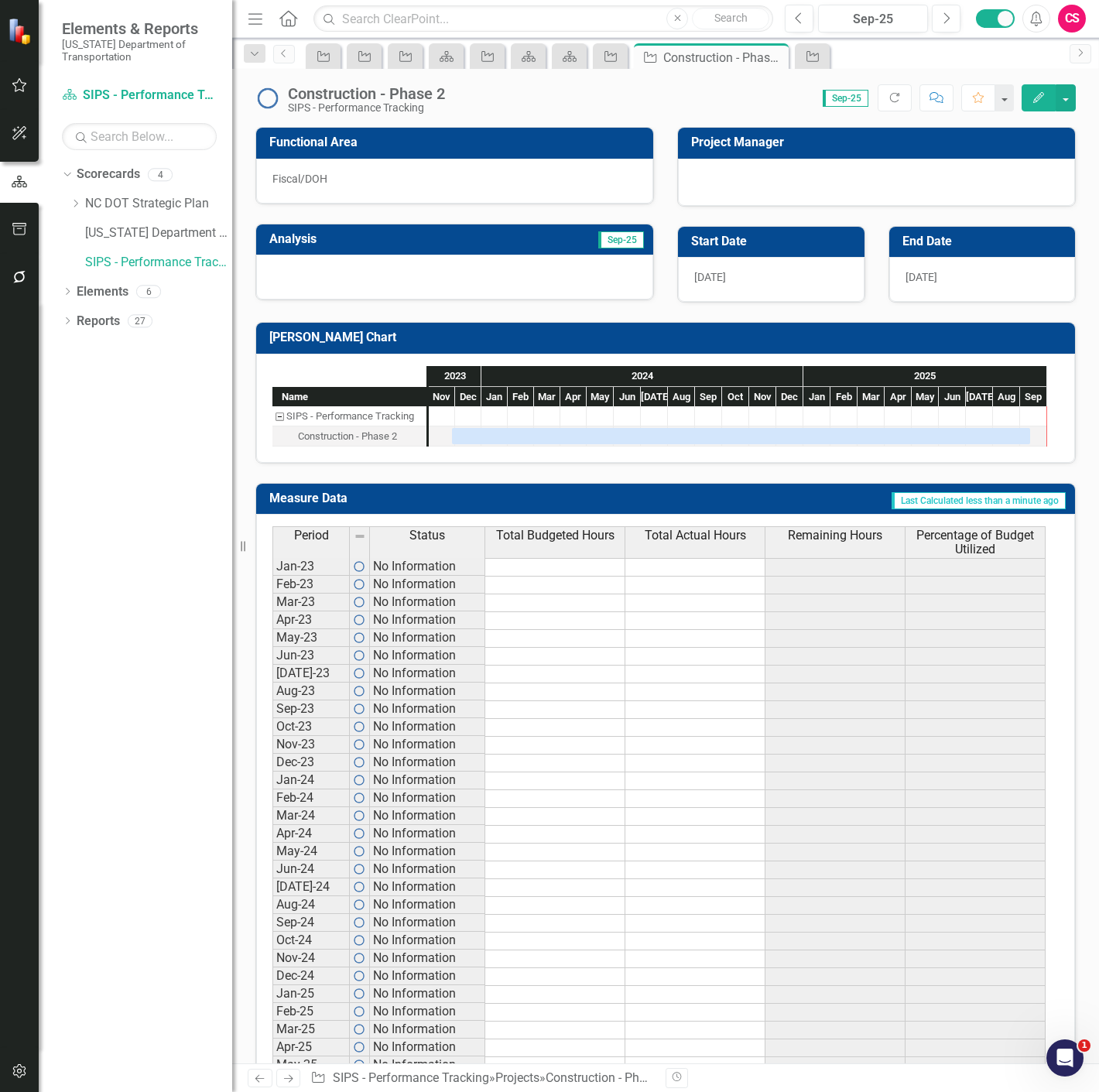
click at [354, 178] on div "Fiscal/DOH" at bounding box center [454, 181] width 397 height 45
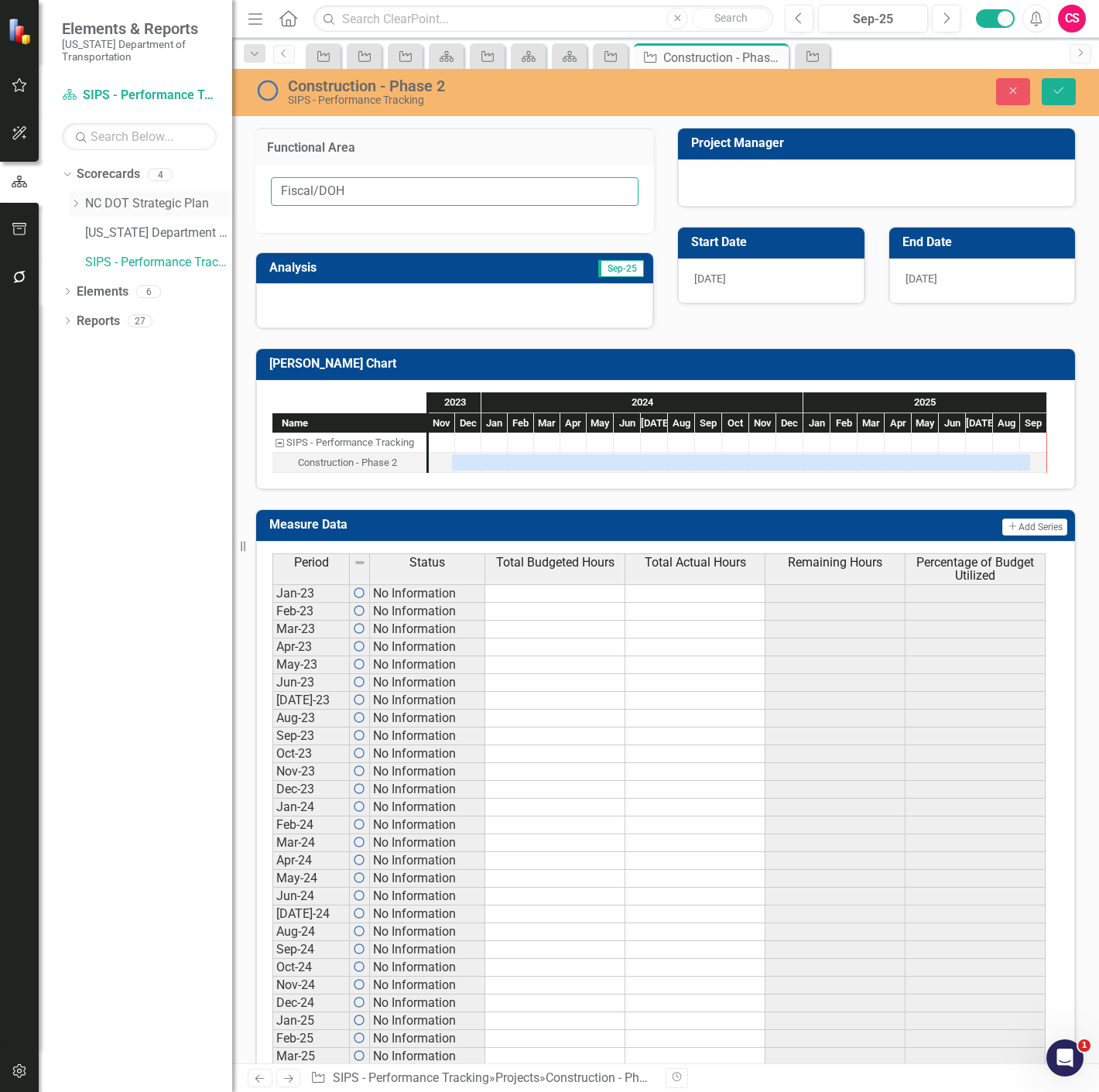
drag, startPoint x: 318, startPoint y: 197, endPoint x: 222, endPoint y: 197, distance: 96.0
click at [222, 197] on div "Elements & Reports [US_STATE] Department of Transportation Scorecard SIPS - Per…" at bounding box center [549, 546] width 1099 height 1092
type input "DOH"
click at [1056, 93] on icon "Save" at bounding box center [1058, 90] width 14 height 11
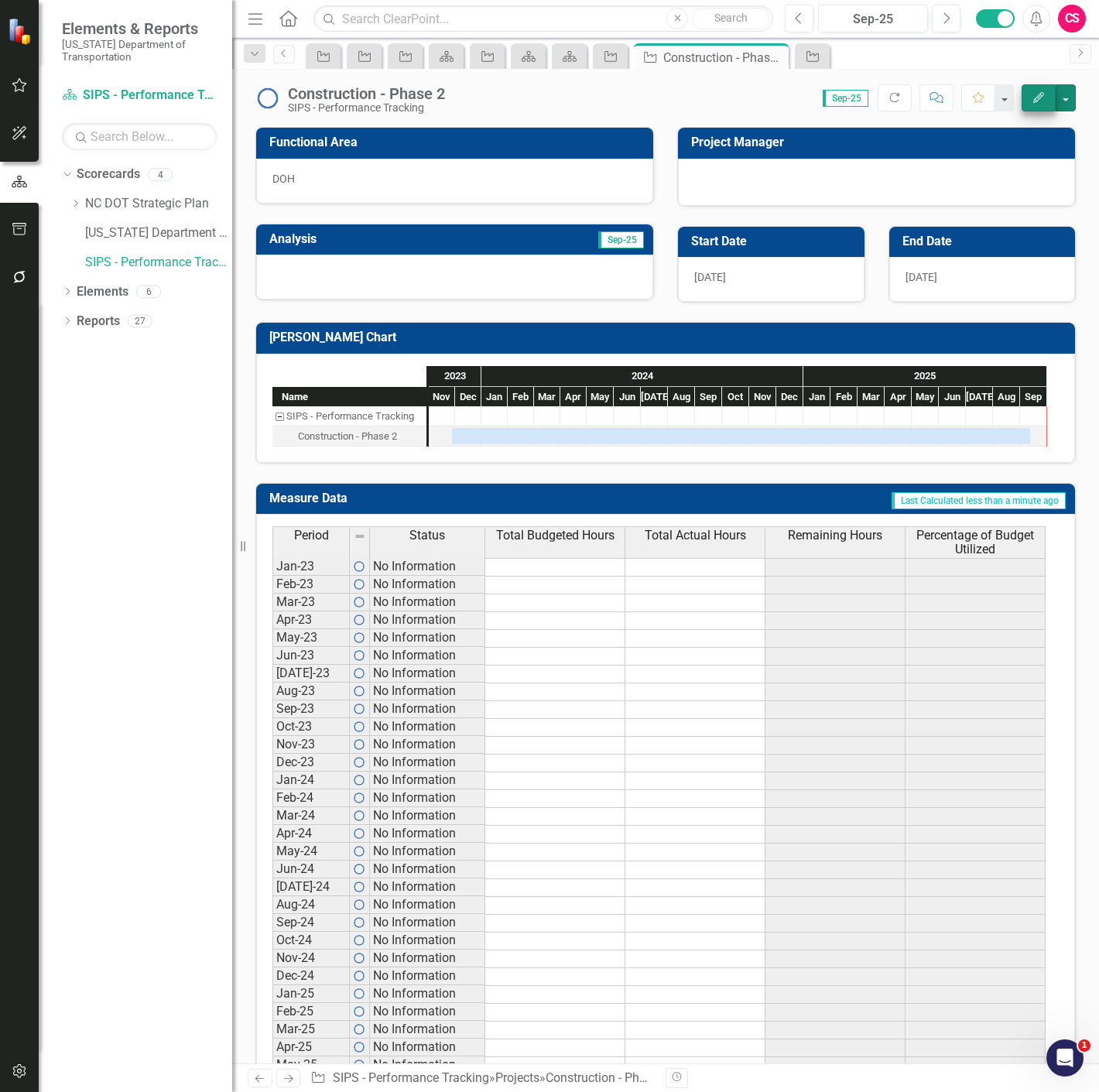
drag, startPoint x: 1066, startPoint y: 99, endPoint x: 1052, endPoint y: 109, distance: 17.2
click at [1066, 99] on button "button" at bounding box center [1065, 98] width 20 height 27
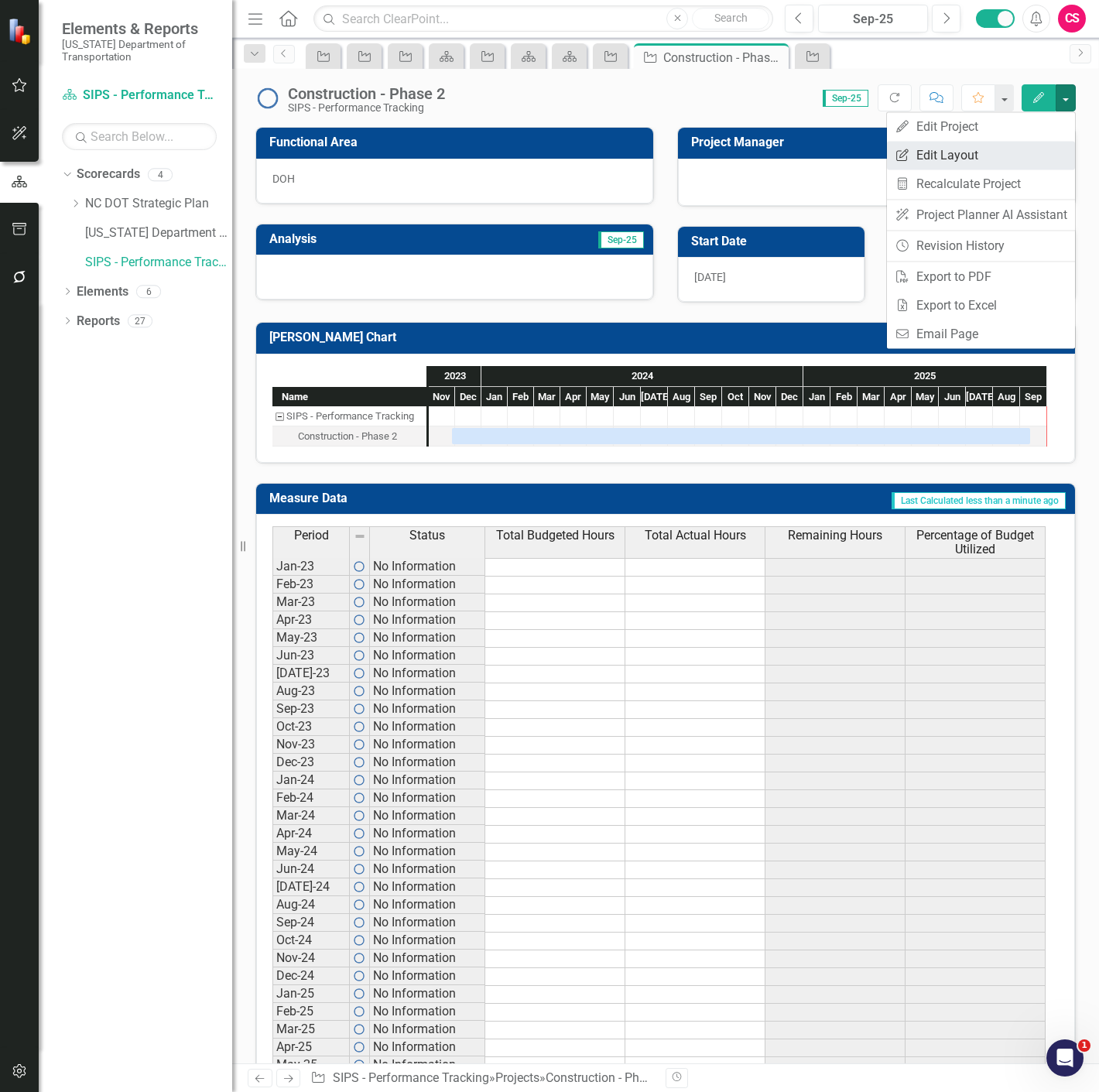
click at [996, 153] on link "Edit Report Edit Layout" at bounding box center [981, 155] width 188 height 29
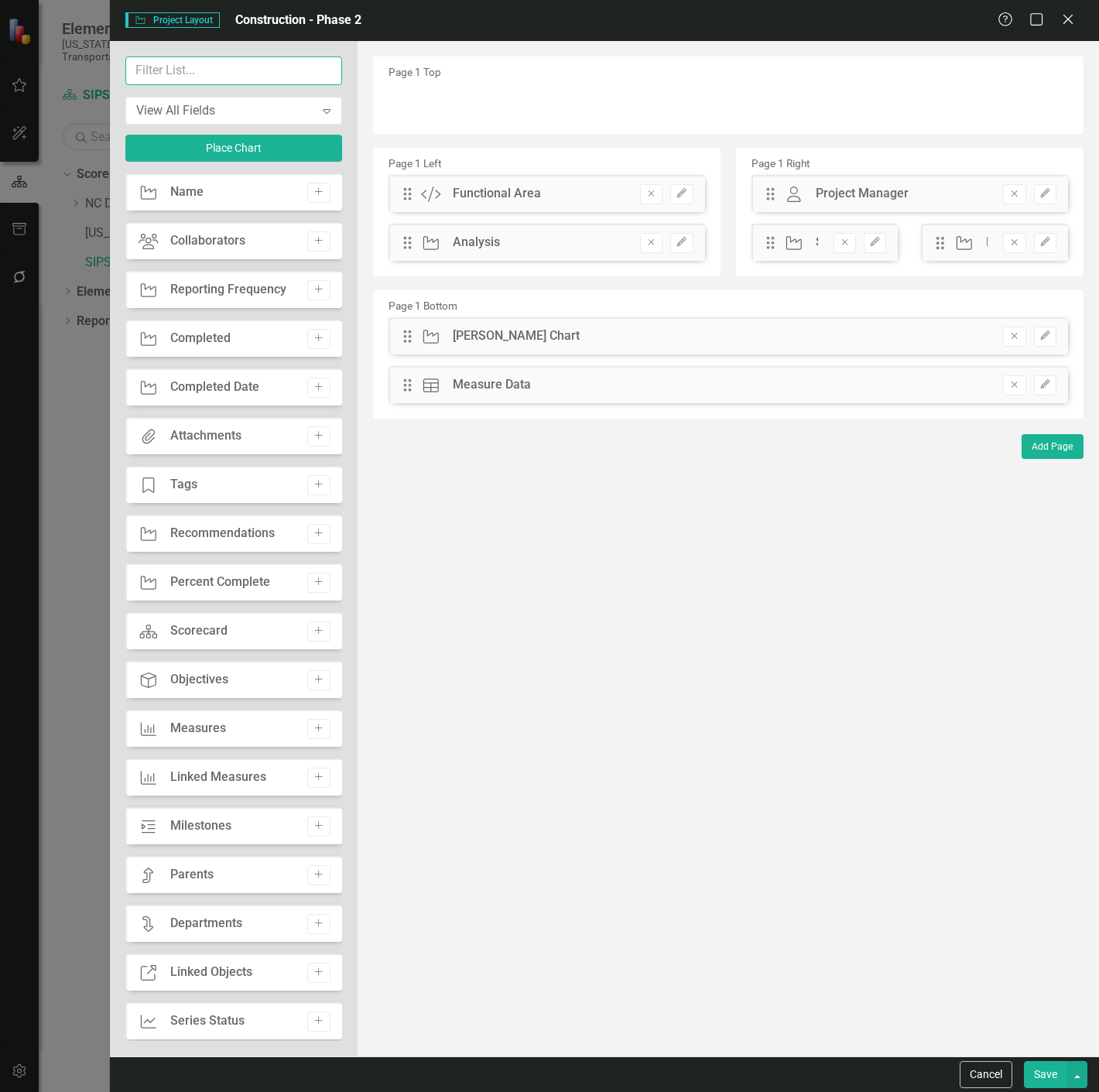
click at [210, 70] on input "text" at bounding box center [233, 71] width 216 height 29
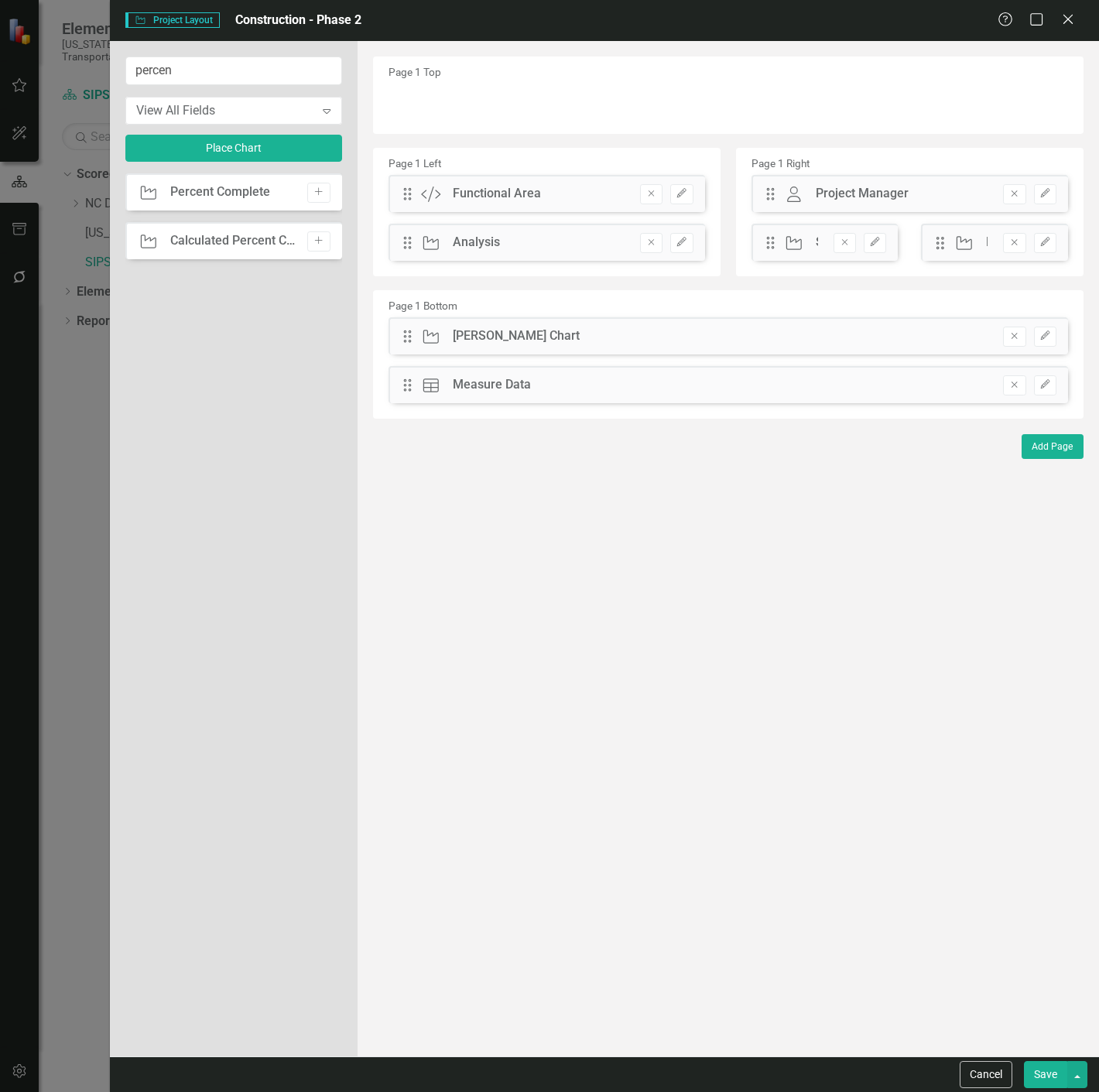
drag, startPoint x: 315, startPoint y: 186, endPoint x: 350, endPoint y: 157, distance: 45.5
click at [315, 186] on button "Add" at bounding box center [318, 192] width 22 height 20
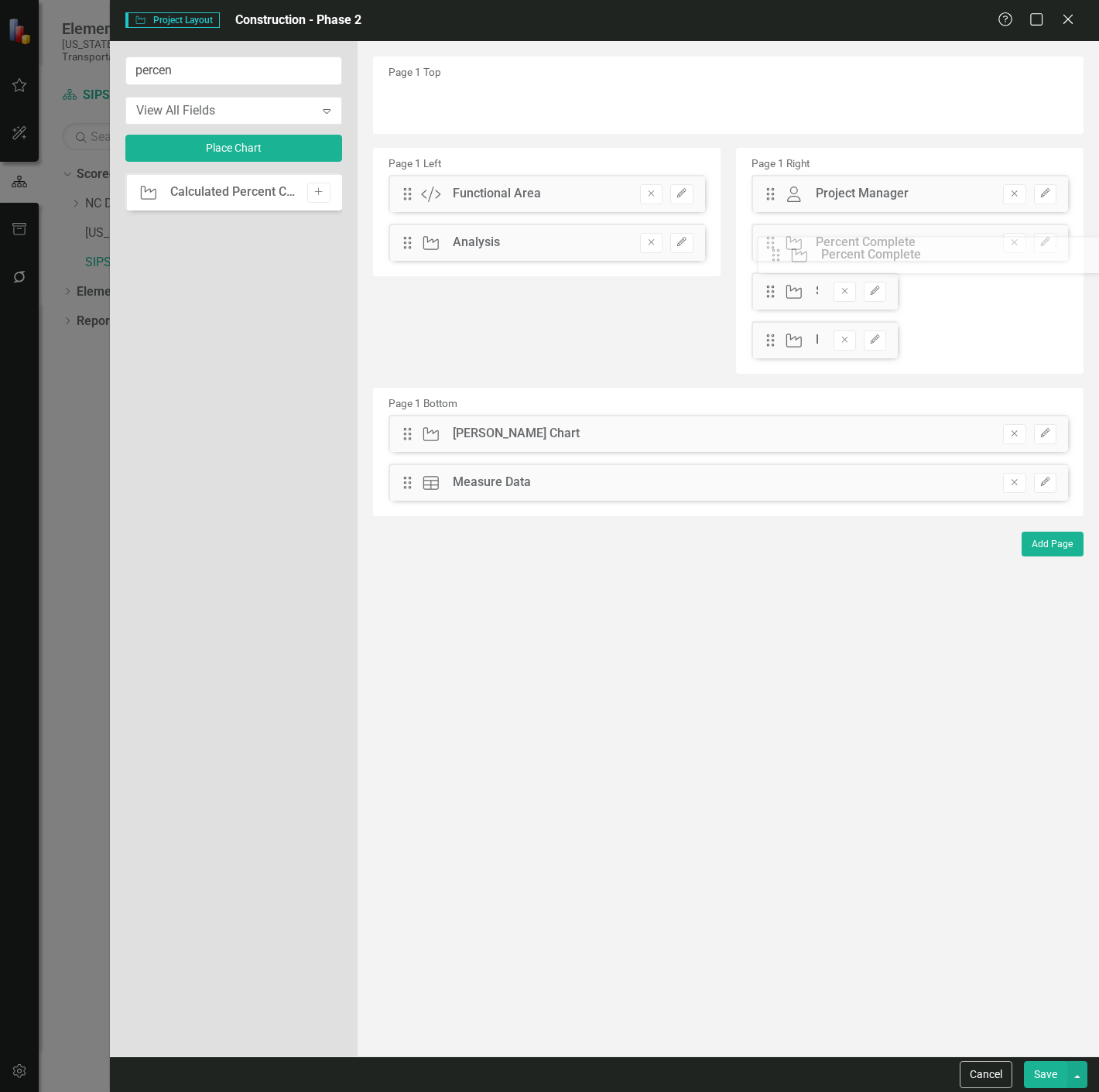
drag, startPoint x: 406, startPoint y: 104, endPoint x: 787, endPoint y: 256, distance: 410.2
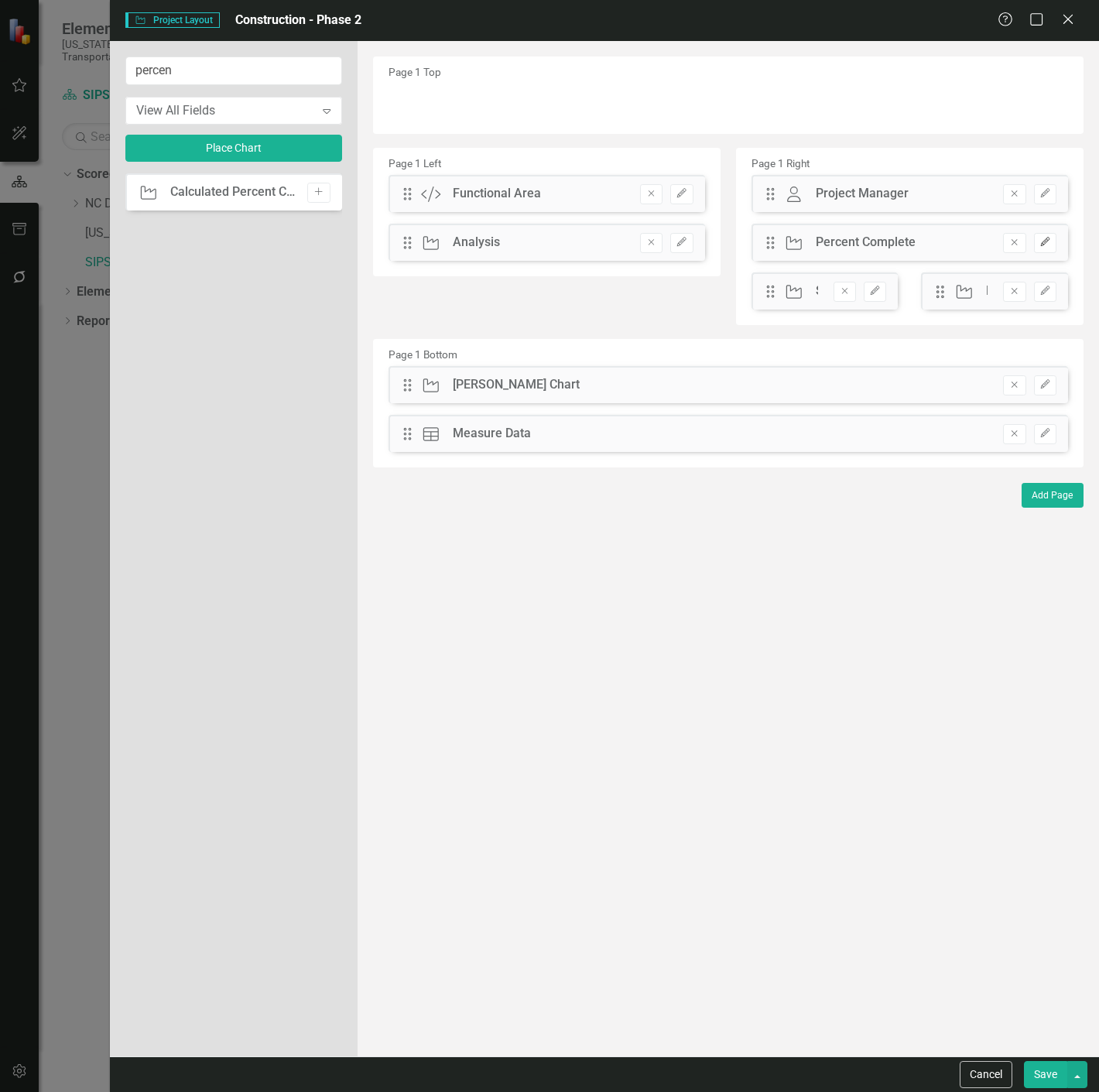
click at [1044, 243] on icon "Edit" at bounding box center [1046, 242] width 12 height 10
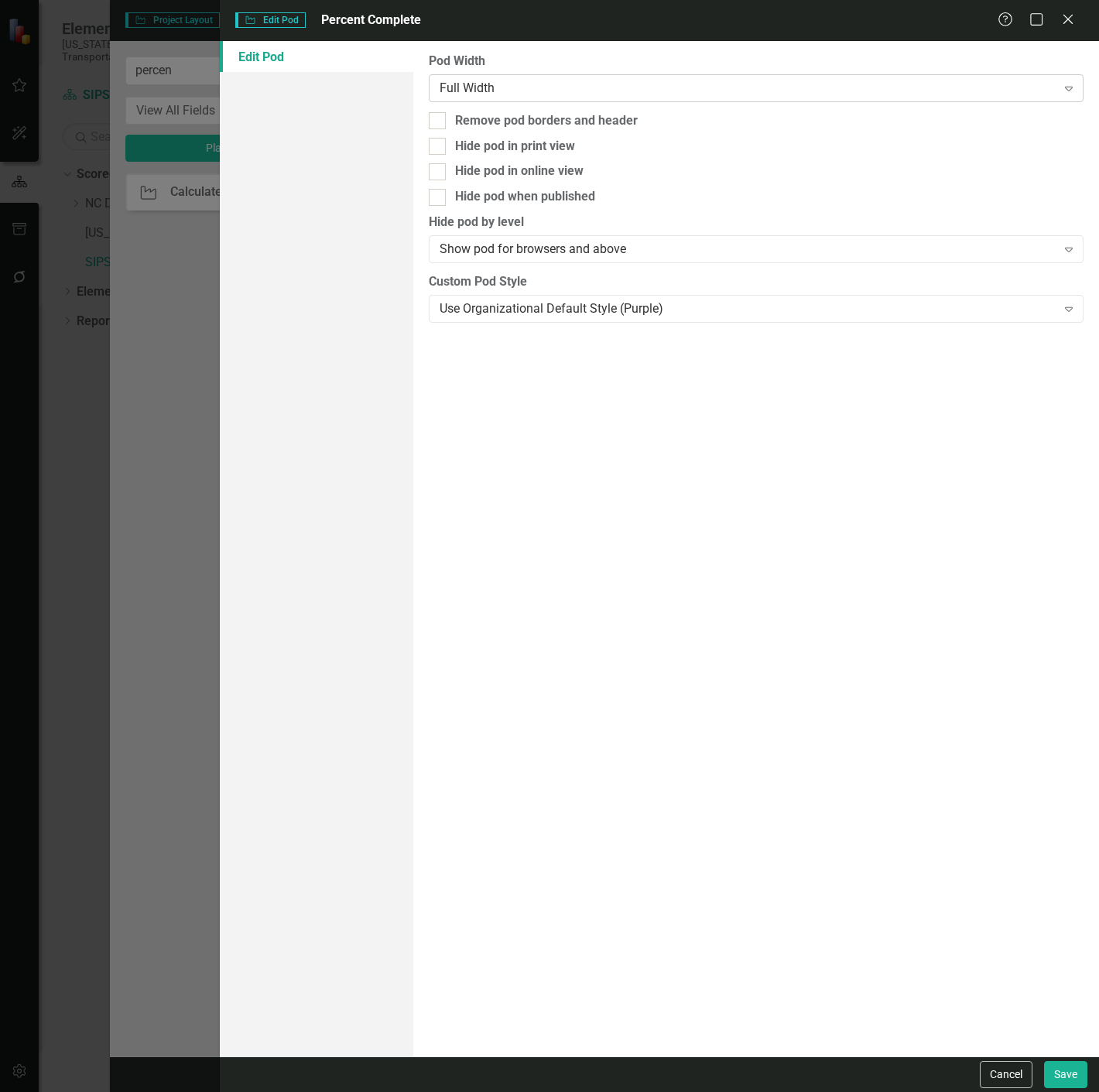
click at [599, 82] on div "Full Width" at bounding box center [748, 87] width 617 height 17
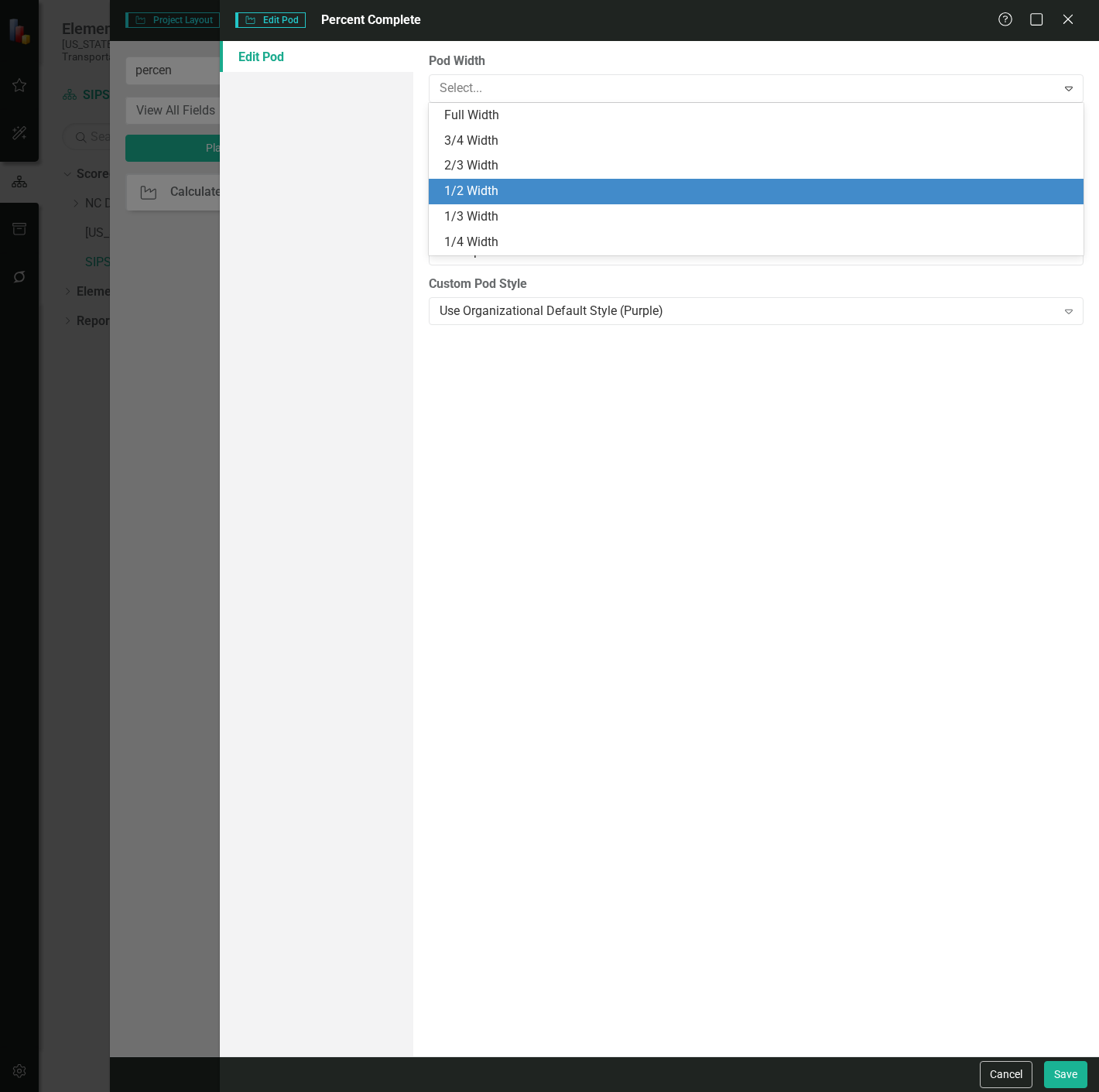
click at [500, 189] on div "1/2 Width" at bounding box center [760, 191] width 630 height 17
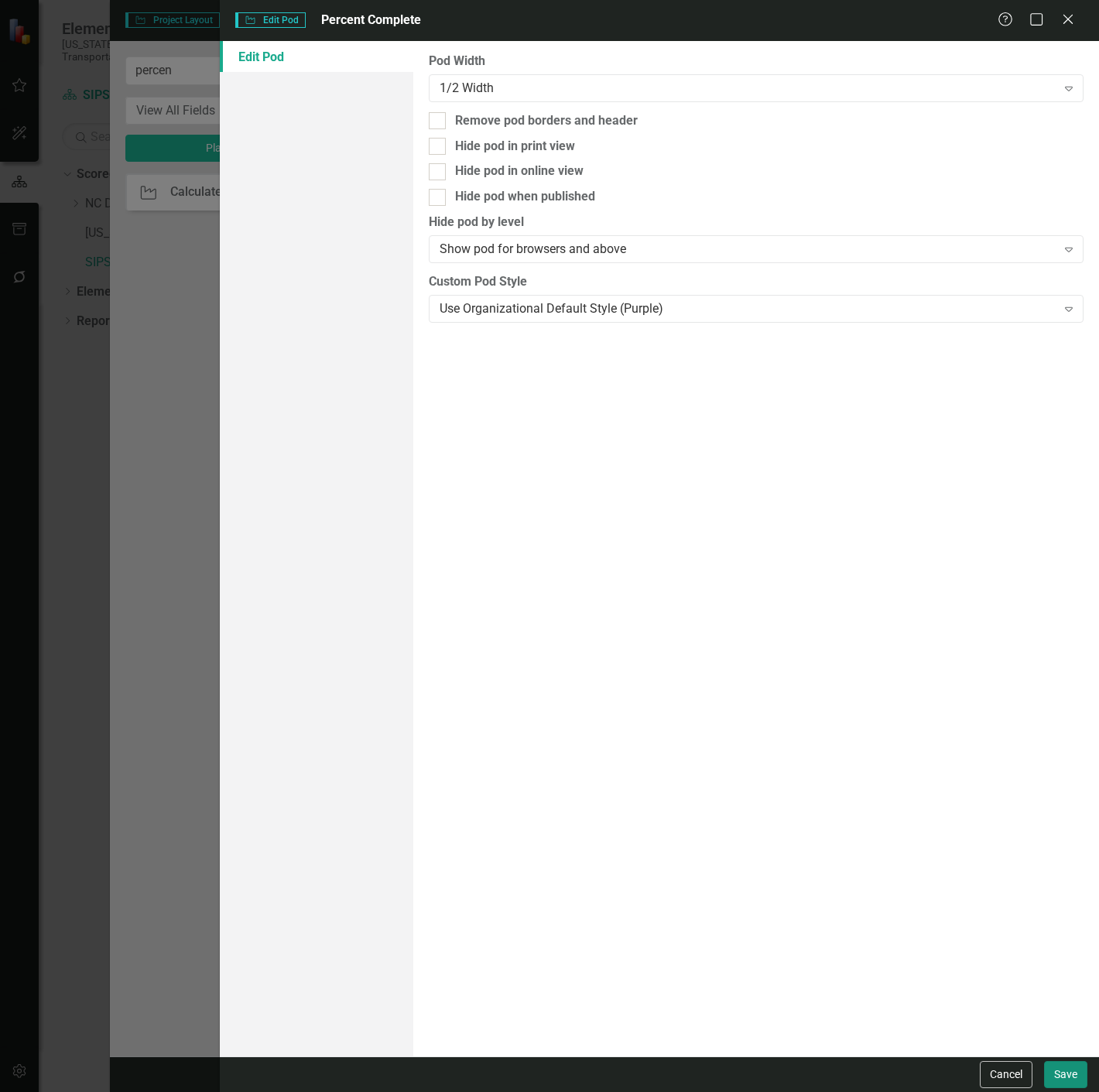
click at [1057, 1075] on button "Save" at bounding box center [1065, 1075] width 44 height 27
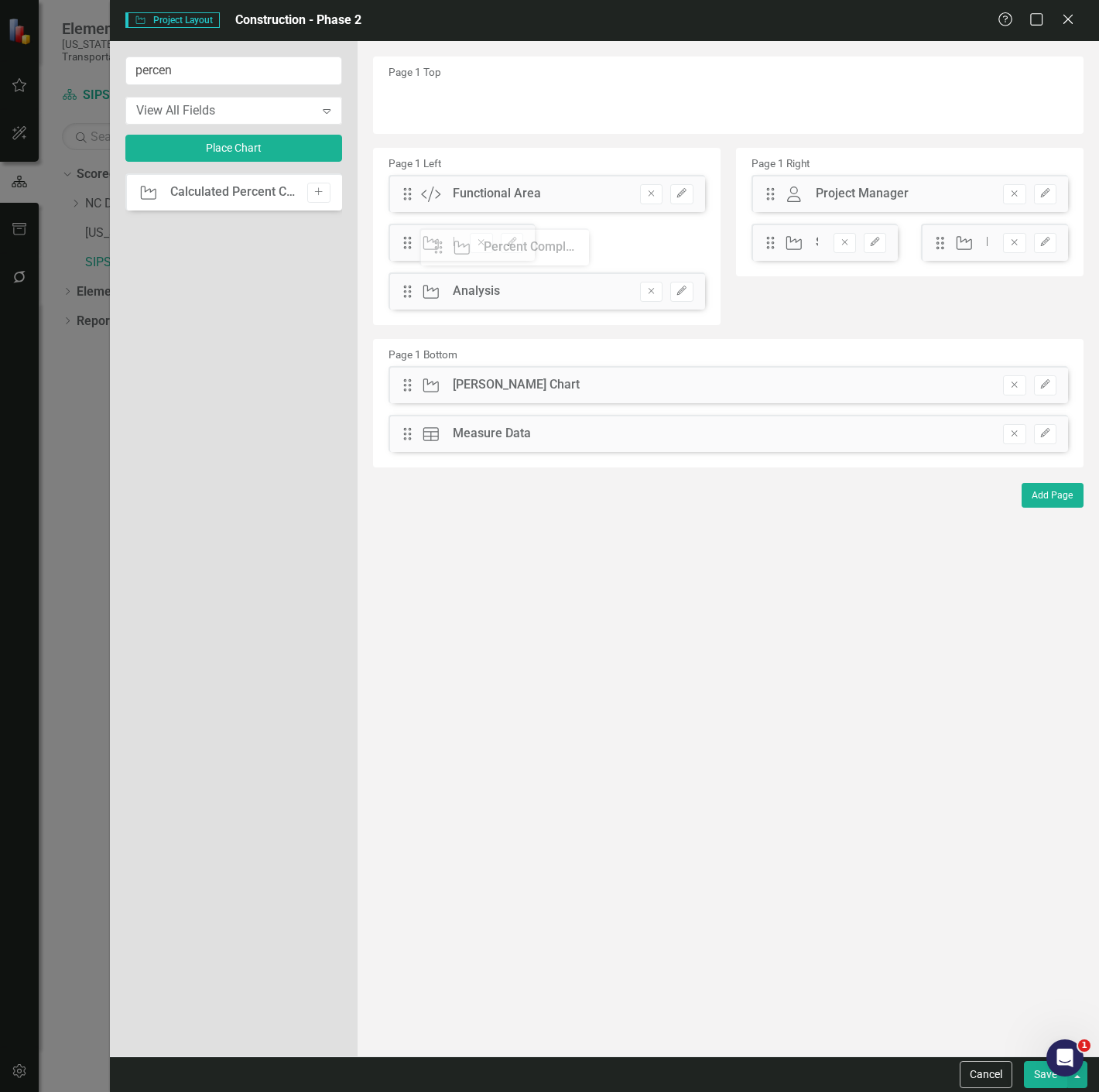
drag, startPoint x: 772, startPoint y: 241, endPoint x: 449, endPoint y: 245, distance: 323.0
click at [241, 68] on input "percen" at bounding box center [233, 71] width 216 height 29
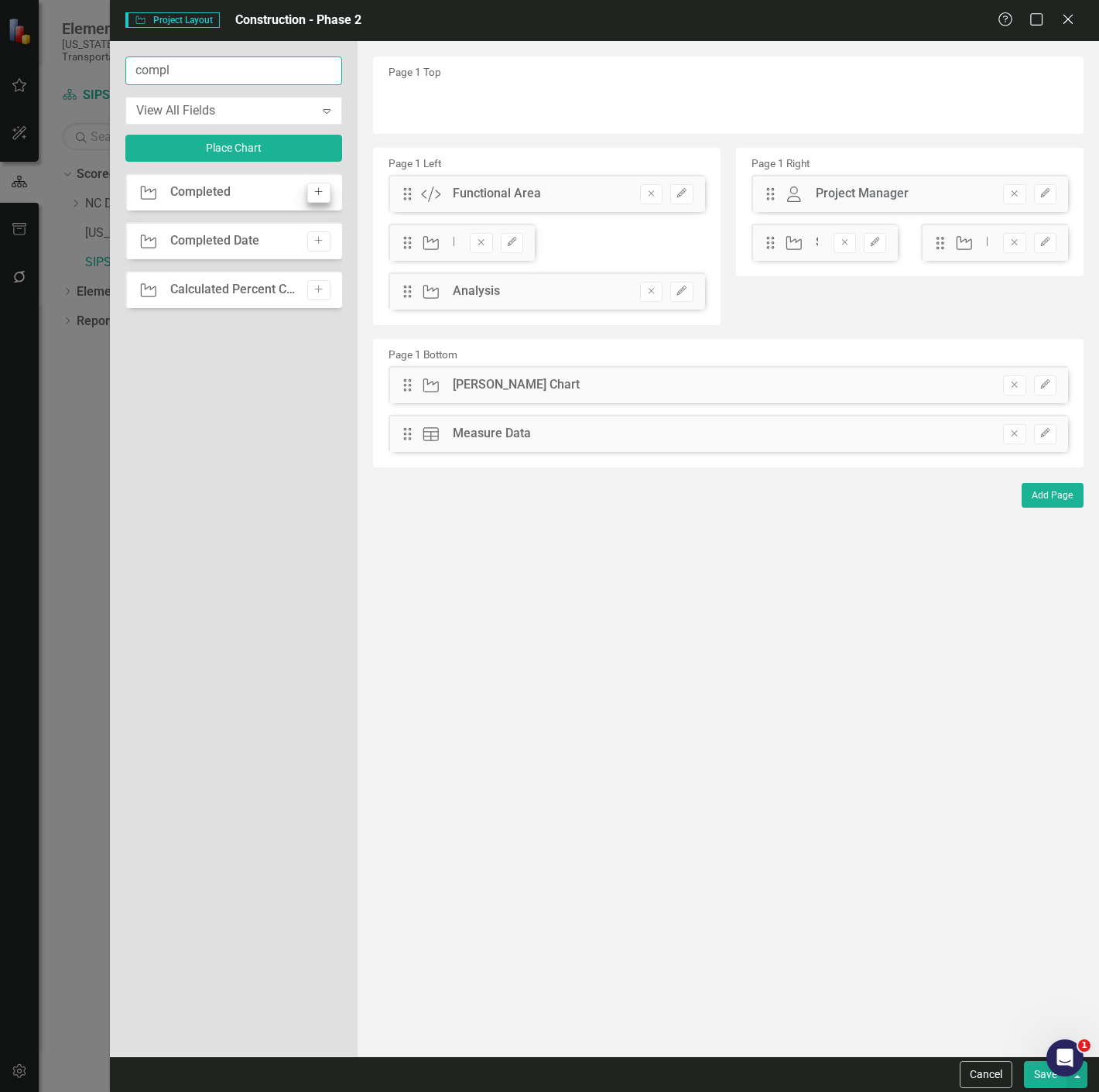
type input "compl"
click at [322, 186] on div "Project Completed Add" at bounding box center [233, 192] width 216 height 37
click at [321, 190] on icon "button" at bounding box center [319, 192] width 8 height 8
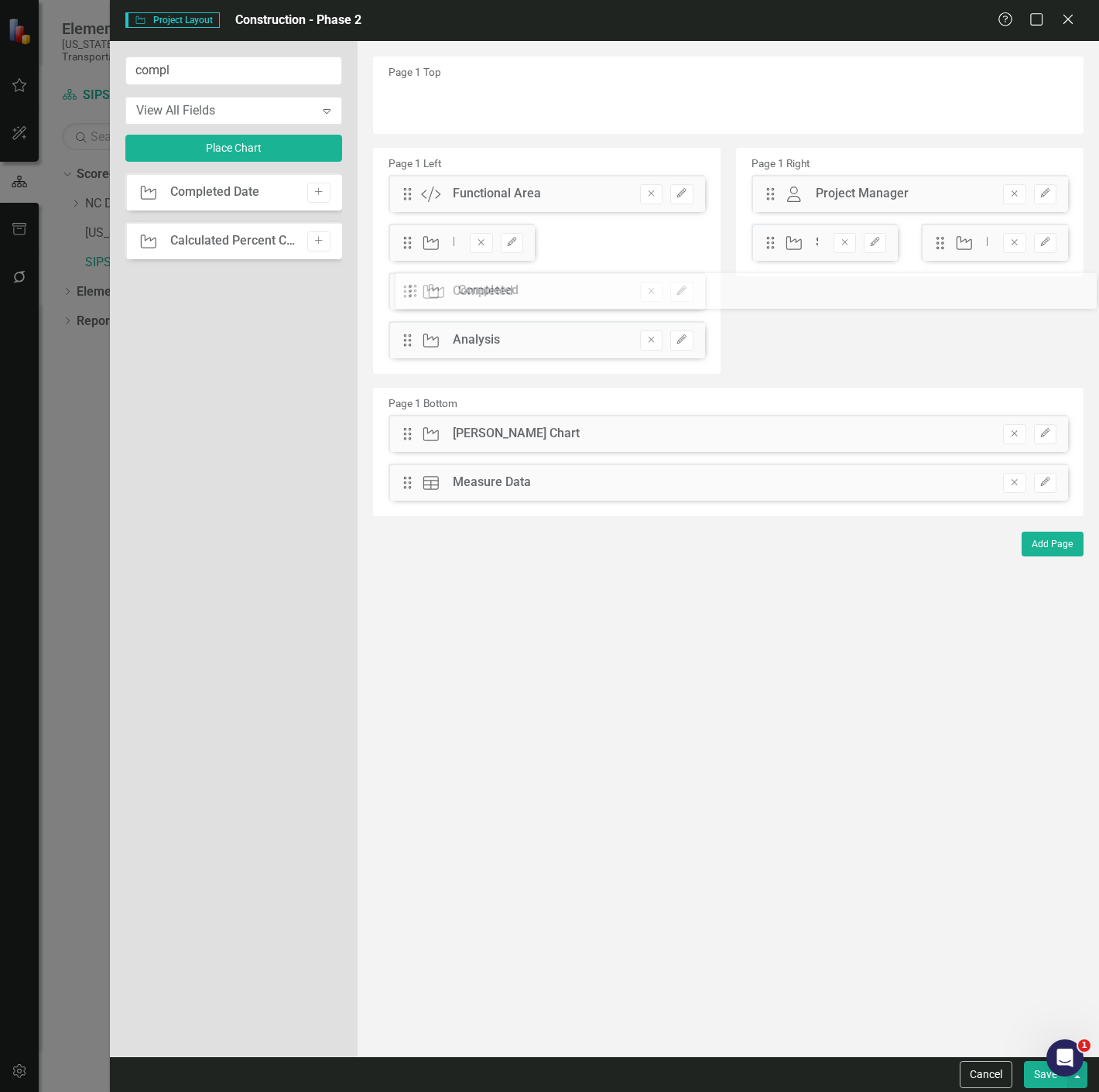
drag, startPoint x: 400, startPoint y: 102, endPoint x: 416, endPoint y: 290, distance: 188.7
click at [680, 293] on icon "button" at bounding box center [682, 291] width 10 height 10
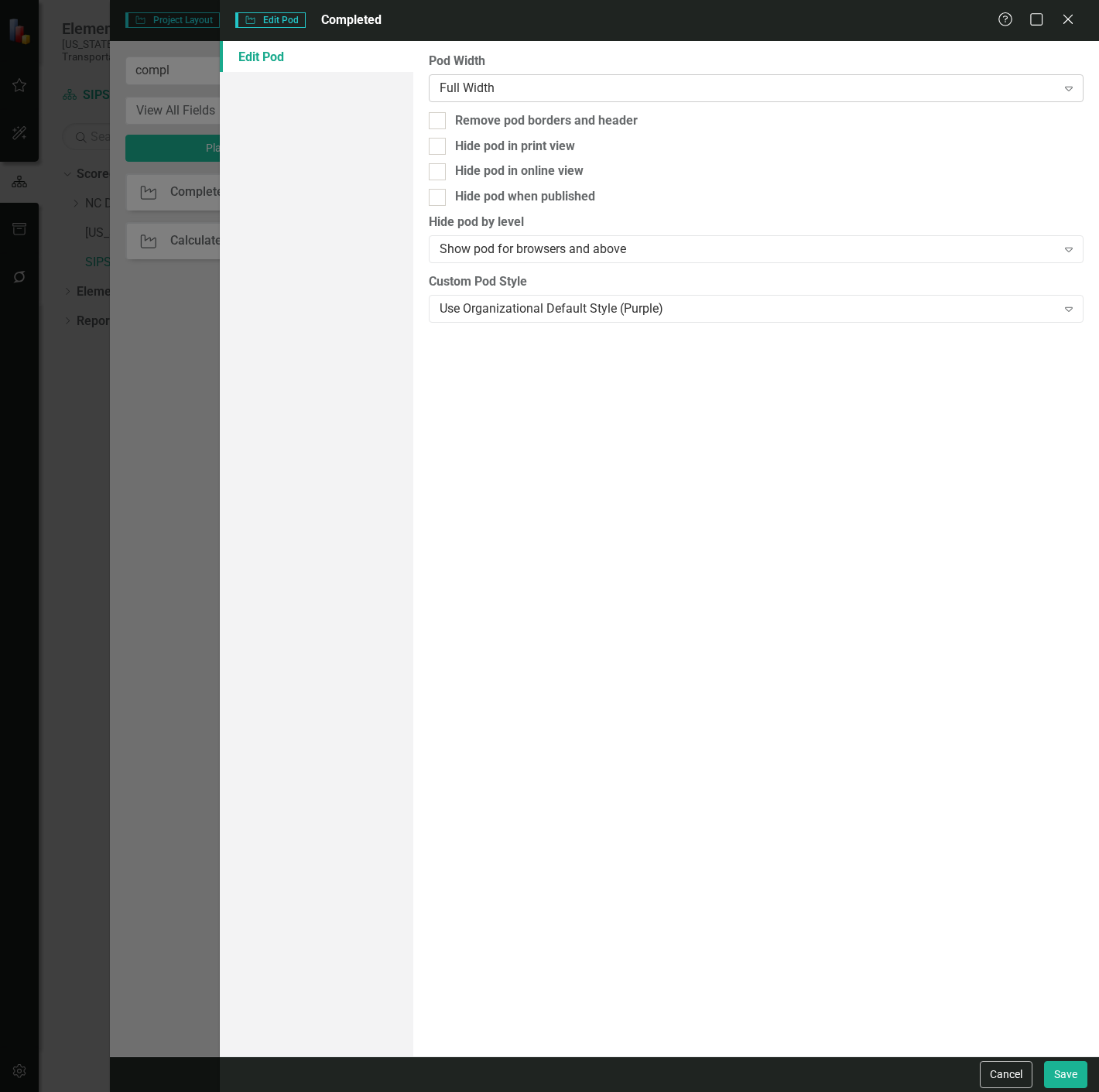
click at [500, 80] on div "Full Width" at bounding box center [748, 87] width 617 height 17
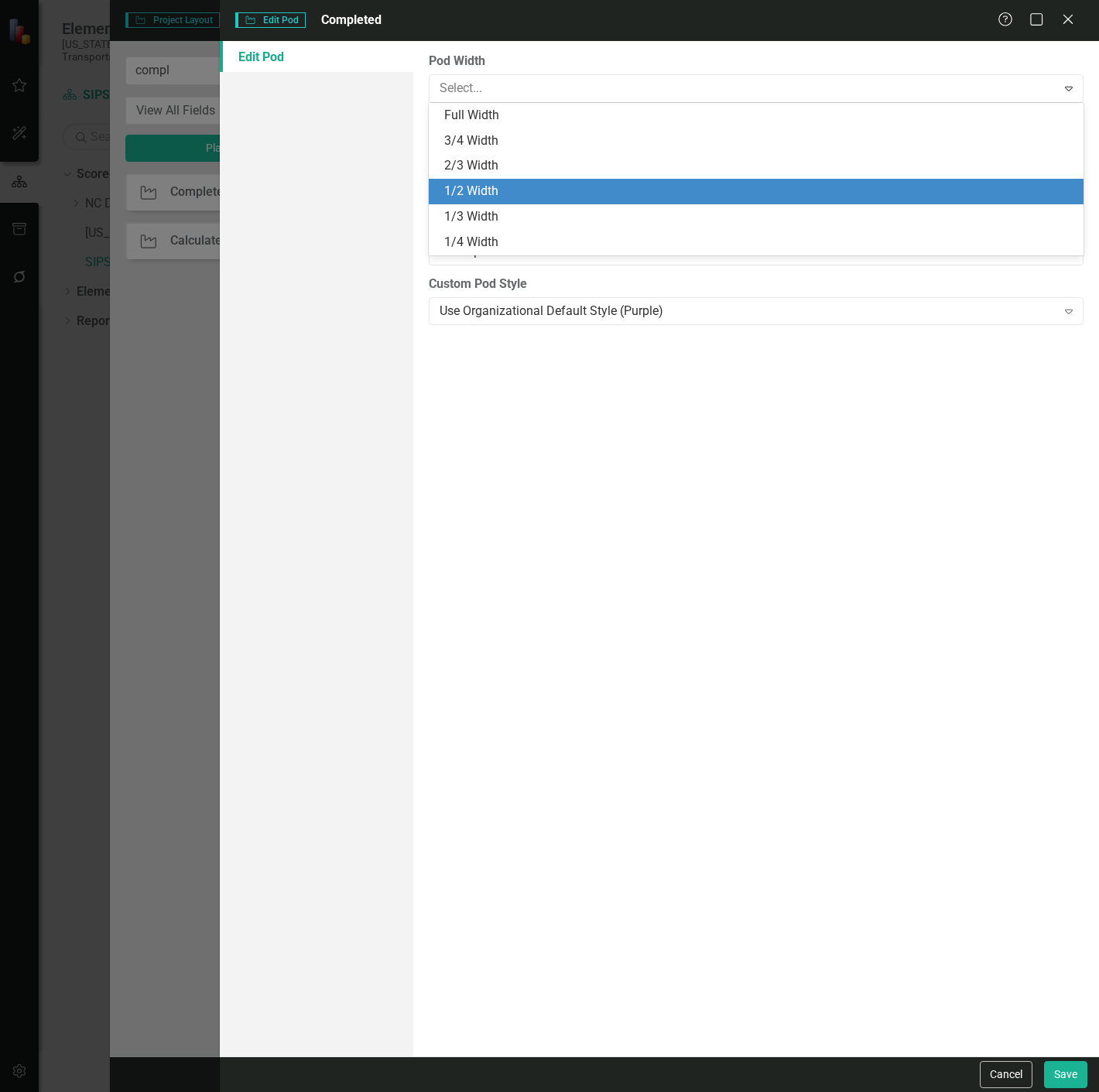
click at [475, 191] on div "1/2 Width" at bounding box center [760, 191] width 630 height 17
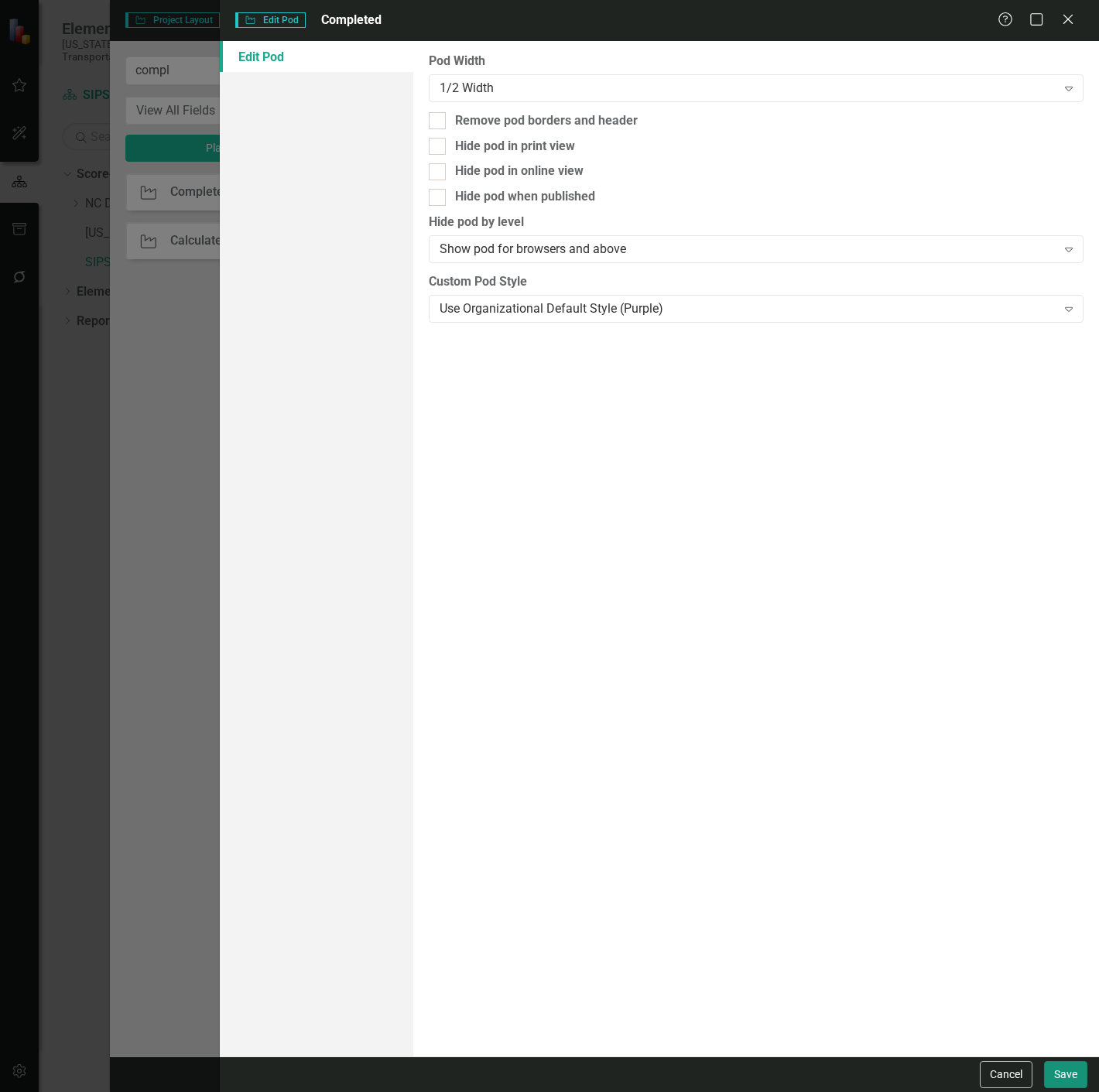
drag, startPoint x: 1069, startPoint y: 1075, endPoint x: 1033, endPoint y: 1055, distance: 41.2
click at [1070, 1075] on button "Save" at bounding box center [1065, 1075] width 44 height 27
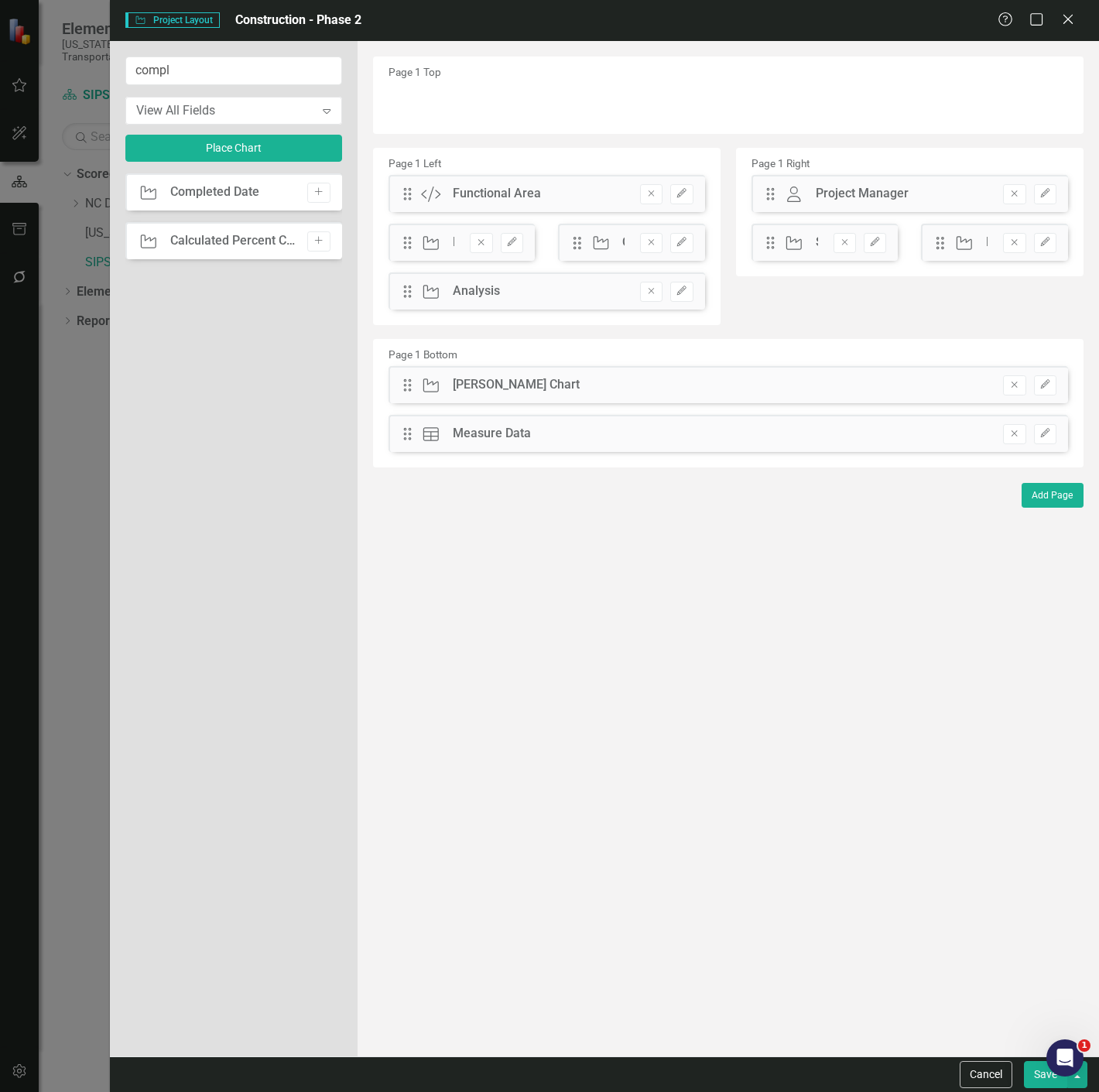
drag, startPoint x: 318, startPoint y: 189, endPoint x: 328, endPoint y: 175, distance: 17.2
click at [319, 190] on icon "Add" at bounding box center [318, 192] width 12 height 10
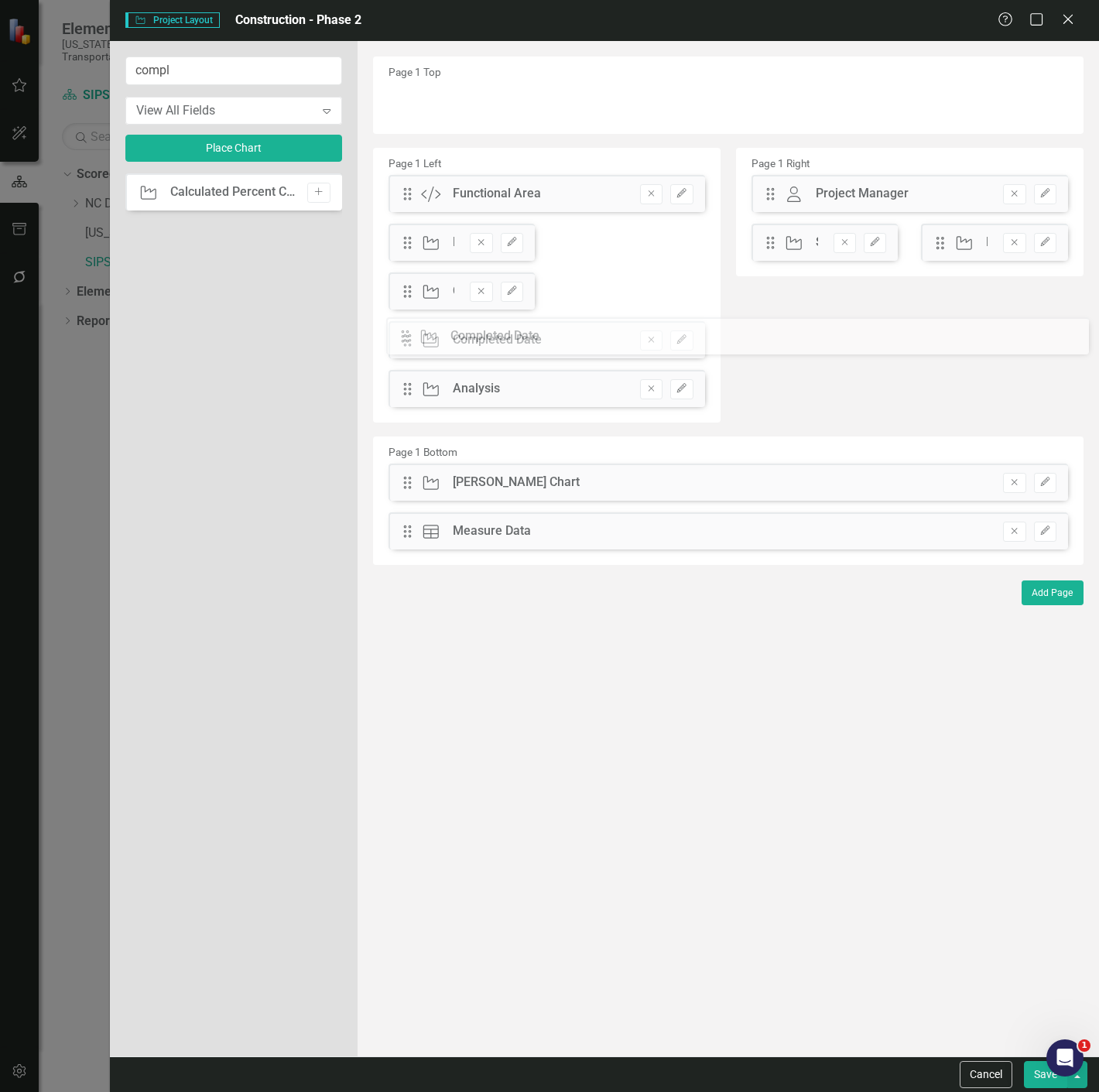
drag, startPoint x: 408, startPoint y: 102, endPoint x: 418, endPoint y: 336, distance: 234.2
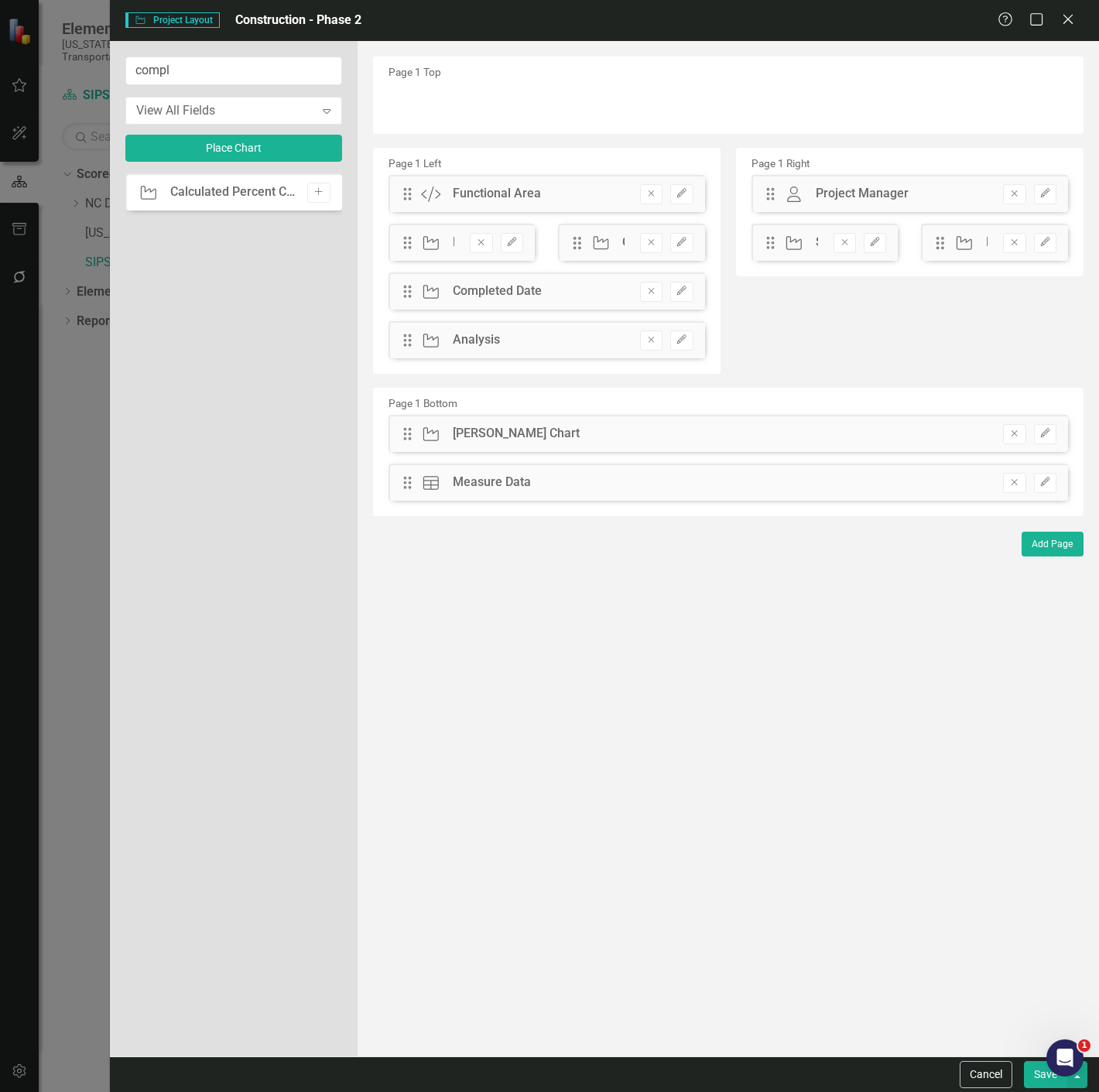
click at [408, 350] on div "Drag Project Analysis Remove Edit" at bounding box center [547, 339] width 316 height 37
drag, startPoint x: 403, startPoint y: 346, endPoint x: 410, endPoint y: 282, distance: 64.4
click at [410, 282] on div "The fields (or pods) that are available for you to include on the detail page a…" at bounding box center [728, 548] width 742 height 1015
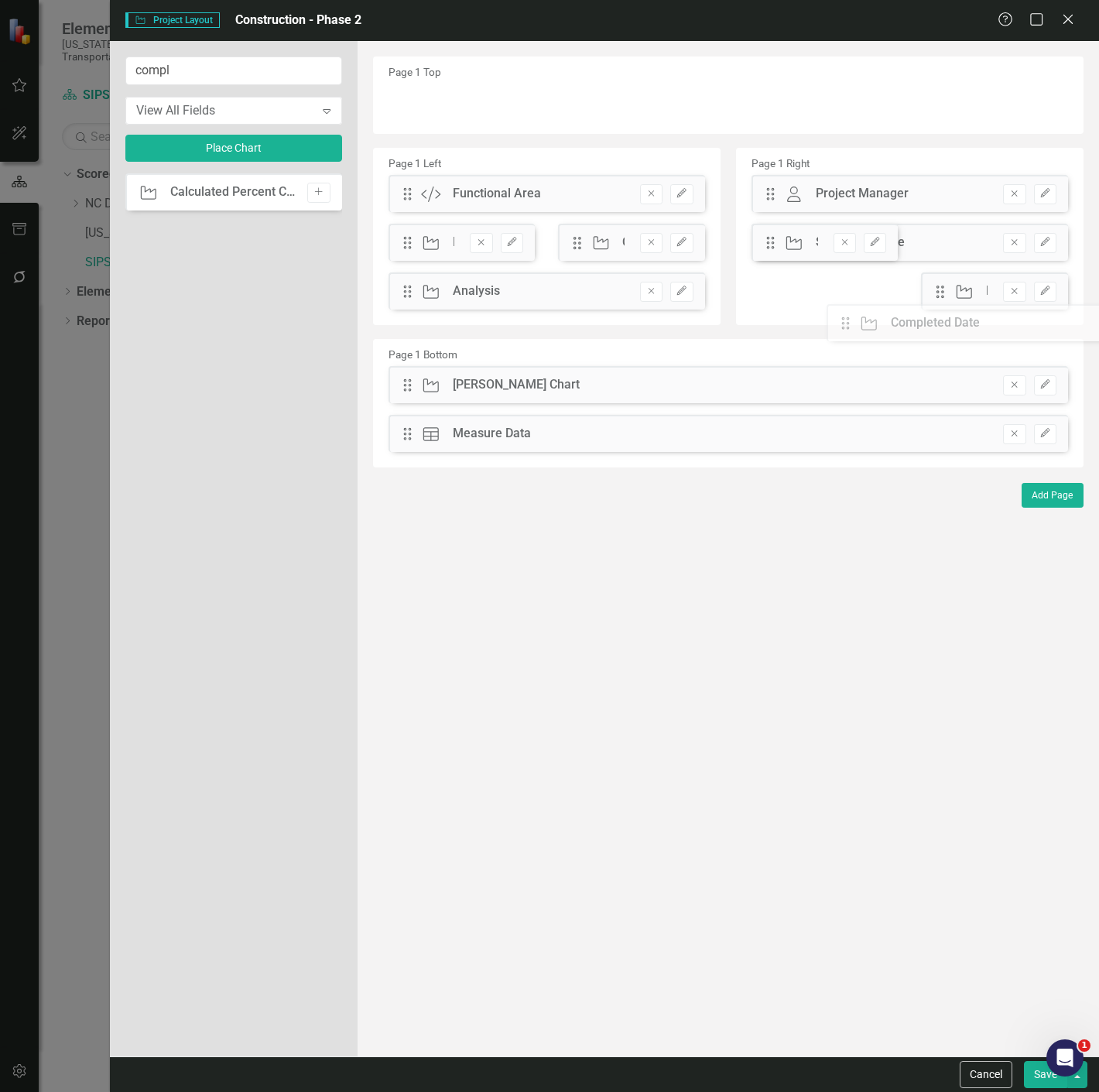
drag, startPoint x: 412, startPoint y: 345, endPoint x: 862, endPoint y: 328, distance: 450.3
drag, startPoint x: 406, startPoint y: 247, endPoint x: 407, endPoint y: 297, distance: 50.0
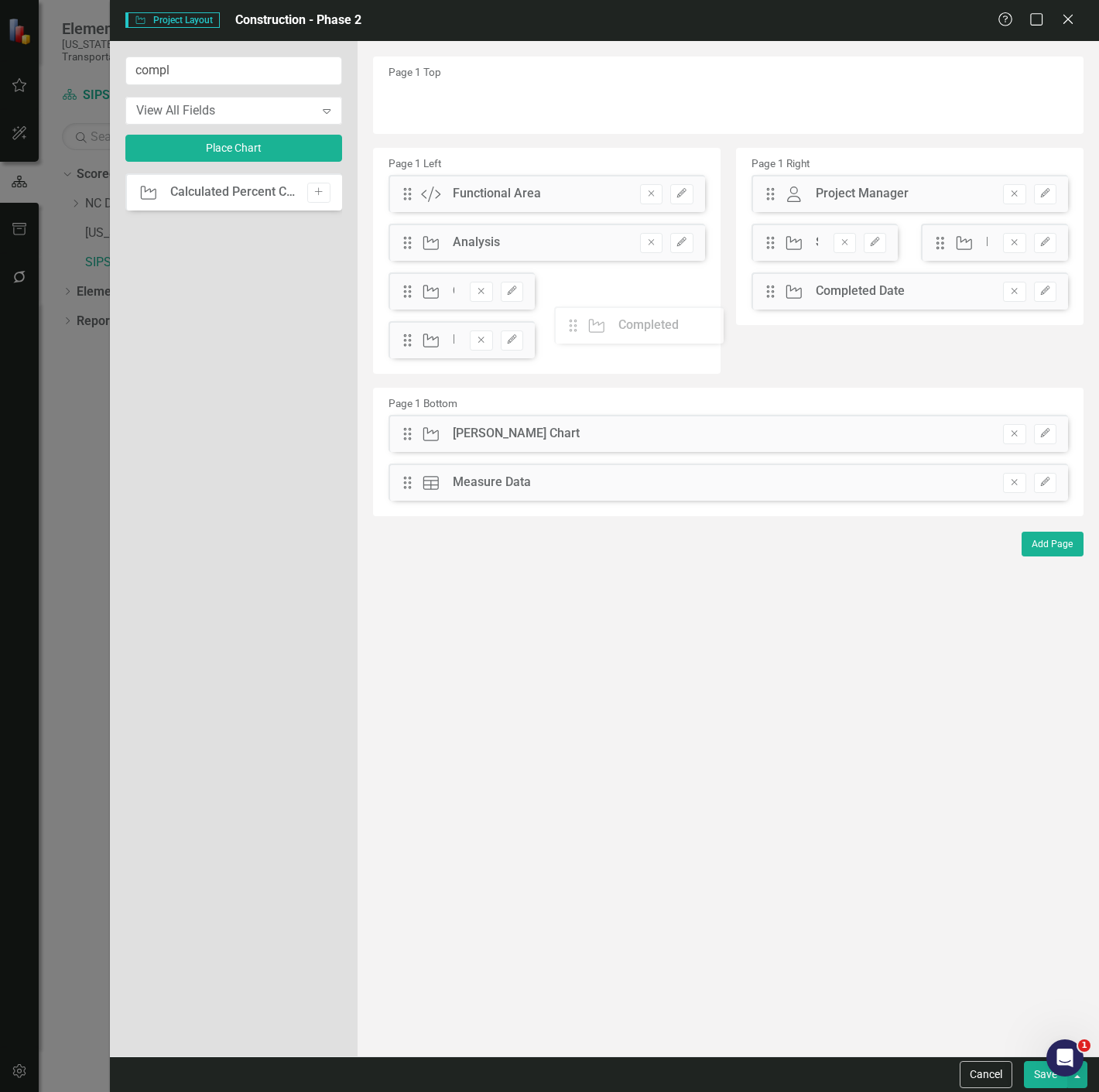
drag, startPoint x: 407, startPoint y: 243, endPoint x: 584, endPoint y: 326, distance: 195.5
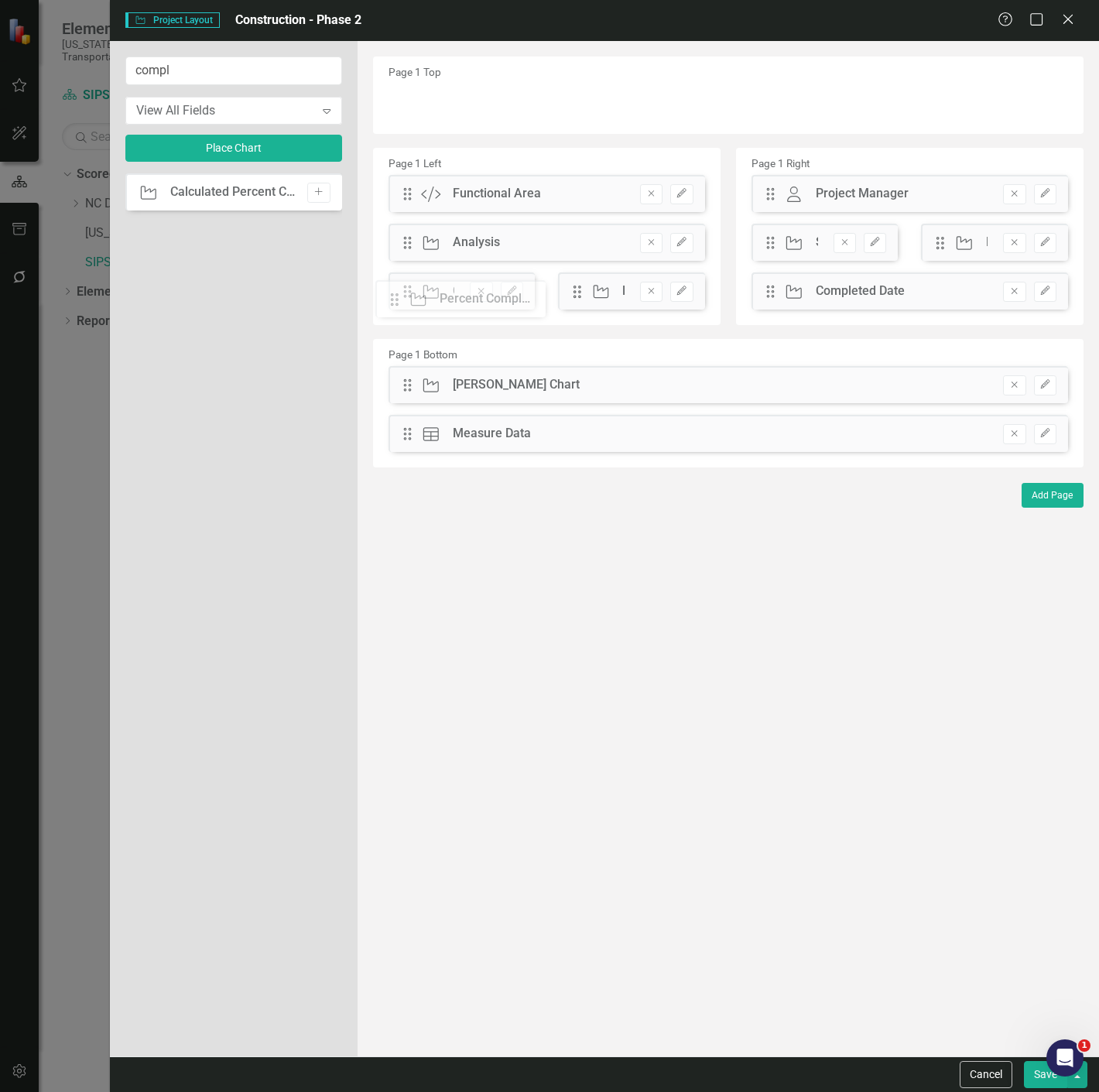
drag, startPoint x: 582, startPoint y: 291, endPoint x: 411, endPoint y: 299, distance: 171.2
click at [411, 299] on div "The fields (or pods) that are available for you to include on the detail page a…" at bounding box center [728, 548] width 742 height 1015
click at [1085, 1078] on button "button" at bounding box center [1077, 1075] width 20 height 27
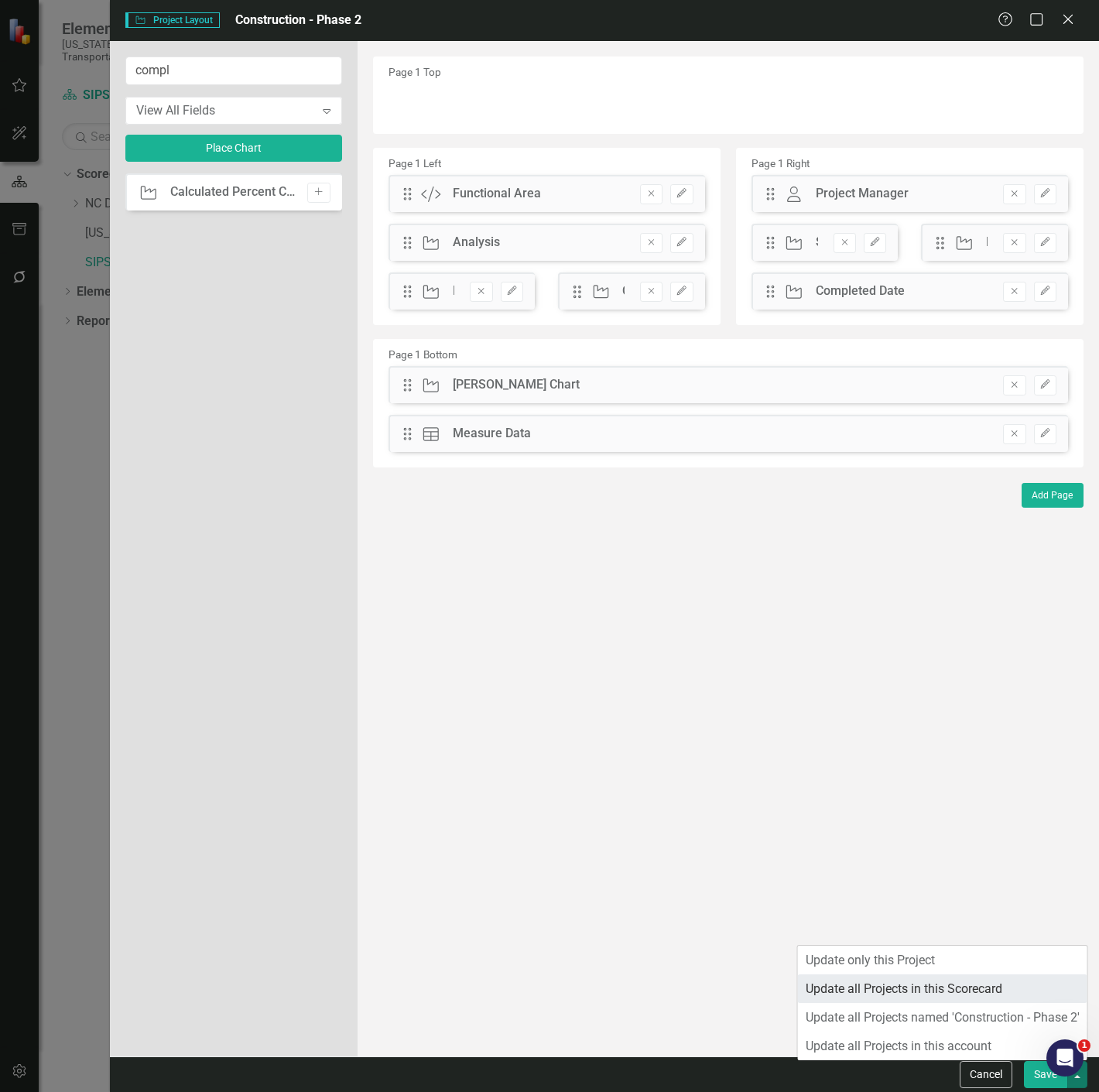
click at [986, 983] on link "Update all Projects in this Scorecard" at bounding box center [943, 989] width 289 height 29
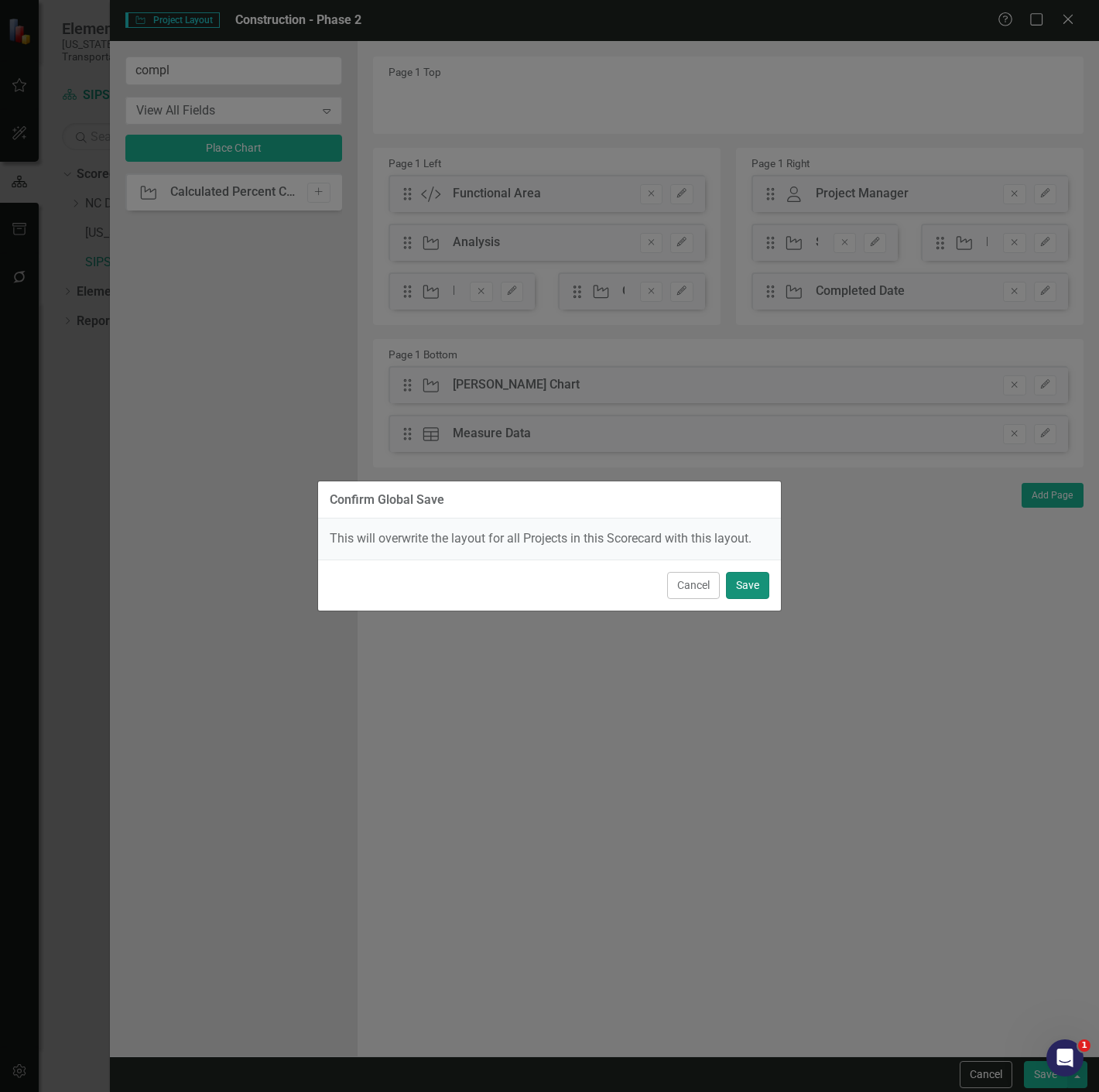
click at [747, 580] on button "Save" at bounding box center [748, 586] width 44 height 27
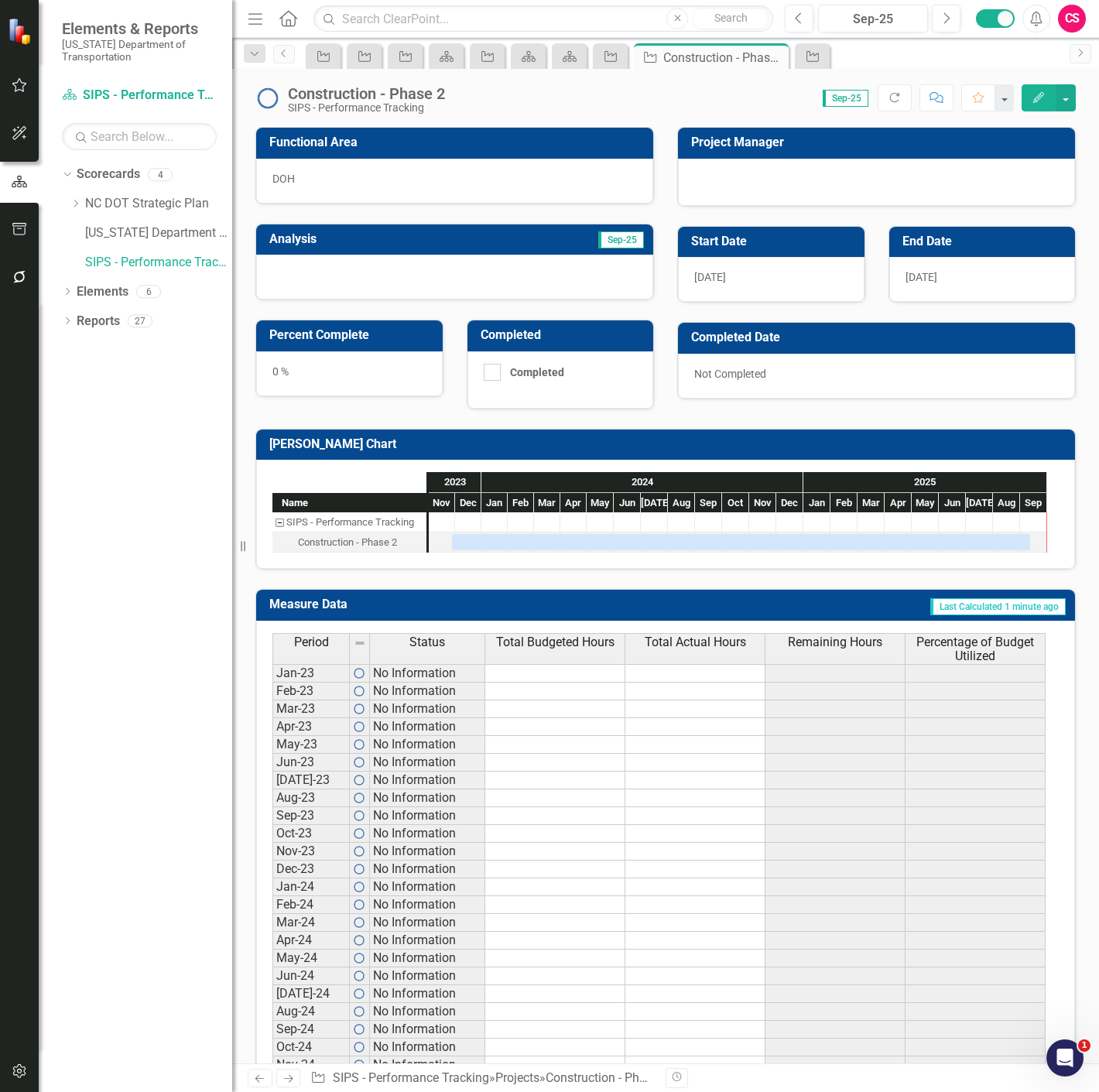
click at [397, 374] on div "0 %" at bounding box center [349, 373] width 186 height 45
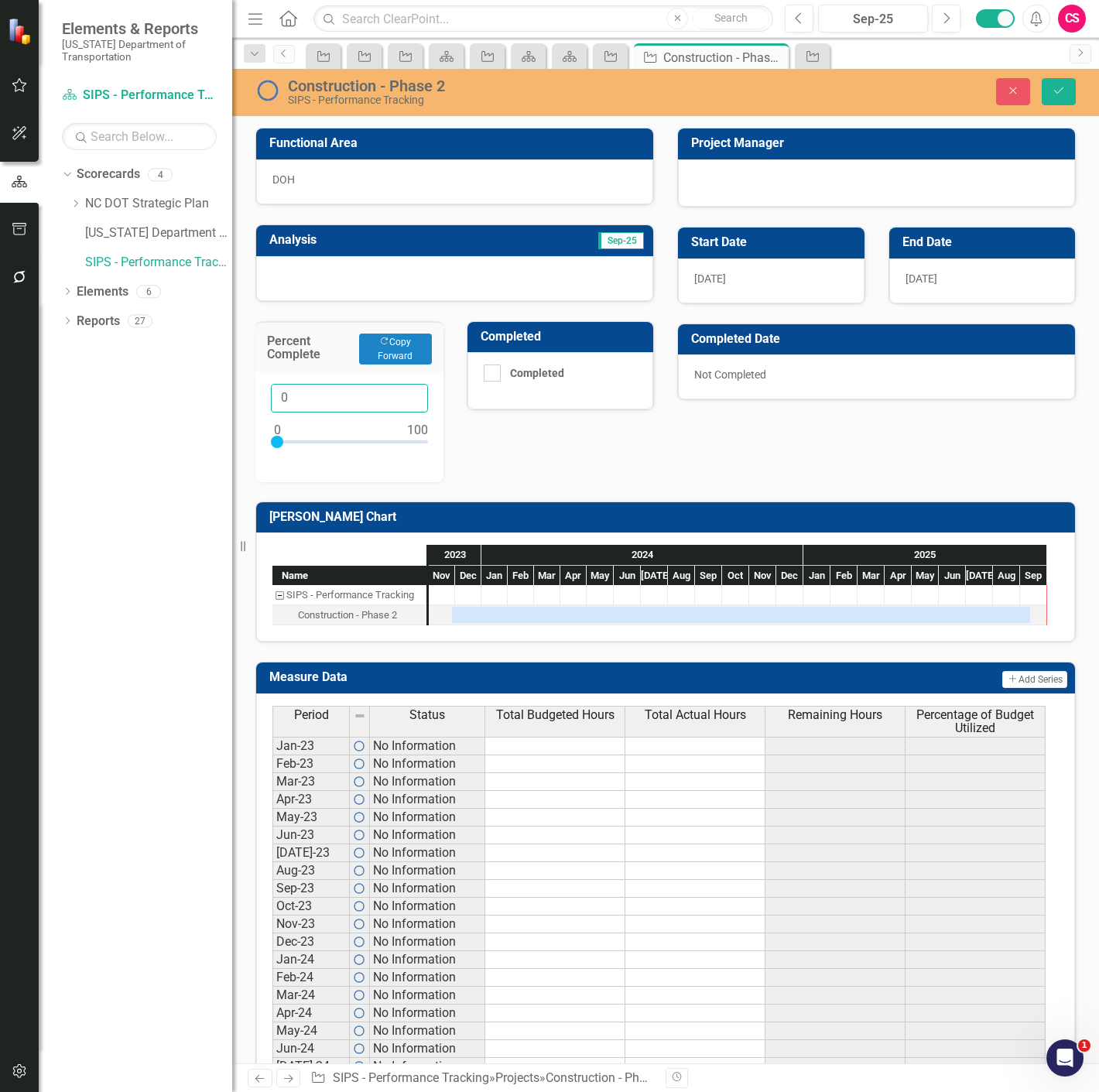
drag, startPoint x: 317, startPoint y: 383, endPoint x: 167, endPoint y: 392, distance: 150.3
click at [167, 392] on div "Elements & Reports North Carolina Department of Transportation Scorecard SIPS -…" at bounding box center [549, 546] width 1099 height 1092
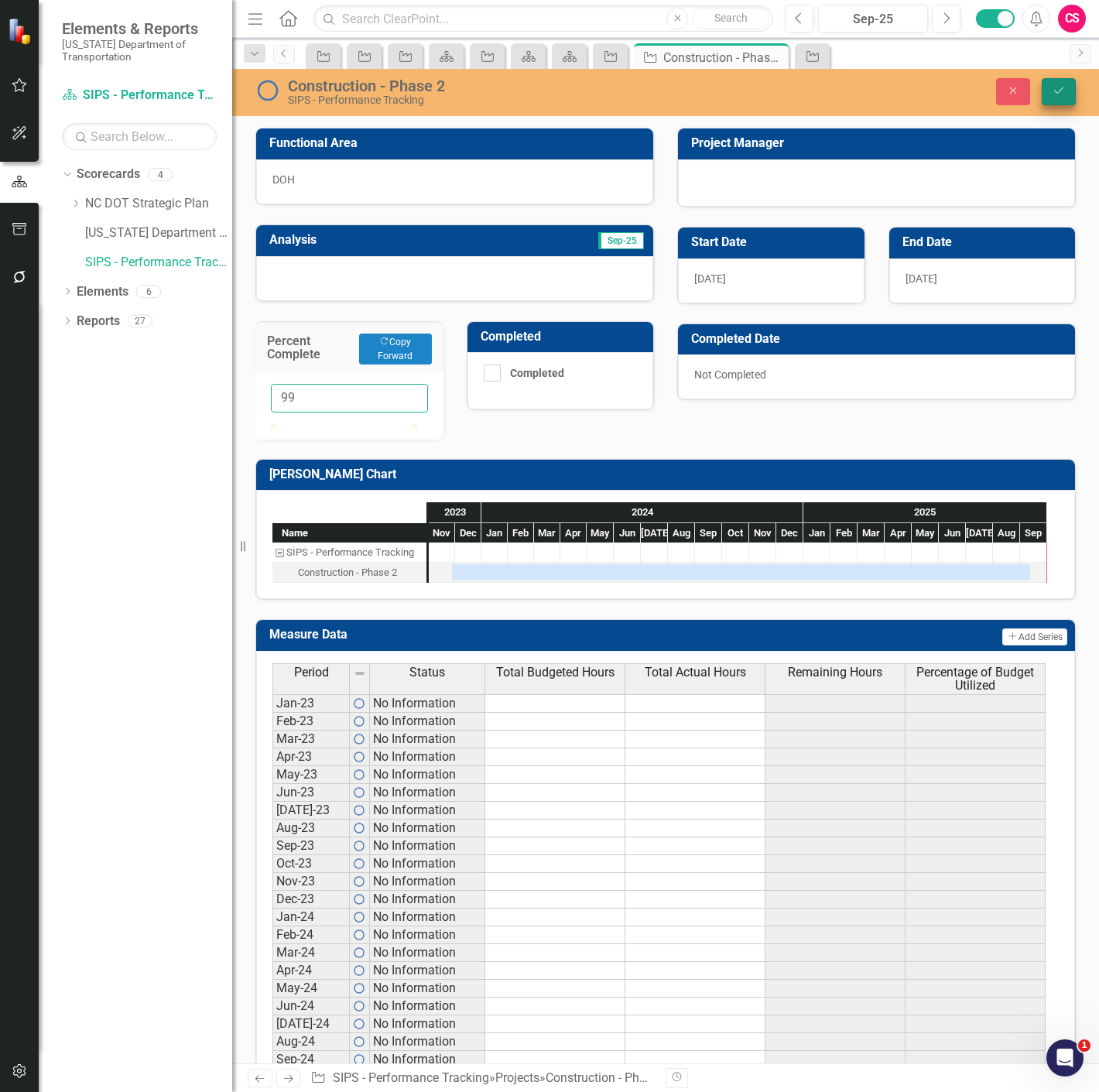
type input "99"
click at [1074, 93] on button "Save" at bounding box center [1058, 92] width 34 height 27
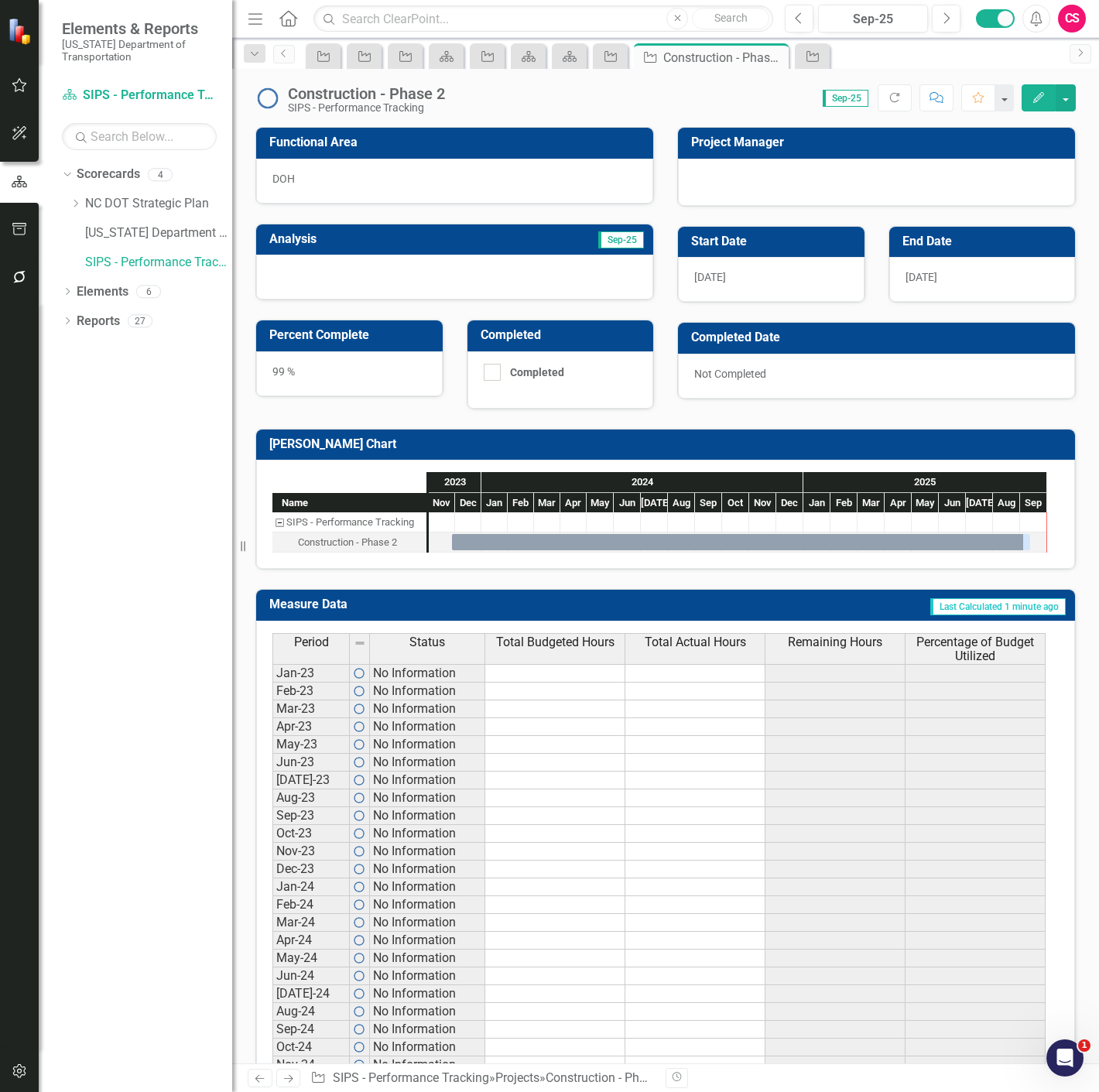
click at [262, 1084] on link "Previous" at bounding box center [260, 1077] width 25 height 18
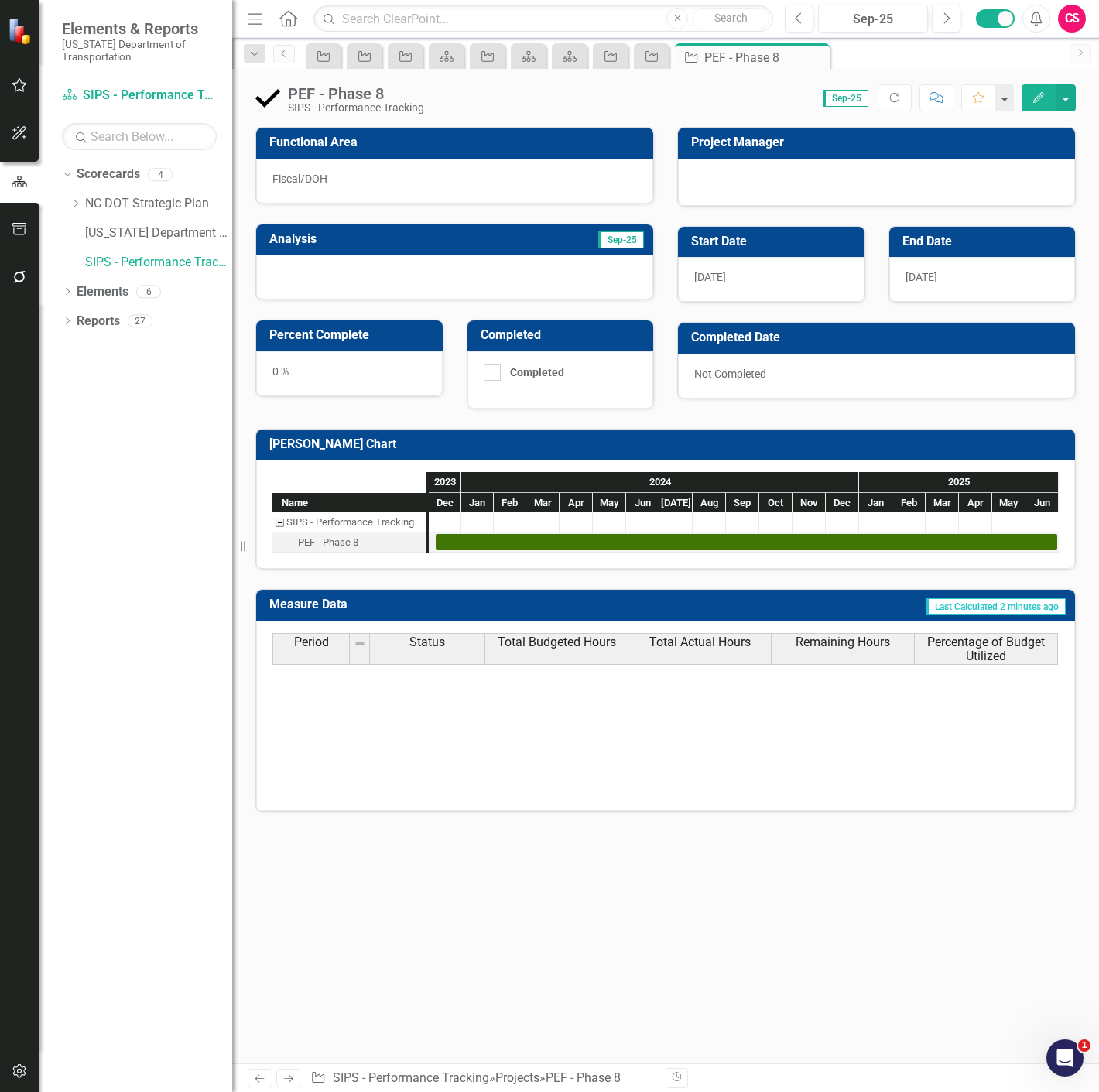
click at [326, 354] on div "0 %" at bounding box center [349, 373] width 186 height 45
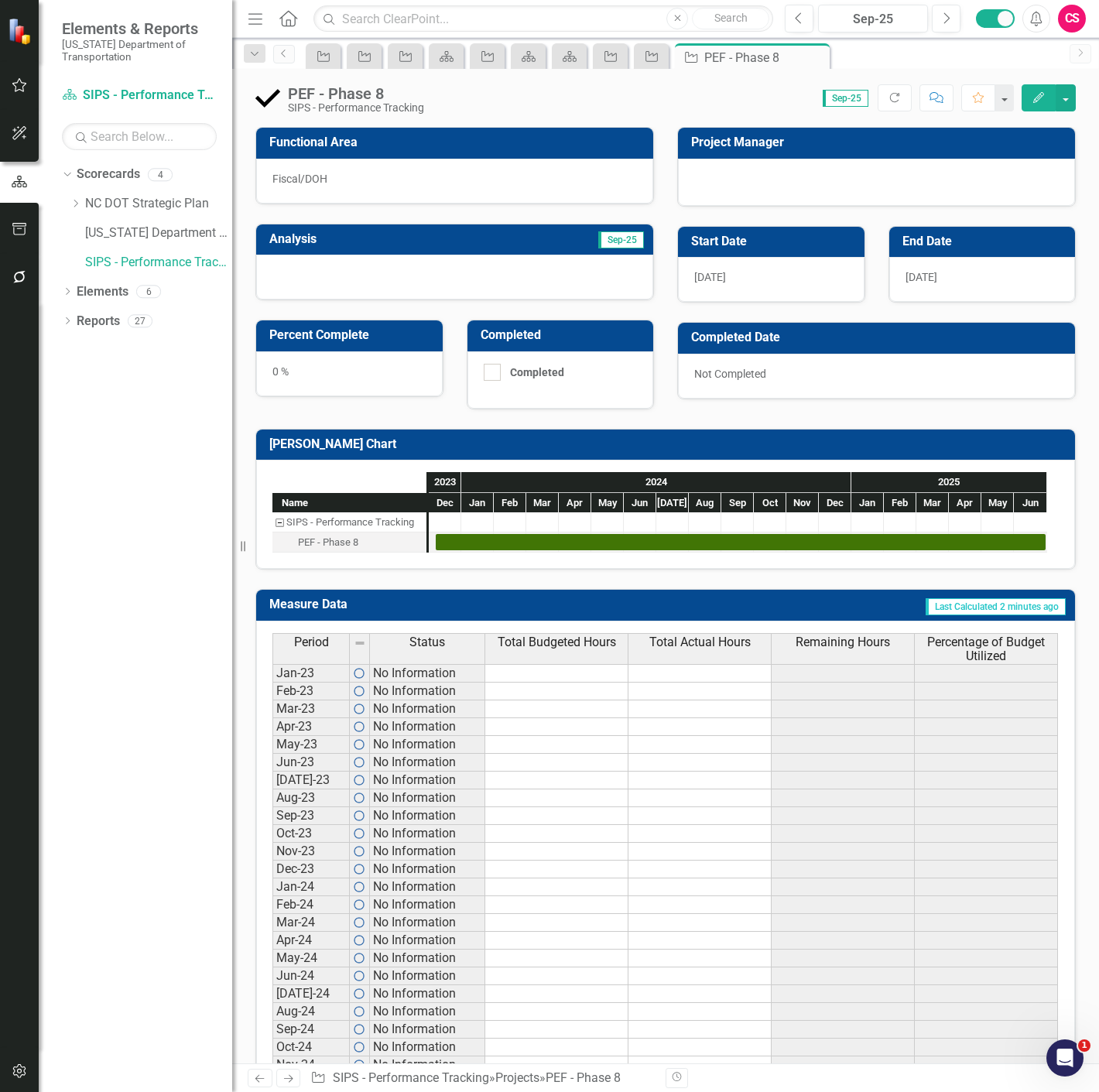
click at [326, 354] on div "0 %" at bounding box center [349, 373] width 186 height 45
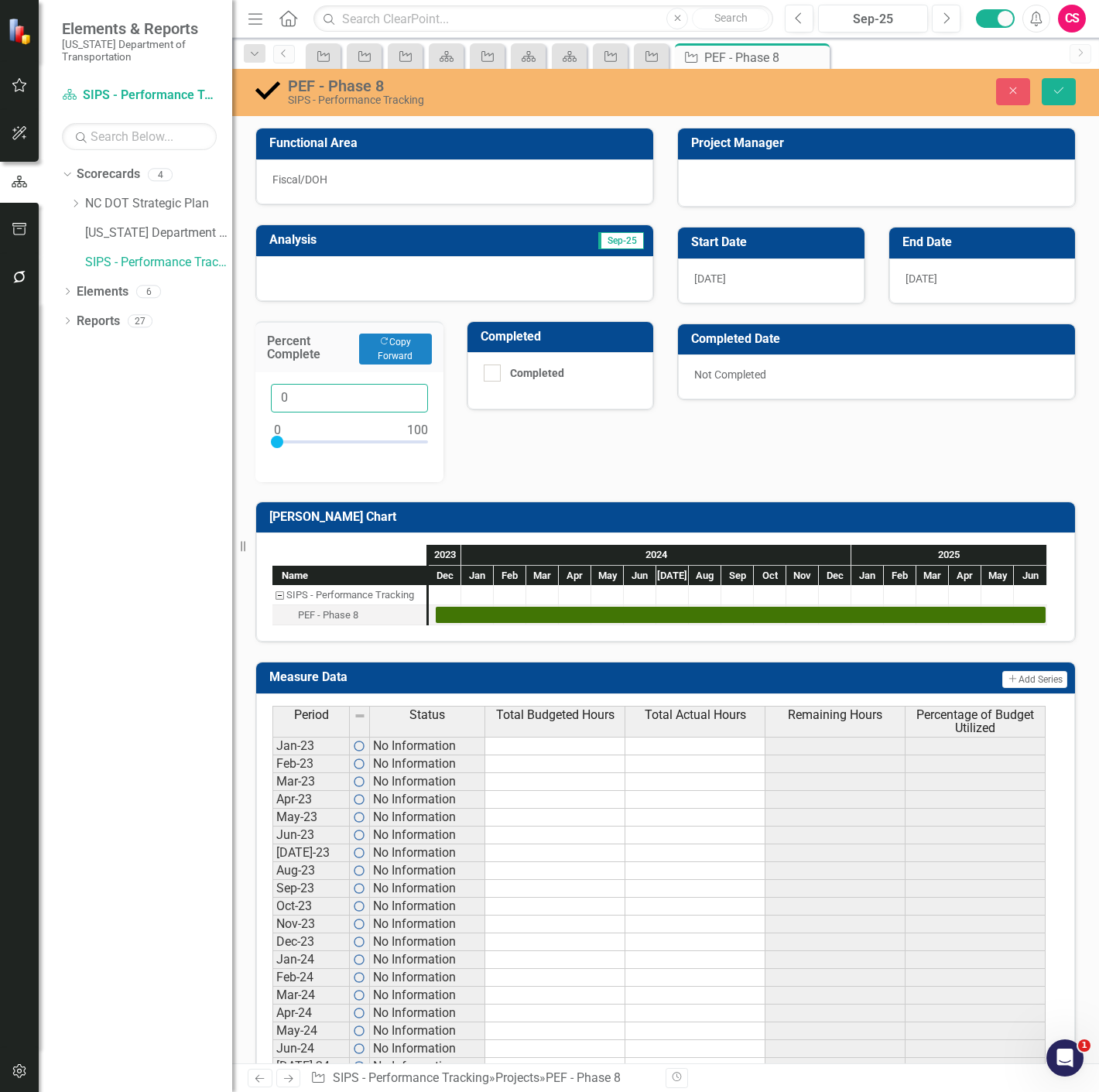
drag, startPoint x: 251, startPoint y: 413, endPoint x: 227, endPoint y: 414, distance: 24.0
click at [227, 414] on div "Elements & Reports North Carolina Department of Transportation Scorecard SIPS -…" at bounding box center [549, 546] width 1099 height 1092
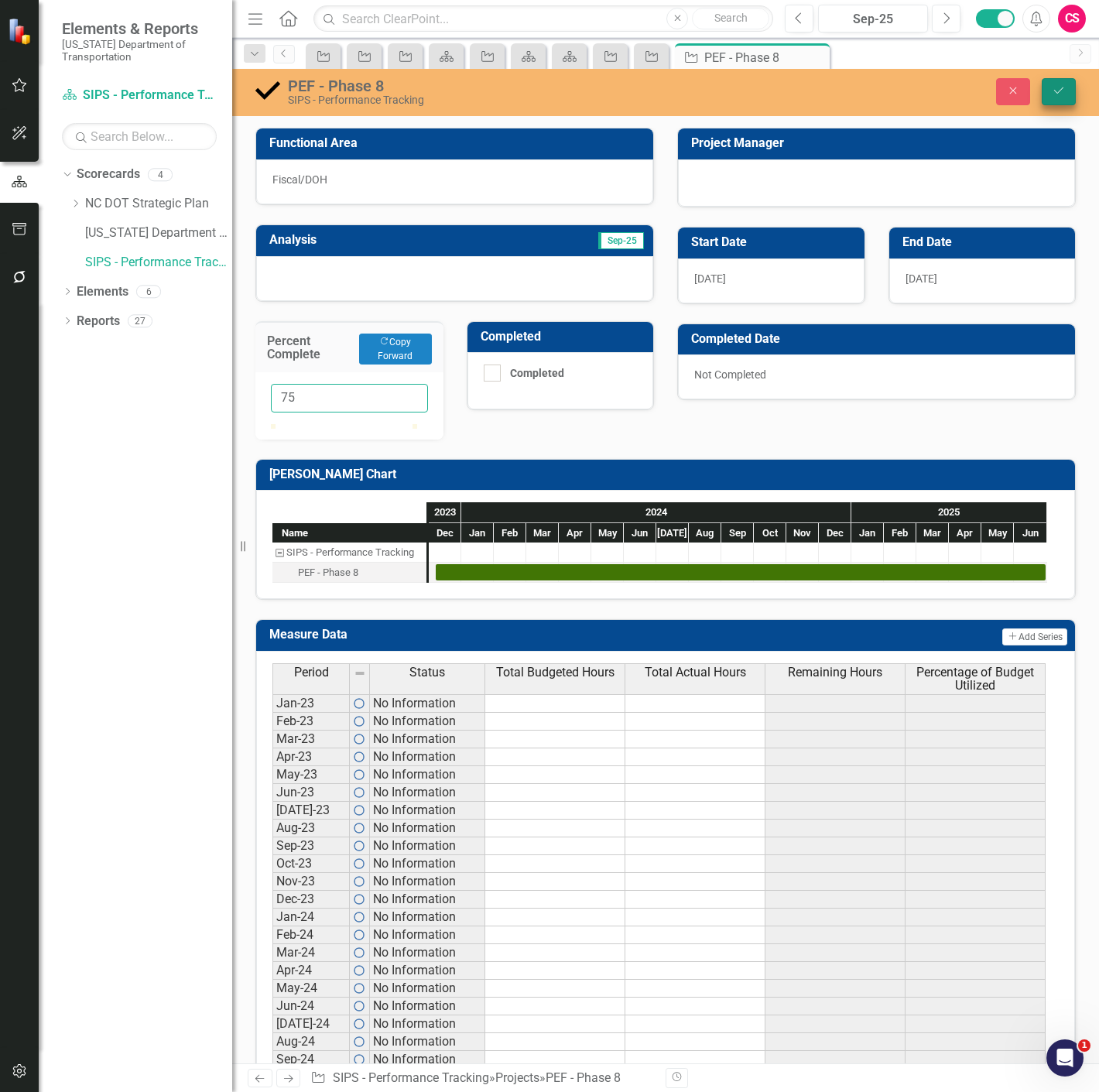
type input "75"
click at [1074, 93] on button "Save" at bounding box center [1058, 92] width 34 height 27
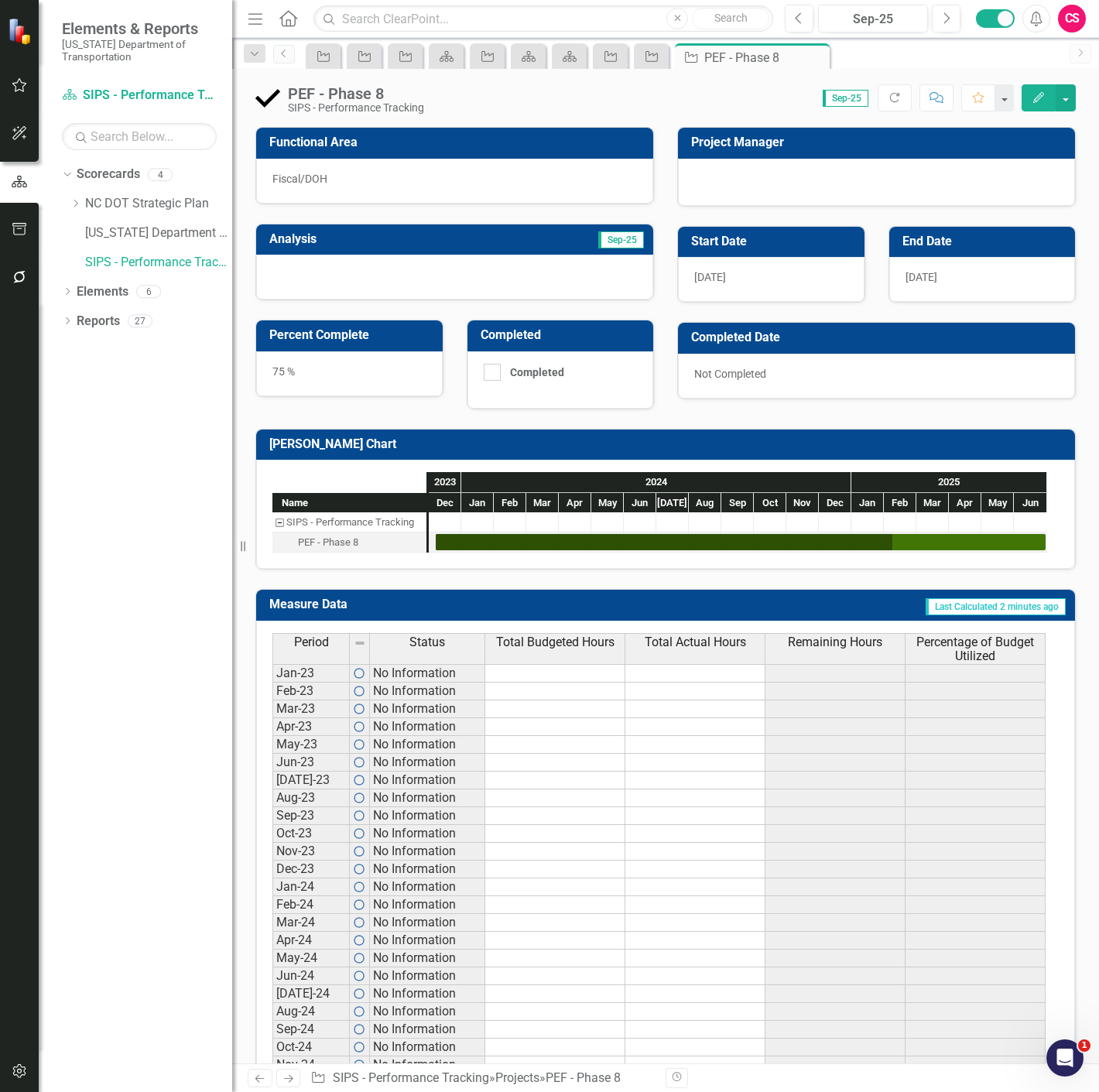
click at [285, 1071] on link "Next" at bounding box center [289, 1077] width 25 height 18
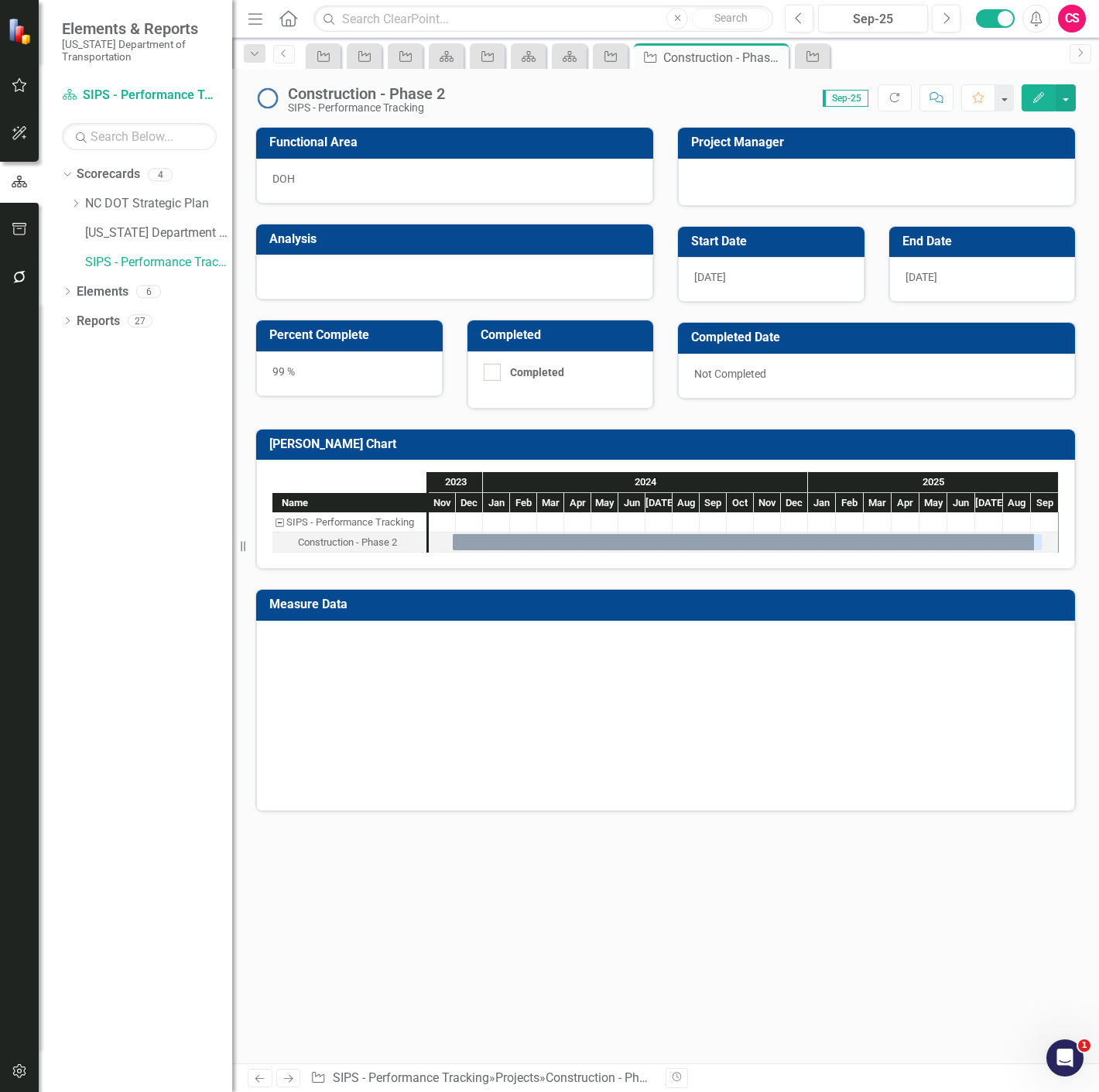
click at [285, 1071] on link "Next" at bounding box center [289, 1077] width 25 height 18
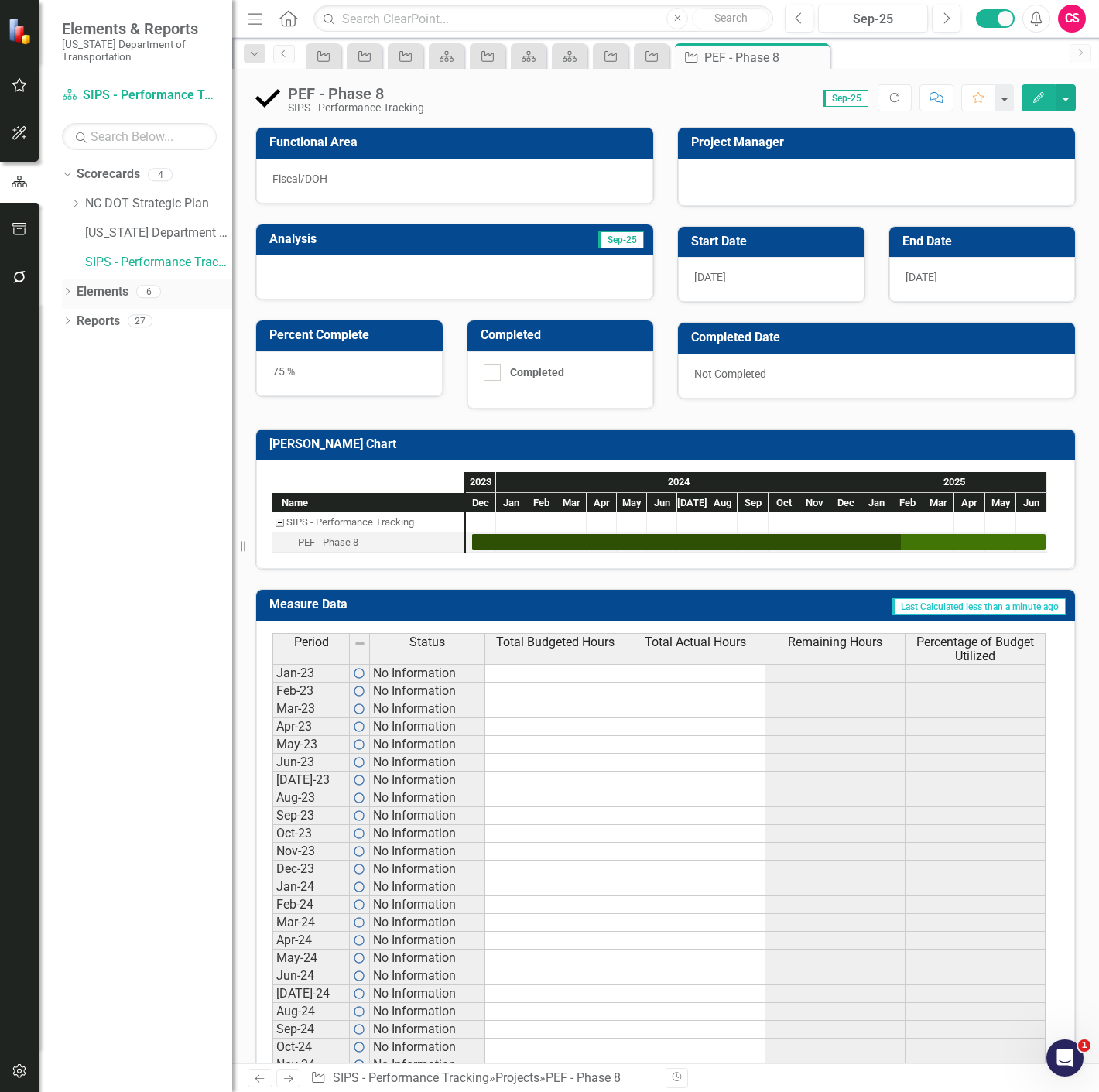
click at [113, 285] on link "Elements" at bounding box center [102, 292] width 51 height 17
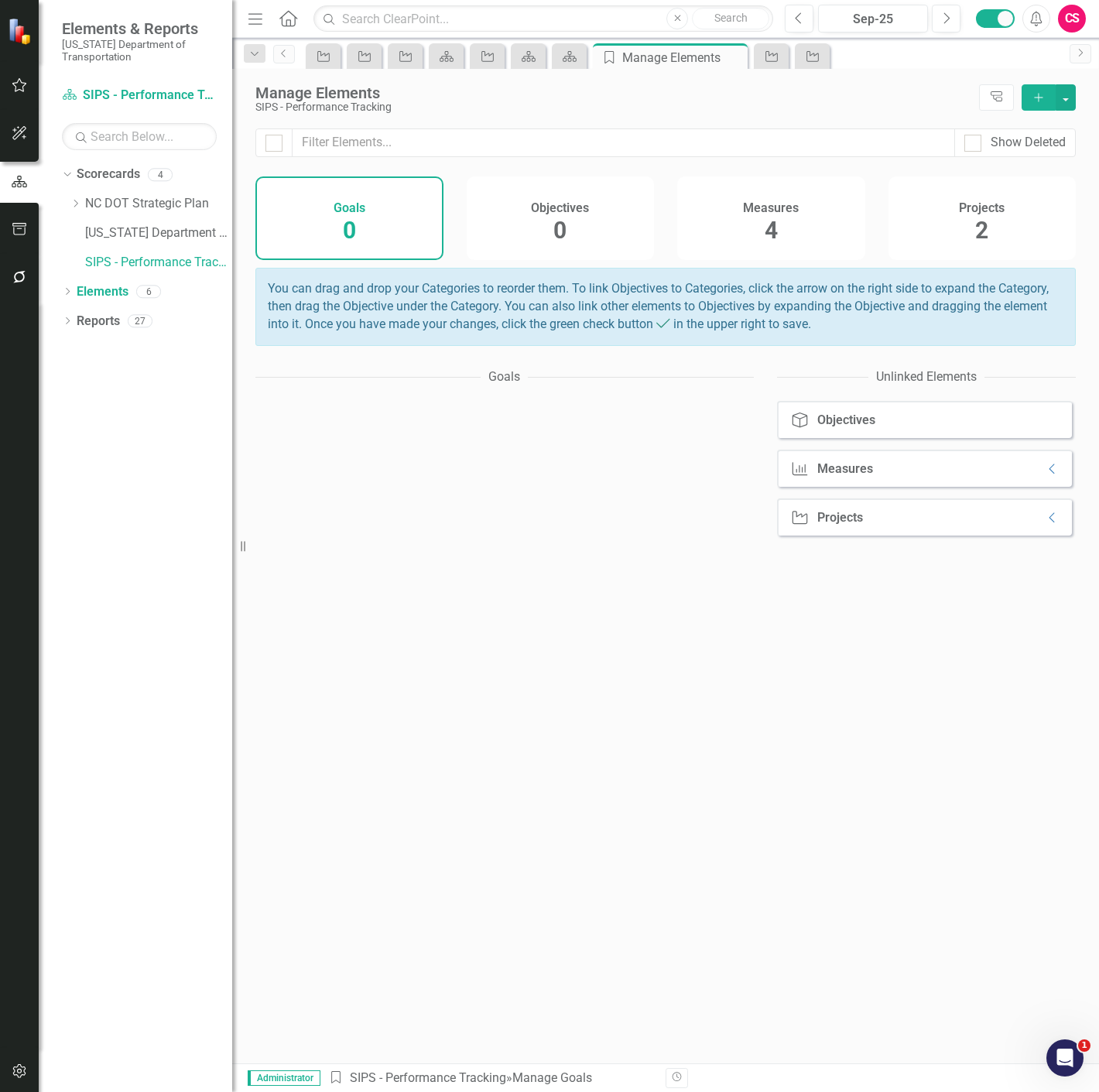
click at [841, 211] on div "Measures 4" at bounding box center [771, 218] width 188 height 83
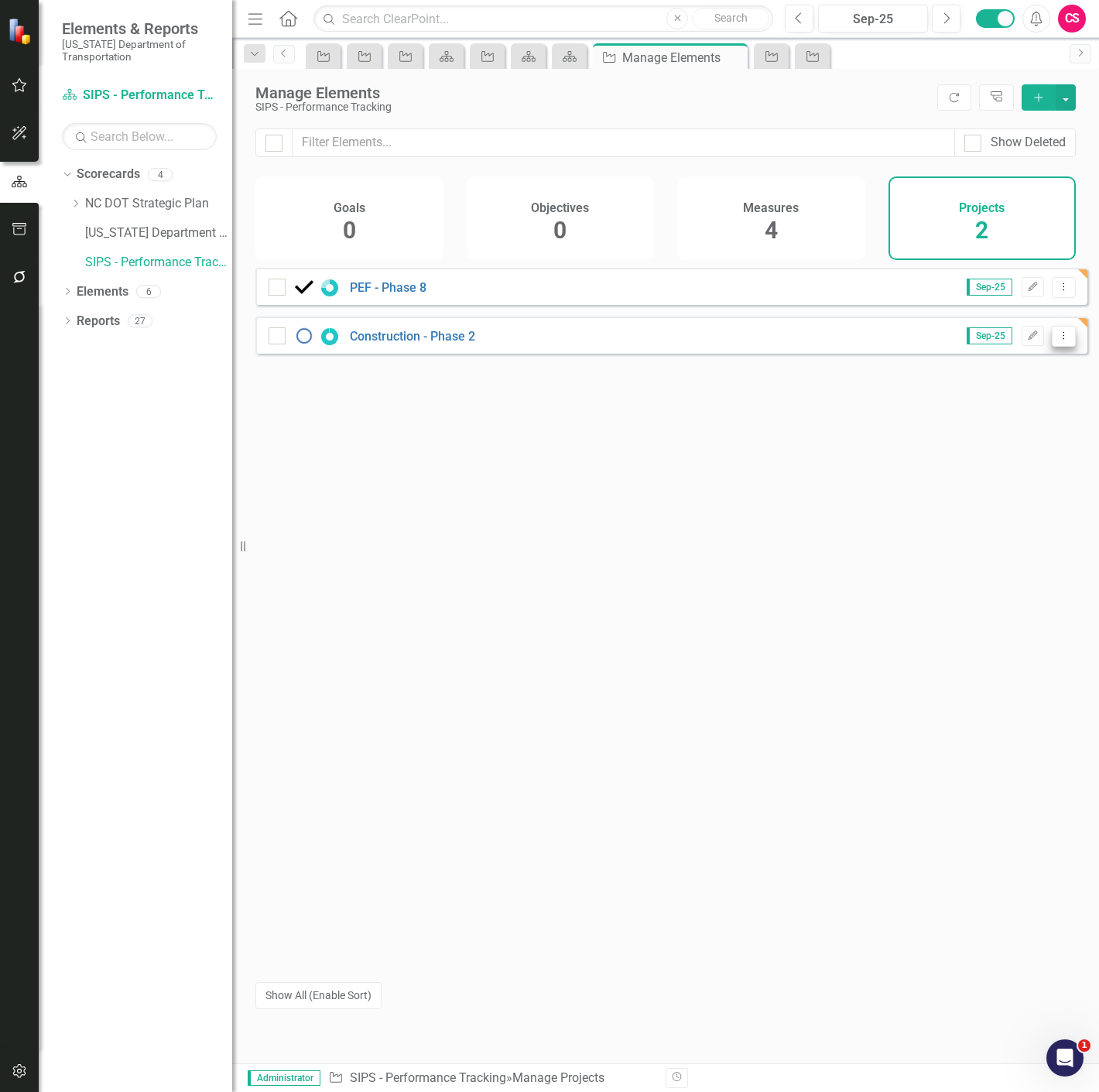
click at [1057, 340] on icon "Dropdown Menu" at bounding box center [1064, 336] width 14 height 10
click at [1005, 434] on link "Copy Duplicate Project" at bounding box center [999, 431] width 130 height 29
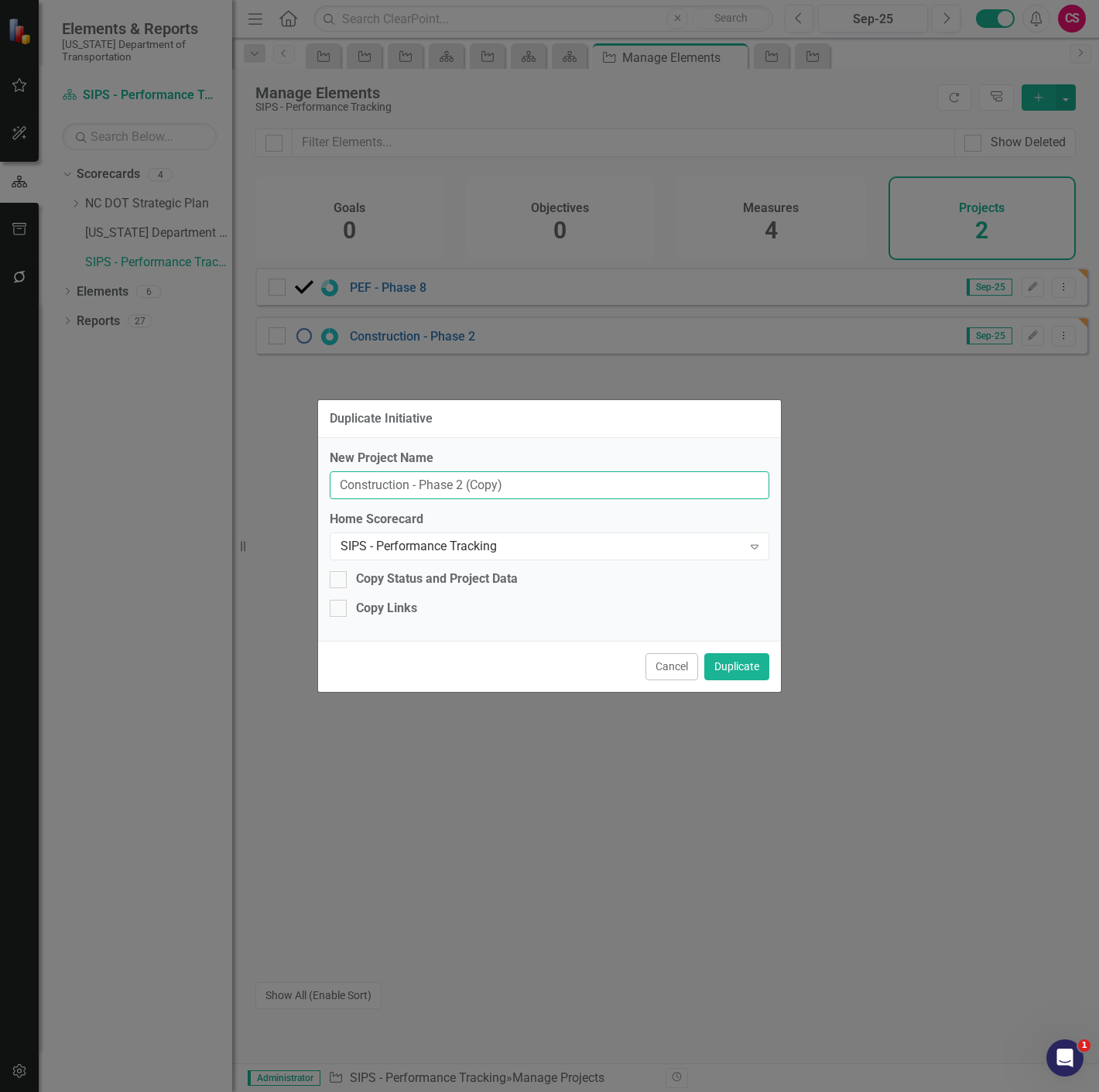
click at [515, 493] on input "Construction - Phase 2 (Copy)" at bounding box center [549, 486] width 439 height 29
paste input "Bridge FY Payout"
type input "Bridge FY Payout"
drag, startPoint x: 741, startPoint y: 664, endPoint x: 727, endPoint y: 668, distance: 14.6
click at [741, 665] on button "Duplicate" at bounding box center [736, 666] width 65 height 27
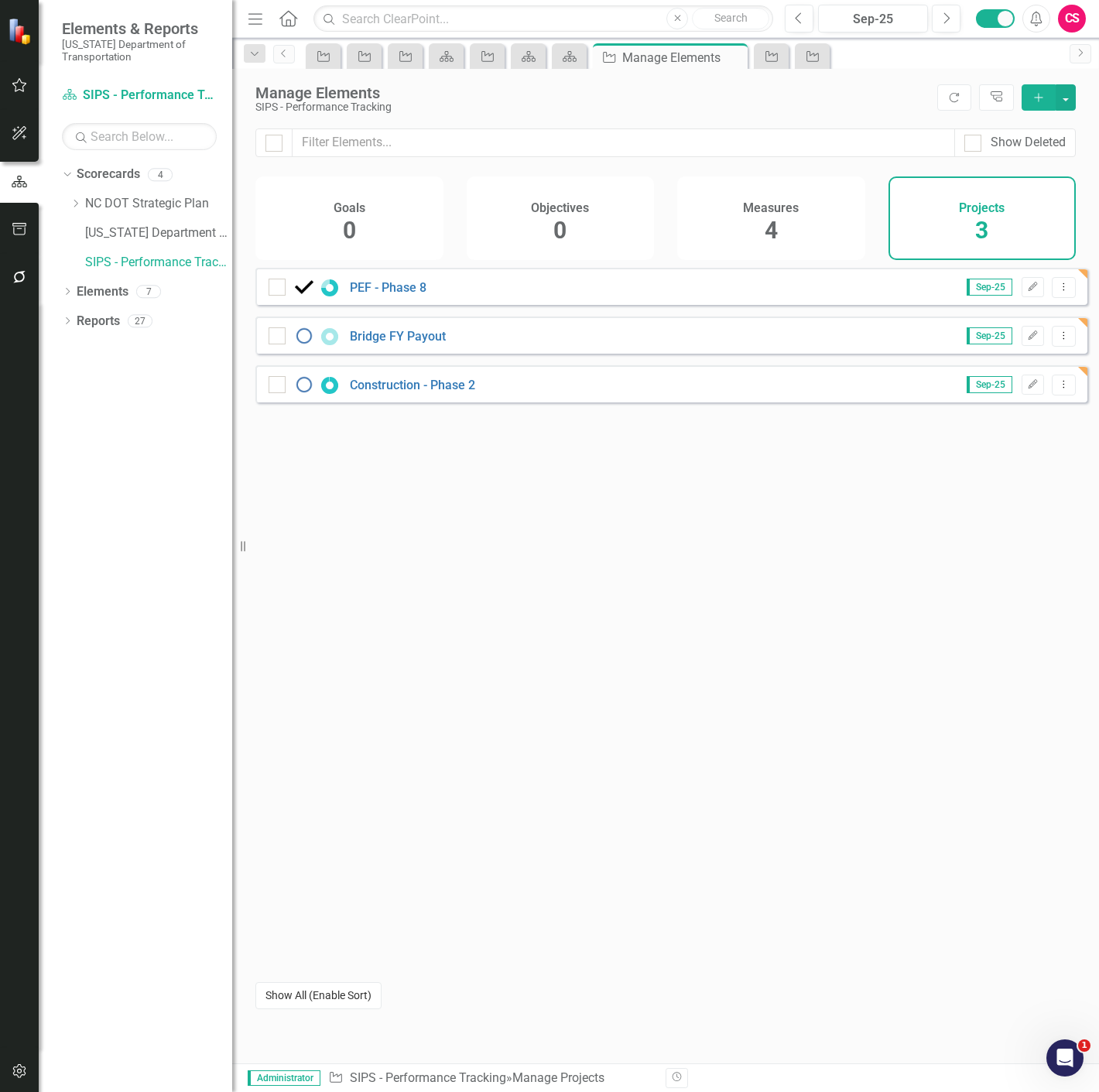
click at [326, 1002] on button "Show All (Enable Sort)" at bounding box center [318, 996] width 126 height 27
drag, startPoint x: 271, startPoint y: 349, endPoint x: 273, endPoint y: 393, distance: 44.0
click at [400, 393] on link "Bridge FY Payout" at bounding box center [417, 384] width 96 height 15
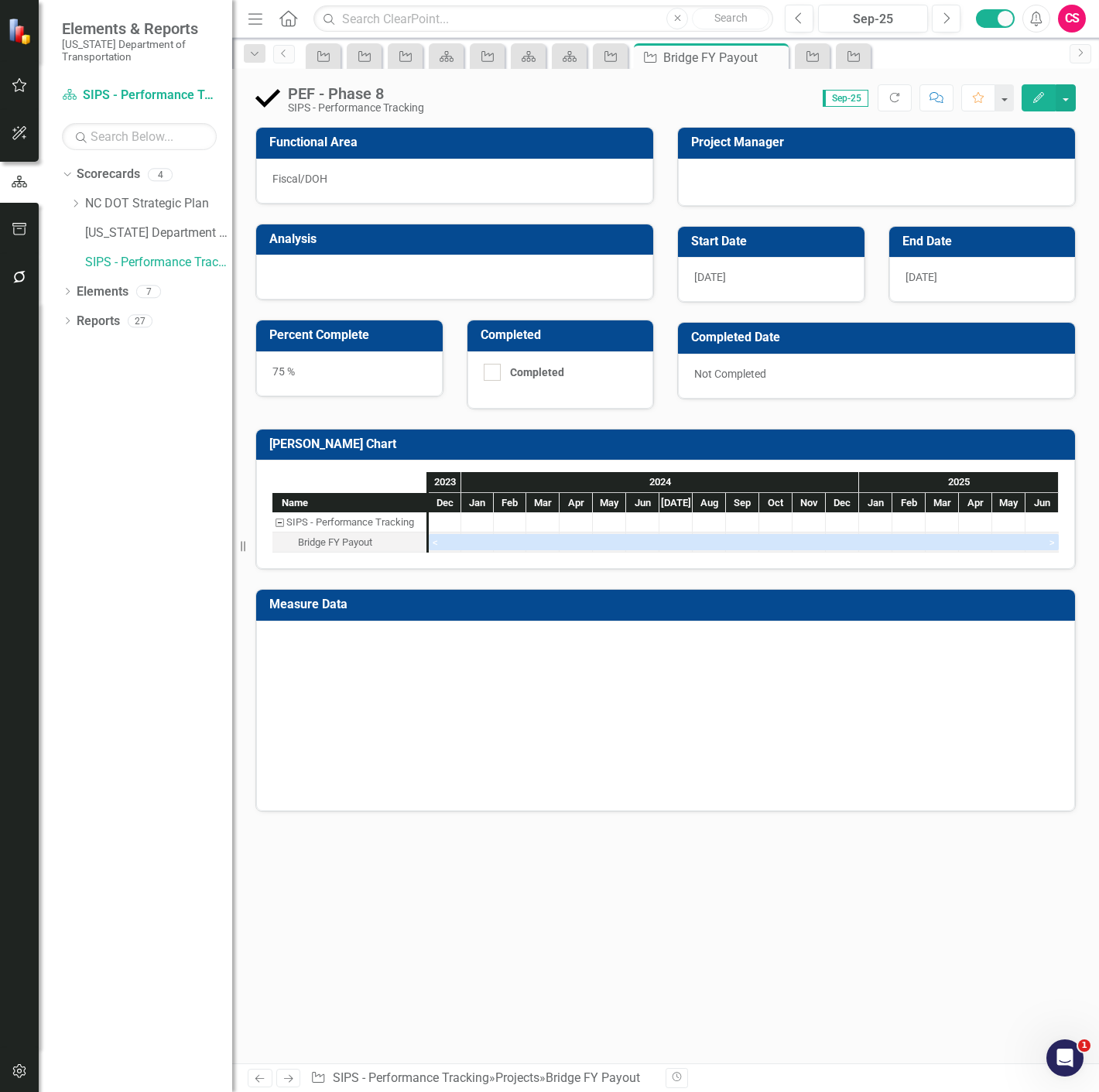
click at [379, 186] on div "Fiscal/DOH" at bounding box center [454, 181] width 397 height 45
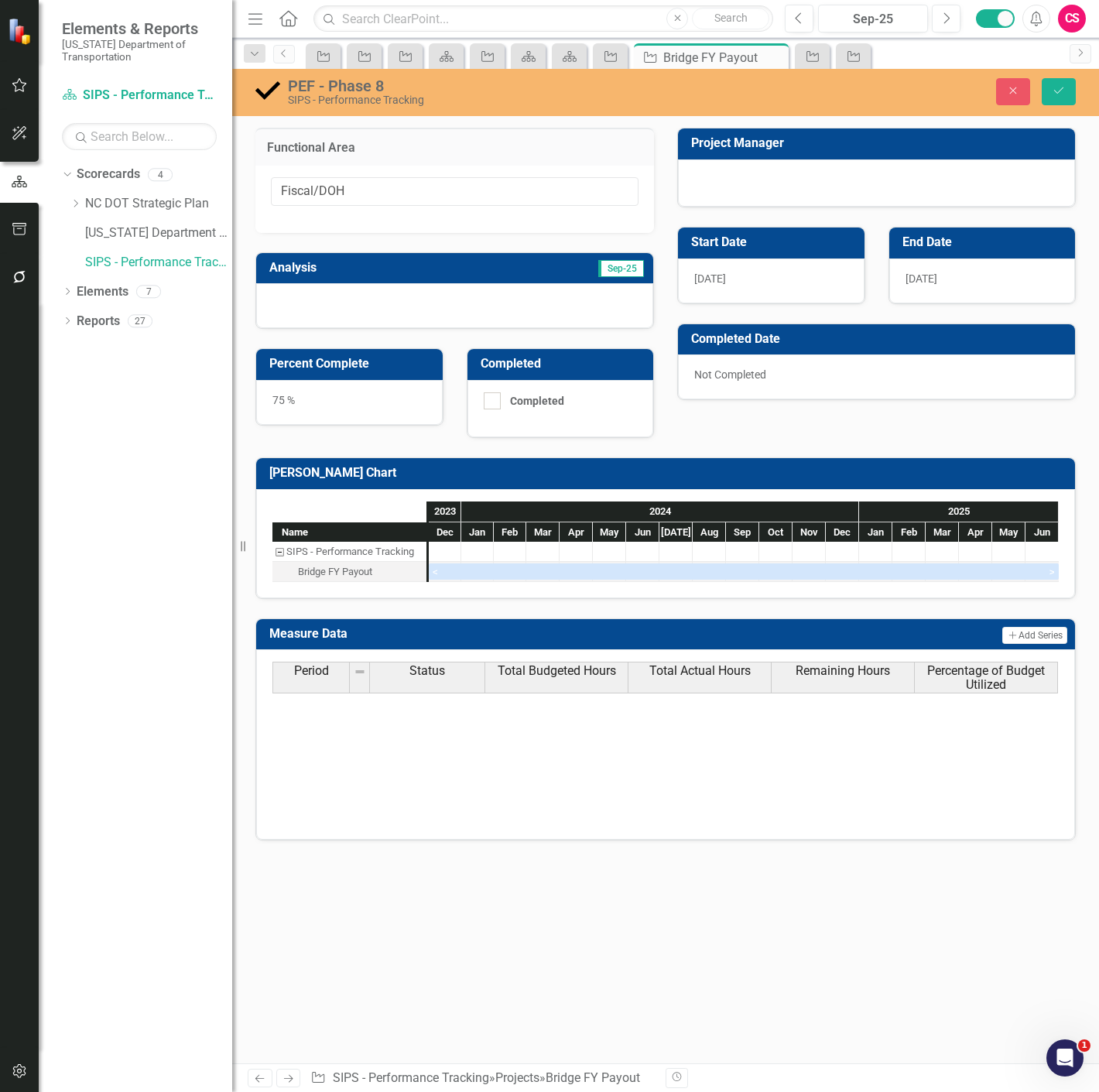
type input "DOH"
click at [318, 195] on input "DOH" at bounding box center [454, 192] width 368 height 29
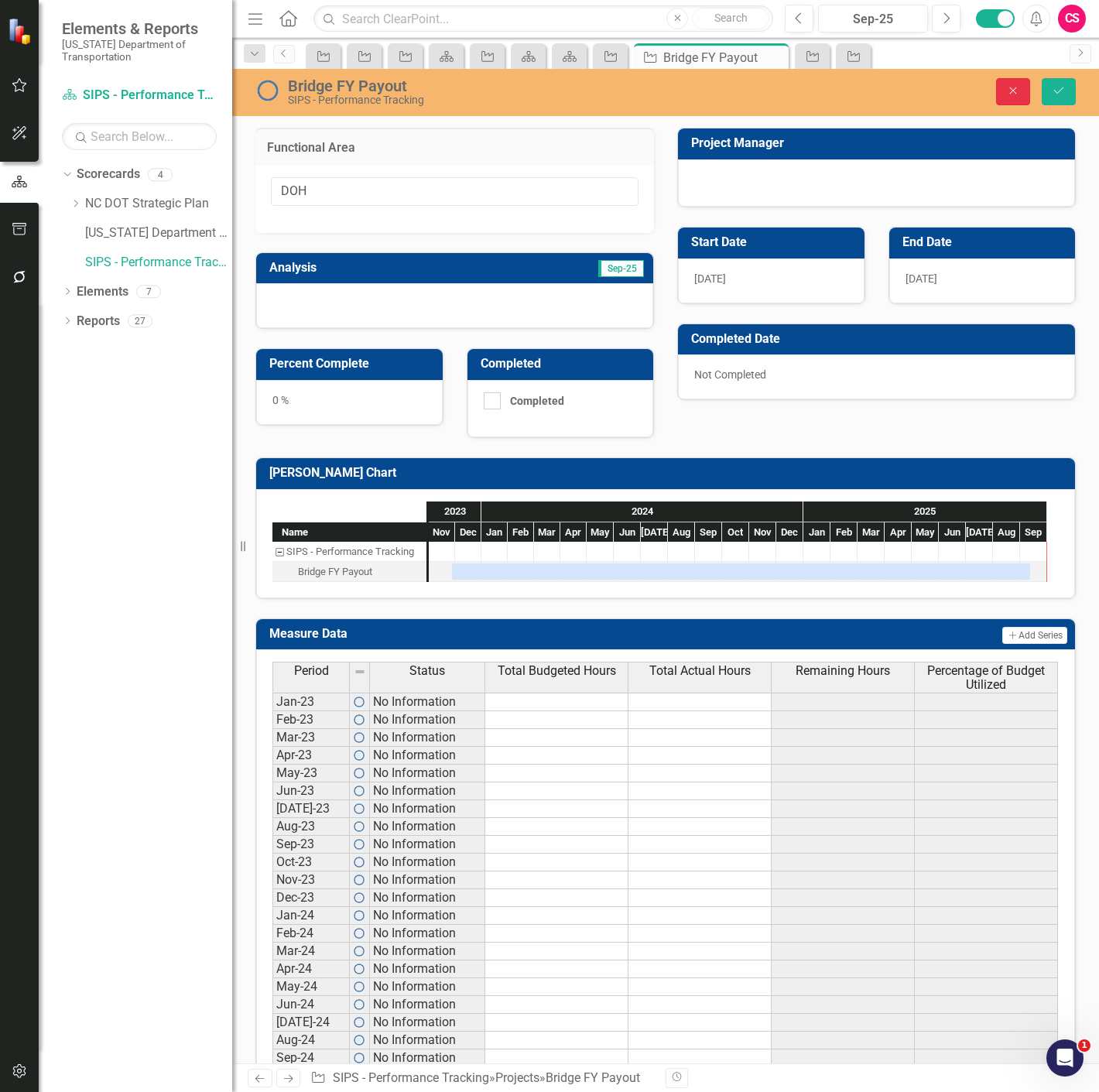
click at [1018, 83] on button "Close" at bounding box center [1013, 92] width 34 height 27
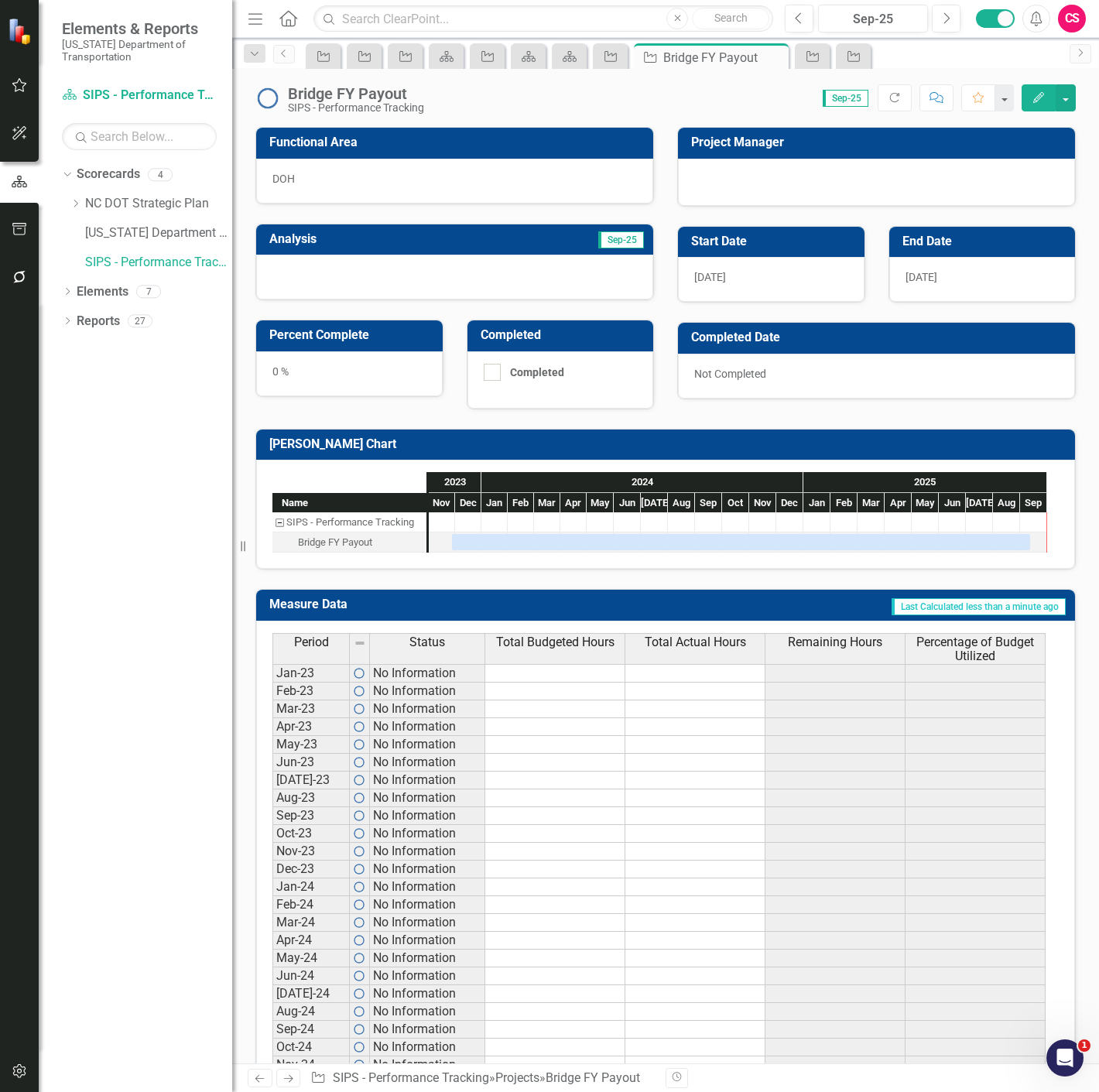
click at [755, 261] on div "[DATE]" at bounding box center [771, 279] width 186 height 45
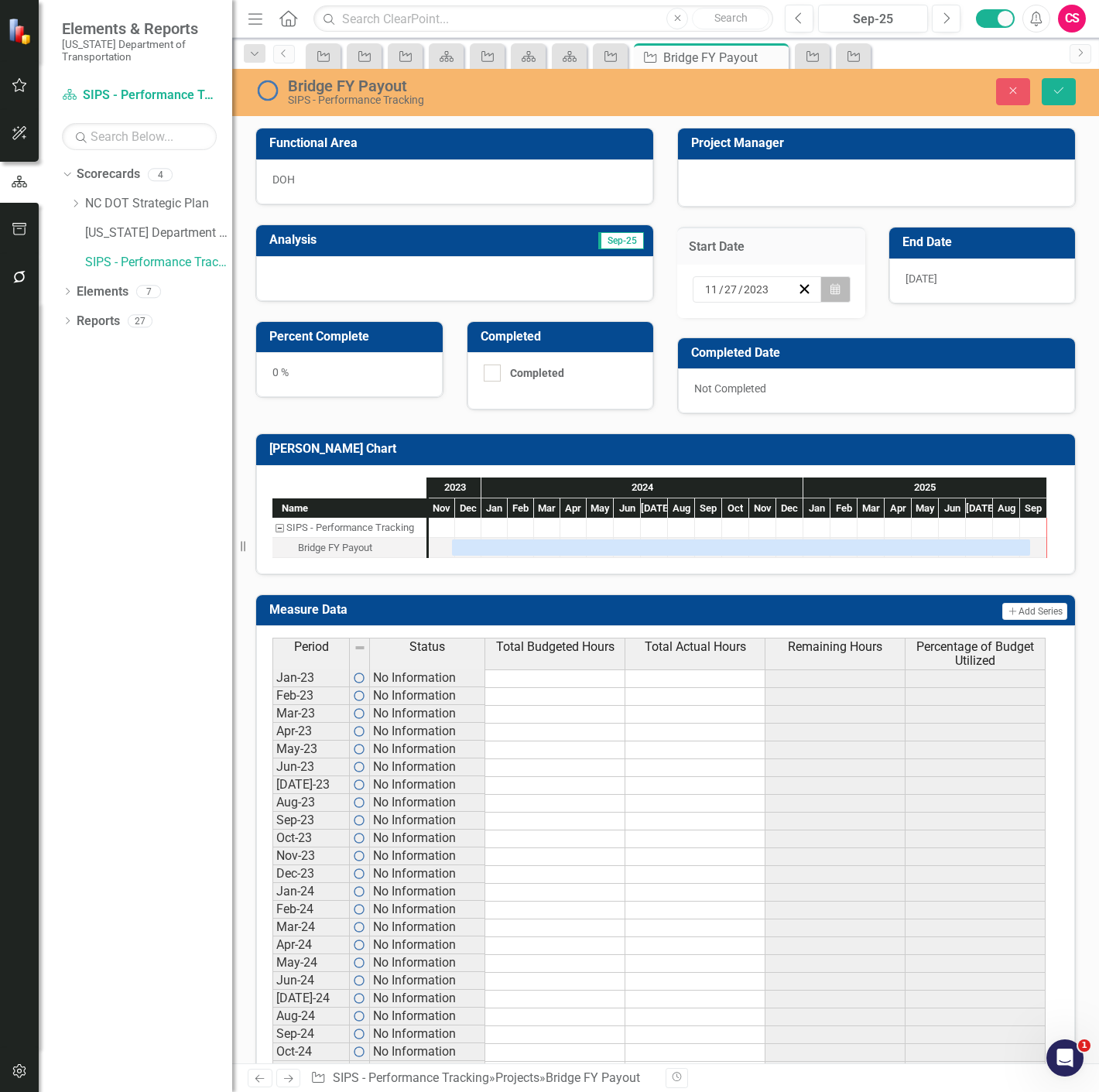
click at [836, 289] on button "Calendar" at bounding box center [835, 289] width 29 height 26
click at [929, 327] on button "»" at bounding box center [946, 319] width 34 height 34
click at [728, 336] on button "‹" at bounding box center [745, 319] width 34 height 34
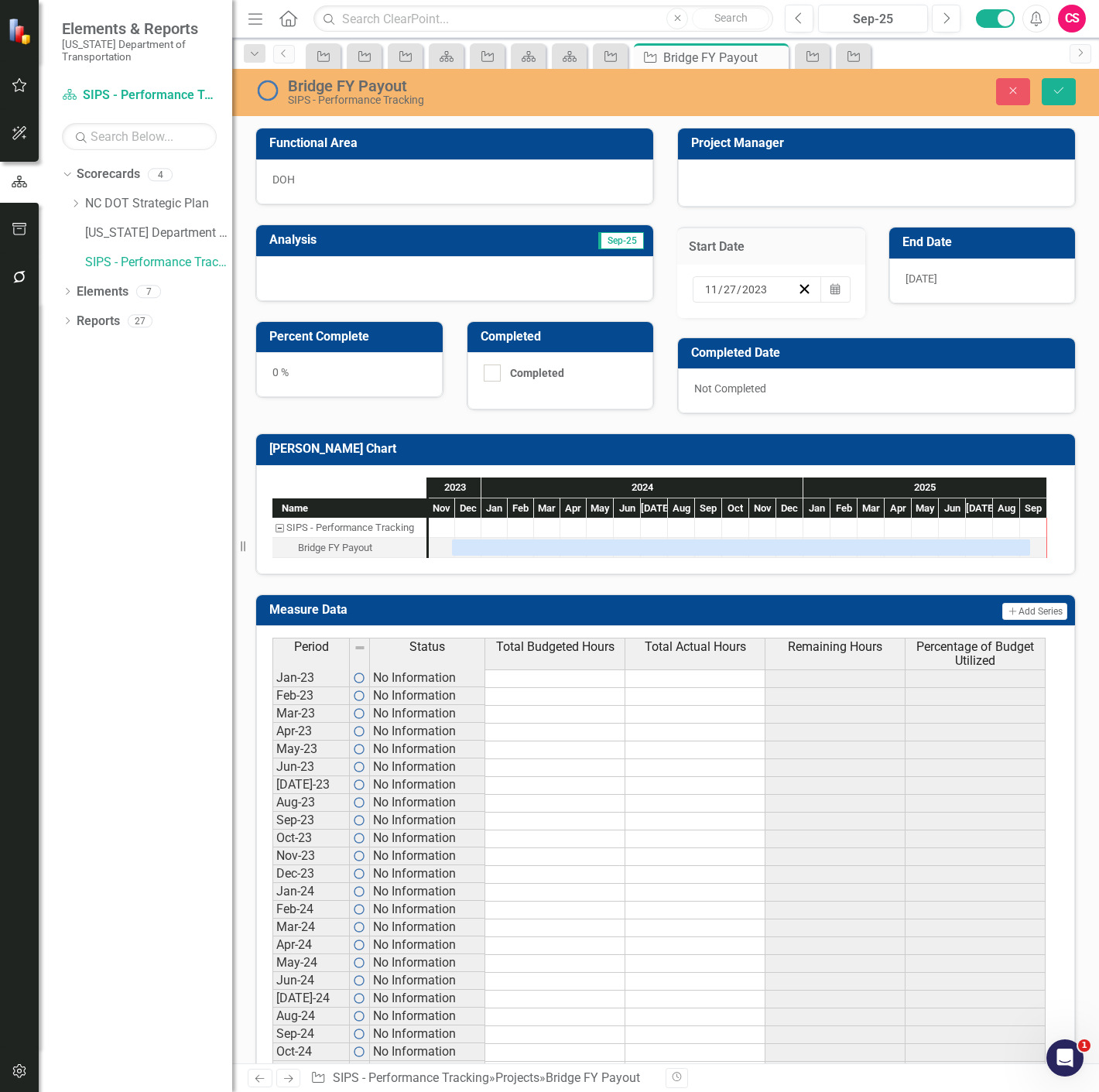
click at [728, 336] on button "‹" at bounding box center [745, 319] width 34 height 34
click at [728, 333] on button "‹" at bounding box center [745, 319] width 34 height 34
click at [810, 404] on button "9" at bounding box center [829, 399] width 39 height 28
click at [941, 280] on div "[DATE]" at bounding box center [983, 281] width 186 height 45
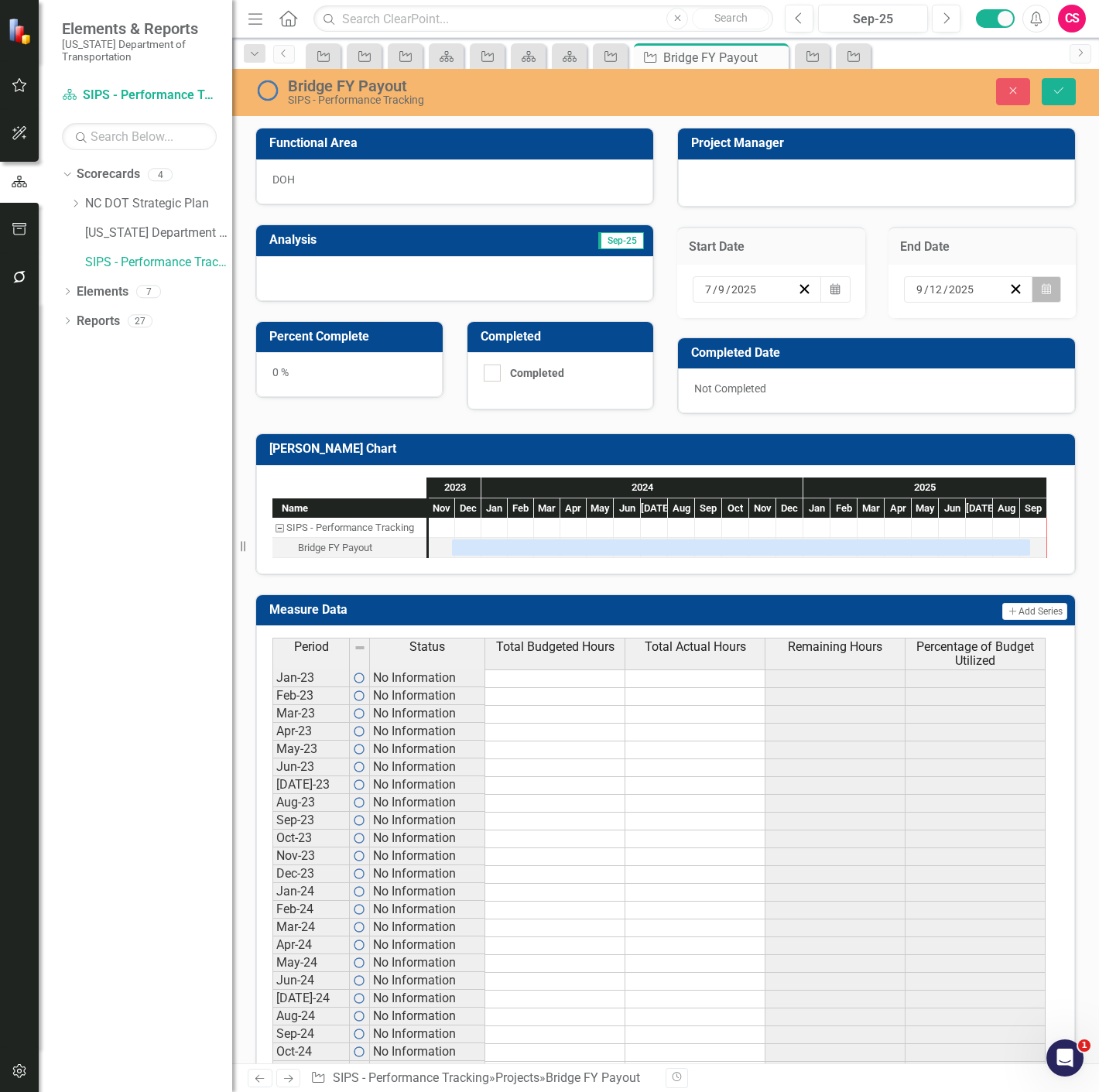
click at [1037, 295] on button "Calendar" at bounding box center [1047, 289] width 29 height 26
click at [830, 326] on button "‹" at bounding box center [813, 319] width 34 height 34
click at [998, 328] on button "›" at bounding box center [980, 319] width 34 height 34
click at [878, 407] on button "7" at bounding box center [858, 399] width 39 height 28
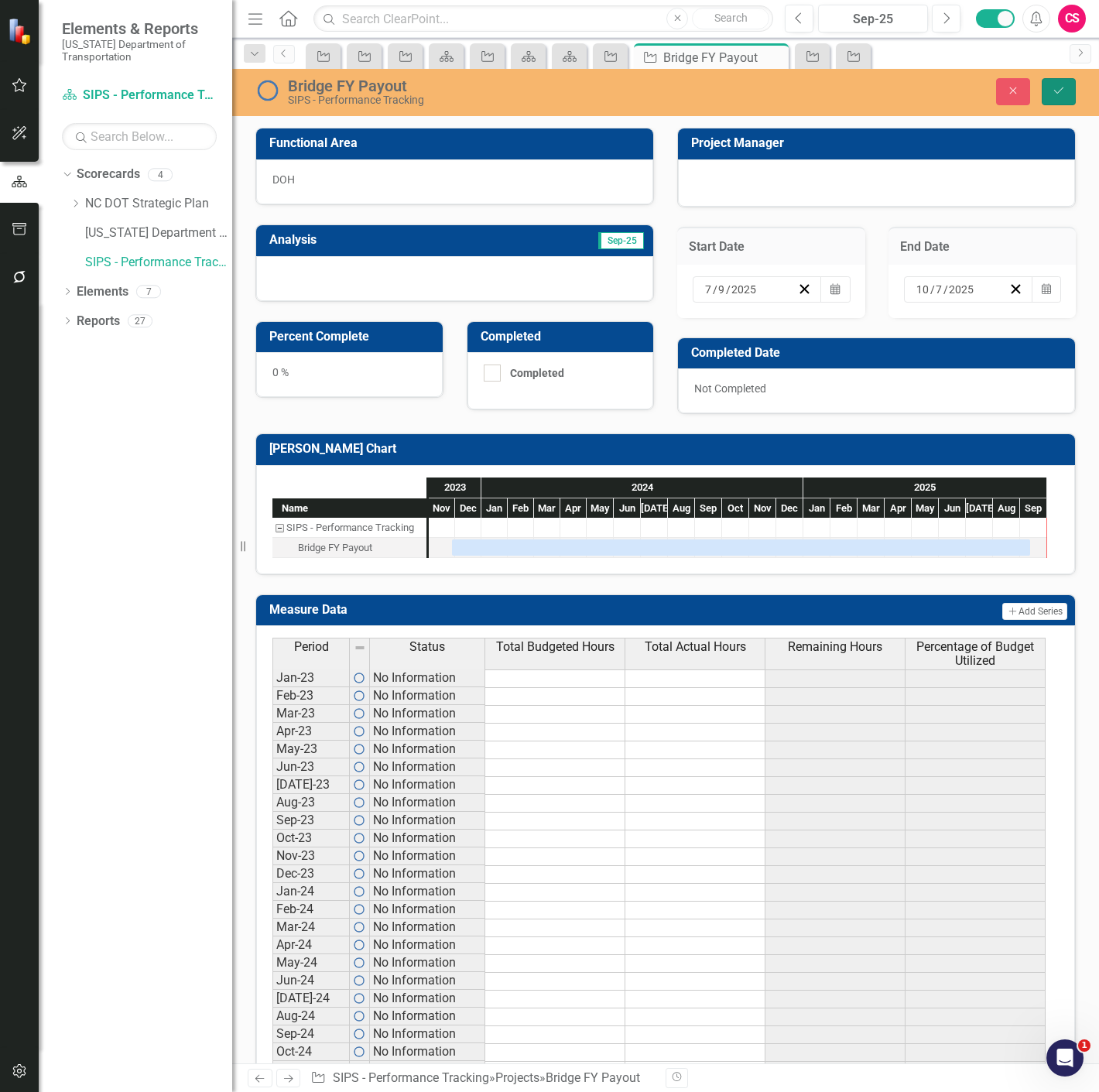
click at [1052, 89] on icon "Save" at bounding box center [1058, 90] width 14 height 11
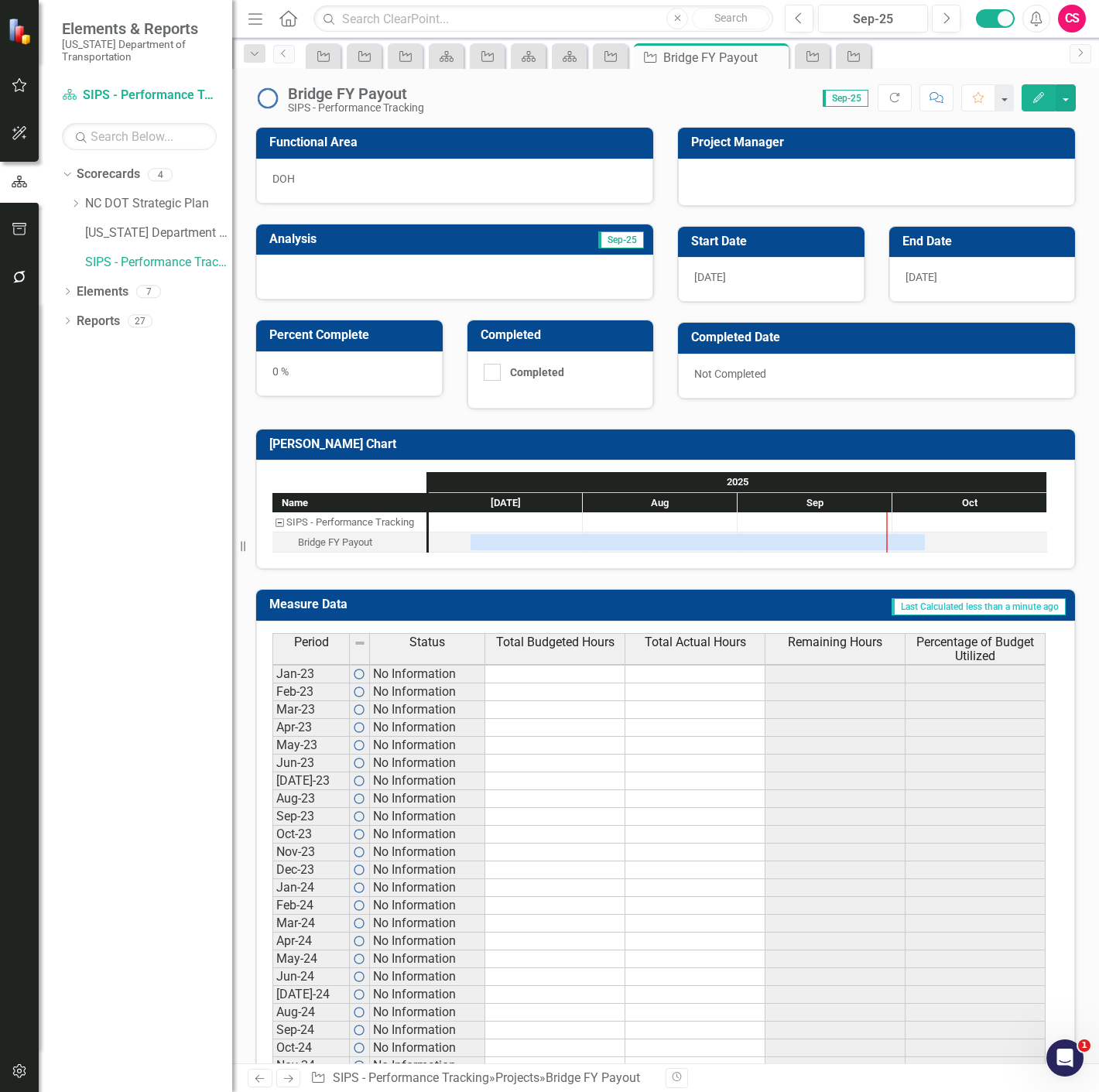
scroll to position [3, 0]
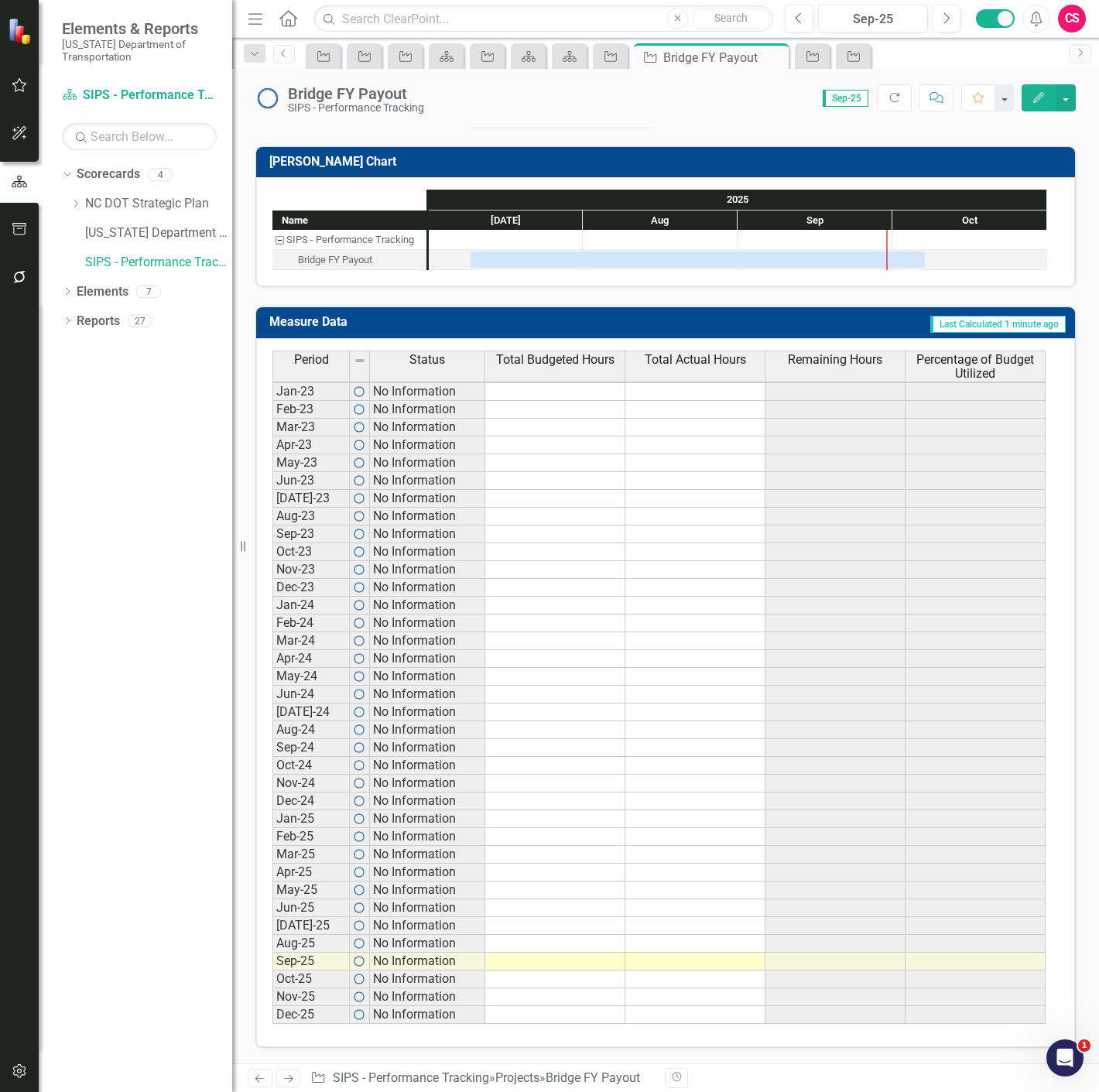
click at [560, 952] on td at bounding box center [555, 961] width 140 height 17
click at [592, 952] on td at bounding box center [555, 961] width 140 height 17
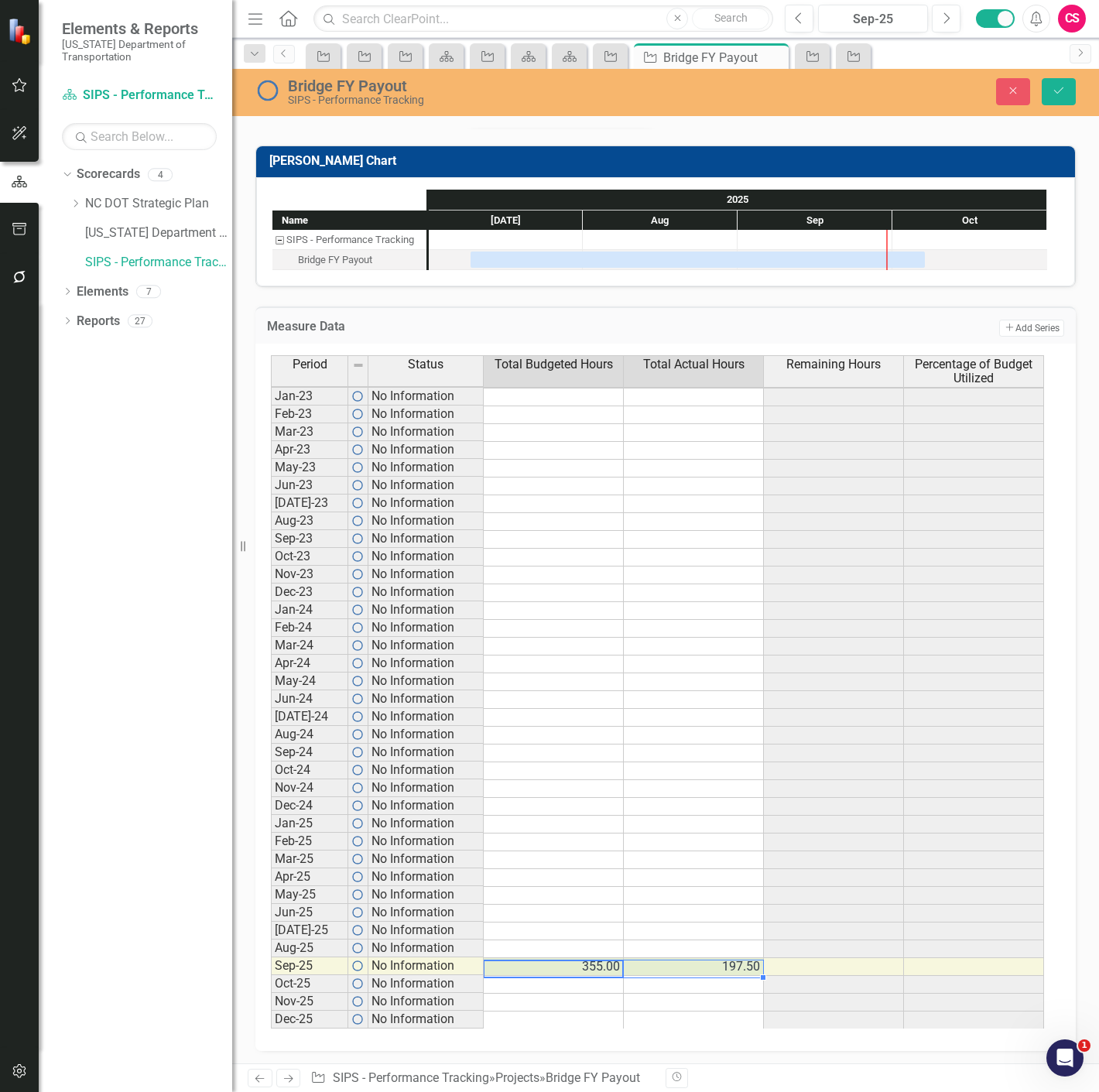
type textarea "355"
click at [1051, 102] on button "Save" at bounding box center [1058, 92] width 34 height 27
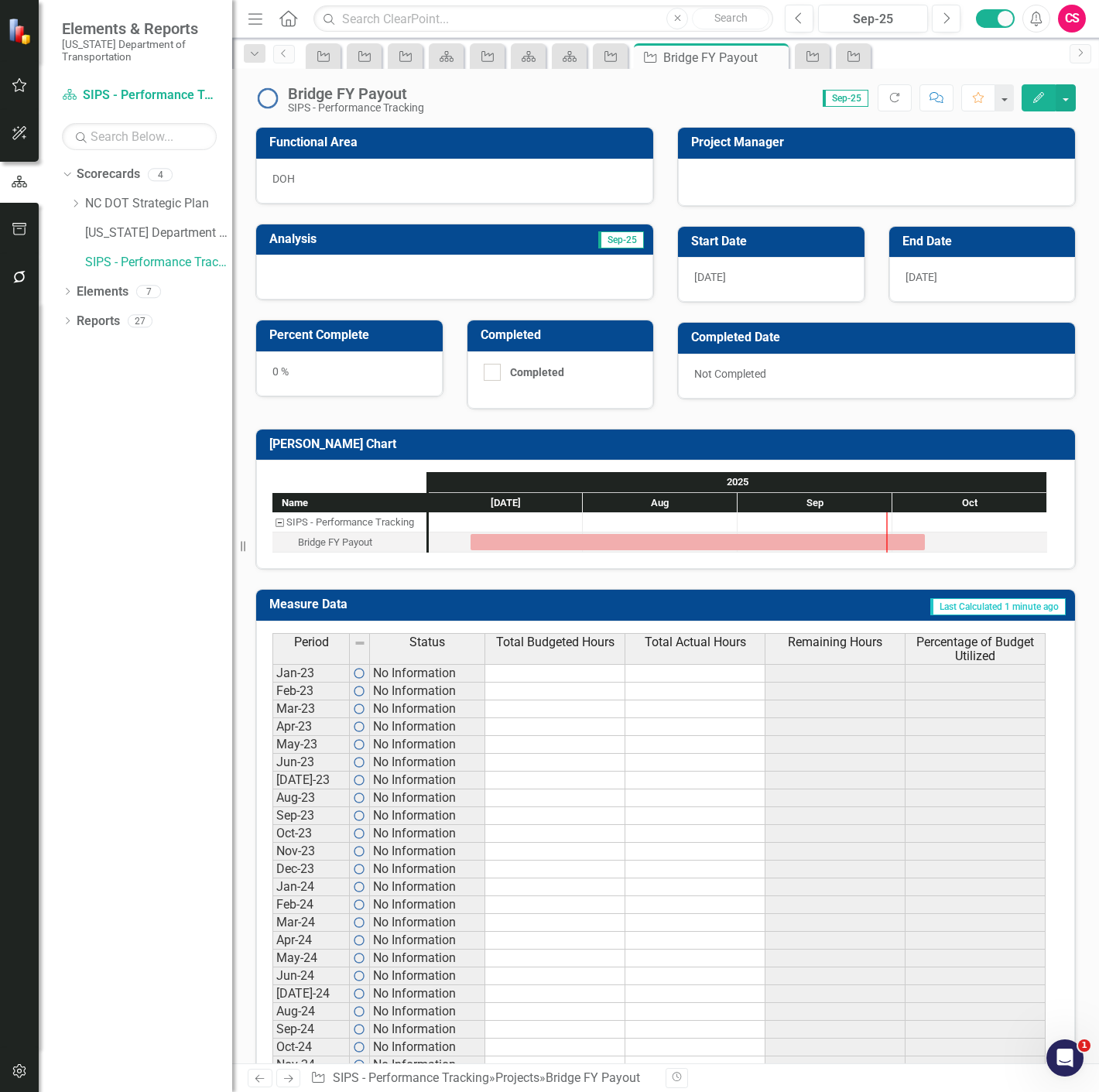
click at [346, 377] on div "0 %" at bounding box center [349, 373] width 186 height 45
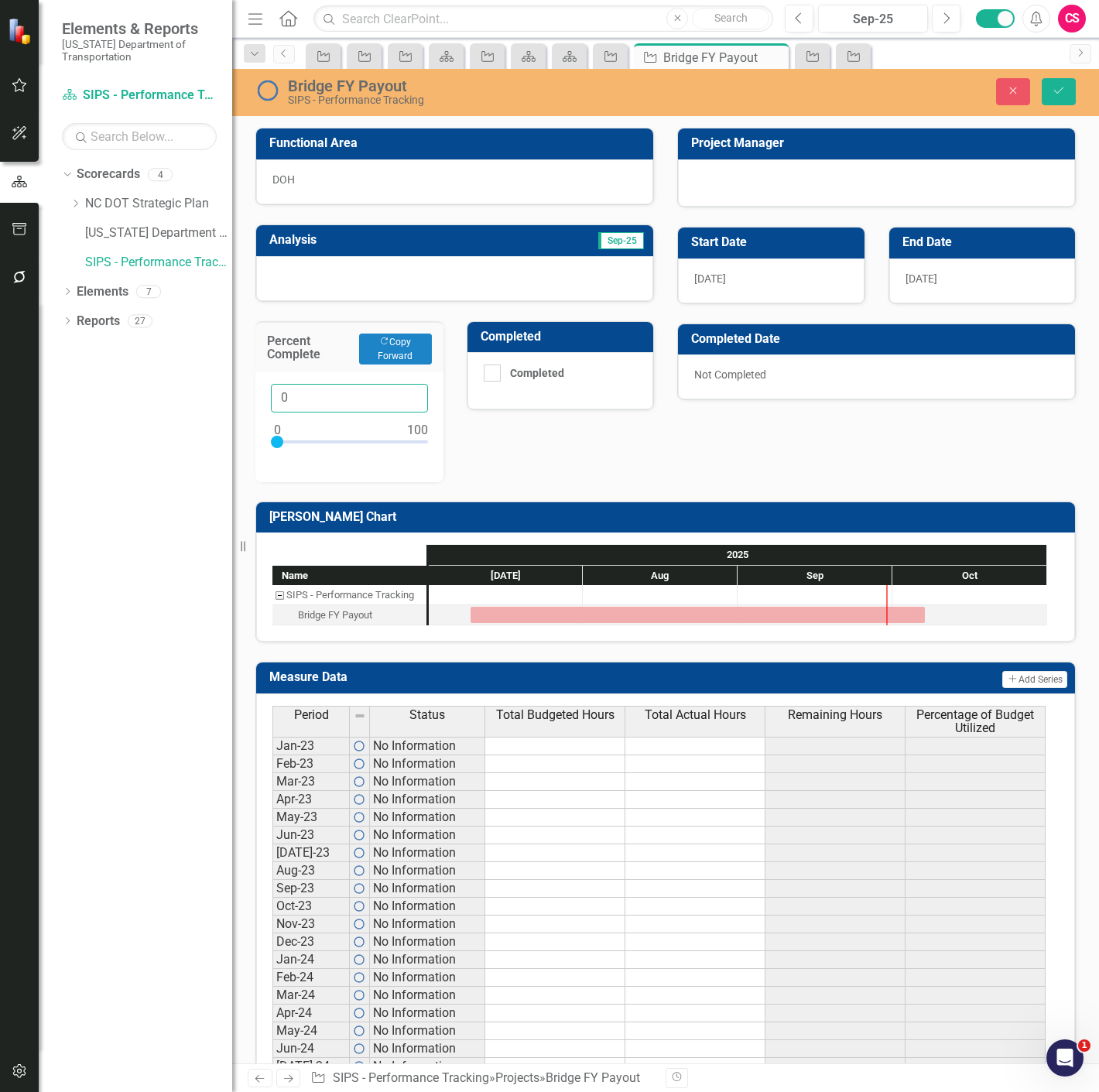
drag, startPoint x: 283, startPoint y: 397, endPoint x: 250, endPoint y: 397, distance: 33.0
click at [250, 397] on div "Percent Complete Copy Forward Copy Forward 0" at bounding box center [349, 392] width 211 height 180
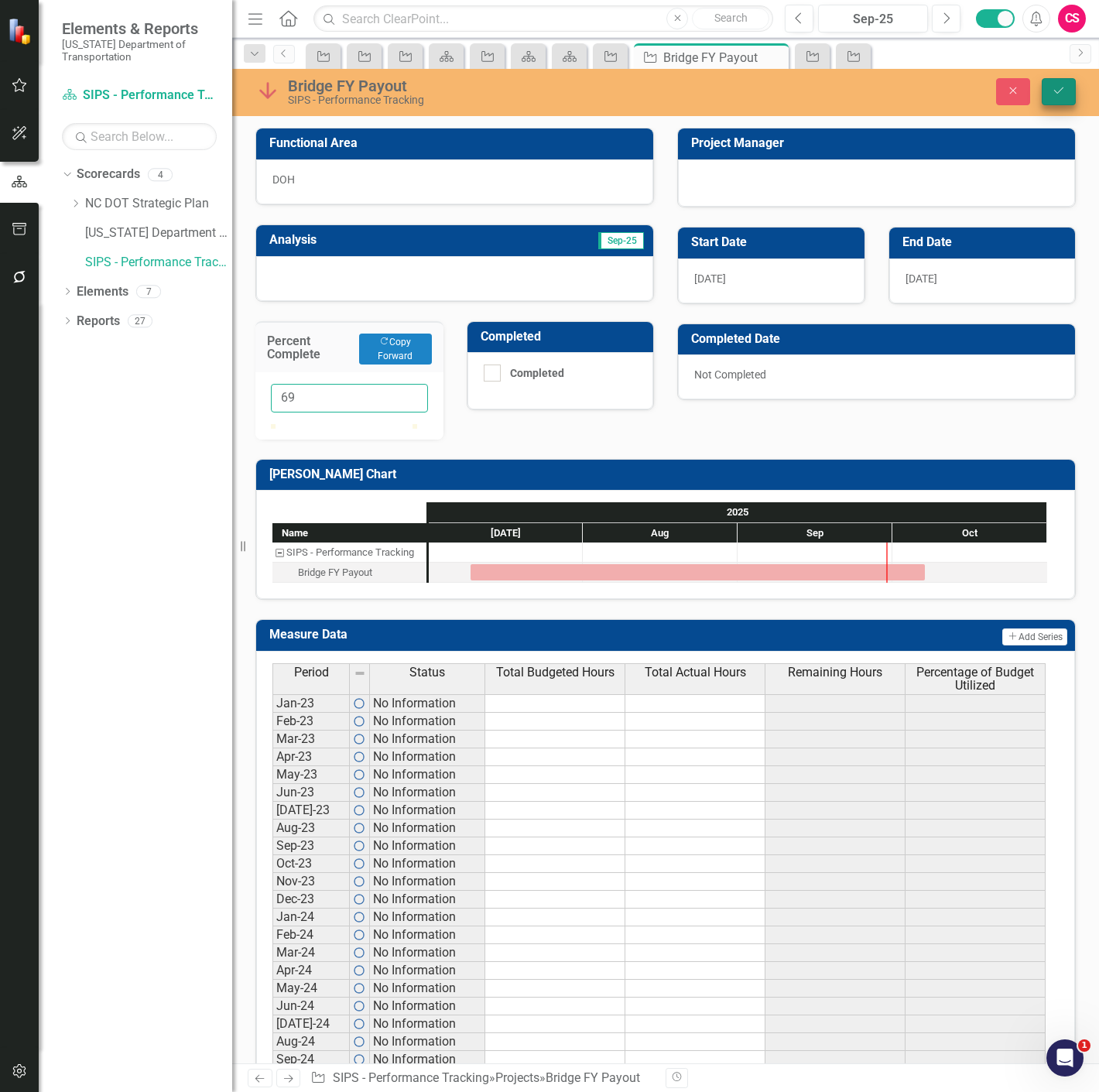
type input "69"
click at [1059, 91] on icon "Save" at bounding box center [1058, 90] width 14 height 11
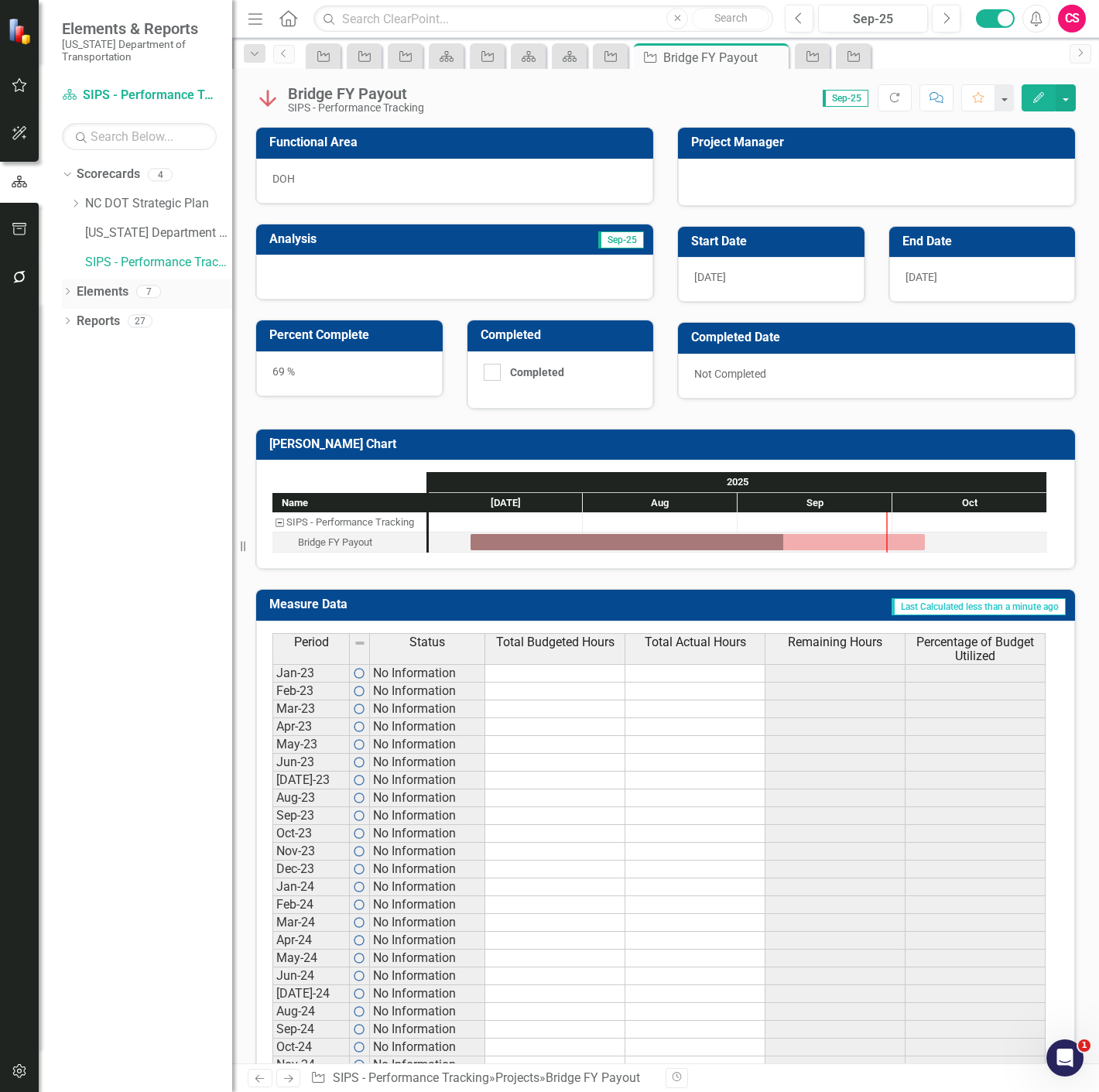
click at [96, 292] on link "Elements" at bounding box center [102, 292] width 51 height 17
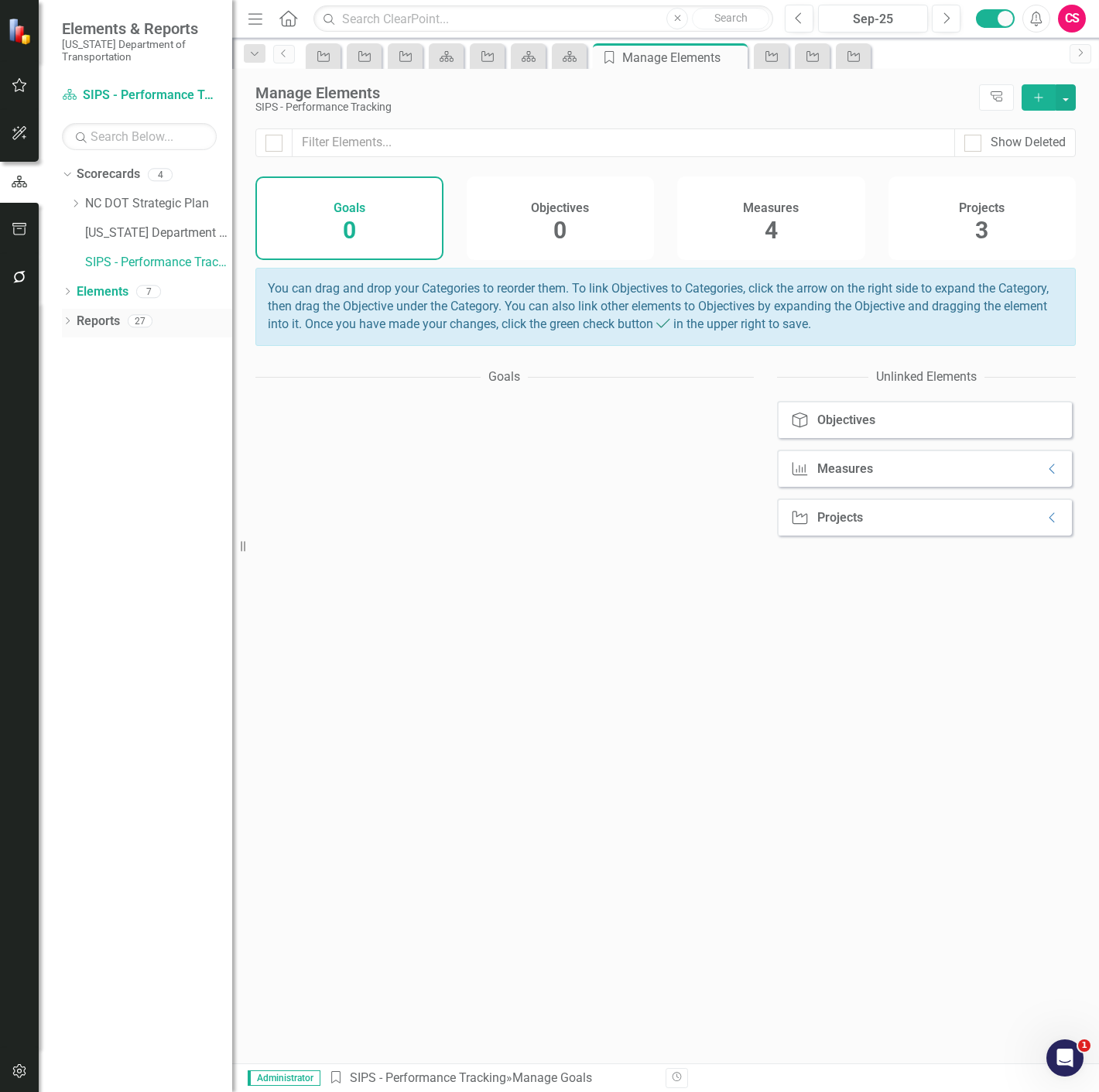
click at [104, 323] on link "Reports" at bounding box center [98, 321] width 44 height 17
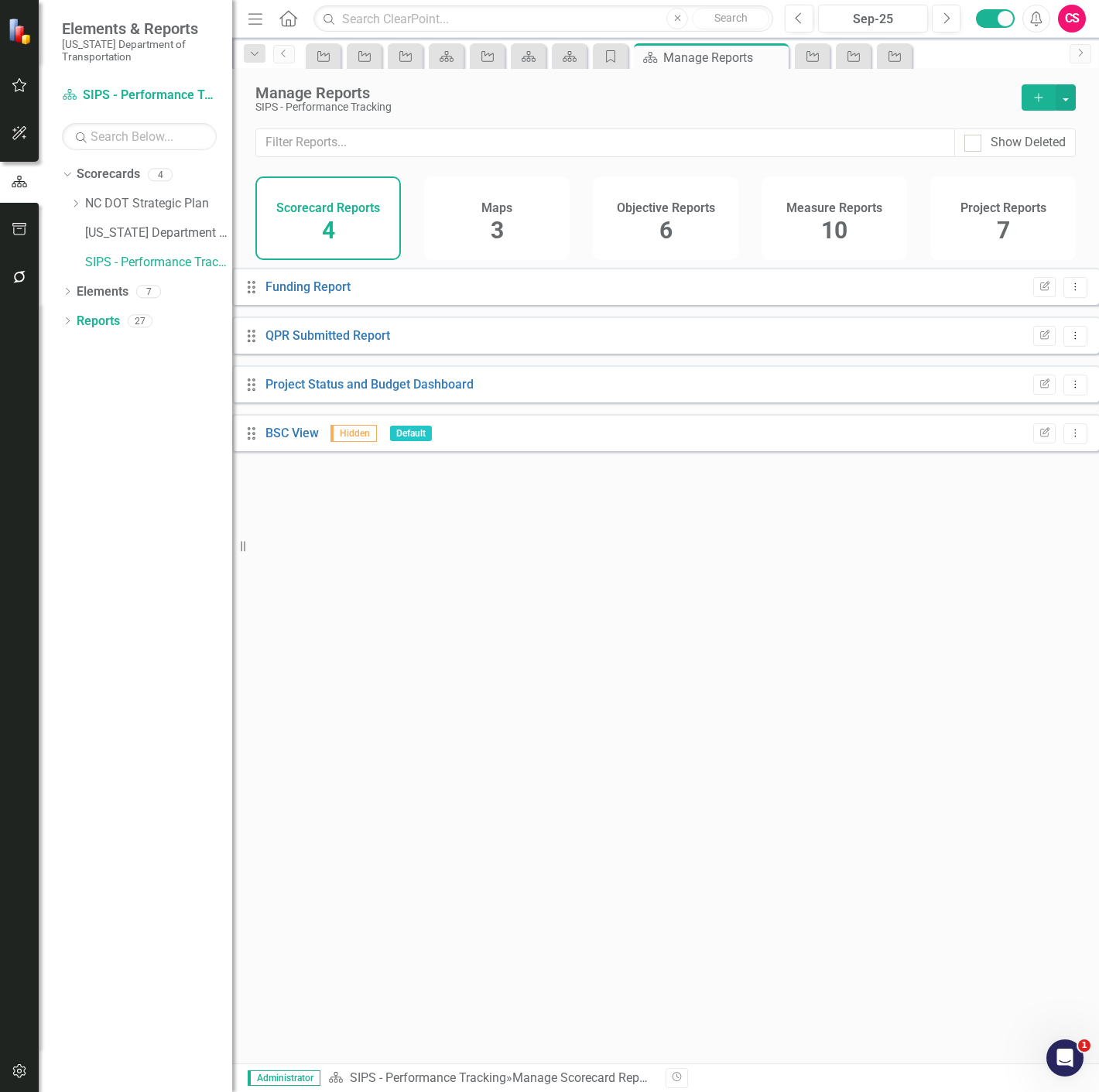
click at [795, 244] on div "Measure Reports 10" at bounding box center [834, 218] width 145 height 83
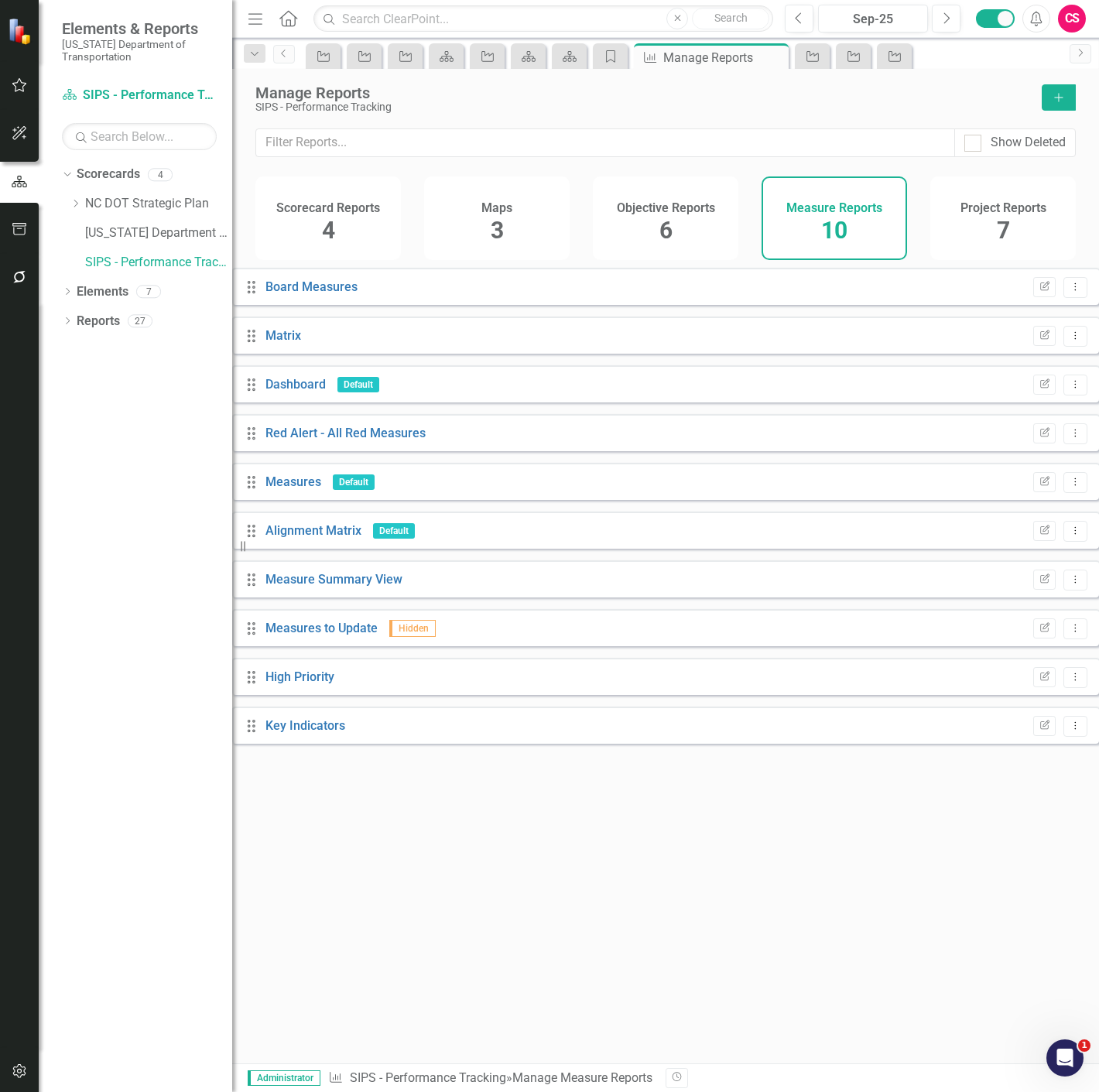
click at [1043, 239] on div "Project Reports 7" at bounding box center [1003, 218] width 145 height 83
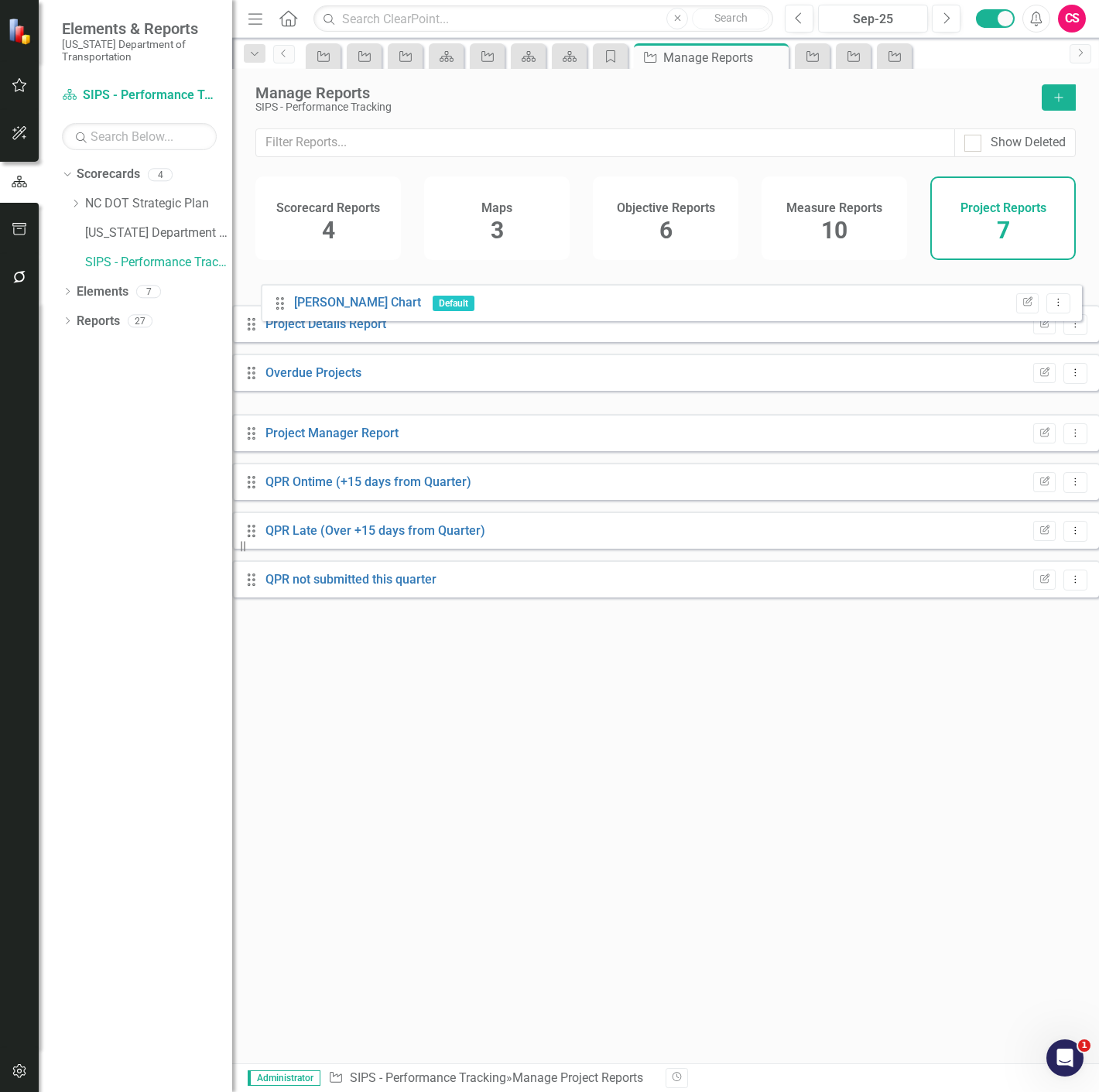
drag, startPoint x: 274, startPoint y: 341, endPoint x: 275, endPoint y: 302, distance: 39.0
click at [275, 302] on div "Drag Project Details Report Edit Report Dropdown Menu Drag Overdue Projects Edi…" at bounding box center [665, 433] width 867 height 330
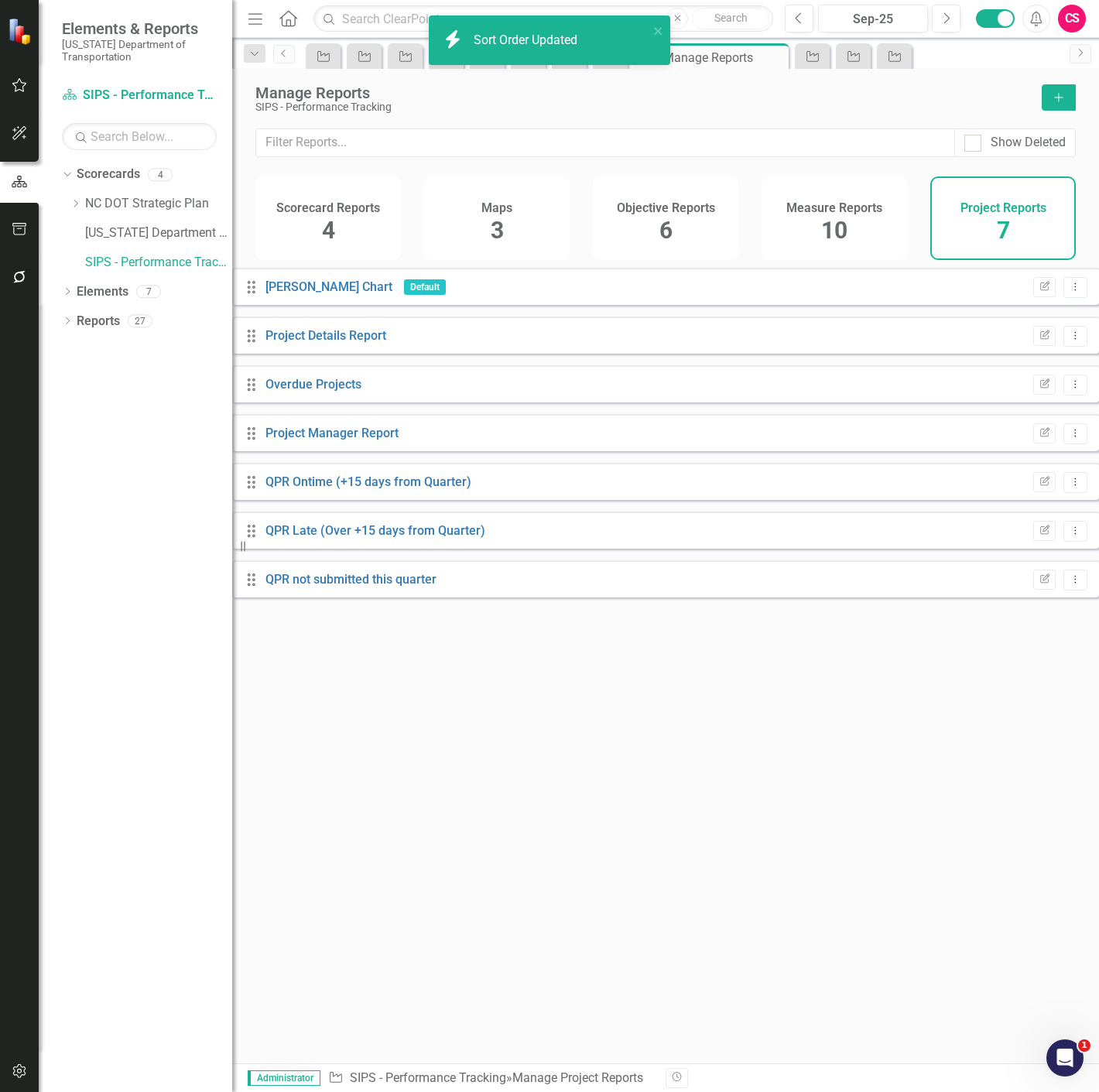
click at [1039, 340] on icon "Edit Report" at bounding box center [1045, 337] width 12 height 10
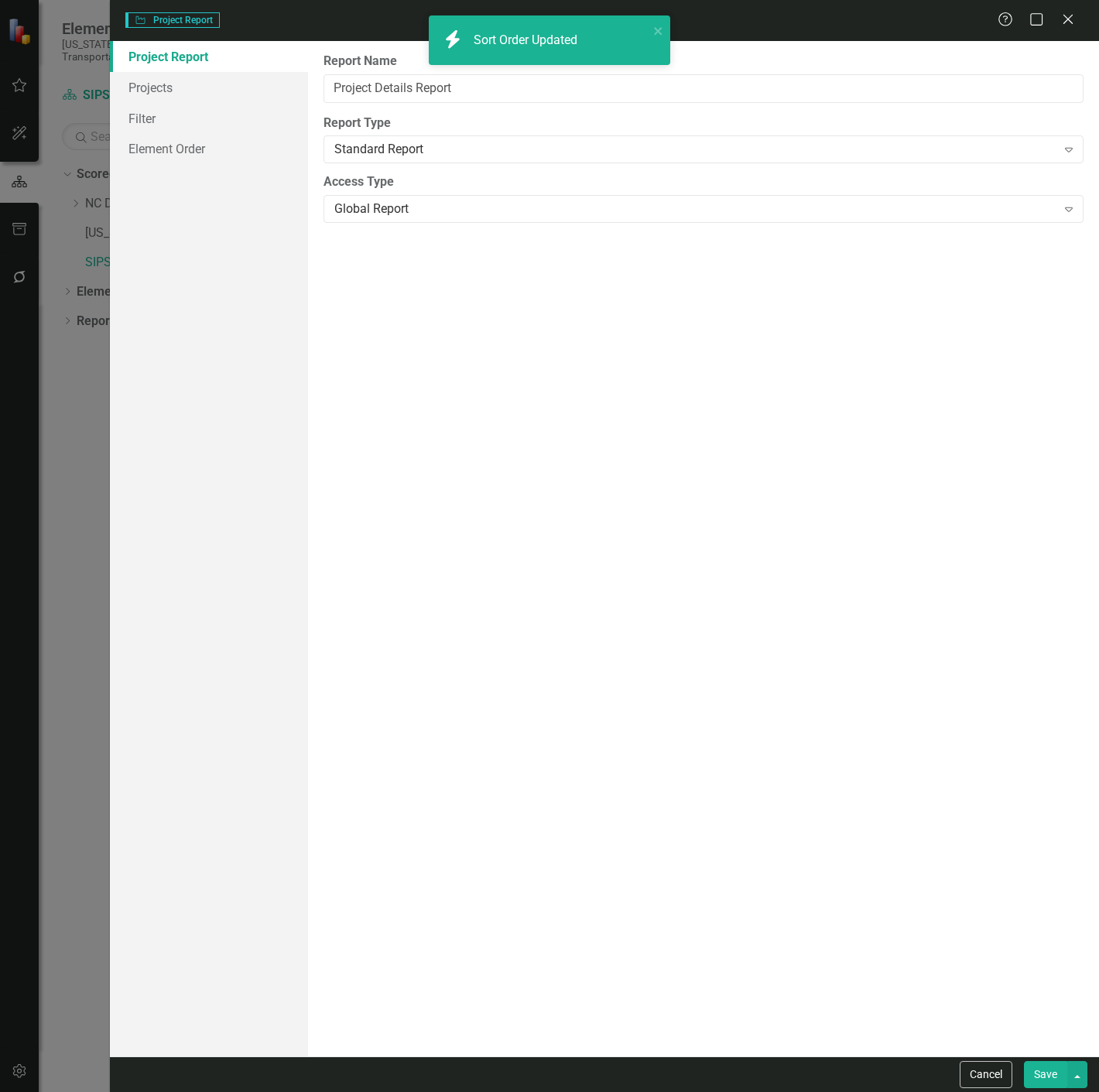
type input "Project Details Report"
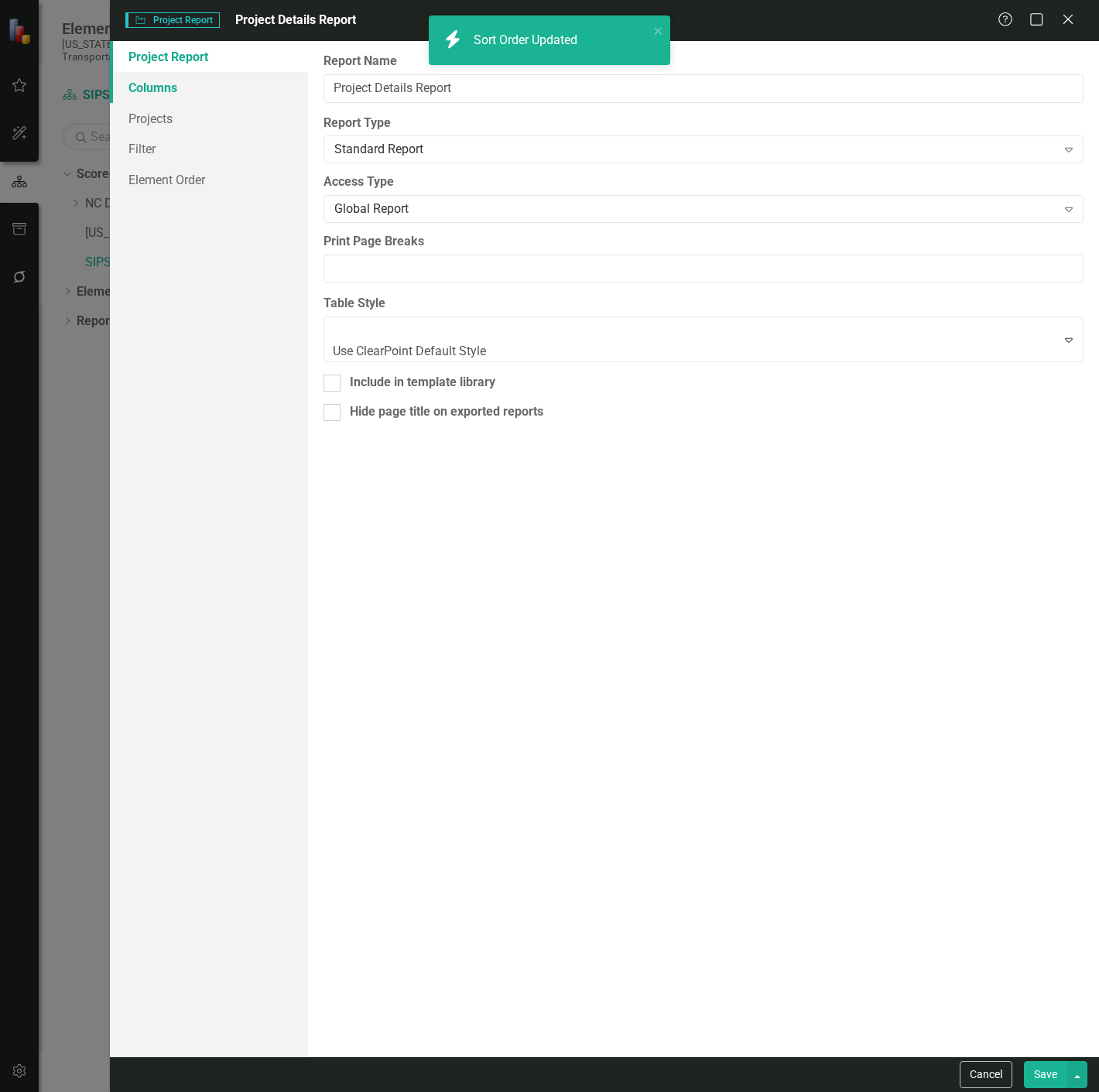
click at [186, 82] on link "Columns" at bounding box center [209, 87] width 198 height 31
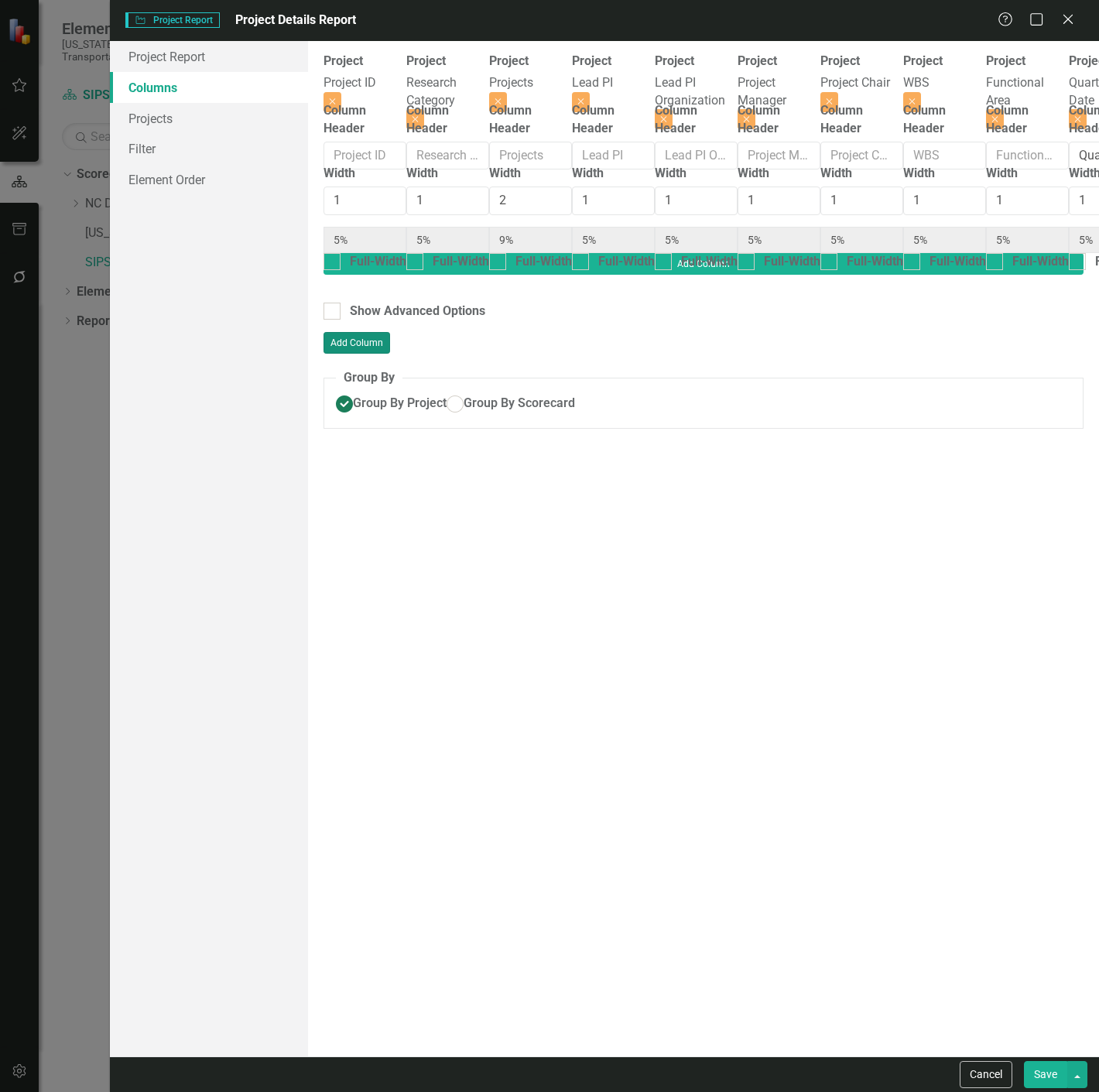
click at [390, 332] on button "Add Column" at bounding box center [357, 342] width 67 height 21
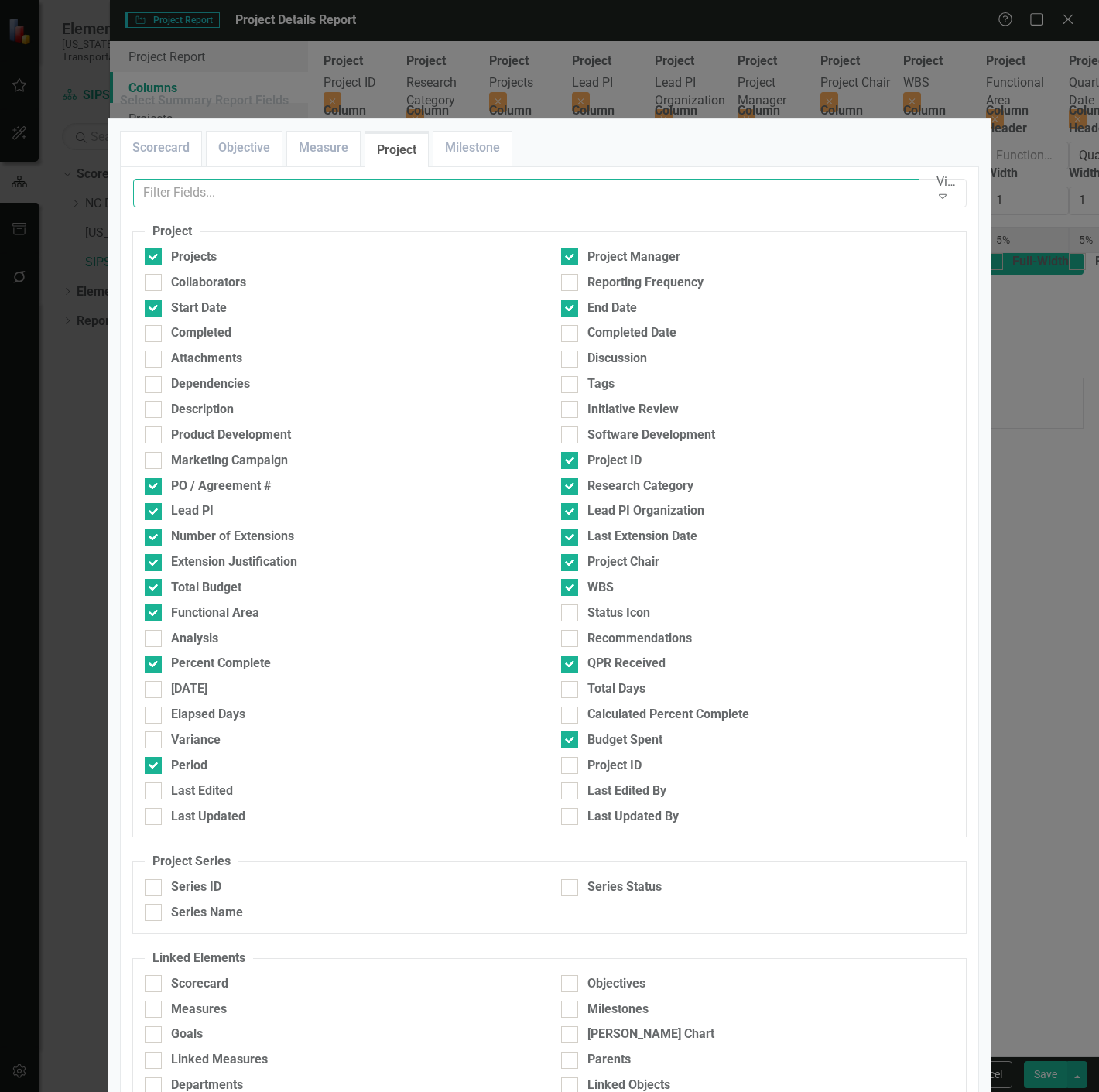
click at [275, 208] on input "text" at bounding box center [526, 193] width 787 height 29
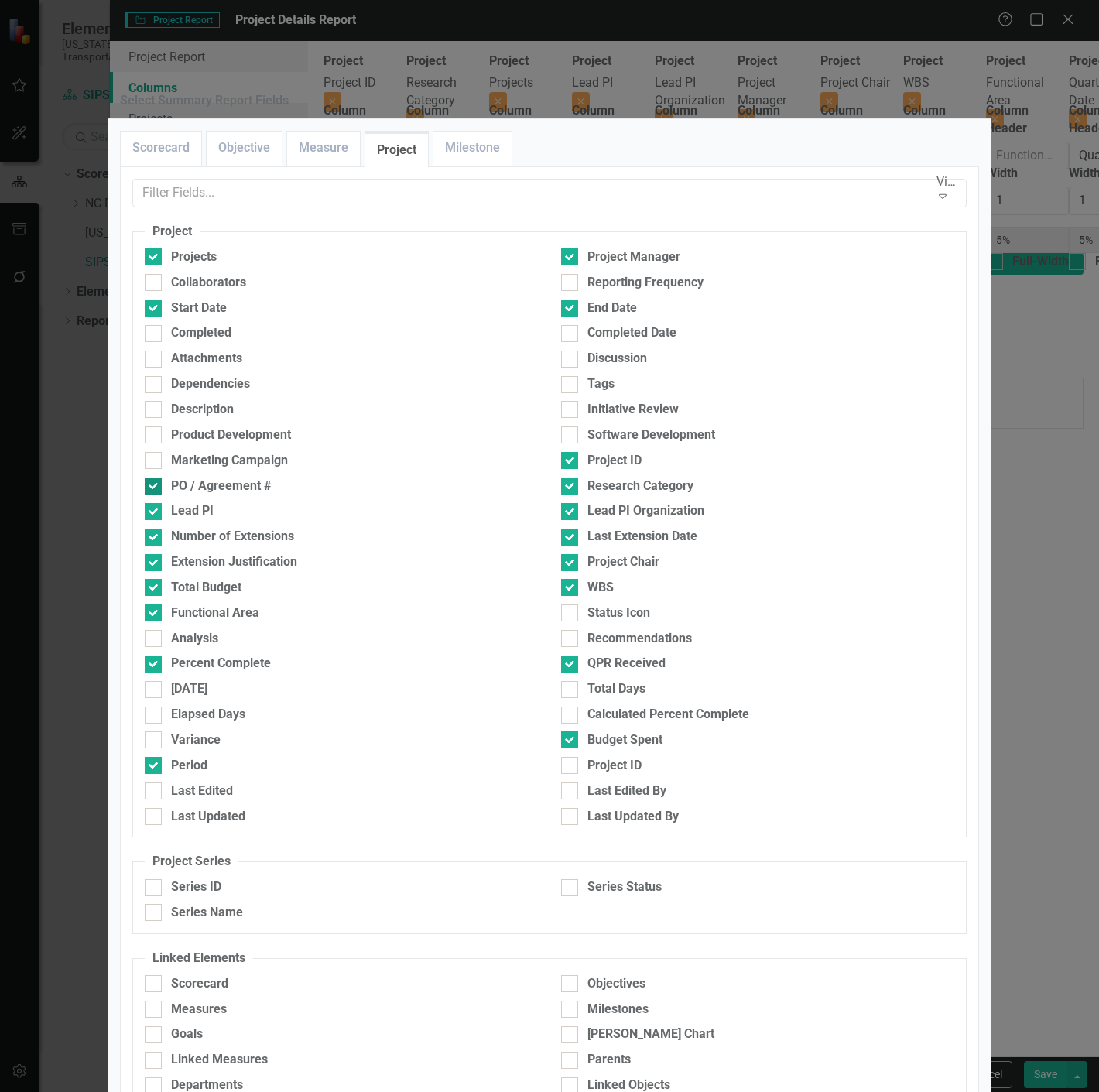
click at [145, 488] on input "PO / Agreement #" at bounding box center [149, 482] width 10 height 10
checkbox input "false"
click at [147, 513] on input "Lead PI" at bounding box center [149, 508] width 10 height 10
checkbox input "false"
click at [155, 546] on div at bounding box center [153, 537] width 17 height 17
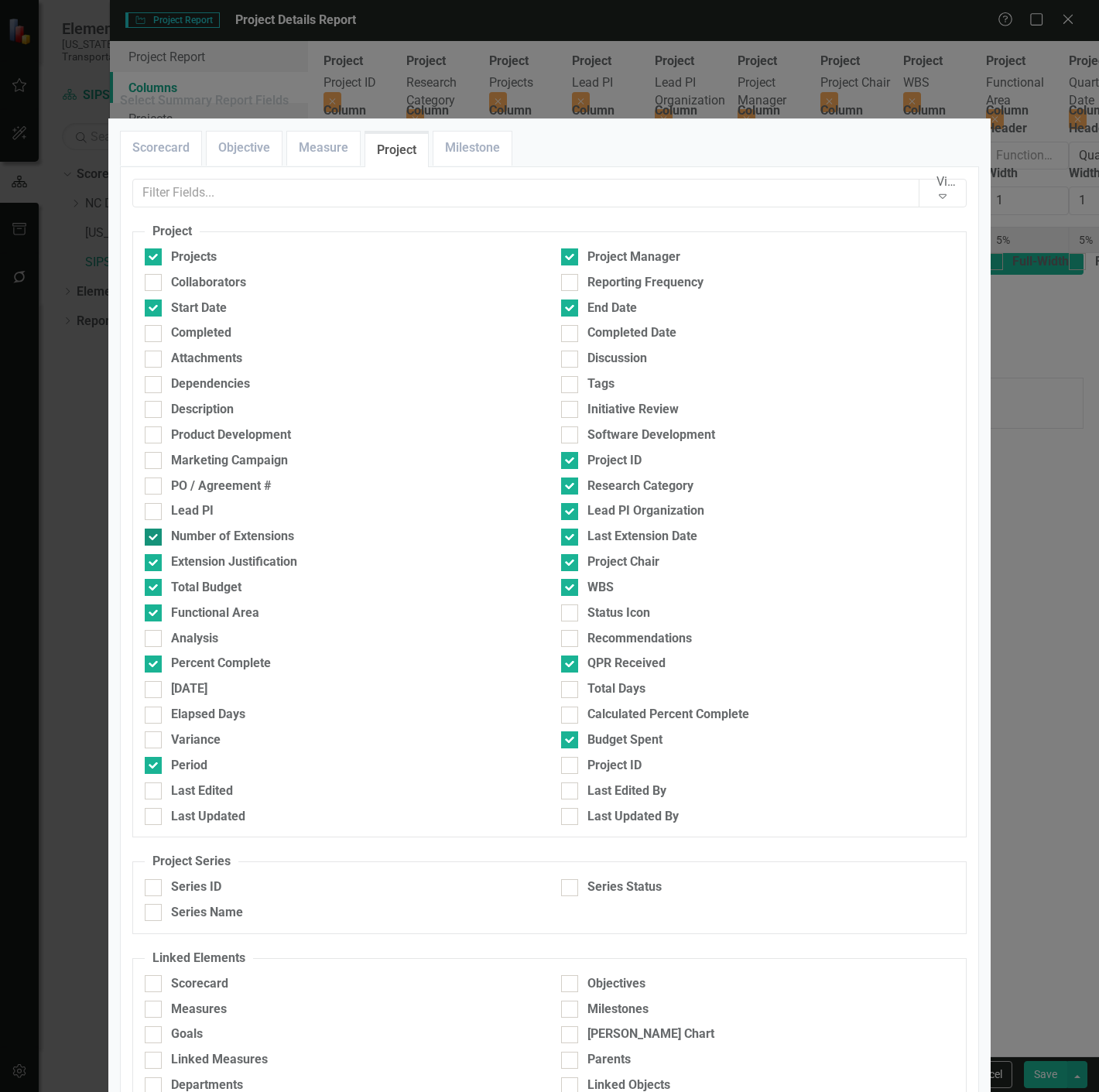
click at [155, 538] on input "Number of Extensions" at bounding box center [149, 533] width 10 height 10
checkbox input "false"
click at [155, 571] on div at bounding box center [153, 562] width 17 height 17
click at [155, 564] on input "Extension Justification" at bounding box center [149, 559] width 10 height 10
checkbox input "false"
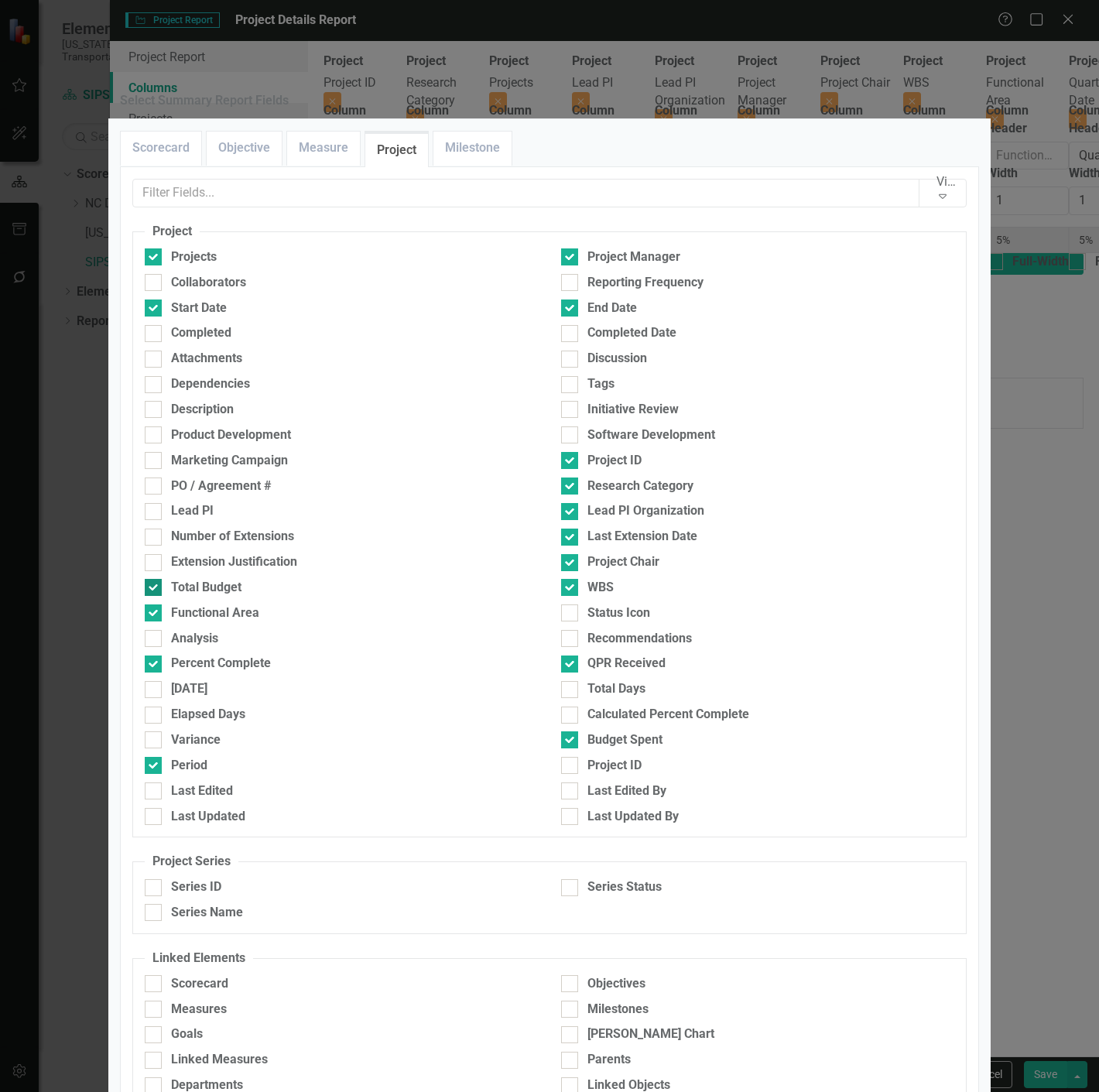
click at [155, 595] on div at bounding box center [153, 588] width 17 height 17
click at [155, 589] on input "Total Budget" at bounding box center [149, 584] width 10 height 10
checkbox input "false"
click at [564, 589] on input "WBS" at bounding box center [566, 584] width 10 height 10
checkbox input "false"
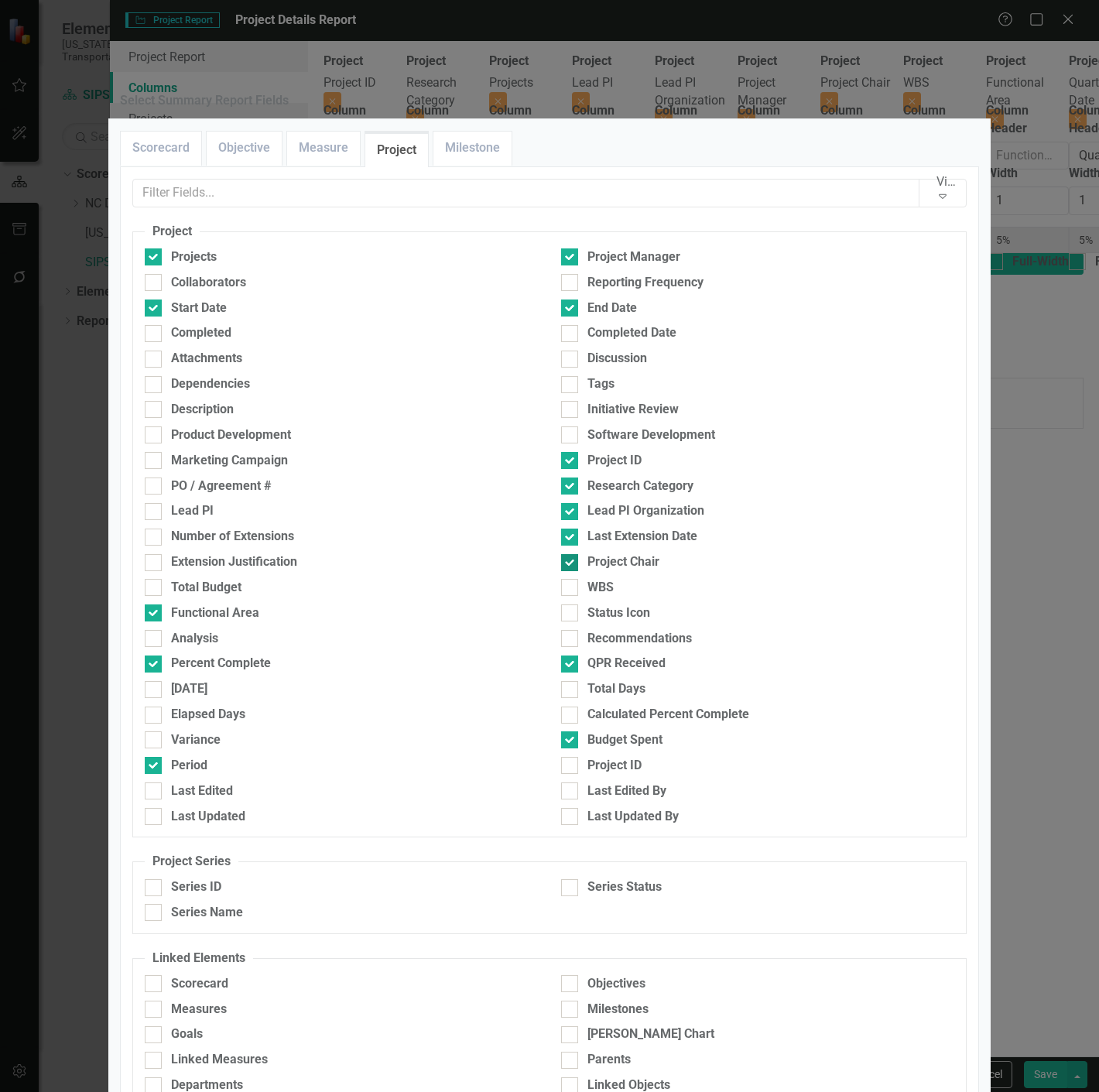
click at [563, 571] on div at bounding box center [570, 562] width 17 height 17
click at [563, 564] on input "Project Chair" at bounding box center [566, 559] width 10 height 10
checkbox input "false"
click at [563, 546] on div at bounding box center [570, 537] width 17 height 17
click at [563, 538] on input "Last Extension Date" at bounding box center [566, 533] width 10 height 10
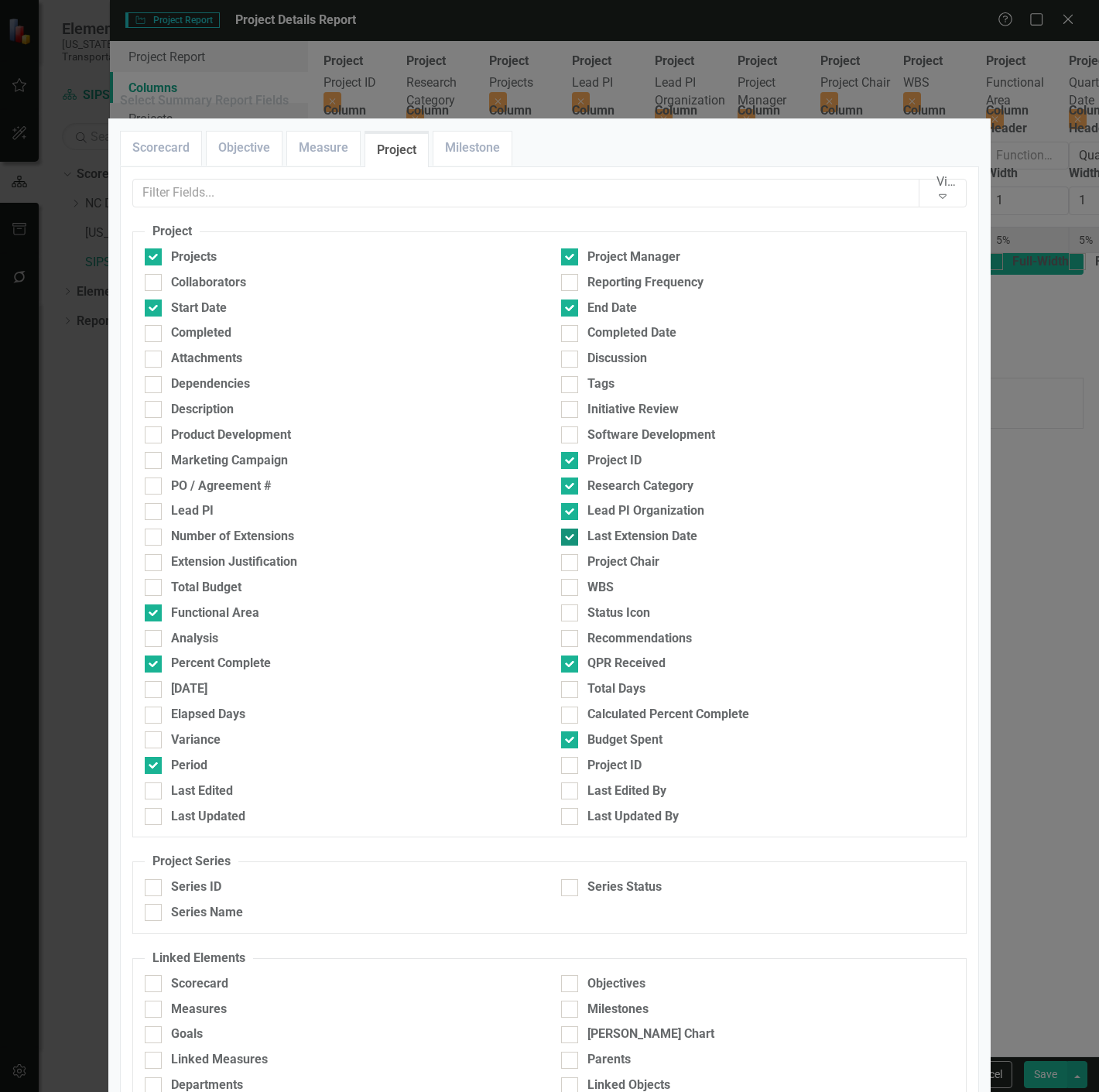
checkbox input "false"
click at [562, 582] on div "Projects Project Manager Collaborators Reporting Frequency Start Date End Date …" at bounding box center [549, 540] width 833 height 584
drag, startPoint x: 562, startPoint y: 570, endPoint x: 562, endPoint y: 559, distance: 11.0
click at [562, 520] on div at bounding box center [570, 512] width 17 height 17
click at [562, 513] on input "Lead PI Organization" at bounding box center [566, 508] width 10 height 10
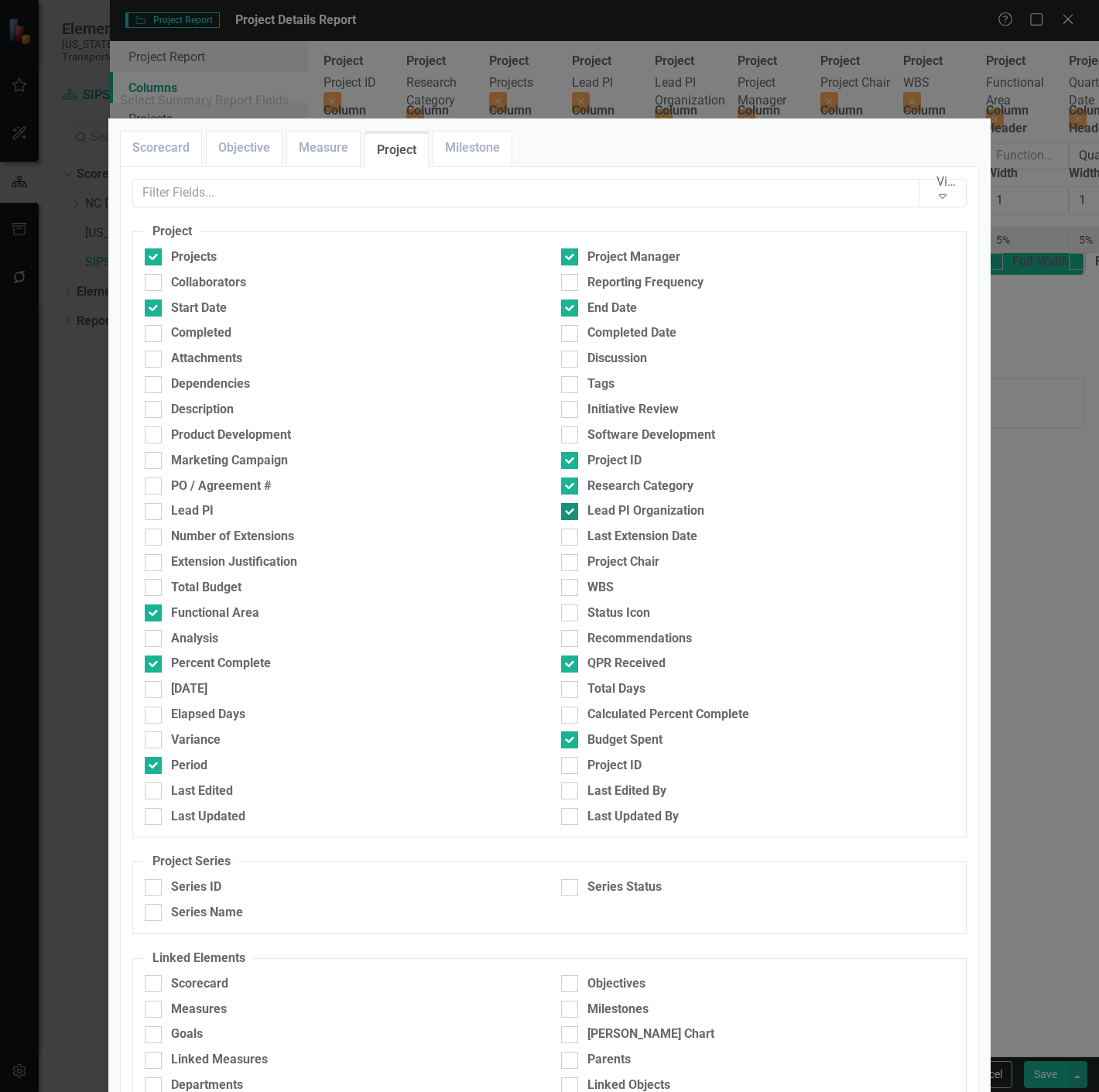
checkbox input "false"
drag, startPoint x: 562, startPoint y: 550, endPoint x: 560, endPoint y: 534, distance: 16.1
click at [562, 503] on div "Research Category" at bounding box center [758, 490] width 416 height 25
click at [562, 462] on input "Project ID" at bounding box center [566, 457] width 10 height 10
checkbox input "false"
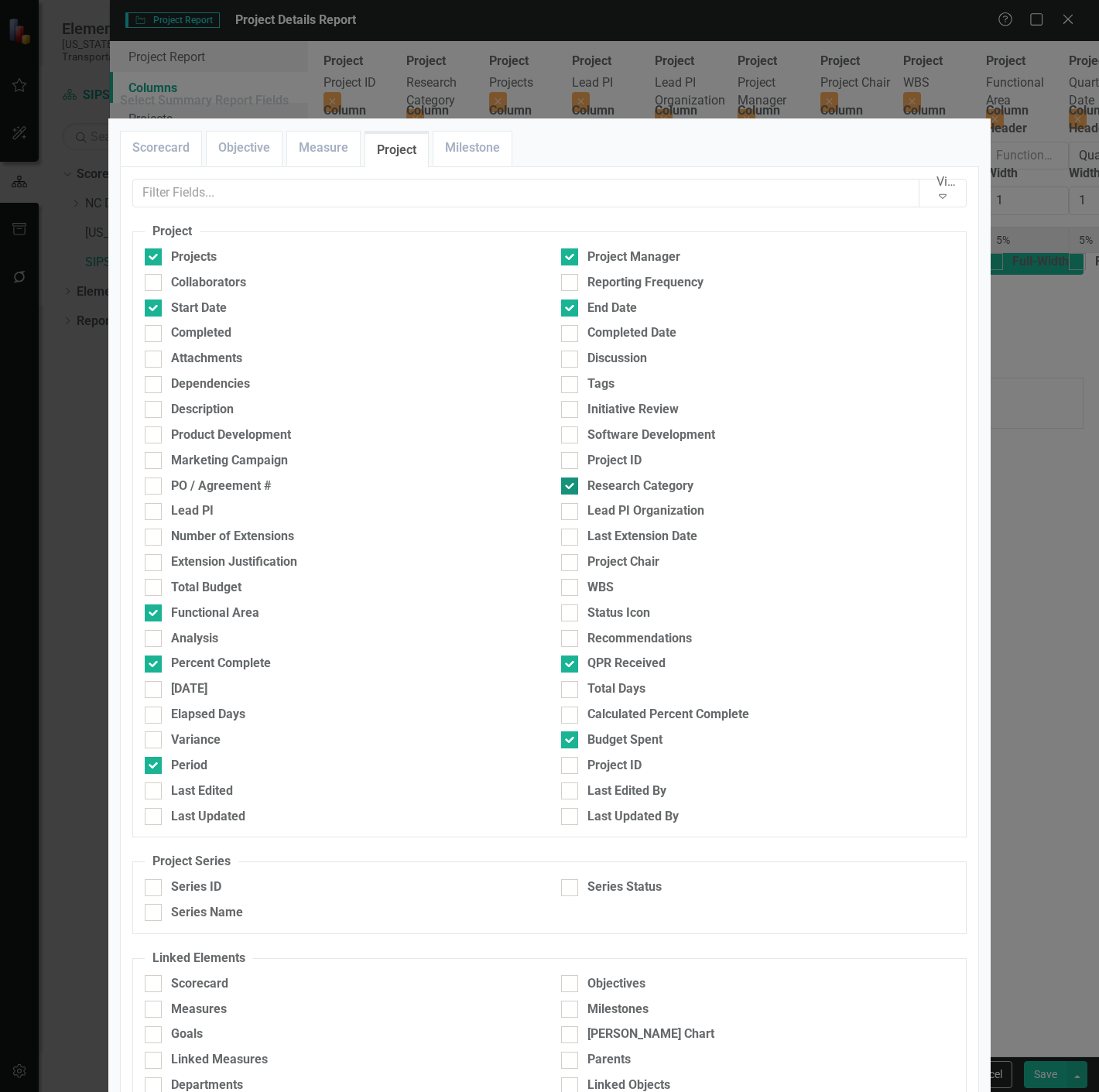
click at [562, 488] on input "Research Category" at bounding box center [566, 482] width 10 height 10
checkbox input "false"
click at [564, 672] on div at bounding box center [570, 664] width 17 height 17
click at [564, 665] on input "QPR Received" at bounding box center [566, 660] width 10 height 10
checkbox input "false"
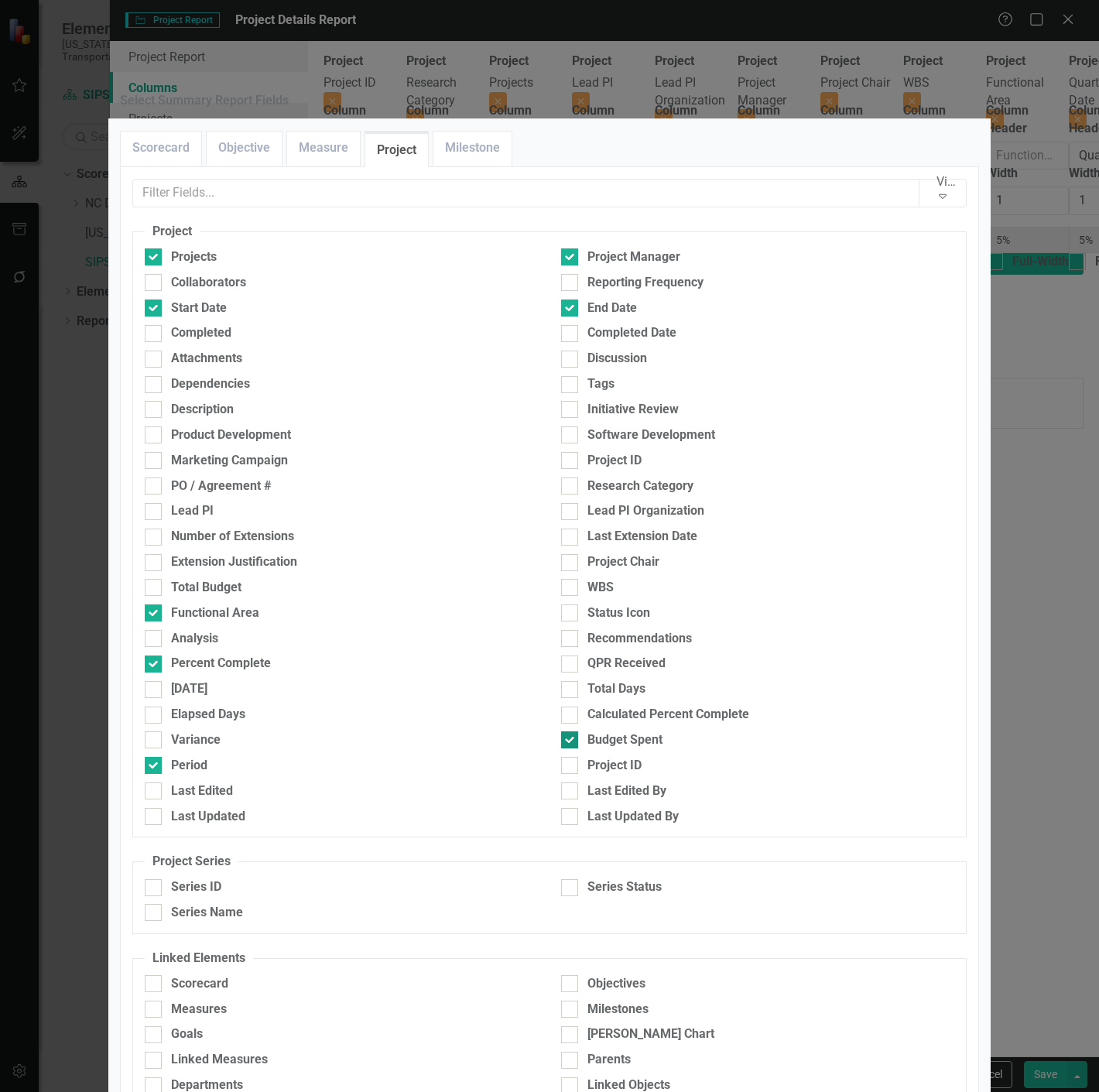
click at [566, 749] on div at bounding box center [570, 740] width 17 height 17
click at [566, 741] on input "Budget Spent" at bounding box center [566, 736] width 10 height 10
checkbox input "false"
click at [150, 767] on input "Period" at bounding box center [149, 761] width 10 height 10
checkbox input "false"
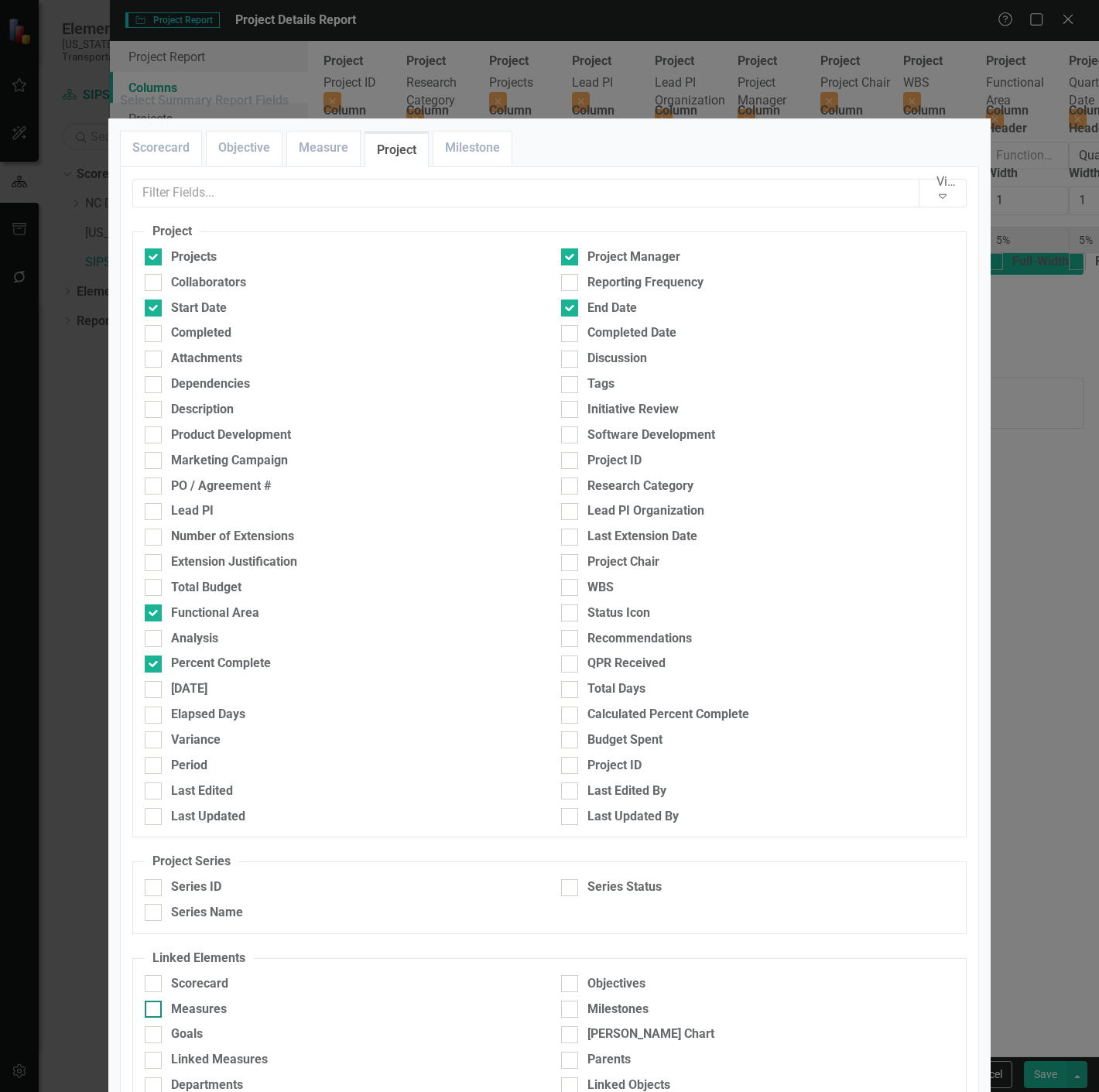
scroll to position [308, 0]
drag, startPoint x: 212, startPoint y: 655, endPoint x: 436, endPoint y: 624, distance: 226.1
click at [212, 904] on div "Series Name" at bounding box center [207, 913] width 72 height 17
click at [155, 904] on input "Series Name" at bounding box center [149, 909] width 10 height 10
checkbox input "true"
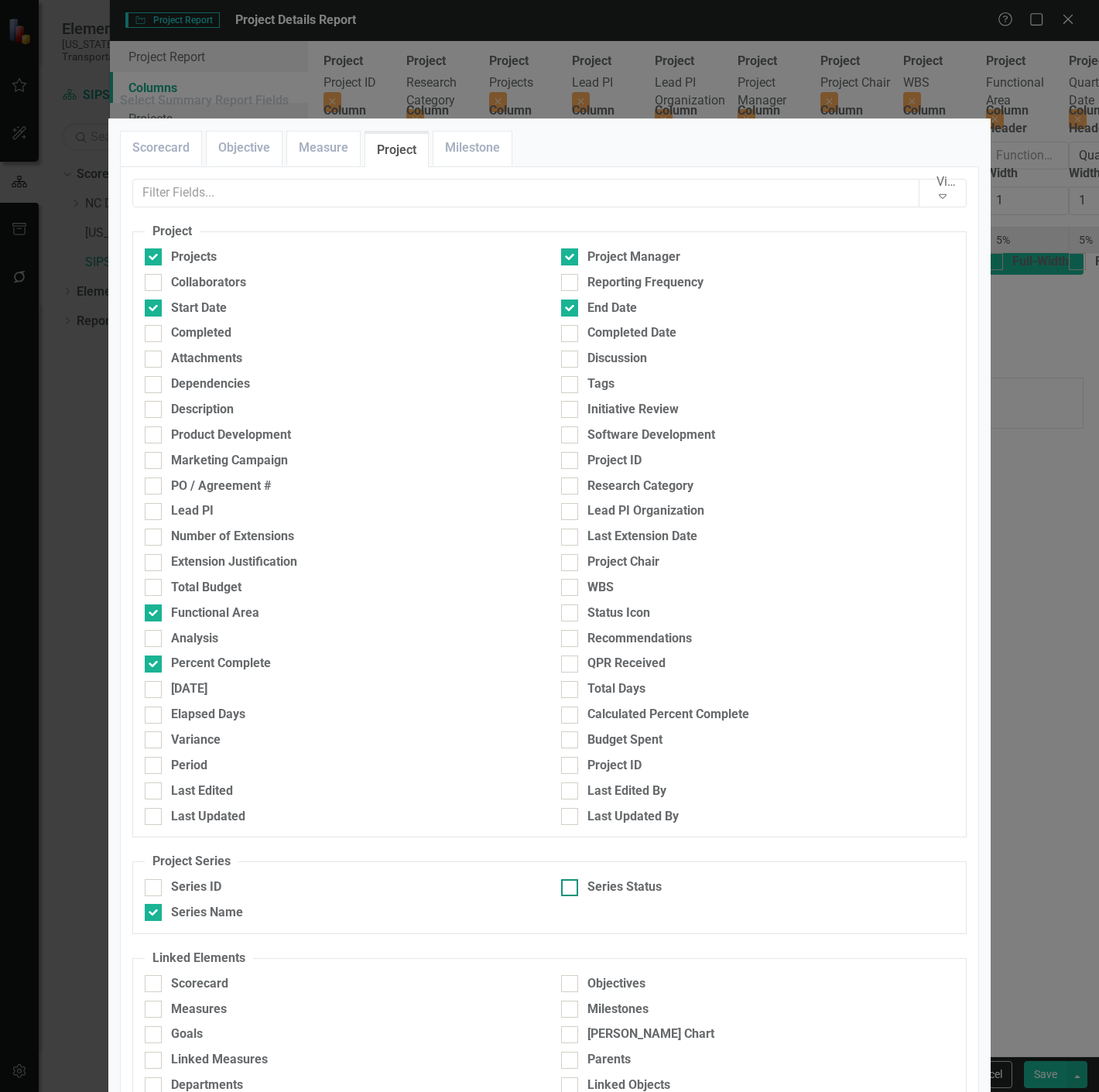
click at [615, 879] on div "Series Status" at bounding box center [625, 887] width 75 height 17
click at [571, 880] on input "Series Status" at bounding box center [566, 884] width 10 height 10
checkbox input "true"
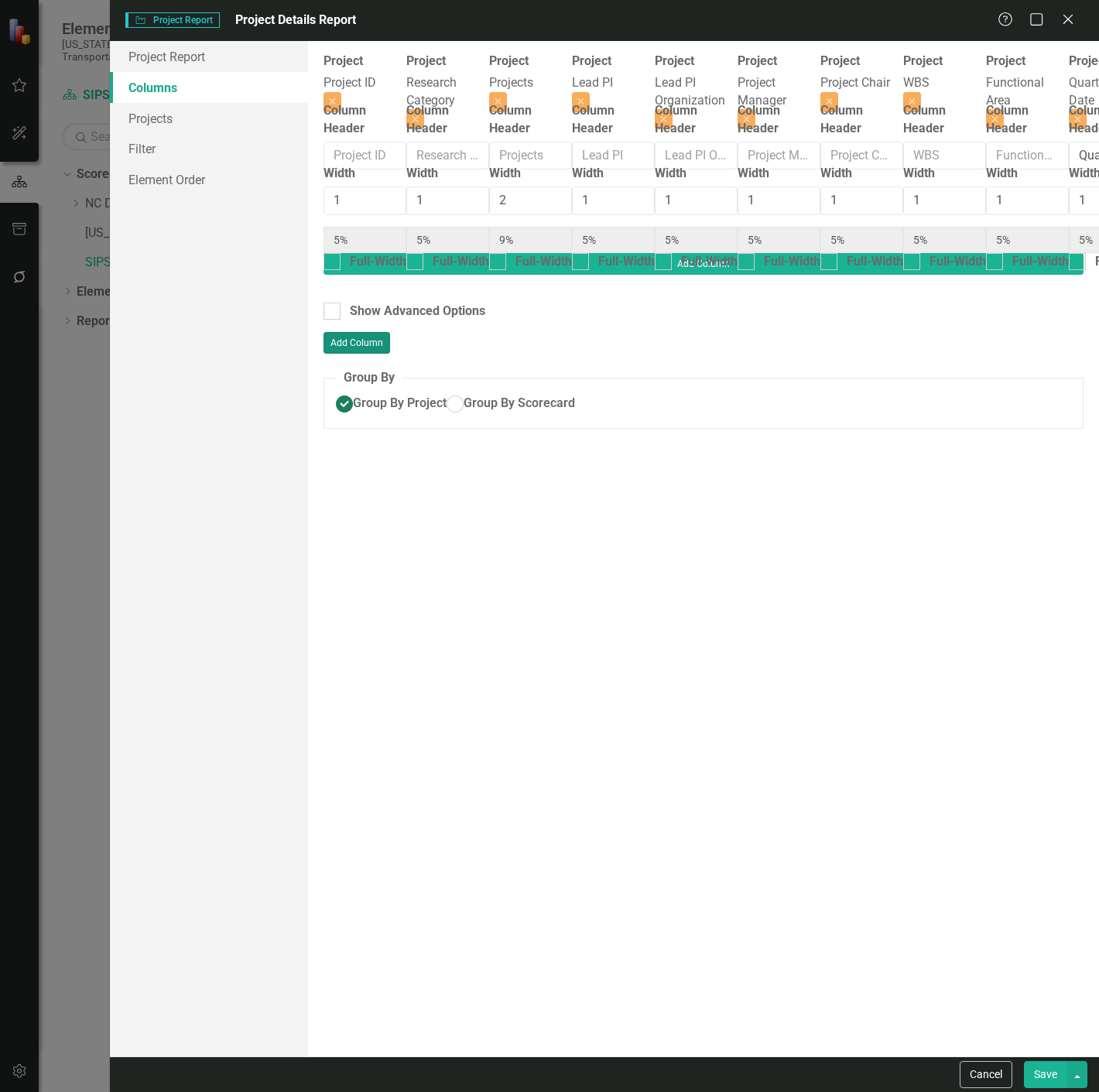
type input "22%"
type input "11%"
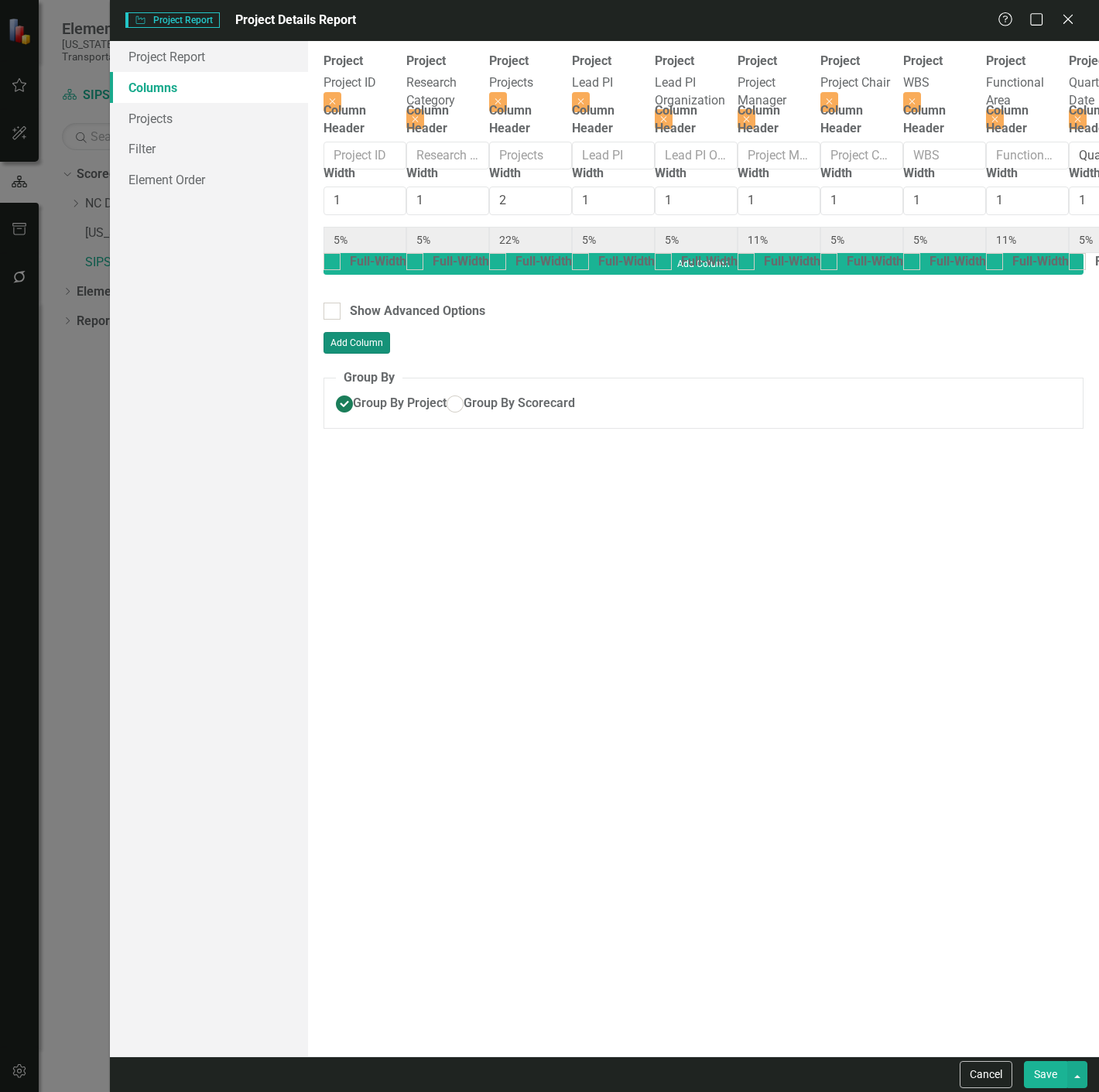
type input "11%"
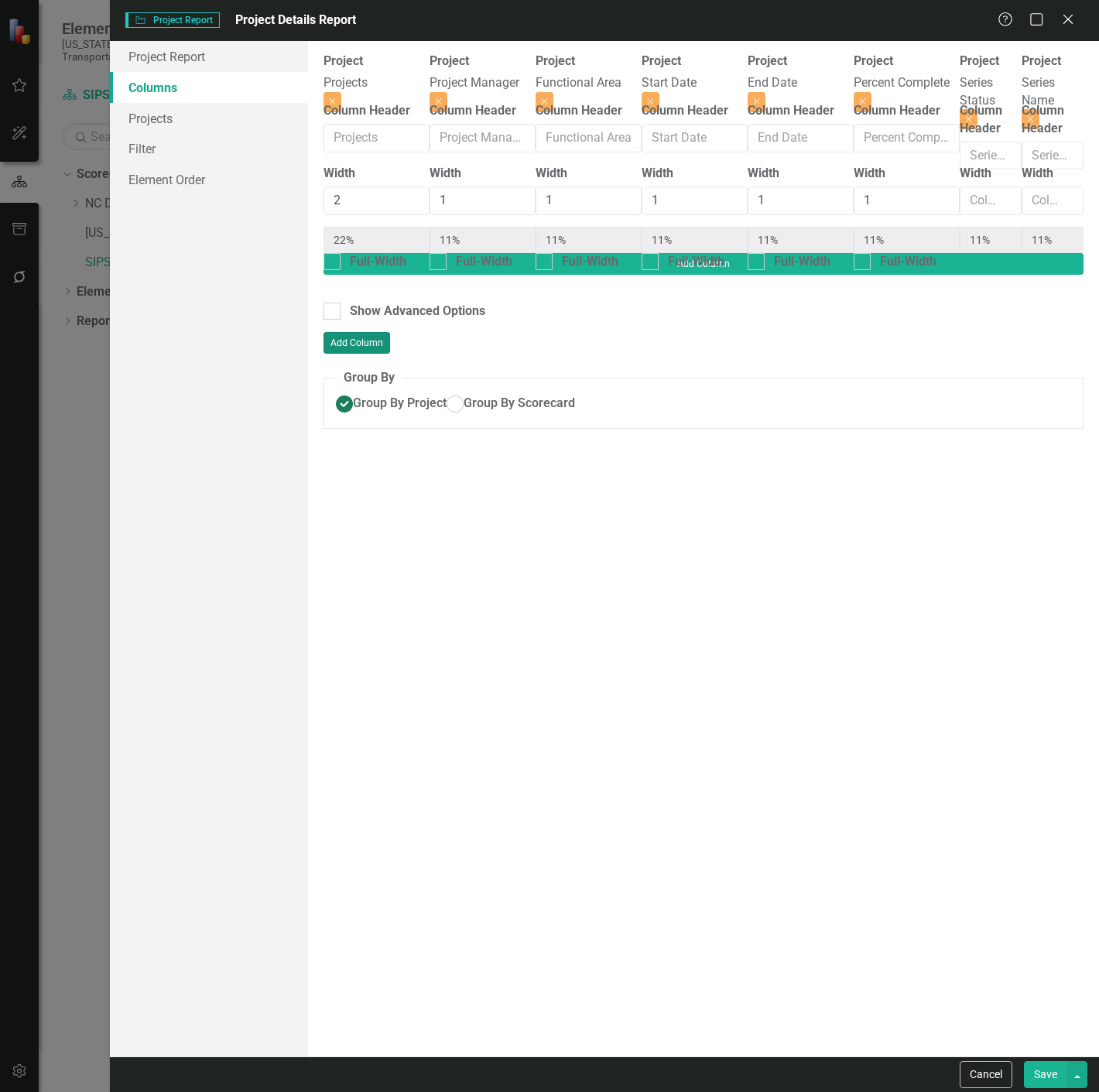
type input "1"
click at [1039, 1083] on button "Save" at bounding box center [1046, 1075] width 44 height 27
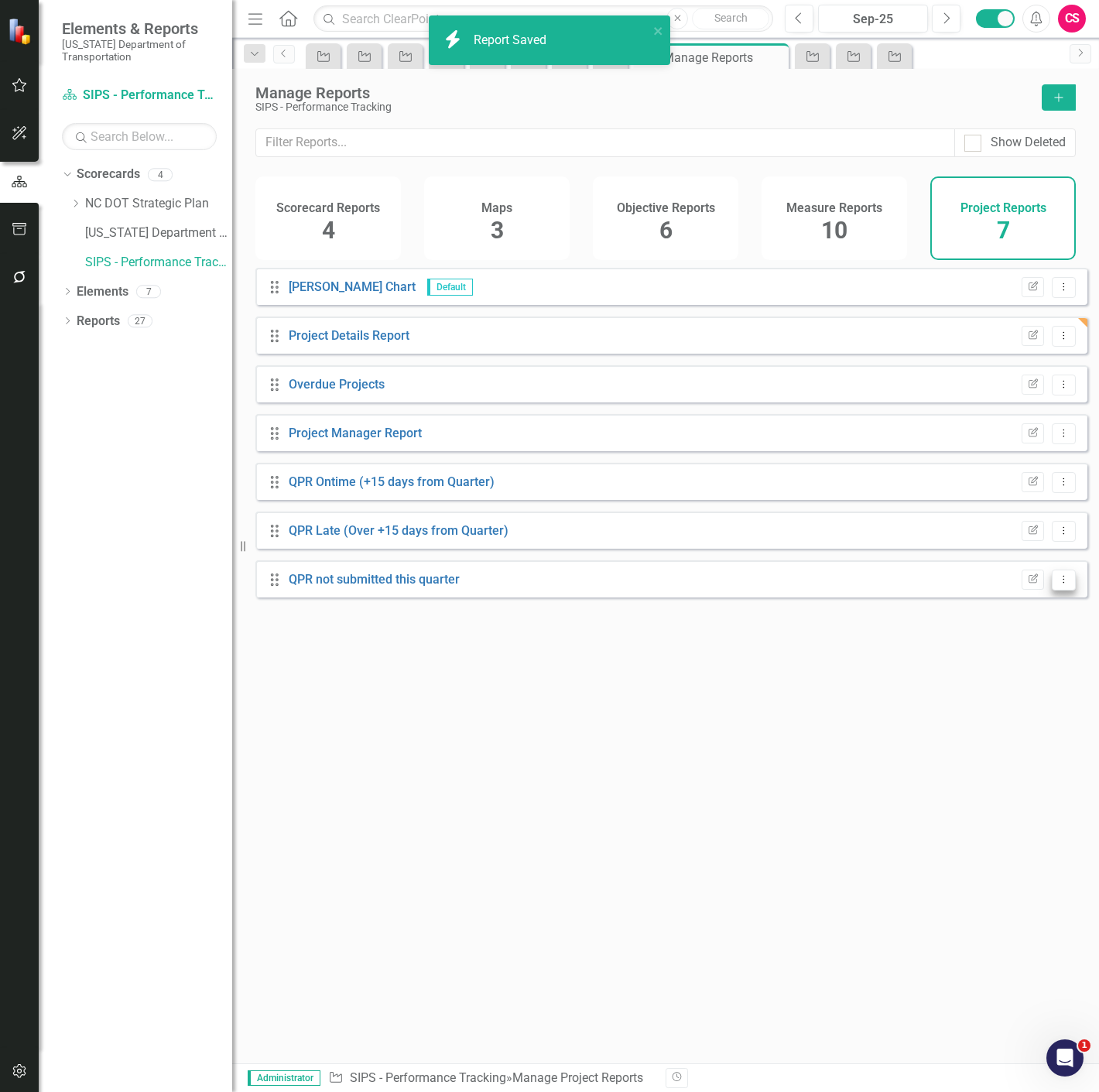
click at [1057, 584] on icon "Dropdown Menu" at bounding box center [1064, 579] width 14 height 10
click at [964, 701] on link "Trash Delete Report" at bounding box center [1001, 702] width 128 height 29
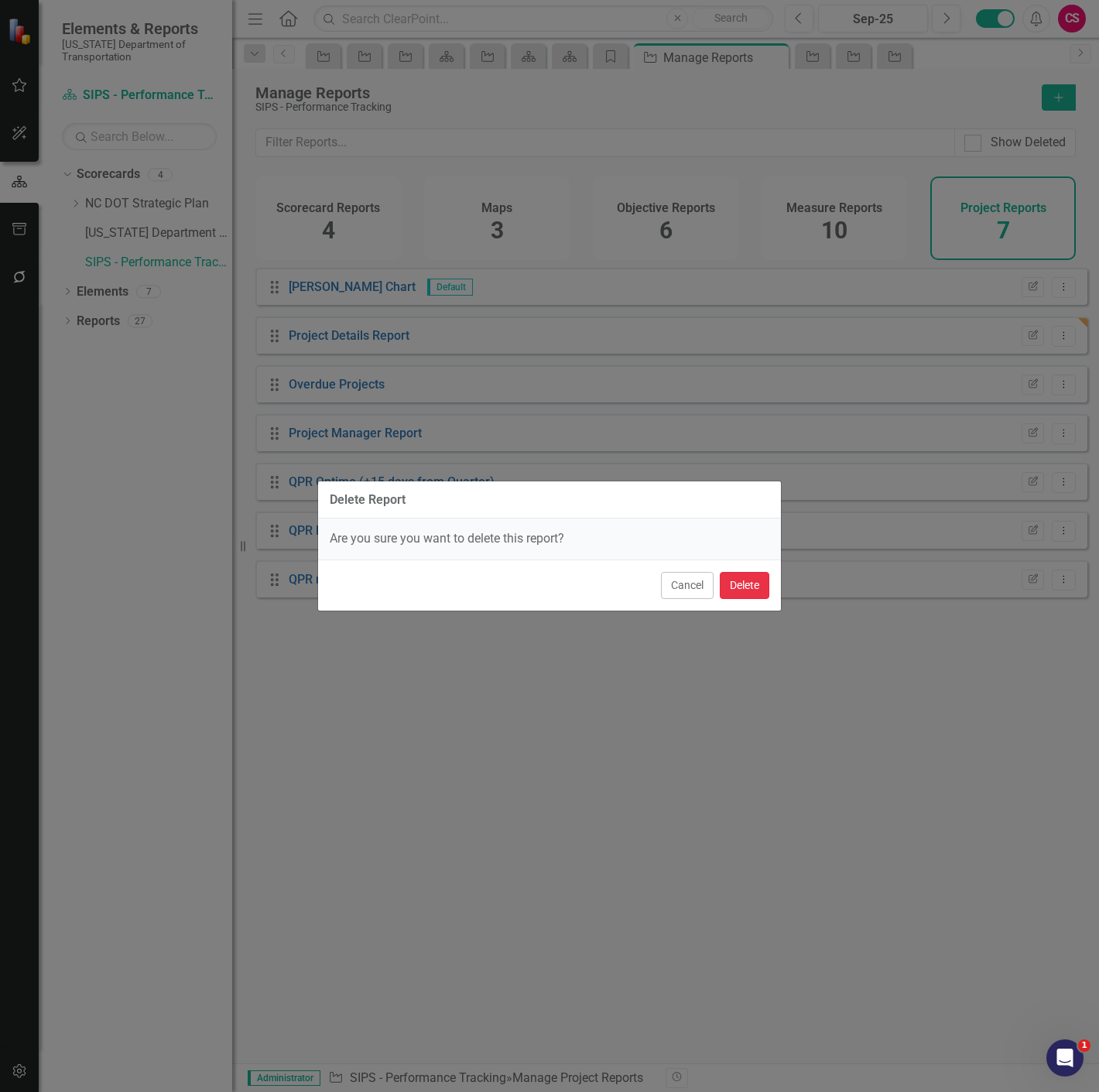
click at [759, 587] on button "Delete" at bounding box center [744, 586] width 49 height 27
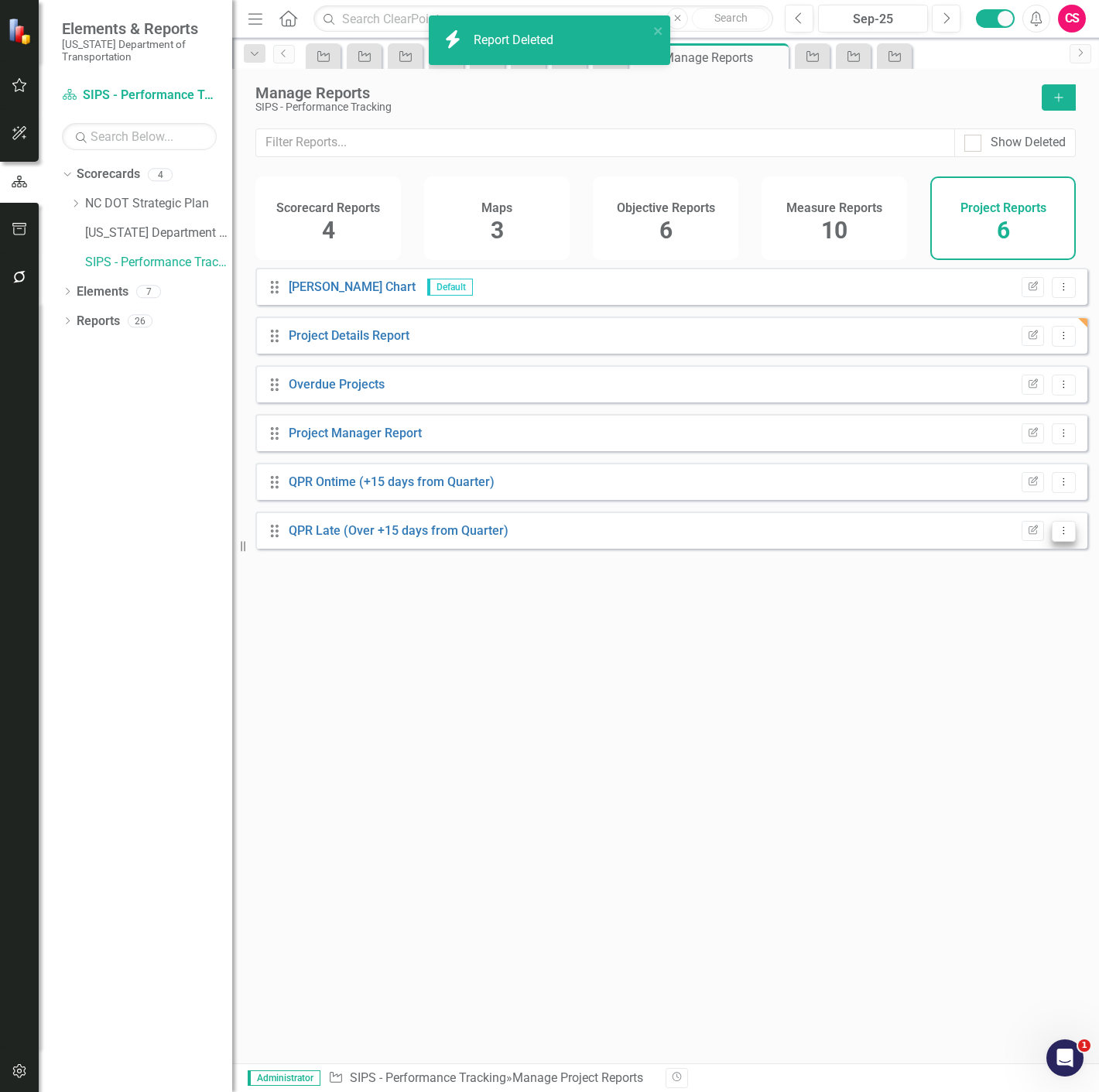
click at [1055, 542] on button "Dropdown Menu" at bounding box center [1063, 531] width 24 height 21
click at [987, 649] on link "Trash Delete Report" at bounding box center [1001, 653] width 128 height 29
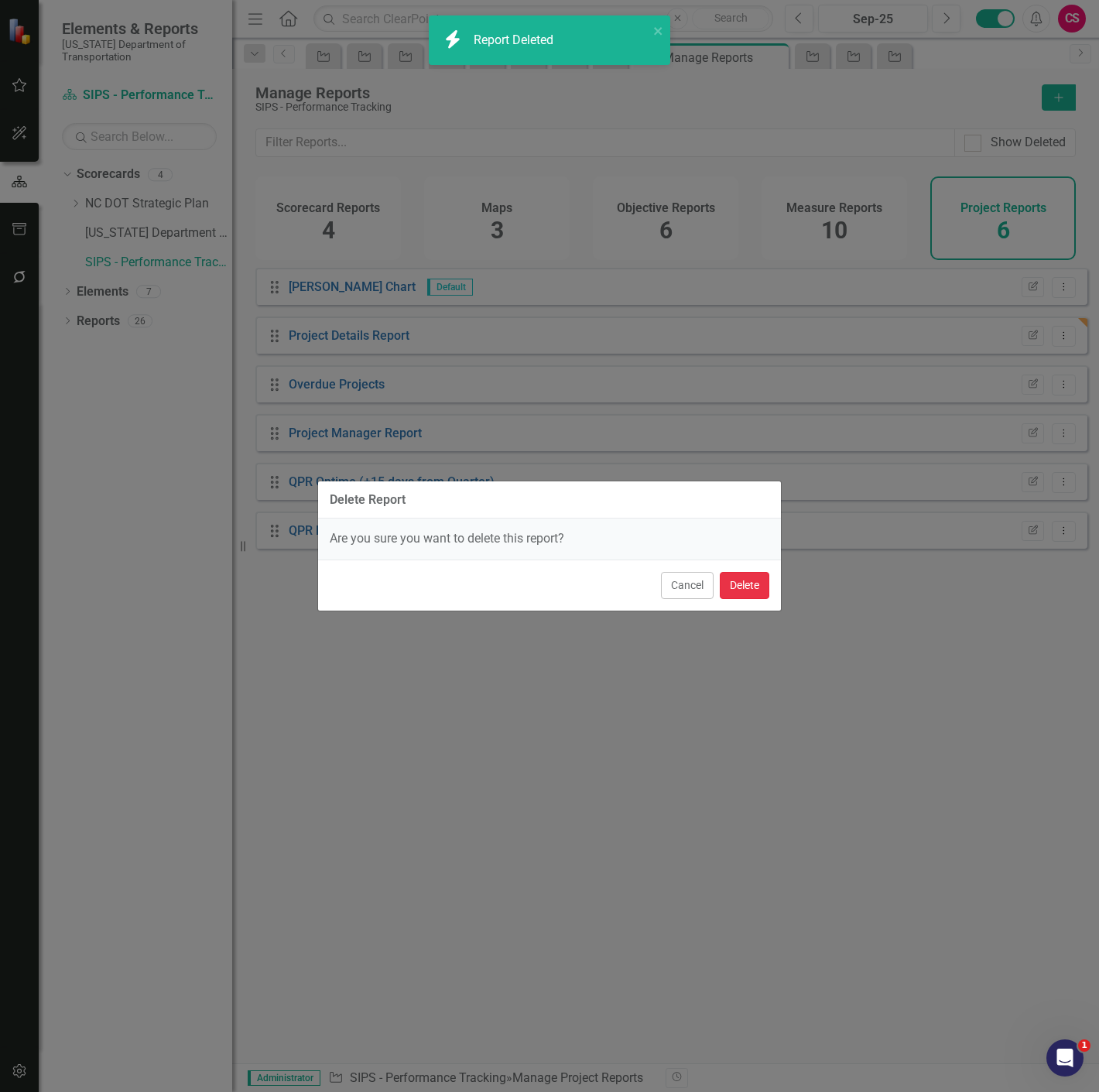
click at [745, 584] on button "Delete" at bounding box center [744, 586] width 49 height 27
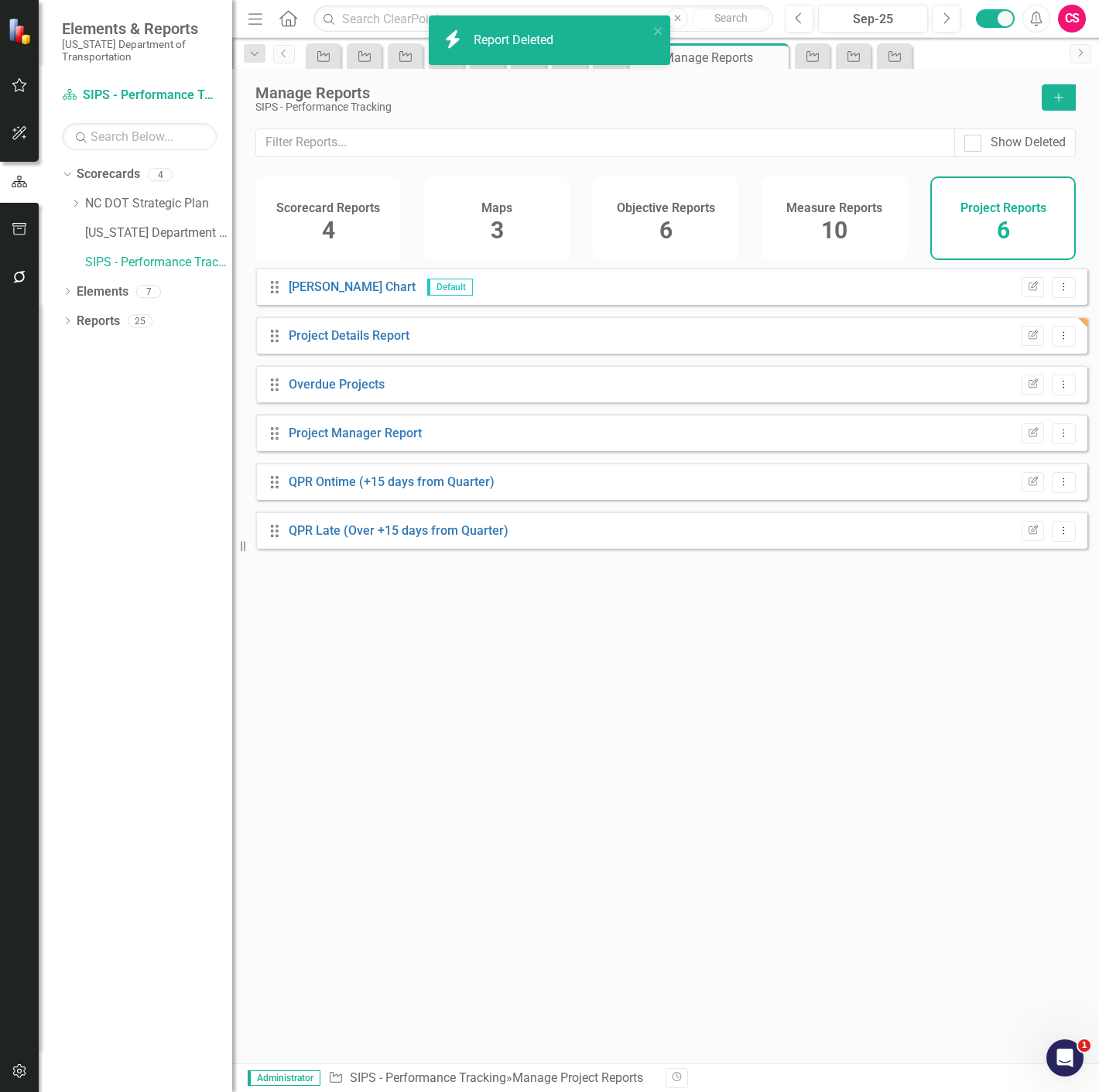
click at [1057, 487] on icon "Dropdown Menu" at bounding box center [1064, 482] width 14 height 10
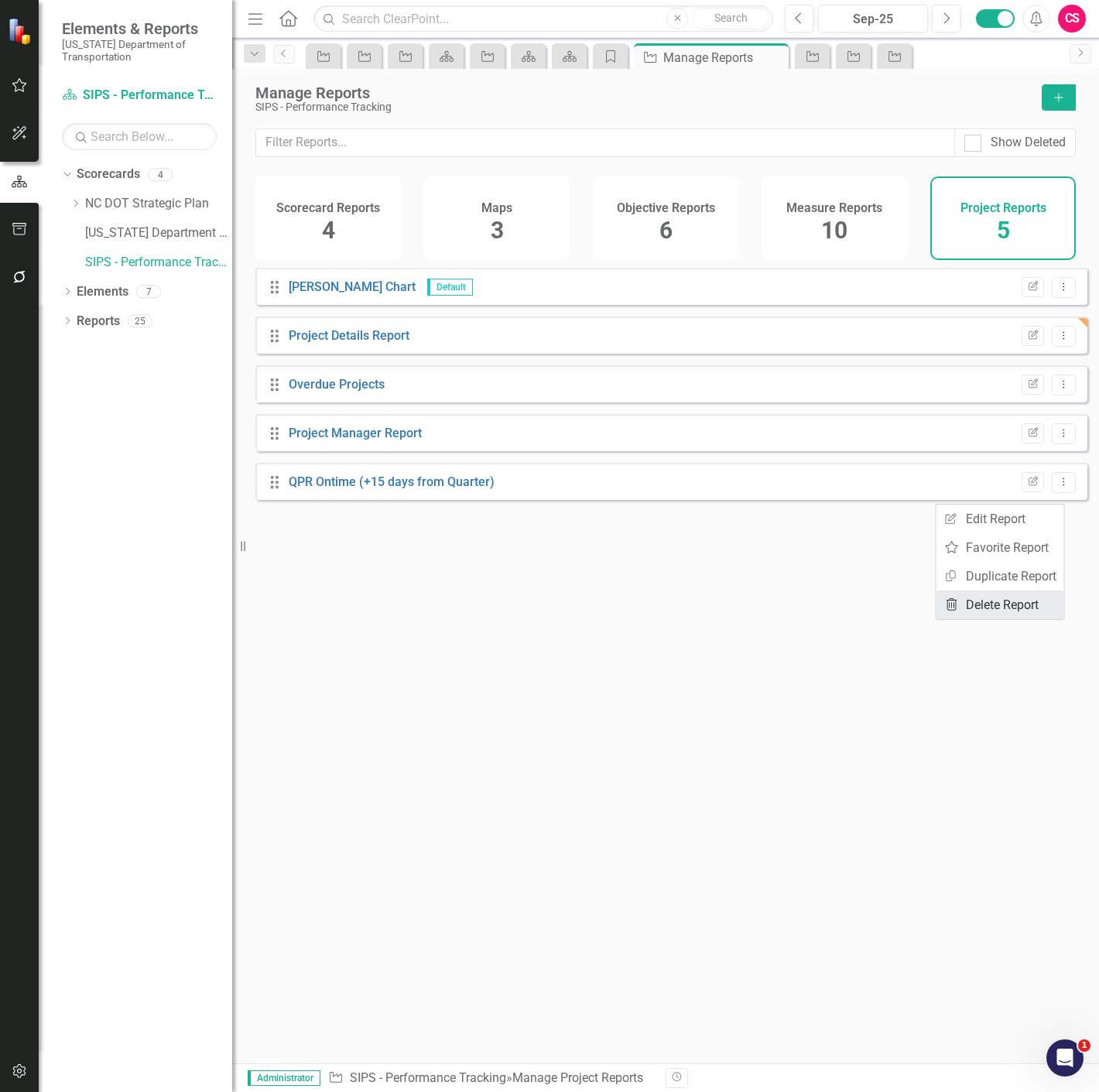
click at [987, 604] on link "Trash Delete Report" at bounding box center [1001, 605] width 128 height 29
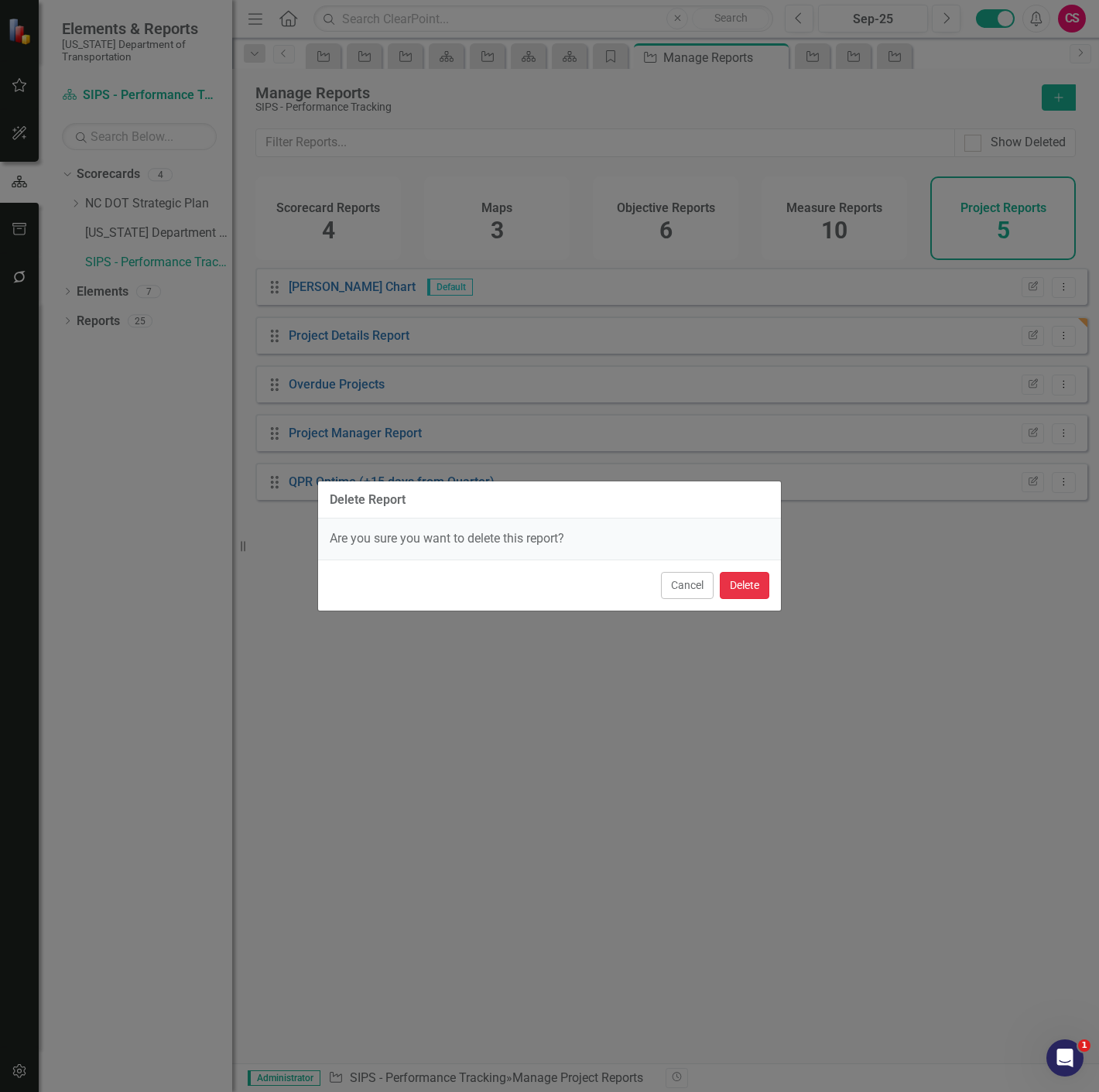
click at [749, 585] on button "Delete" at bounding box center [744, 586] width 49 height 27
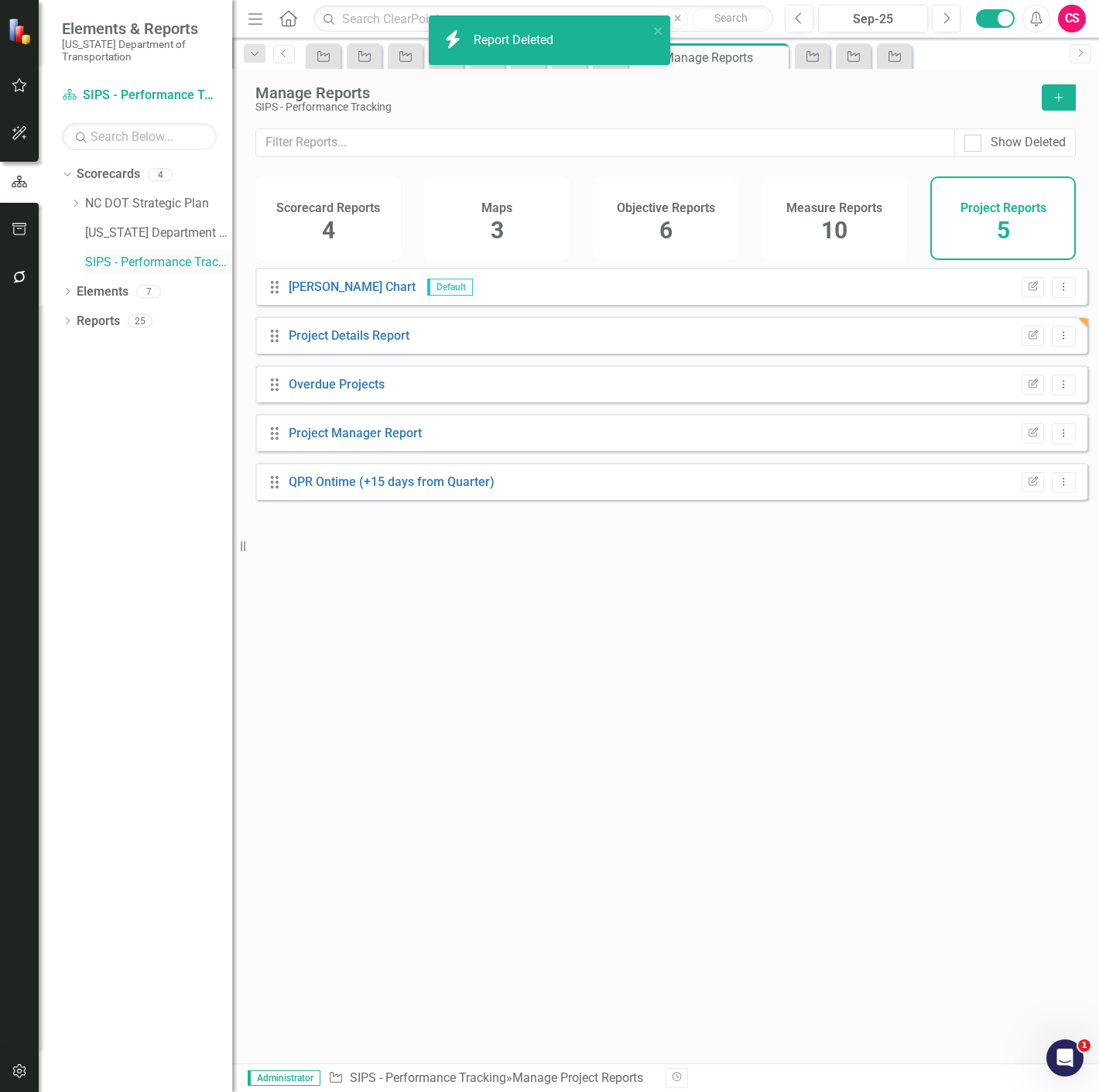
click at [156, 267] on link "SIPS - Performance Tracking" at bounding box center [159, 263] width 147 height 17
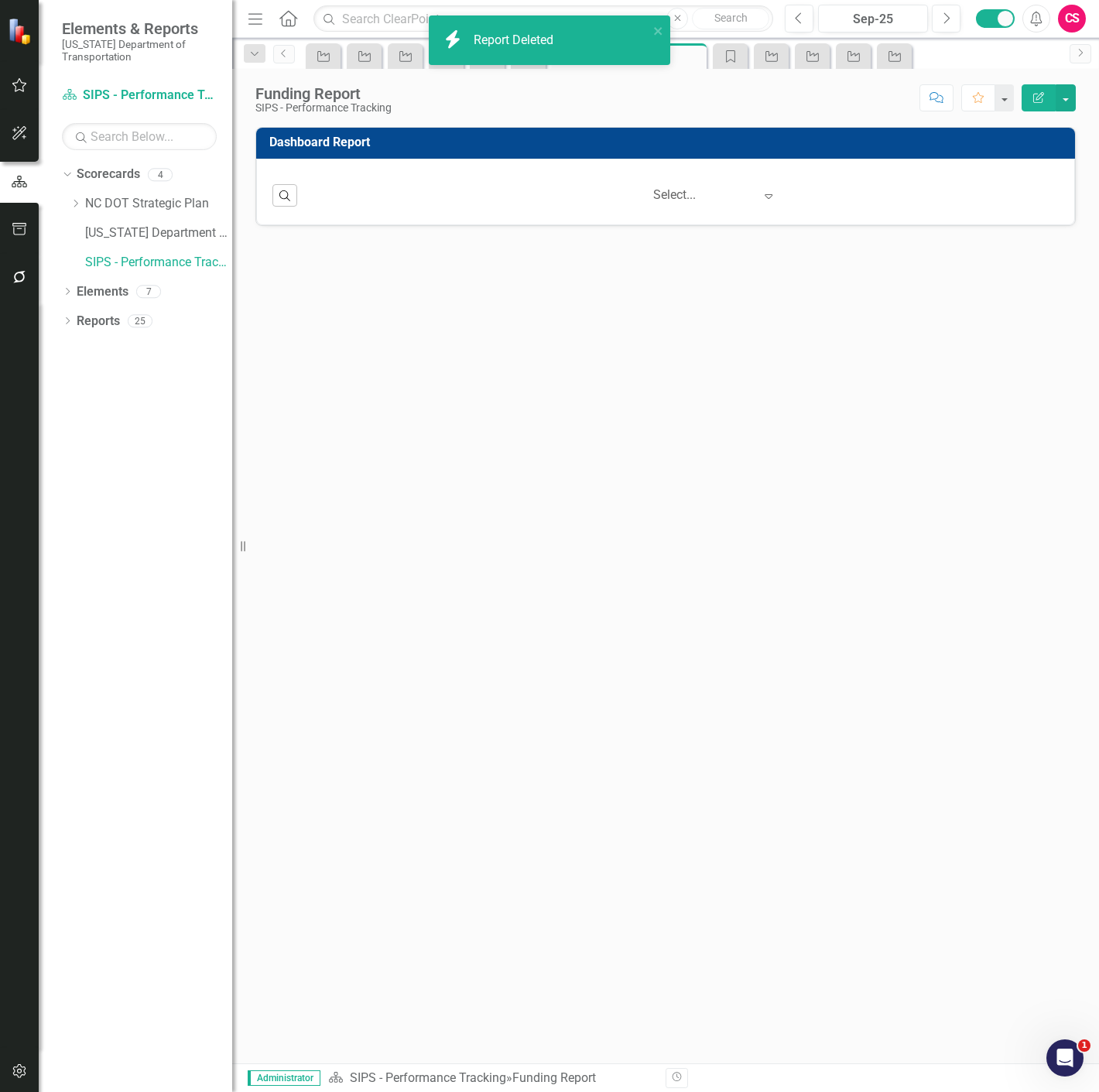
click at [474, 179] on div "Search ‹ Previous 1 (current) › Next Select... Expand" at bounding box center [665, 189] width 787 height 38
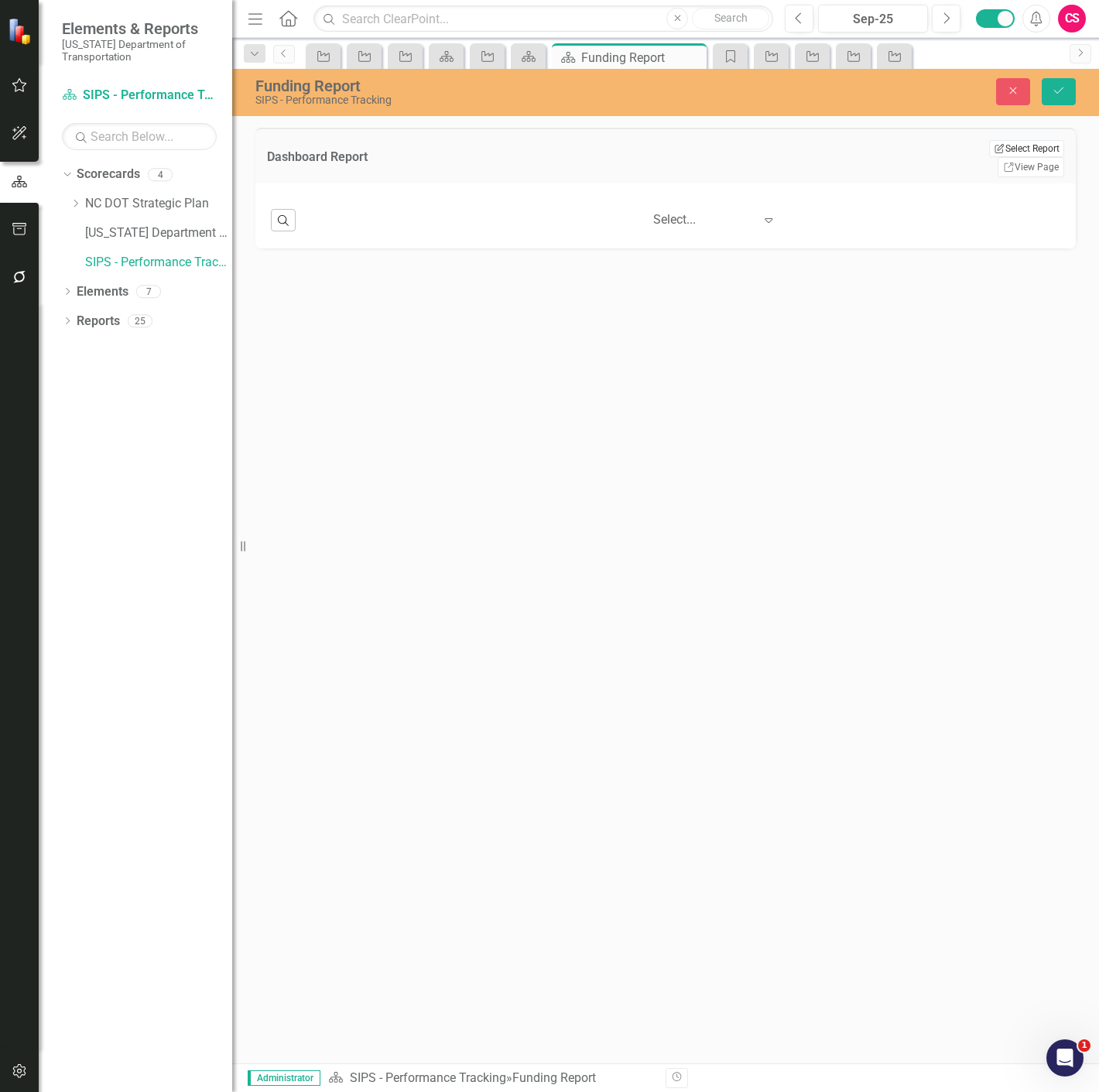
click at [989, 150] on button "Edit Report Select Report" at bounding box center [1026, 148] width 75 height 17
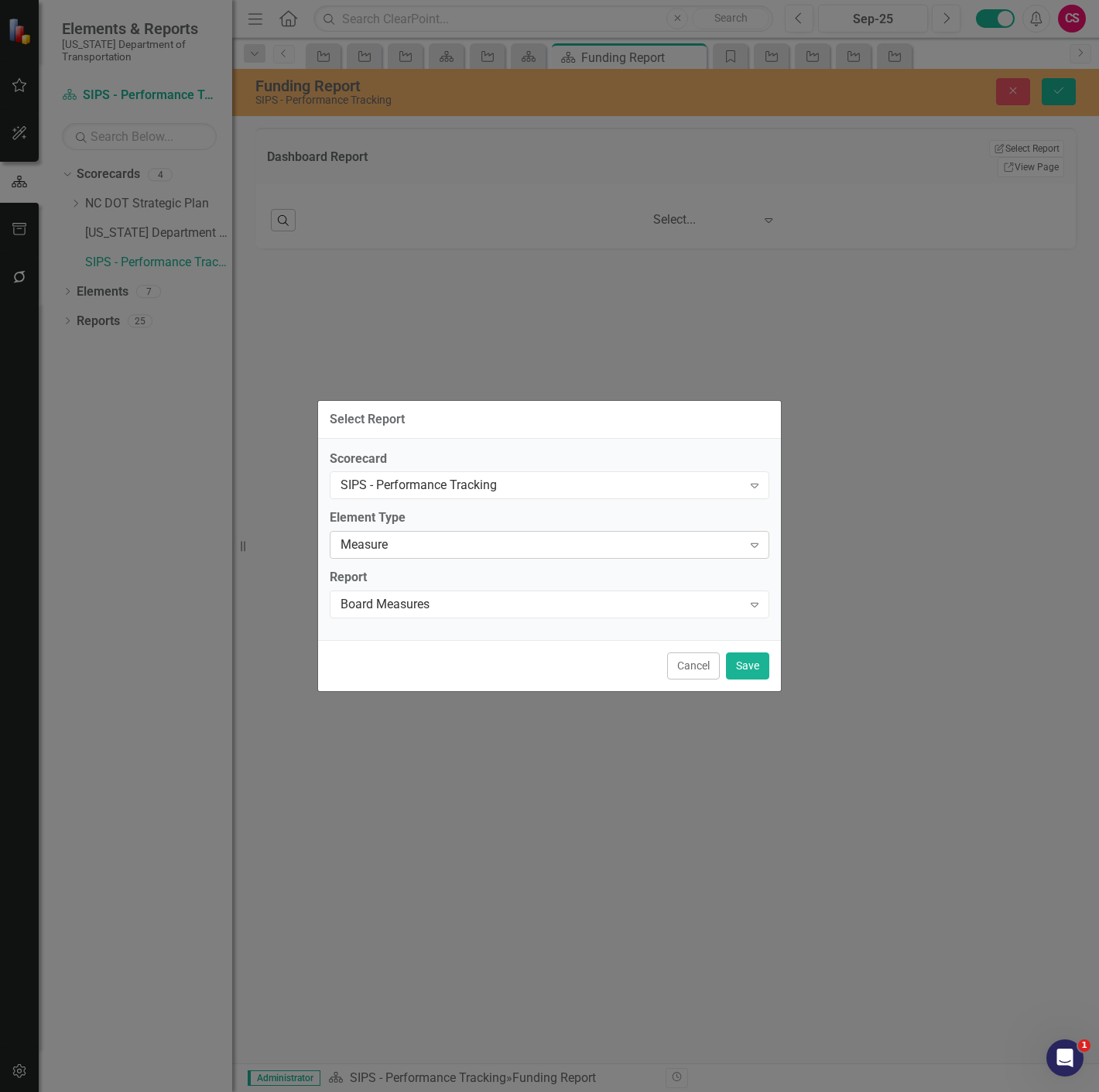
click at [434, 542] on div "Measure" at bounding box center [541, 545] width 402 height 17
drag, startPoint x: 401, startPoint y: 634, endPoint x: 401, endPoint y: 623, distance: 11.0
click at [401, 621] on div "Scorecard SIPS - Performance Tracking Expand Element Type 5 results available. …" at bounding box center [549, 539] width 463 height 204
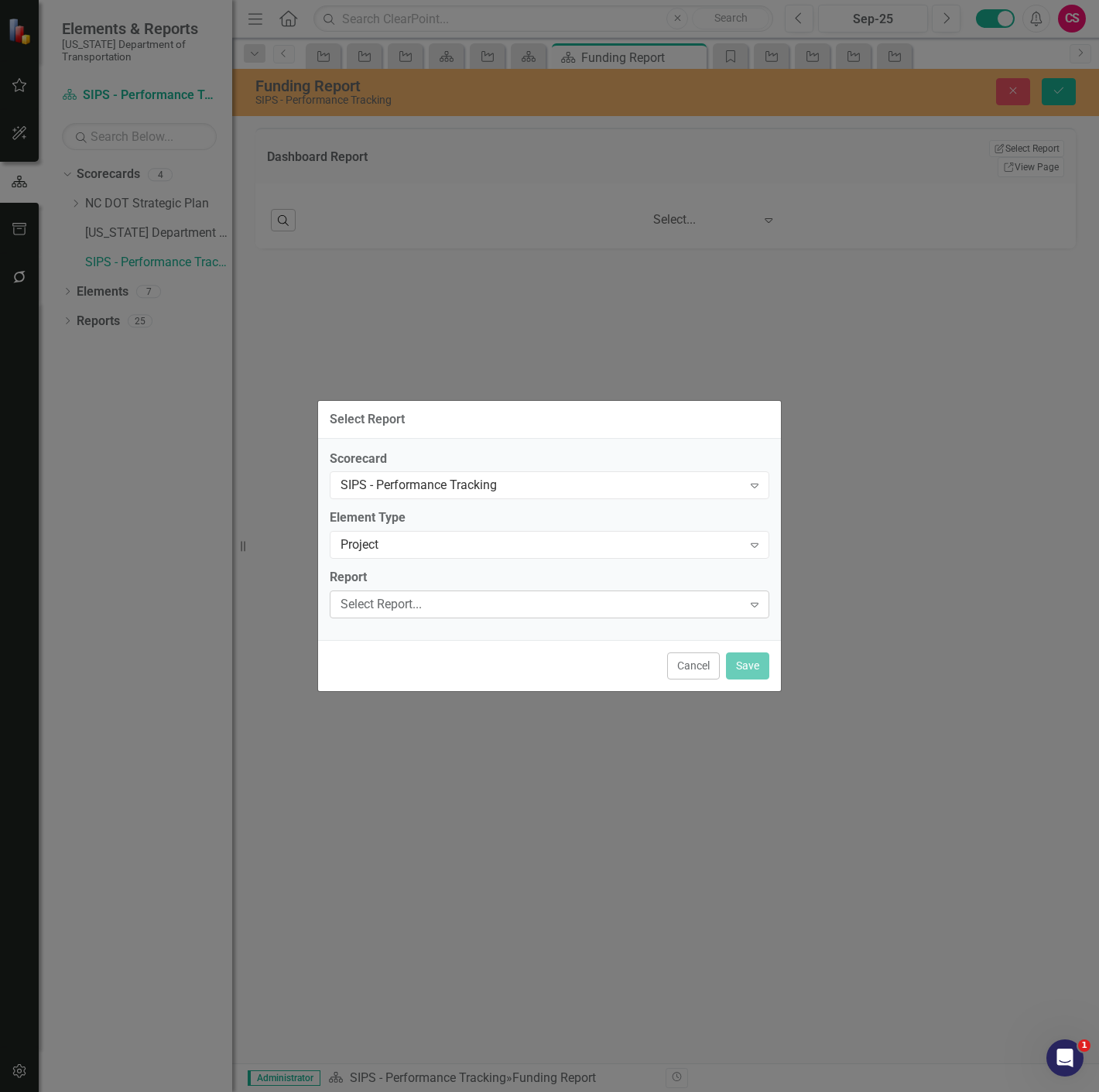
click at [403, 609] on div "Select Report..." at bounding box center [541, 604] width 402 height 17
click at [743, 668] on button "Save" at bounding box center [748, 666] width 44 height 27
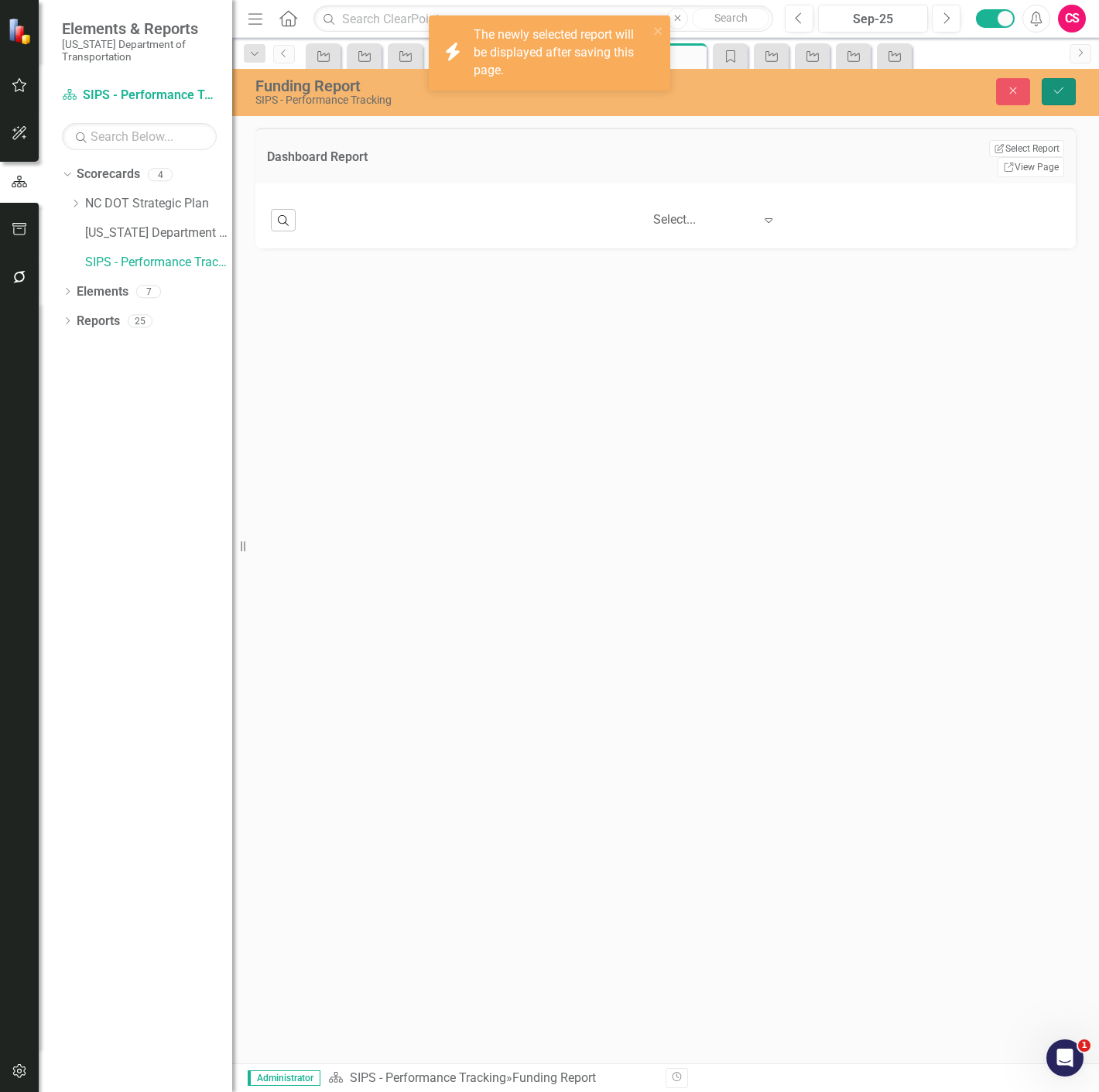
click at [1052, 93] on icon "Save" at bounding box center [1058, 90] width 14 height 11
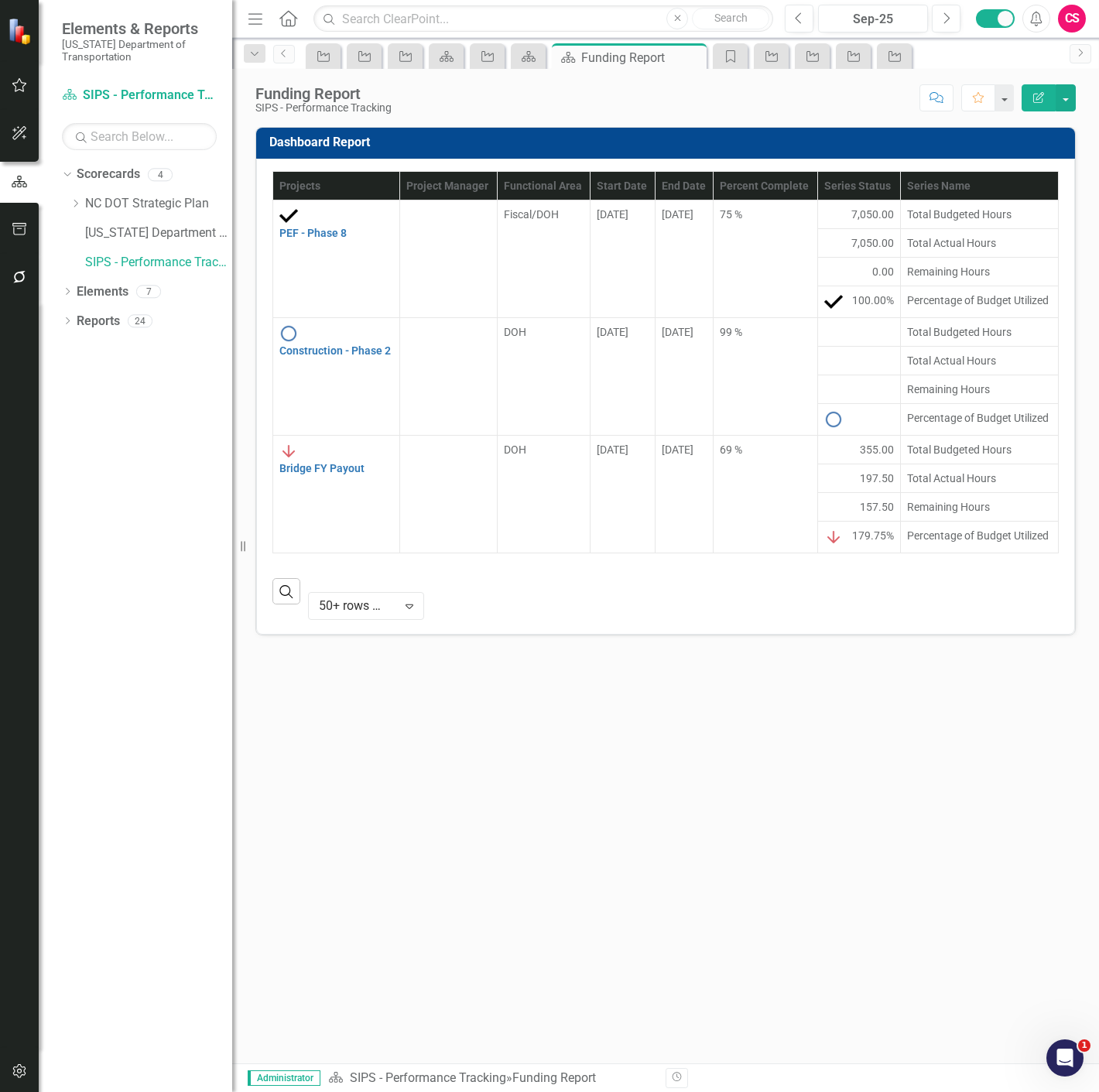
click at [469, 931] on div "Dashboard Report Projects Project Manager Functional Area Start Date End Date P…" at bounding box center [665, 595] width 867 height 937
click at [1050, 93] on button "Edit Report" at bounding box center [1038, 98] width 34 height 27
